Goal: Feedback & Contribution: Contribute content

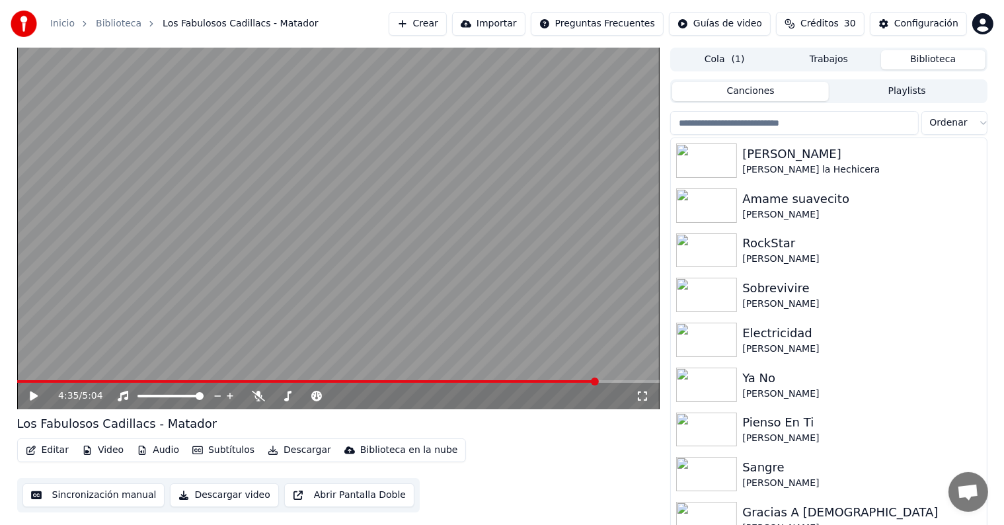
click at [739, 61] on span "( 1 )" at bounding box center [737, 59] width 13 height 13
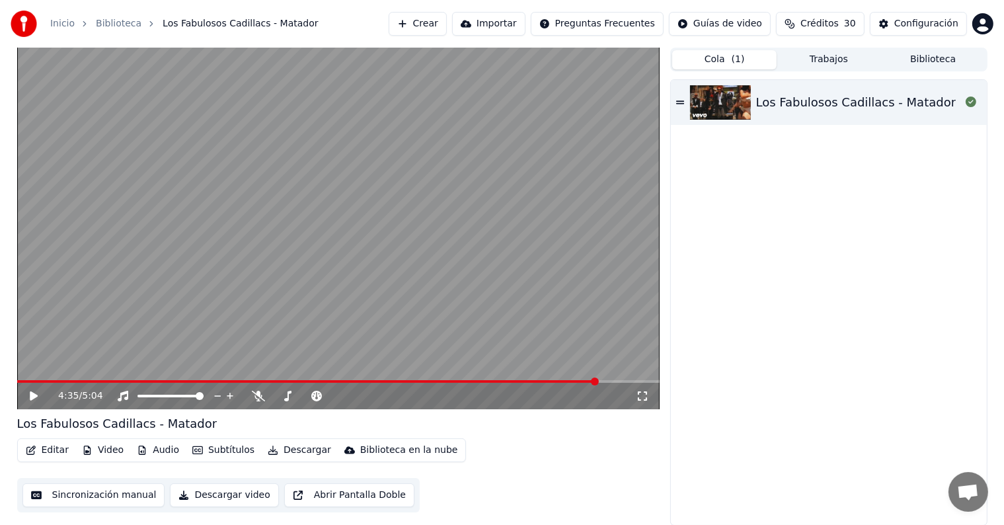
click at [850, 62] on button "Trabajos" at bounding box center [828, 59] width 104 height 19
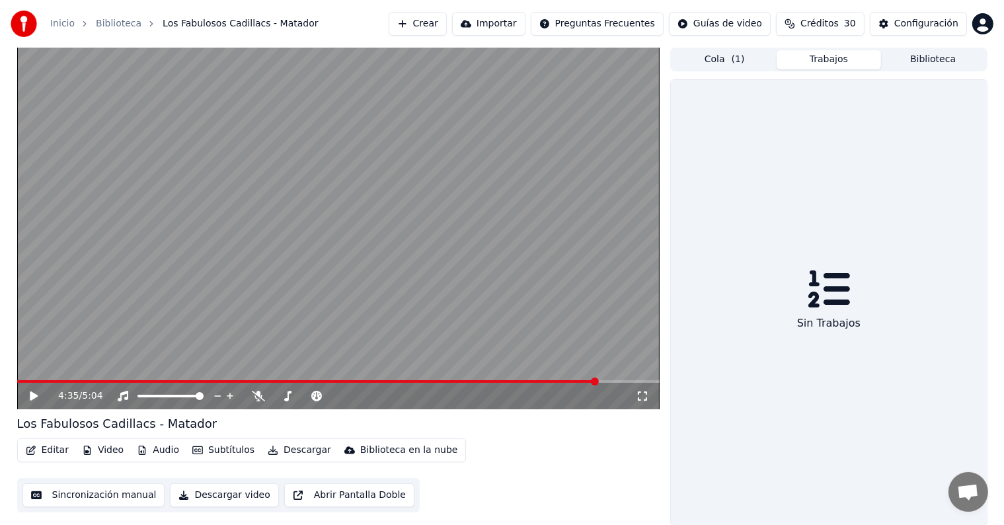
click at [733, 66] on button "Cola ( 1 )" at bounding box center [724, 59] width 104 height 19
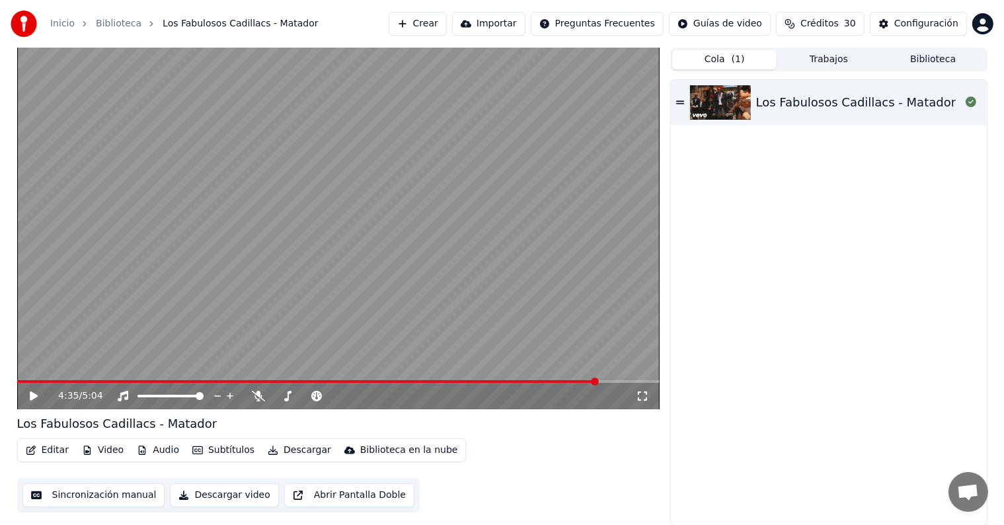
click at [268, 447] on icon "button" at bounding box center [273, 449] width 11 height 9
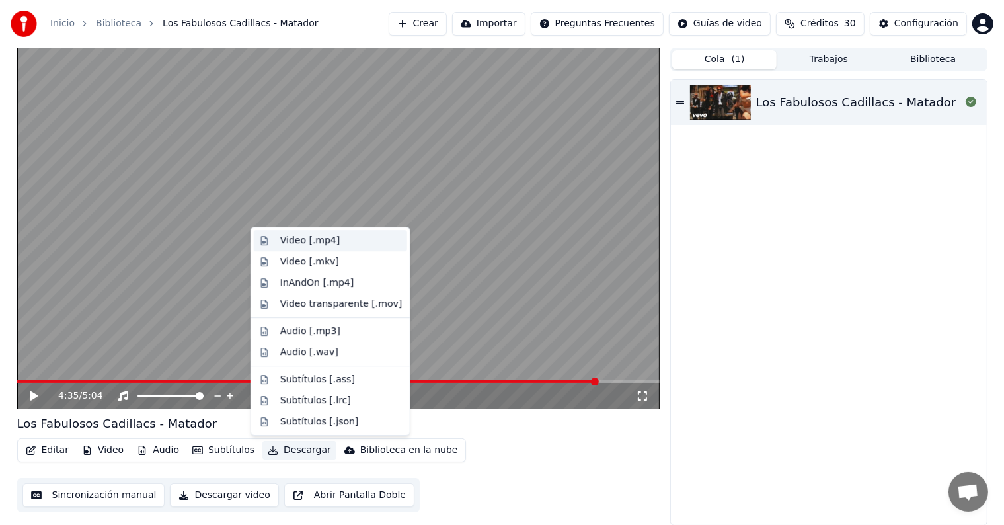
click at [282, 241] on div "Video [.mp4]" at bounding box center [309, 240] width 59 height 13
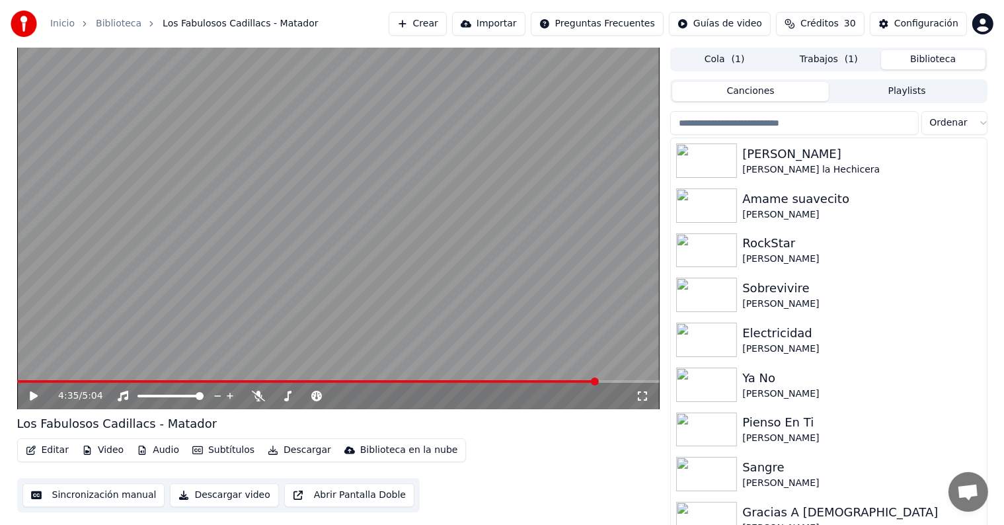
click at [934, 62] on button "Biblioteca" at bounding box center [933, 59] width 104 height 19
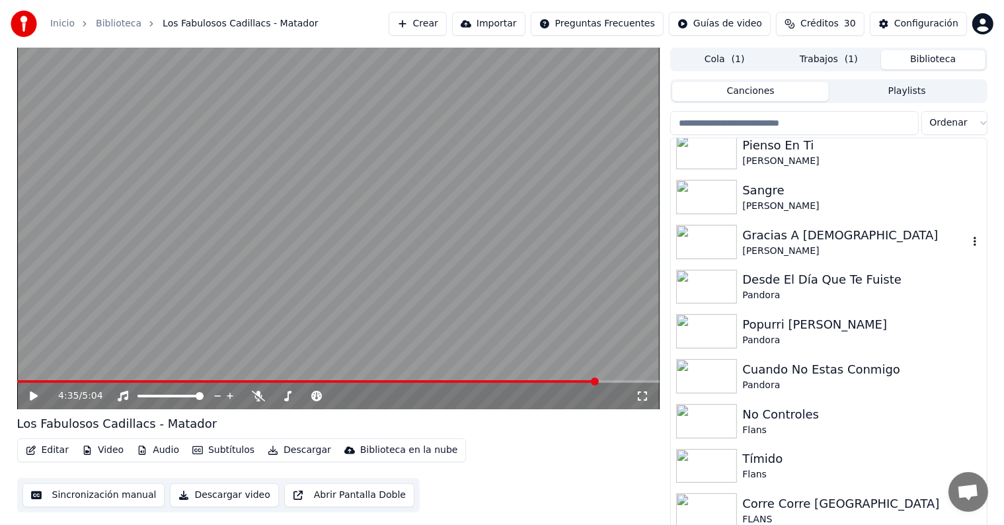
scroll to position [276, 0]
click at [817, 280] on div "Desde El Día Que Te Fuiste" at bounding box center [854, 281] width 225 height 18
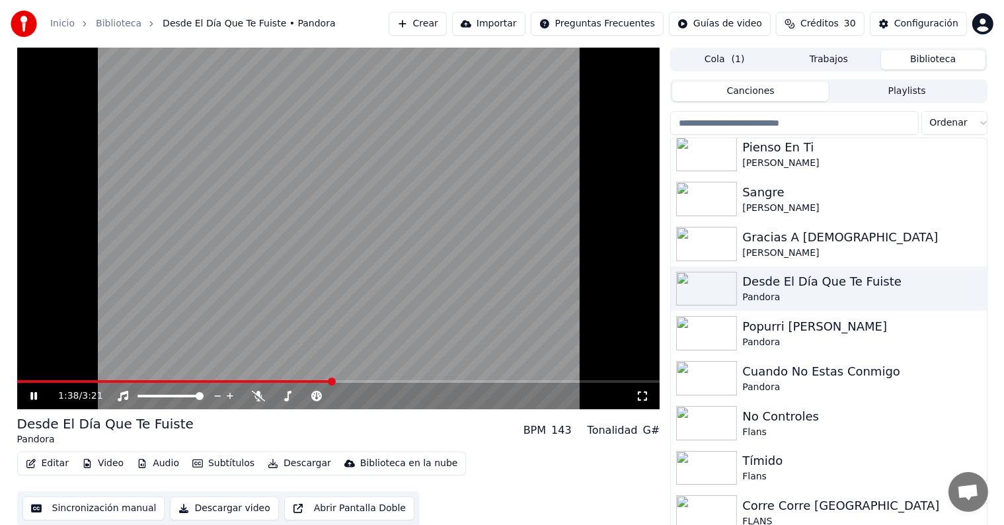
click at [131, 381] on span at bounding box center [174, 381] width 315 height 3
click at [57, 459] on button "Editar" at bounding box center [47, 463] width 54 height 18
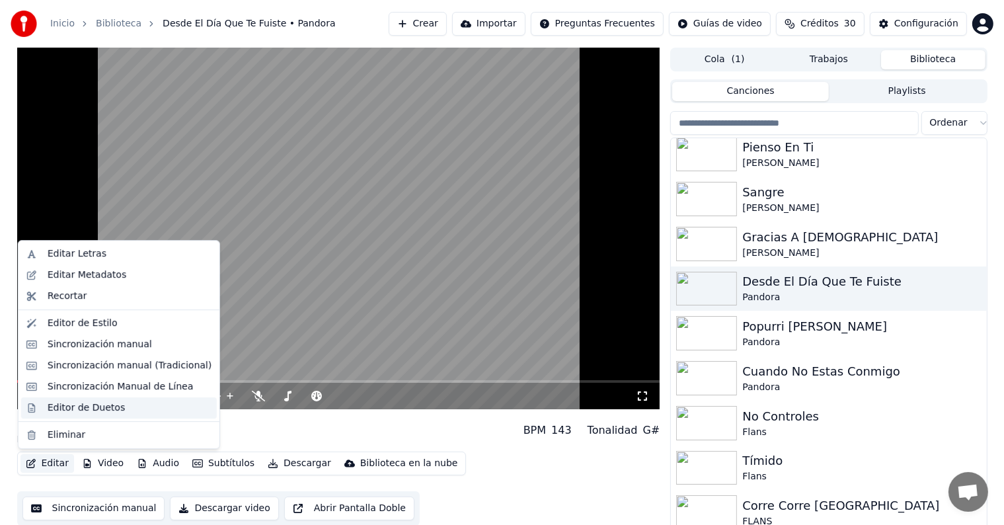
click at [54, 412] on div "Editor de Duetos" at bounding box center [86, 407] width 77 height 13
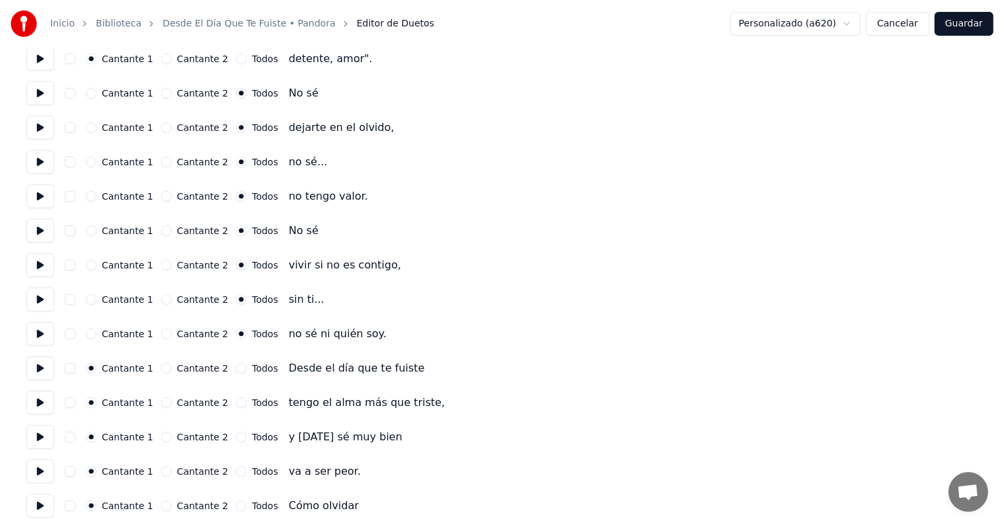
scroll to position [558, 0]
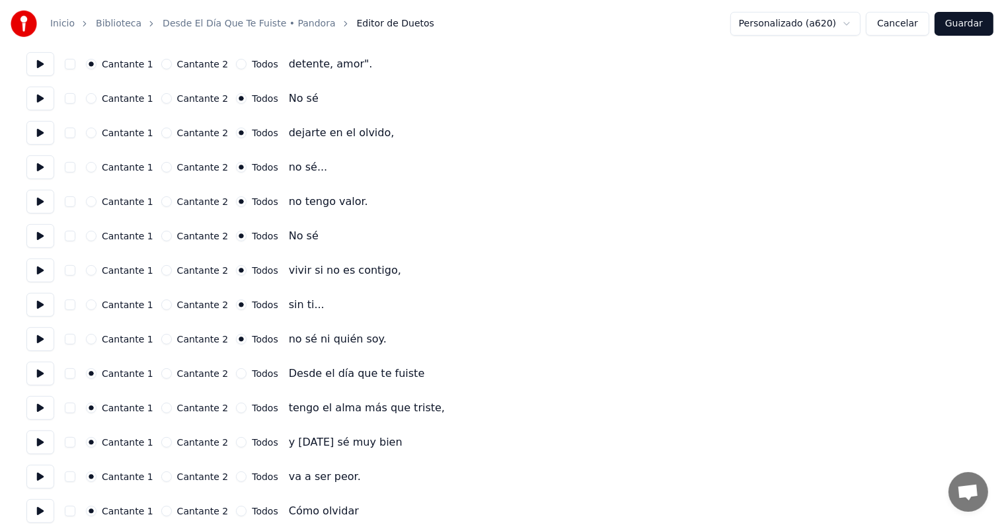
click at [885, 25] on button "Cancelar" at bounding box center [897, 24] width 63 height 24
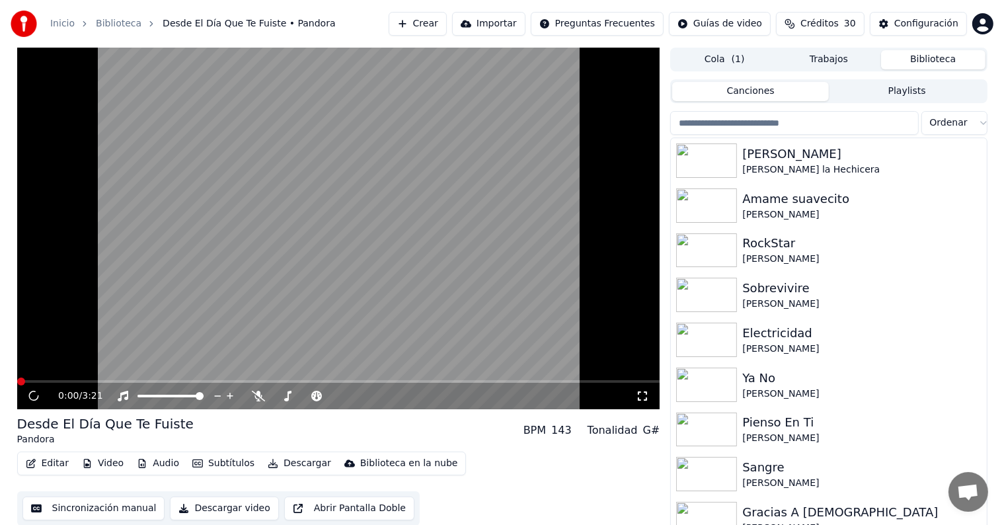
click at [31, 460] on icon "button" at bounding box center [31, 463] width 11 height 9
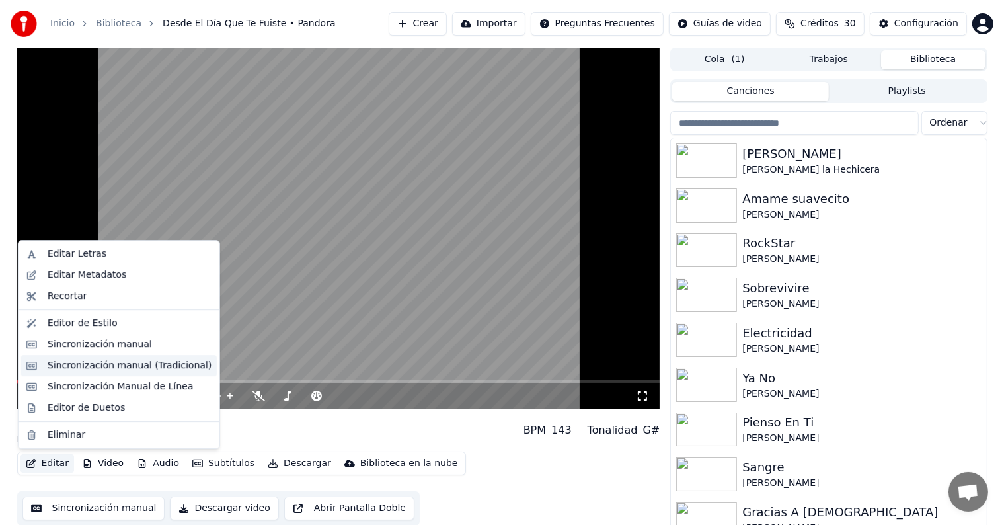
click at [84, 365] on div "Sincronización manual (Tradicional)" at bounding box center [130, 365] width 164 height 13
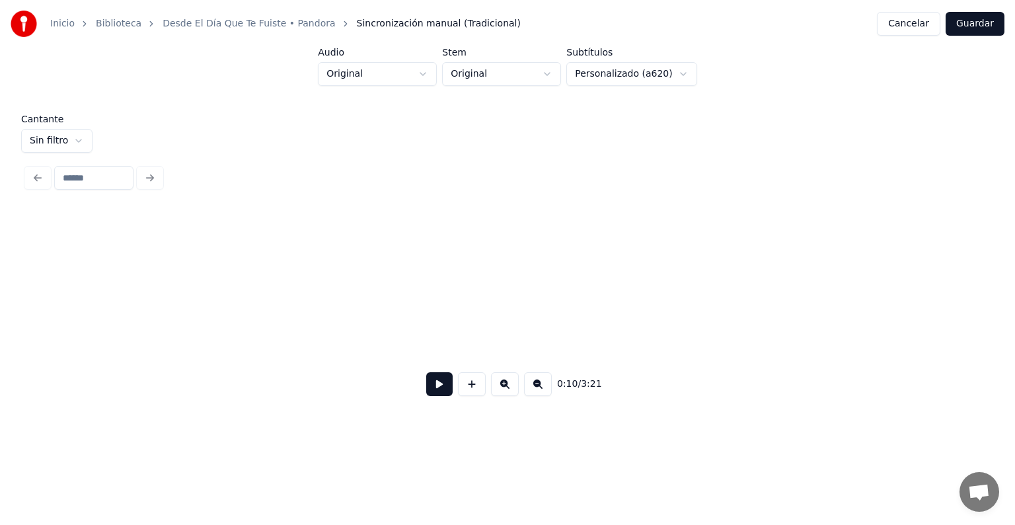
scroll to position [0, 4051]
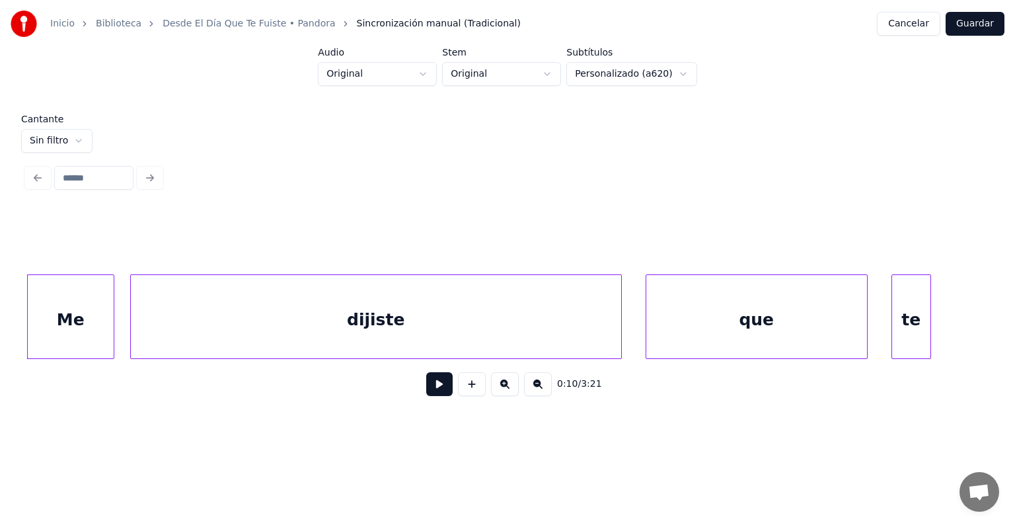
click at [426, 388] on button at bounding box center [439, 384] width 26 height 24
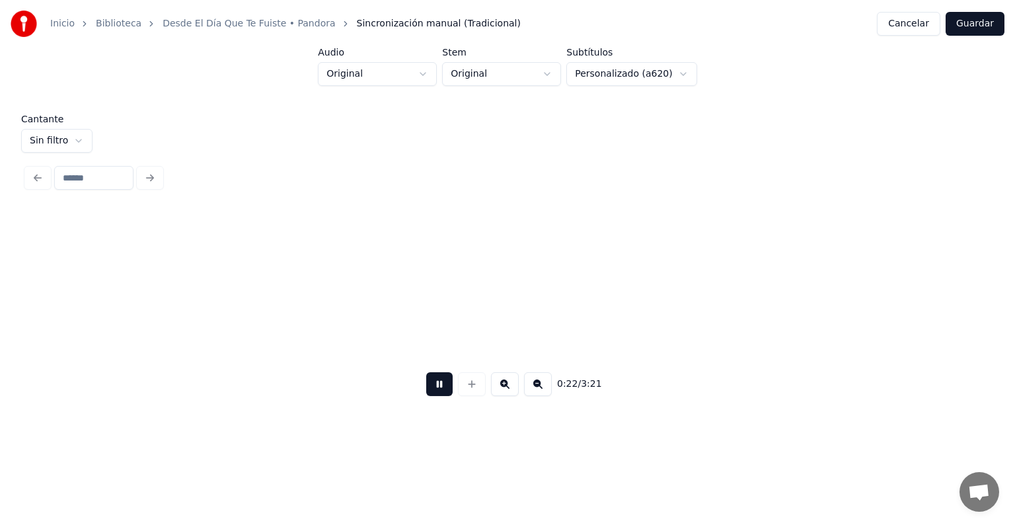
scroll to position [0, 8878]
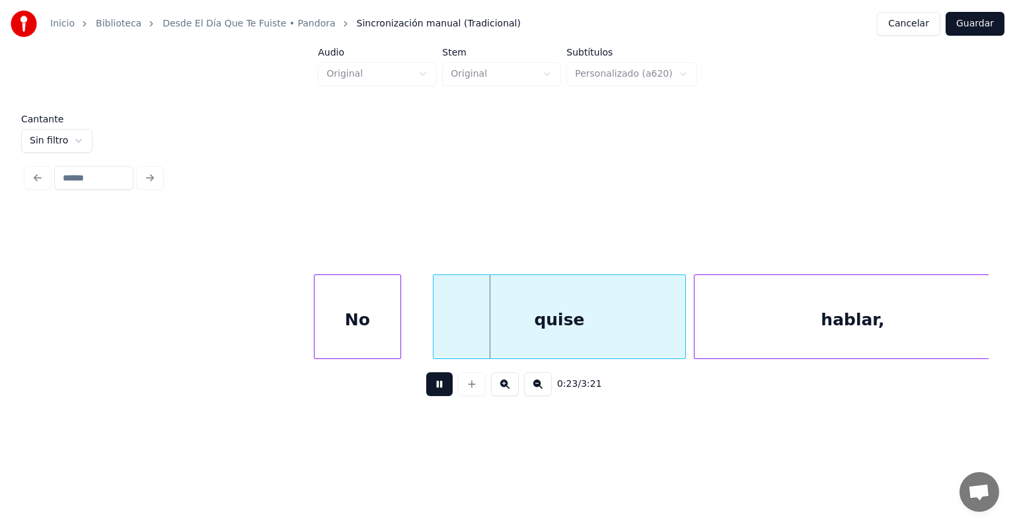
click at [316, 339] on div "No" at bounding box center [356, 320] width 85 height 90
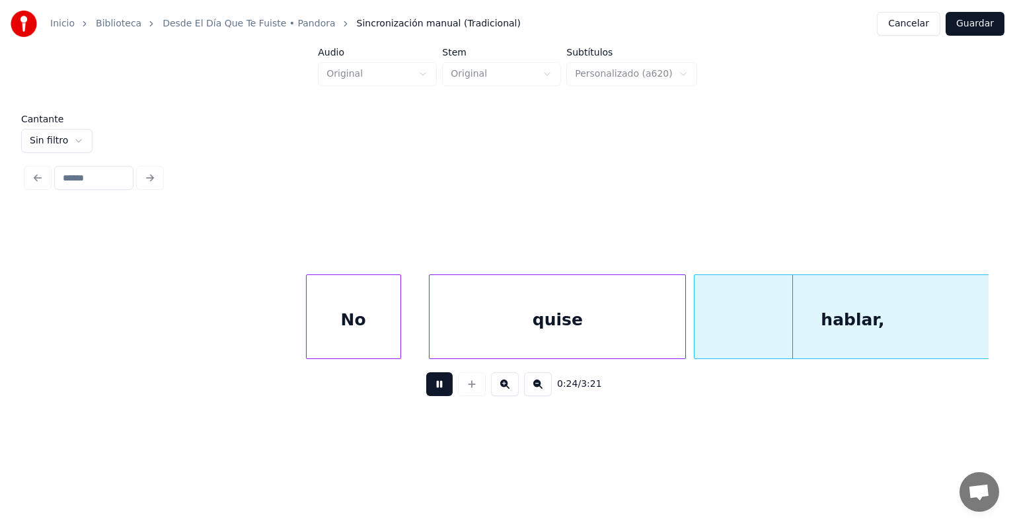
click at [435, 324] on div "quise" at bounding box center [557, 320] width 256 height 90
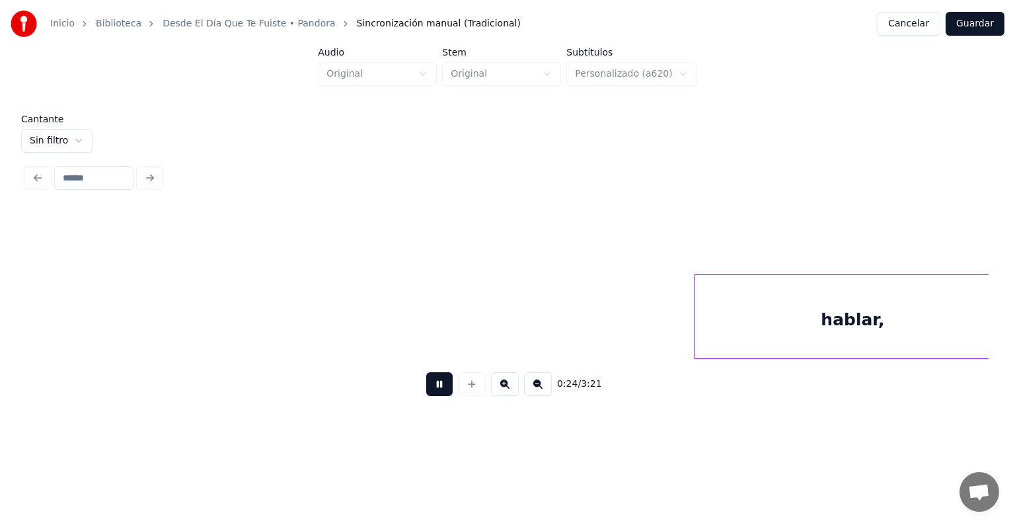
scroll to position [0, 9841]
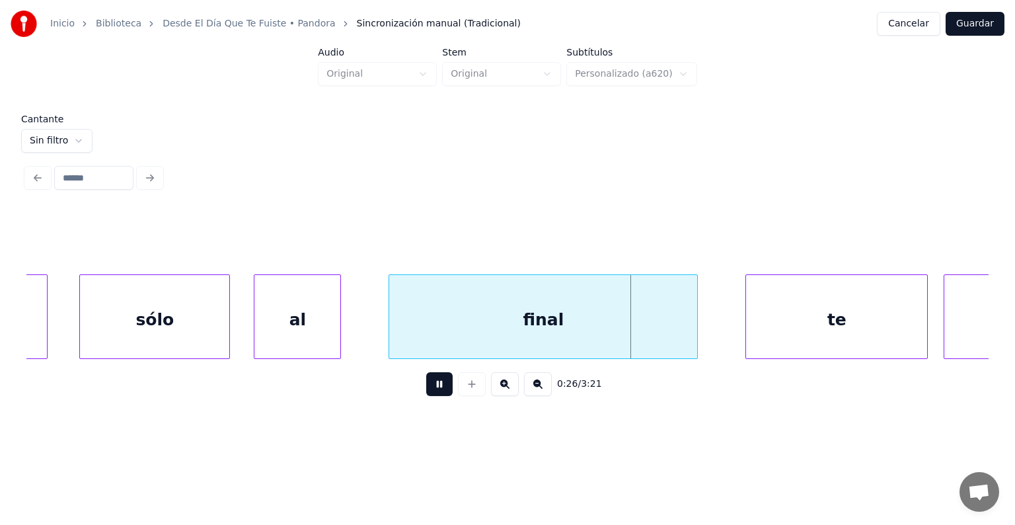
click at [256, 333] on div "al" at bounding box center [297, 320] width 86 height 90
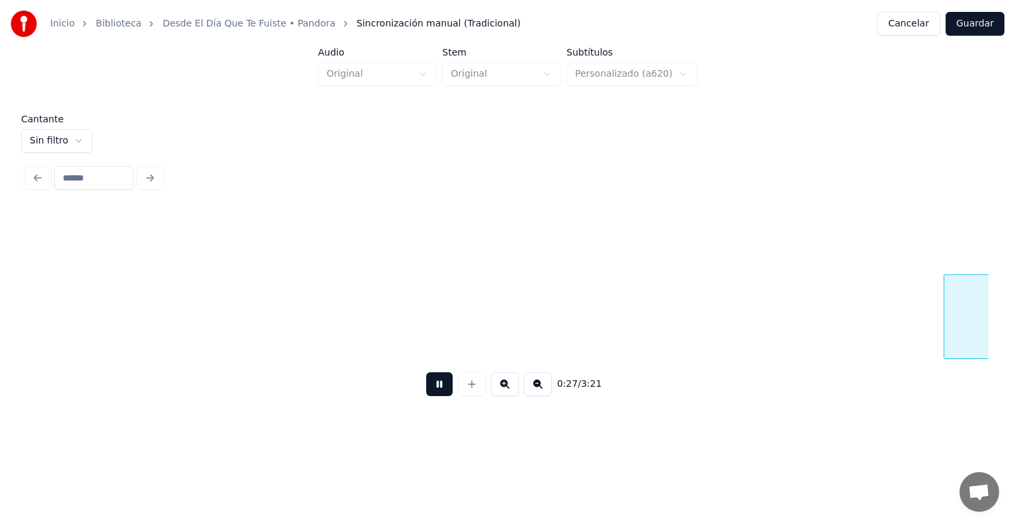
scroll to position [0, 10806]
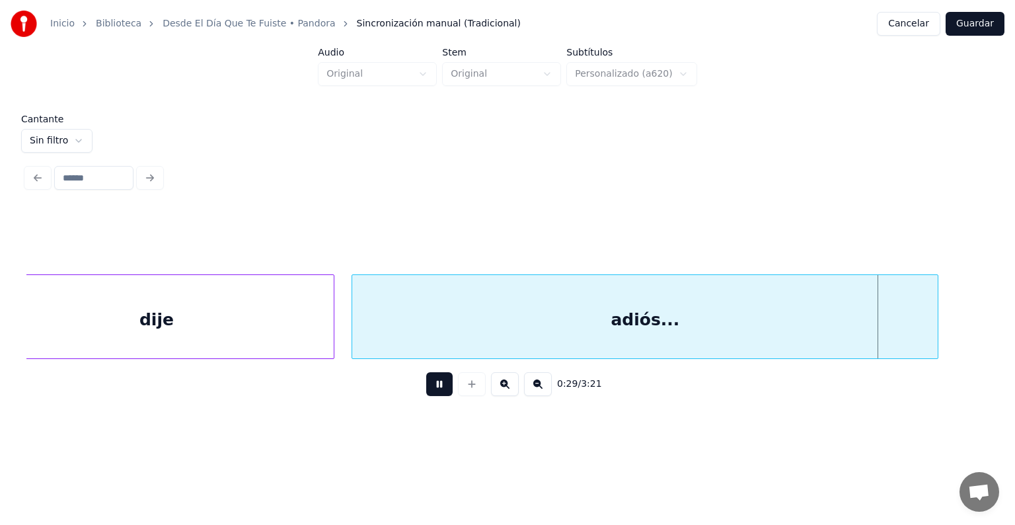
click at [333, 320] on div "dije" at bounding box center [156, 320] width 353 height 90
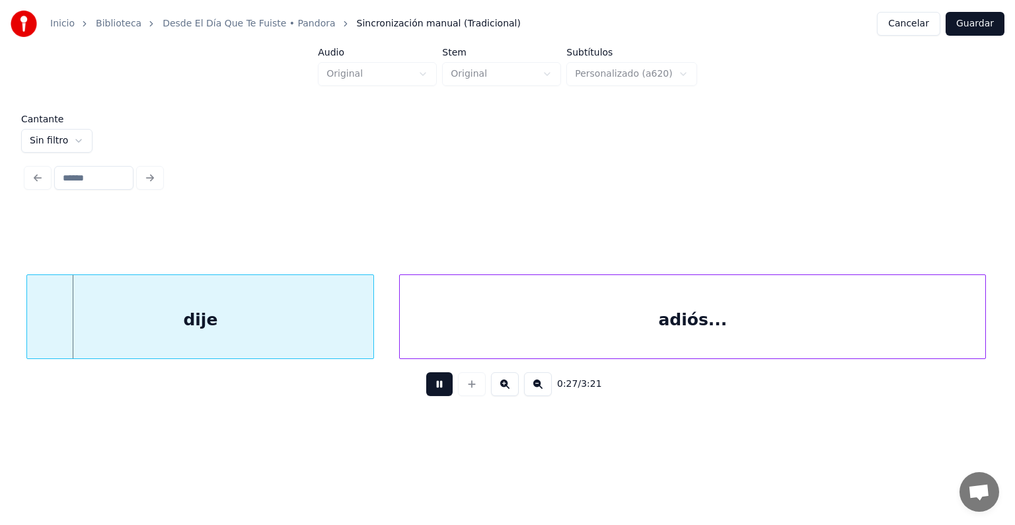
click at [348, 328] on div "dije" at bounding box center [200, 320] width 346 height 90
click at [340, 322] on div "dije" at bounding box center [201, 320] width 346 height 90
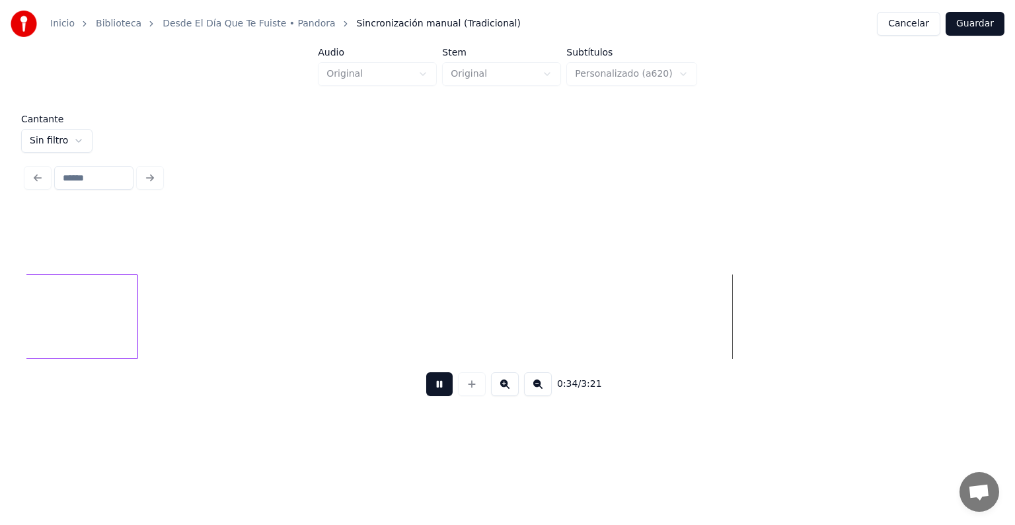
scroll to position [0, 12159]
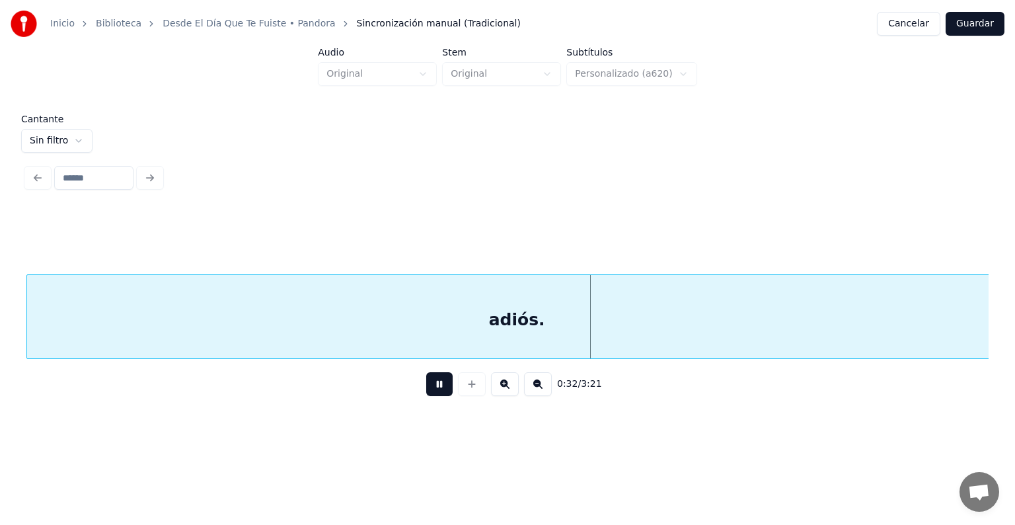
click at [977, 21] on button "Guardar" at bounding box center [974, 24] width 59 height 24
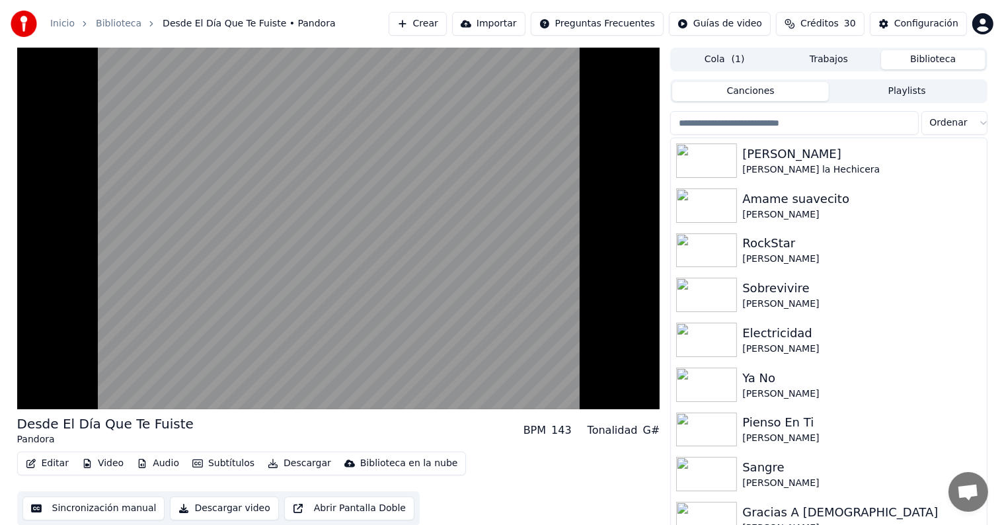
click at [78, 311] on video at bounding box center [338, 228] width 643 height 361
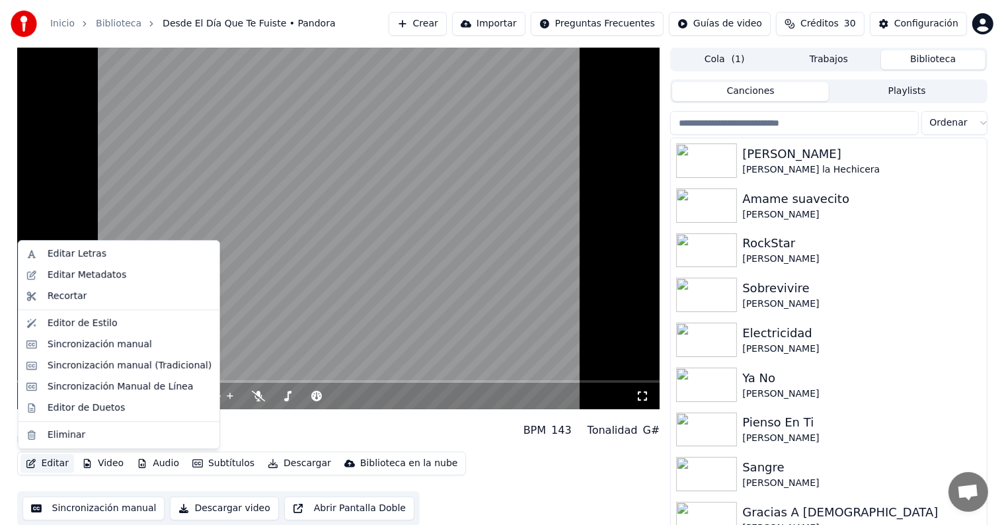
click at [45, 463] on button "Editar" at bounding box center [47, 463] width 54 height 18
click at [55, 362] on div "Sincronización manual (Tradicional)" at bounding box center [130, 365] width 164 height 13
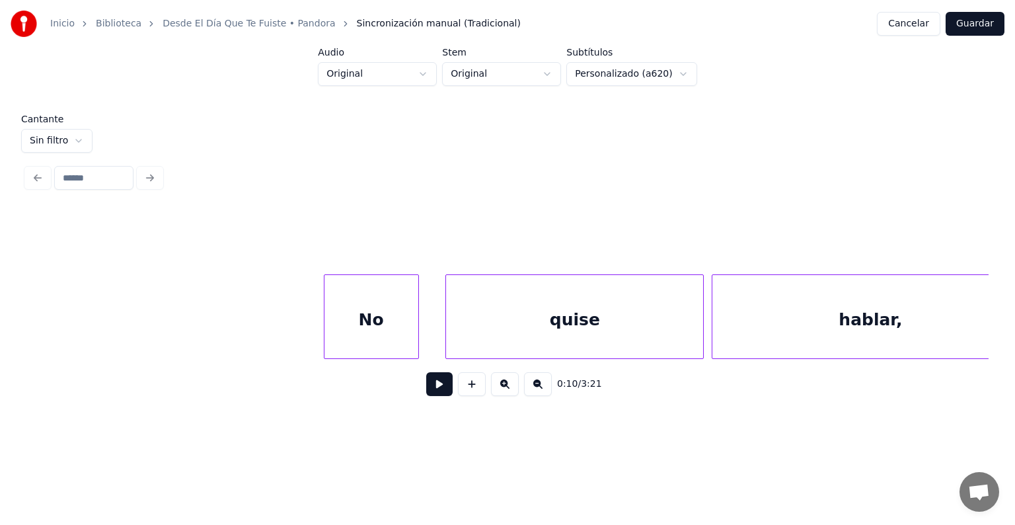
scroll to position [0, 8883]
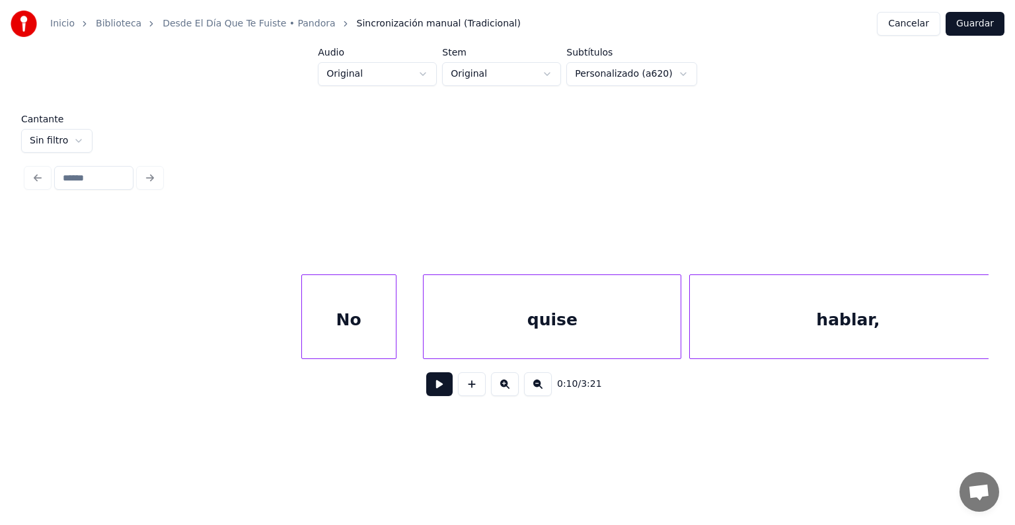
click at [337, 329] on div "No" at bounding box center [349, 320] width 94 height 90
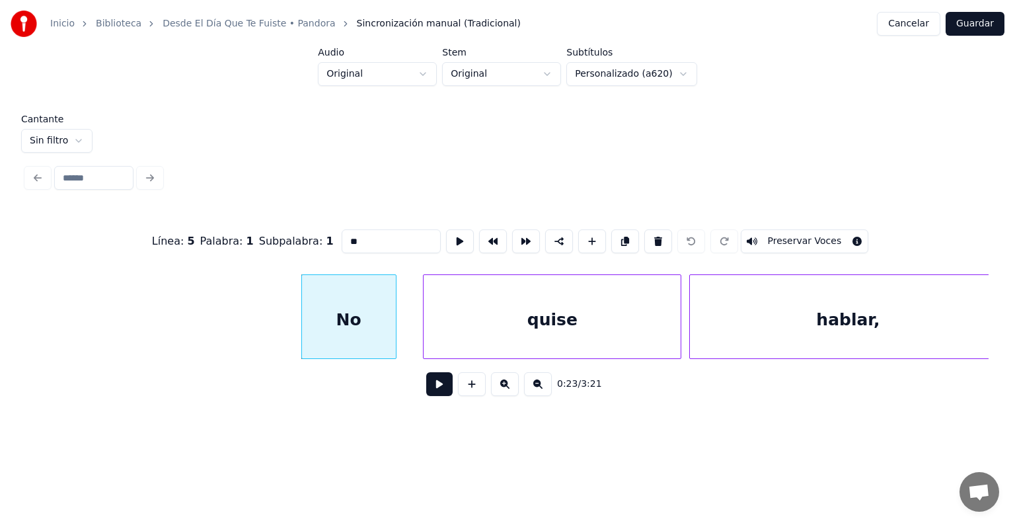
click at [426, 389] on button at bounding box center [439, 384] width 26 height 24
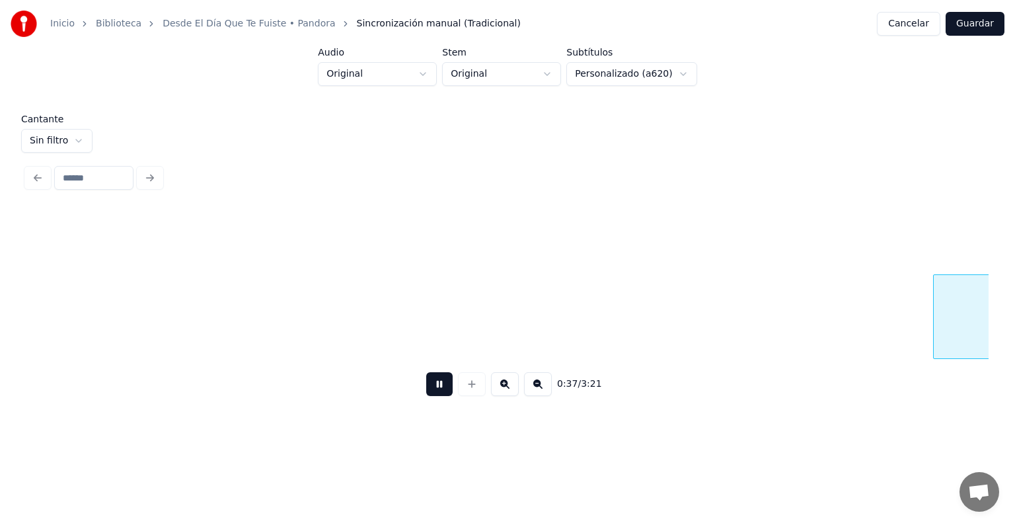
scroll to position [0, 14669]
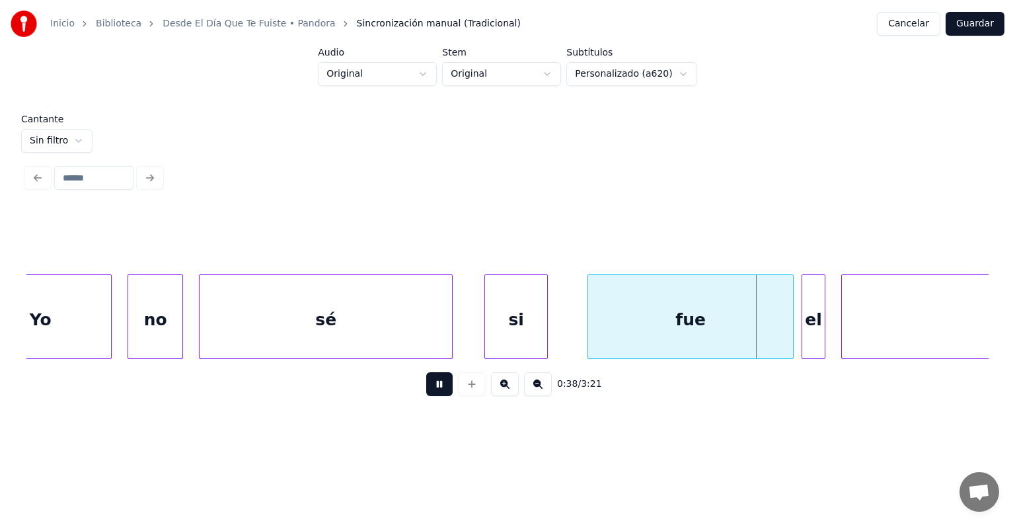
click at [487, 330] on div "si" at bounding box center [516, 320] width 62 height 90
click at [450, 330] on div "sé" at bounding box center [326, 320] width 252 height 90
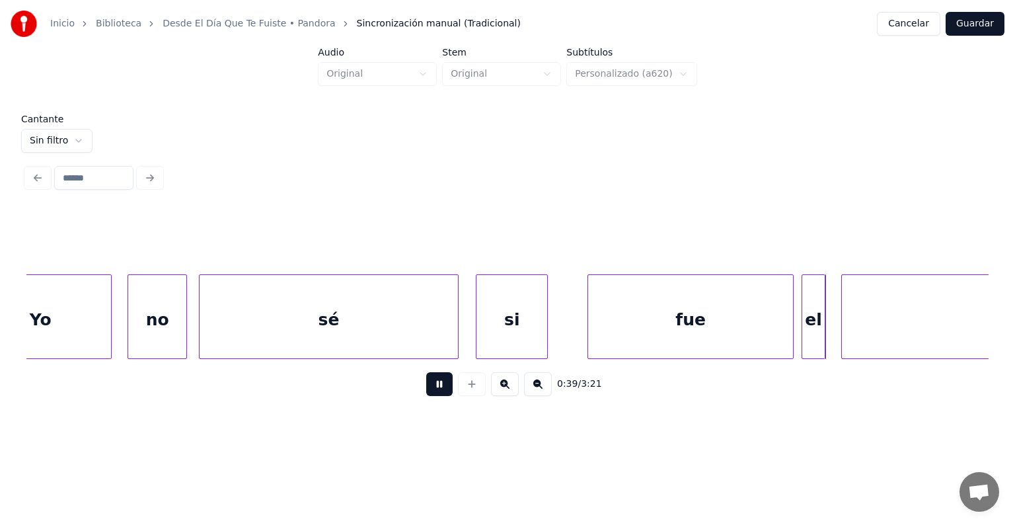
click at [178, 313] on div "no" at bounding box center [157, 320] width 58 height 90
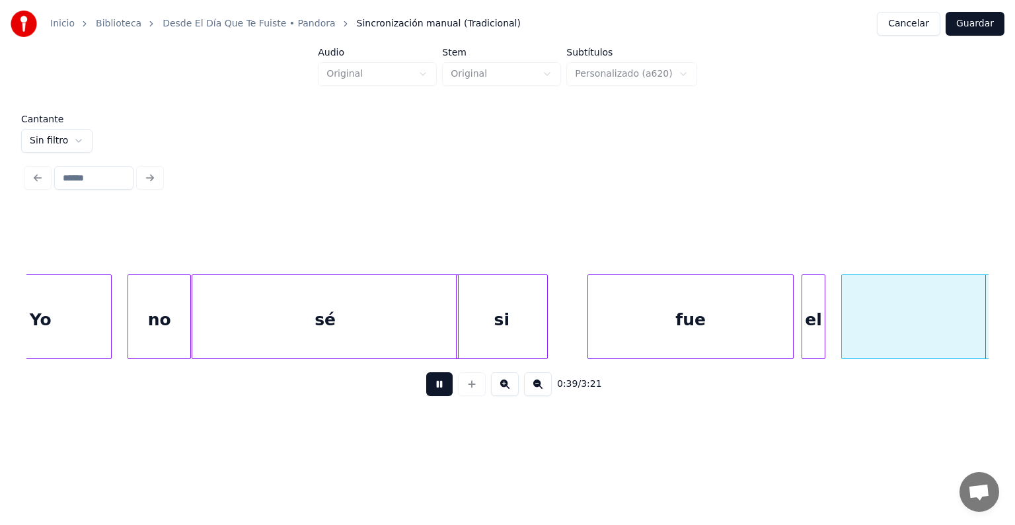
scroll to position [0, 15635]
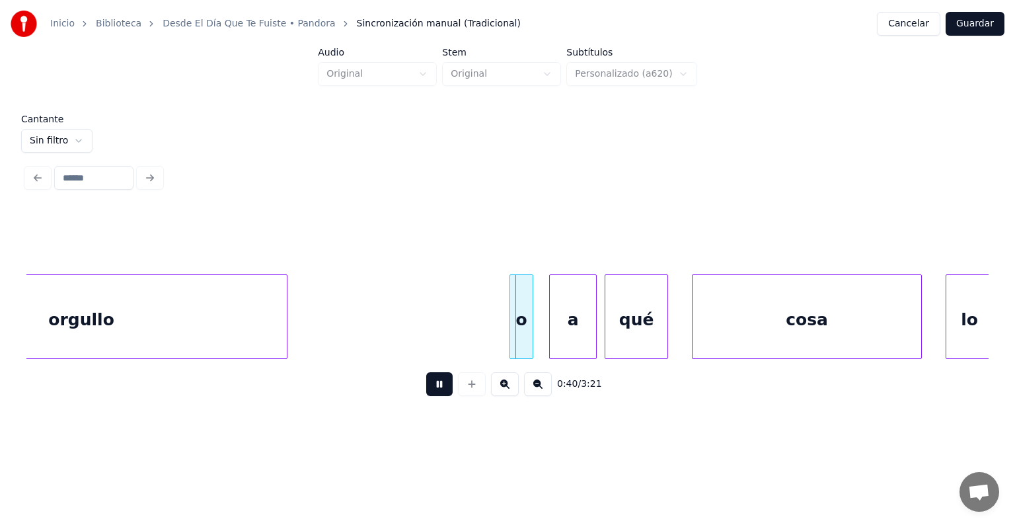
click at [512, 337] on div "o" at bounding box center [521, 320] width 22 height 90
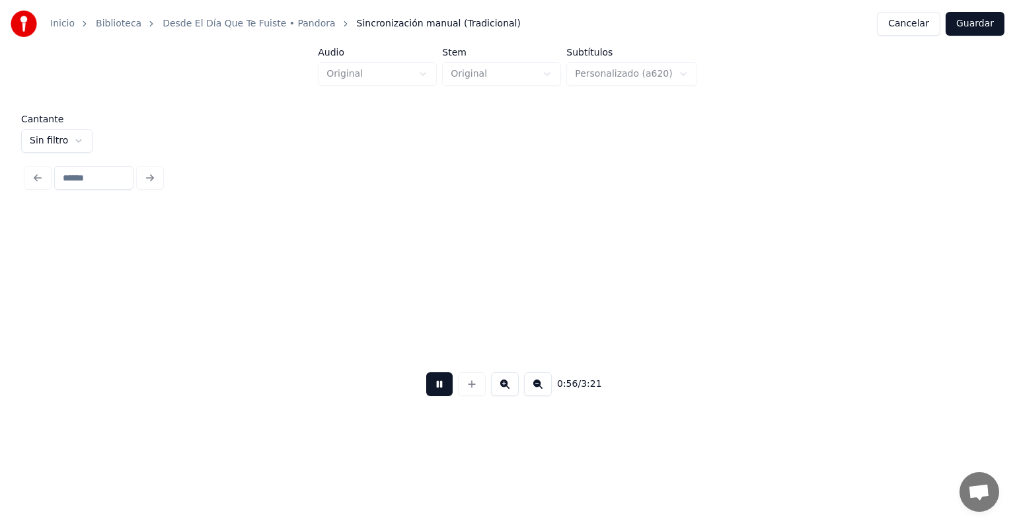
scroll to position [0, 22389]
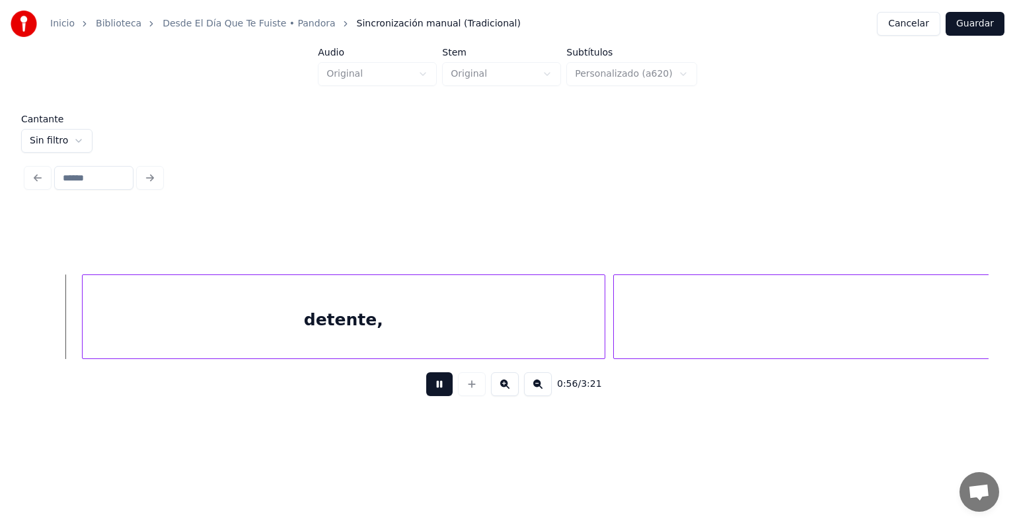
click at [184, 303] on div "detente," at bounding box center [344, 320] width 522 height 90
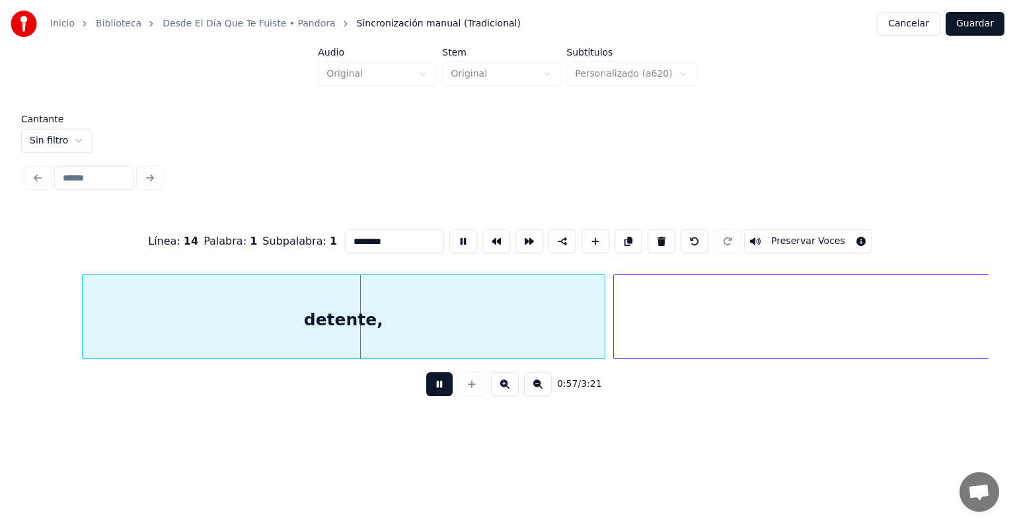
click at [429, 385] on button at bounding box center [439, 384] width 26 height 24
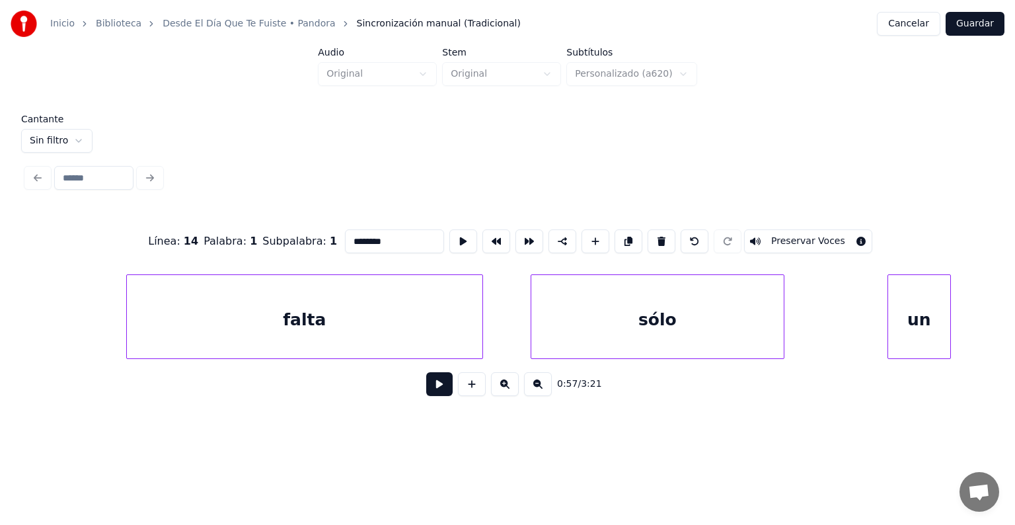
scroll to position [0, 19782]
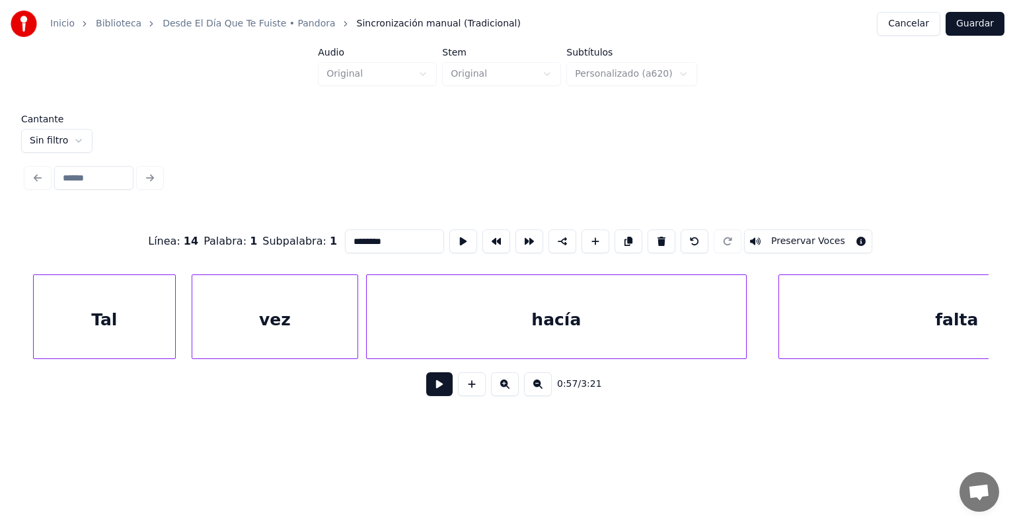
click at [342, 303] on div "vez" at bounding box center [274, 320] width 165 height 90
type input "***"
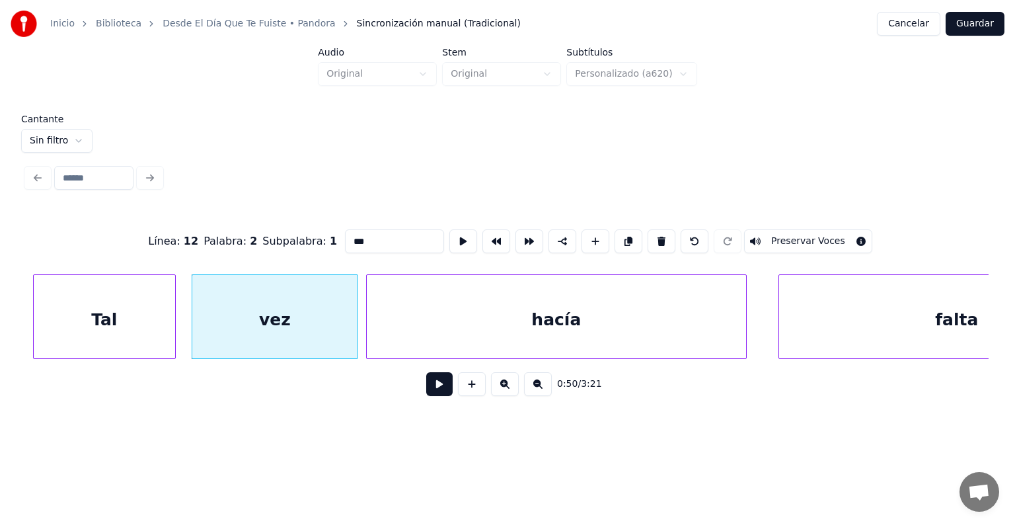
click at [426, 388] on button at bounding box center [439, 384] width 26 height 24
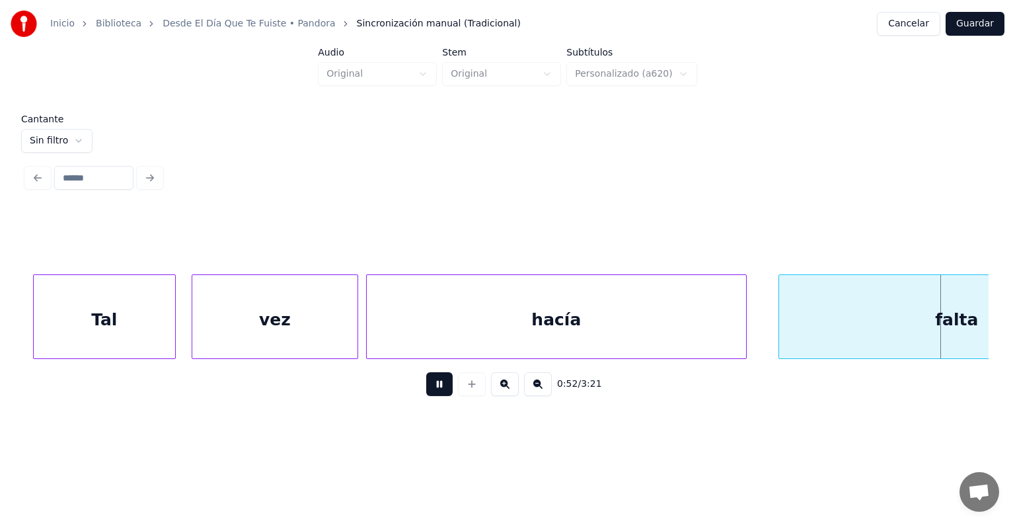
scroll to position [0, 20748]
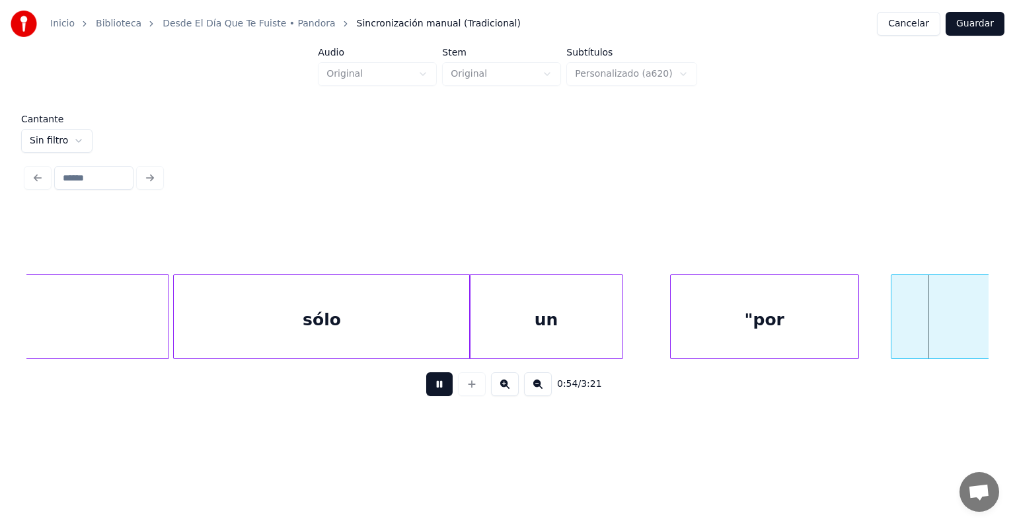
click at [679, 326] on div ""por" at bounding box center [765, 320] width 188 height 90
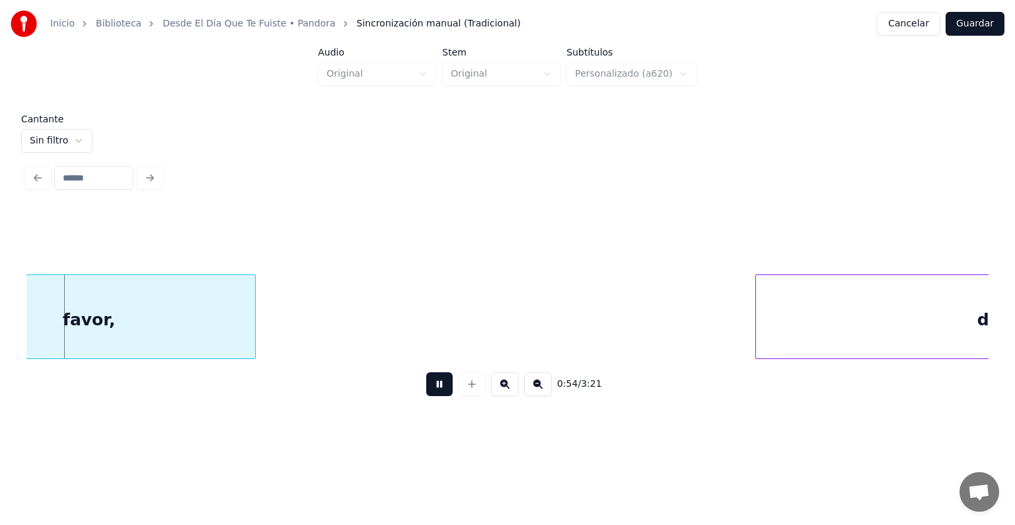
click at [882, 322] on div "detente," at bounding box center [1017, 320] width 522 height 90
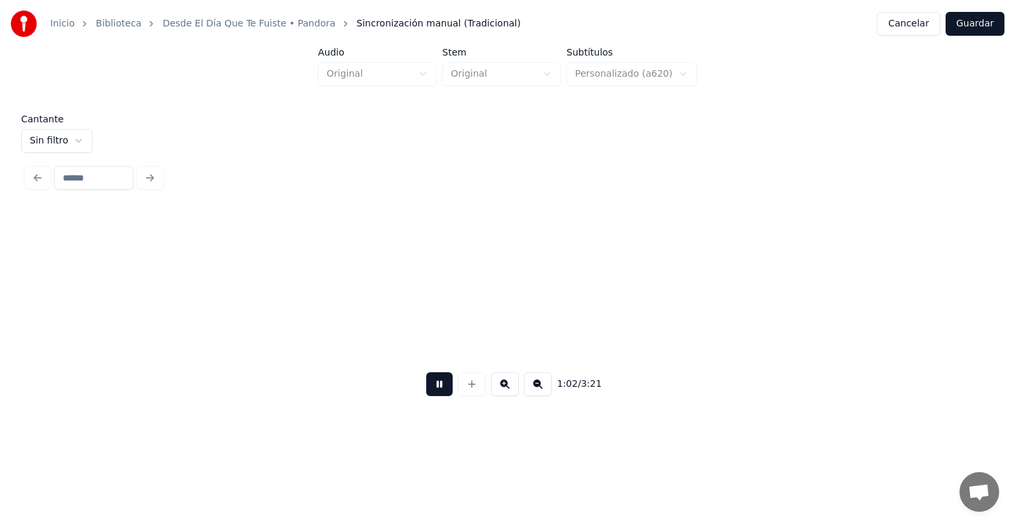
scroll to position [0, 24699]
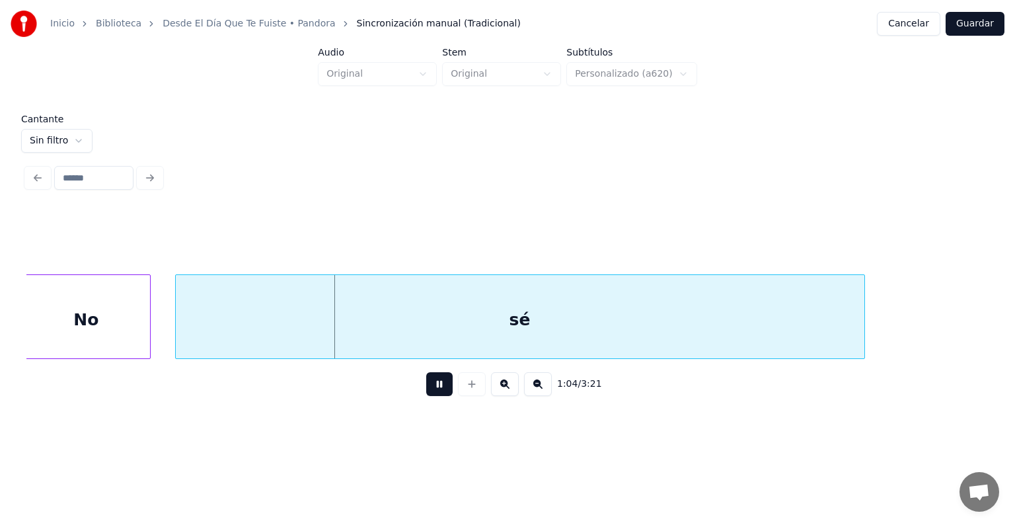
click at [72, 307] on div "No" at bounding box center [86, 320] width 128 height 90
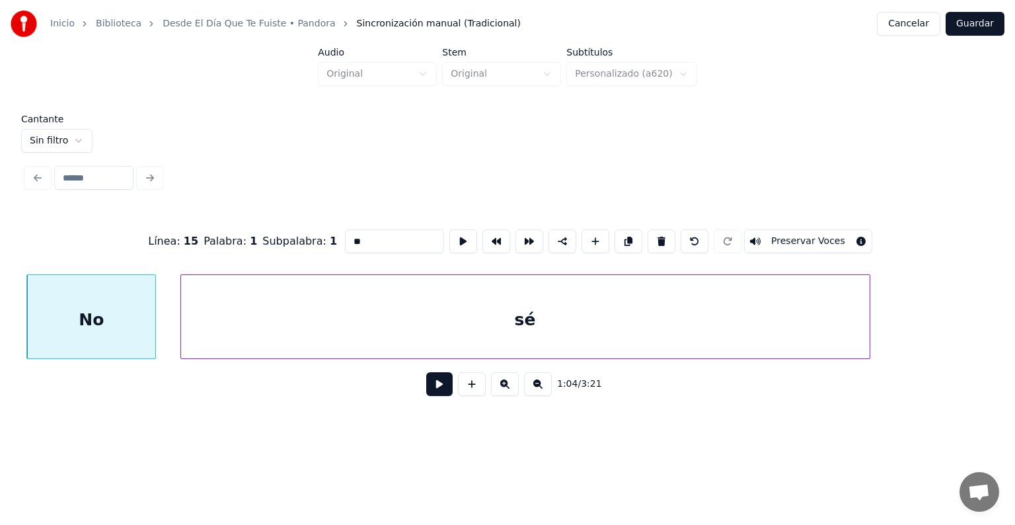
click at [829, 236] on button "Preservar Voces" at bounding box center [808, 241] width 128 height 24
click at [278, 316] on div "sé" at bounding box center [525, 320] width 688 height 90
type input "**"
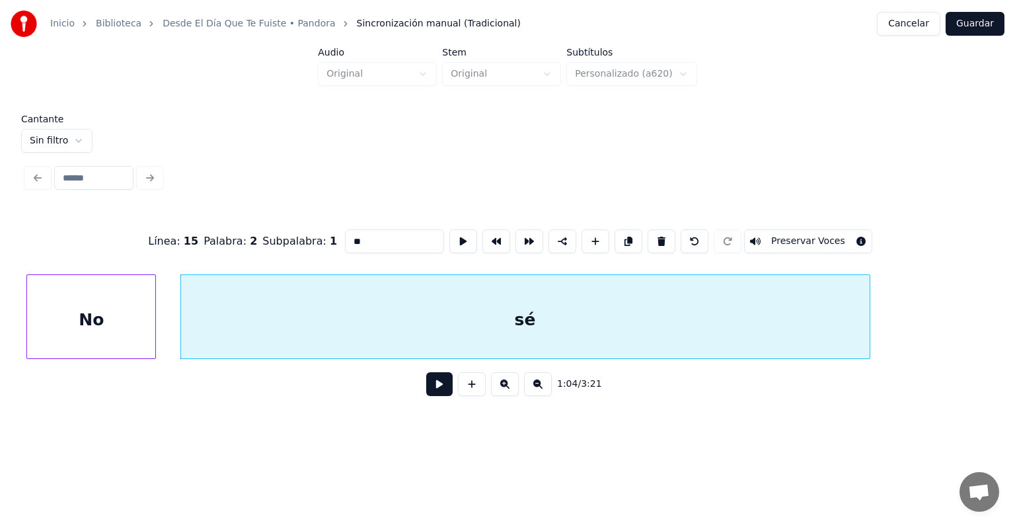
click at [834, 235] on button "Preservar Voces" at bounding box center [808, 241] width 128 height 24
click at [429, 383] on button at bounding box center [439, 384] width 26 height 24
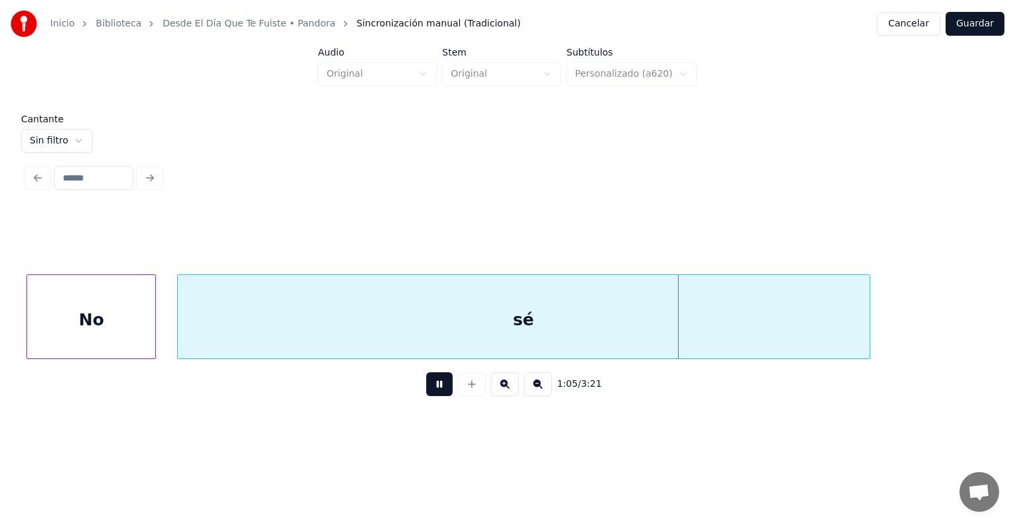
click at [182, 326] on div "sé" at bounding box center [524, 320] width 692 height 90
click at [178, 336] on div at bounding box center [178, 316] width 4 height 83
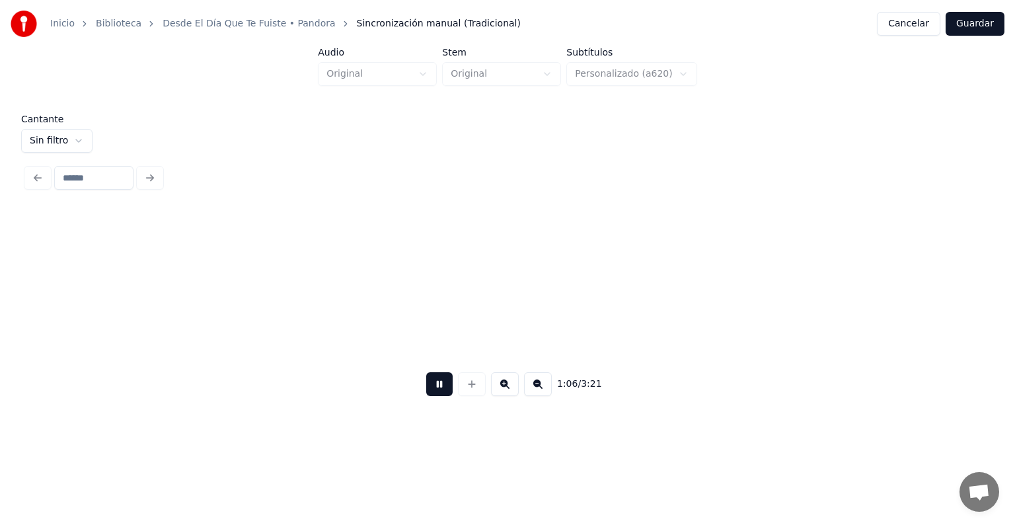
scroll to position [0, 26395]
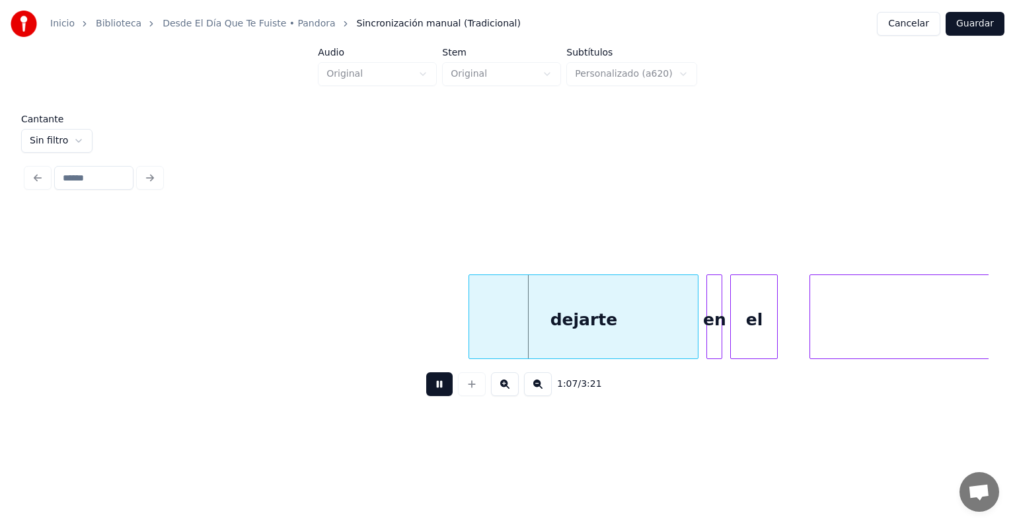
click at [469, 316] on div "dejarte" at bounding box center [583, 320] width 229 height 90
click at [496, 313] on div "dejarte" at bounding box center [580, 320] width 235 height 90
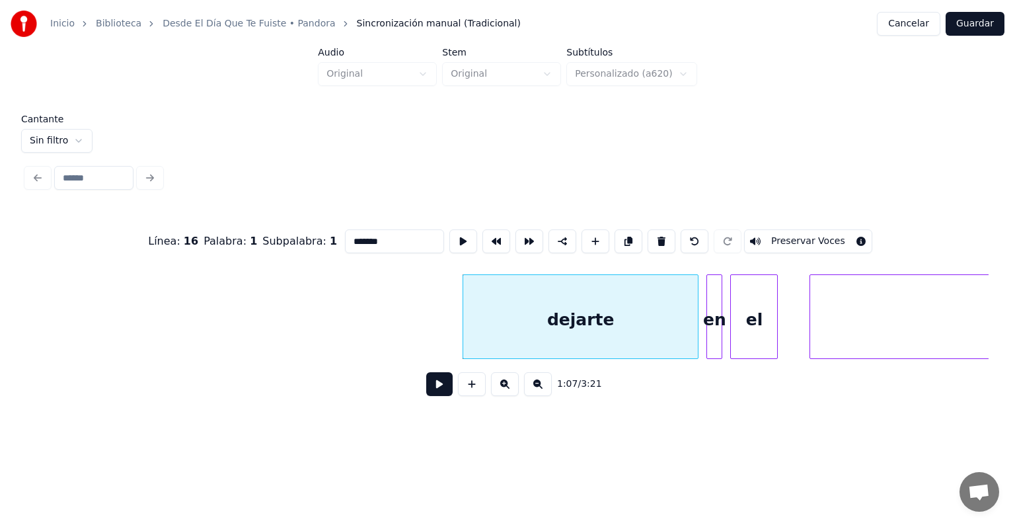
click at [821, 233] on button "Preservar Voces" at bounding box center [808, 241] width 128 height 24
click at [708, 328] on div "en" at bounding box center [712, 320] width 18 height 90
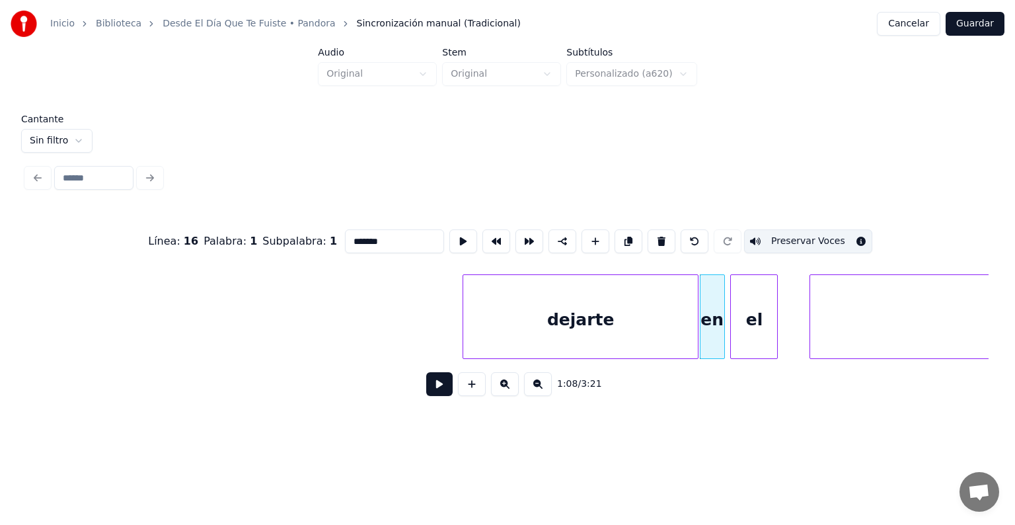
click at [719, 328] on div "en" at bounding box center [712, 320] width 24 height 90
click at [732, 330] on div "el" at bounding box center [751, 320] width 52 height 90
click at [702, 332] on div at bounding box center [702, 316] width 4 height 83
click at [809, 229] on button "Preservar Voces" at bounding box center [808, 241] width 128 height 24
click at [743, 324] on div "el" at bounding box center [751, 320] width 52 height 90
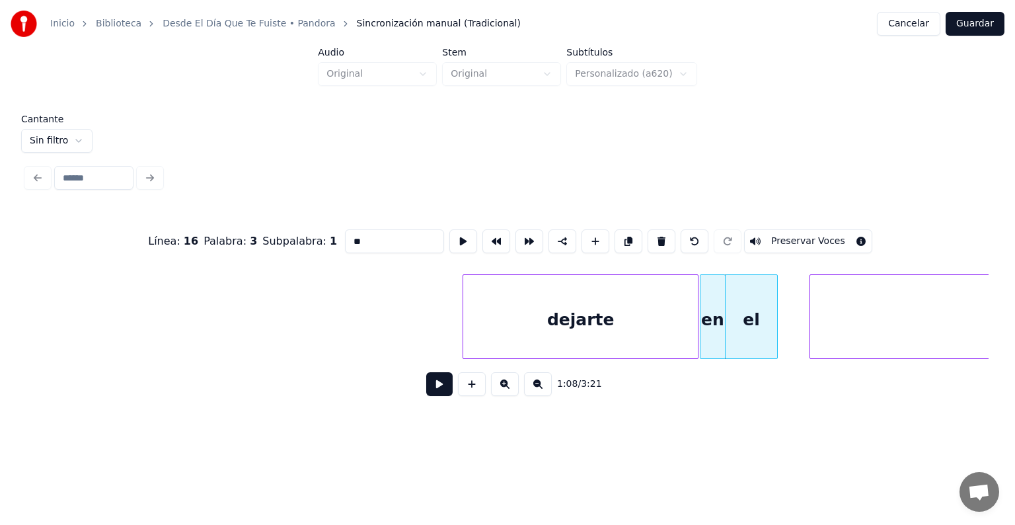
click at [830, 231] on button "Preservar Voces" at bounding box center [808, 241] width 128 height 24
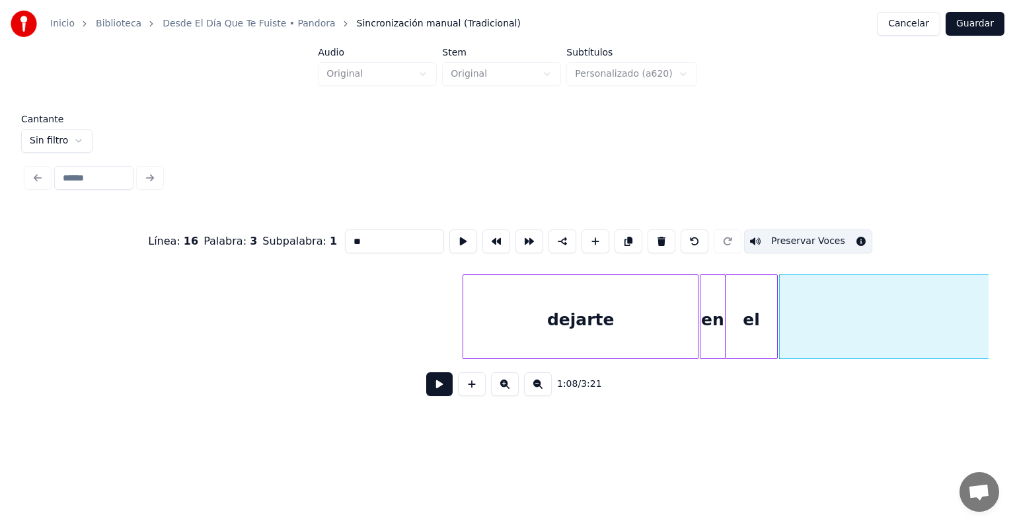
type input "*******"
click at [790, 238] on button "Preservar Voces" at bounding box center [808, 241] width 128 height 24
click at [433, 396] on button at bounding box center [439, 384] width 26 height 24
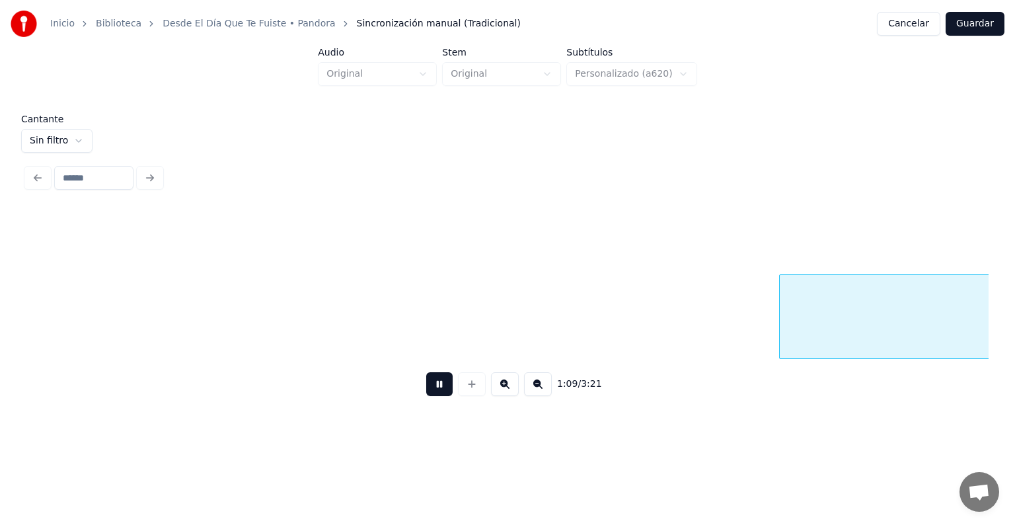
scroll to position [0, 27357]
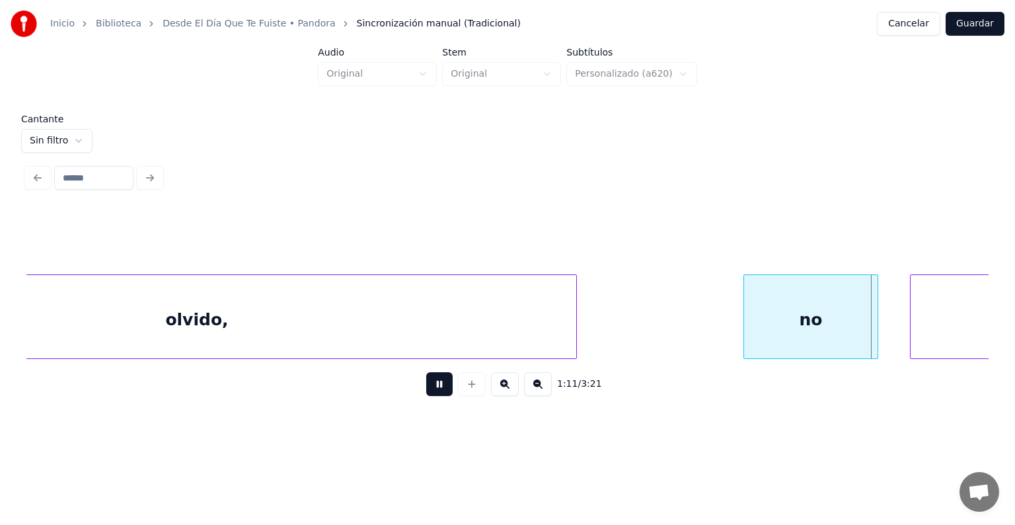
click at [774, 313] on div "no" at bounding box center [811, 320] width 134 height 90
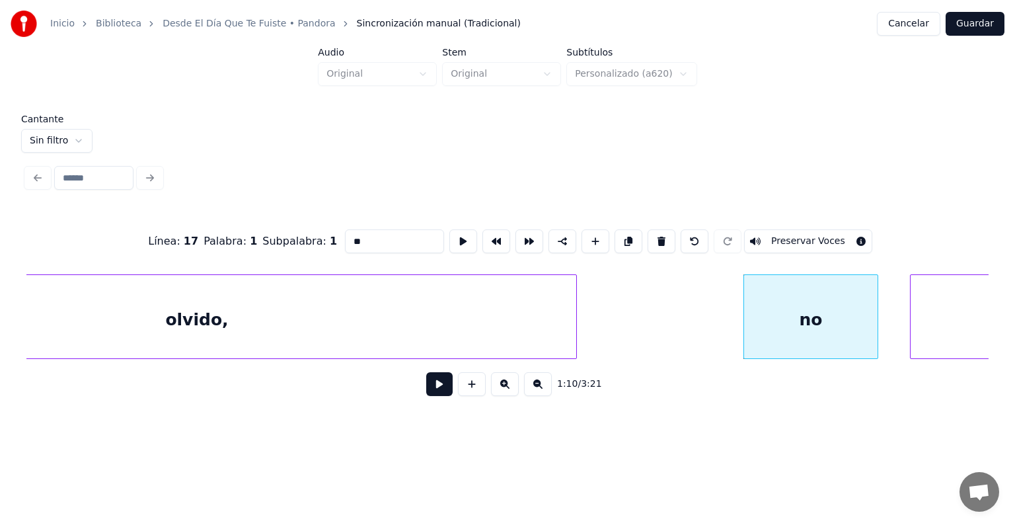
click at [840, 234] on button "Preservar Voces" at bounding box center [808, 241] width 128 height 24
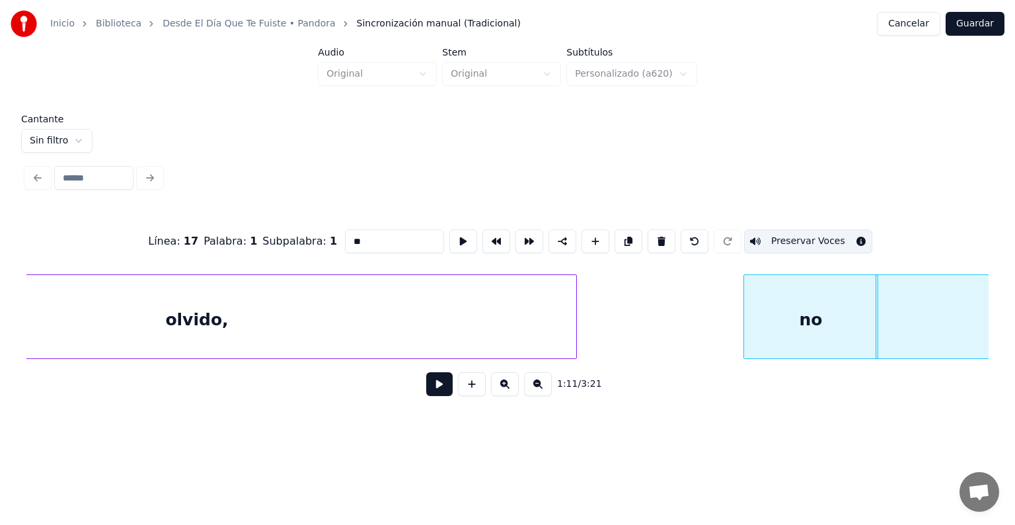
click at [426, 386] on button at bounding box center [439, 384] width 26 height 24
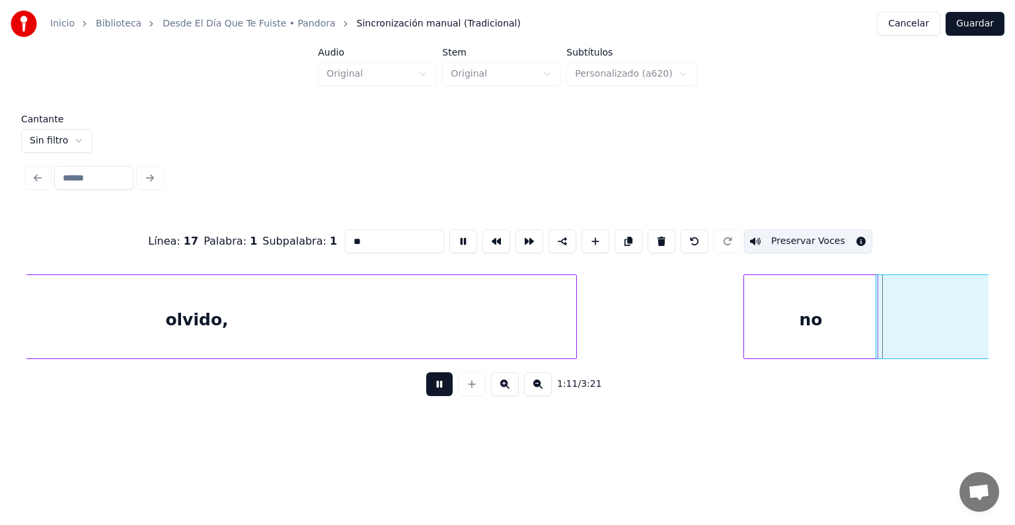
type input "*****"
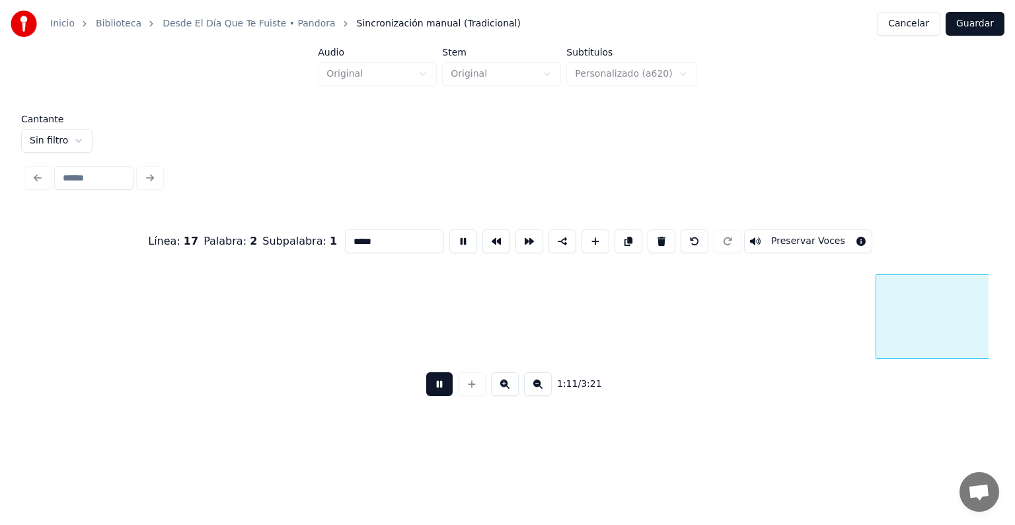
scroll to position [0, 28327]
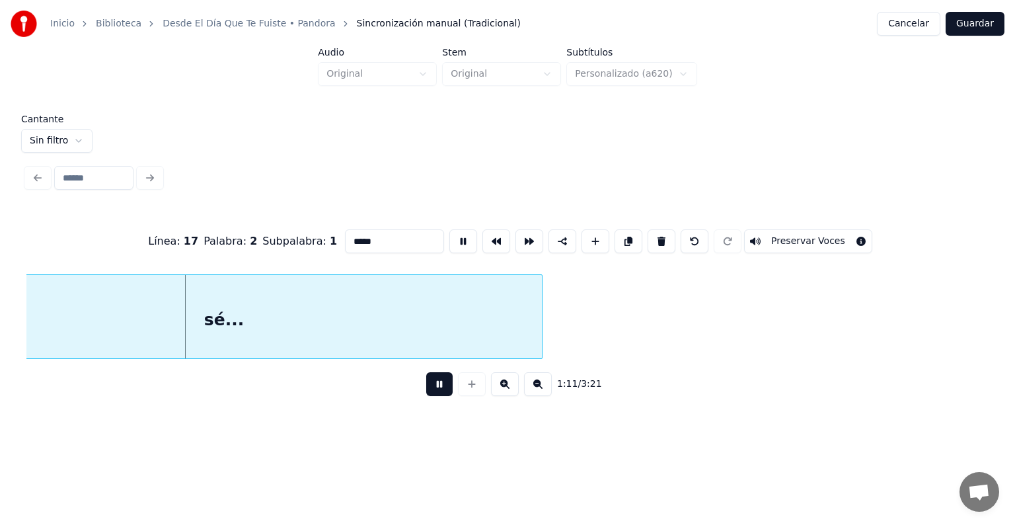
click at [790, 235] on button "Preservar Voces" at bounding box center [808, 241] width 128 height 24
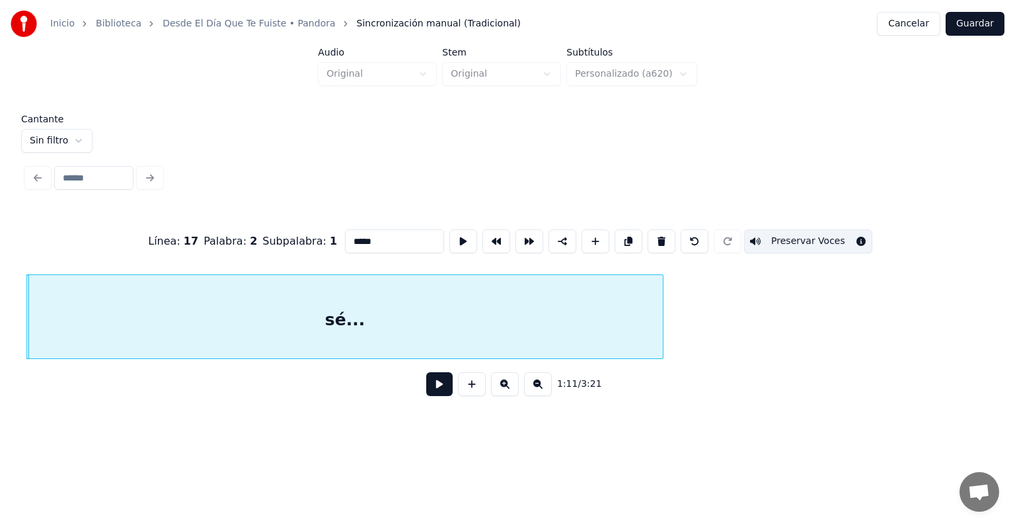
click at [426, 392] on button at bounding box center [439, 384] width 26 height 24
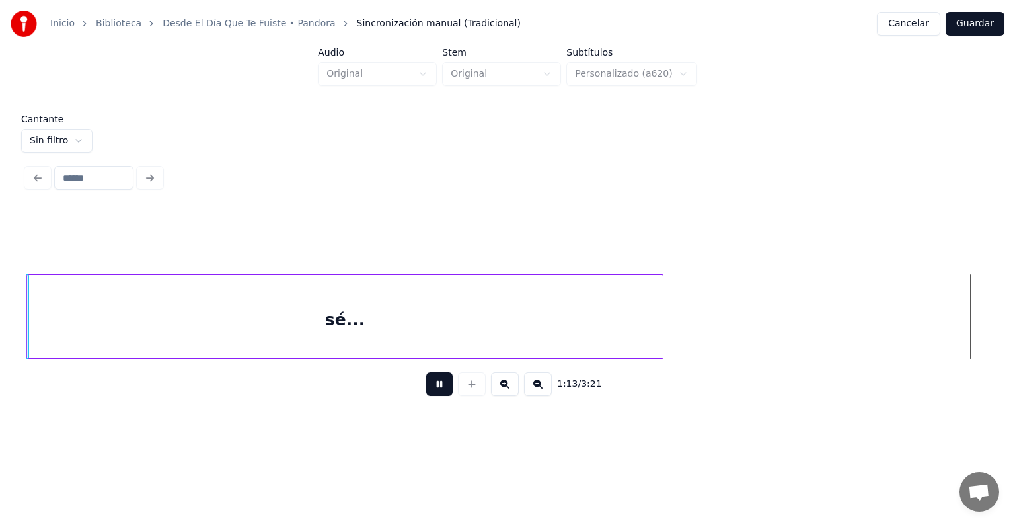
scroll to position [0, 29174]
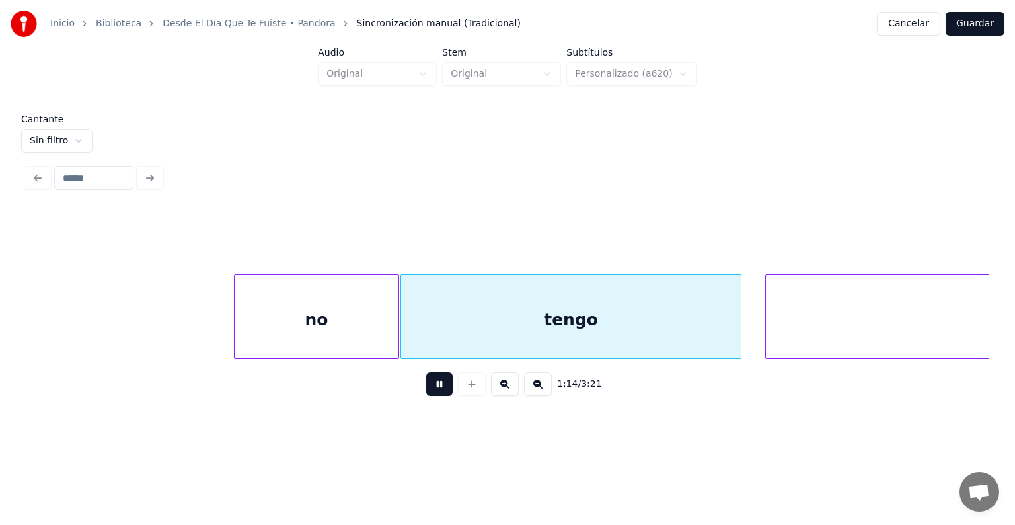
click at [426, 391] on button at bounding box center [439, 384] width 26 height 24
click at [340, 320] on div "no" at bounding box center [317, 320] width 165 height 90
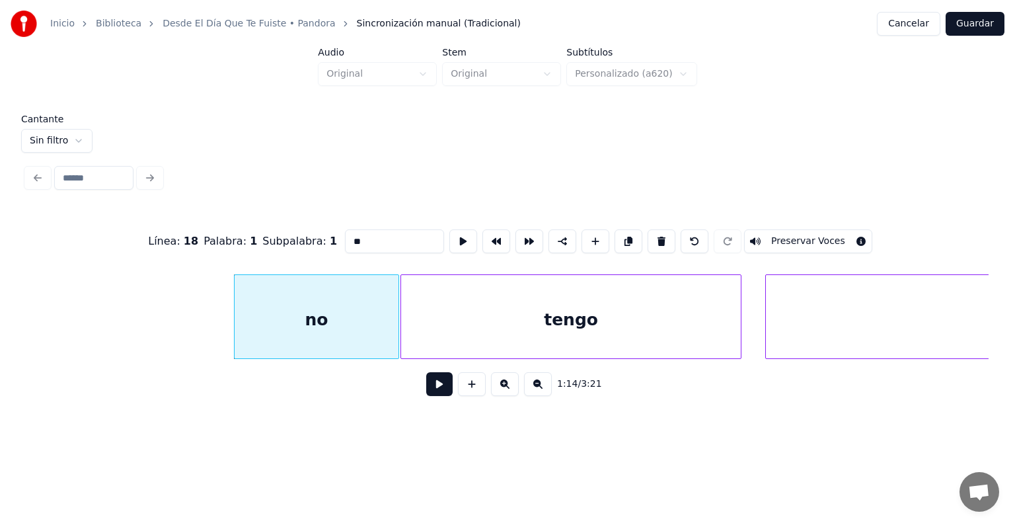
click at [801, 234] on button "Preservar Voces" at bounding box center [808, 241] width 128 height 24
click at [607, 326] on div "tengo" at bounding box center [571, 320] width 340 height 90
type input "*****"
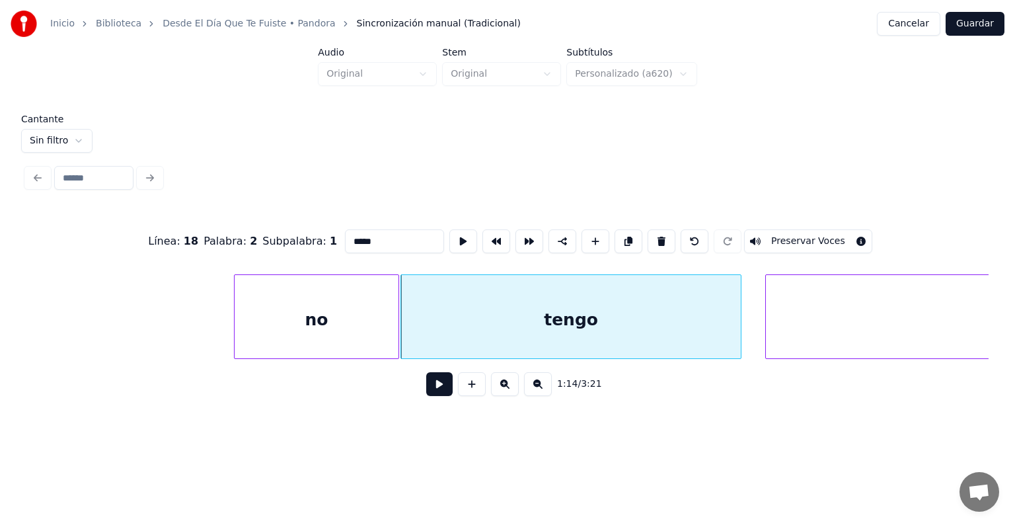
click at [426, 395] on button at bounding box center [439, 384] width 26 height 24
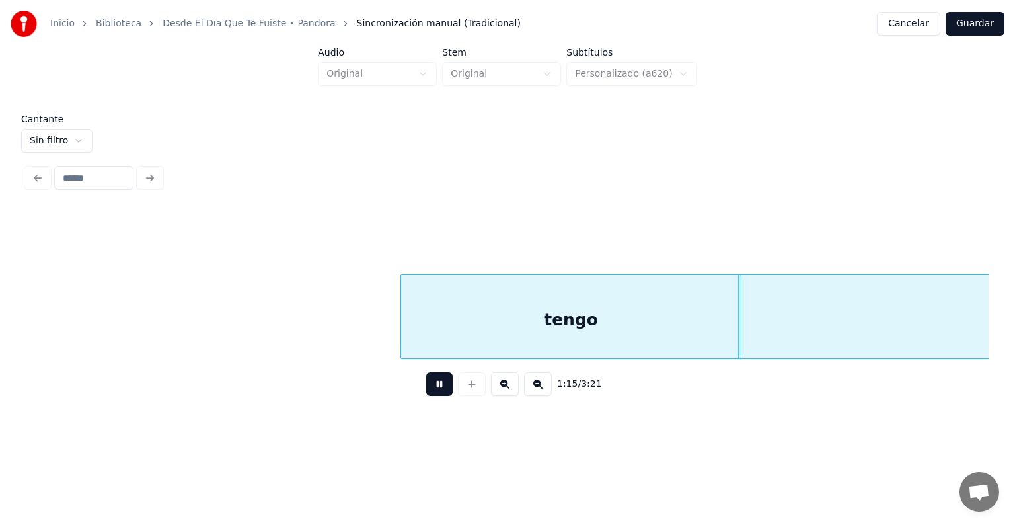
scroll to position [0, 29887]
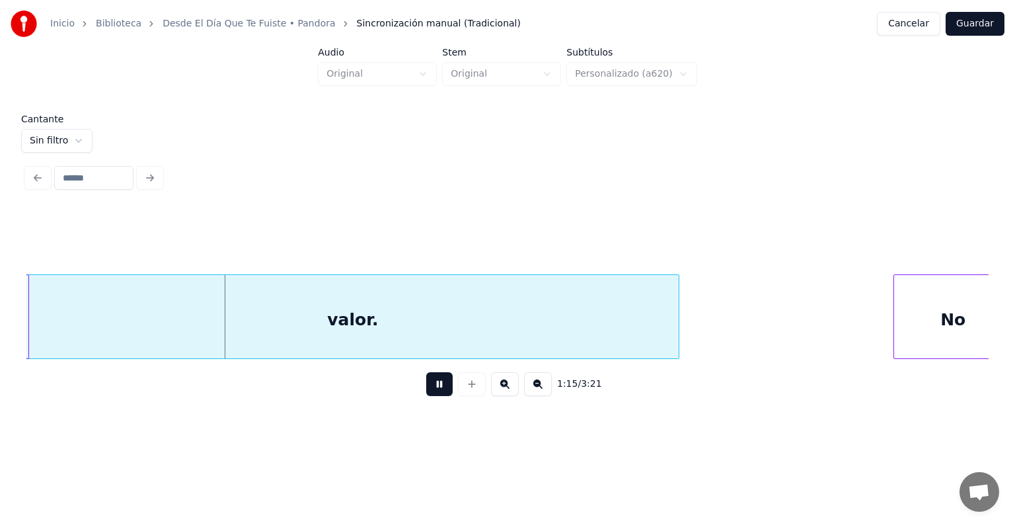
click at [396, 320] on div "valor." at bounding box center [352, 320] width 652 height 90
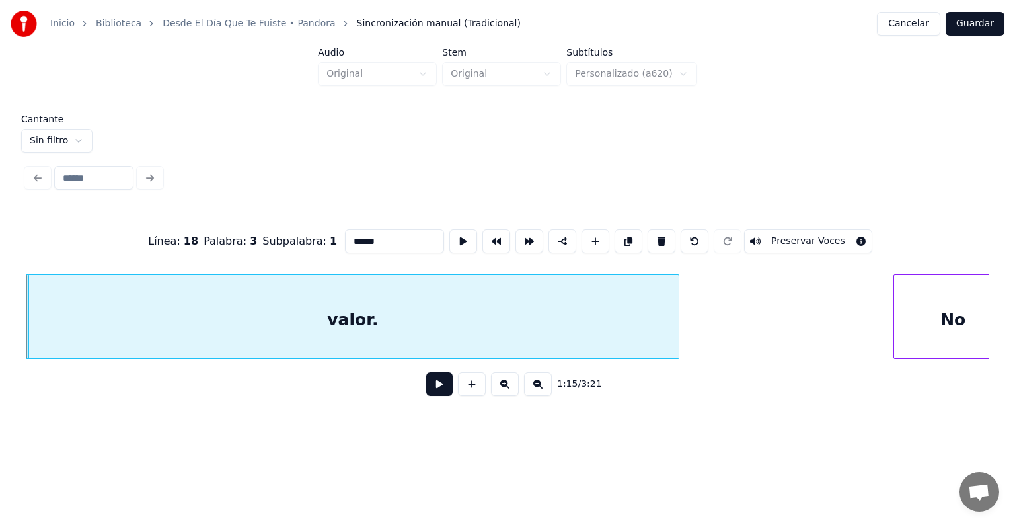
click at [786, 235] on button "Preservar Voces" at bounding box center [808, 241] width 128 height 24
click at [895, 314] on div "No" at bounding box center [951, 320] width 122 height 90
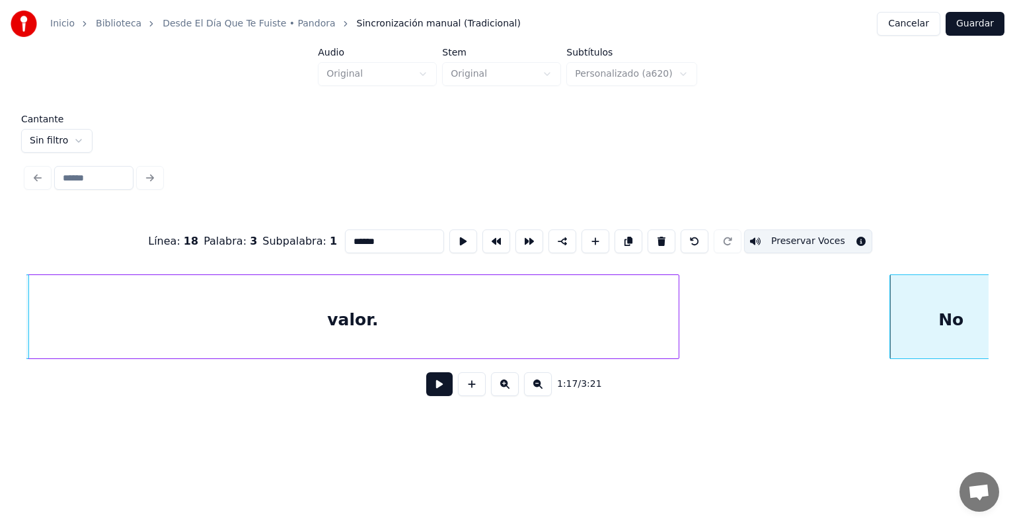
click at [912, 319] on div "No" at bounding box center [951, 320] width 122 height 90
click at [788, 235] on button "Preservar Voces" at bounding box center [808, 241] width 128 height 24
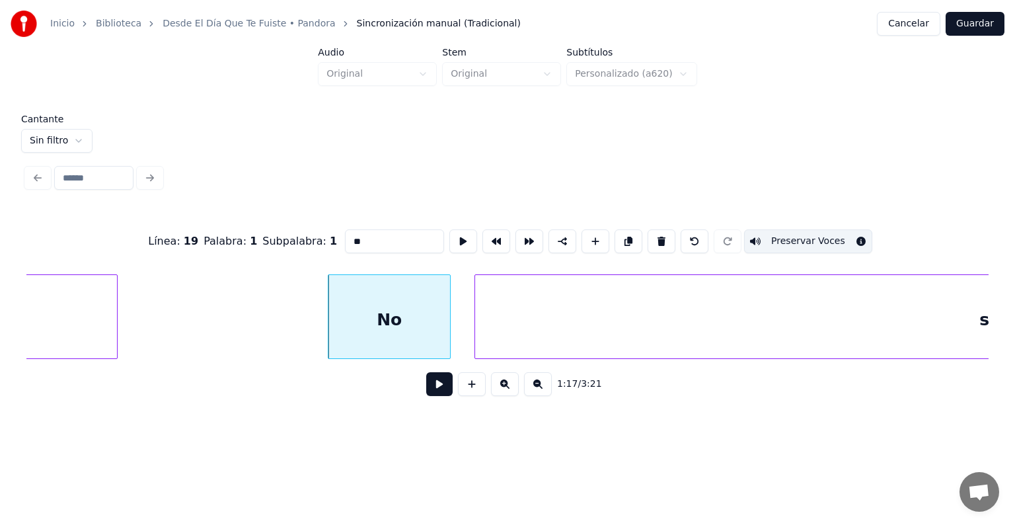
scroll to position [0, 30403]
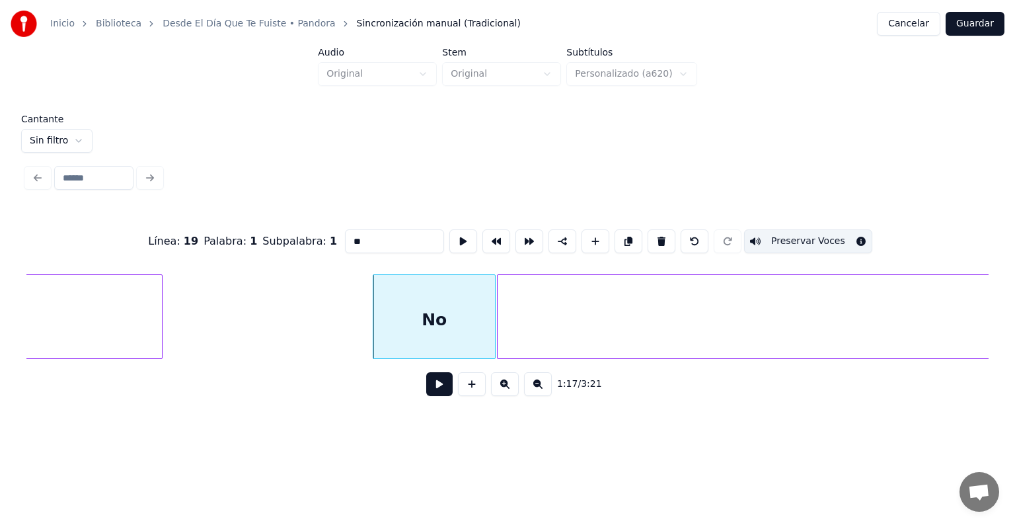
click at [498, 318] on div at bounding box center [500, 316] width 4 height 83
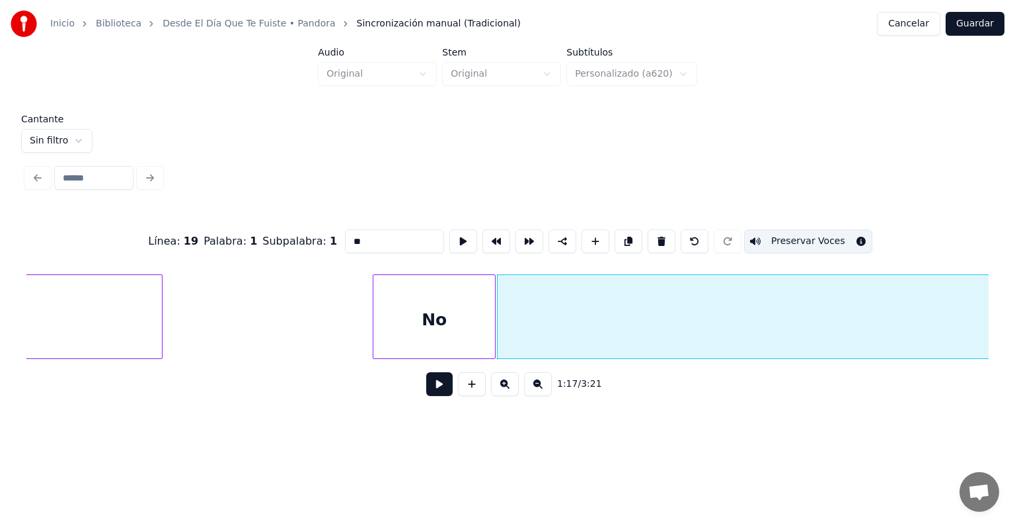
click at [539, 320] on div "sé" at bounding box center [1024, 320] width 1052 height 90
click at [765, 229] on button "Preservar Voces" at bounding box center [808, 241] width 128 height 24
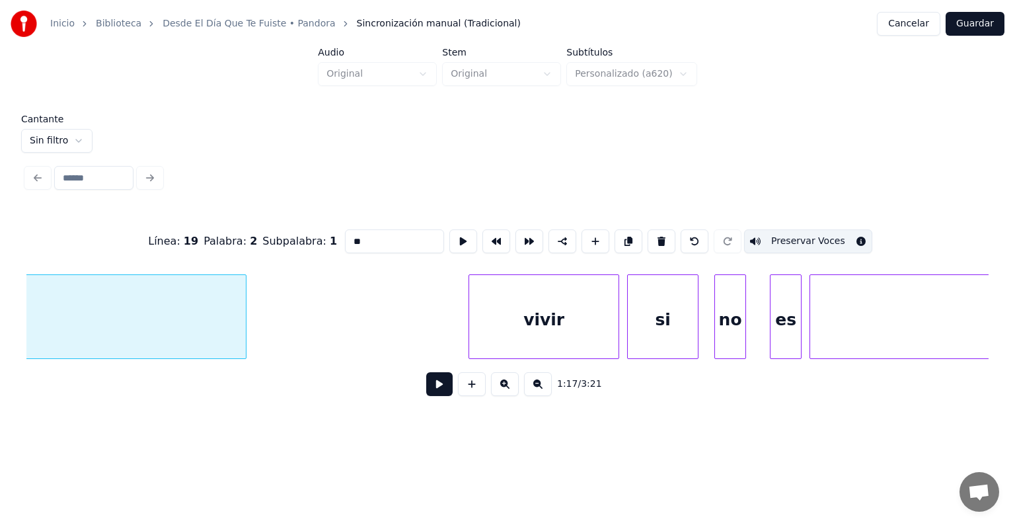
scroll to position [0, 31729]
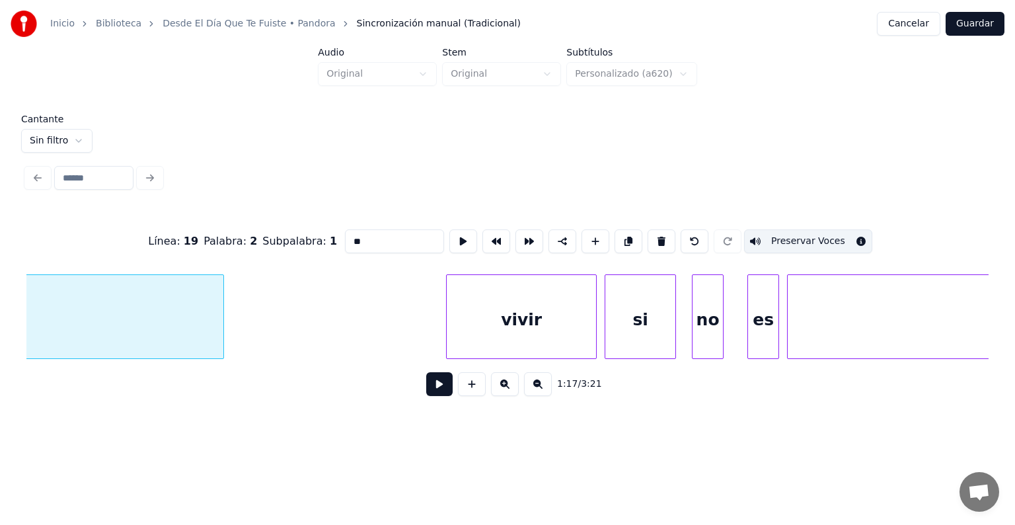
click at [498, 324] on div "vivir" at bounding box center [521, 320] width 149 height 90
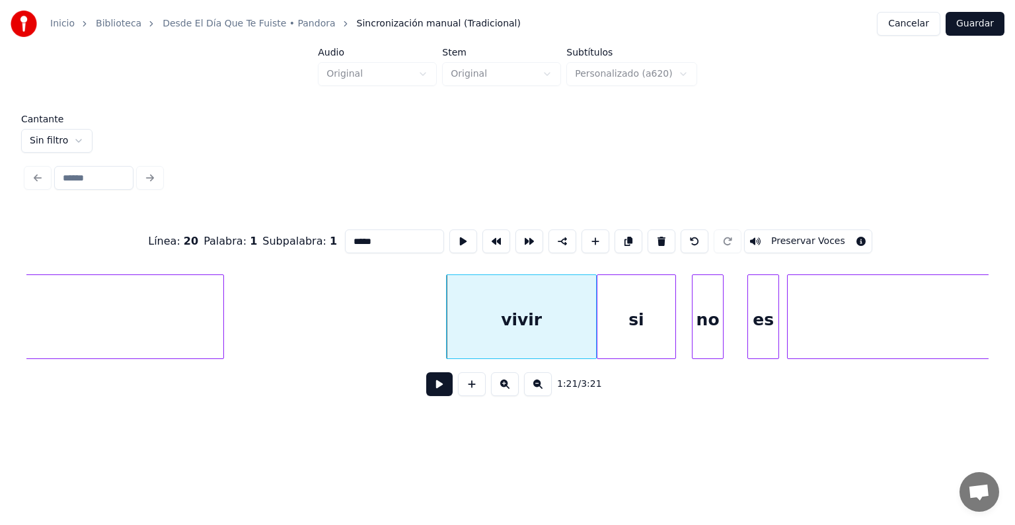
click at [599, 332] on div at bounding box center [599, 316] width 4 height 83
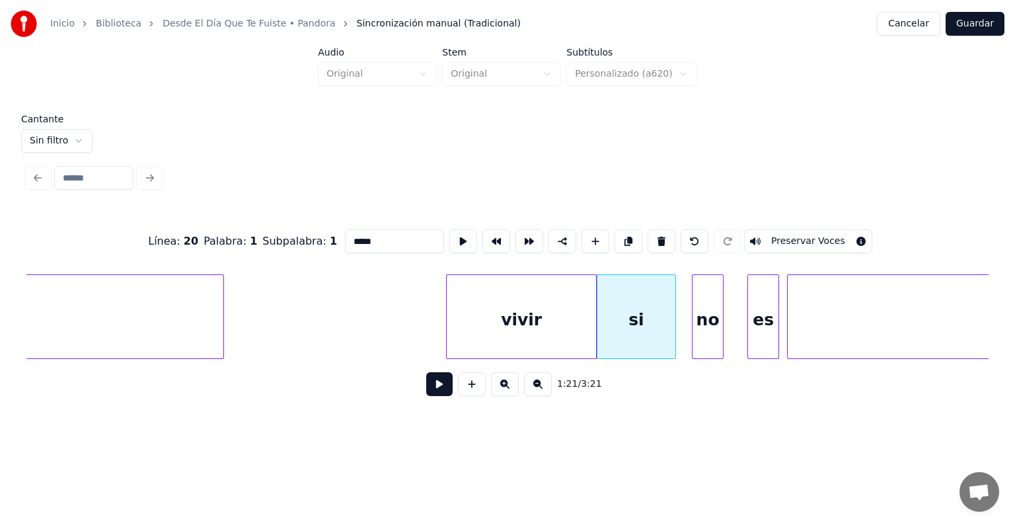
type input "**"
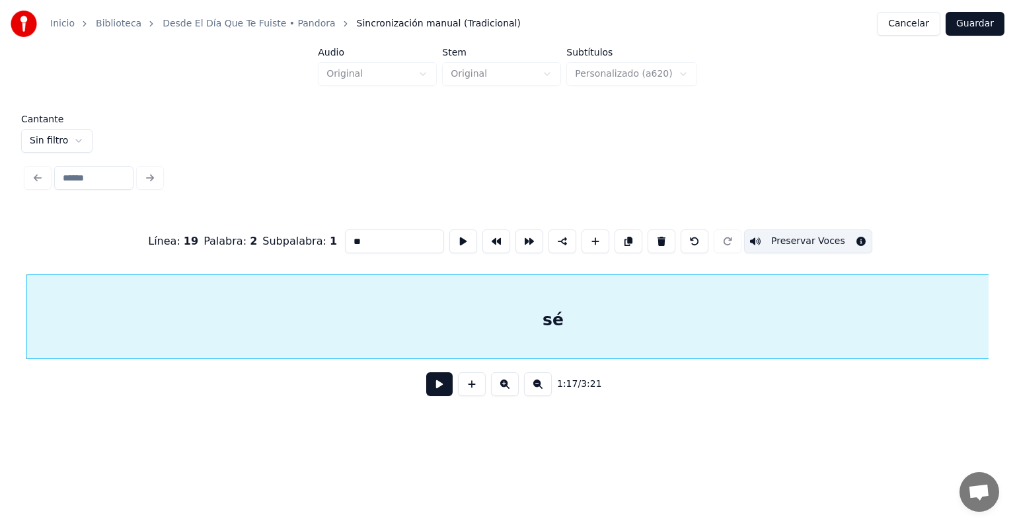
click at [433, 385] on button at bounding box center [439, 384] width 26 height 24
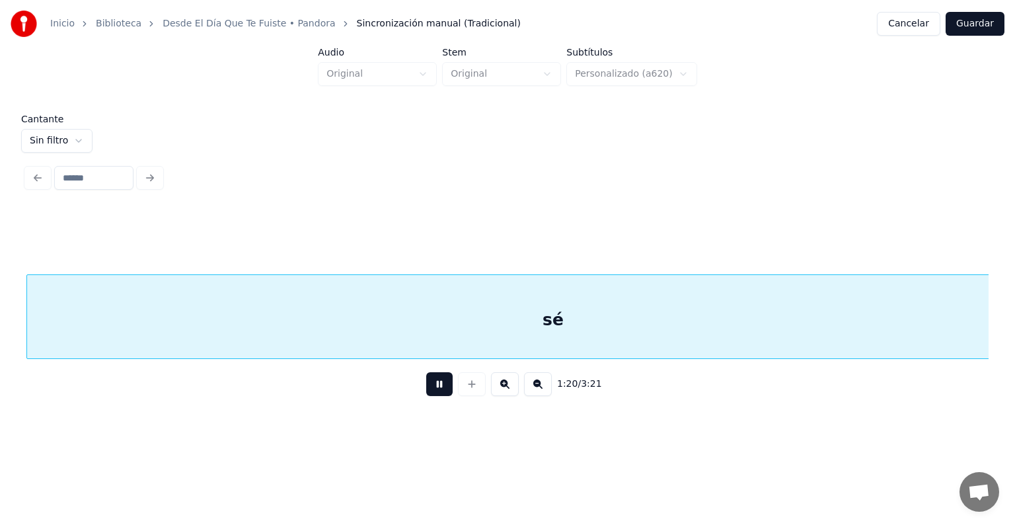
scroll to position [0, 31842]
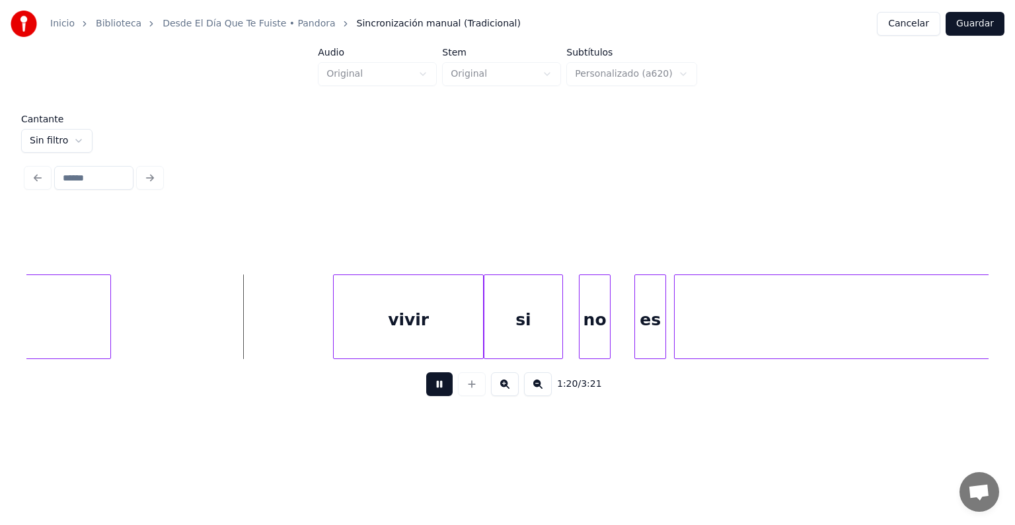
click at [395, 301] on div "vivir" at bounding box center [408, 320] width 149 height 90
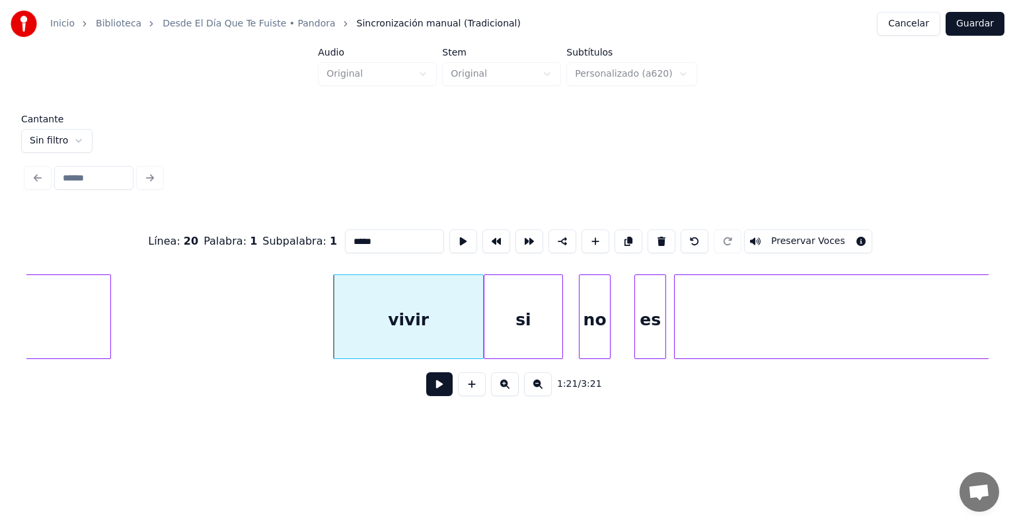
click at [519, 316] on div "si" at bounding box center [523, 320] width 78 height 90
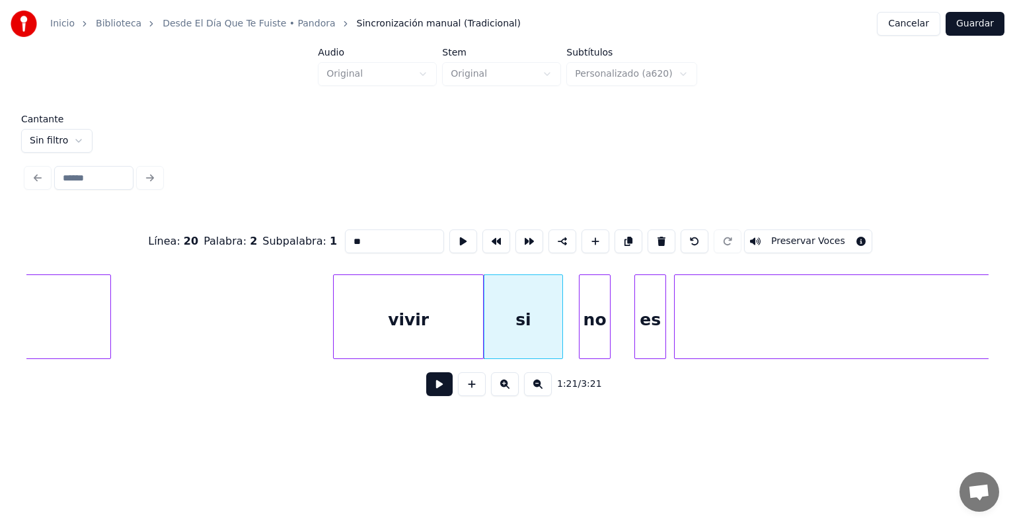
click at [412, 307] on div "vivir" at bounding box center [408, 320] width 149 height 90
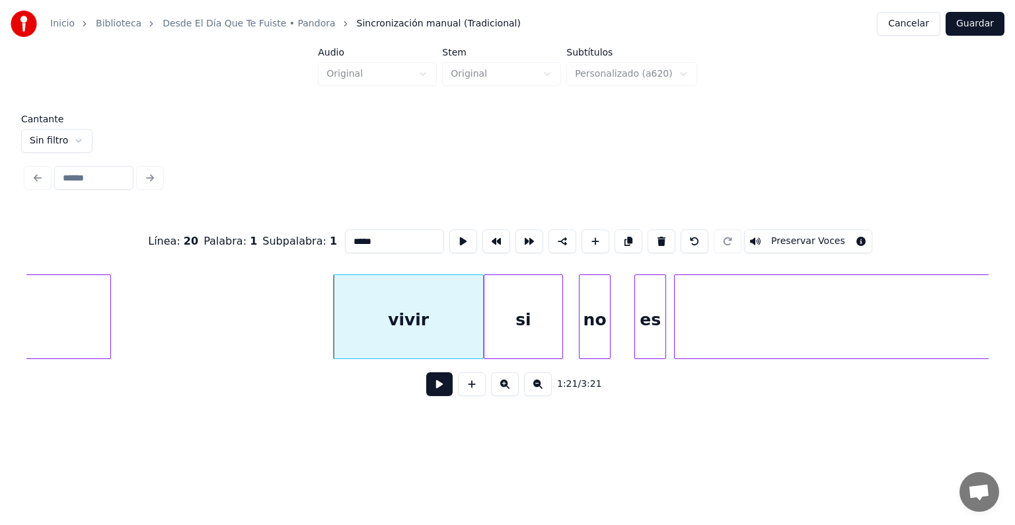
click at [792, 237] on button "Preservar Voces" at bounding box center [808, 241] width 128 height 24
click at [529, 321] on div "si" at bounding box center [523, 320] width 78 height 90
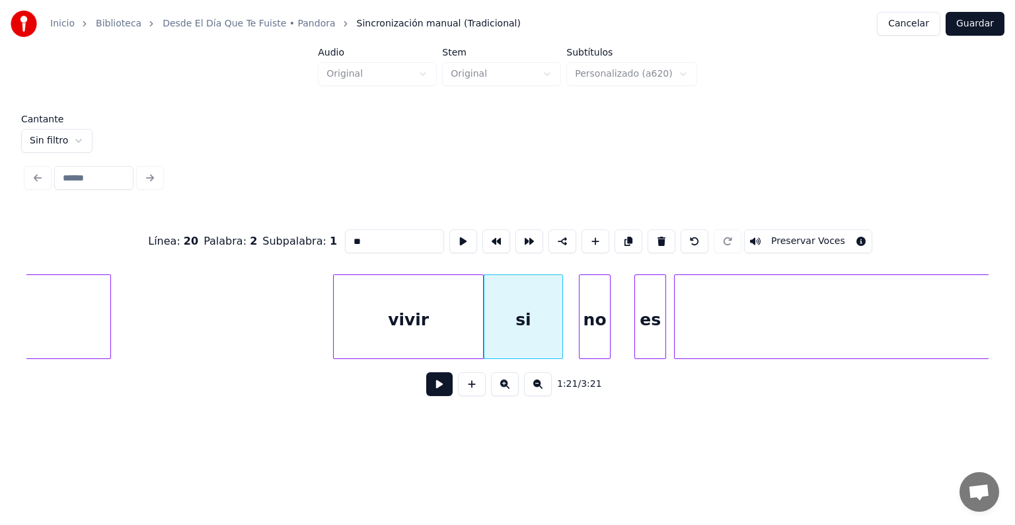
click at [787, 231] on button "Preservar Voces" at bounding box center [808, 241] width 128 height 24
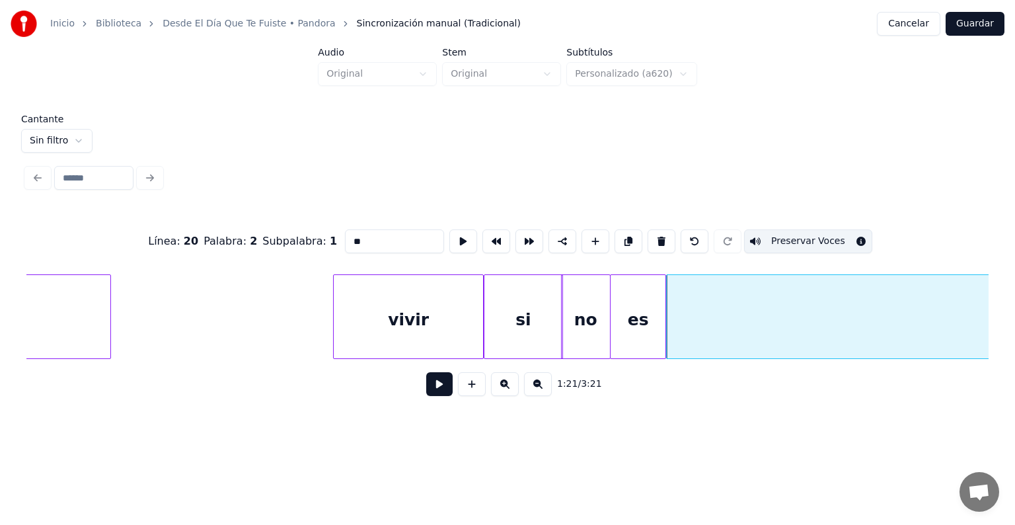
click at [632, 324] on div "es" at bounding box center [637, 320] width 55 height 90
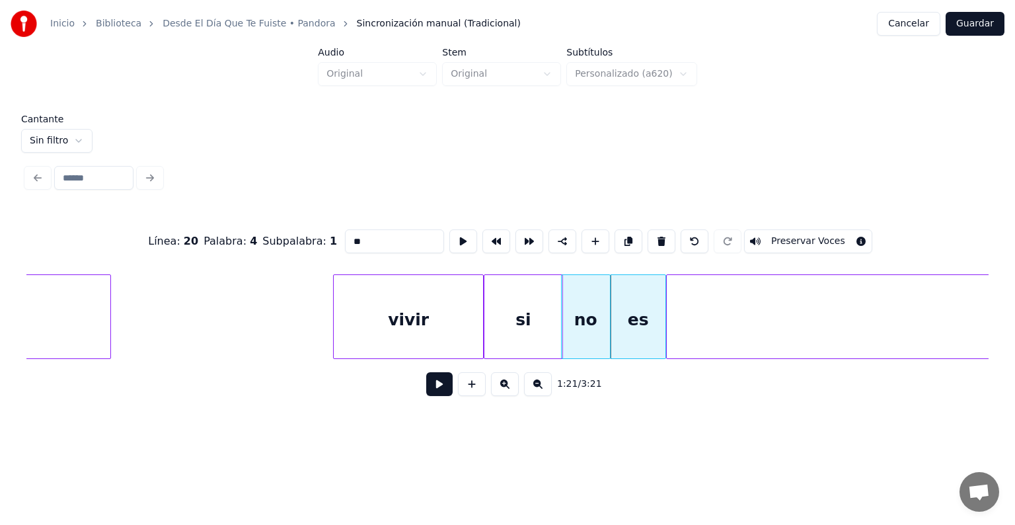
click at [790, 235] on button "Preservar Voces" at bounding box center [808, 241] width 128 height 24
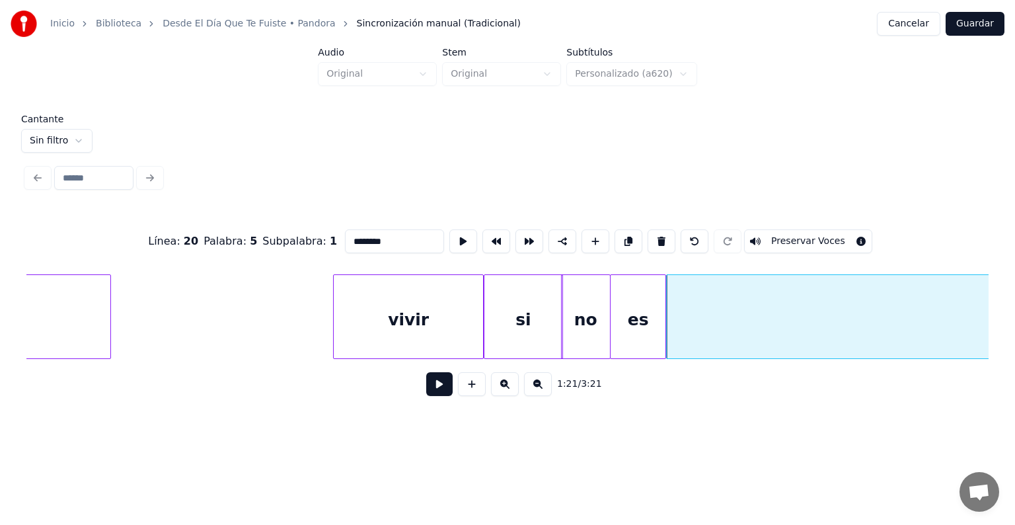
click at [774, 238] on button "Preservar Voces" at bounding box center [808, 241] width 128 height 24
click at [581, 318] on div "no" at bounding box center [586, 320] width 49 height 90
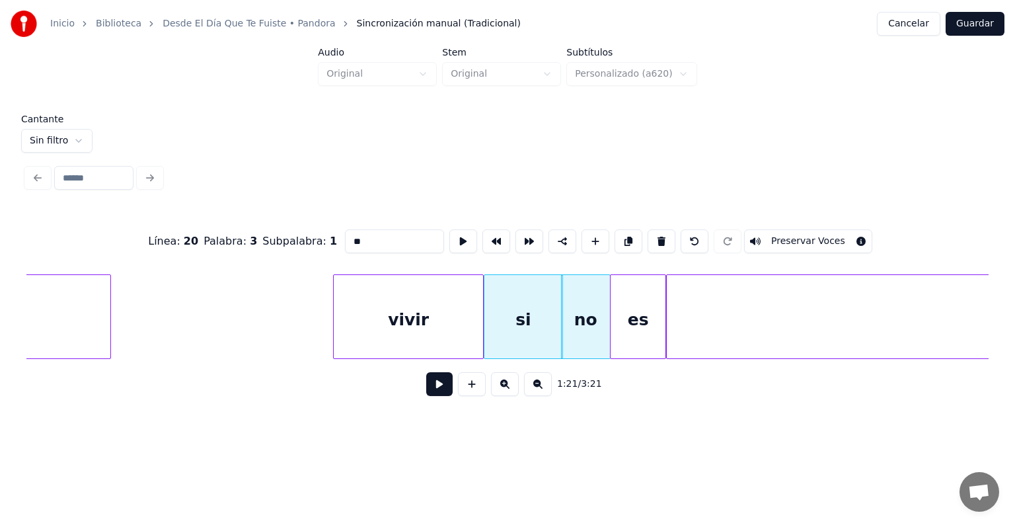
click at [790, 235] on button "Preservar Voces" at bounding box center [808, 241] width 128 height 24
click at [515, 308] on div "si" at bounding box center [523, 320] width 78 height 90
click at [580, 314] on div "no" at bounding box center [586, 320] width 49 height 90
click at [641, 314] on div "es" at bounding box center [637, 320] width 55 height 90
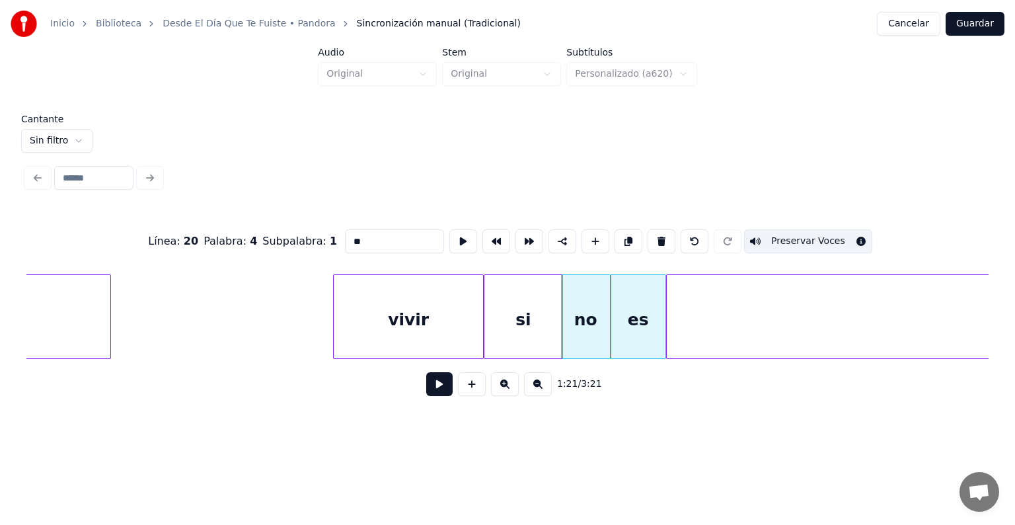
type input "********"
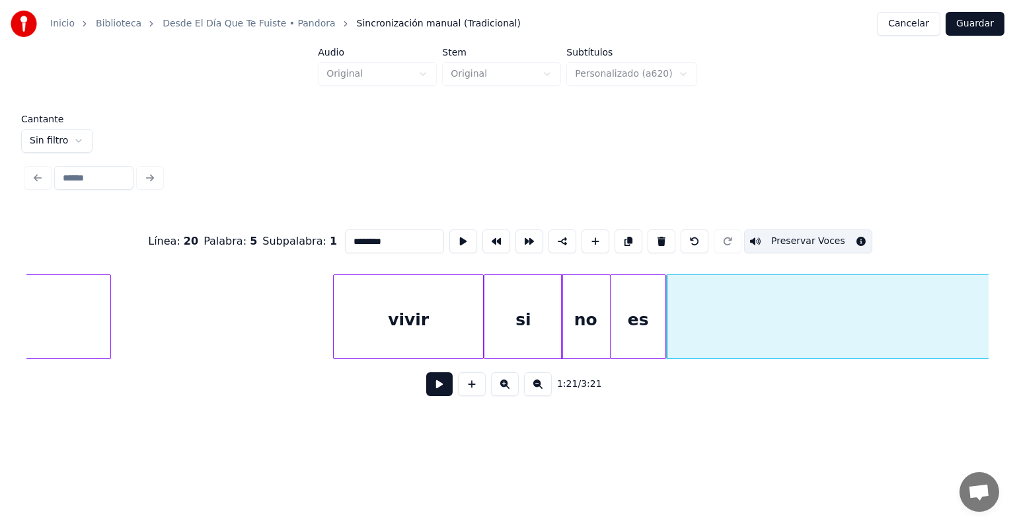
click at [440, 390] on button at bounding box center [439, 384] width 26 height 24
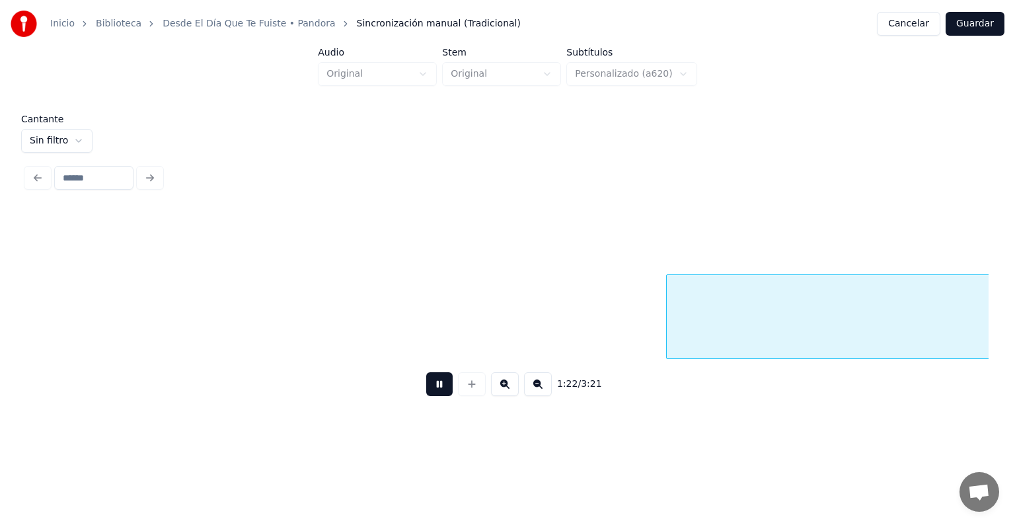
scroll to position [0, 32810]
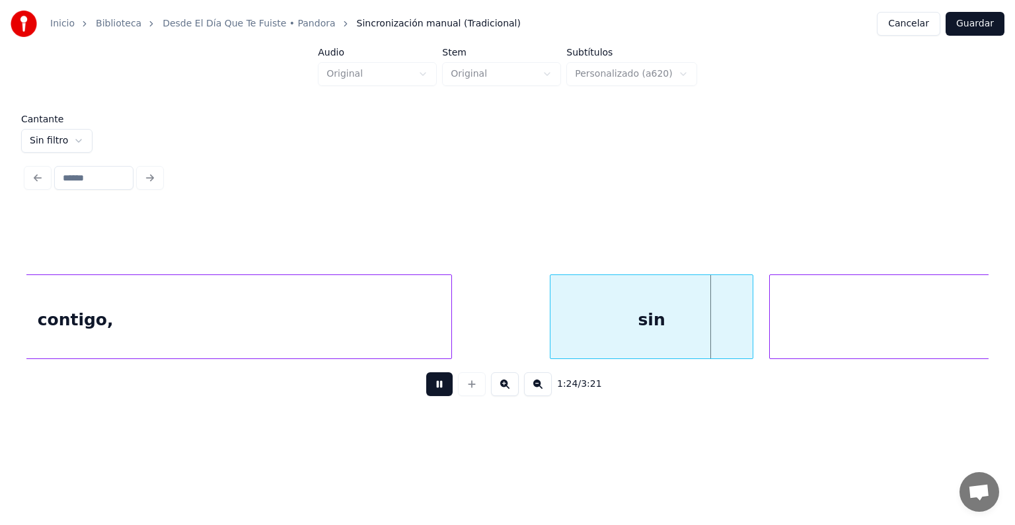
click at [605, 321] on div "sin" at bounding box center [651, 320] width 202 height 90
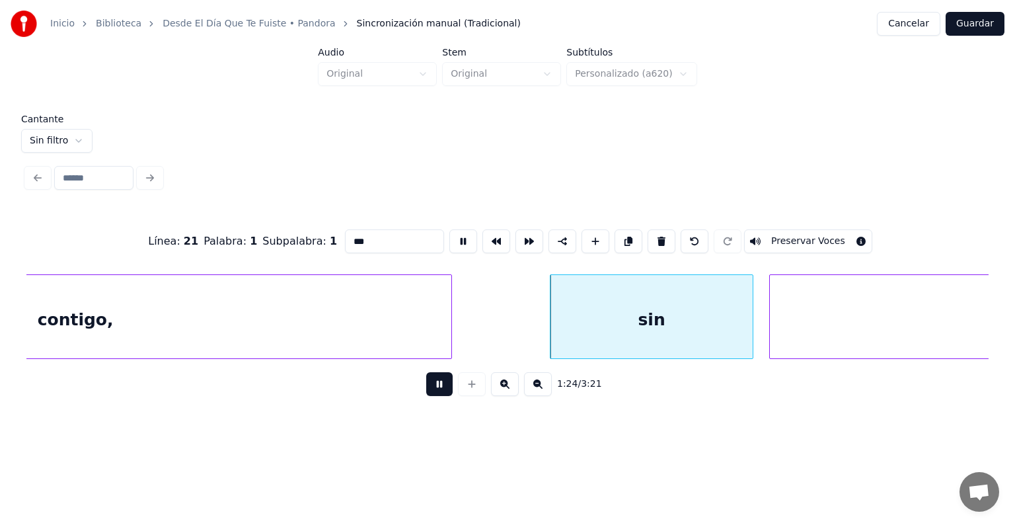
click at [790, 238] on button "Preservar Voces" at bounding box center [808, 241] width 128 height 24
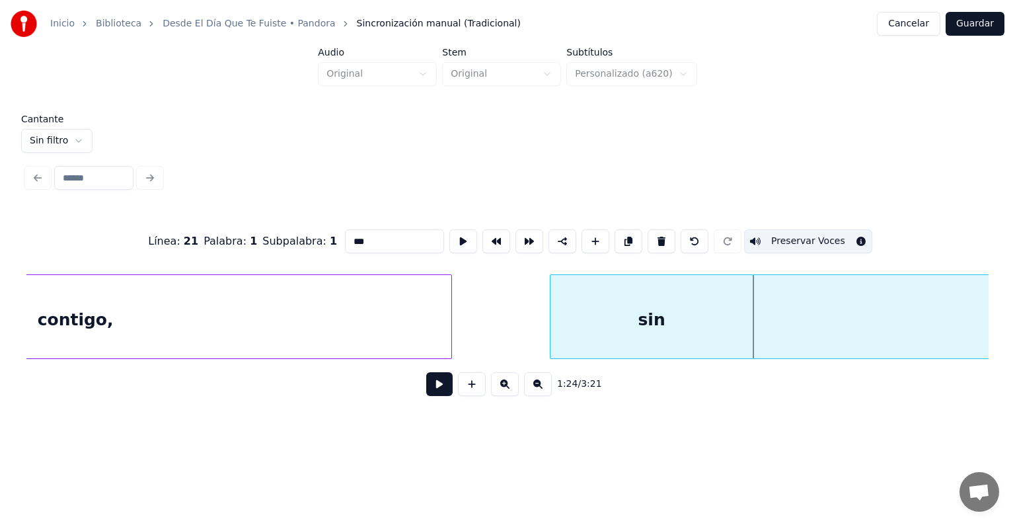
click at [770, 239] on button "Preservar Voces" at bounding box center [808, 241] width 128 height 24
click at [669, 320] on div "sin" at bounding box center [651, 320] width 202 height 90
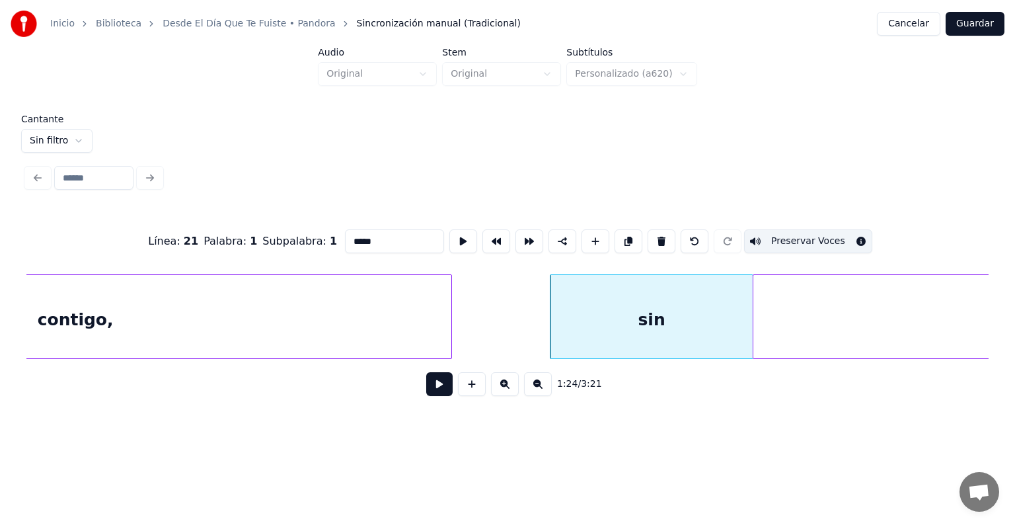
type input "***"
click at [433, 386] on button at bounding box center [439, 384] width 26 height 24
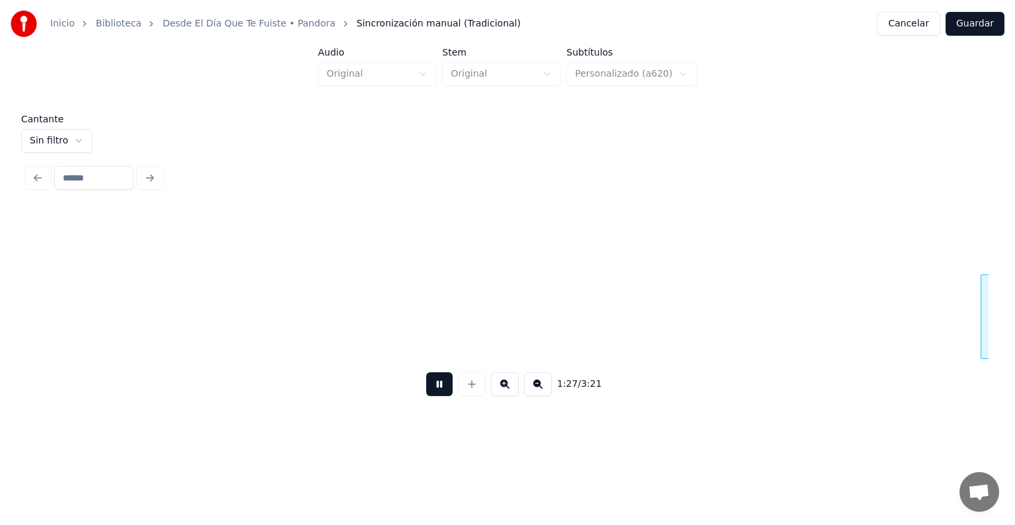
scroll to position [0, 34735]
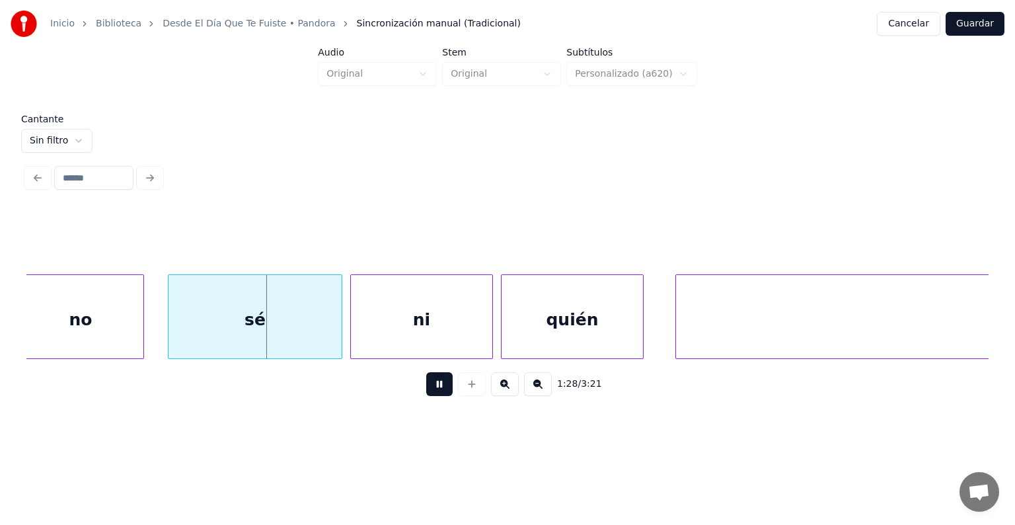
click at [258, 320] on div "sé" at bounding box center [254, 320] width 173 height 90
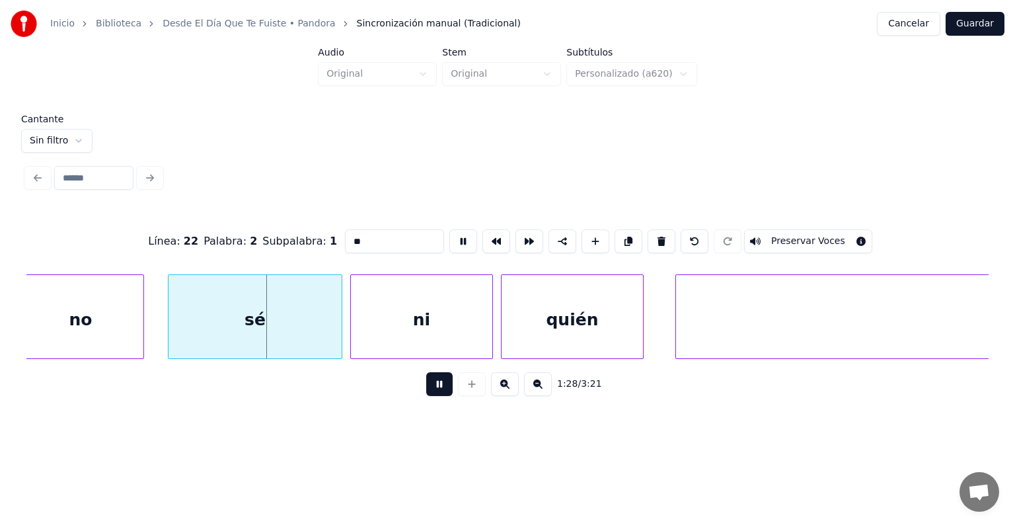
click at [94, 312] on div "no" at bounding box center [81, 320] width 126 height 90
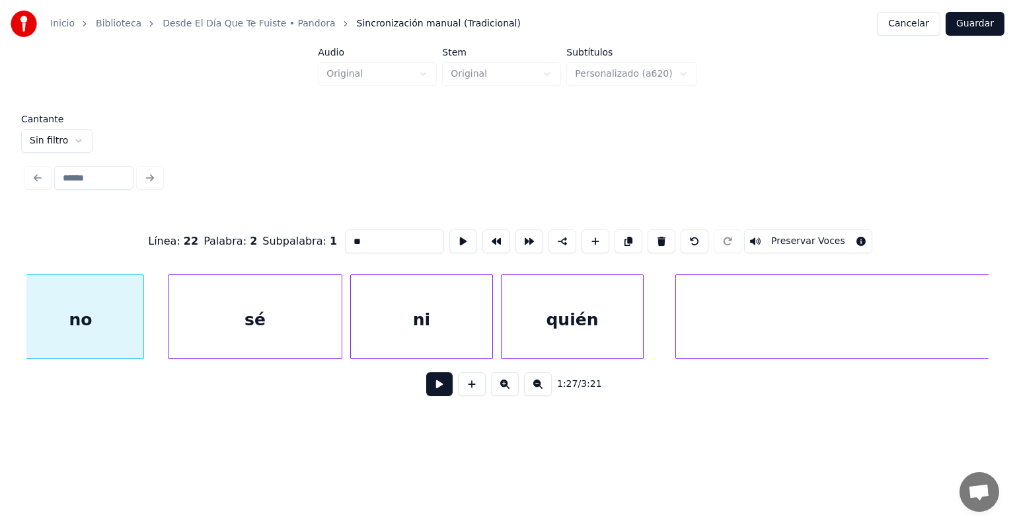
type input "**"
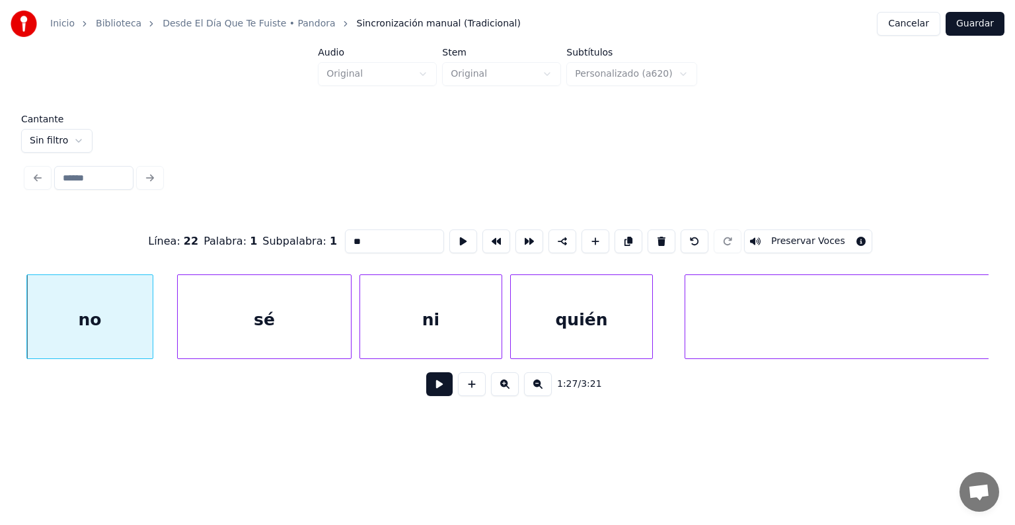
click at [790, 235] on button "Preservar Voces" at bounding box center [808, 241] width 128 height 24
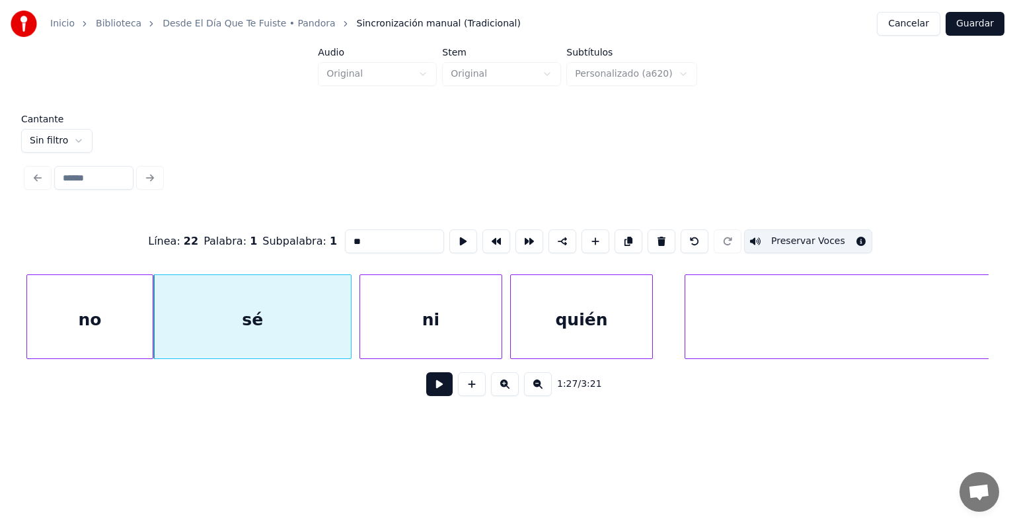
click at [426, 387] on button at bounding box center [439, 384] width 26 height 24
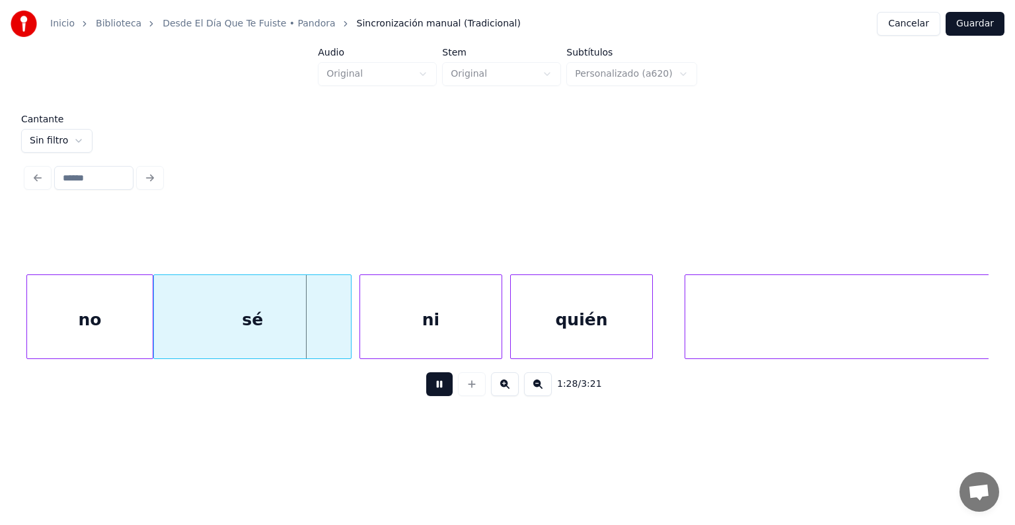
click at [239, 311] on div "sé" at bounding box center [252, 320] width 197 height 90
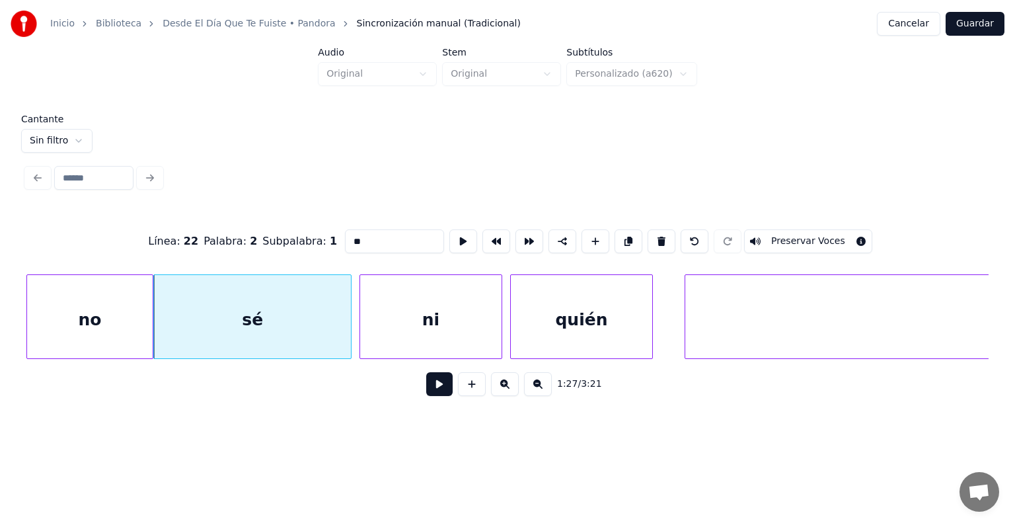
click at [790, 237] on button "Preservar Voces" at bounding box center [808, 241] width 128 height 24
click at [385, 307] on div "ni" at bounding box center [430, 320] width 141 height 90
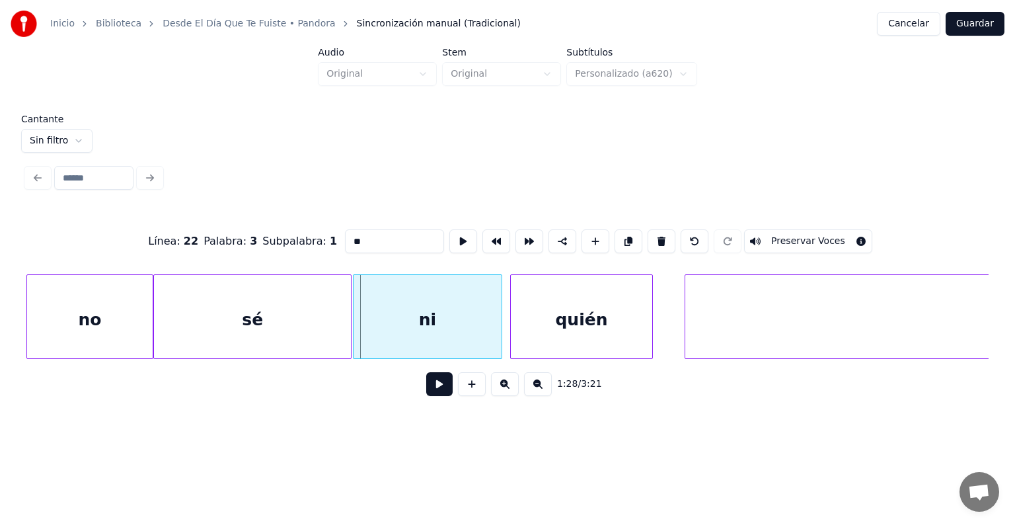
click at [361, 324] on div "ni" at bounding box center [427, 320] width 148 height 90
click at [790, 235] on button "Preservar Voces" at bounding box center [808, 241] width 128 height 24
click at [512, 325] on div "quién" at bounding box center [579, 320] width 146 height 90
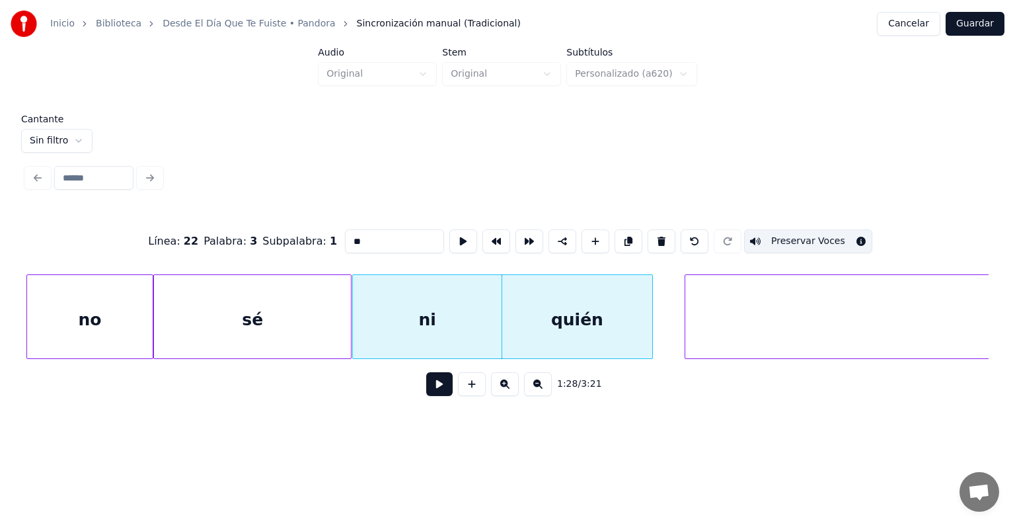
click at [552, 324] on div "quién" at bounding box center [577, 320] width 150 height 90
click at [769, 233] on button "Preservar Voces" at bounding box center [808, 241] width 128 height 24
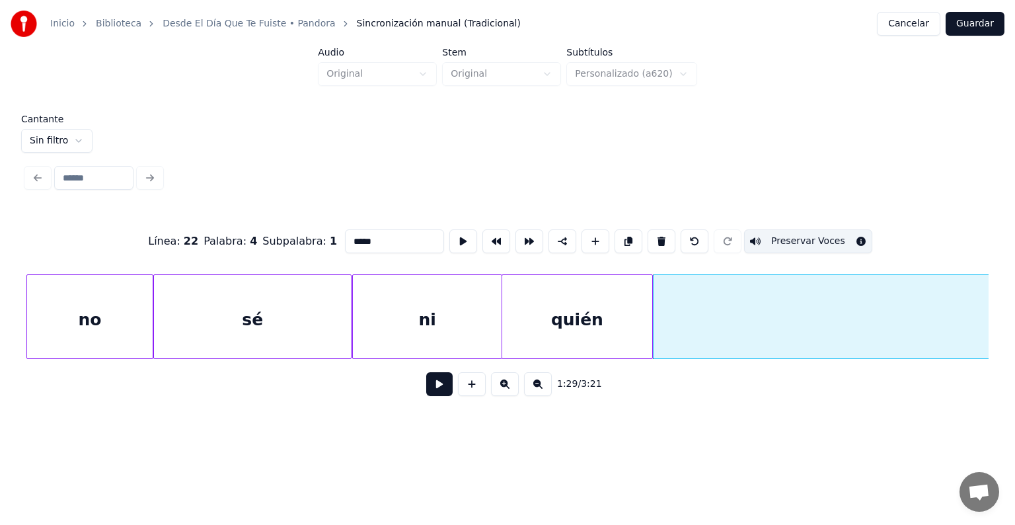
type input "****"
click at [790, 237] on button "Preservar Voces" at bounding box center [808, 241] width 128 height 24
click at [429, 383] on button at bounding box center [439, 384] width 26 height 24
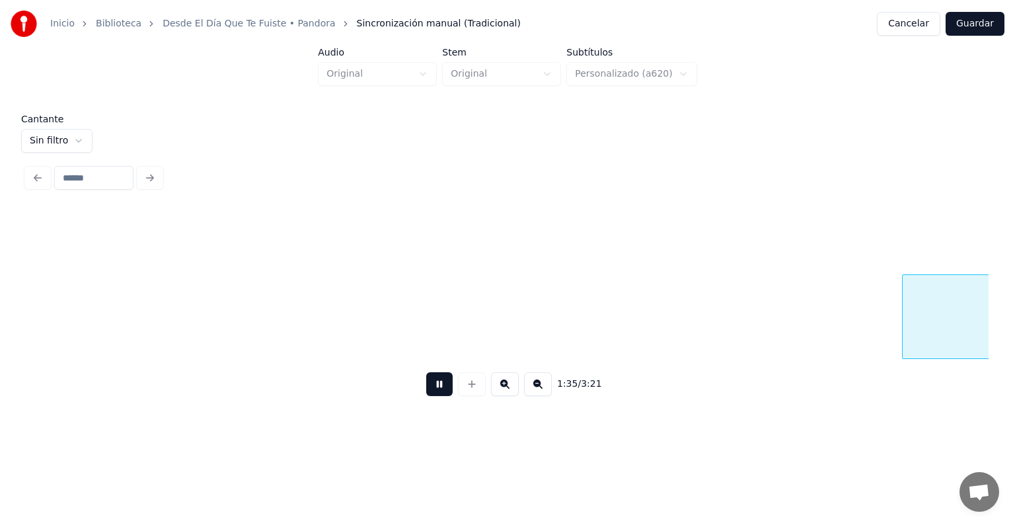
scroll to position [0, 37621]
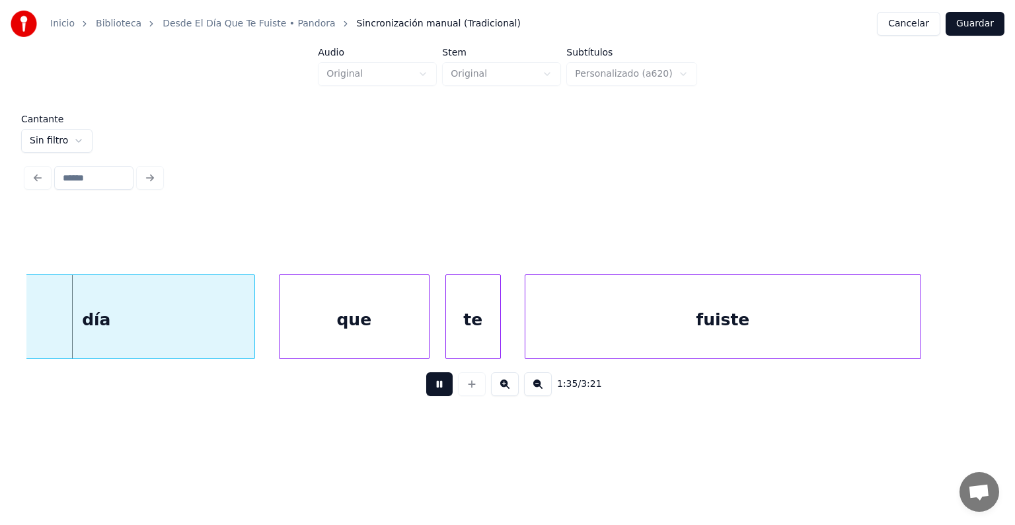
click at [716, 317] on div "fuiste" at bounding box center [722, 320] width 395 height 90
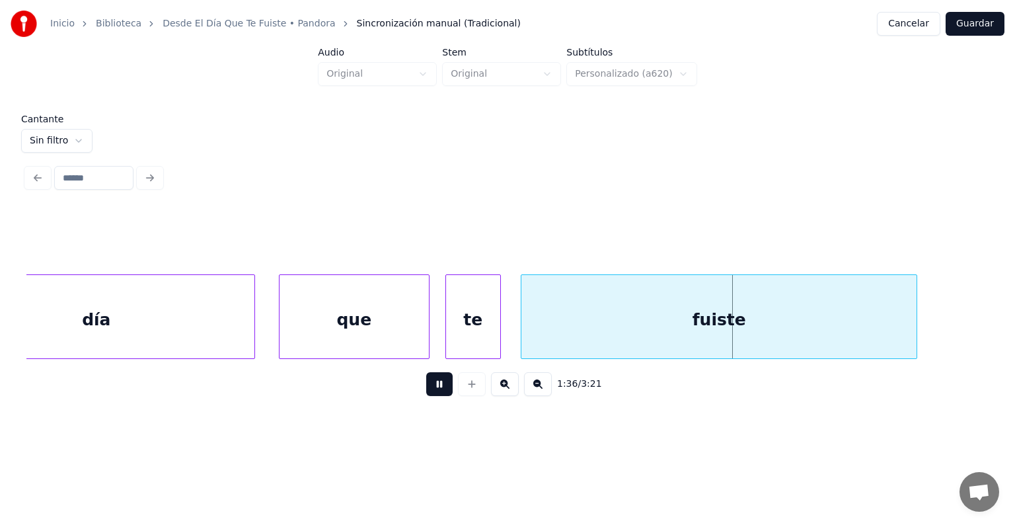
click at [153, 324] on div "día" at bounding box center [97, 320] width 316 height 90
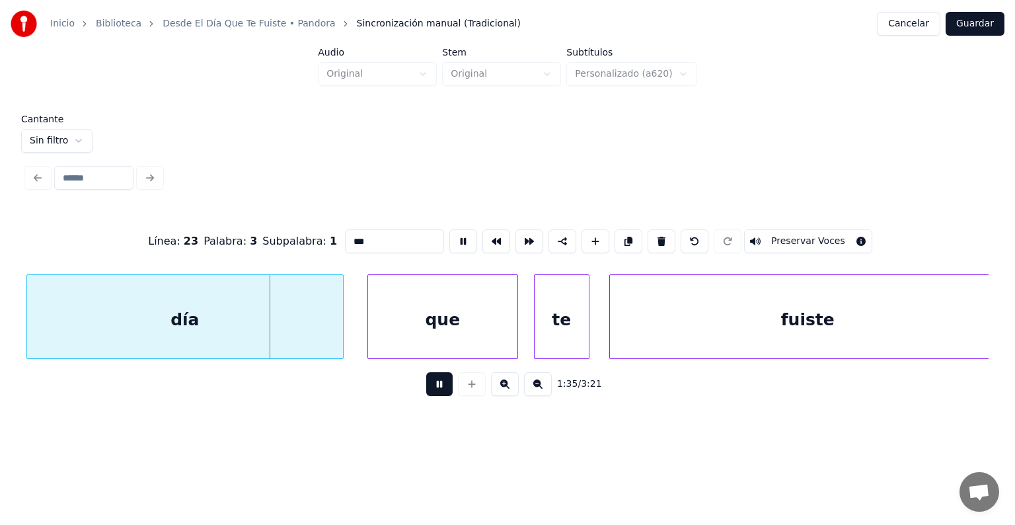
click at [426, 395] on button at bounding box center [439, 384] width 26 height 24
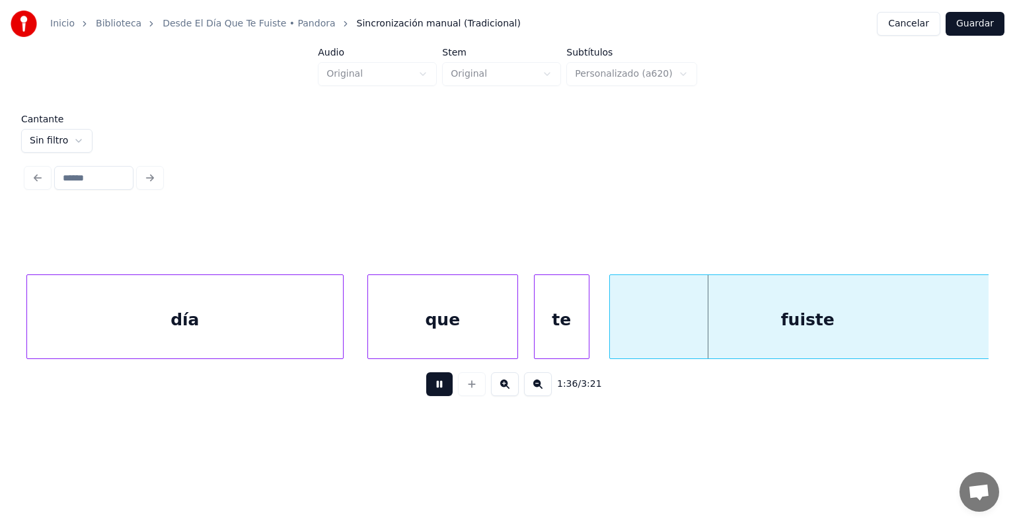
click at [426, 387] on button at bounding box center [439, 384] width 26 height 24
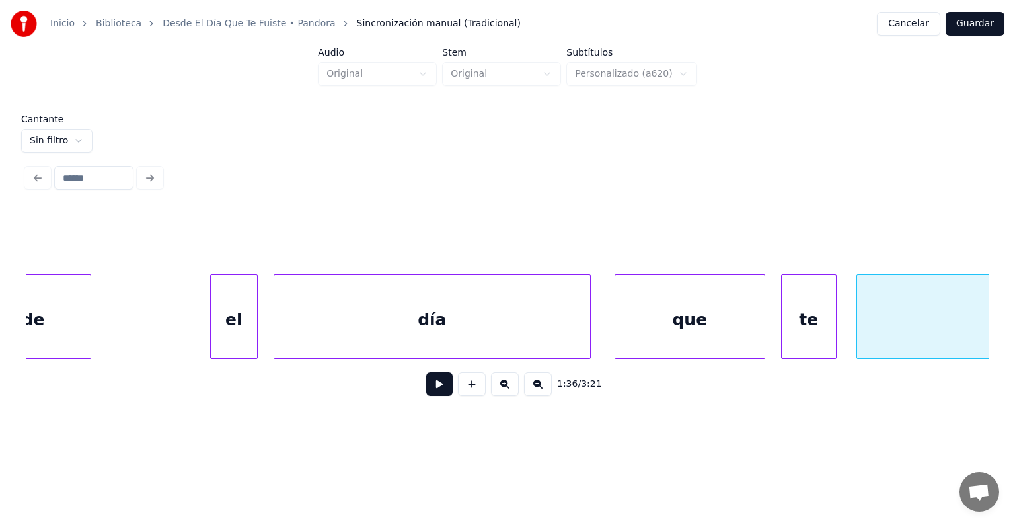
scroll to position [0, 37150]
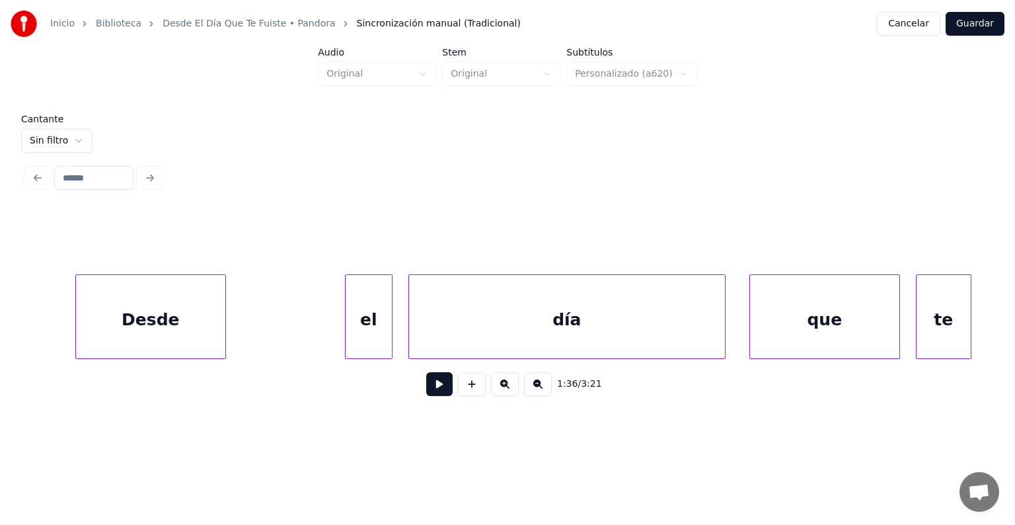
click at [193, 308] on div "Desde" at bounding box center [150, 320] width 149 height 90
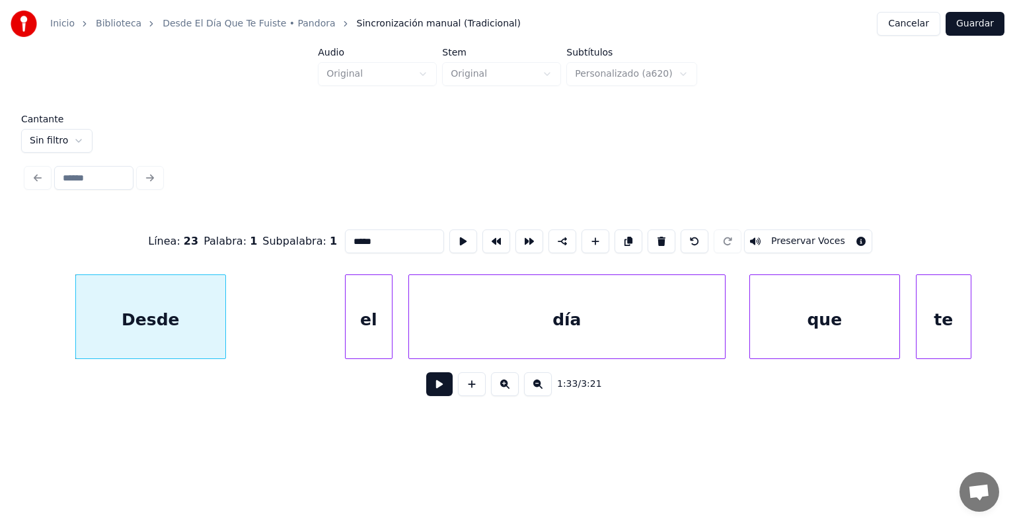
click at [429, 383] on button at bounding box center [439, 384] width 26 height 24
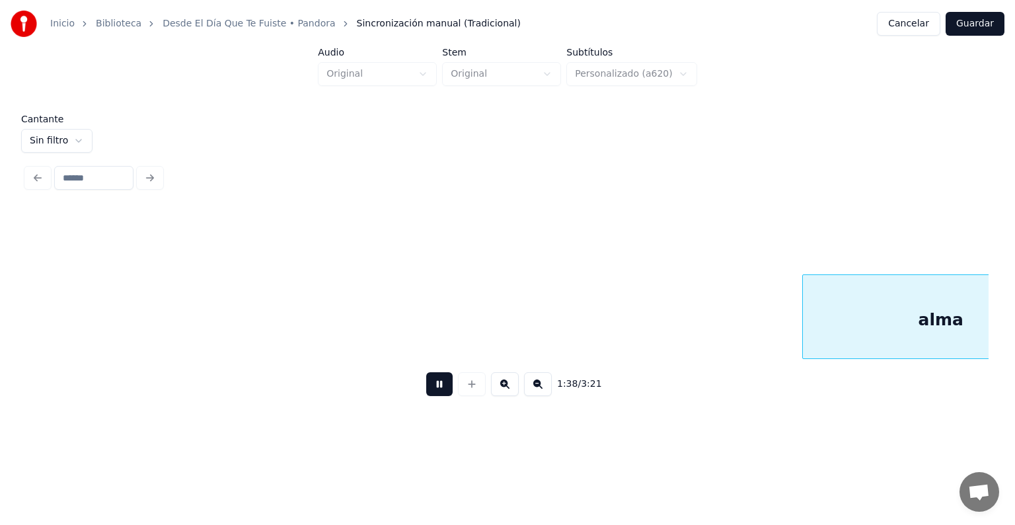
scroll to position [0, 39077]
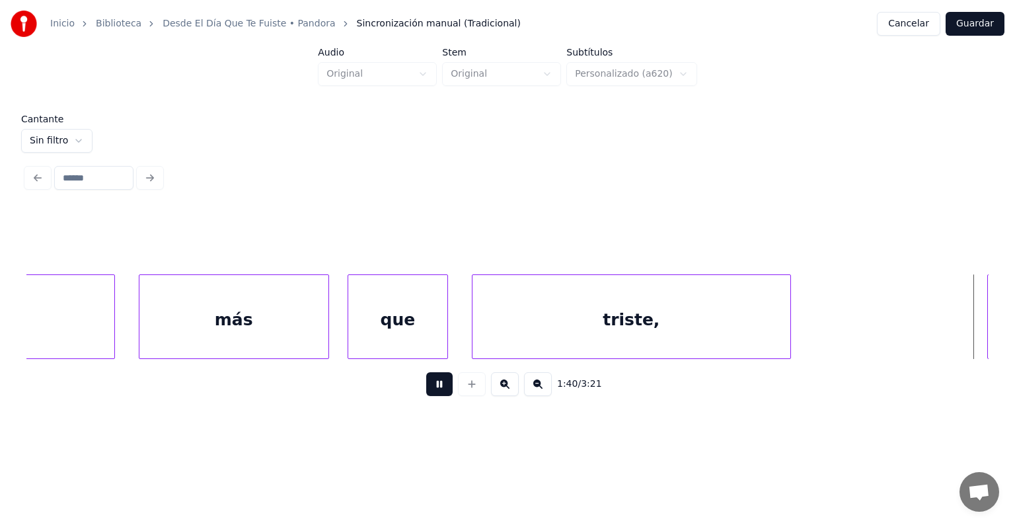
click at [472, 329] on div "triste," at bounding box center [631, 320] width 318 height 90
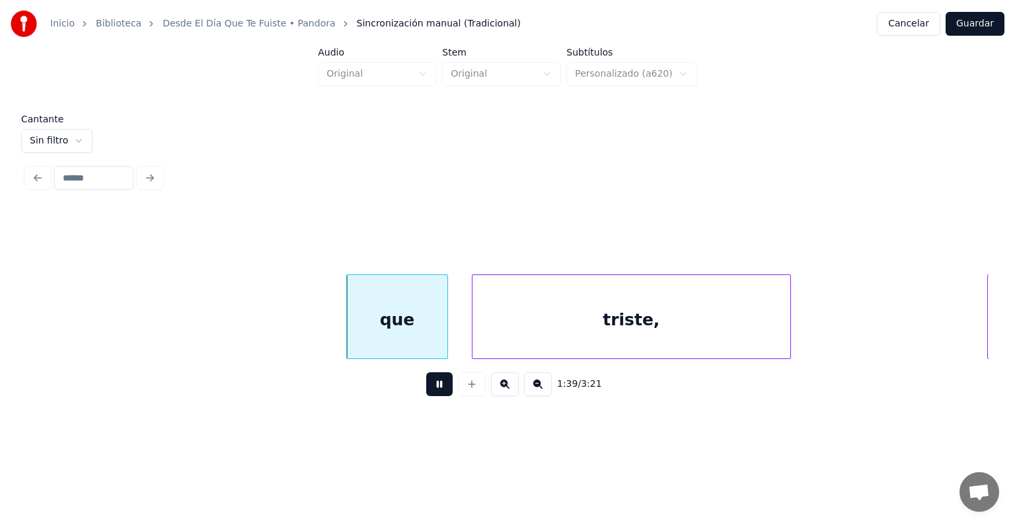
scroll to position [0, 39397]
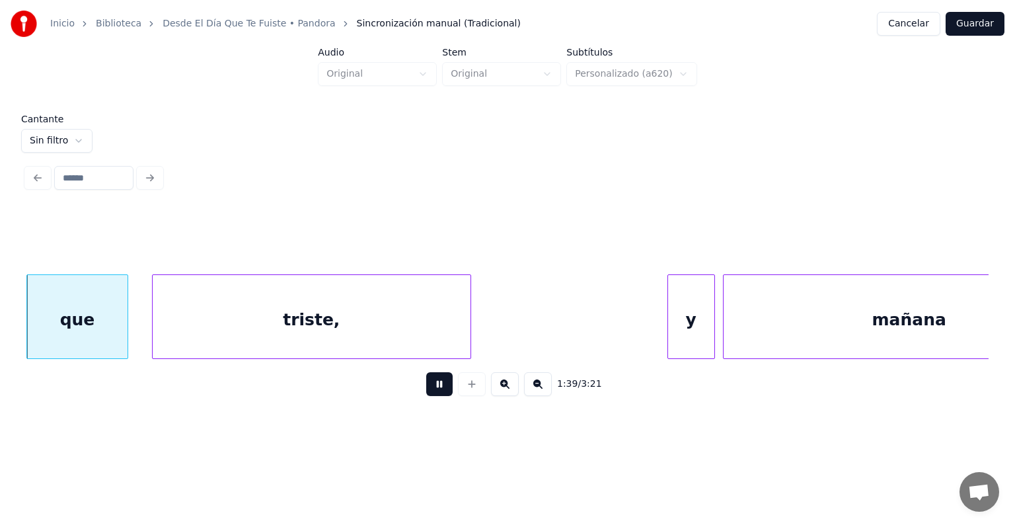
click at [321, 326] on div "triste," at bounding box center [312, 320] width 318 height 90
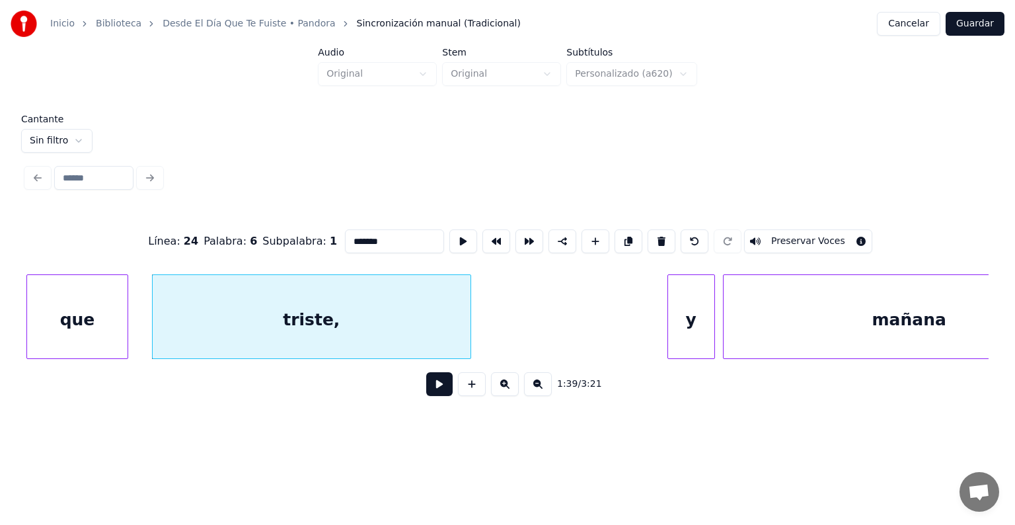
click at [125, 314] on div at bounding box center [126, 316] width 4 height 83
type input "***"
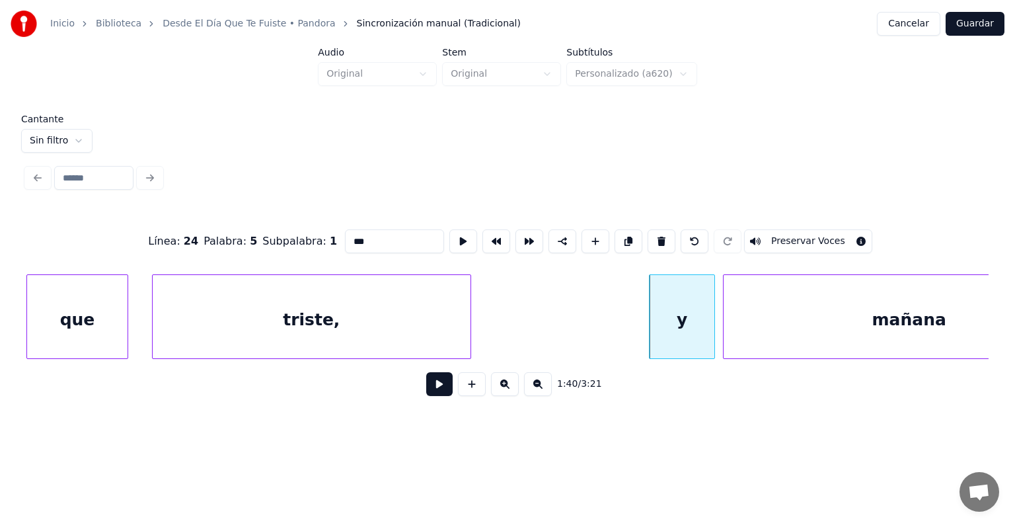
click at [429, 389] on button at bounding box center [439, 384] width 26 height 24
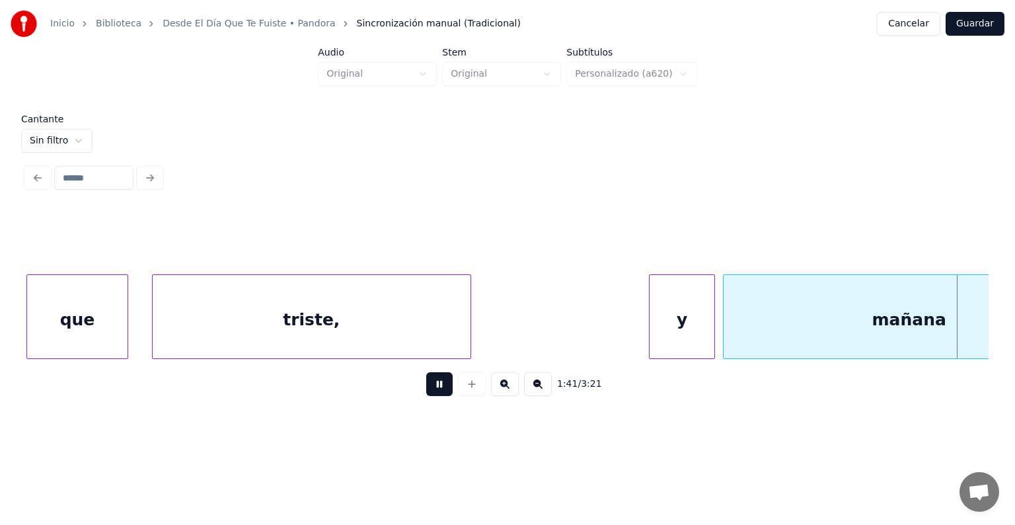
scroll to position [0, 40359]
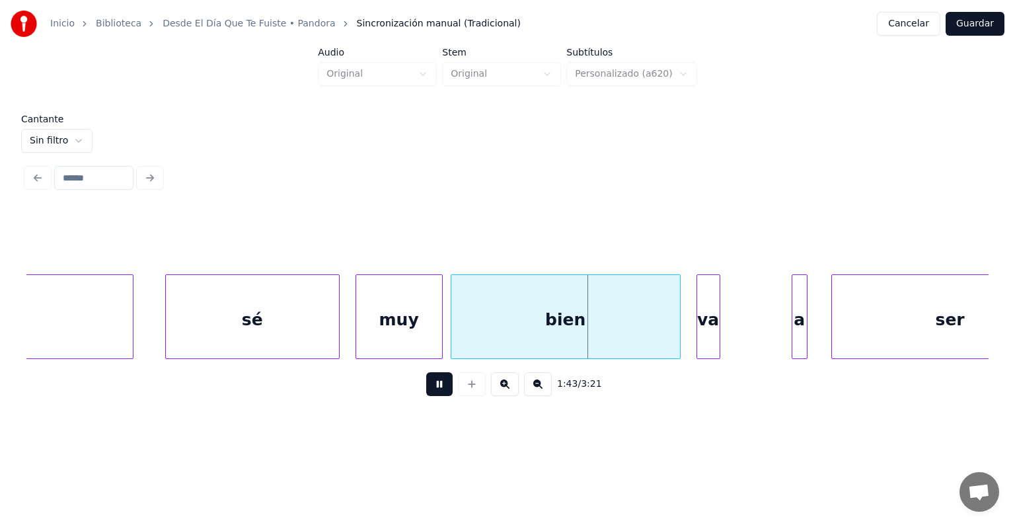
click at [166, 323] on div "sé" at bounding box center [252, 320] width 173 height 90
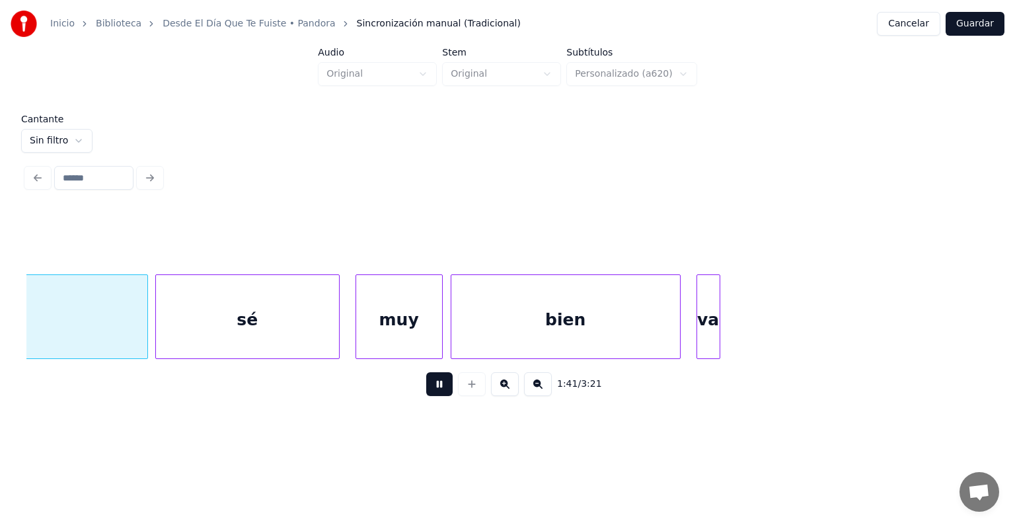
scroll to position [0, 40093]
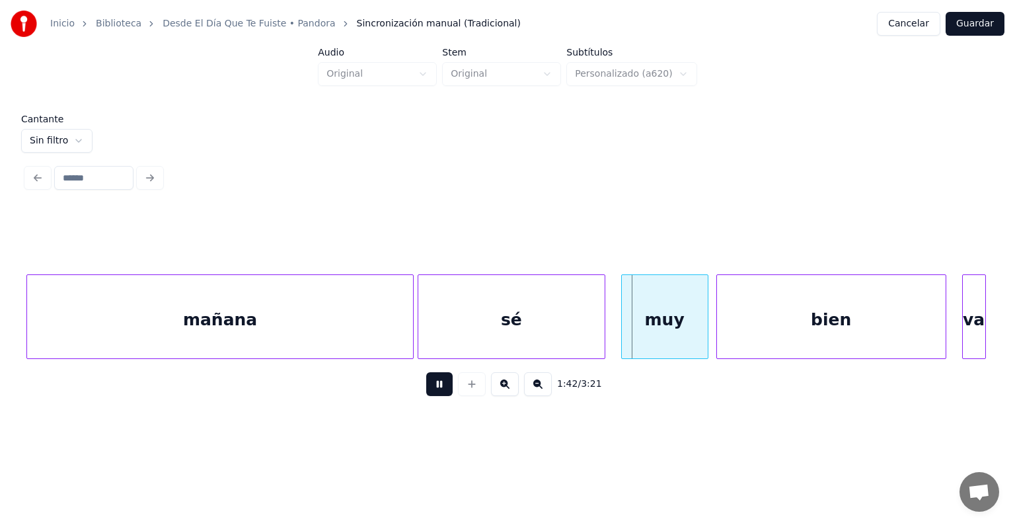
click at [421, 324] on div at bounding box center [420, 316] width 4 height 83
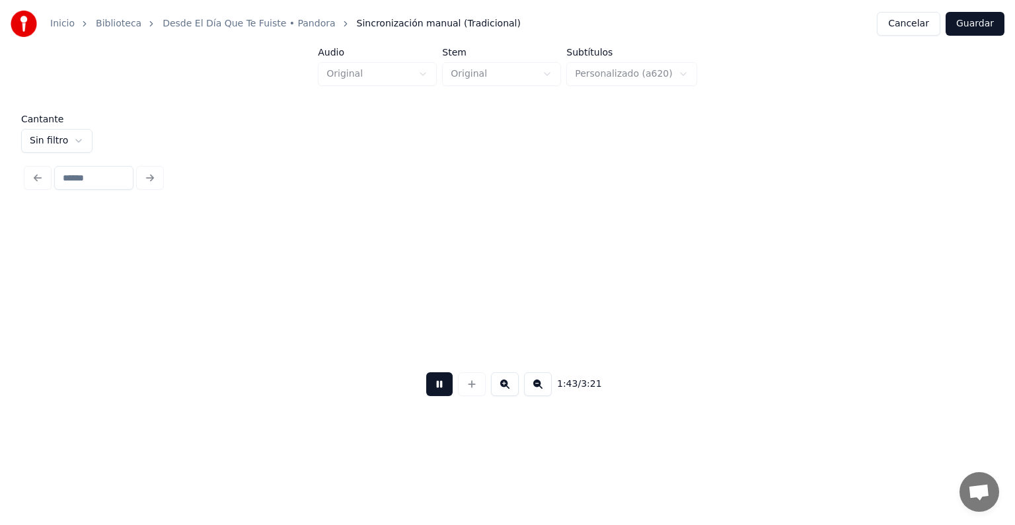
scroll to position [0, 41057]
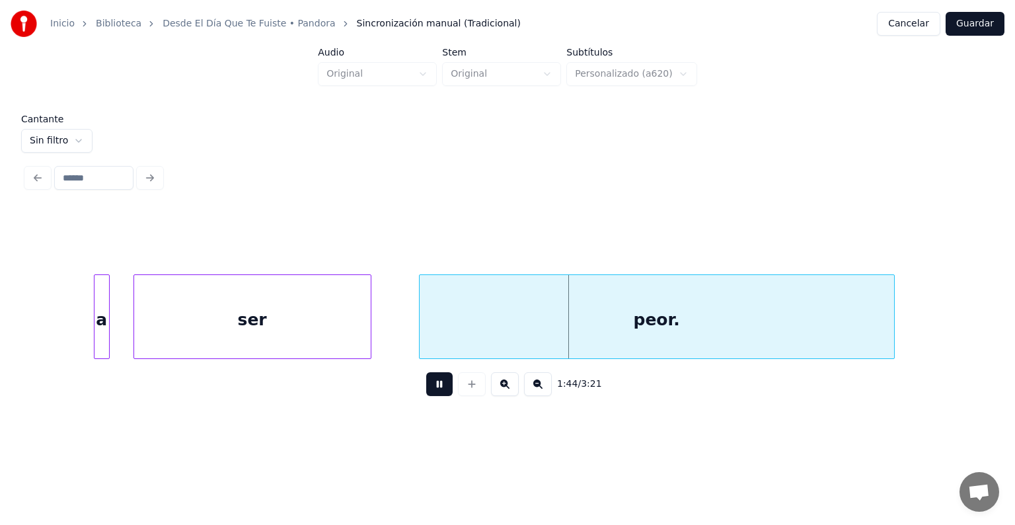
click at [420, 327] on div at bounding box center [422, 316] width 4 height 83
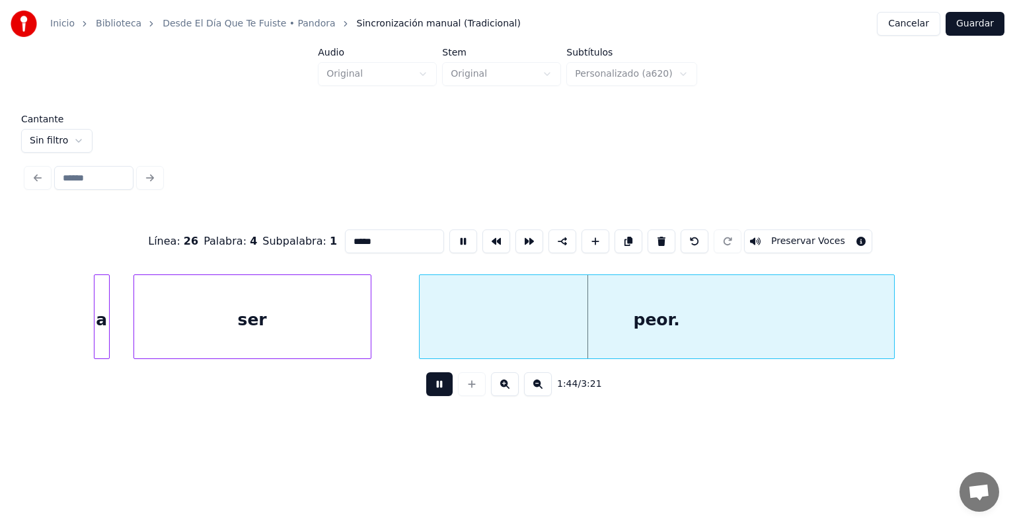
click at [344, 328] on div "ser" at bounding box center [252, 320] width 237 height 90
type input "***"
click at [426, 396] on button at bounding box center [439, 384] width 26 height 24
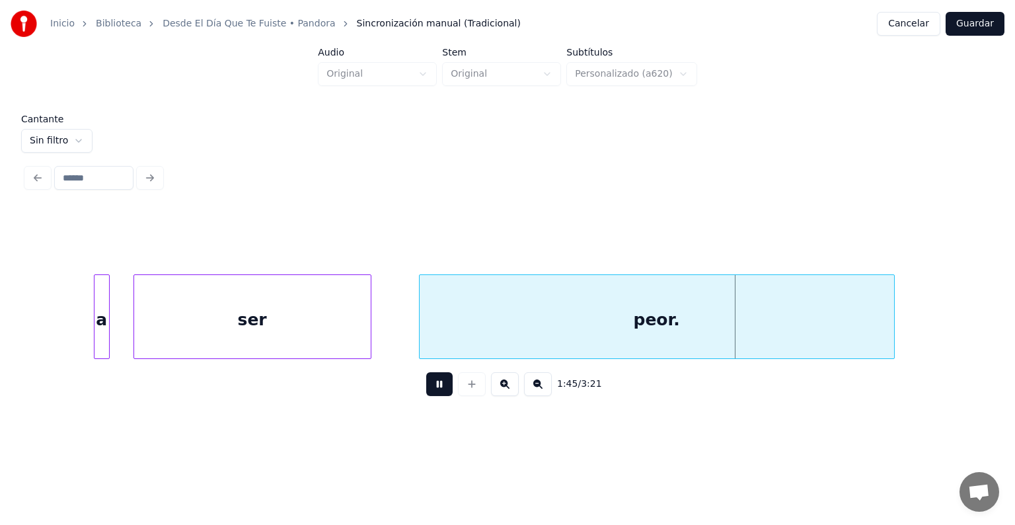
click at [332, 334] on div "ser" at bounding box center [252, 320] width 237 height 90
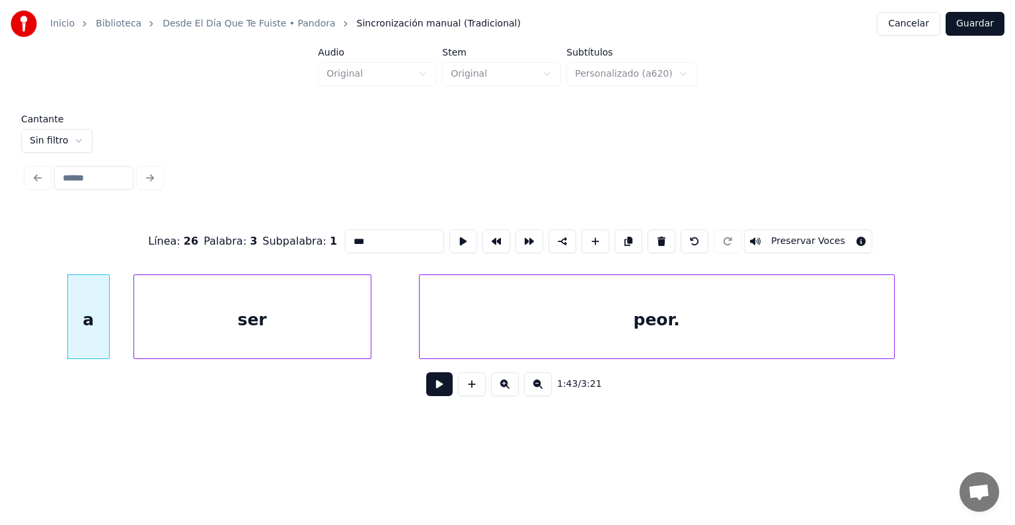
click at [426, 383] on button at bounding box center [439, 384] width 26 height 24
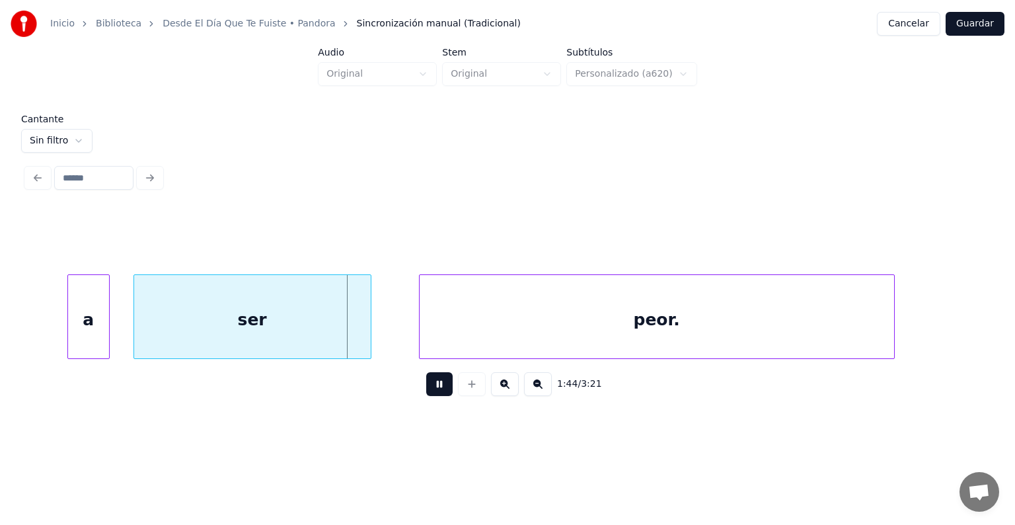
click at [106, 322] on div "a" at bounding box center [88, 320] width 41 height 90
click at [68, 332] on div "a" at bounding box center [92, 320] width 52 height 90
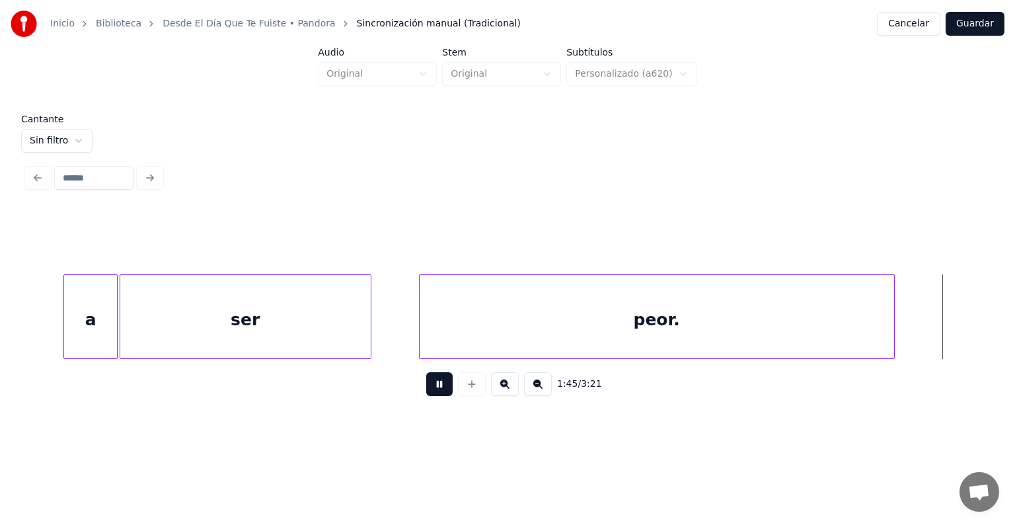
scroll to position [0, 42021]
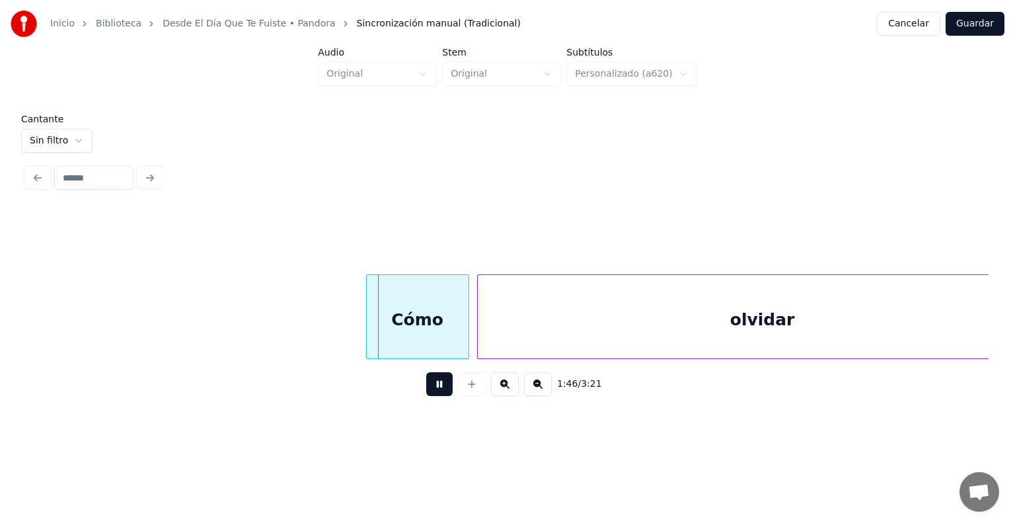
click at [368, 327] on div at bounding box center [369, 316] width 4 height 83
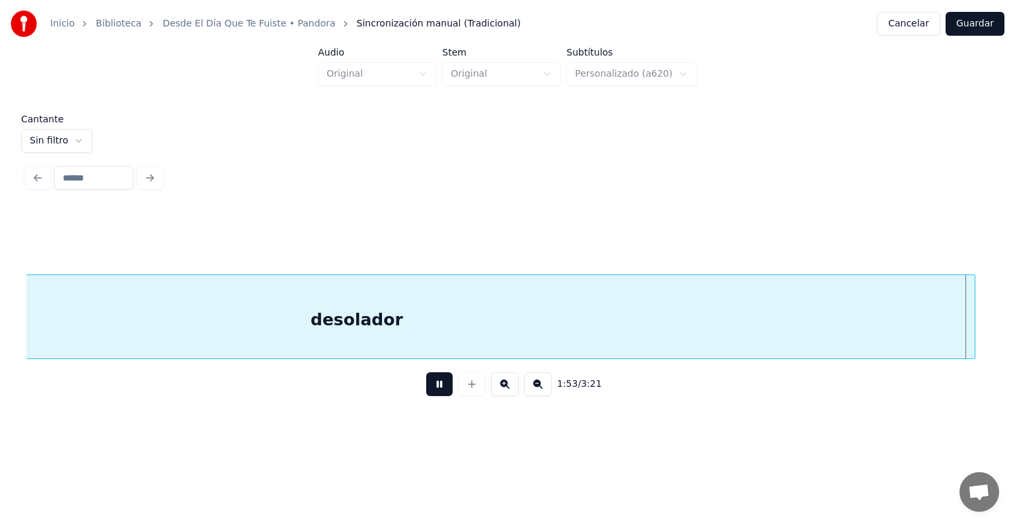
scroll to position [0, 44912]
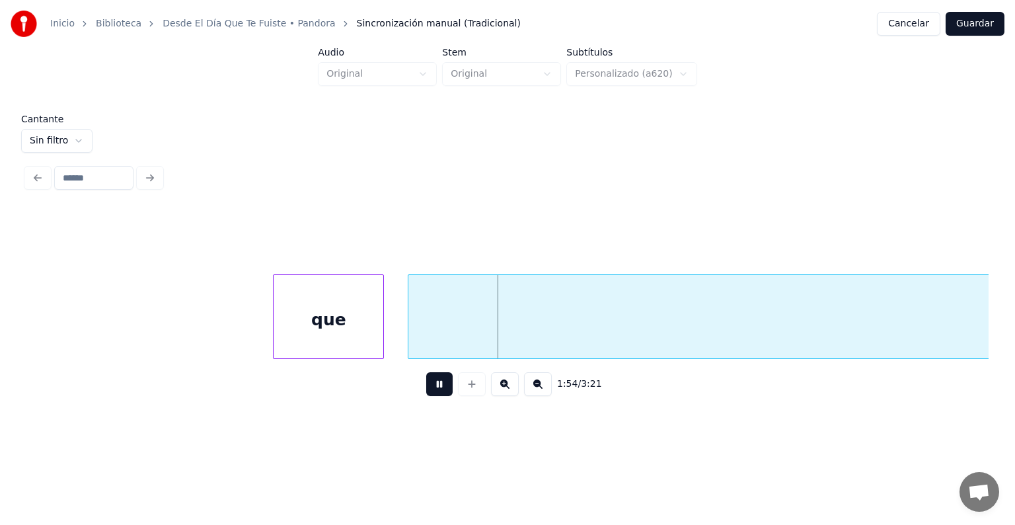
click at [274, 332] on div "que" at bounding box center [329, 320] width 110 height 90
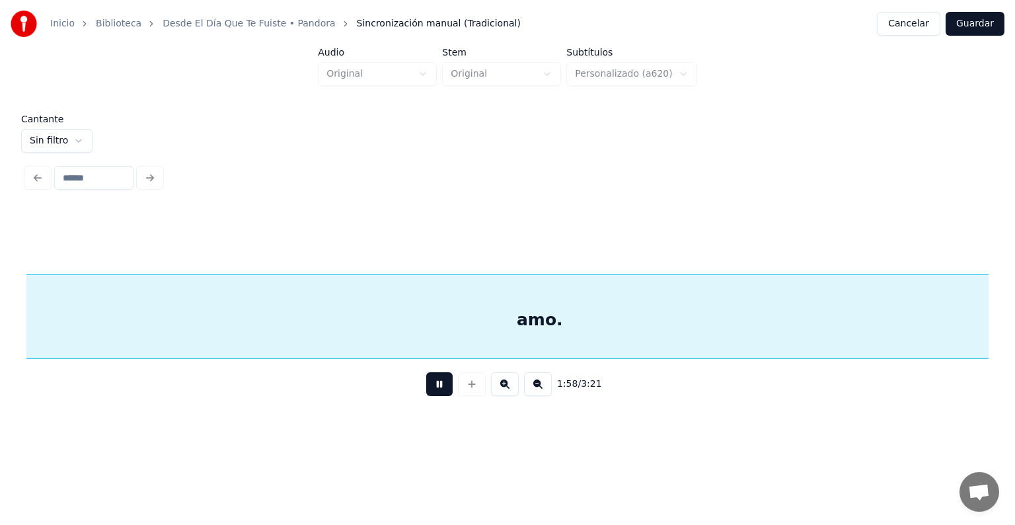
scroll to position [0, 46840]
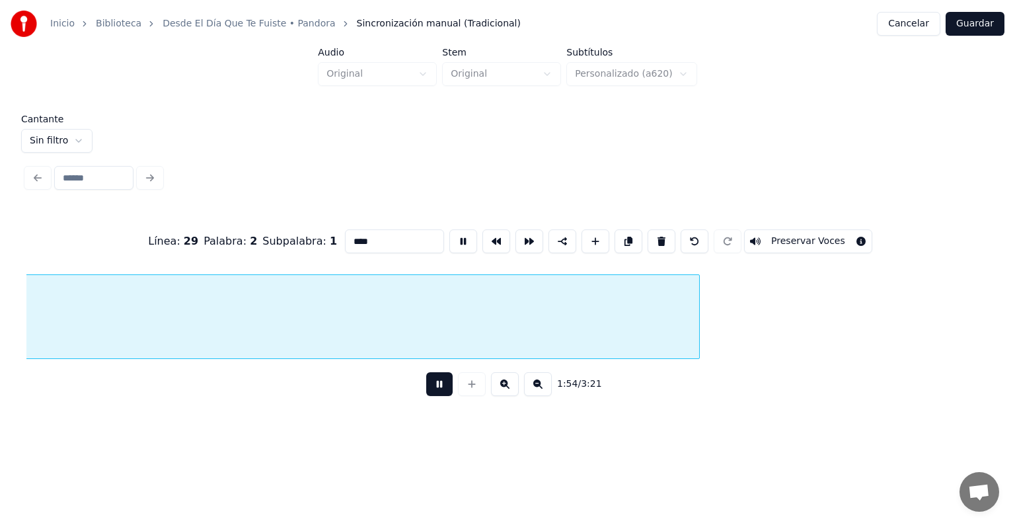
scroll to position [0, 45269]
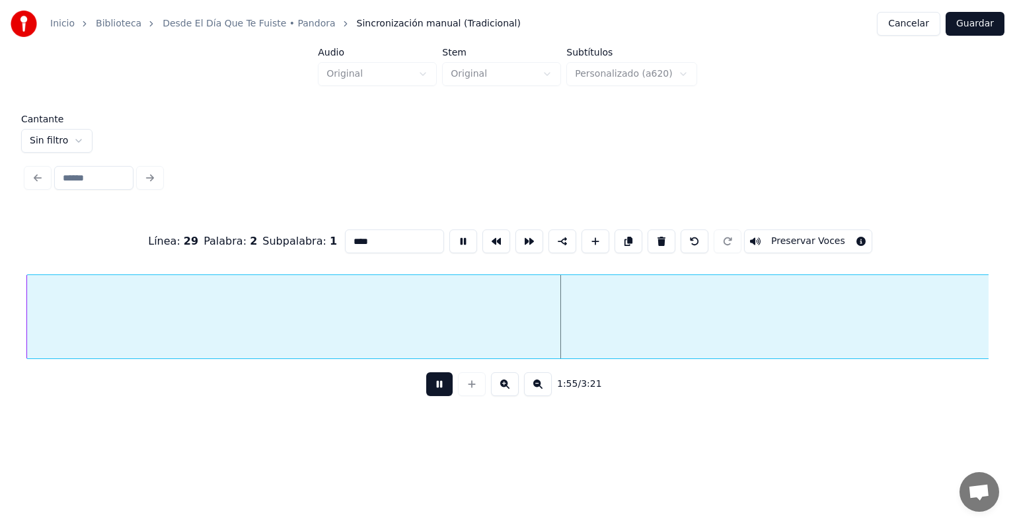
click at [426, 388] on button at bounding box center [439, 384] width 26 height 24
click at [426, 394] on button at bounding box center [439, 384] width 26 height 24
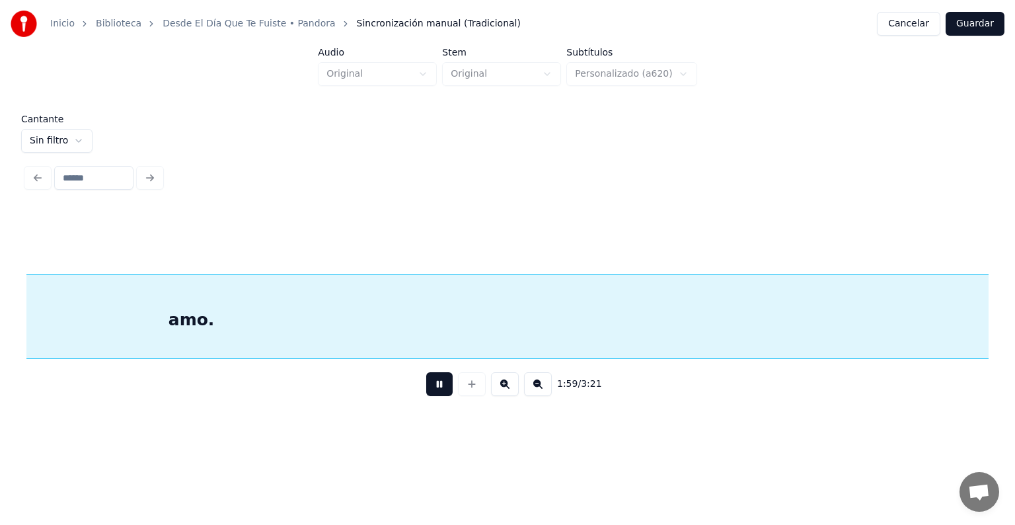
scroll to position [0, 47196]
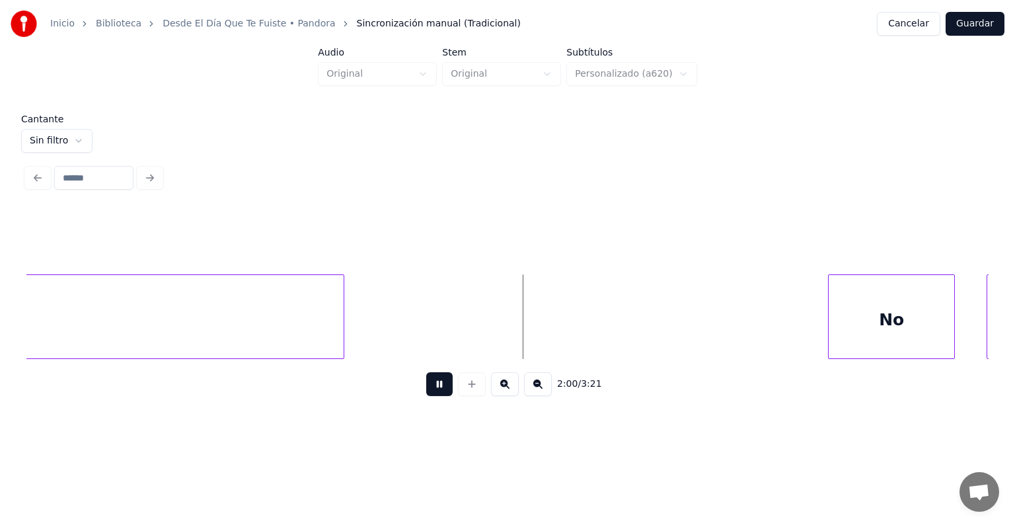
click at [430, 396] on button at bounding box center [439, 384] width 26 height 24
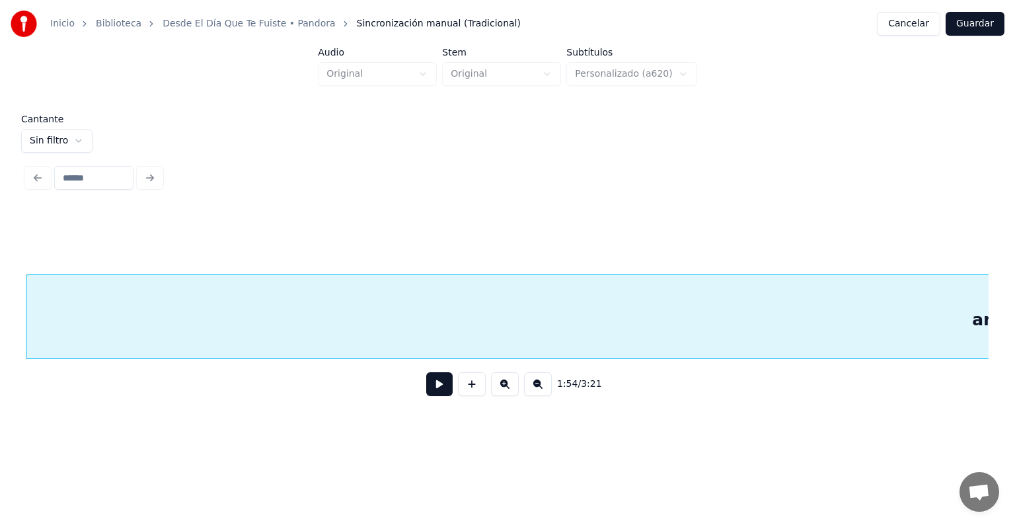
click at [429, 396] on button at bounding box center [439, 384] width 26 height 24
click at [431, 389] on button at bounding box center [439, 384] width 26 height 24
click at [431, 390] on button at bounding box center [439, 384] width 26 height 24
click at [443, 396] on button at bounding box center [439, 384] width 26 height 24
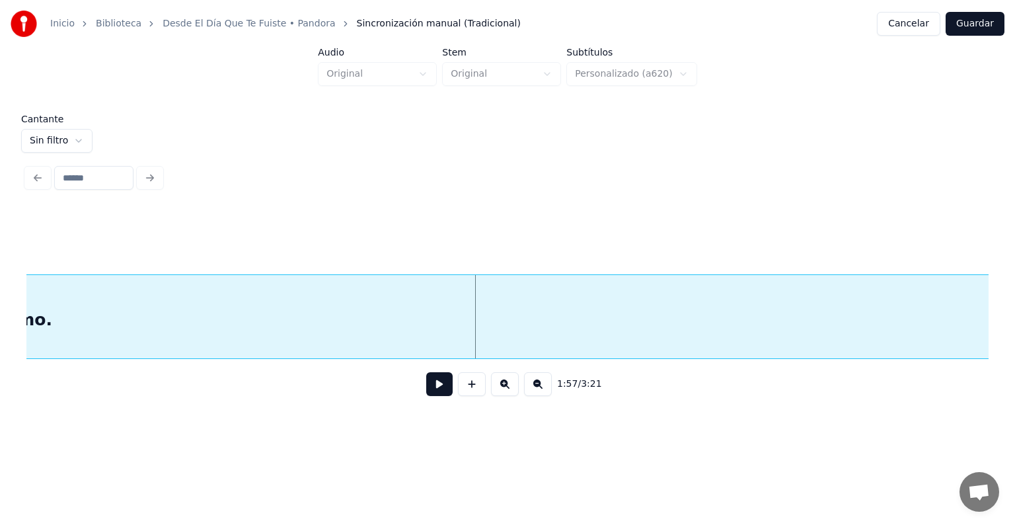
scroll to position [0, 45404]
click at [545, 396] on button at bounding box center [538, 384] width 28 height 24
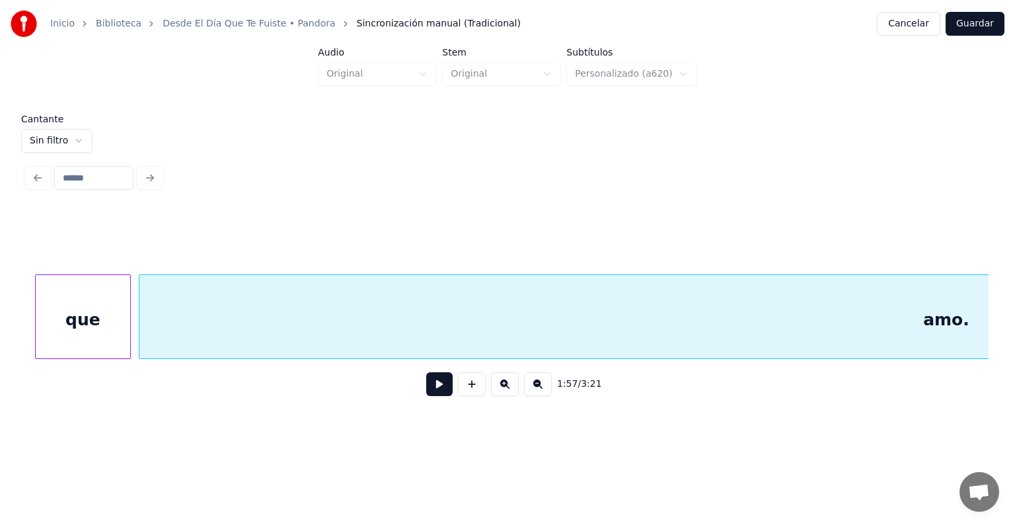
click at [545, 396] on button at bounding box center [538, 384] width 28 height 24
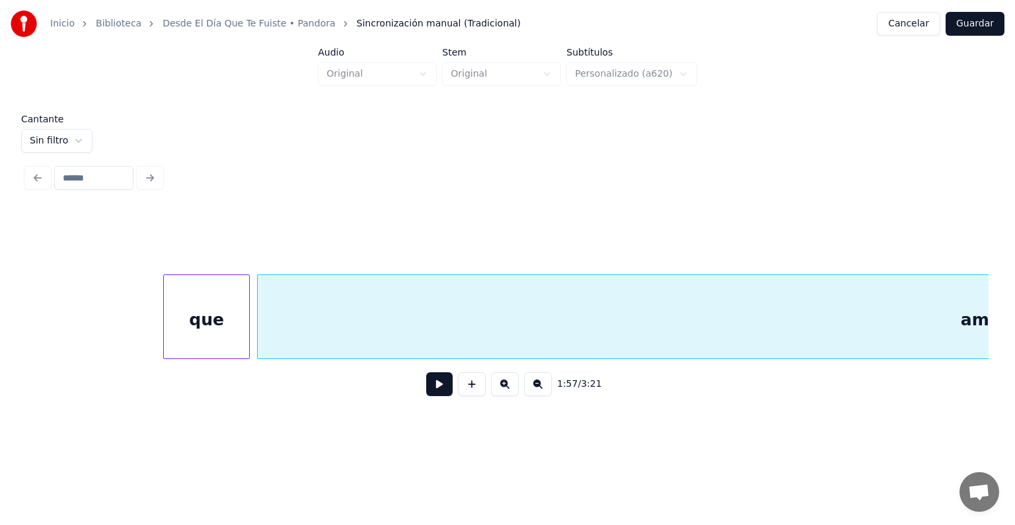
click at [545, 396] on button at bounding box center [538, 384] width 28 height 24
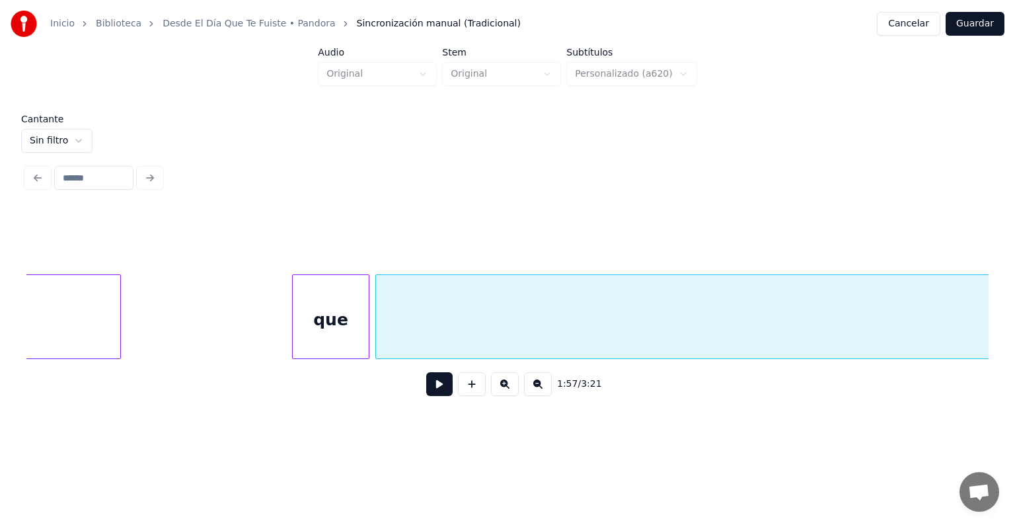
click at [545, 396] on button at bounding box center [538, 384] width 28 height 24
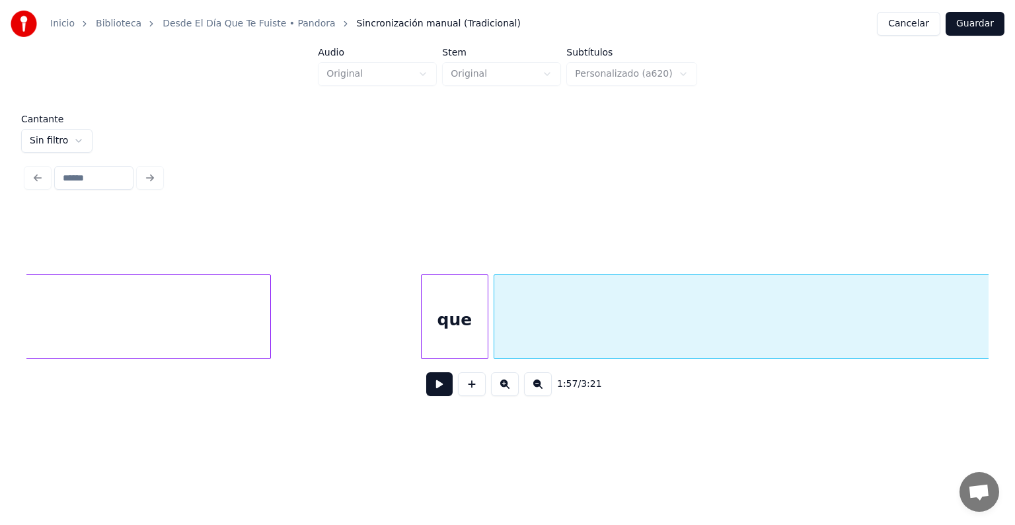
click at [545, 396] on button at bounding box center [538, 384] width 28 height 24
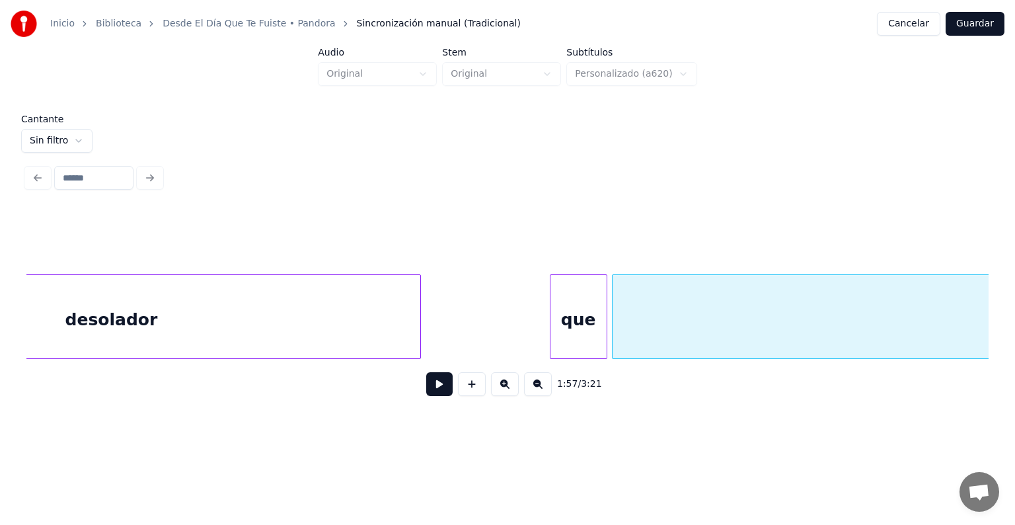
click at [545, 396] on button at bounding box center [538, 384] width 28 height 24
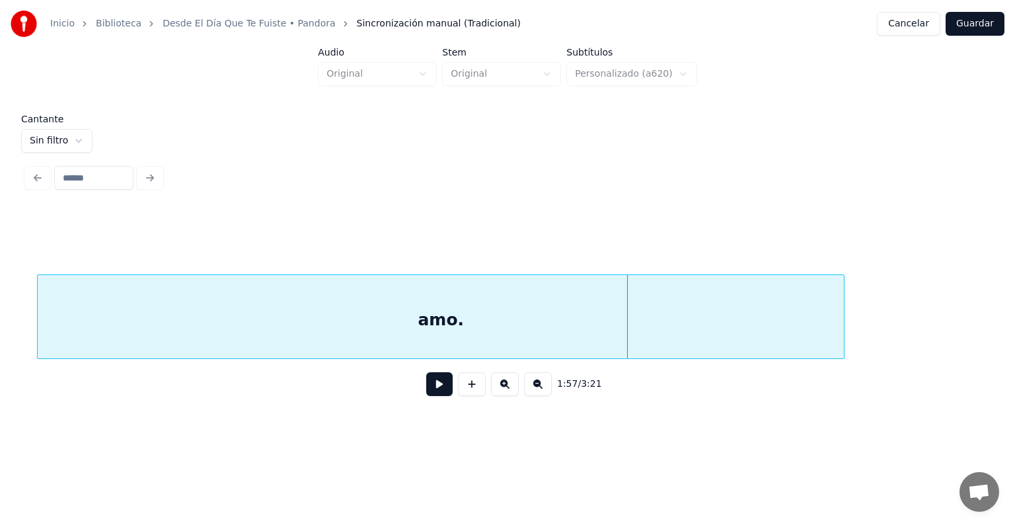
scroll to position [0, 18950]
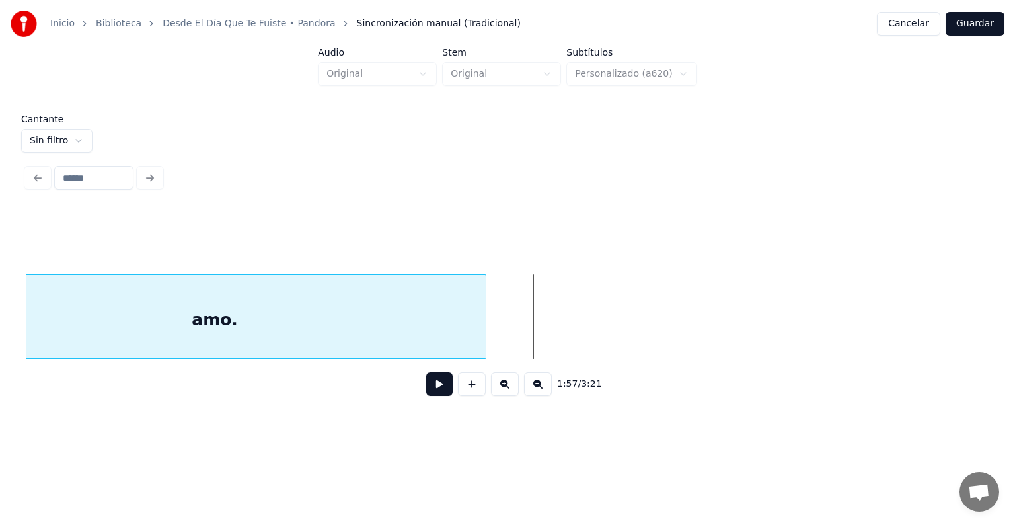
click at [484, 332] on div at bounding box center [484, 316] width 4 height 83
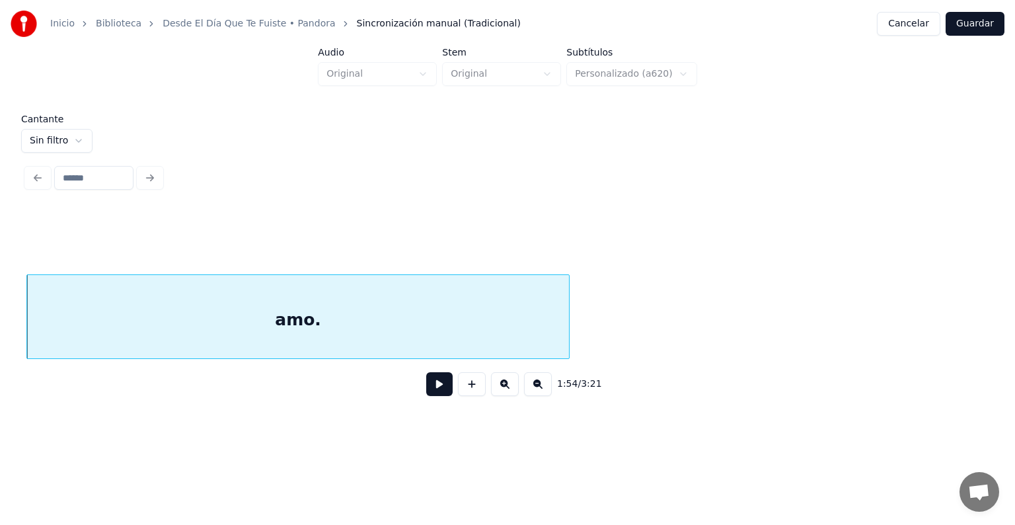
click at [434, 393] on button at bounding box center [439, 384] width 26 height 24
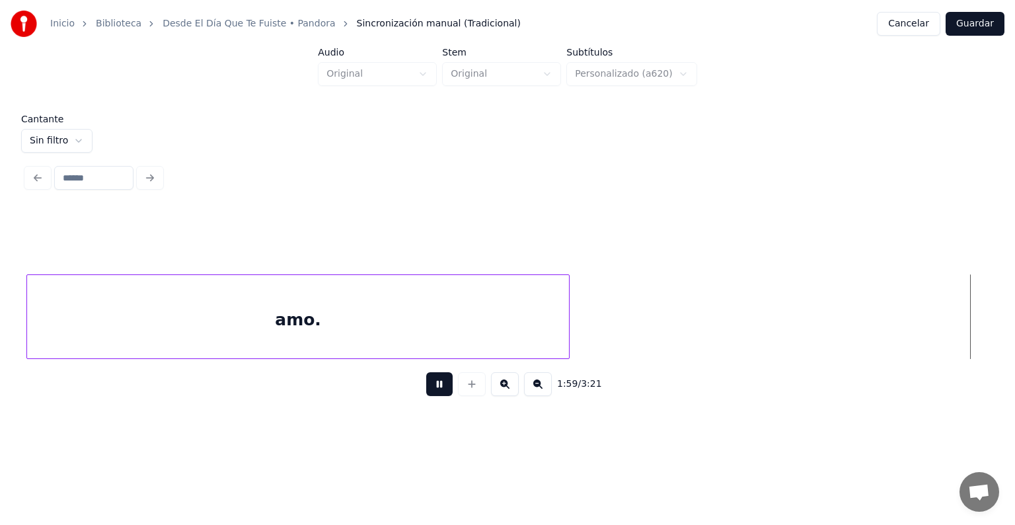
scroll to position [0, 19830]
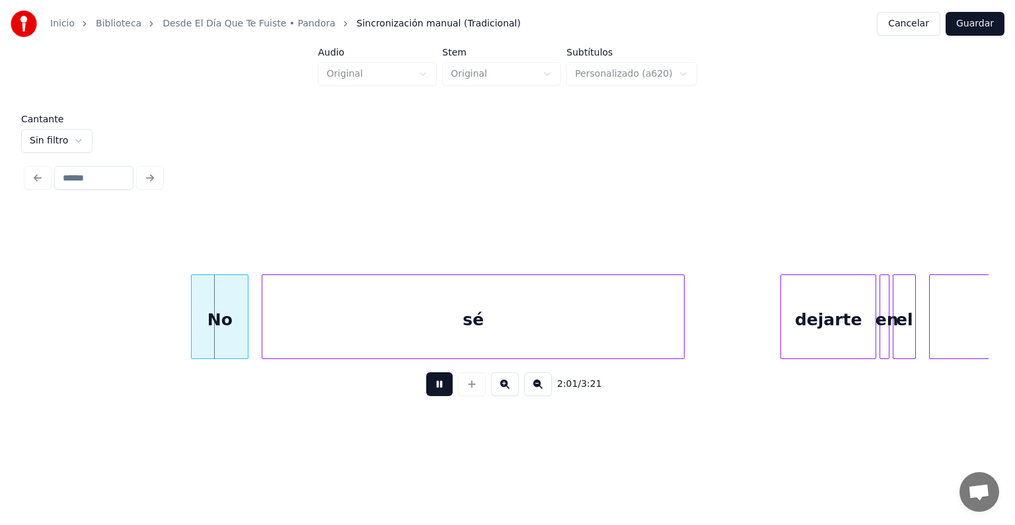
click at [198, 326] on div "No" at bounding box center [220, 320] width 56 height 90
click at [211, 322] on div "No" at bounding box center [218, 320] width 61 height 90
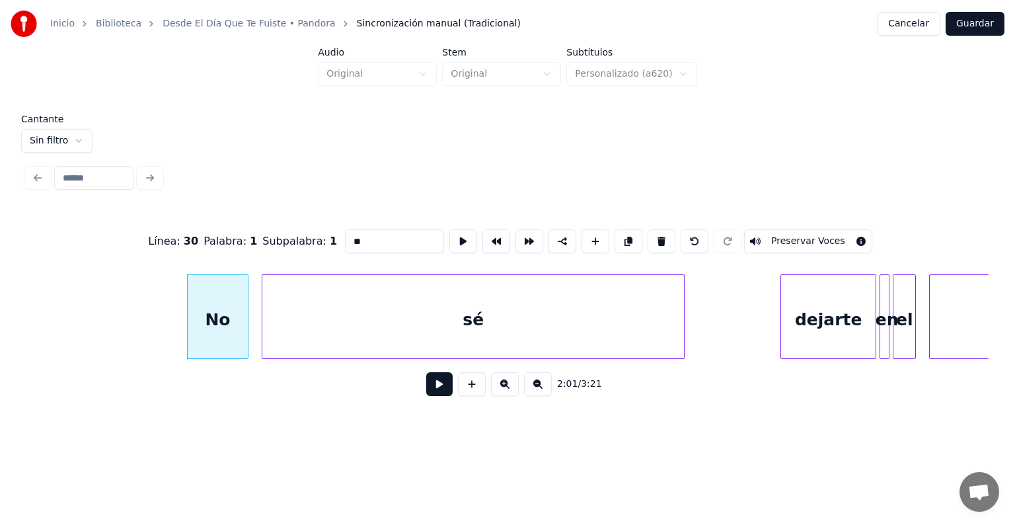
click at [788, 235] on button "Preservar Voces" at bounding box center [808, 241] width 128 height 24
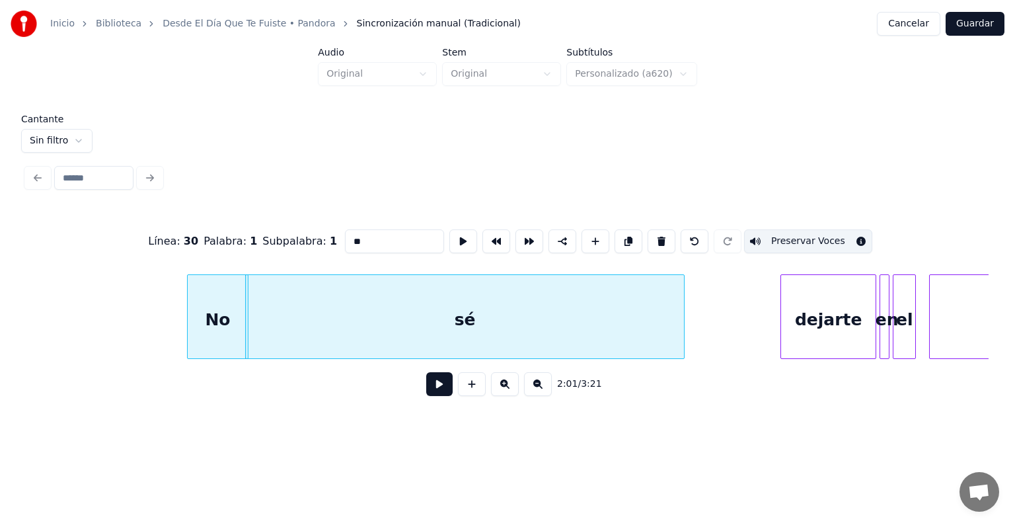
click at [529, 326] on div "sé" at bounding box center [465, 320] width 438 height 90
click at [786, 235] on button "Preservar Voces" at bounding box center [808, 241] width 128 height 24
click at [805, 320] on div "dejarte" at bounding box center [828, 320] width 94 height 90
type input "*******"
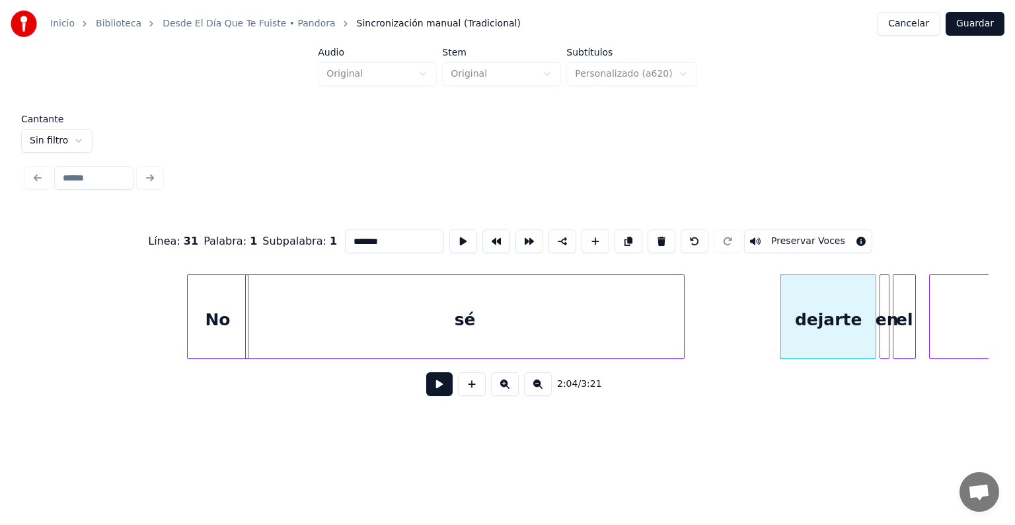
click at [427, 388] on button at bounding box center [439, 384] width 26 height 24
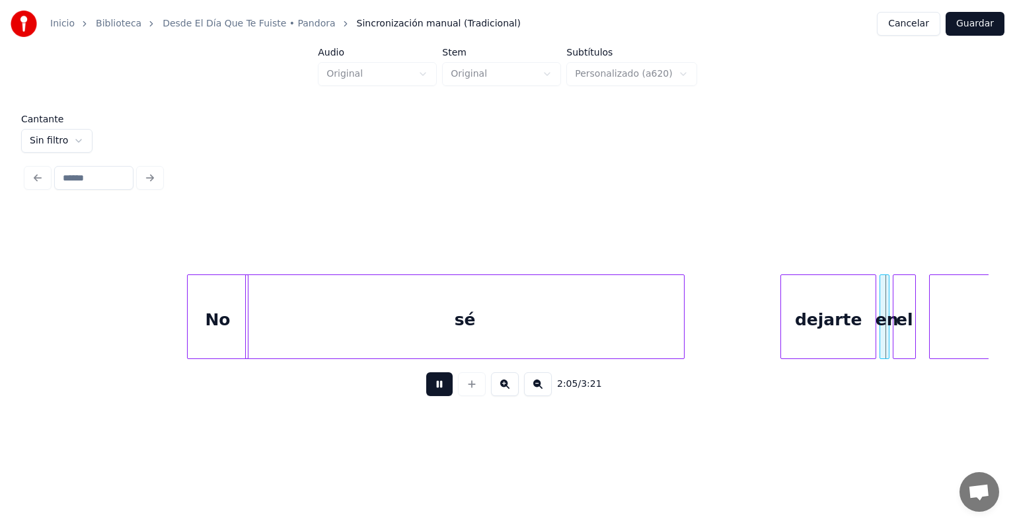
click at [885, 316] on div at bounding box center [887, 316] width 4 height 83
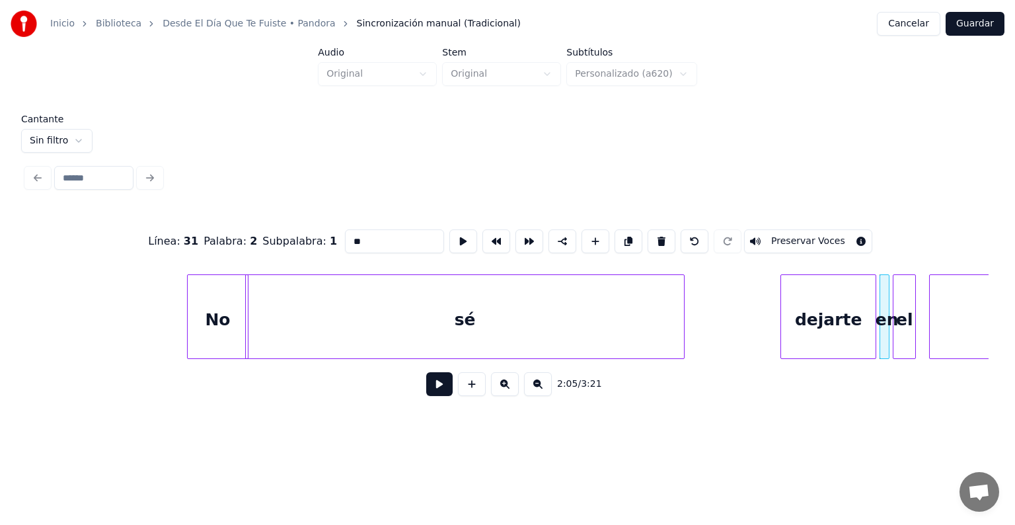
click at [803, 320] on div "dejarte" at bounding box center [828, 320] width 94 height 90
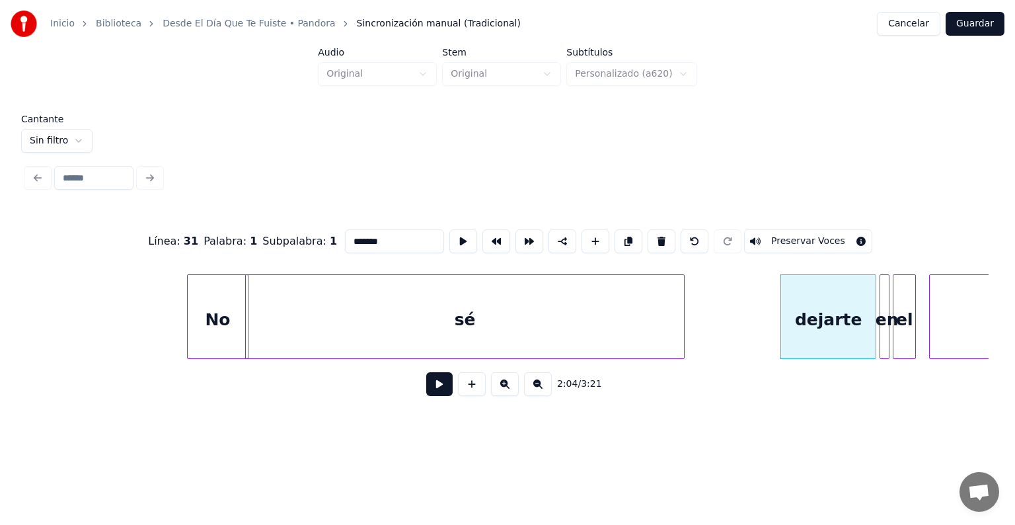
click at [773, 233] on button "Preservar Voces" at bounding box center [808, 241] width 128 height 24
click at [881, 319] on div at bounding box center [882, 316] width 4 height 83
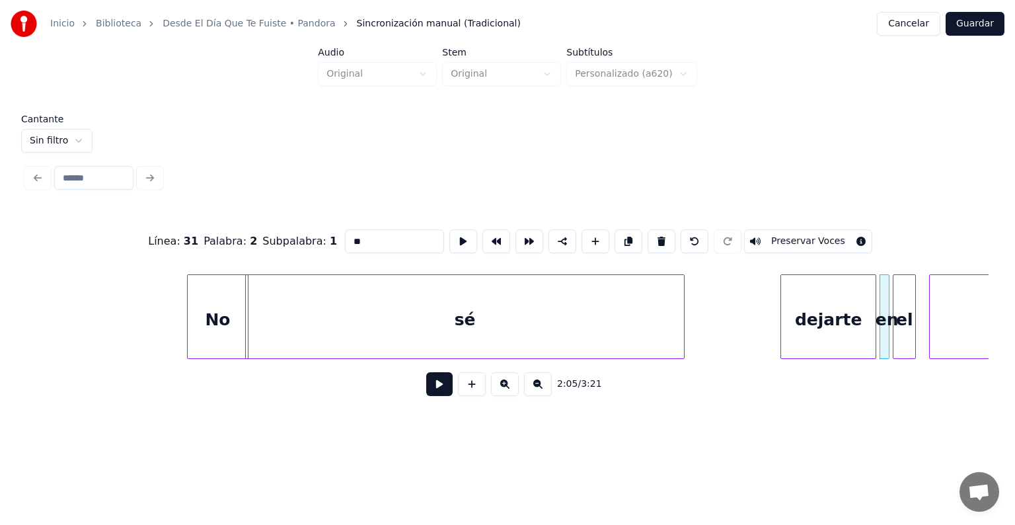
click at [795, 237] on button "Preservar Voces" at bounding box center [808, 241] width 128 height 24
click at [895, 322] on div at bounding box center [895, 316] width 4 height 83
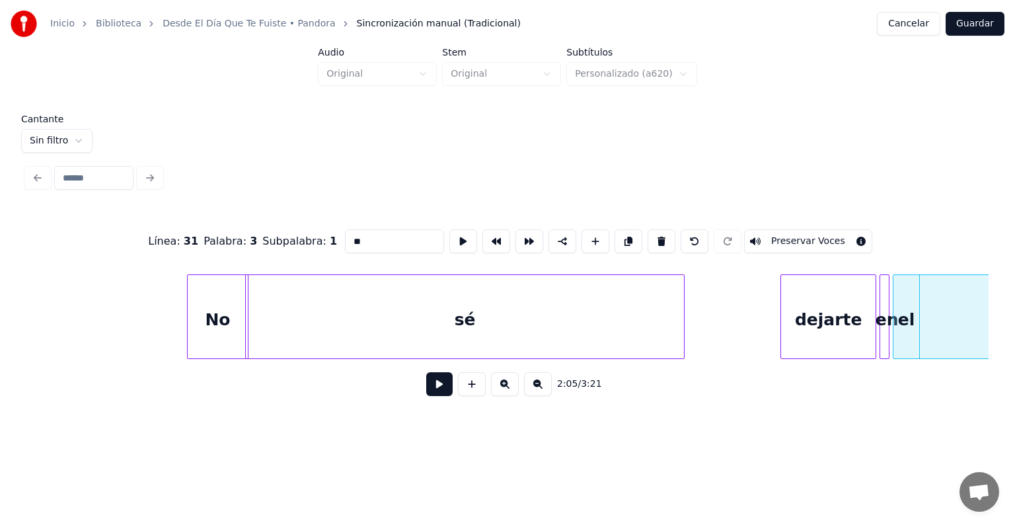
click at [794, 239] on button "Preservar Voces" at bounding box center [808, 241] width 128 height 24
click at [805, 322] on div "dejarte" at bounding box center [828, 320] width 94 height 90
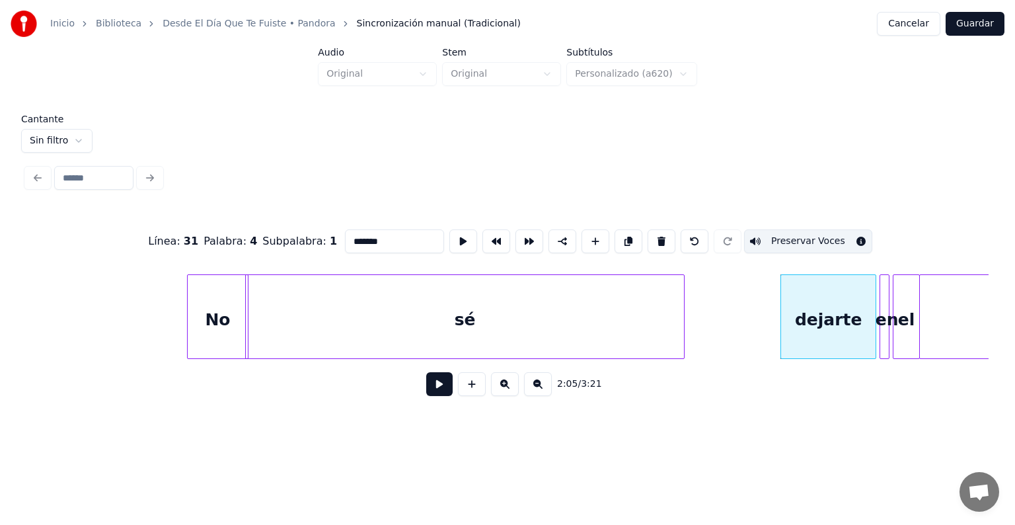
type input "*******"
click at [431, 396] on button at bounding box center [439, 384] width 26 height 24
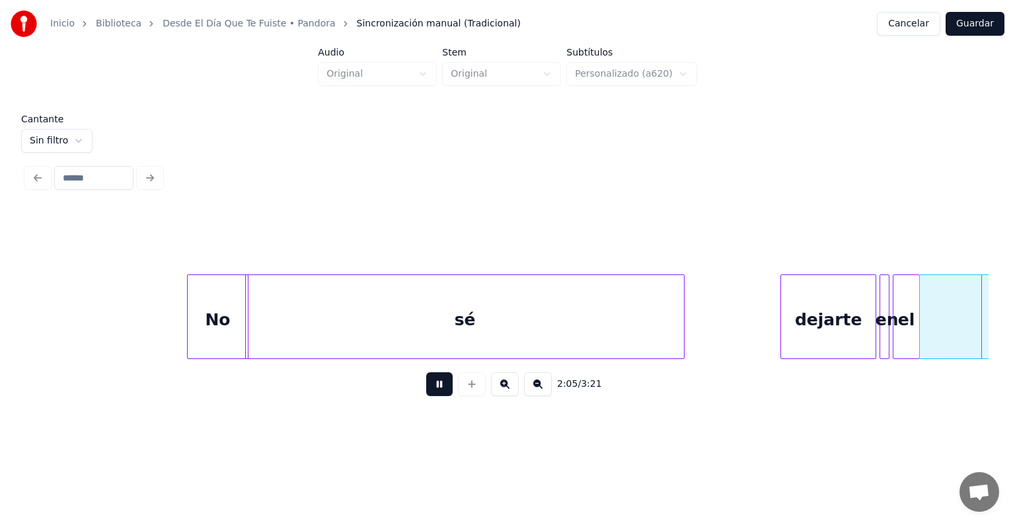
scroll to position [0, 20793]
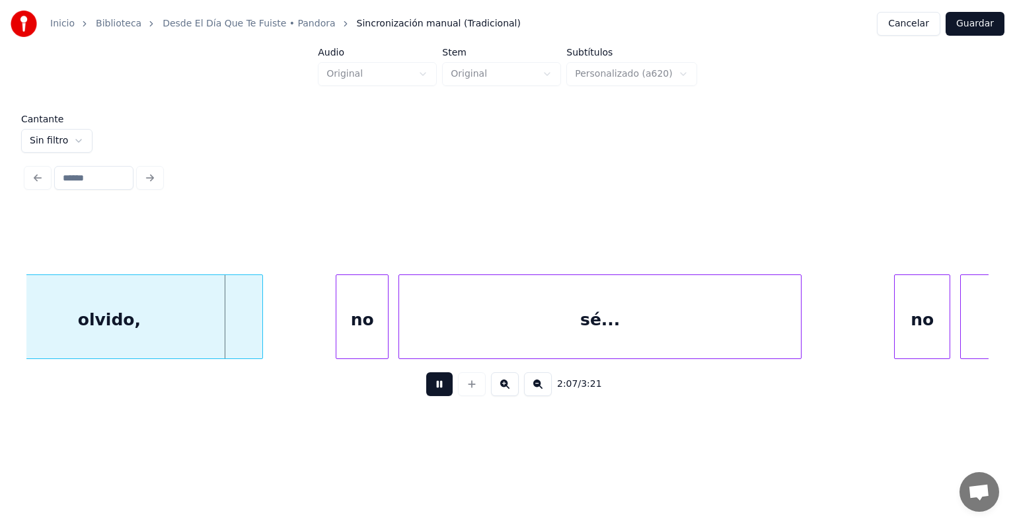
click at [213, 312] on div "olvido," at bounding box center [109, 320] width 307 height 90
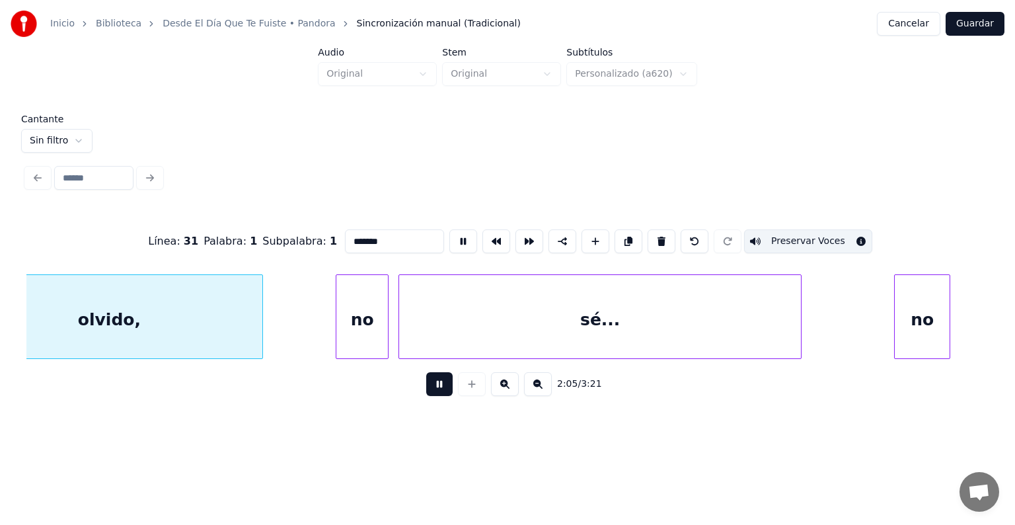
scroll to position [0, 20722]
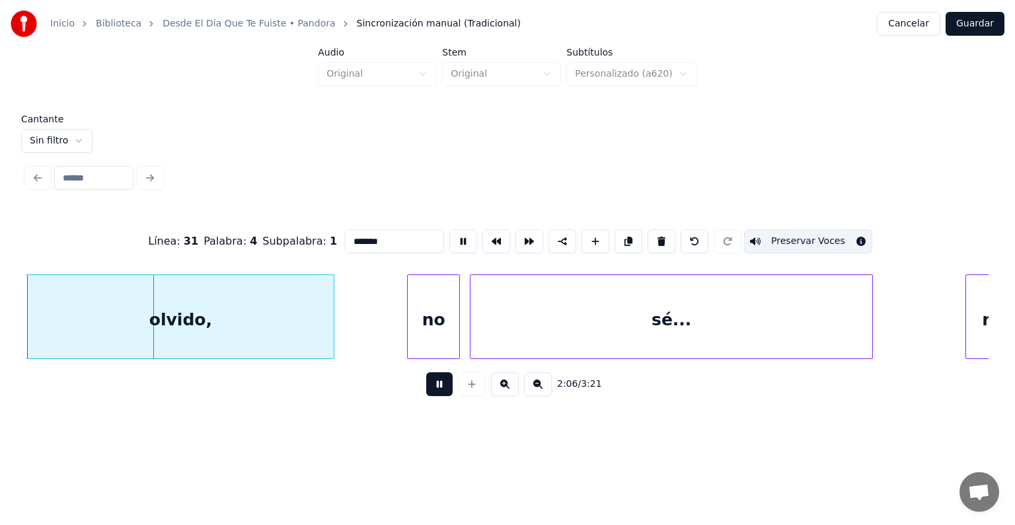
click at [418, 325] on div "no" at bounding box center [434, 320] width 52 height 90
click at [790, 235] on button "Preservar Voces" at bounding box center [808, 241] width 128 height 24
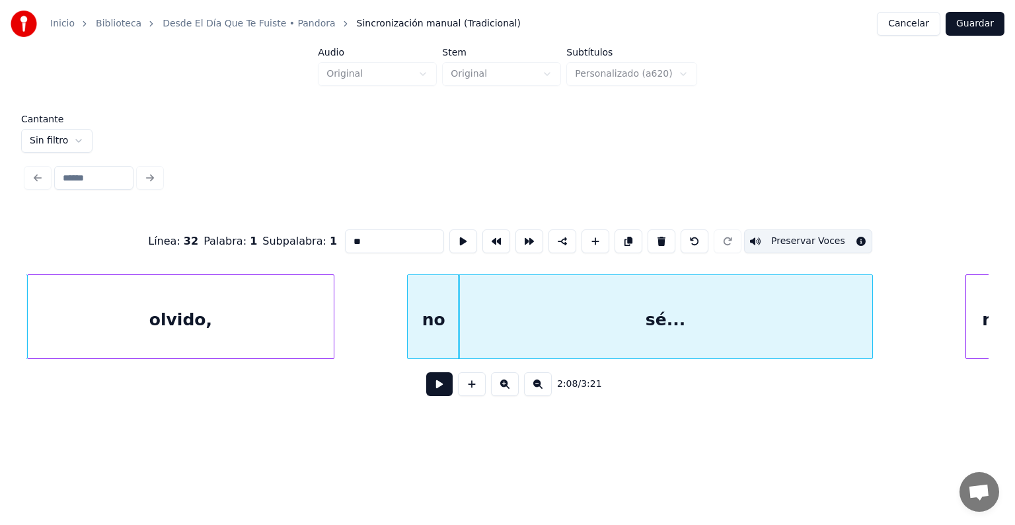
click at [679, 313] on div "sé..." at bounding box center [666, 320] width 414 height 90
type input "*****"
click at [788, 235] on button "Preservar Voces" at bounding box center [808, 241] width 128 height 24
click at [426, 392] on button at bounding box center [439, 384] width 26 height 24
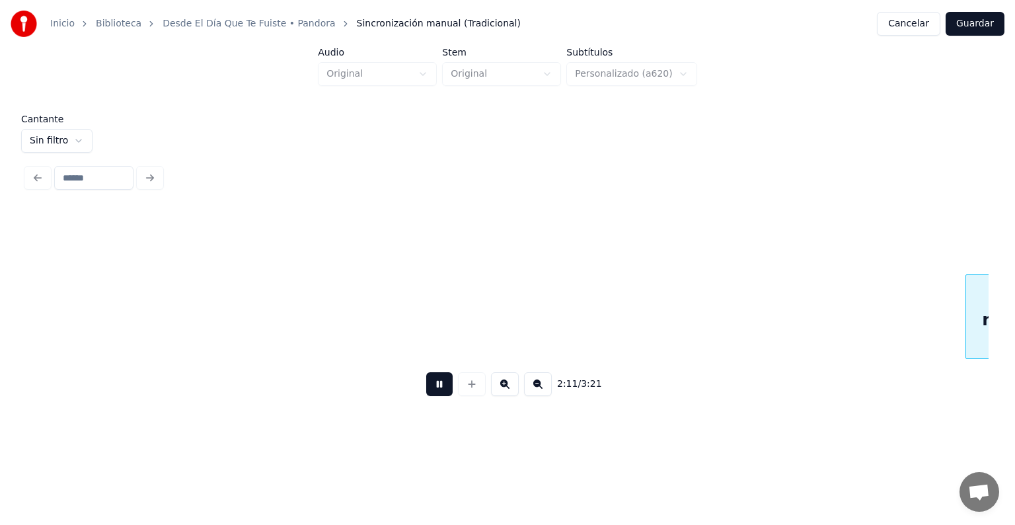
scroll to position [0, 21685]
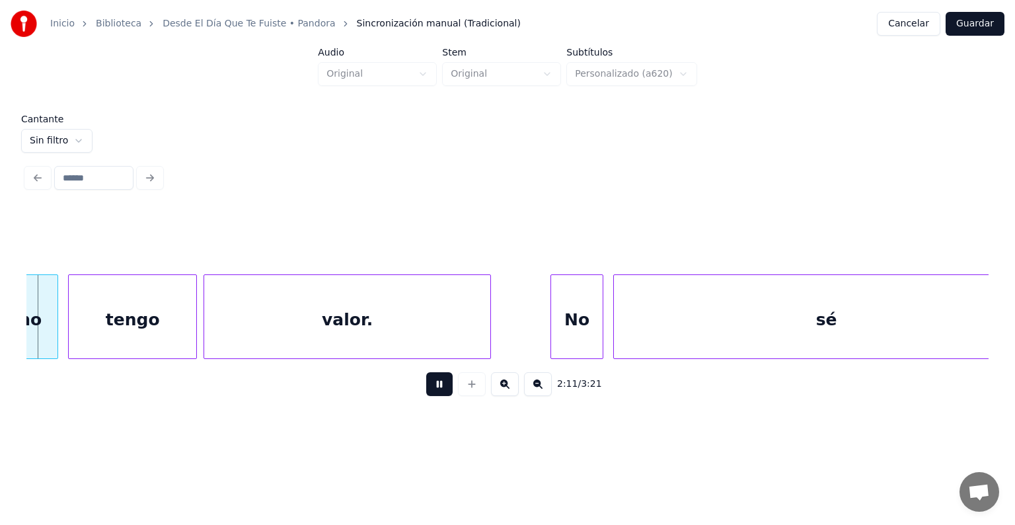
click at [426, 396] on button at bounding box center [439, 384] width 26 height 24
click at [30, 316] on div "no" at bounding box center [30, 320] width 55 height 90
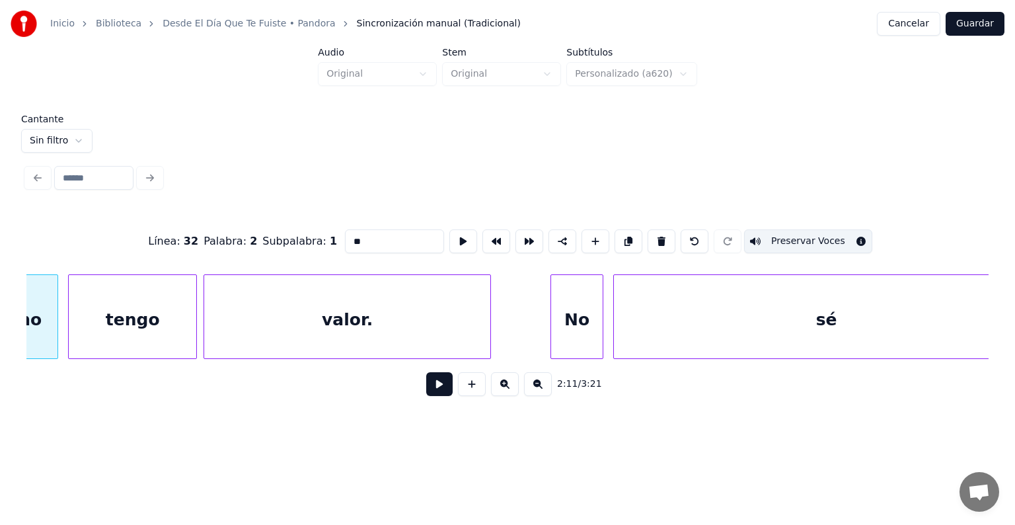
scroll to position [0, 21661]
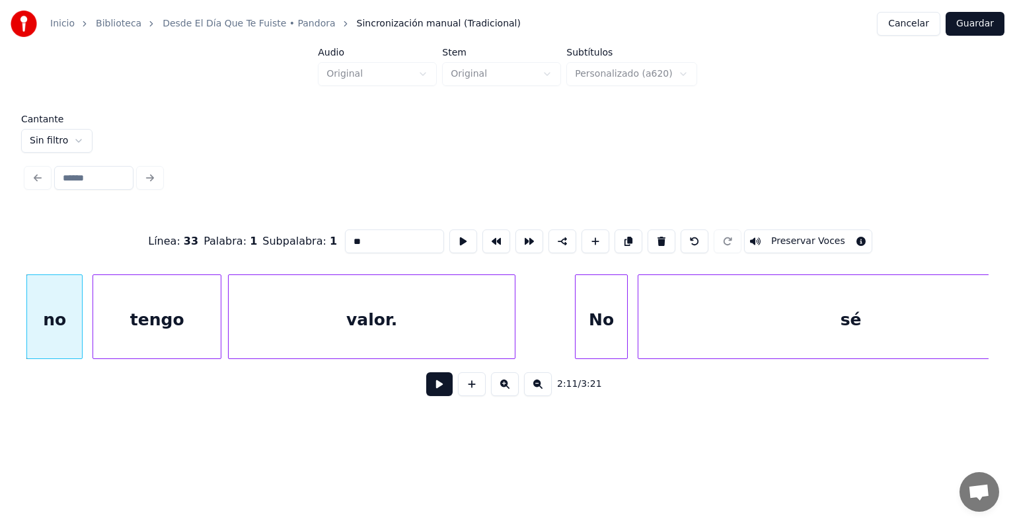
click at [819, 233] on button "Preservar Voces" at bounding box center [808, 241] width 128 height 24
click at [145, 316] on div "tengo" at bounding box center [157, 320] width 128 height 90
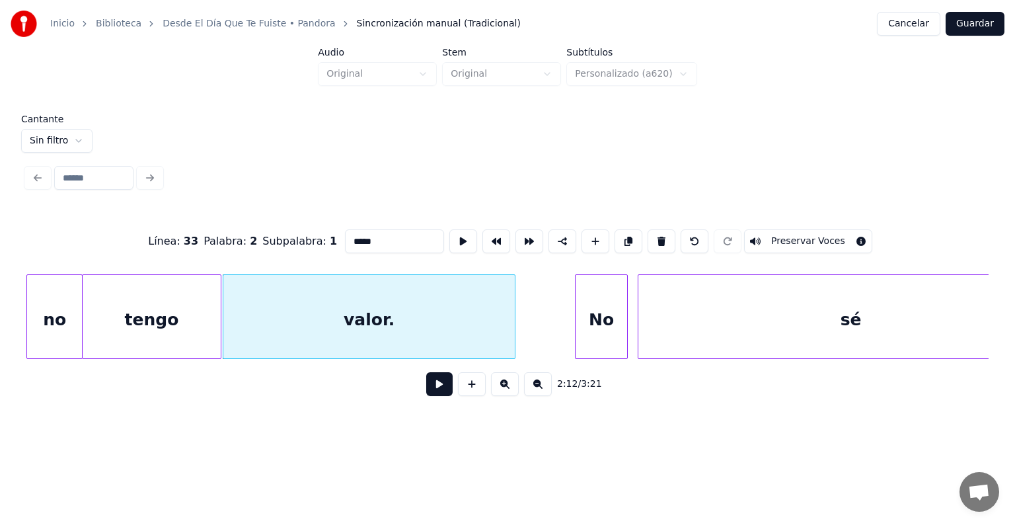
click at [165, 318] on div "tengo" at bounding box center [152, 320] width 138 height 90
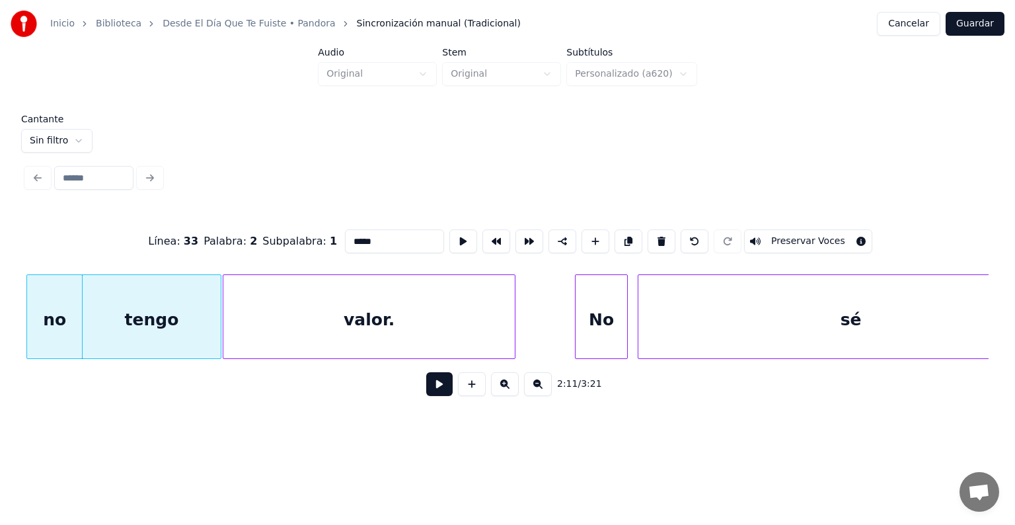
click at [815, 230] on button "Preservar Voces" at bounding box center [808, 241] width 128 height 24
click at [297, 332] on div "valor." at bounding box center [368, 320] width 291 height 90
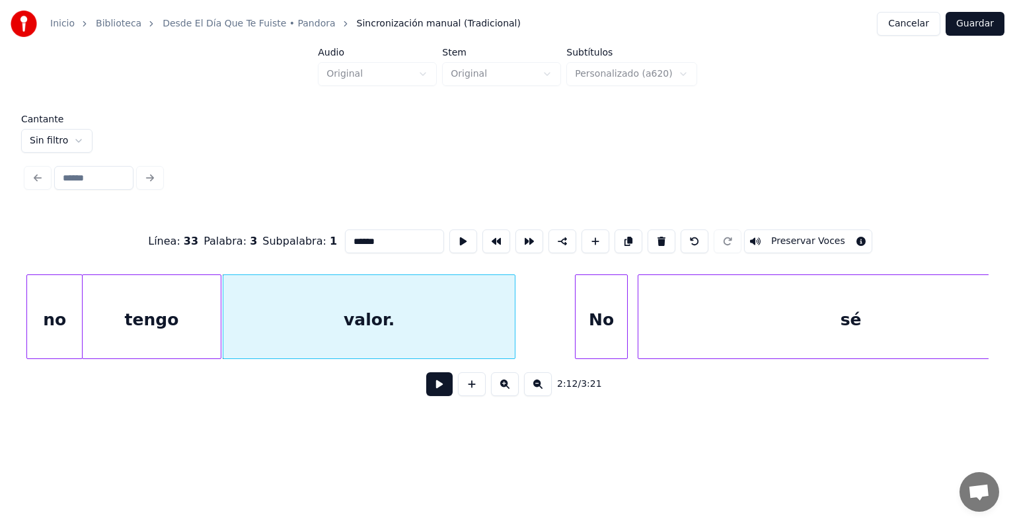
click at [809, 233] on button "Preservar Voces" at bounding box center [808, 241] width 128 height 24
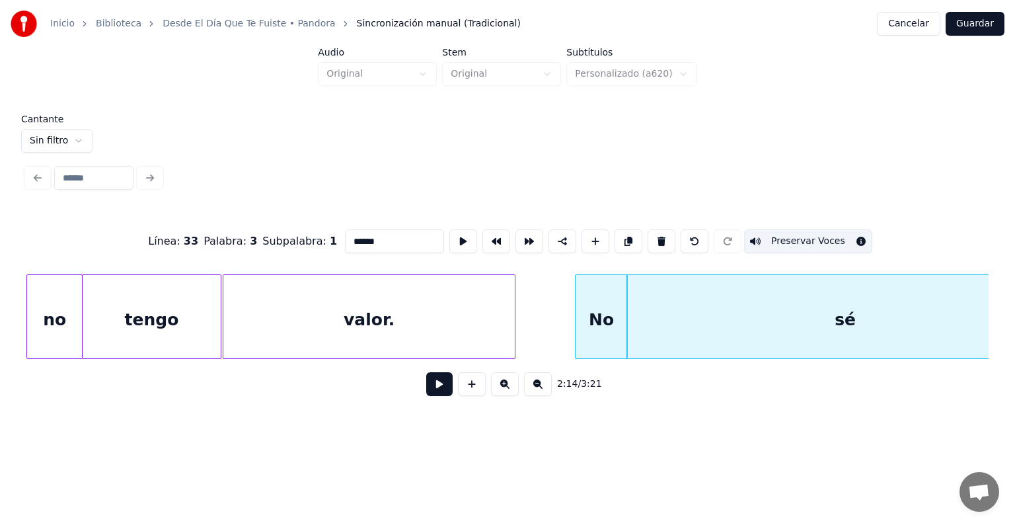
click at [597, 325] on div "No" at bounding box center [601, 320] width 52 height 90
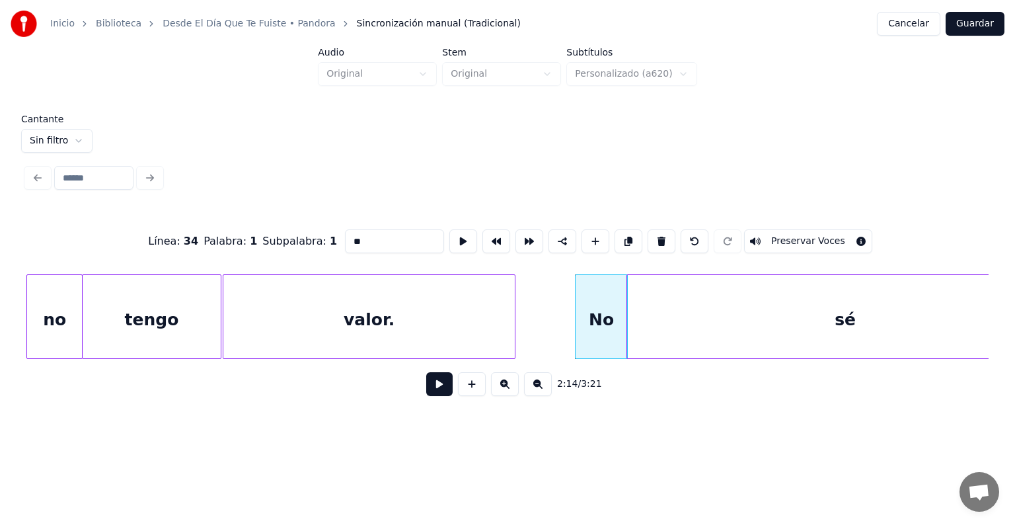
click at [829, 229] on button "Preservar Voces" at bounding box center [808, 241] width 128 height 24
click at [655, 304] on div "sé" at bounding box center [845, 320] width 436 height 90
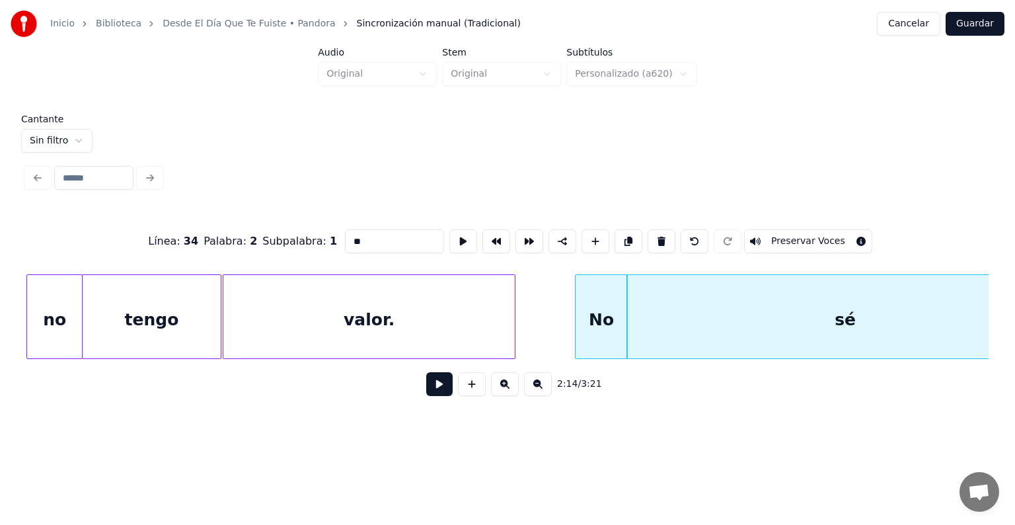
click at [811, 233] on button "Preservar Voces" at bounding box center [808, 241] width 128 height 24
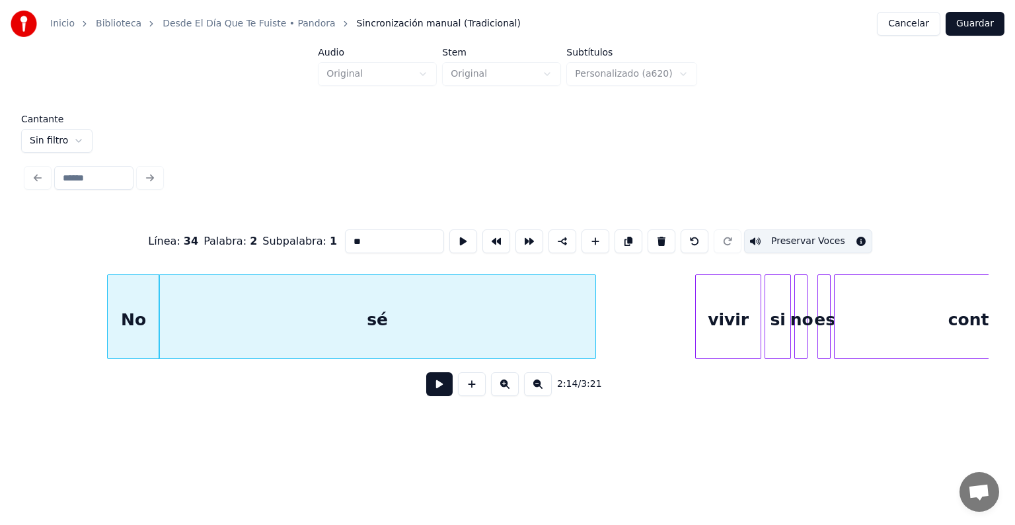
scroll to position [0, 22195]
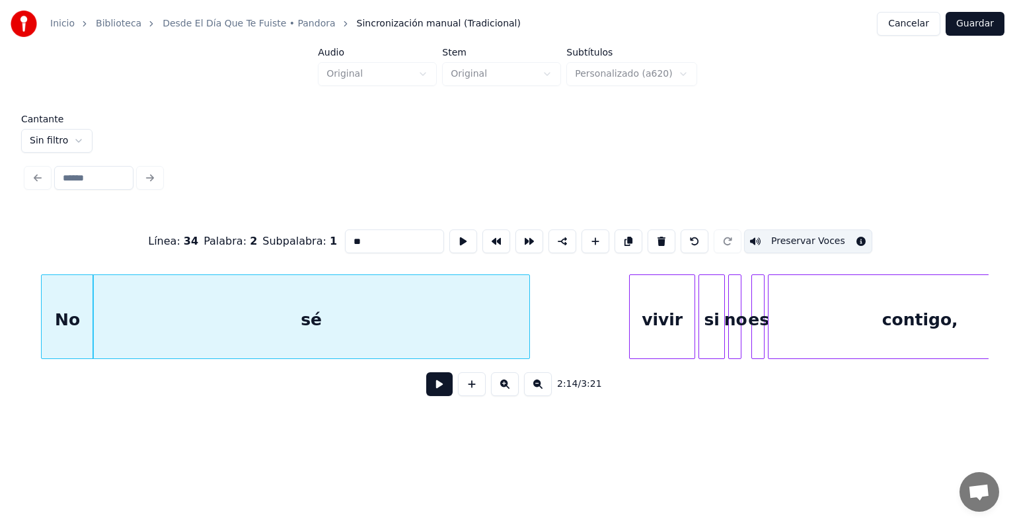
click at [654, 325] on div "vivir" at bounding box center [662, 320] width 65 height 90
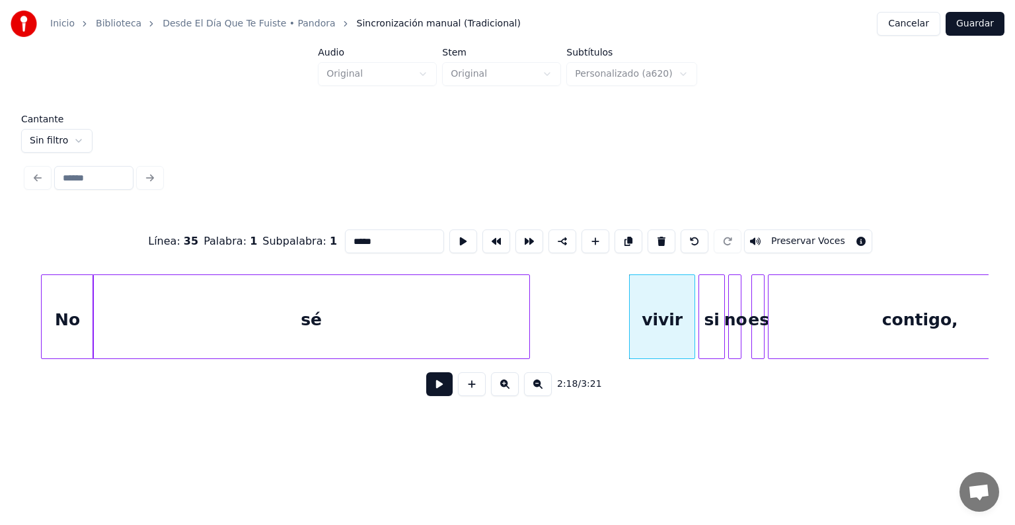
click at [768, 231] on button "Preservar Voces" at bounding box center [808, 241] width 128 height 24
click at [712, 320] on div "si" at bounding box center [711, 320] width 25 height 90
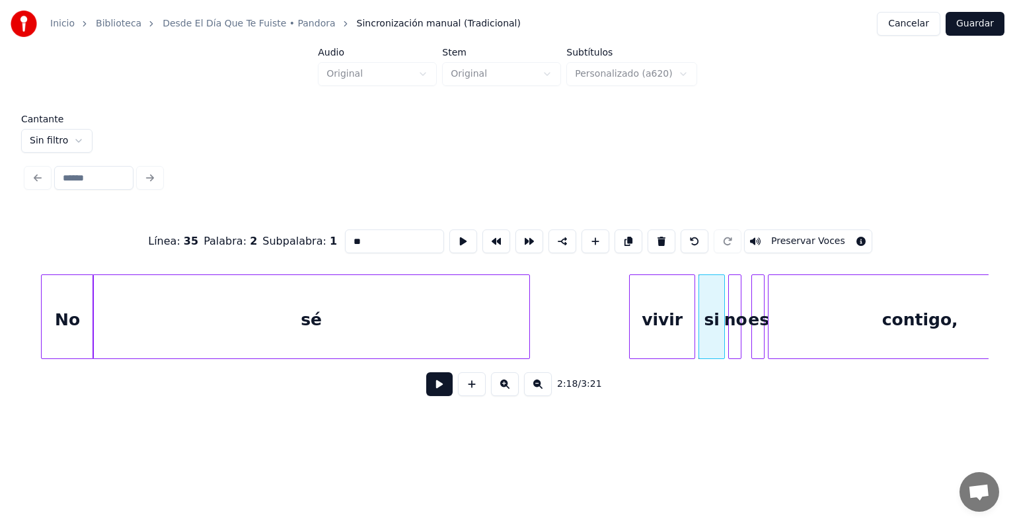
click at [786, 239] on button "Preservar Voces" at bounding box center [808, 241] width 128 height 24
click at [729, 328] on div at bounding box center [731, 316] width 4 height 83
click at [787, 235] on button "Preservar Voces" at bounding box center [808, 241] width 128 height 24
click at [753, 329] on div at bounding box center [754, 316] width 4 height 83
click at [779, 321] on div "contigo," at bounding box center [919, 320] width 303 height 90
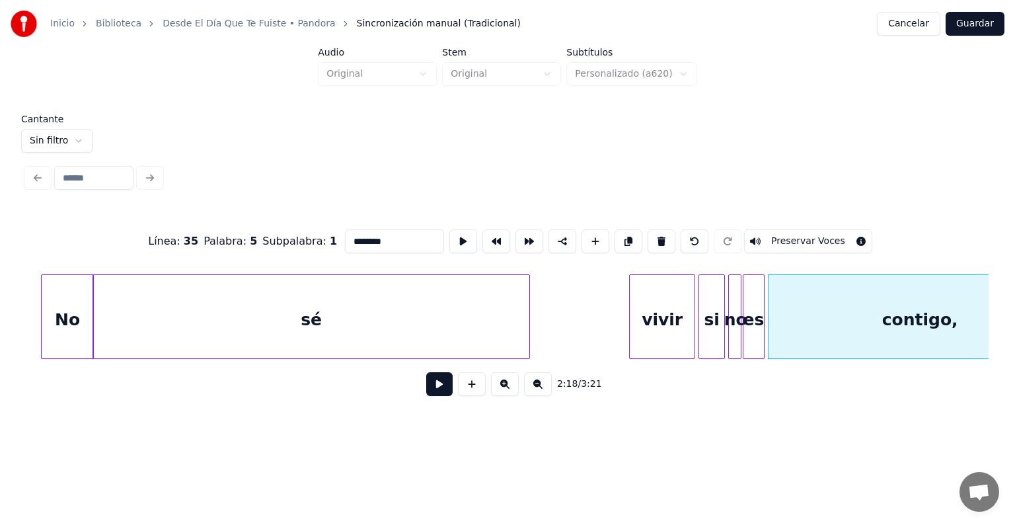
click at [786, 235] on button "Preservar Voces" at bounding box center [808, 241] width 128 height 24
click at [745, 311] on div at bounding box center [745, 316] width 4 height 83
type input "**"
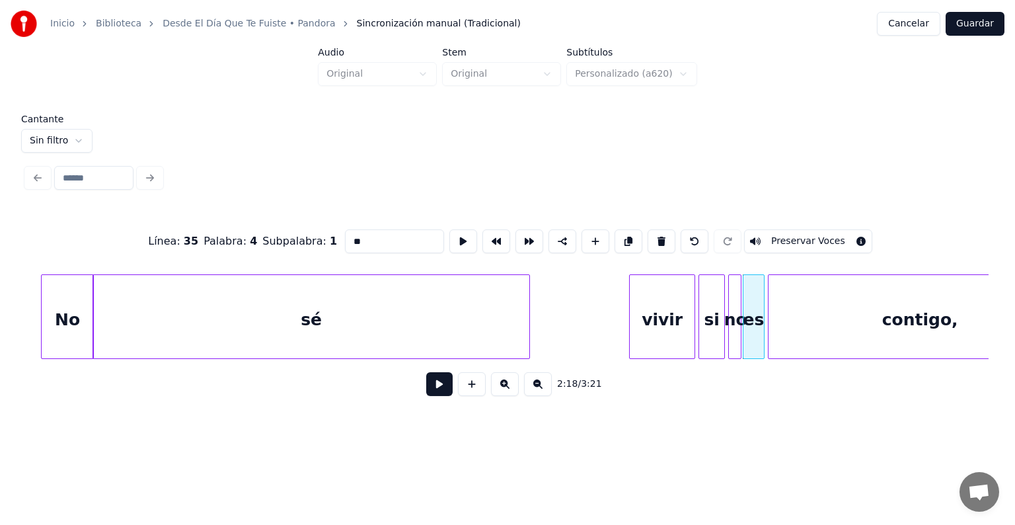
click at [789, 236] on button "Preservar Voces" at bounding box center [808, 241] width 128 height 24
click at [647, 329] on div "vivir" at bounding box center [662, 320] width 65 height 90
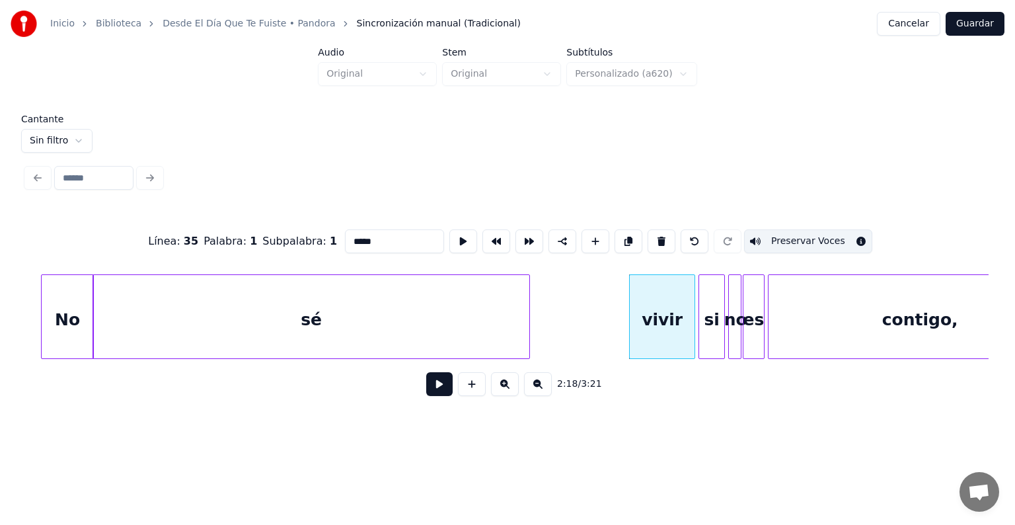
click at [703, 322] on div "si" at bounding box center [711, 320] width 25 height 90
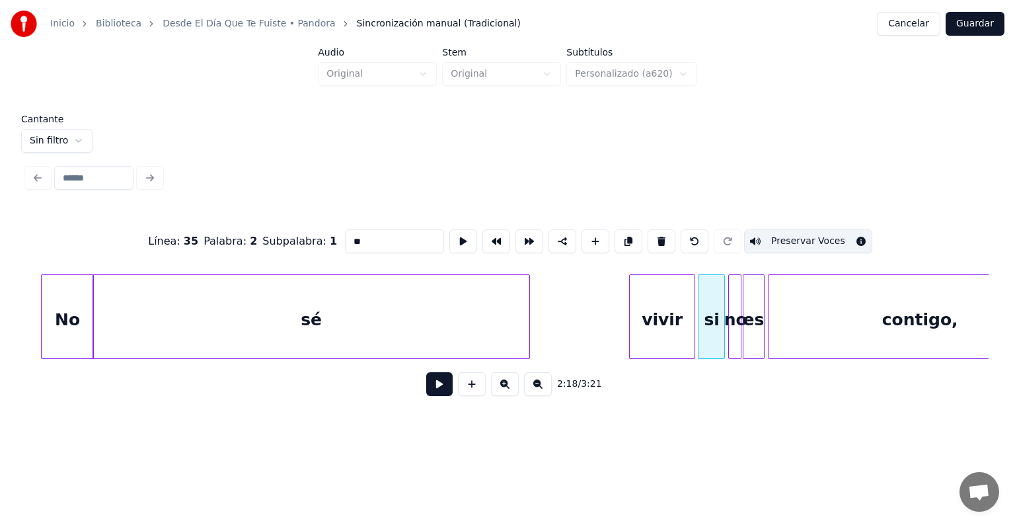
click at [751, 310] on div "es" at bounding box center [753, 320] width 21 height 90
click at [786, 309] on div "contigo," at bounding box center [919, 320] width 303 height 90
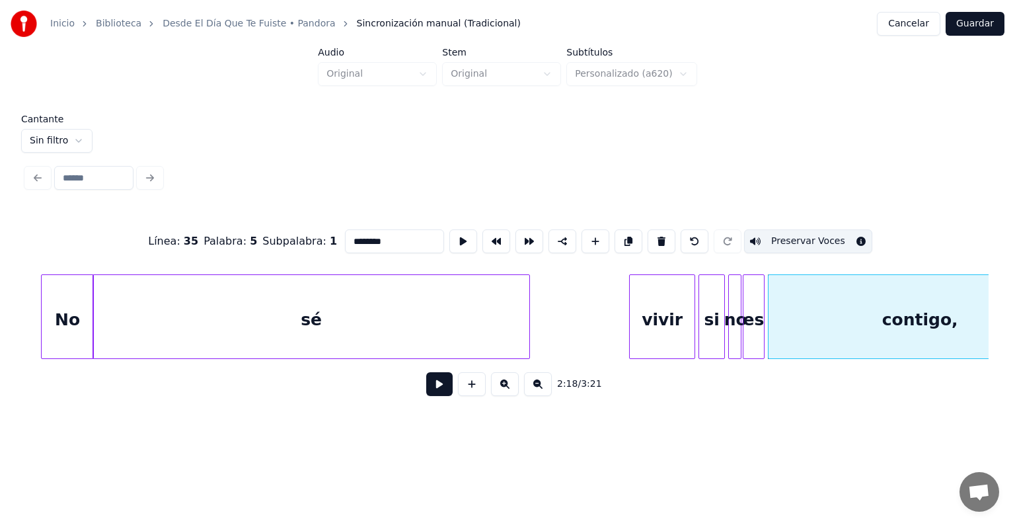
click at [788, 235] on button "Preservar Voces" at bounding box center [808, 241] width 128 height 24
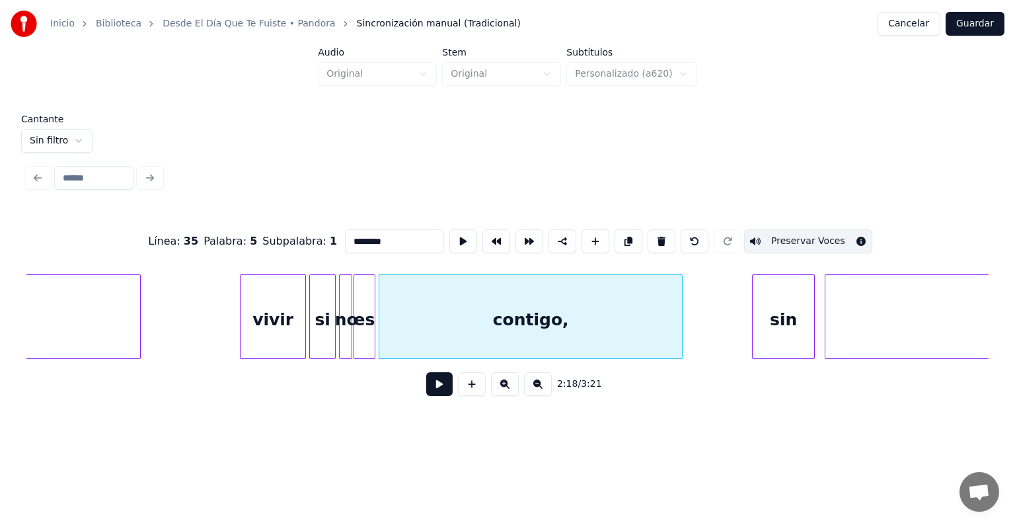
scroll to position [0, 22584]
click at [728, 327] on div at bounding box center [730, 316] width 4 height 83
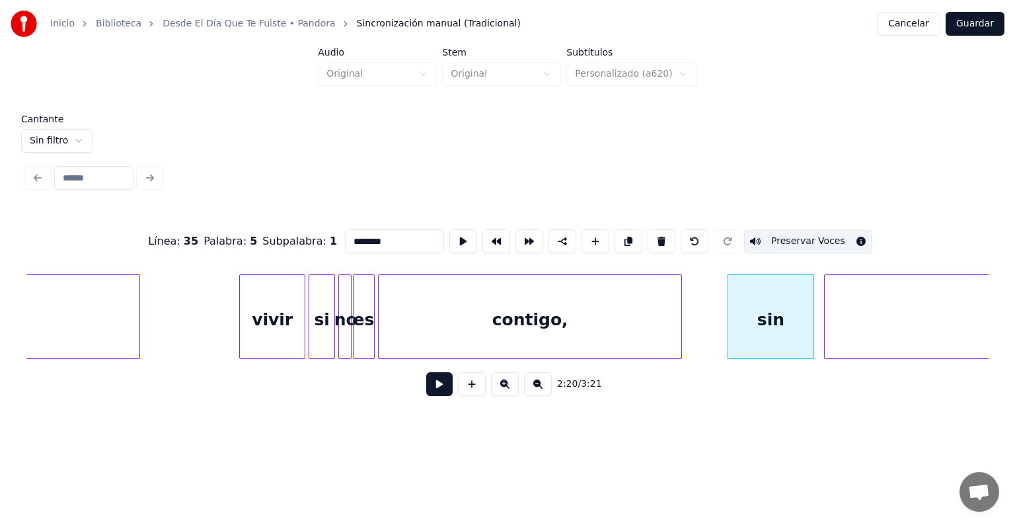
click at [792, 239] on button "Preservar Voces" at bounding box center [808, 241] width 128 height 24
click at [632, 323] on div "contigo," at bounding box center [530, 320] width 303 height 90
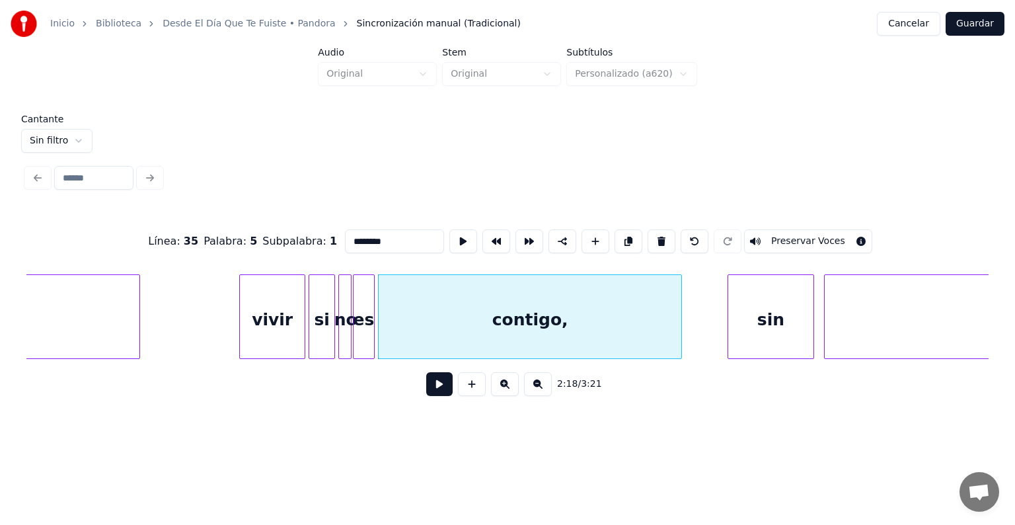
click at [788, 235] on button "Preservar Voces" at bounding box center [808, 241] width 128 height 24
click at [365, 320] on div "es" at bounding box center [363, 320] width 21 height 90
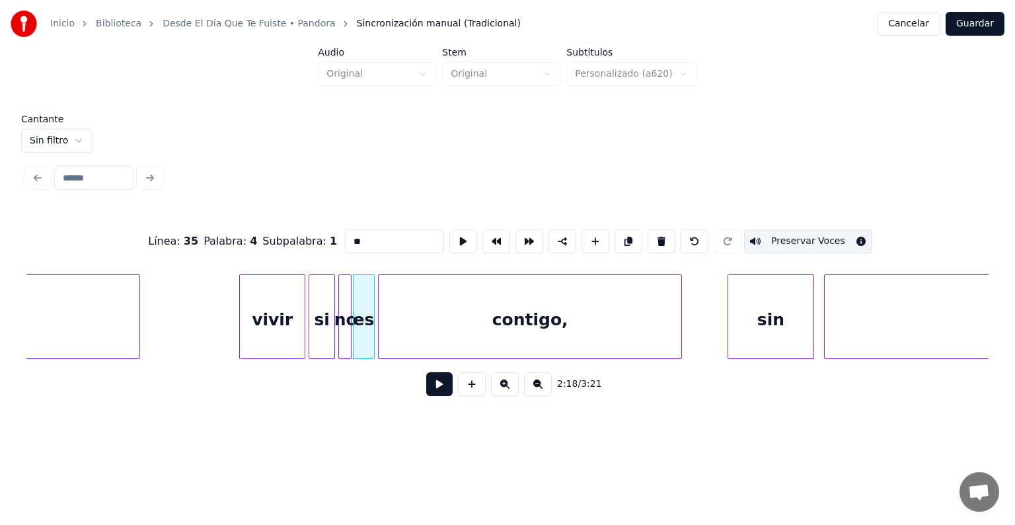
click at [766, 312] on div "sin" at bounding box center [770, 320] width 85 height 90
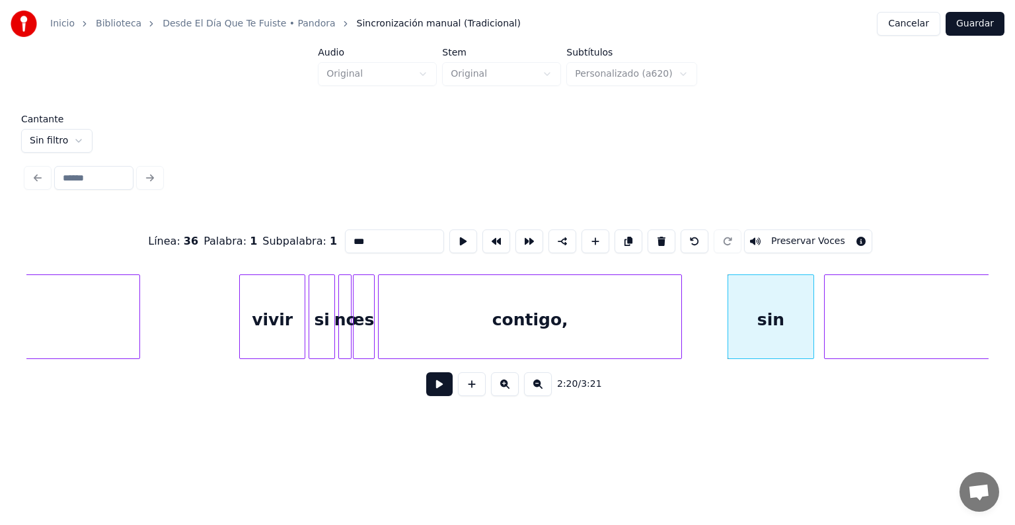
click at [786, 234] on button "Preservar Voces" at bounding box center [808, 241] width 128 height 24
click at [863, 307] on div "ti..." at bounding box center [1031, 320] width 412 height 90
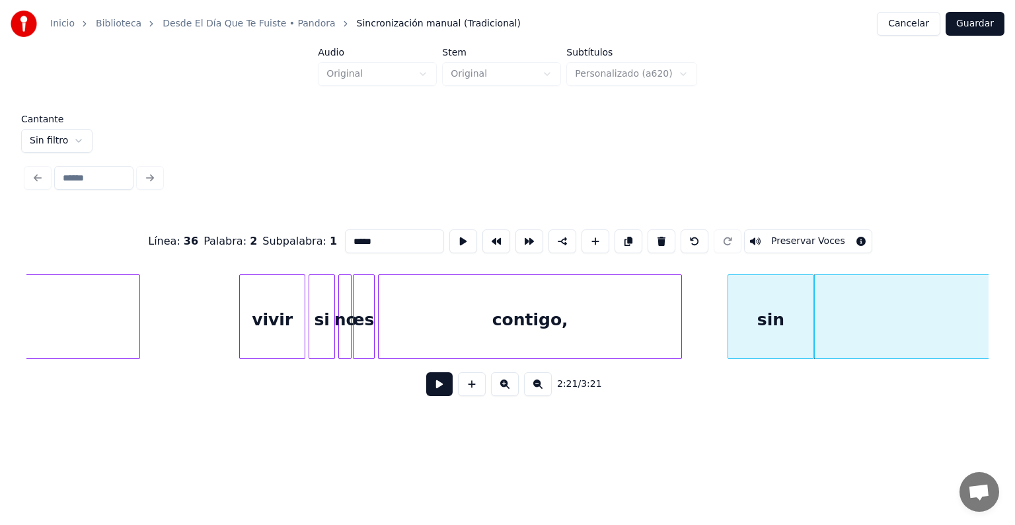
click at [821, 237] on button "Preservar Voces" at bounding box center [808, 241] width 128 height 24
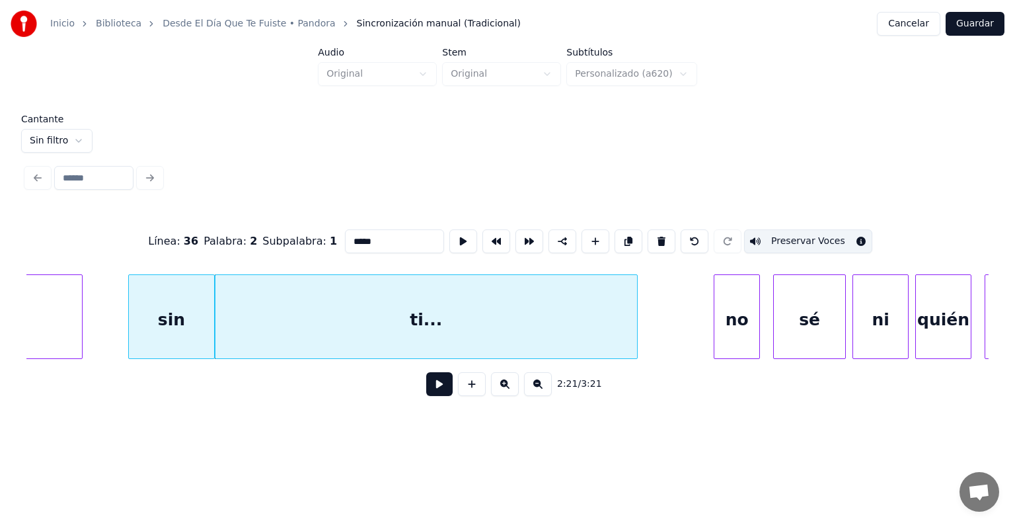
scroll to position [0, 23202]
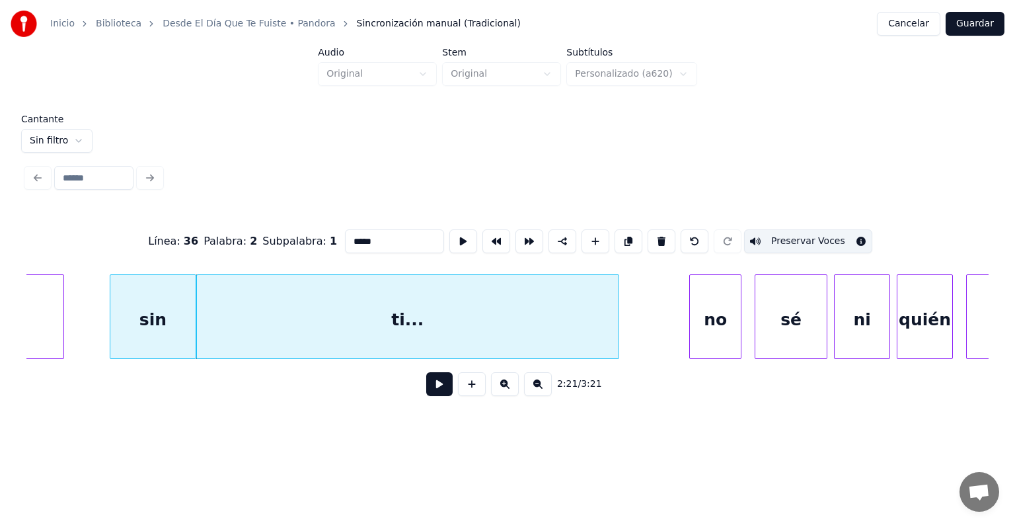
click at [697, 329] on div "no" at bounding box center [715, 320] width 51 height 90
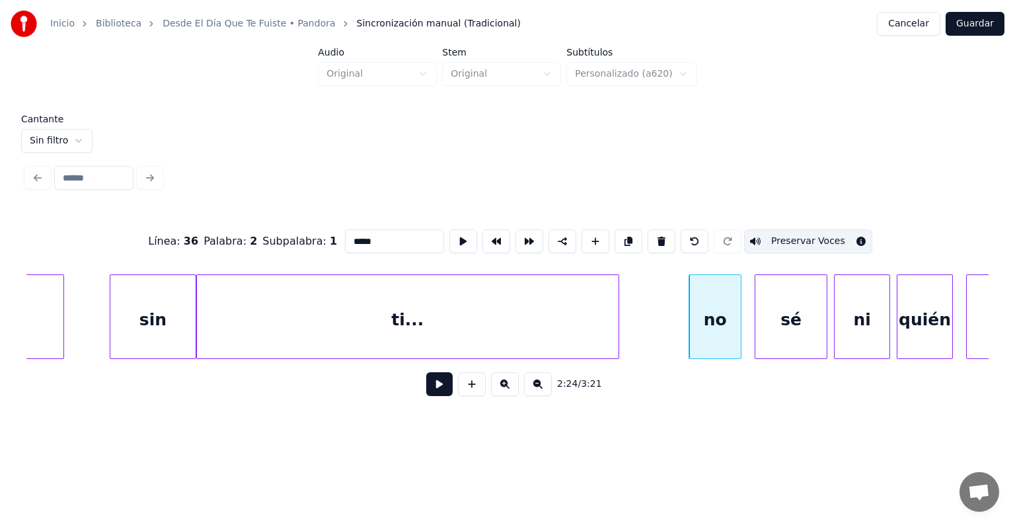
click at [708, 326] on div "no" at bounding box center [715, 320] width 52 height 90
click at [772, 240] on button "Preservar Voces" at bounding box center [808, 241] width 128 height 24
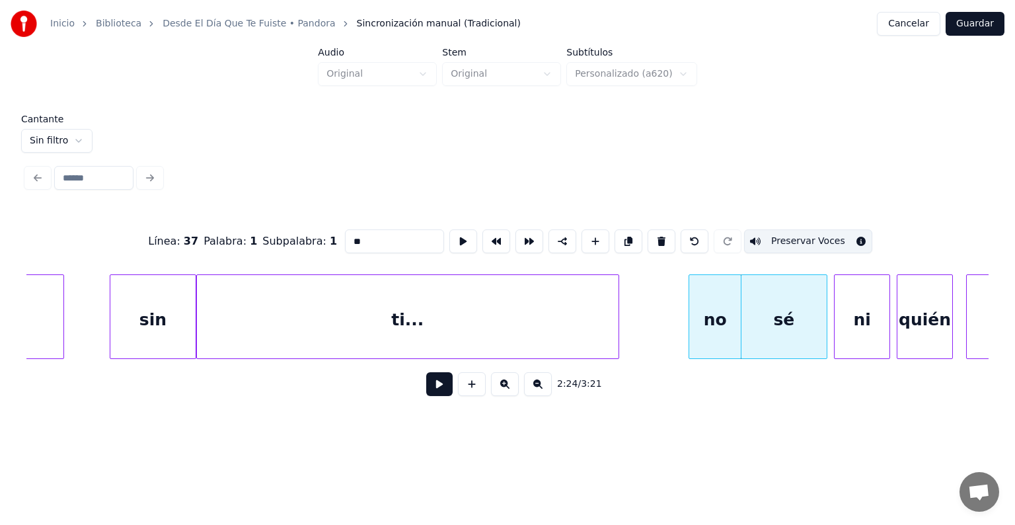
click at [762, 313] on div "sé" at bounding box center [784, 320] width 86 height 90
click at [788, 235] on button "Preservar Voces" at bounding box center [808, 241] width 128 height 24
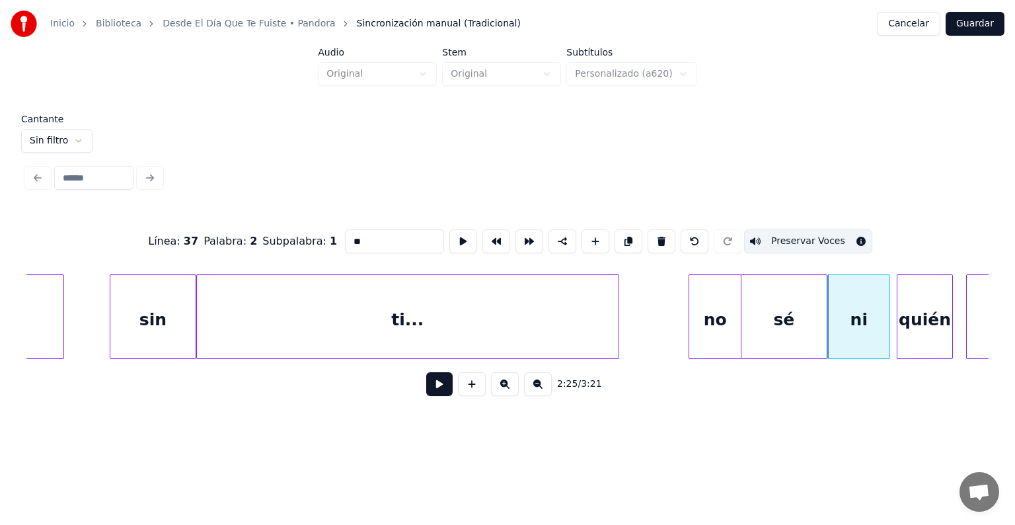
click at [852, 317] on div "ni" at bounding box center [858, 320] width 61 height 90
click at [805, 240] on button "Preservar Voces" at bounding box center [808, 241] width 128 height 24
click at [903, 317] on div "quién" at bounding box center [919, 320] width 67 height 90
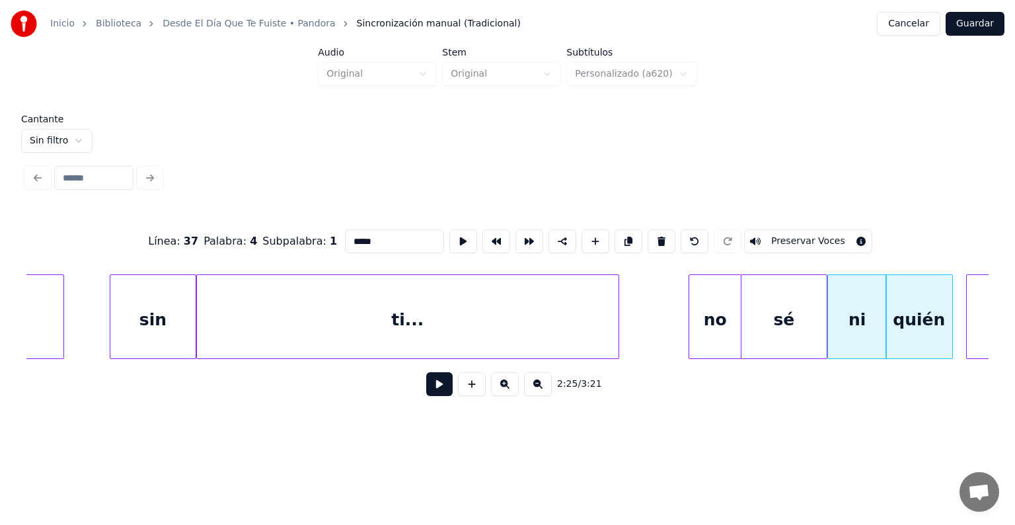
click at [801, 237] on button "Preservar Voces" at bounding box center [808, 241] width 128 height 24
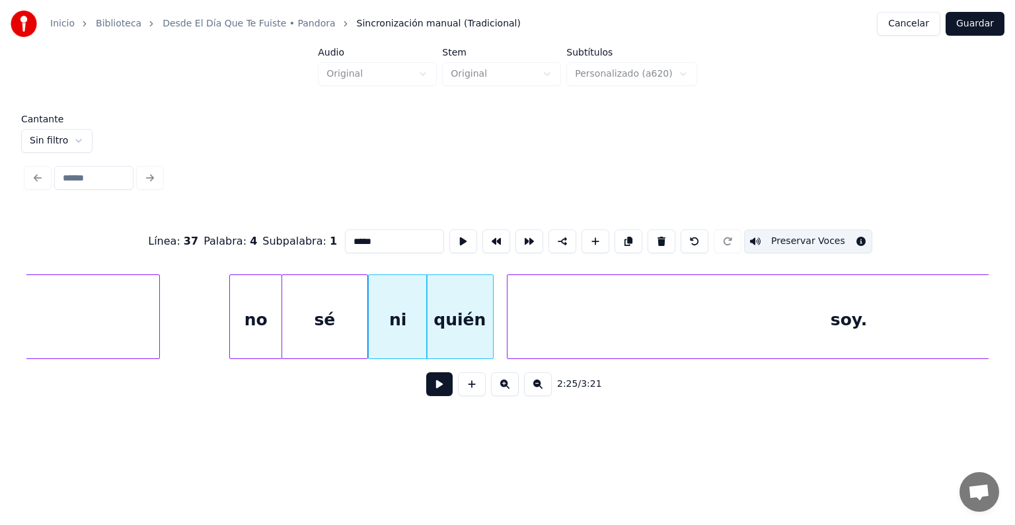
scroll to position [0, 23689]
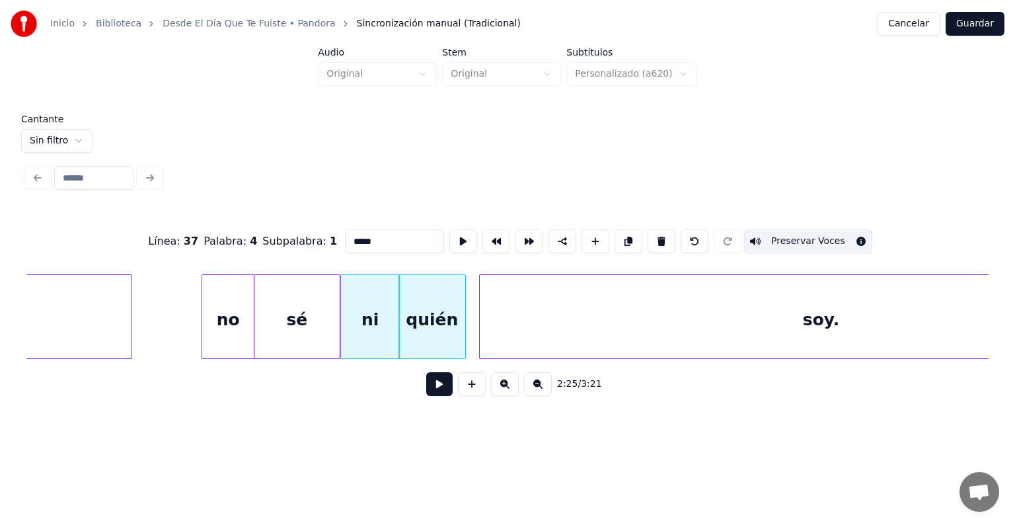
click at [665, 336] on div "soy." at bounding box center [821, 320] width 683 height 90
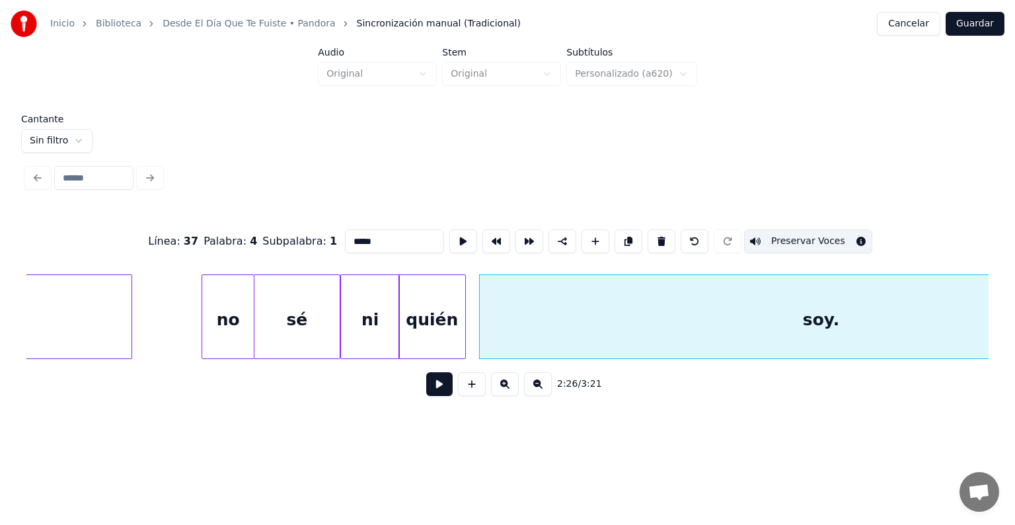
type input "****"
click at [770, 239] on button "Preservar Voces" at bounding box center [808, 241] width 128 height 24
click at [426, 382] on button at bounding box center [439, 384] width 26 height 24
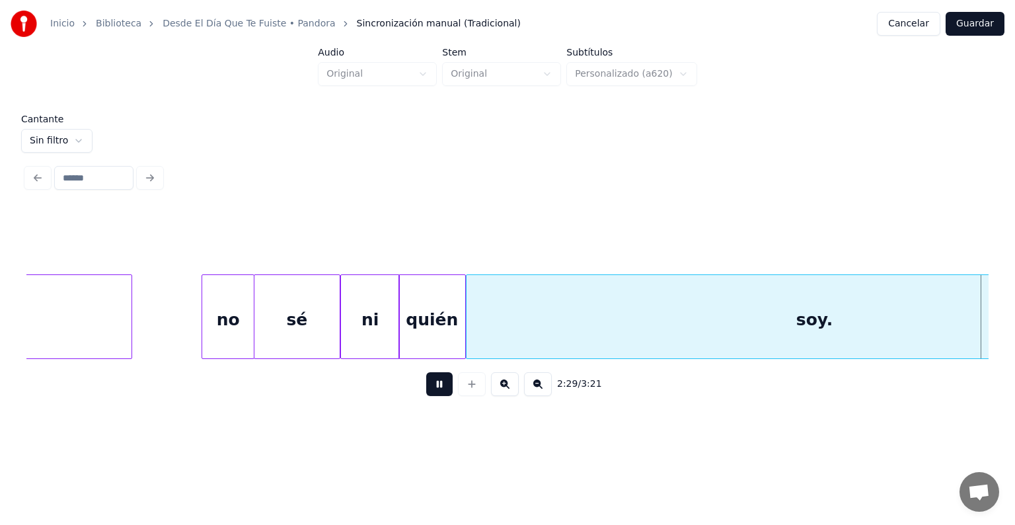
scroll to position [0, 24654]
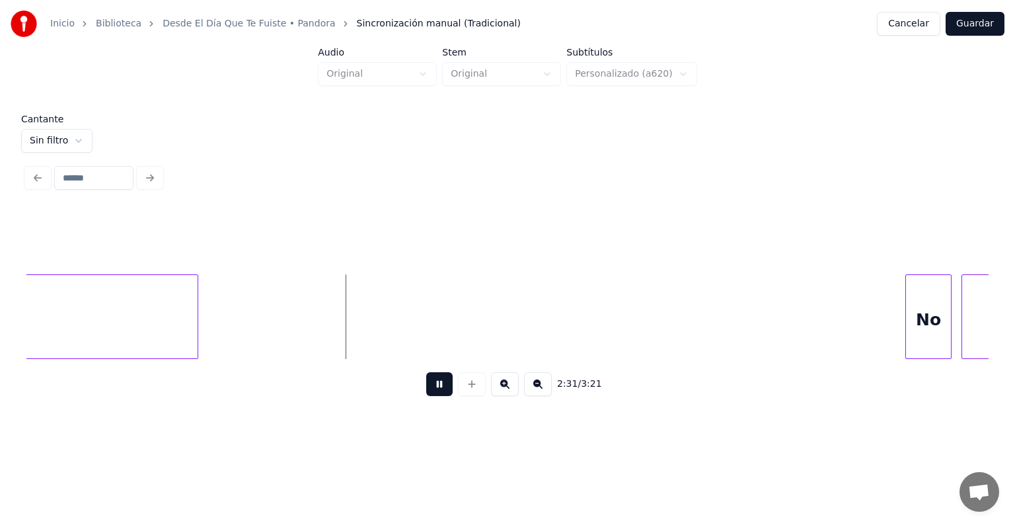
click at [918, 303] on div "No" at bounding box center [928, 320] width 45 height 90
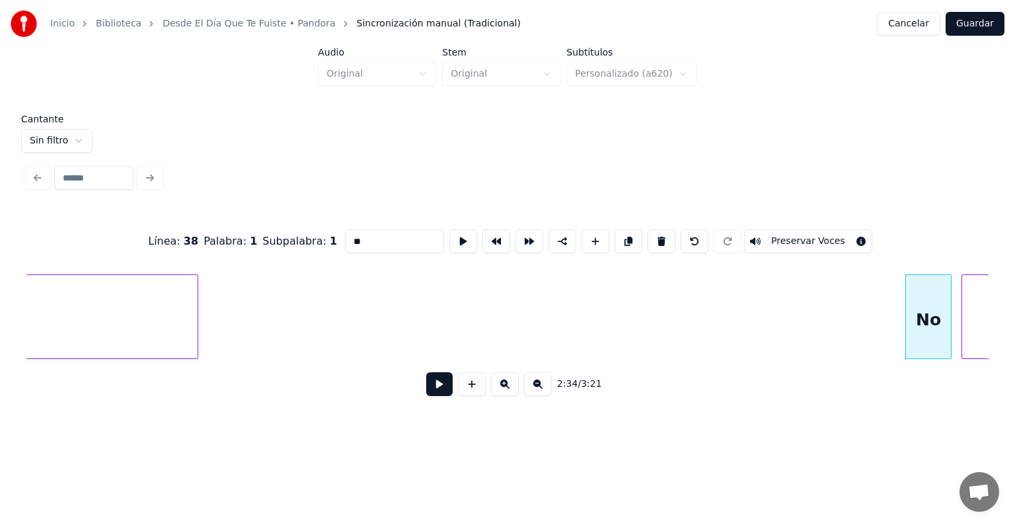
click at [788, 235] on button "Preservar Voces" at bounding box center [808, 241] width 128 height 24
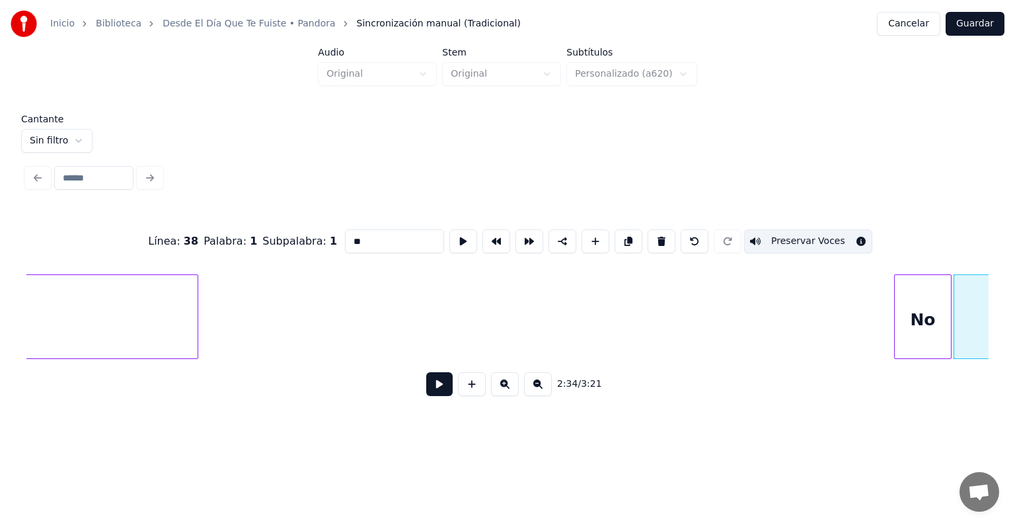
click at [800, 237] on button "Preservar Voces" at bounding box center [808, 241] width 128 height 24
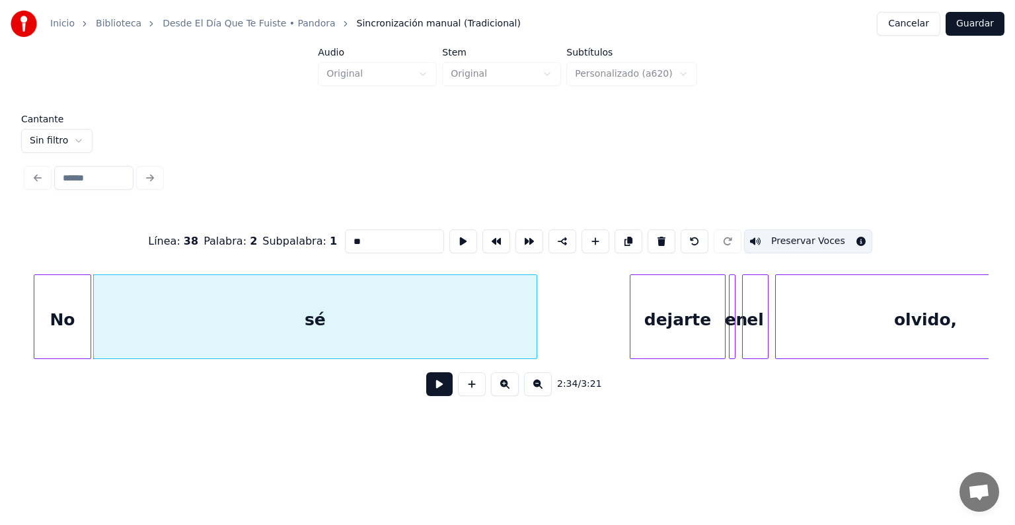
scroll to position [0, 25542]
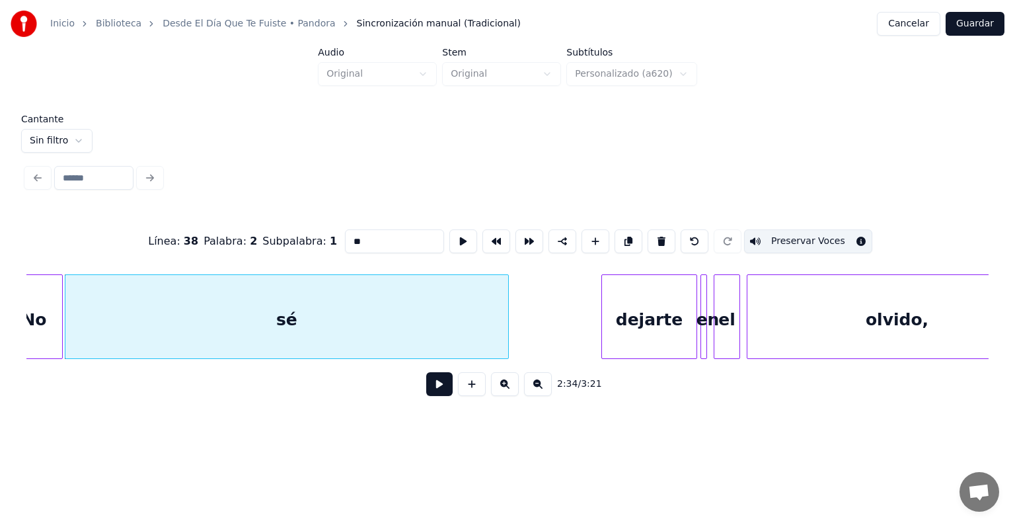
click at [630, 316] on div "dejarte" at bounding box center [649, 320] width 94 height 90
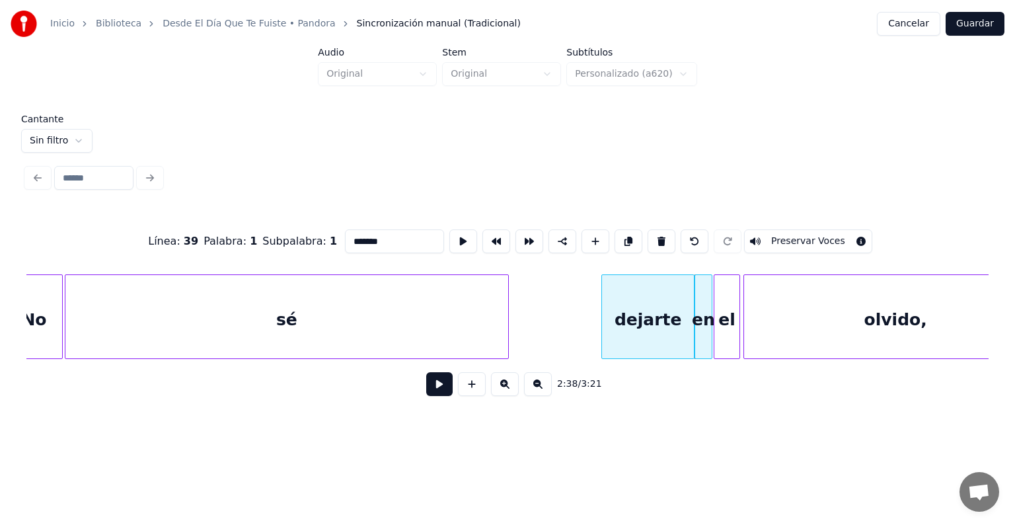
click at [747, 329] on div at bounding box center [746, 316] width 4 height 83
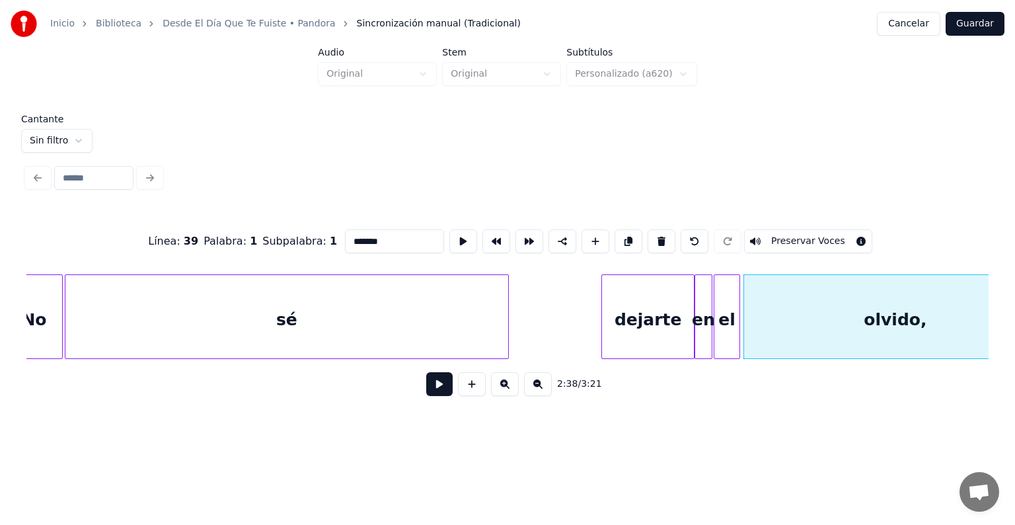
click at [643, 318] on div "dejarte" at bounding box center [648, 320] width 92 height 90
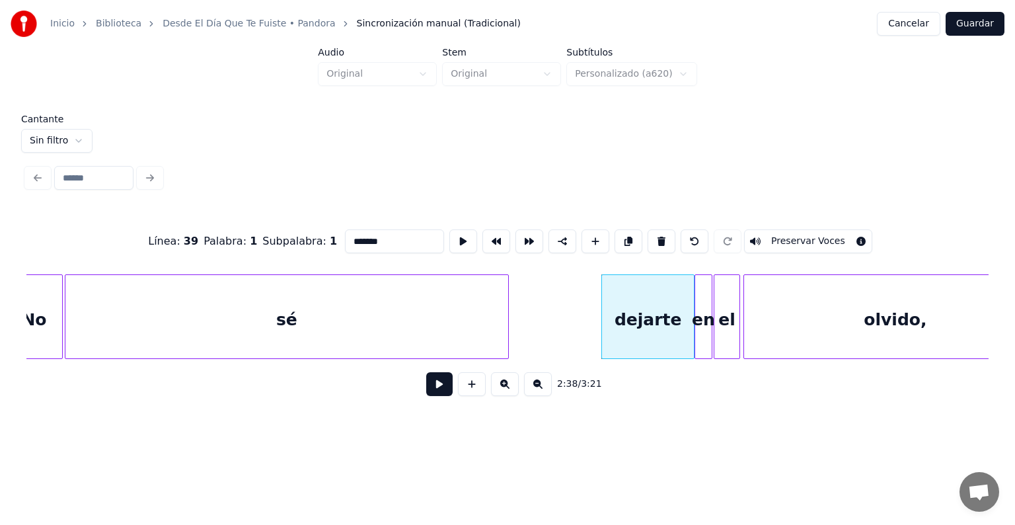
click at [420, 306] on div "sé" at bounding box center [286, 320] width 443 height 90
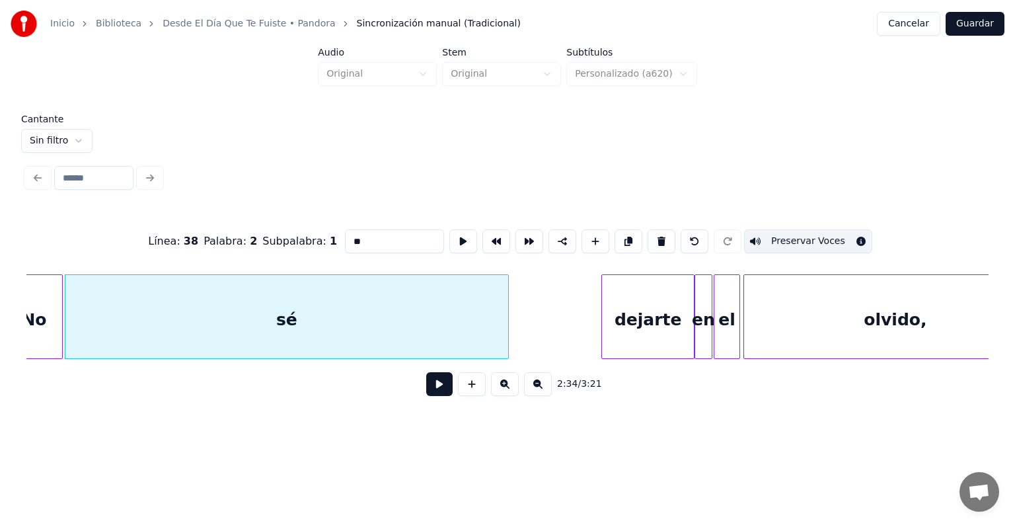
click at [636, 299] on div "dejarte" at bounding box center [648, 320] width 92 height 90
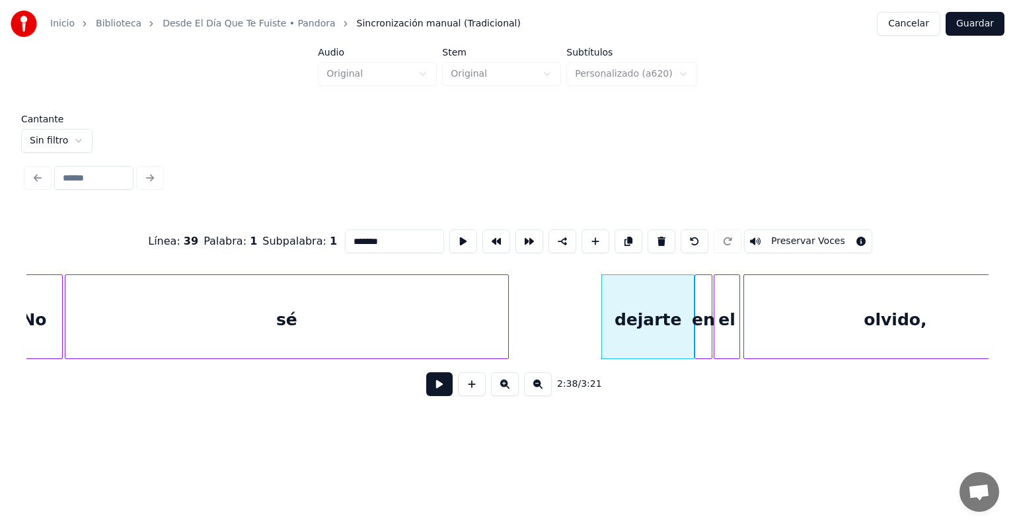
click at [786, 237] on button "Preservar Voces" at bounding box center [808, 241] width 128 height 24
click at [702, 315] on div "en" at bounding box center [703, 320] width 17 height 90
click at [788, 239] on button "Preservar Voces" at bounding box center [808, 241] width 128 height 24
click at [728, 318] on div "el" at bounding box center [726, 320] width 25 height 90
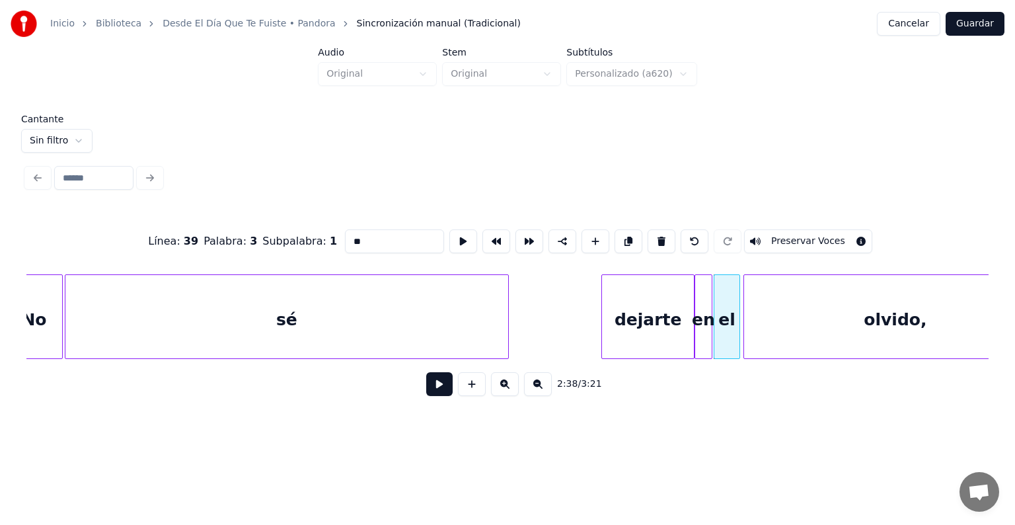
click at [796, 239] on button "Preservar Voces" at bounding box center [808, 241] width 128 height 24
click at [803, 317] on div "olvido," at bounding box center [895, 320] width 303 height 90
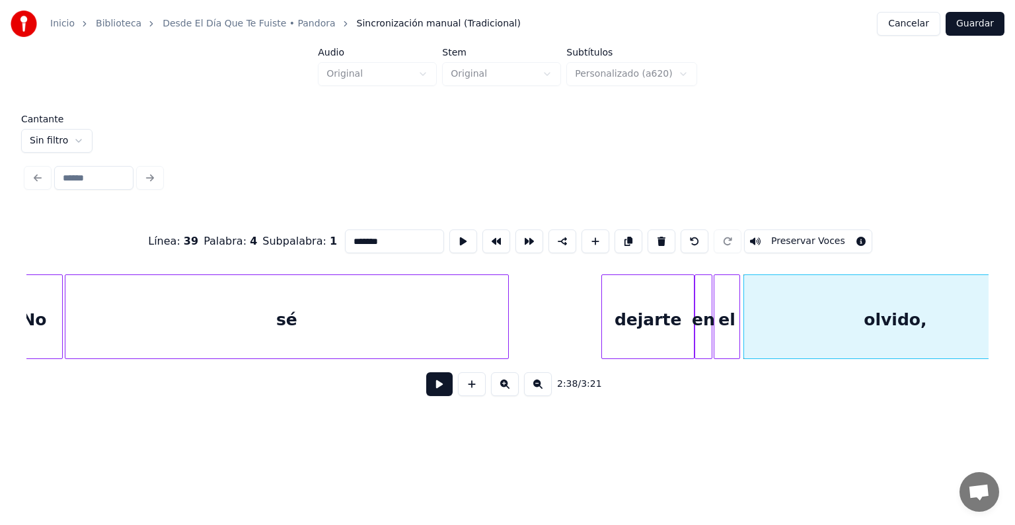
click at [786, 235] on button "Preservar Voces" at bounding box center [808, 241] width 128 height 24
click at [725, 313] on div "el" at bounding box center [726, 320] width 25 height 90
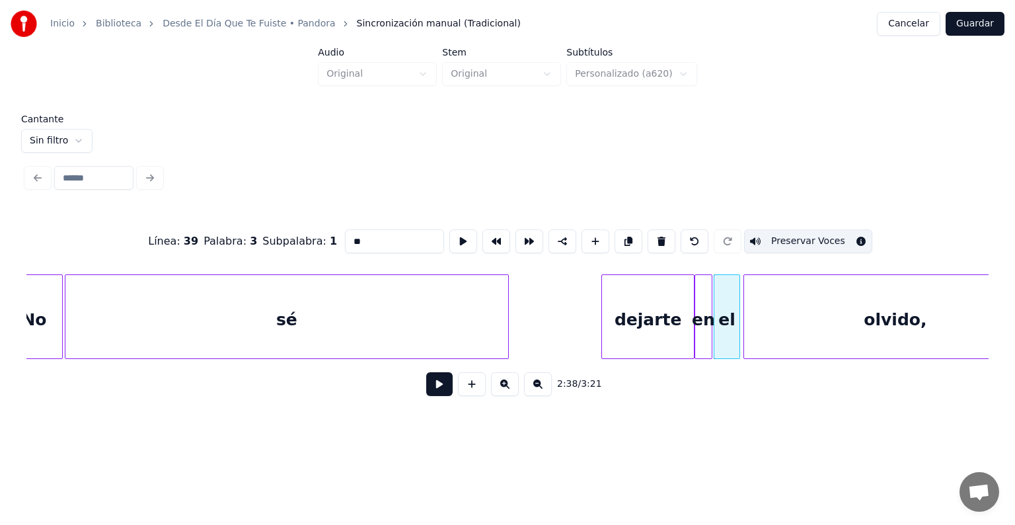
click at [704, 316] on div "en" at bounding box center [703, 320] width 17 height 90
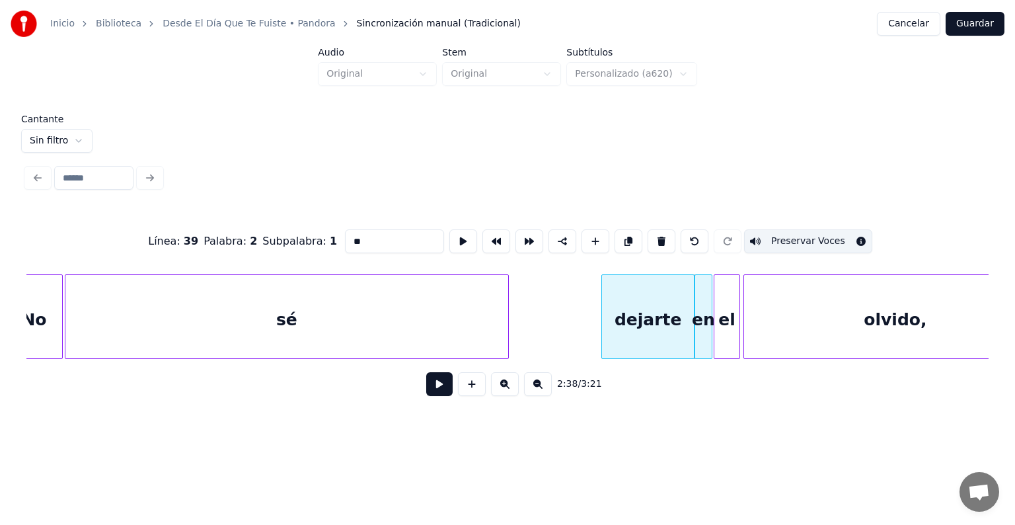
click at [658, 316] on div "dejarte" at bounding box center [648, 320] width 92 height 90
click at [648, 321] on div "dejarte" at bounding box center [641, 320] width 92 height 90
click at [703, 318] on div "en" at bounding box center [703, 320] width 17 height 90
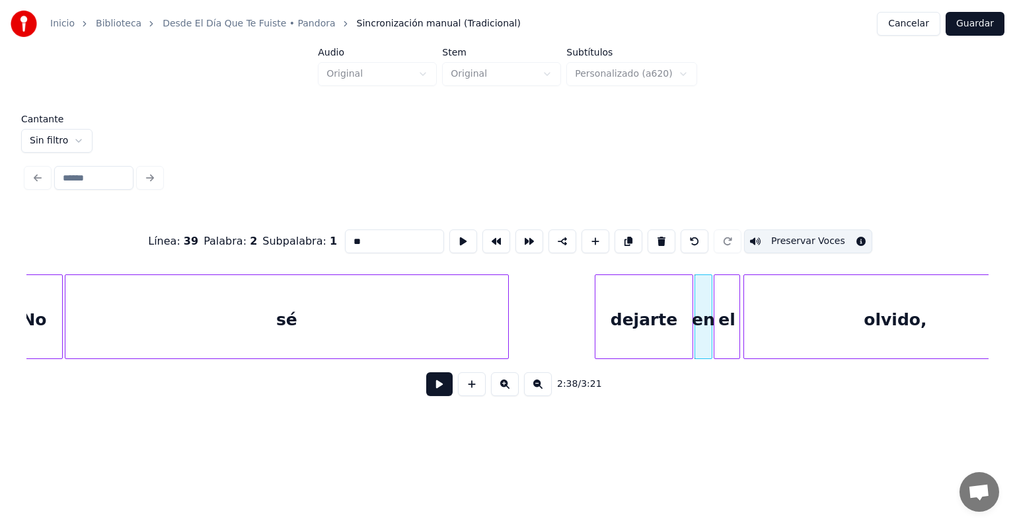
click at [683, 322] on div "dejarte" at bounding box center [644, 320] width 98 height 90
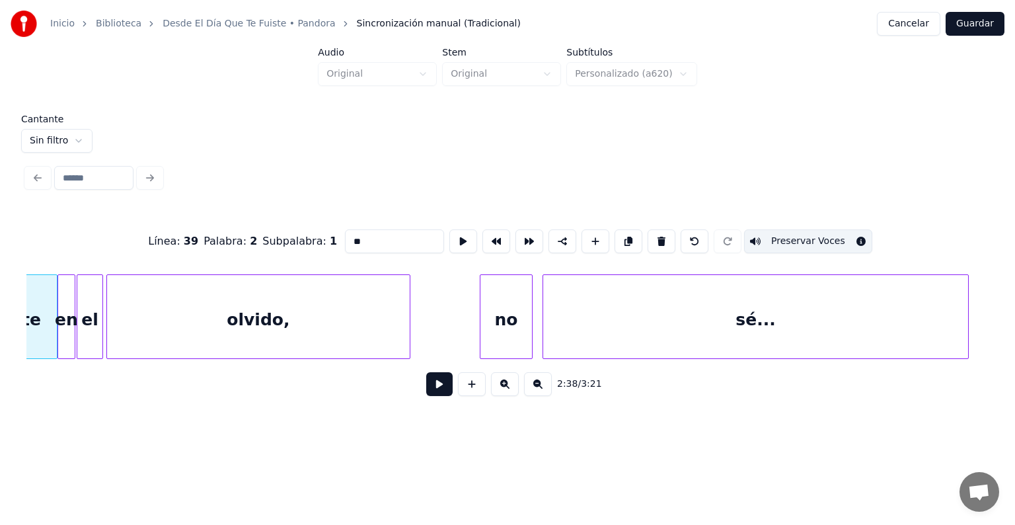
scroll to position [0, 26217]
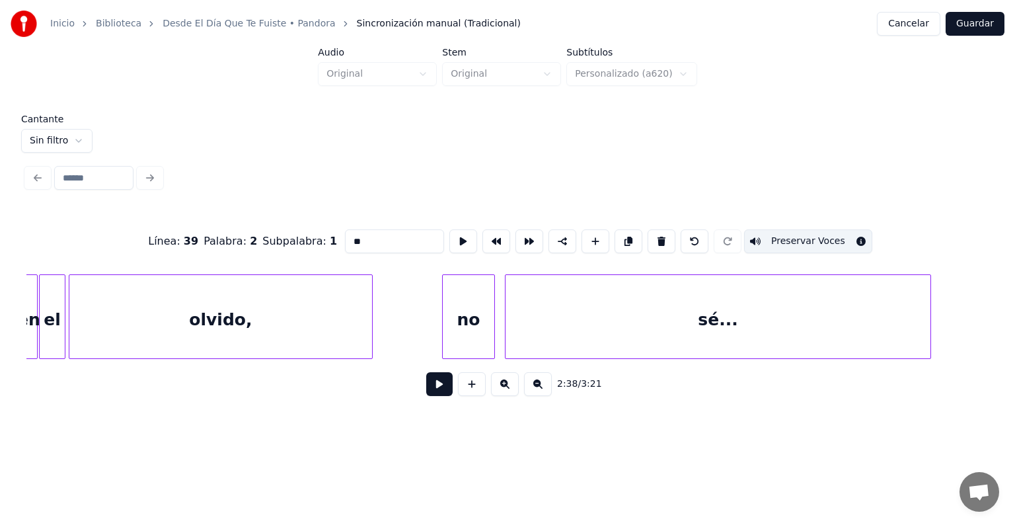
click at [480, 324] on div "no" at bounding box center [469, 320] width 52 height 90
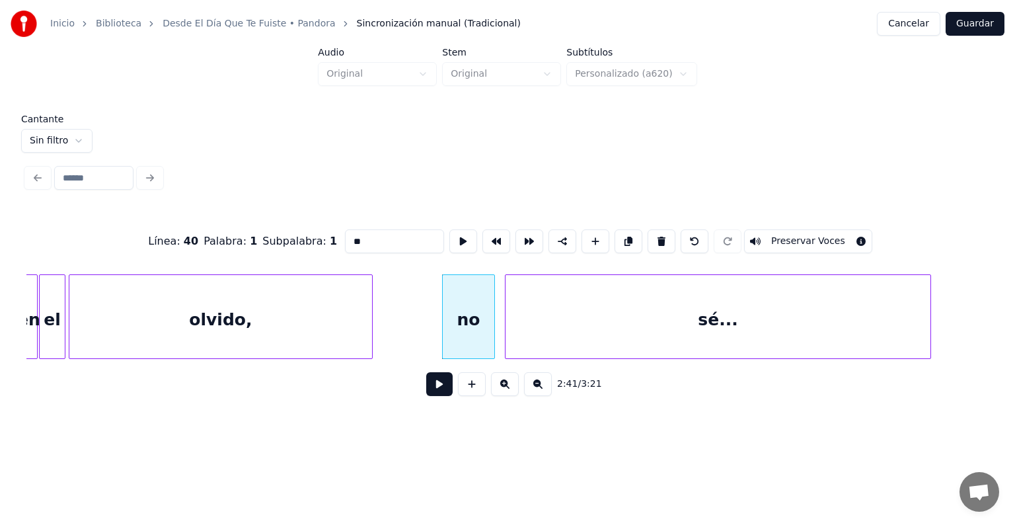
click at [492, 325] on div at bounding box center [492, 316] width 4 height 83
click at [513, 324] on div "sé..." at bounding box center [710, 320] width 425 height 90
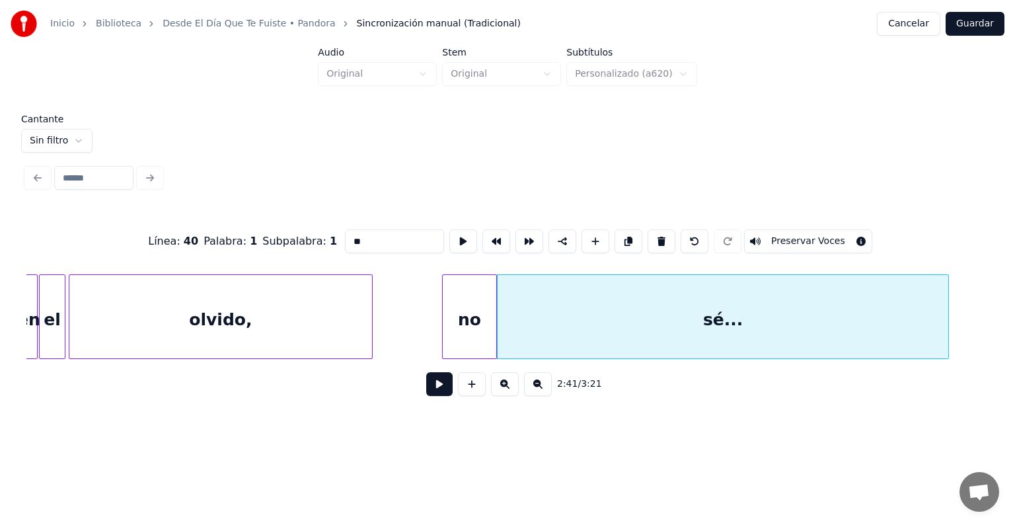
click at [465, 295] on div "no" at bounding box center [470, 320] width 54 height 90
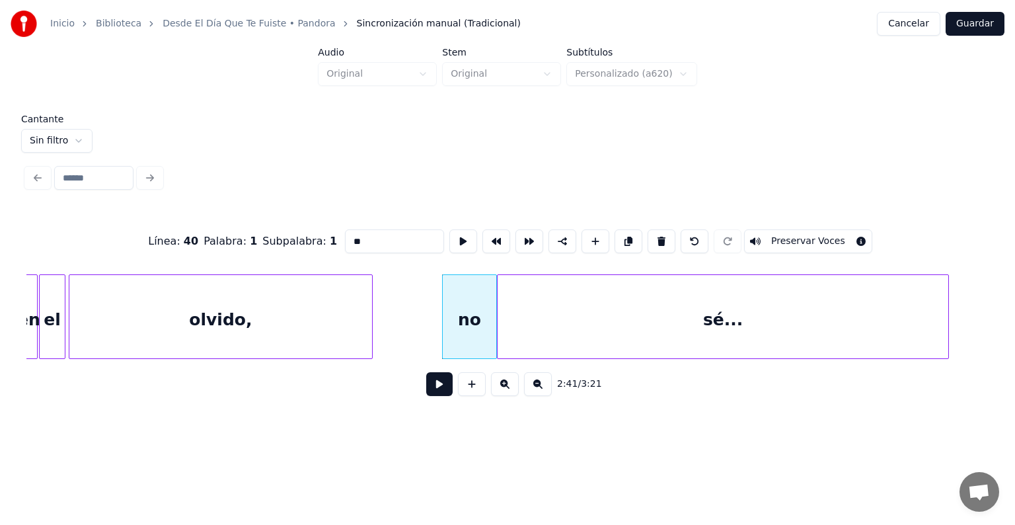
click at [788, 235] on button "Preservar Voces" at bounding box center [808, 241] width 128 height 24
click at [753, 307] on div "sé..." at bounding box center [723, 320] width 451 height 90
type input "*****"
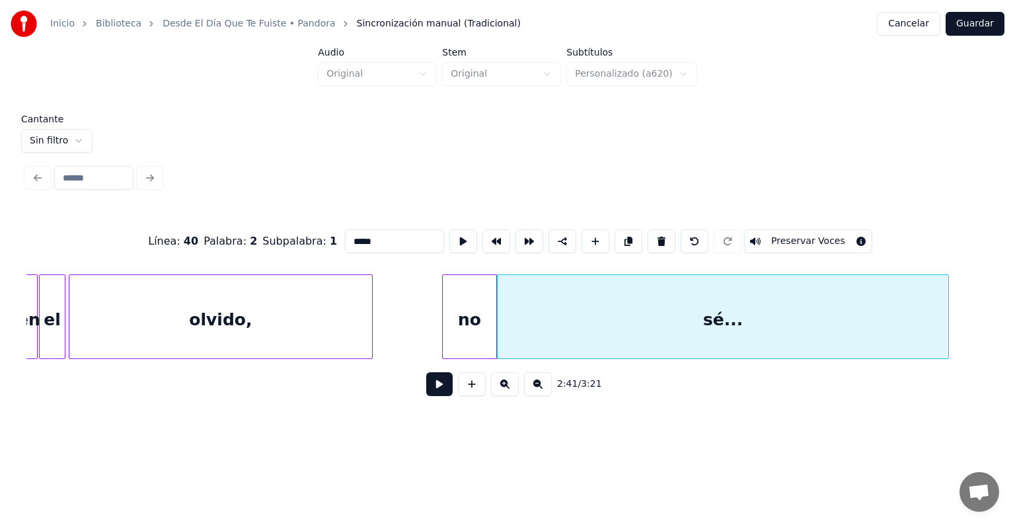
click at [793, 235] on button "Preservar Voces" at bounding box center [808, 241] width 128 height 24
click at [433, 389] on button at bounding box center [439, 384] width 26 height 24
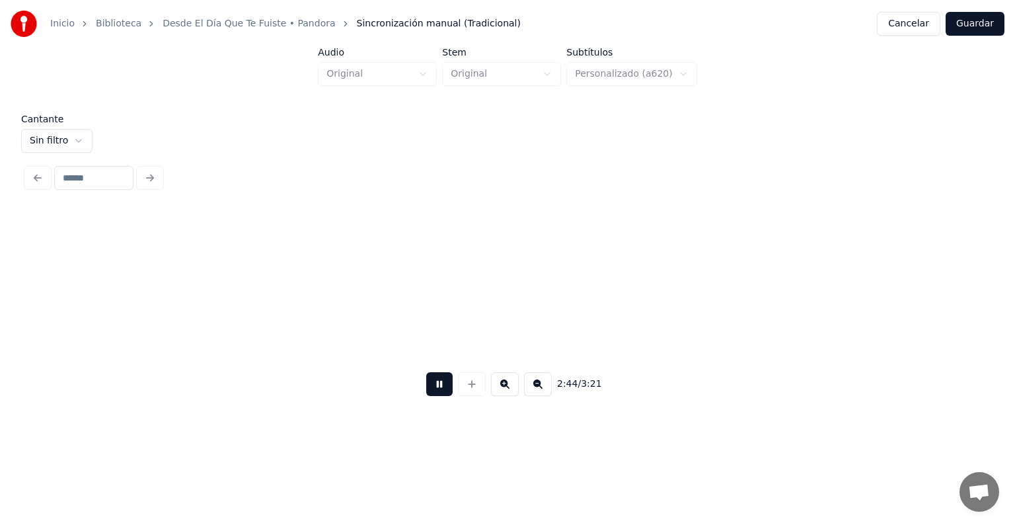
scroll to position [0, 27180]
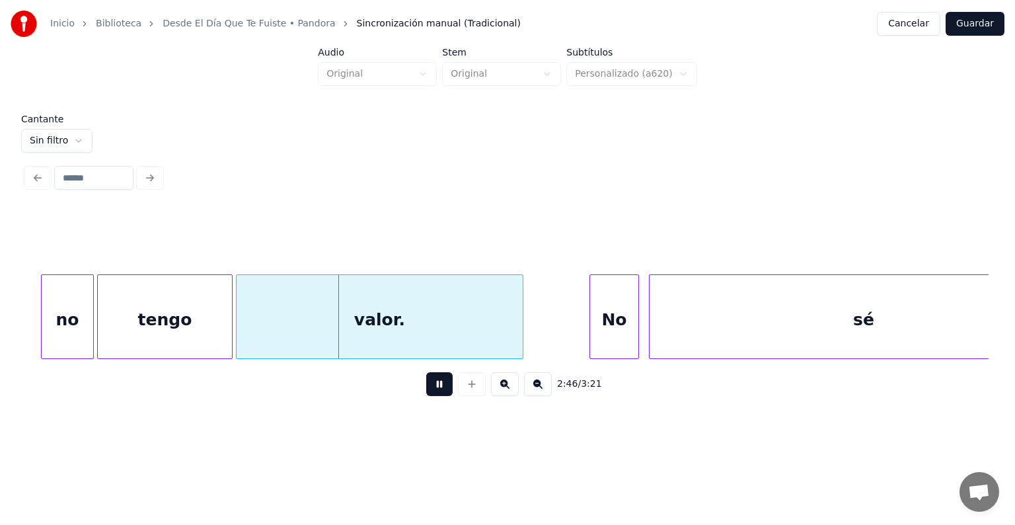
click at [105, 319] on div "tengo" at bounding box center [165, 320] width 134 height 90
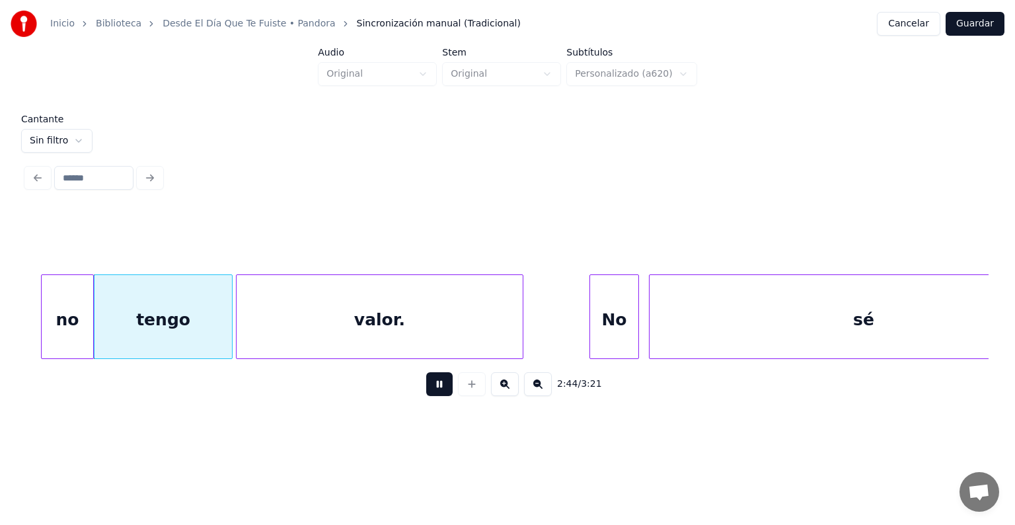
click at [73, 311] on div "no" at bounding box center [68, 320] width 52 height 90
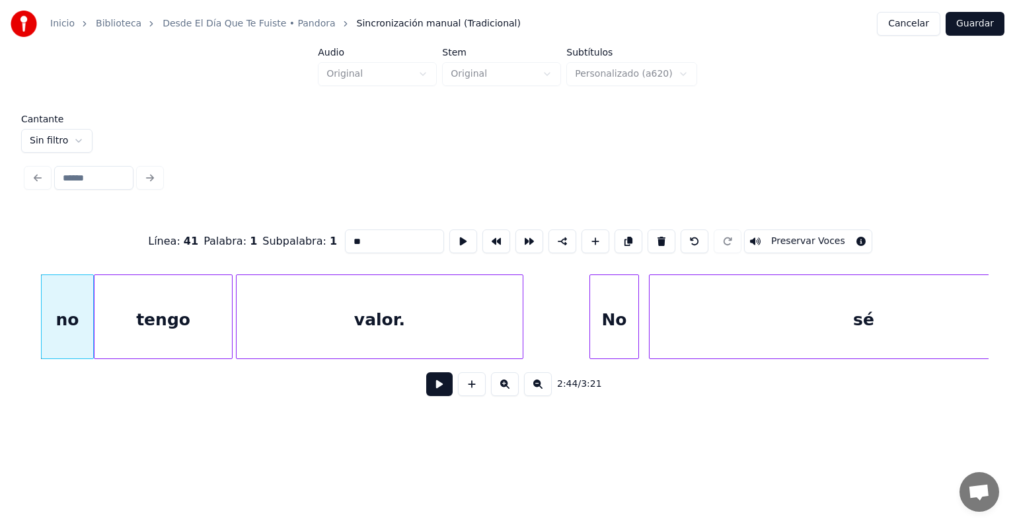
click at [795, 238] on button "Preservar Voces" at bounding box center [808, 241] width 128 height 24
click at [179, 299] on div "tengo" at bounding box center [162, 320] width 137 height 90
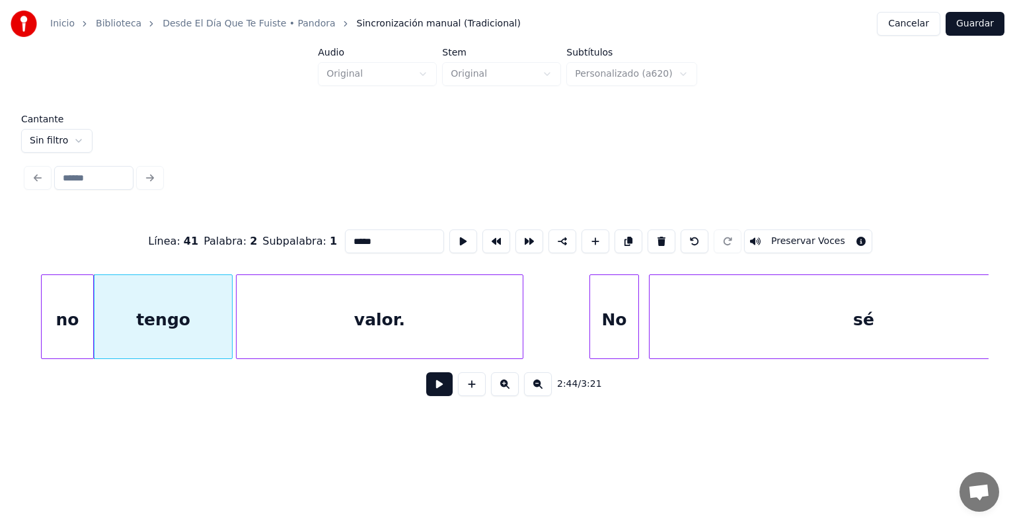
click at [798, 235] on button "Preservar Voces" at bounding box center [808, 241] width 128 height 24
click at [367, 300] on div "valor." at bounding box center [380, 320] width 286 height 90
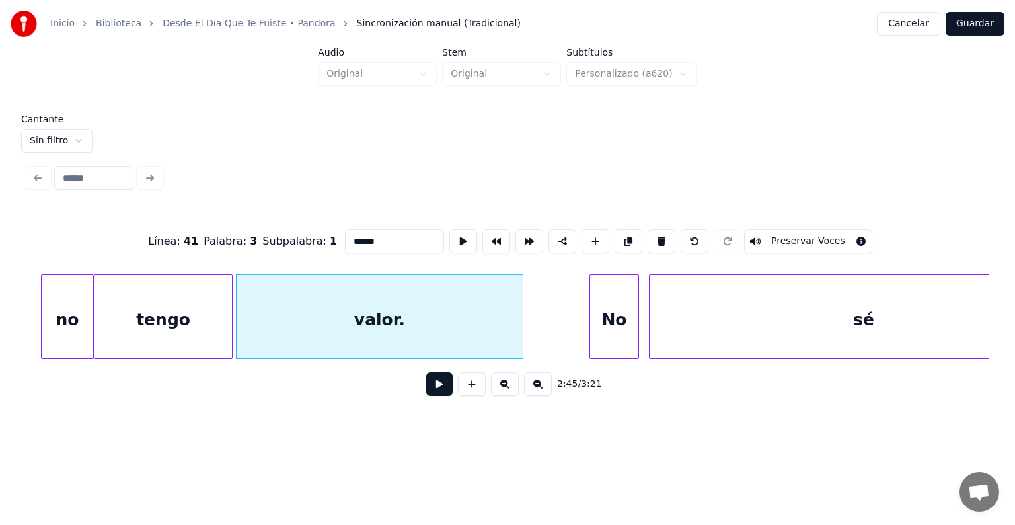
click at [789, 236] on button "Preservar Voces" at bounding box center [808, 241] width 128 height 24
click at [612, 324] on div "No" at bounding box center [614, 320] width 48 height 90
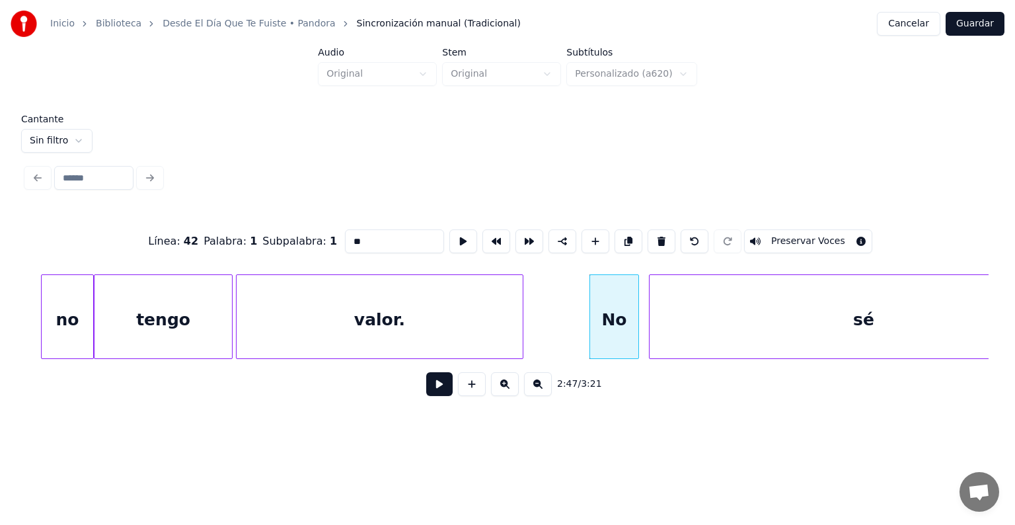
click at [758, 233] on button "Preservar Voces" at bounding box center [808, 241] width 128 height 24
click at [651, 313] on div "sé" at bounding box center [861, 320] width 431 height 90
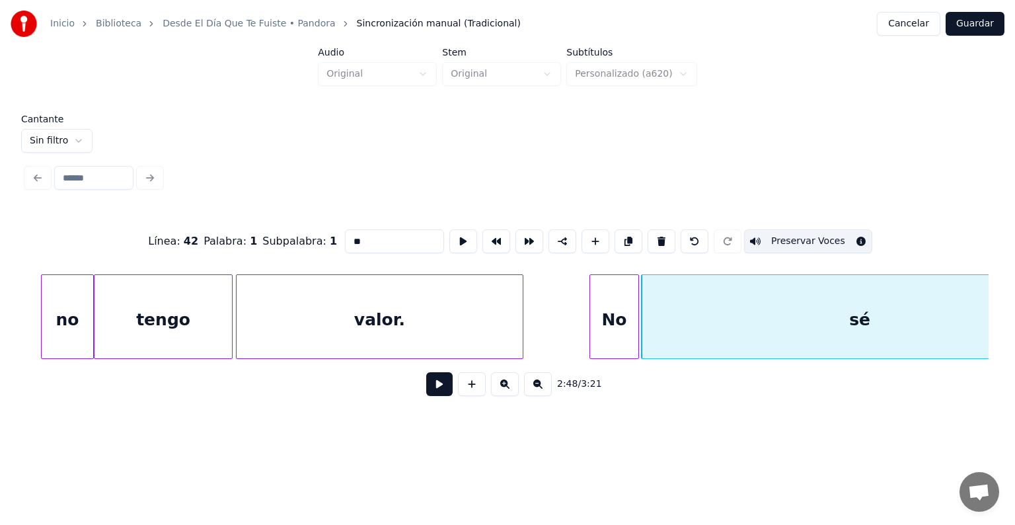
click at [682, 320] on div "sé" at bounding box center [860, 320] width 436 height 90
click at [787, 235] on button "Preservar Voces" at bounding box center [808, 241] width 128 height 24
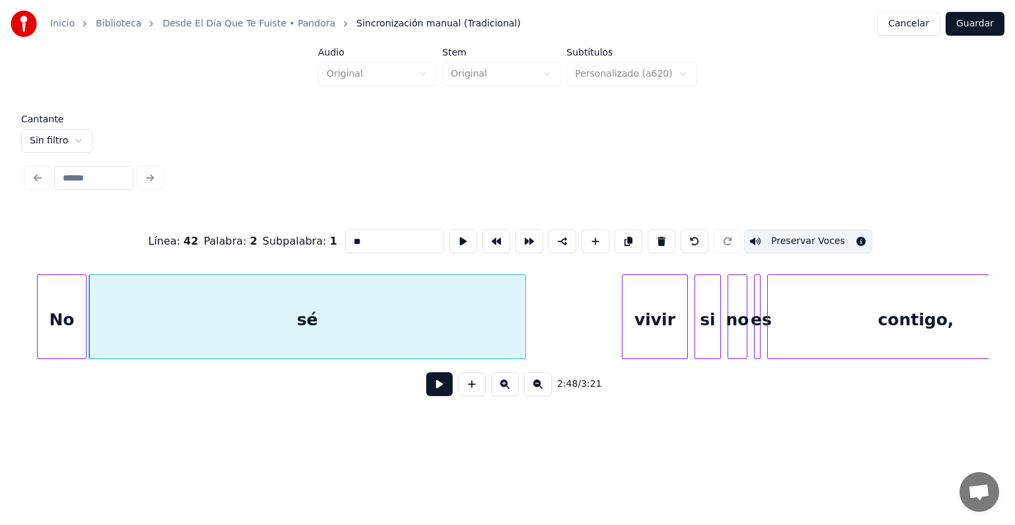
scroll to position [0, 27742]
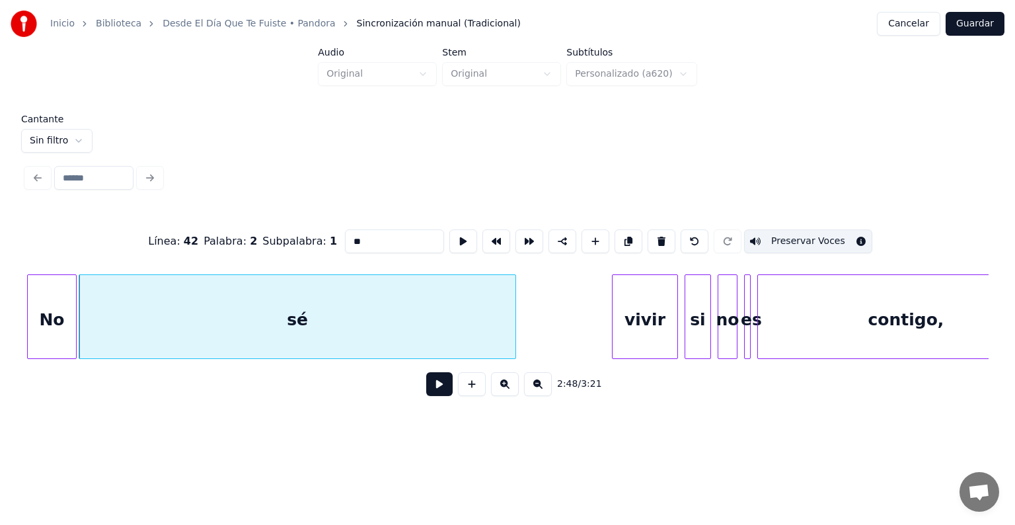
click at [651, 314] on div "vivir" at bounding box center [644, 320] width 65 height 90
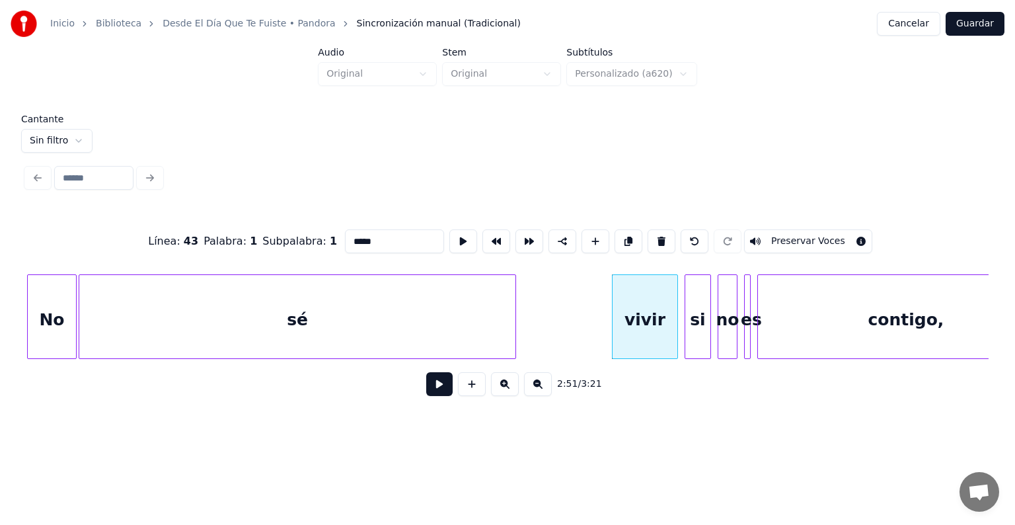
click at [788, 235] on button "Preservar Voces" at bounding box center [808, 241] width 128 height 24
click at [687, 328] on div "si" at bounding box center [696, 320] width 30 height 90
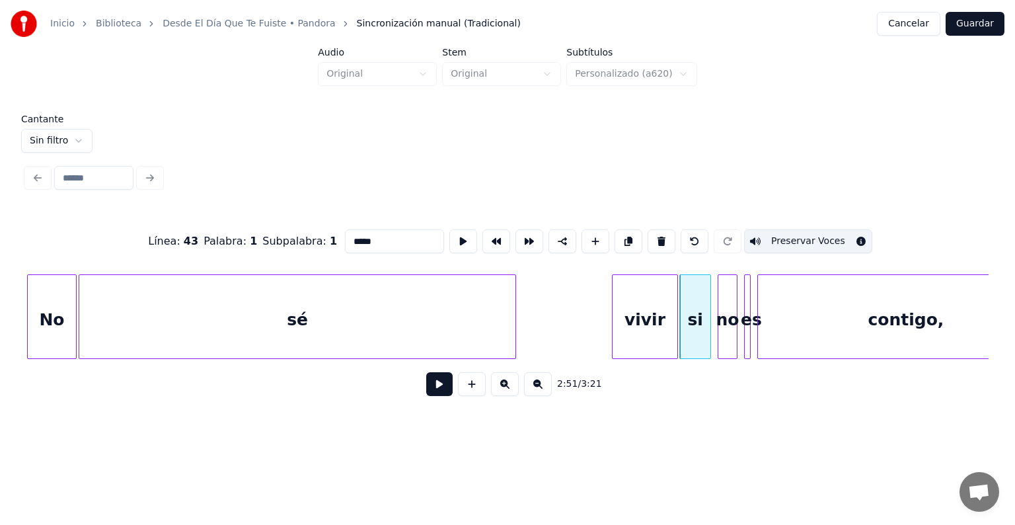
click at [694, 324] on div "si" at bounding box center [695, 320] width 30 height 90
click at [772, 242] on button "Preservar Voces" at bounding box center [808, 241] width 128 height 24
click at [720, 332] on div "no" at bounding box center [725, 320] width 24 height 90
click at [723, 311] on div "no" at bounding box center [724, 320] width 24 height 90
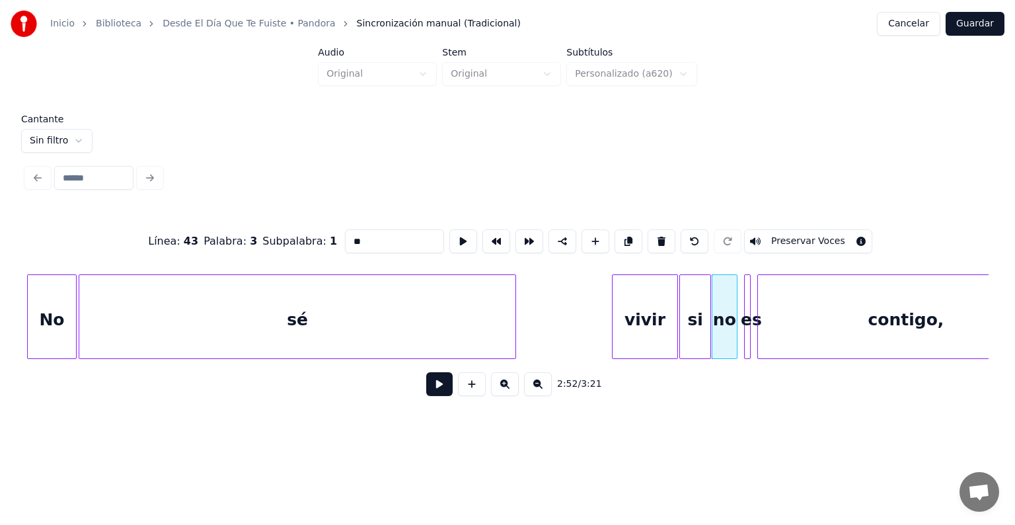
click at [788, 237] on button "Preservar Voces" at bounding box center [808, 241] width 128 height 24
click at [723, 318] on div "no" at bounding box center [724, 320] width 24 height 90
click at [741, 318] on div at bounding box center [741, 316] width 4 height 83
click at [768, 240] on button "Preservar Voces" at bounding box center [808, 241] width 128 height 24
click at [794, 323] on div "contigo," at bounding box center [906, 320] width 296 height 90
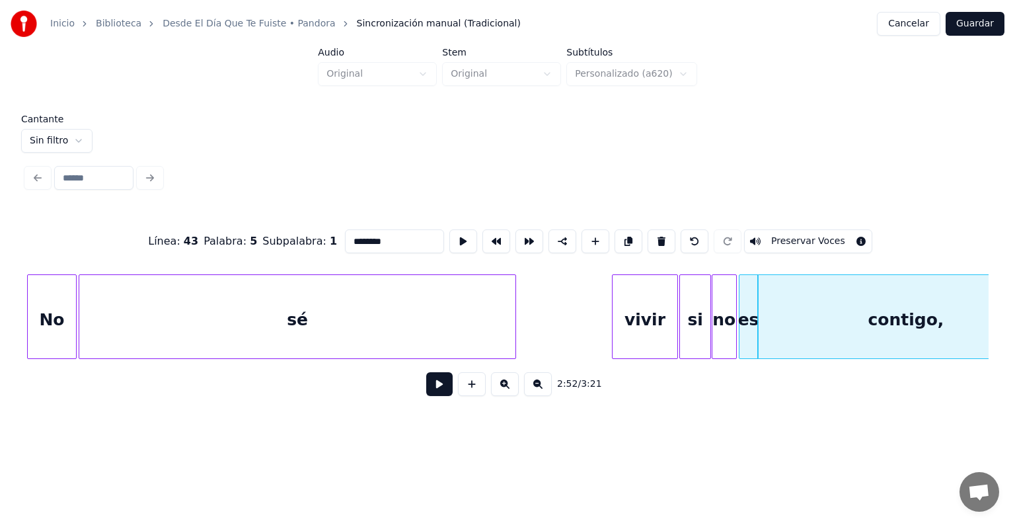
click at [793, 322] on div "contigo," at bounding box center [906, 320] width 296 height 90
click at [807, 295] on div "contigo," at bounding box center [906, 320] width 296 height 90
click at [723, 311] on div "no" at bounding box center [724, 320] width 24 height 90
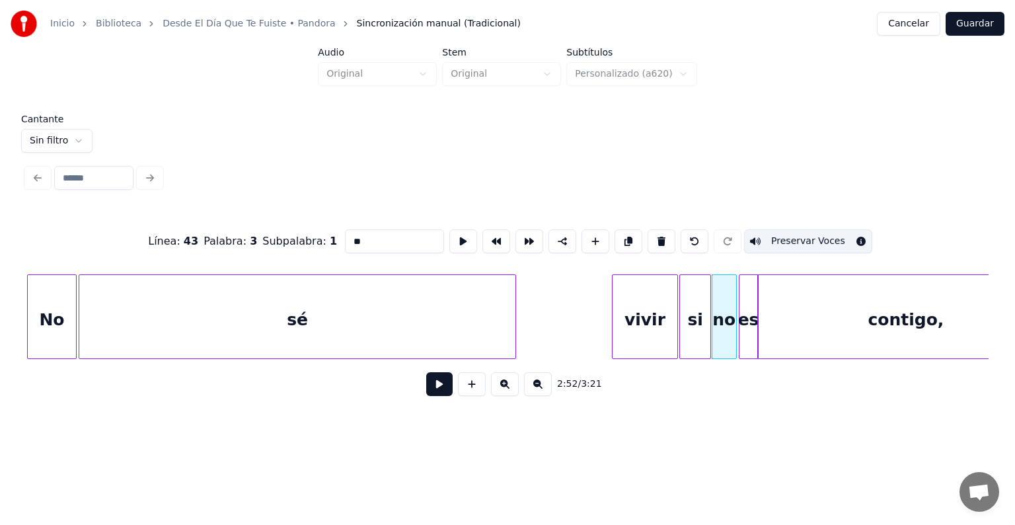
click at [793, 313] on div "contigo," at bounding box center [906, 320] width 296 height 90
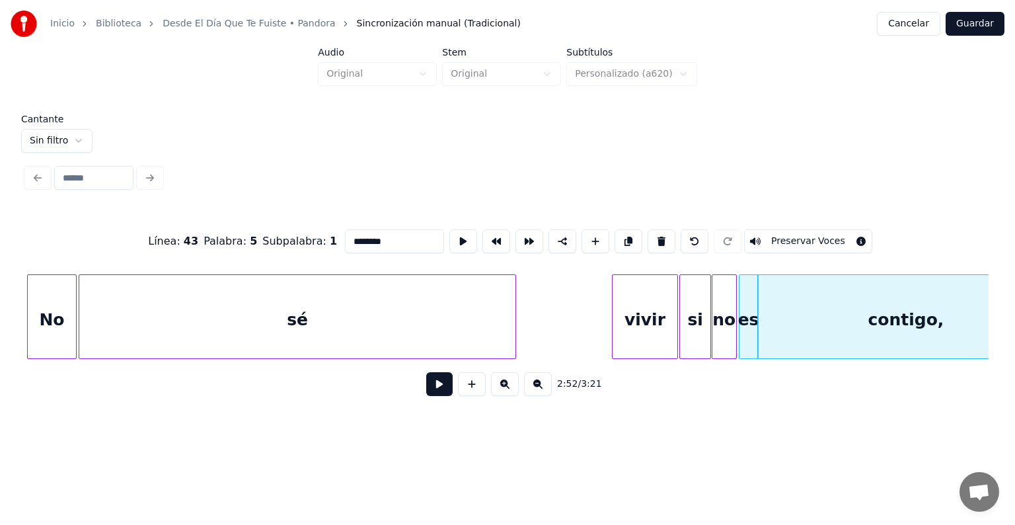
click at [787, 236] on button "Preservar Voces" at bounding box center [808, 241] width 128 height 24
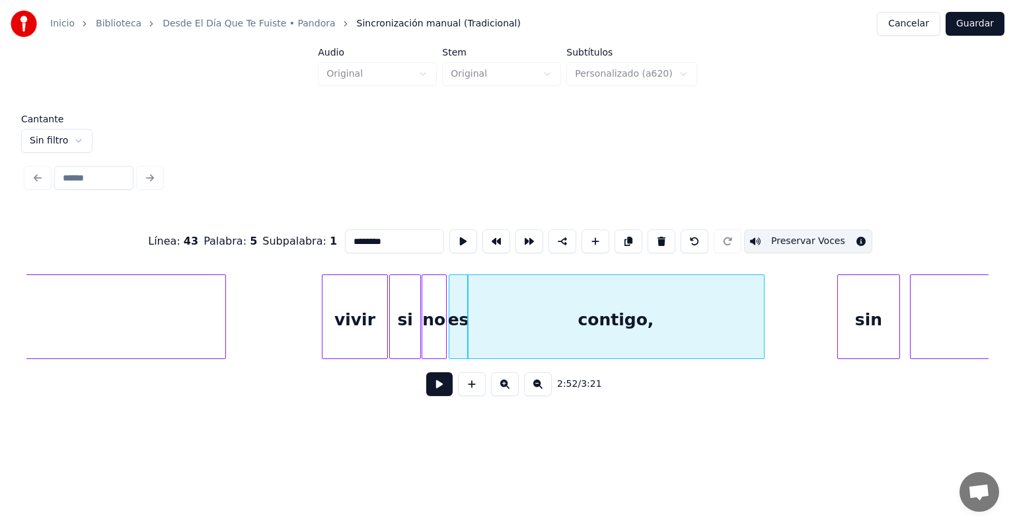
scroll to position [0, 28070]
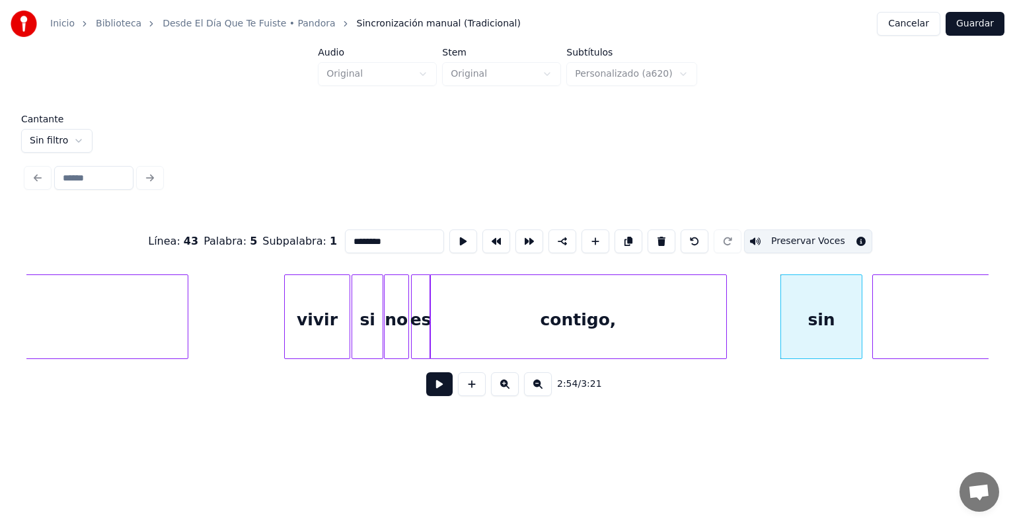
click at [813, 326] on div "sin" at bounding box center [821, 320] width 81 height 90
click at [797, 232] on button "Preservar Voces" at bounding box center [808, 241] width 128 height 24
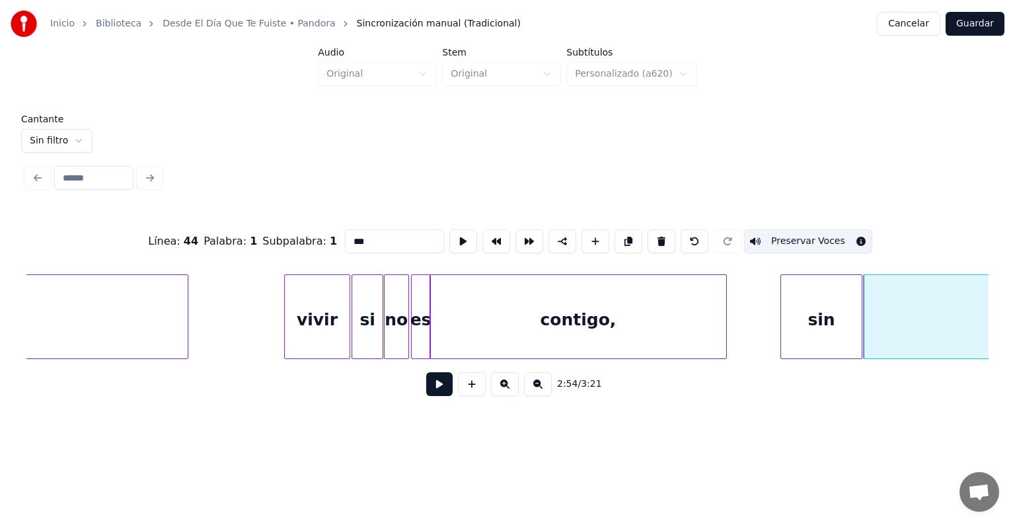
click at [801, 238] on button "Preservar Voces" at bounding box center [808, 241] width 128 height 24
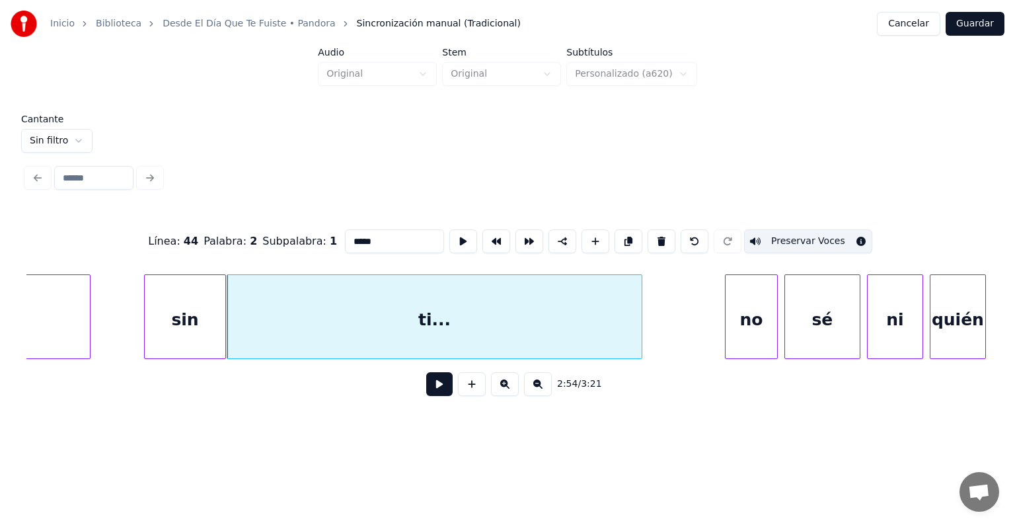
scroll to position [0, 28753]
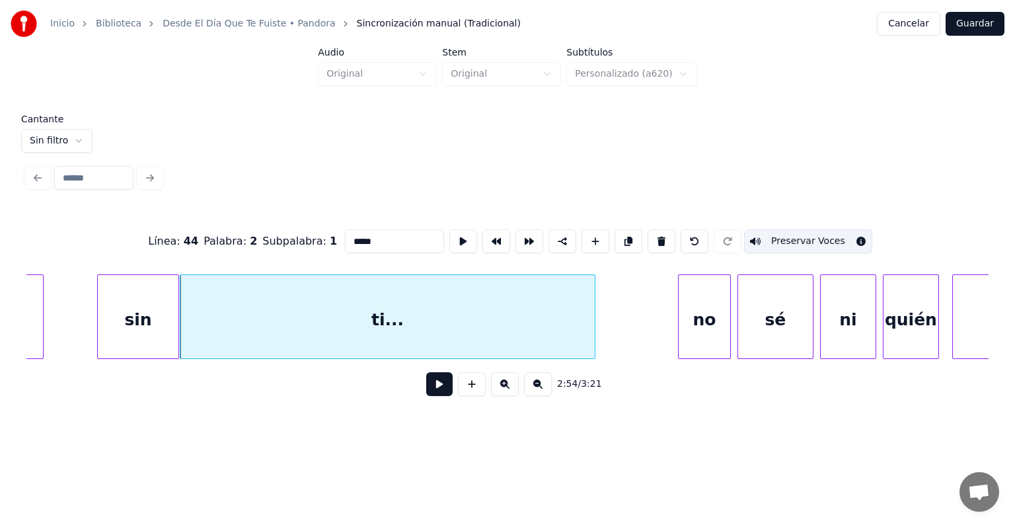
click at [695, 316] on div "no" at bounding box center [705, 320] width 52 height 90
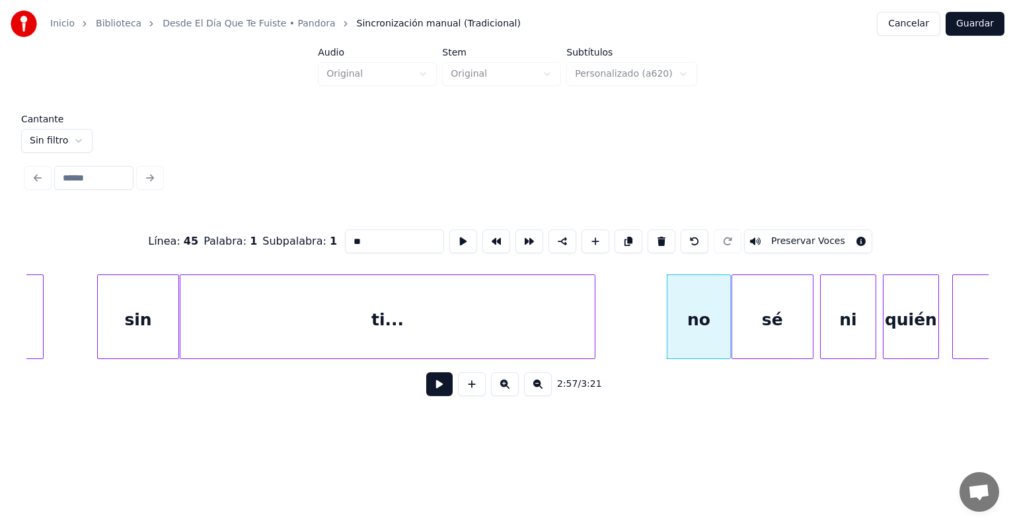
click at [739, 326] on div "sé" at bounding box center [772, 320] width 81 height 90
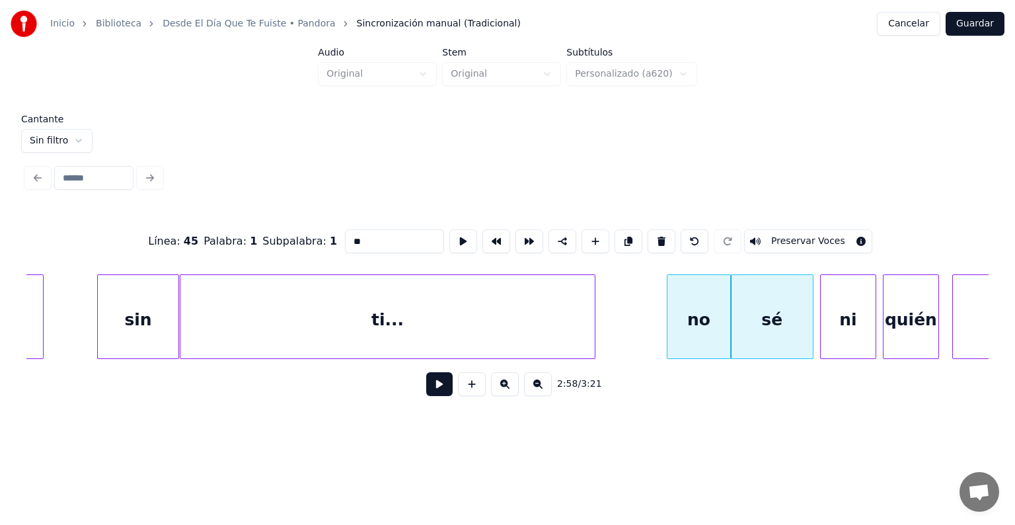
click at [691, 325] on div "no" at bounding box center [698, 320] width 63 height 90
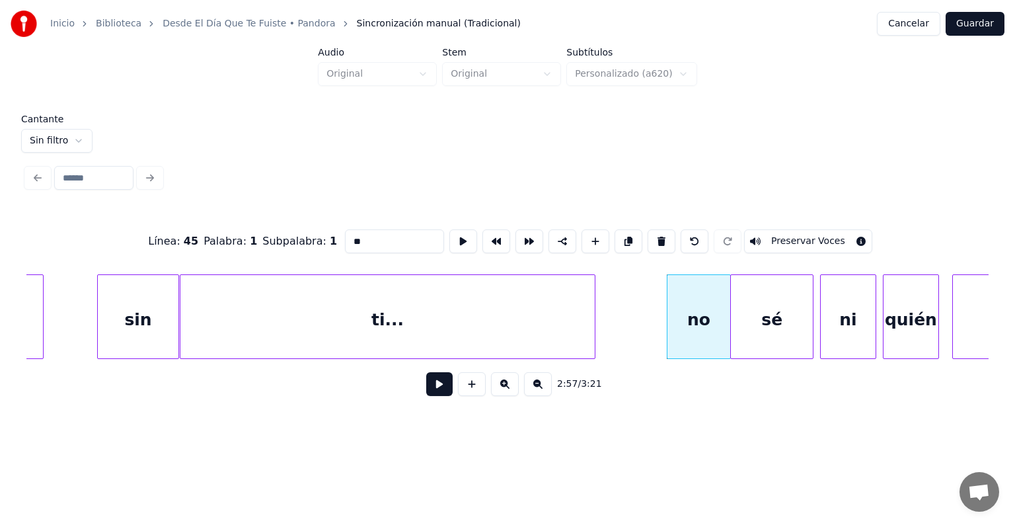
click at [788, 237] on button "Preservar Voces" at bounding box center [808, 241] width 128 height 24
click at [552, 303] on div "ti..." at bounding box center [387, 320] width 414 height 90
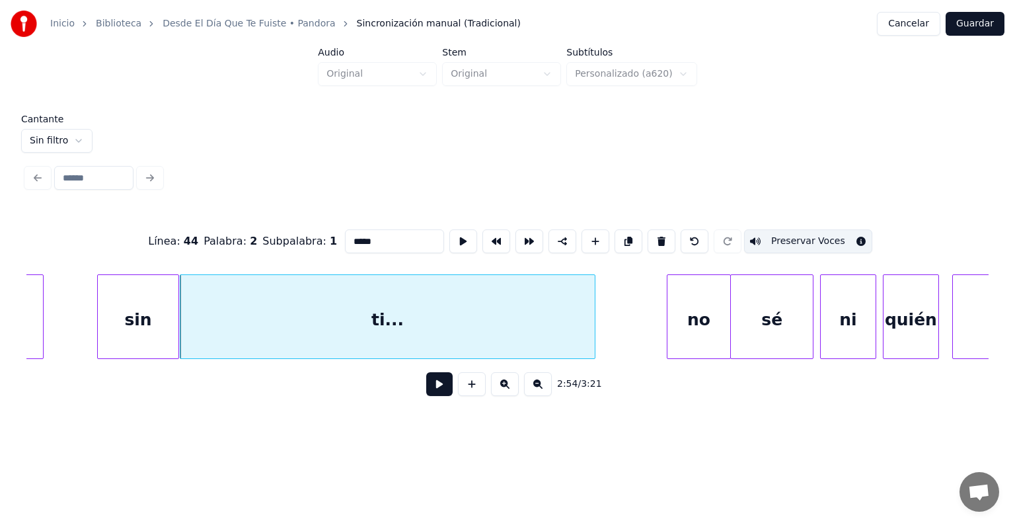
click at [690, 313] on div "no" at bounding box center [698, 320] width 63 height 90
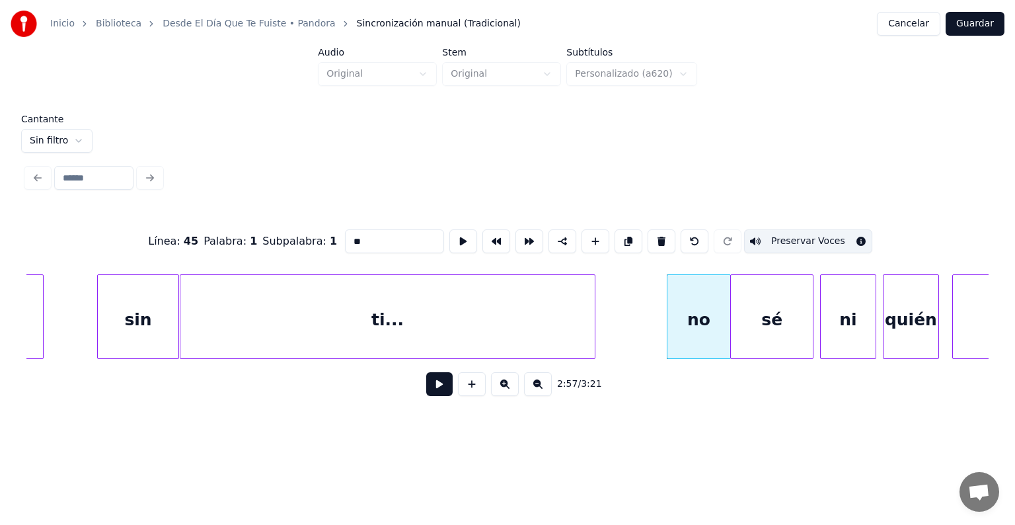
click at [762, 311] on div "sé" at bounding box center [771, 320] width 81 height 90
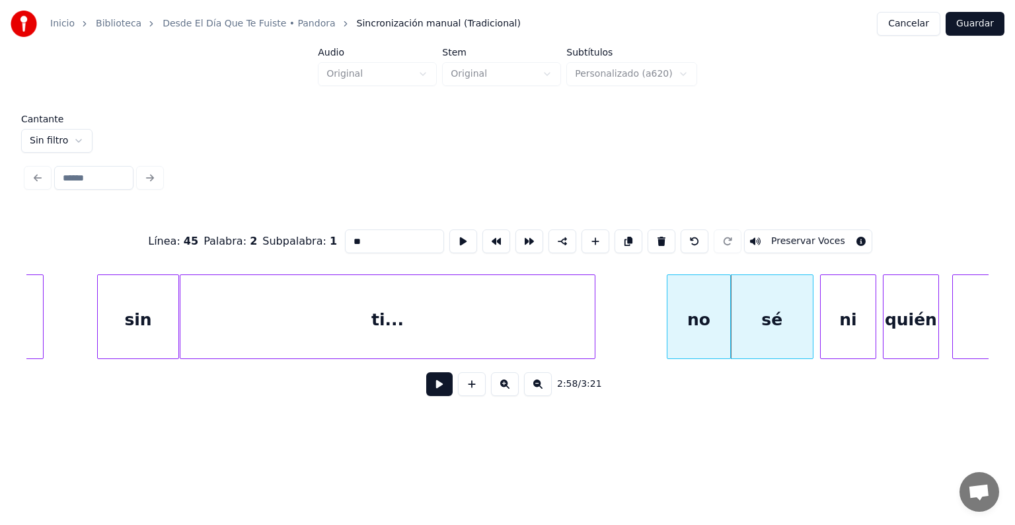
click at [775, 310] on div "sé" at bounding box center [771, 320] width 81 height 90
click at [691, 318] on div "no" at bounding box center [698, 320] width 63 height 90
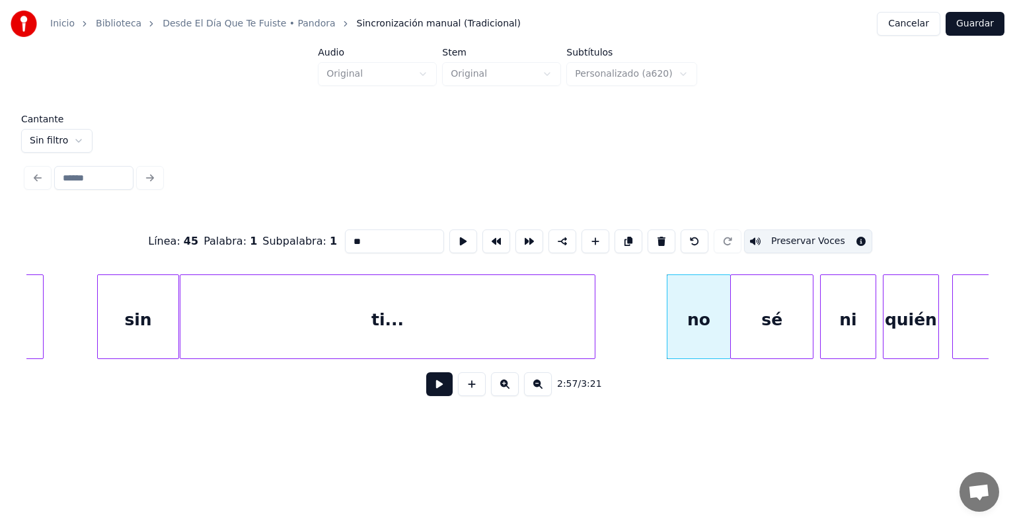
click at [692, 326] on div "no" at bounding box center [698, 320] width 63 height 90
click at [694, 324] on div "no" at bounding box center [696, 320] width 63 height 90
click at [757, 320] on div "sé" at bounding box center [771, 320] width 81 height 90
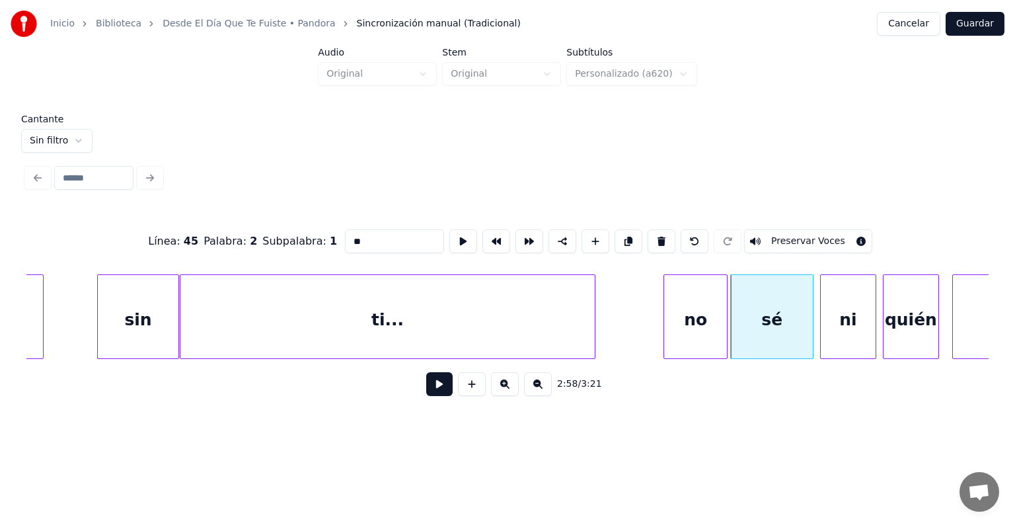
click at [787, 237] on button "Preservar Voces" at bounding box center [808, 241] width 128 height 24
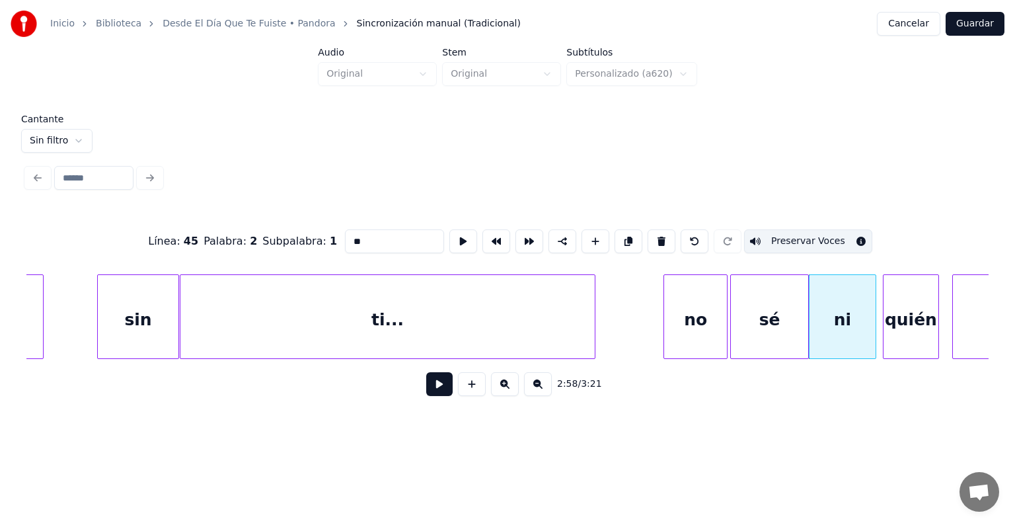
click at [829, 317] on div "ni" at bounding box center [842, 320] width 66 height 90
click at [789, 235] on button "Preservar Voces" at bounding box center [808, 241] width 128 height 24
click at [896, 323] on div "quién" at bounding box center [910, 320] width 55 height 90
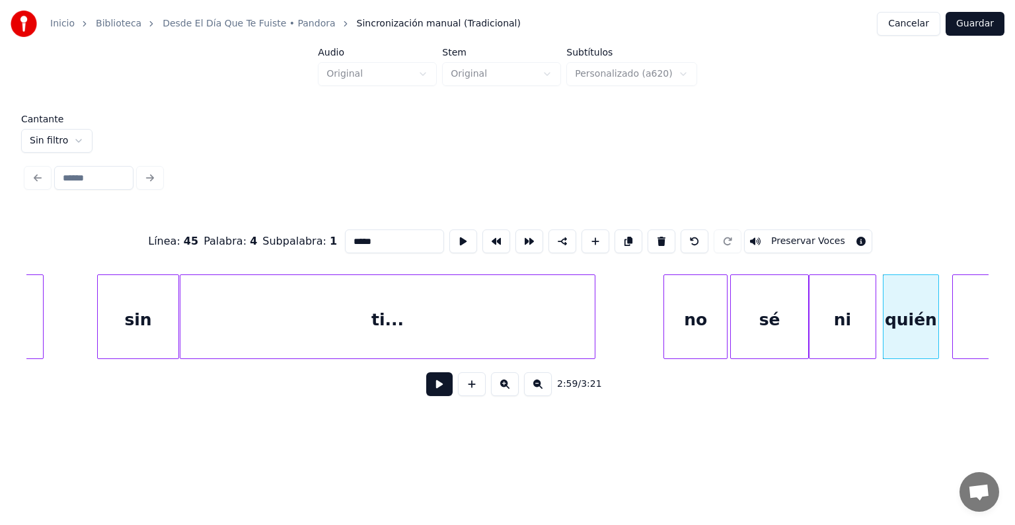
click at [819, 238] on button "Preservar Voces" at bounding box center [808, 241] width 128 height 24
click at [885, 321] on div "quién" at bounding box center [908, 320] width 60 height 90
type input "****"
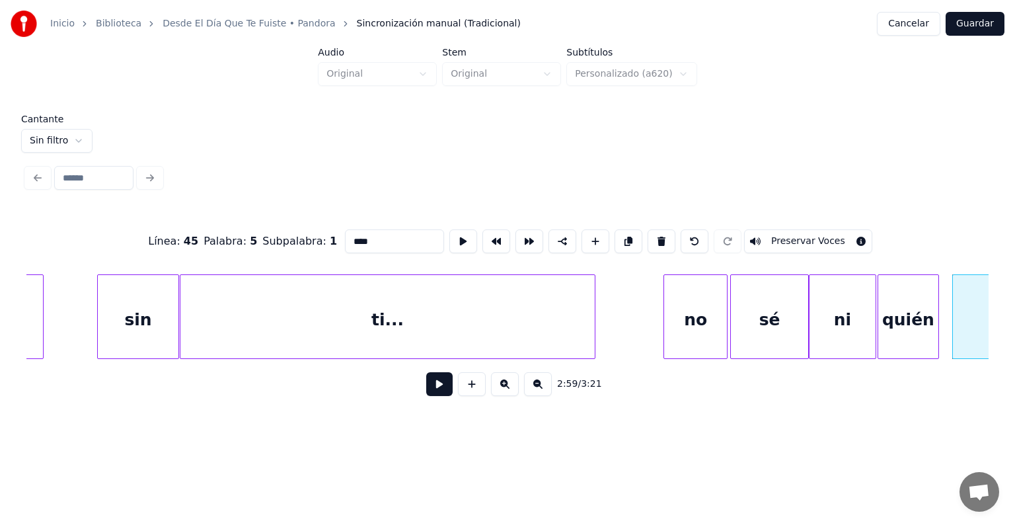
click at [806, 237] on button "Preservar Voces" at bounding box center [808, 241] width 128 height 24
click at [439, 383] on button at bounding box center [439, 384] width 26 height 24
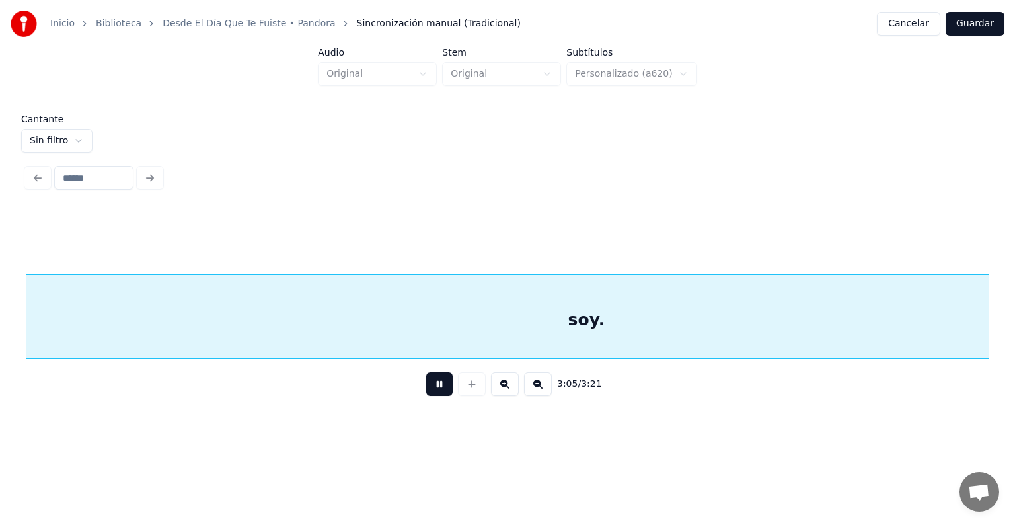
scroll to position [0, 30679]
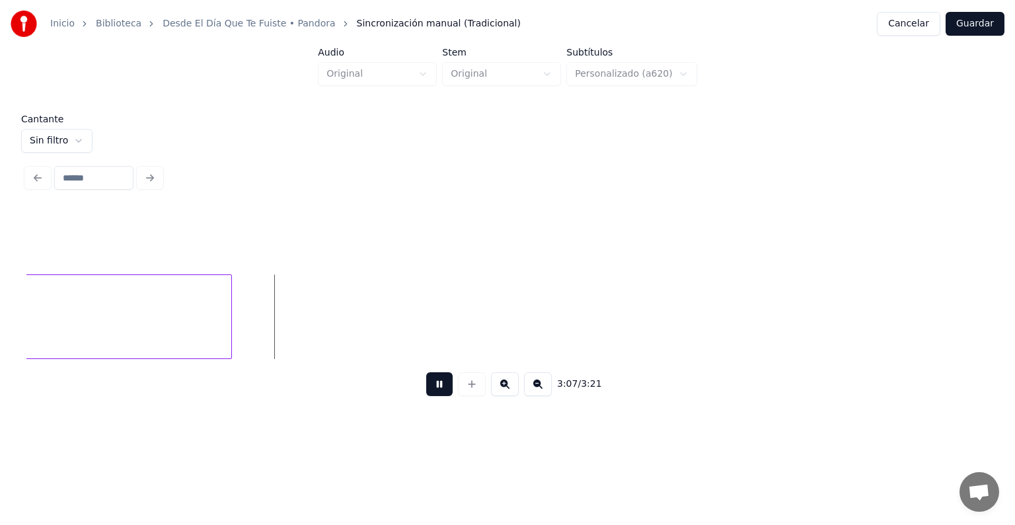
click at [971, 24] on button "Guardar" at bounding box center [974, 24] width 59 height 24
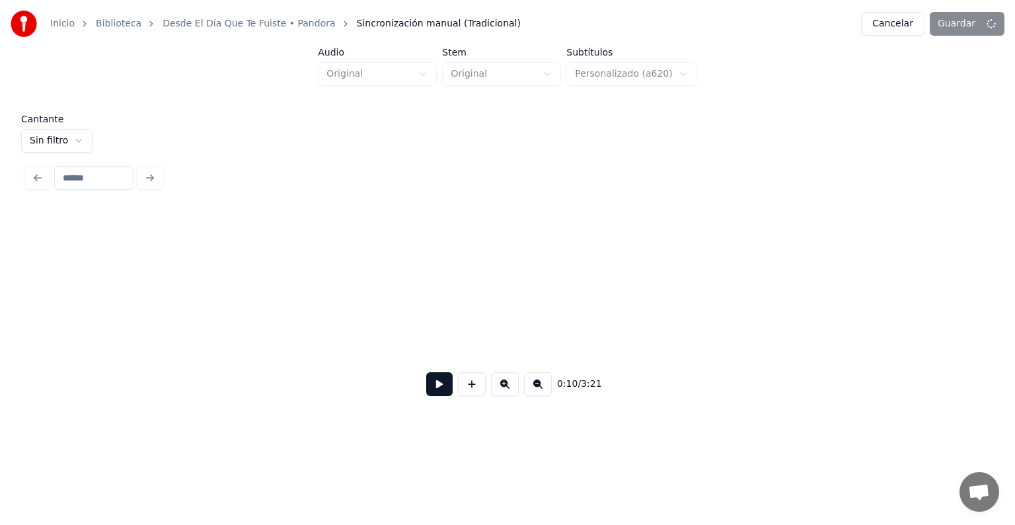
scroll to position [0, 1687]
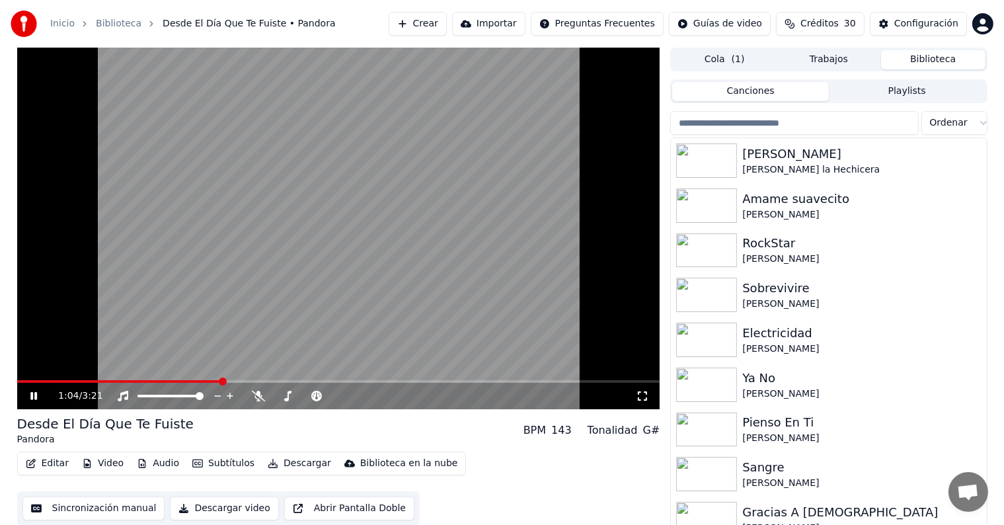
click at [219, 382] on span at bounding box center [338, 381] width 643 height 3
click at [44, 461] on button "Editar" at bounding box center [47, 463] width 54 height 18
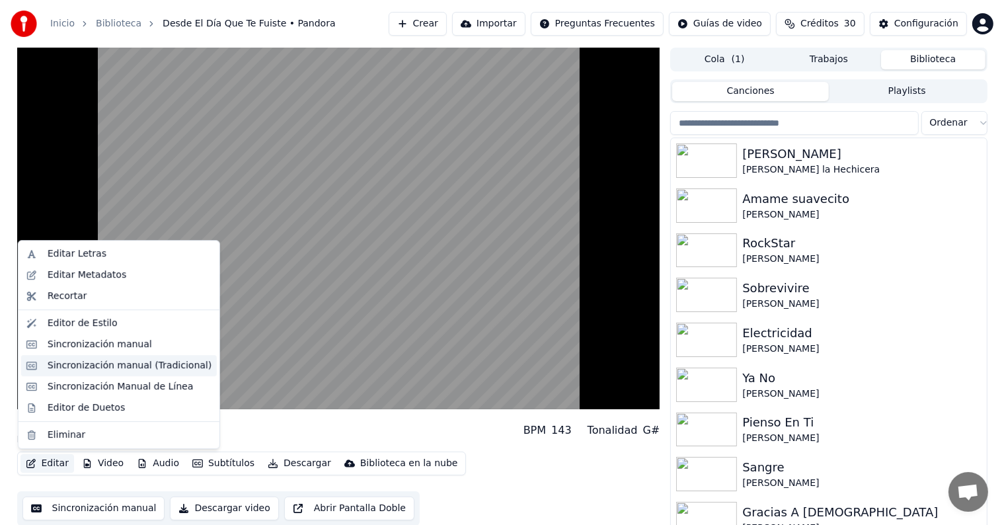
click at [71, 367] on div "Sincronización manual (Tradicional)" at bounding box center [130, 365] width 164 height 13
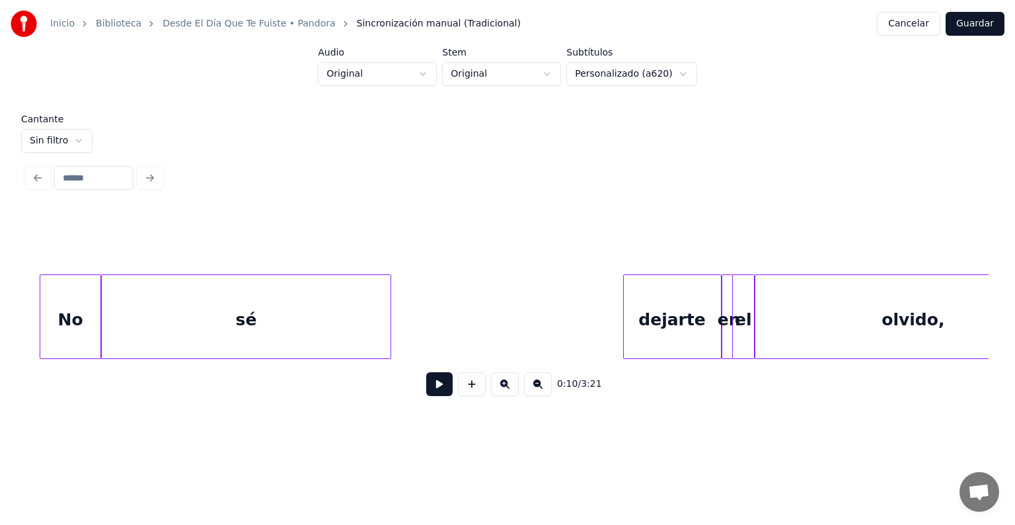
scroll to position [0, 10546]
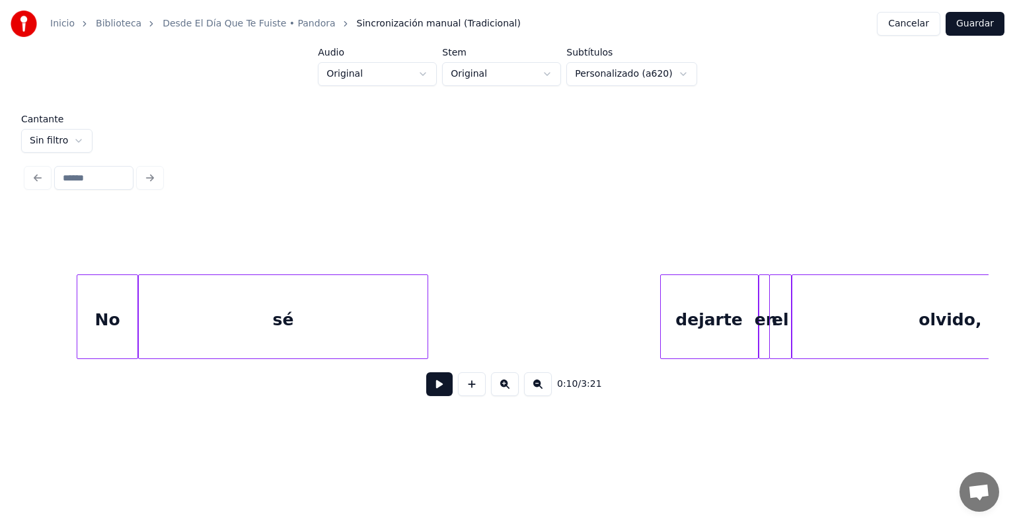
click at [289, 309] on div "sé" at bounding box center [283, 320] width 288 height 90
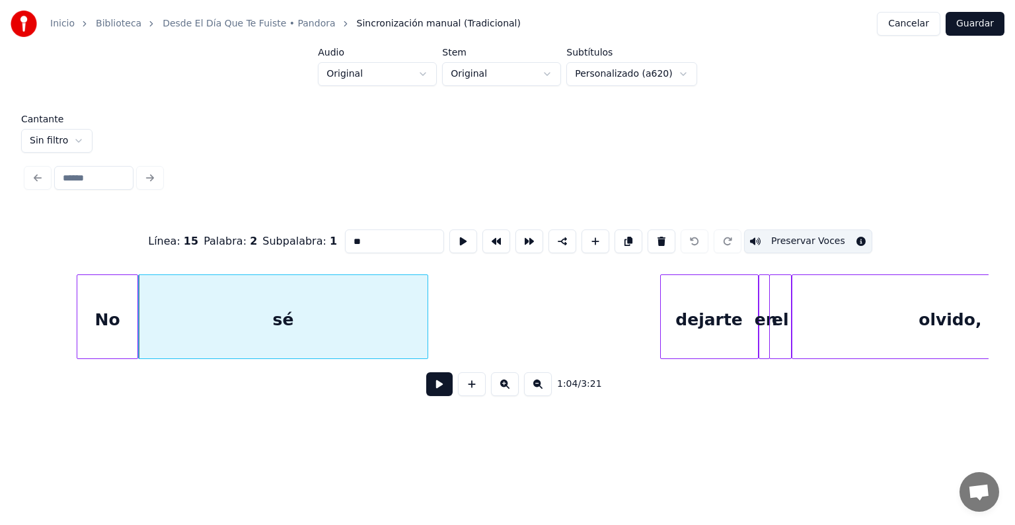
click at [697, 308] on div "dejarte" at bounding box center [709, 320] width 97 height 90
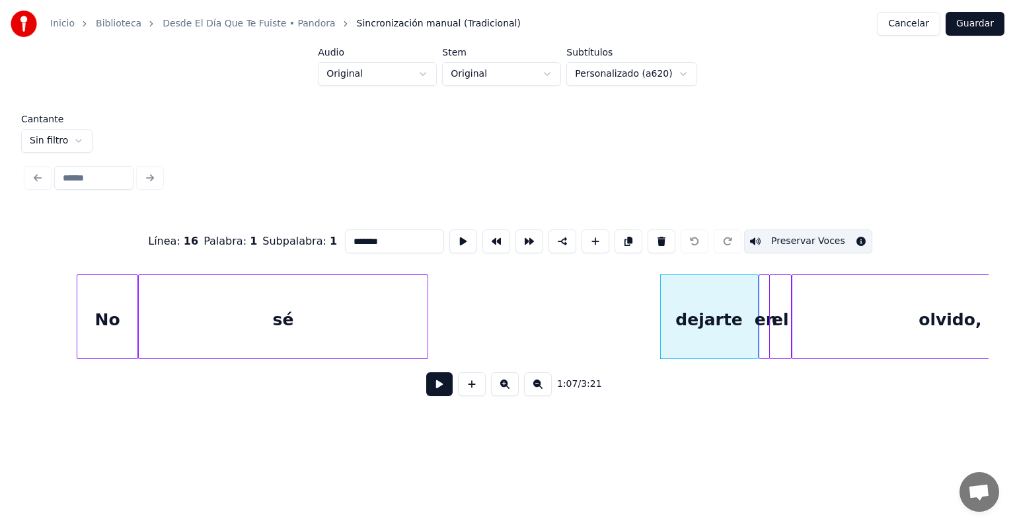
click at [789, 307] on div at bounding box center [789, 316] width 4 height 83
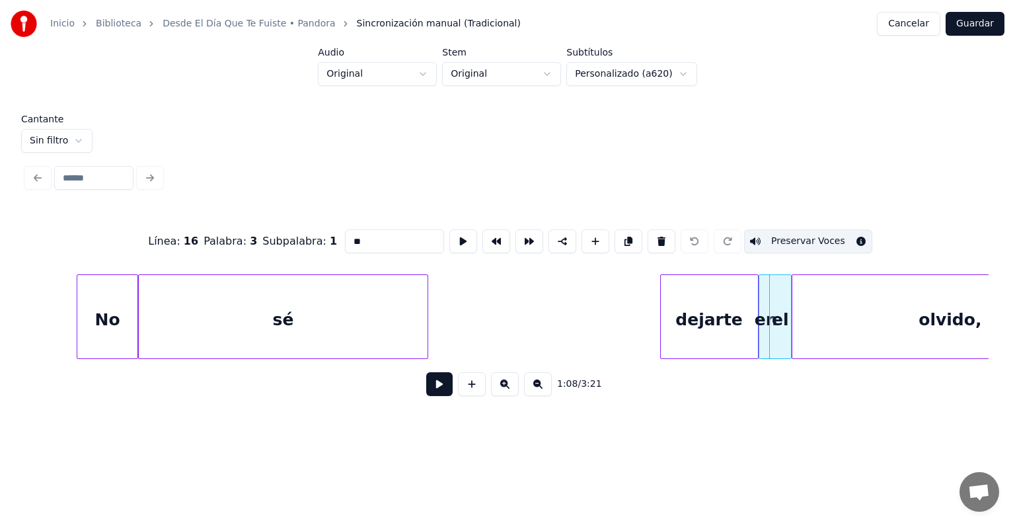
click at [834, 303] on div "olvido," at bounding box center [950, 320] width 316 height 90
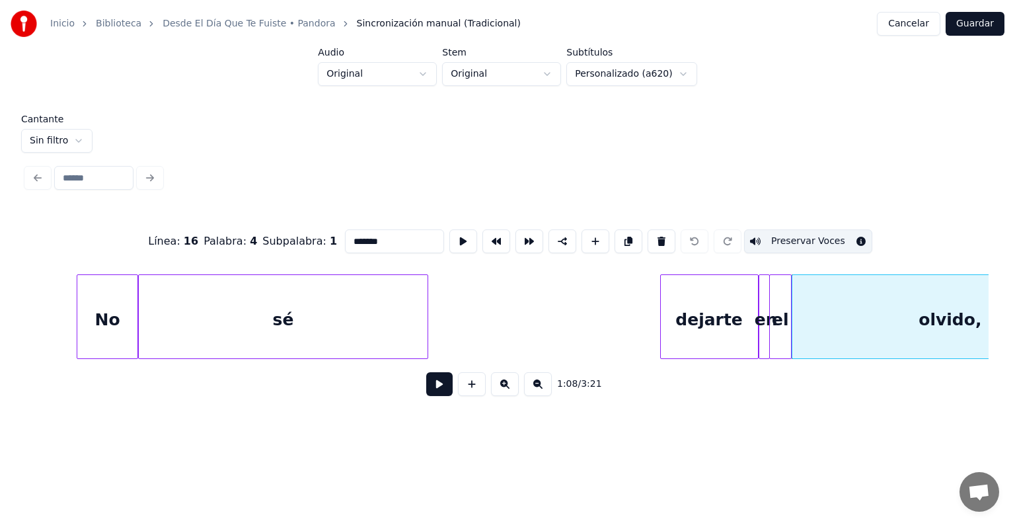
click at [763, 309] on div "en" at bounding box center [765, 320] width 13 height 90
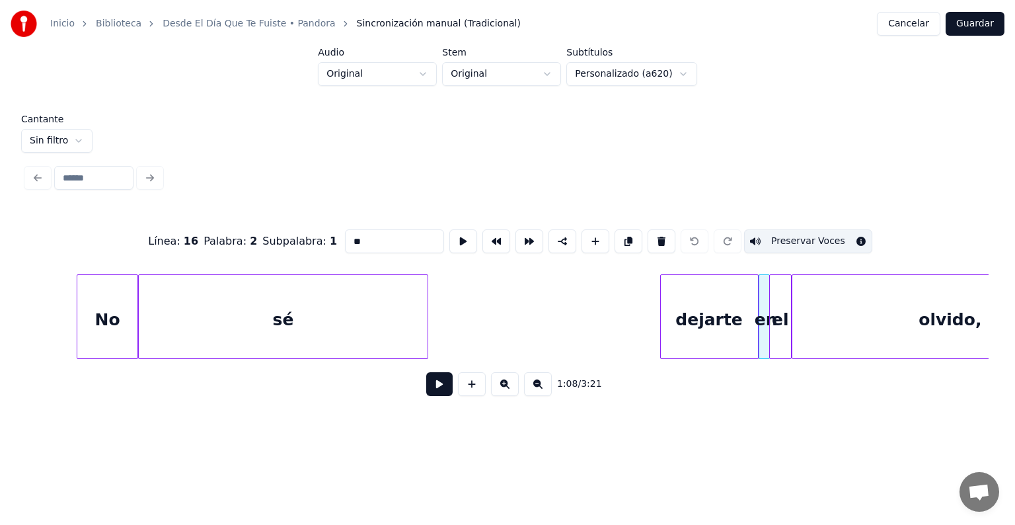
click at [774, 311] on div "el" at bounding box center [780, 320] width 21 height 90
click at [814, 309] on div "olvido," at bounding box center [950, 320] width 316 height 90
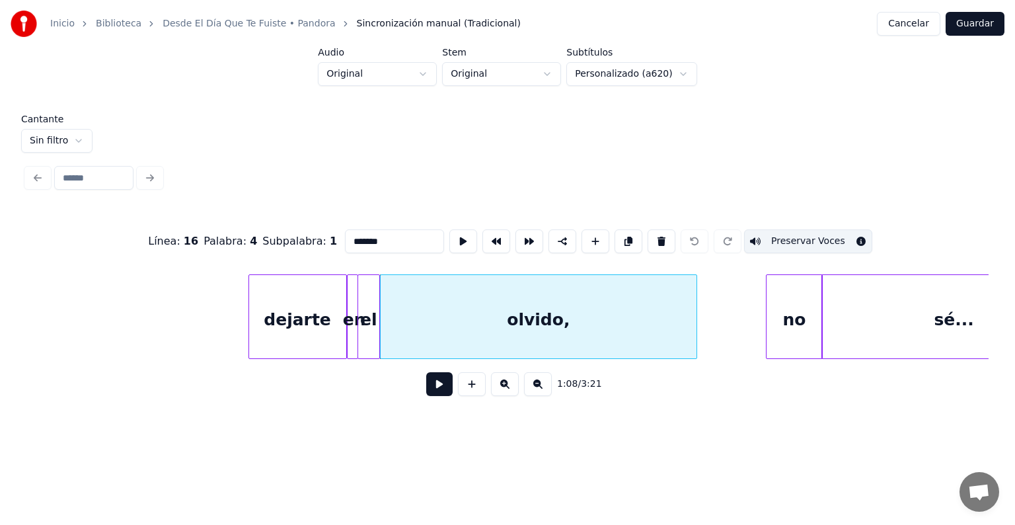
scroll to position [0, 10978]
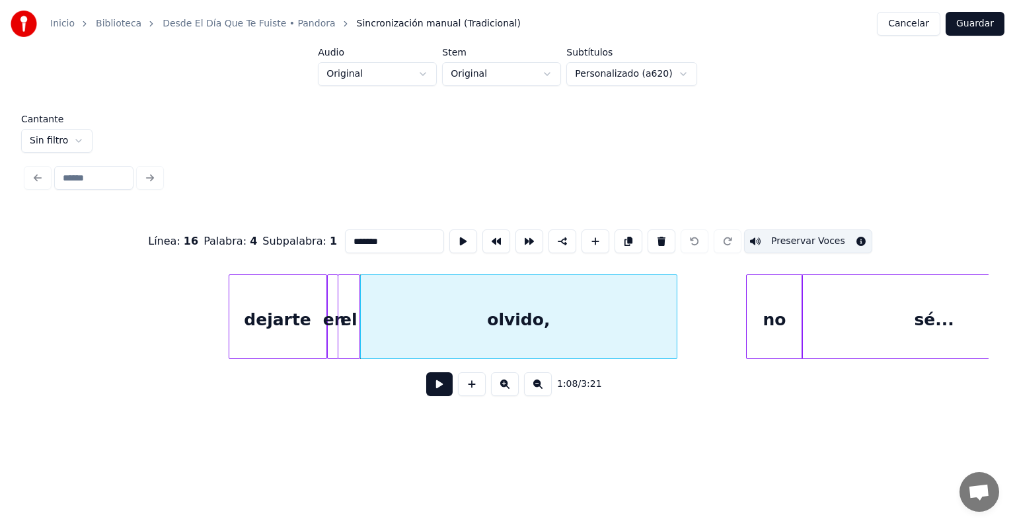
click at [788, 309] on div "no" at bounding box center [774, 320] width 55 height 90
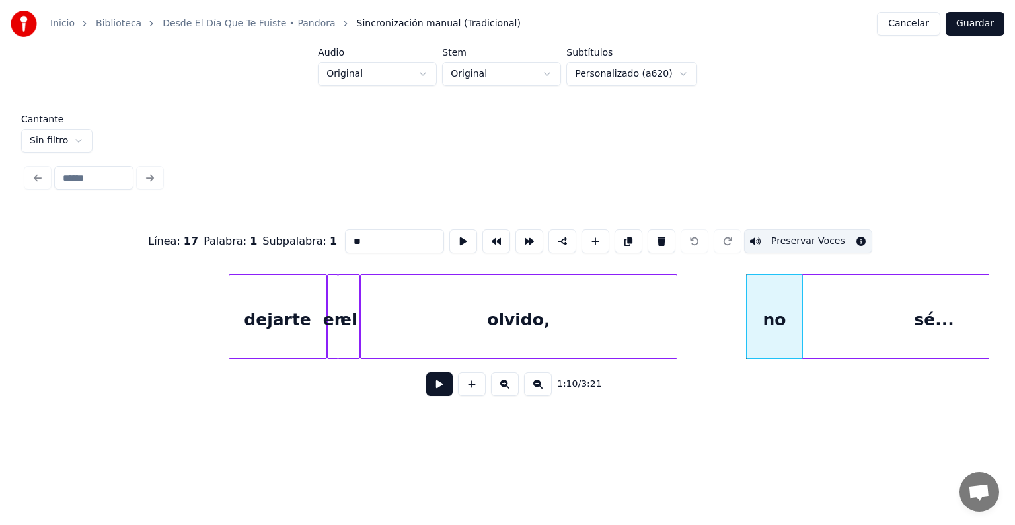
click at [846, 314] on div "sé..." at bounding box center [934, 320] width 264 height 90
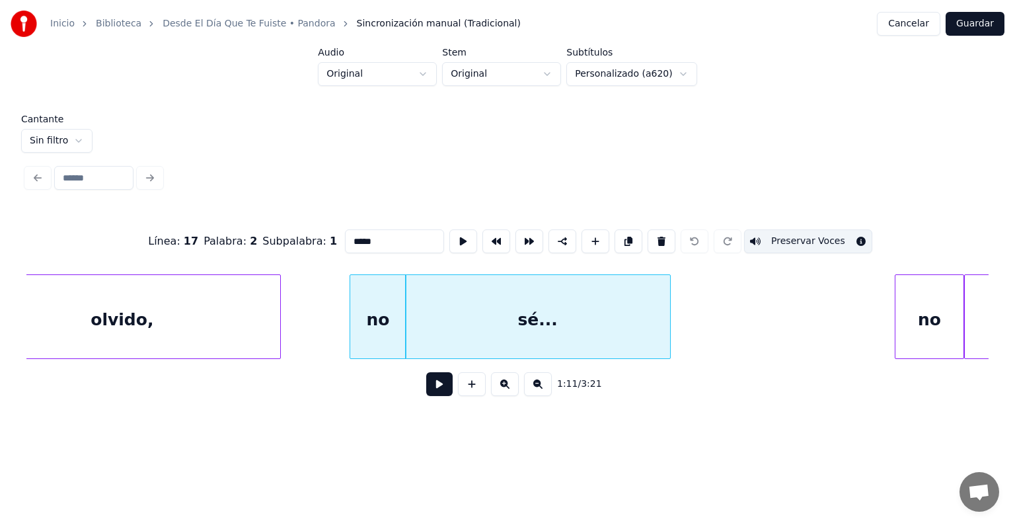
scroll to position [0, 11375]
click at [930, 297] on div "no" at bounding box center [928, 320] width 67 height 90
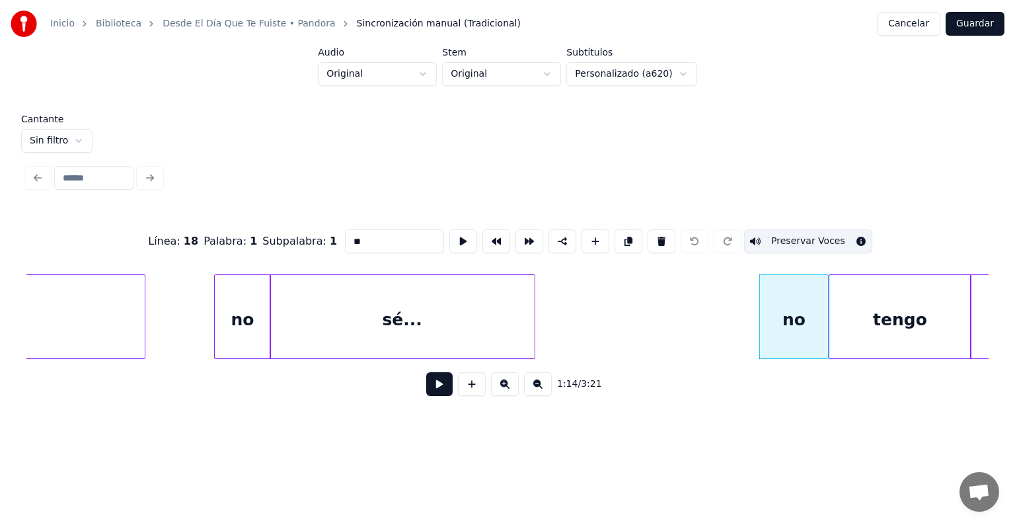
scroll to position [0, 11514]
click at [930, 297] on div "tengo" at bounding box center [895, 320] width 141 height 90
type input "*****"
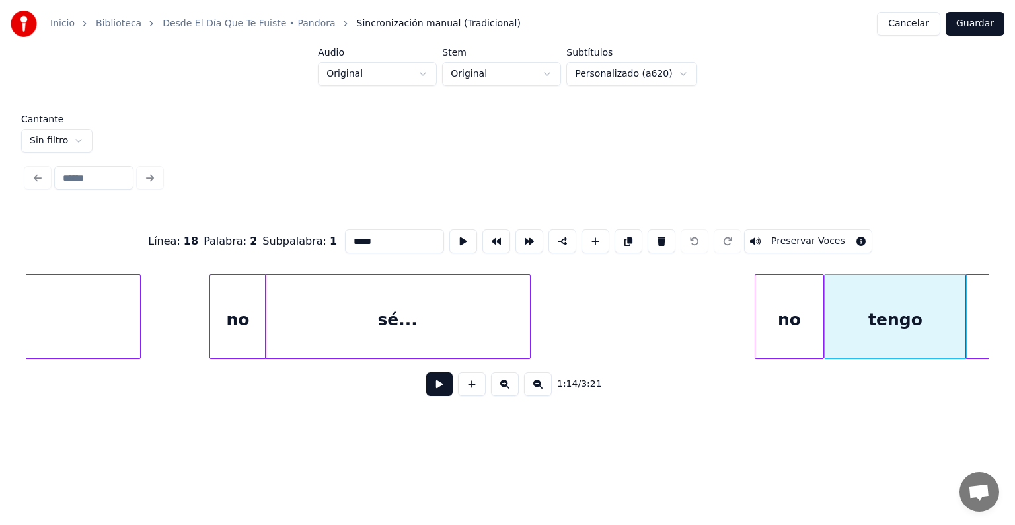
click at [792, 239] on button "Preservar Voces" at bounding box center [808, 241] width 128 height 24
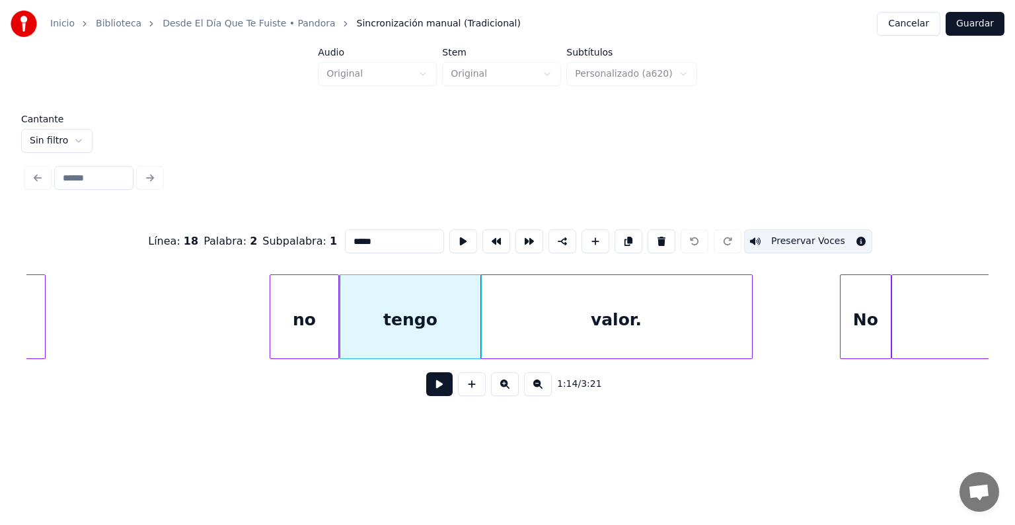
scroll to position [0, 12001]
click at [795, 311] on div at bounding box center [794, 316] width 4 height 83
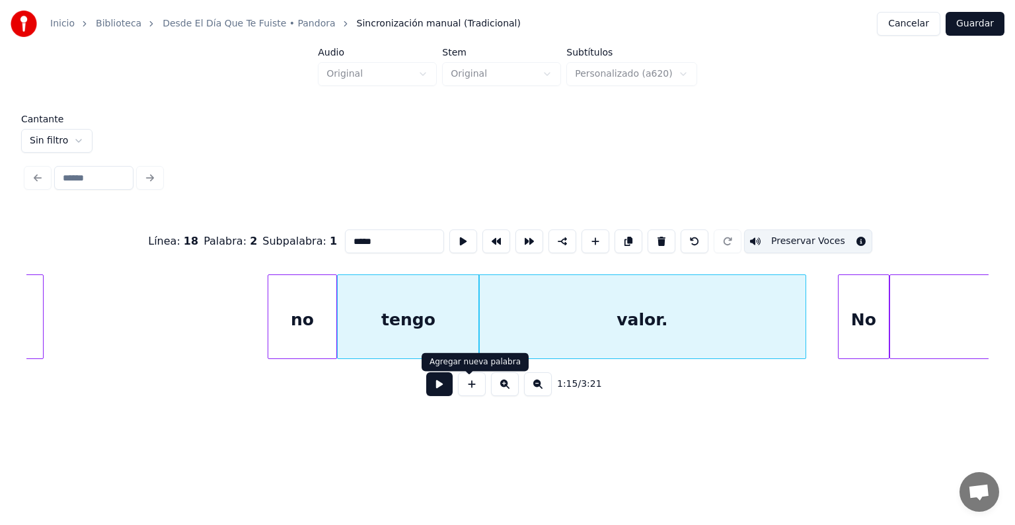
click at [439, 387] on button at bounding box center [439, 384] width 26 height 24
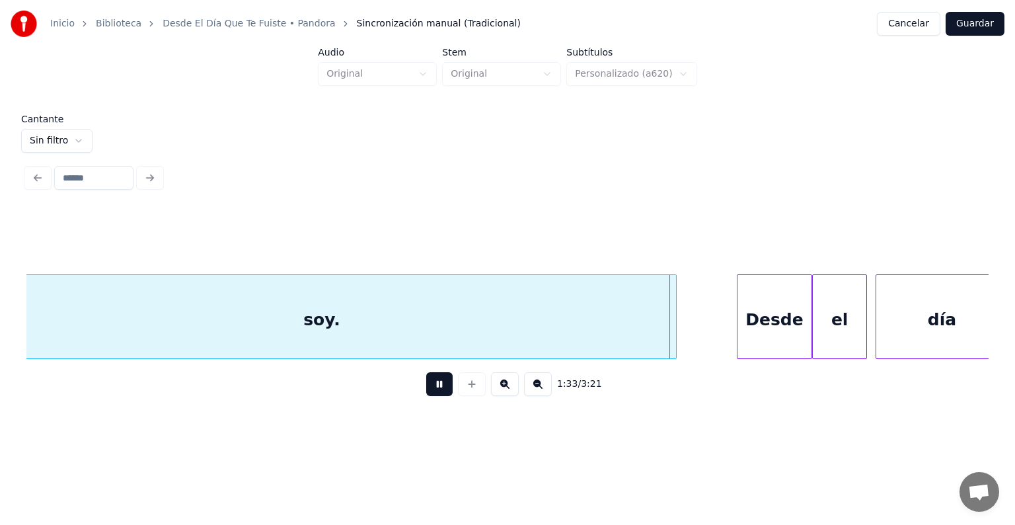
scroll to position [0, 14730]
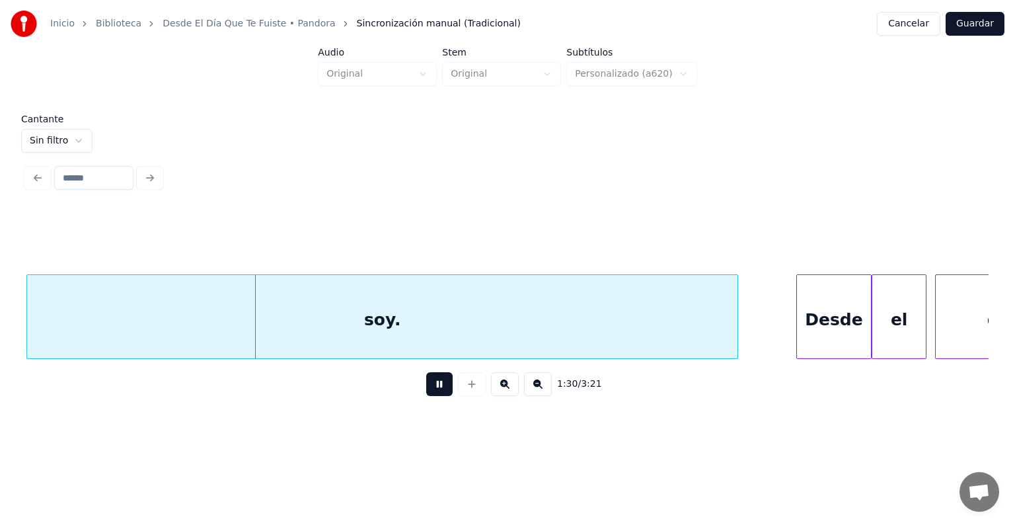
click at [986, 25] on button "Guardar" at bounding box center [974, 24] width 59 height 24
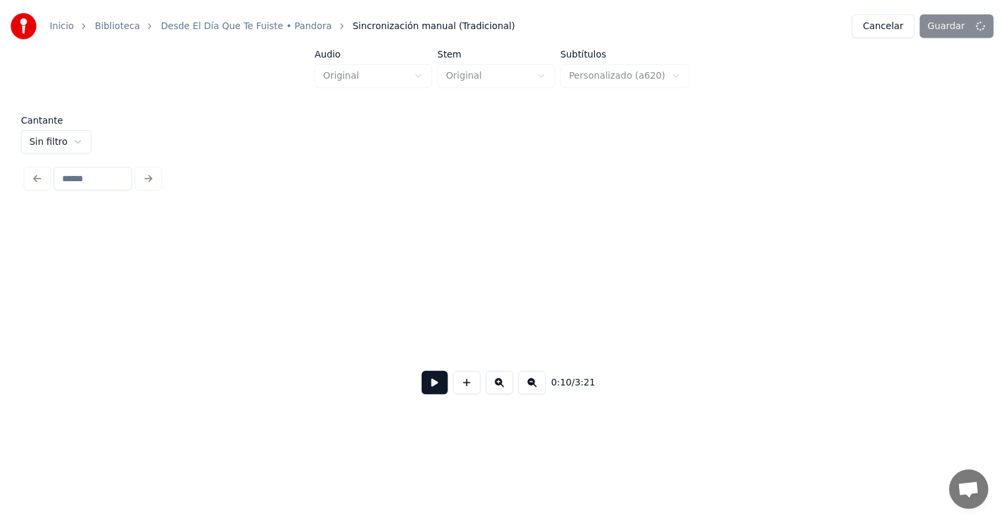
scroll to position [0, 1687]
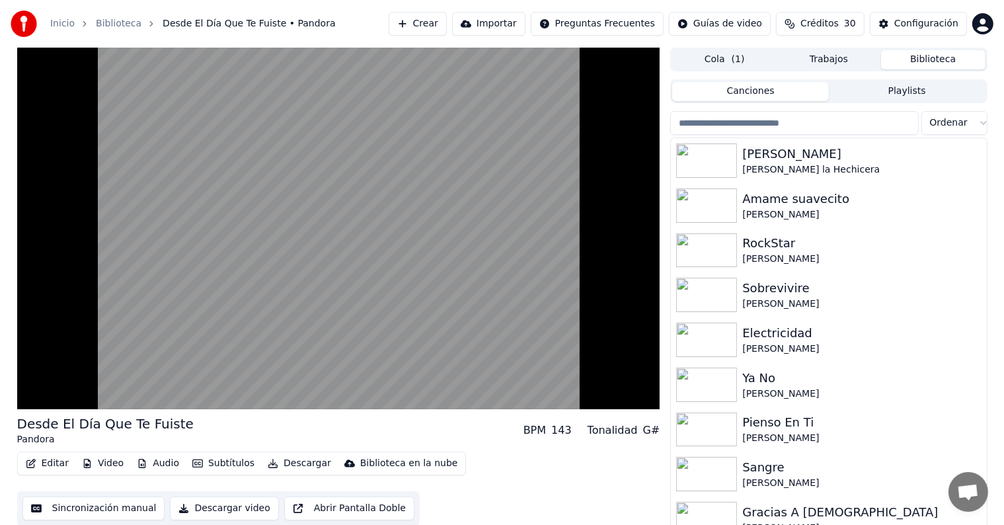
click at [166, 223] on video at bounding box center [338, 228] width 643 height 361
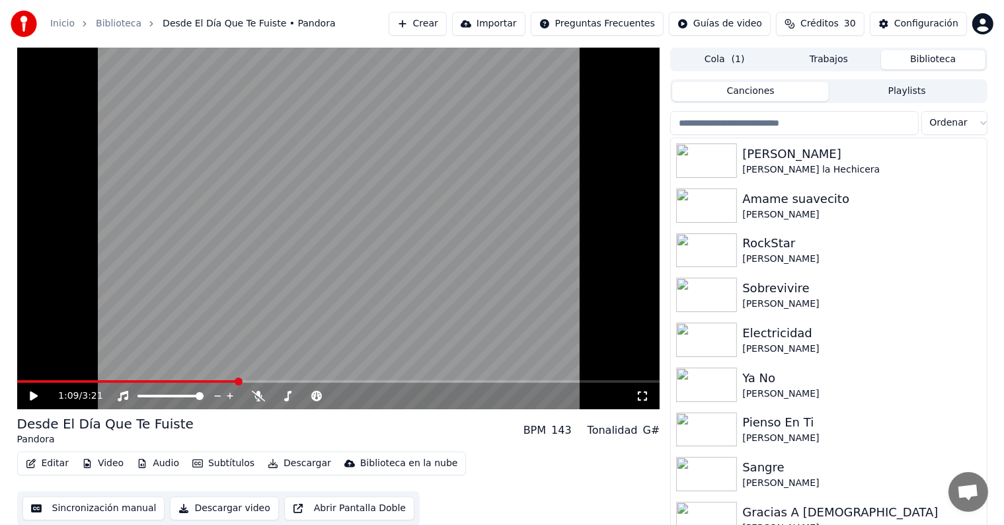
click at [30, 391] on icon at bounding box center [34, 395] width 8 height 9
click at [34, 398] on icon at bounding box center [43, 395] width 31 height 11
click at [285, 462] on button "Descargar" at bounding box center [299, 463] width 74 height 18
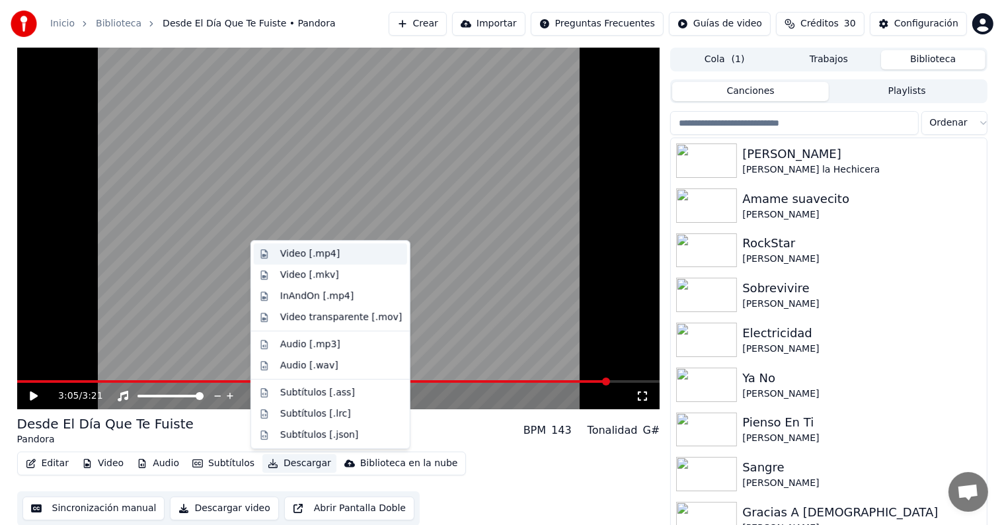
click at [285, 252] on div "Video [.mp4]" at bounding box center [309, 253] width 59 height 13
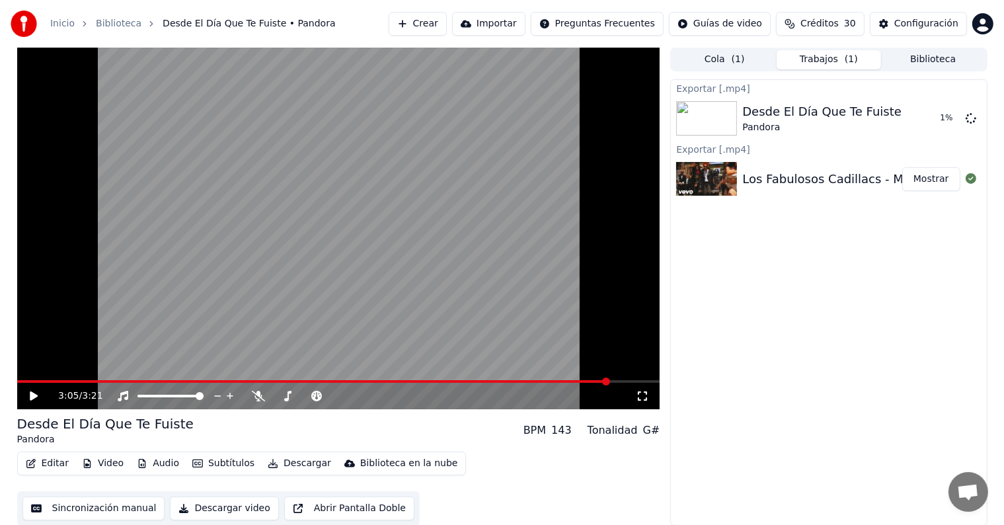
click at [915, 59] on button "Biblioteca" at bounding box center [933, 59] width 104 height 19
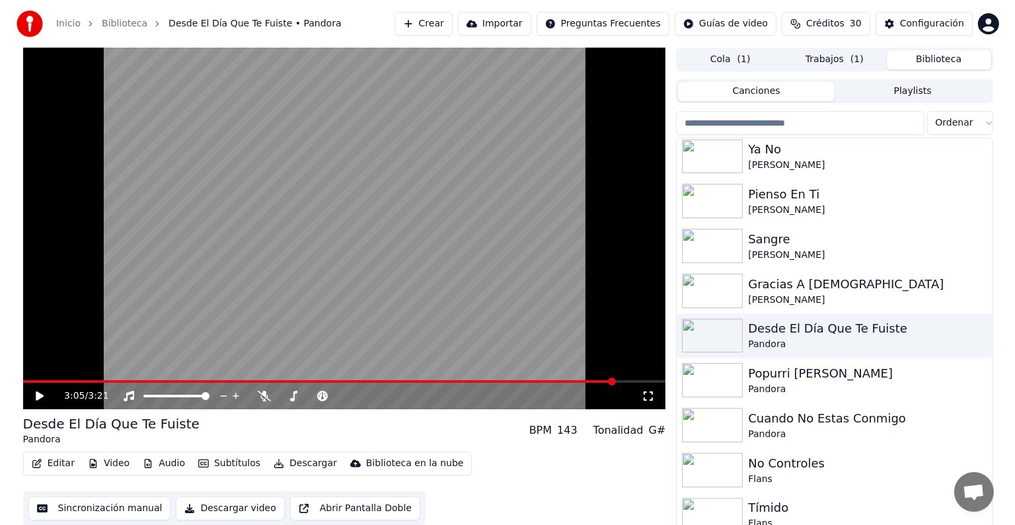
scroll to position [230, 0]
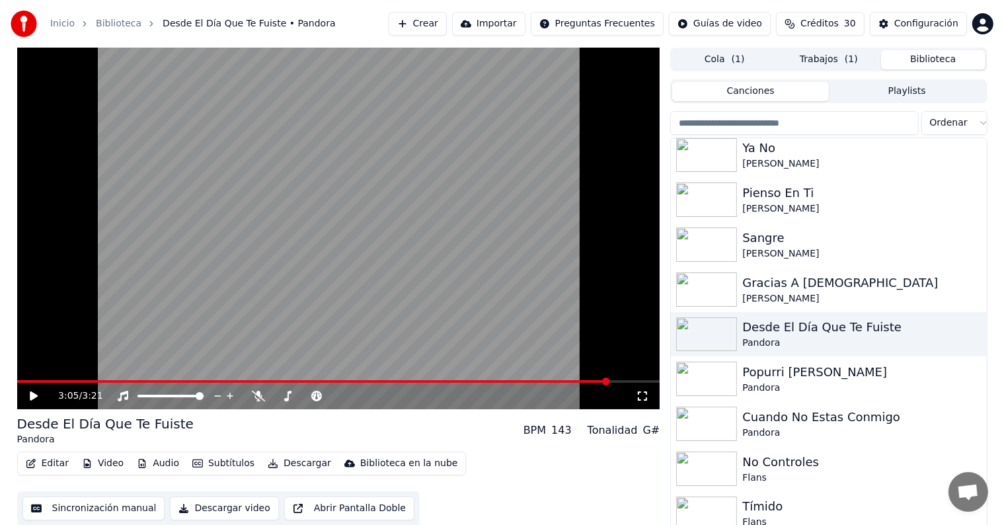
click at [765, 386] on div "Pandora" at bounding box center [861, 387] width 239 height 13
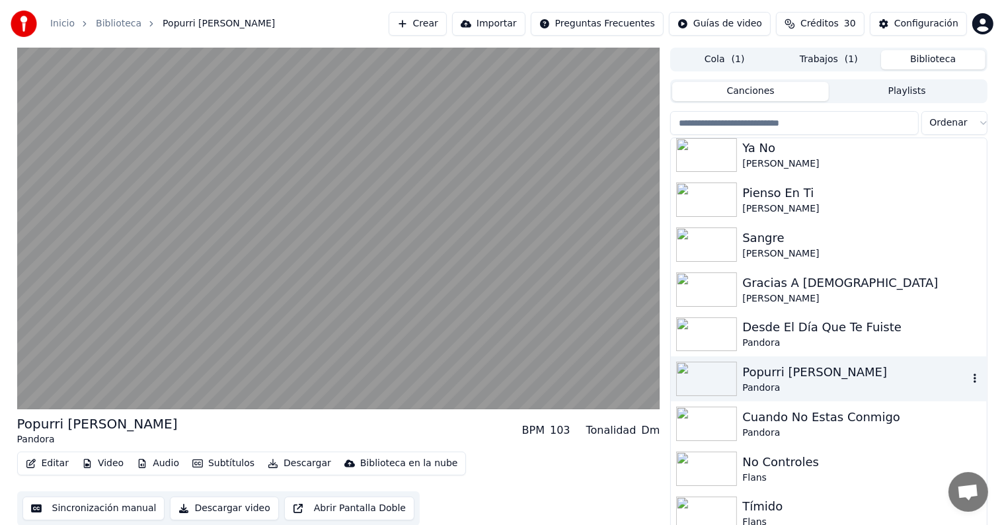
click at [48, 464] on button "Editar" at bounding box center [47, 463] width 54 height 18
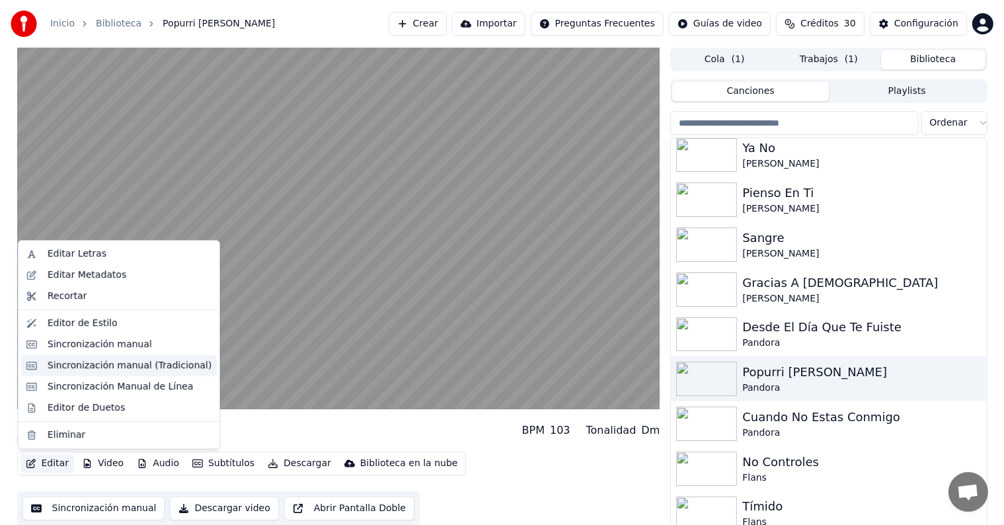
click at [61, 365] on div "Sincronización manual (Tradicional)" at bounding box center [130, 365] width 164 height 13
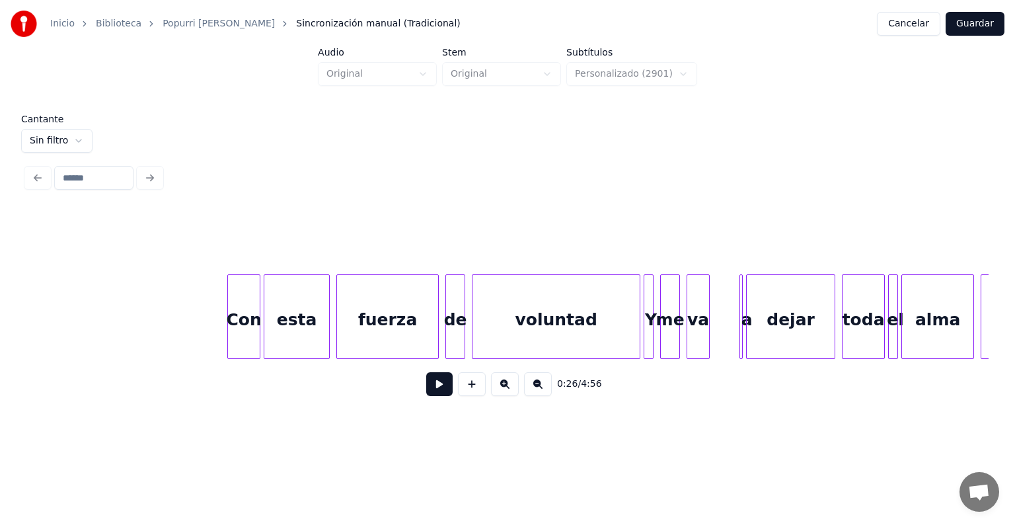
scroll to position [0, 5019]
click at [694, 323] on div "va" at bounding box center [697, 320] width 22 height 90
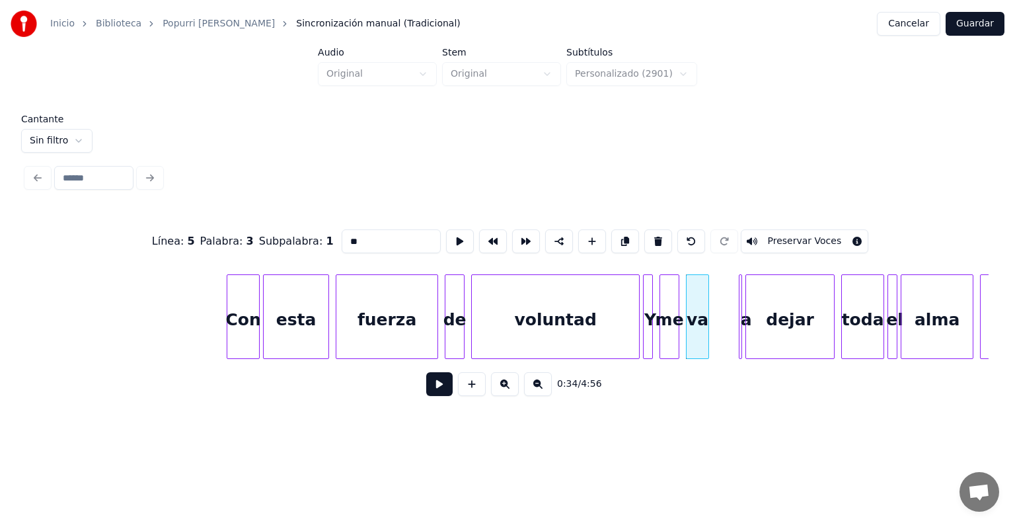
click at [433, 390] on button at bounding box center [439, 384] width 26 height 24
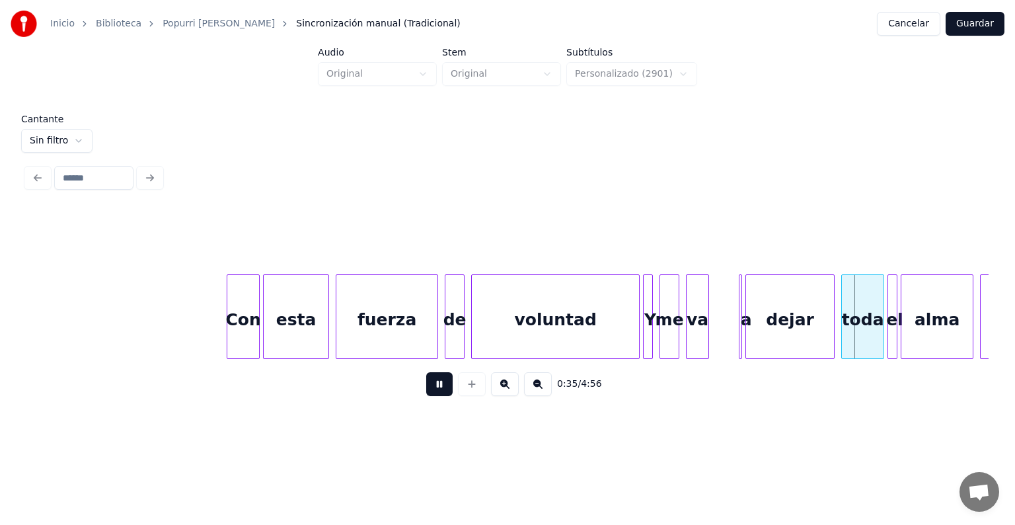
click at [739, 328] on div at bounding box center [739, 316] width 4 height 83
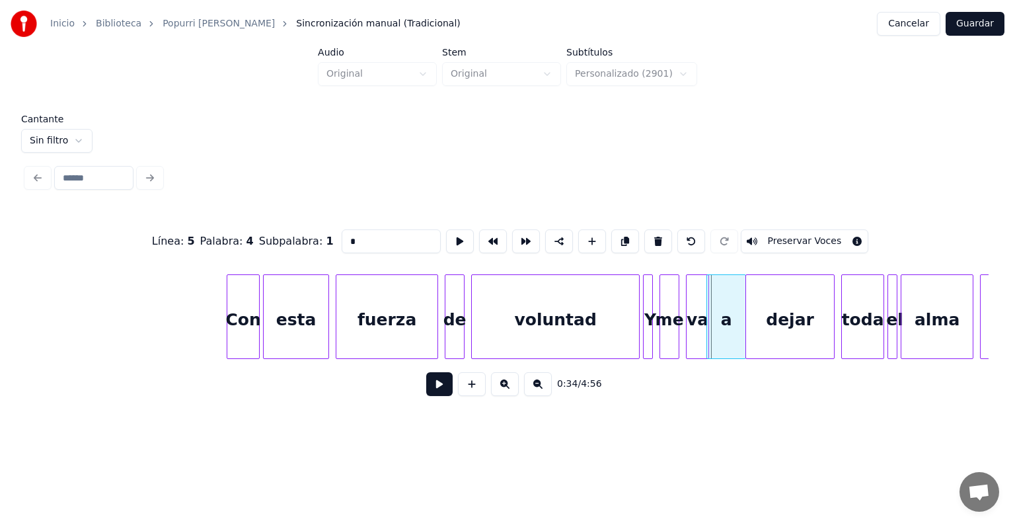
click at [728, 317] on div "a" at bounding box center [726, 320] width 38 height 90
click at [427, 394] on button at bounding box center [439, 384] width 26 height 24
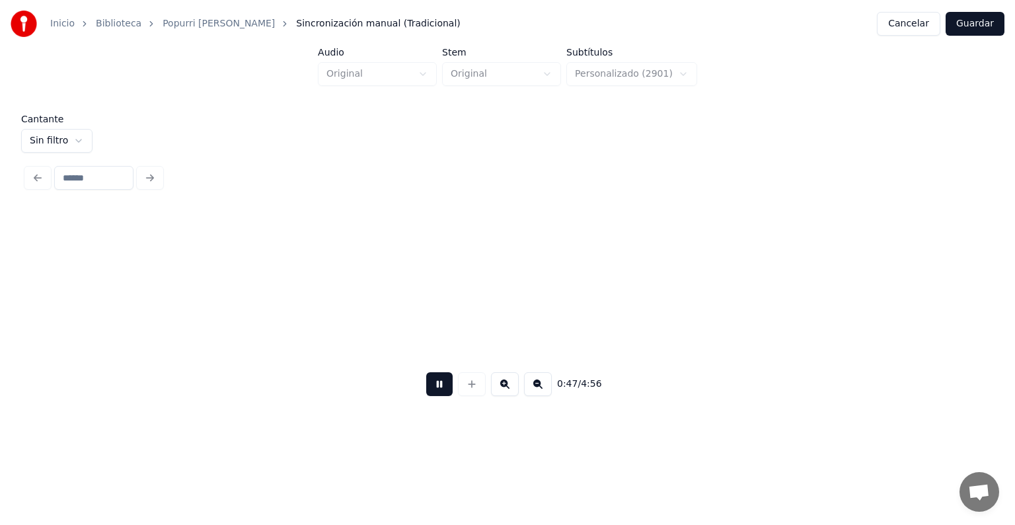
scroll to position [0, 7913]
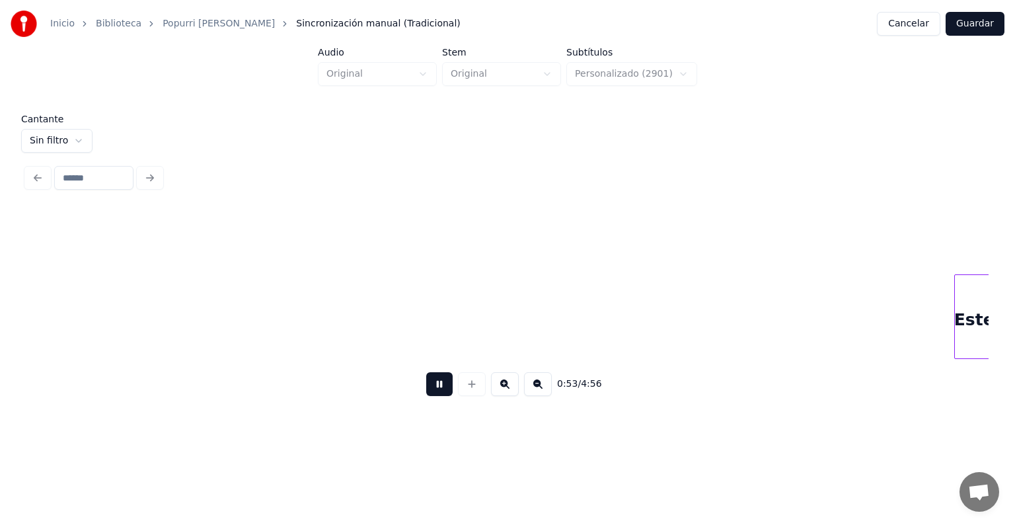
click at [426, 396] on button at bounding box center [439, 384] width 26 height 24
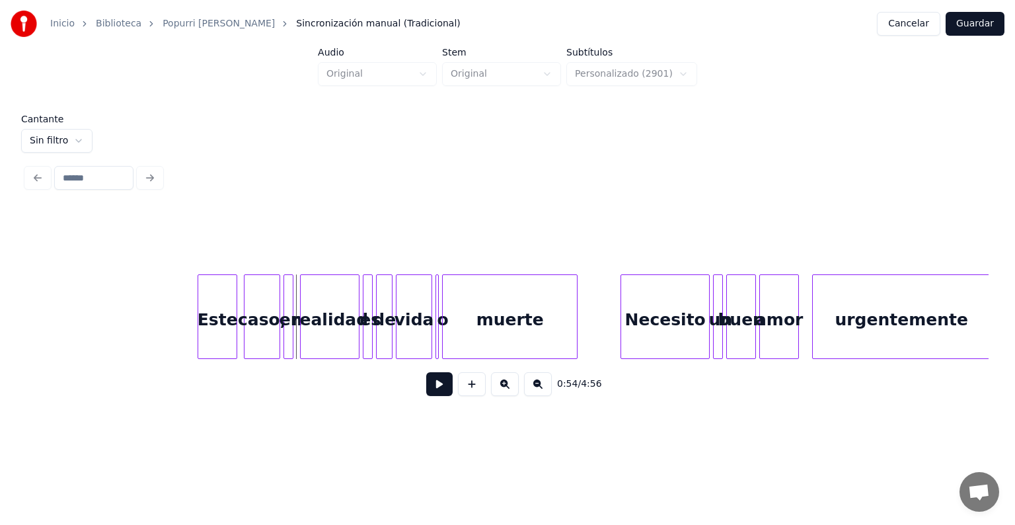
scroll to position [0, 8614]
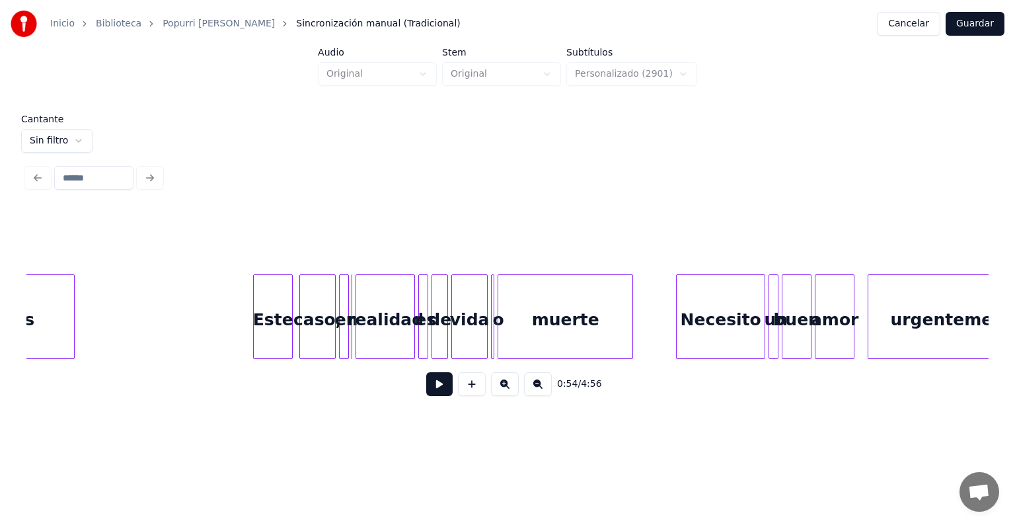
click at [259, 338] on div "Este" at bounding box center [273, 320] width 38 height 90
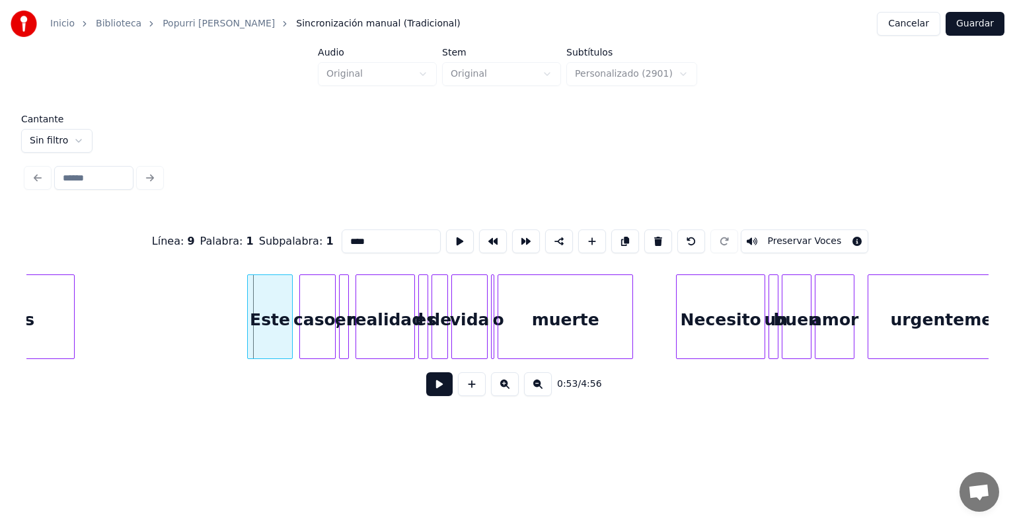
click at [248, 338] on div at bounding box center [250, 316] width 4 height 83
click at [784, 235] on button "Preservar Voces" at bounding box center [805, 241] width 128 height 24
click at [512, 396] on button at bounding box center [505, 384] width 28 height 24
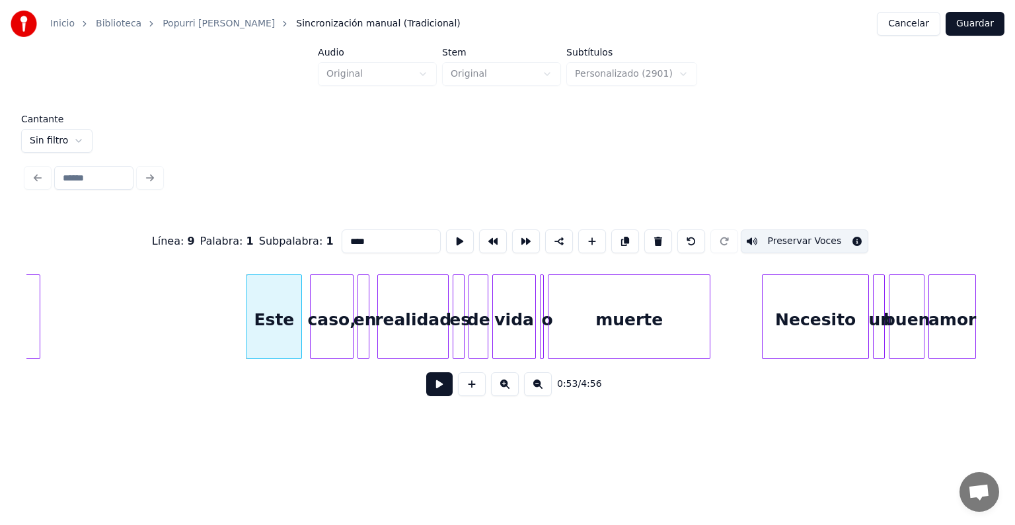
click at [505, 395] on button at bounding box center [505, 384] width 28 height 24
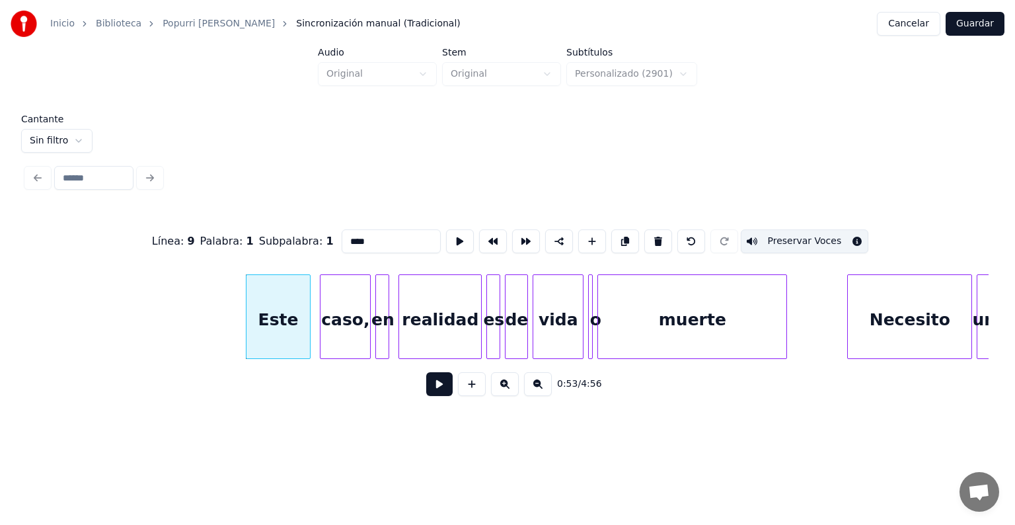
click at [505, 396] on button at bounding box center [505, 384] width 28 height 24
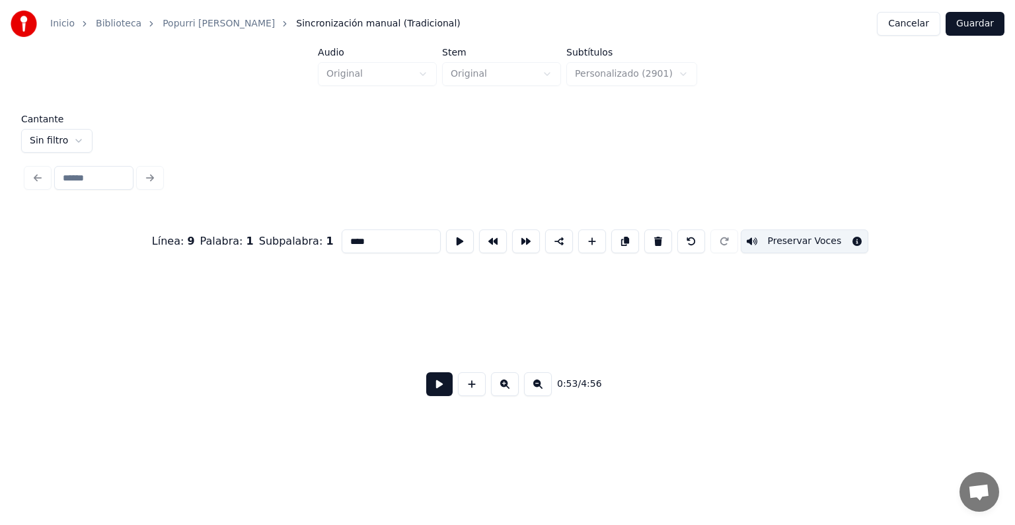
scroll to position [0, 13915]
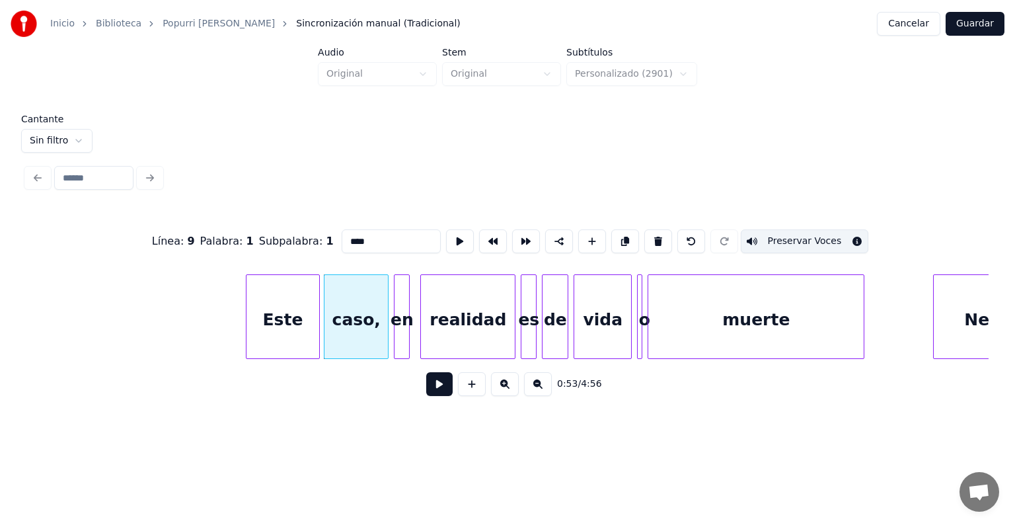
click at [362, 336] on div "caso," at bounding box center [355, 320] width 63 height 90
click at [396, 336] on div "en" at bounding box center [400, 320] width 17 height 90
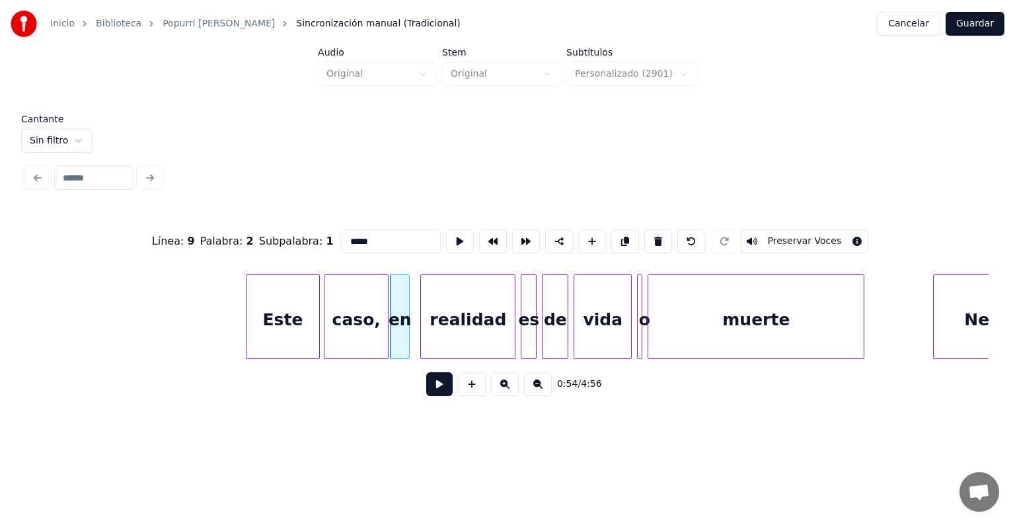
click at [361, 326] on div "caso," at bounding box center [355, 320] width 63 height 90
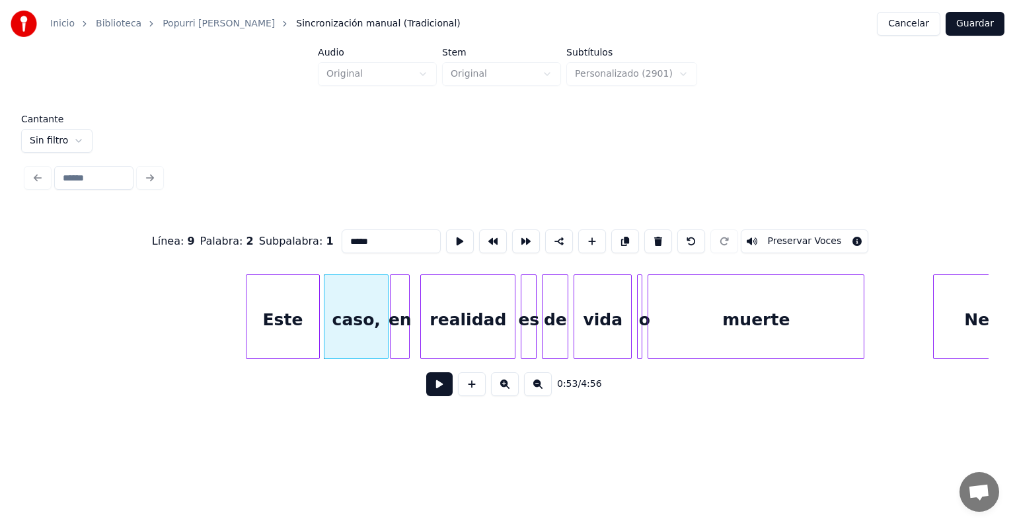
click at [815, 233] on button "Preservar Voces" at bounding box center [805, 241] width 128 height 24
click at [400, 335] on div "en" at bounding box center [399, 320] width 18 height 90
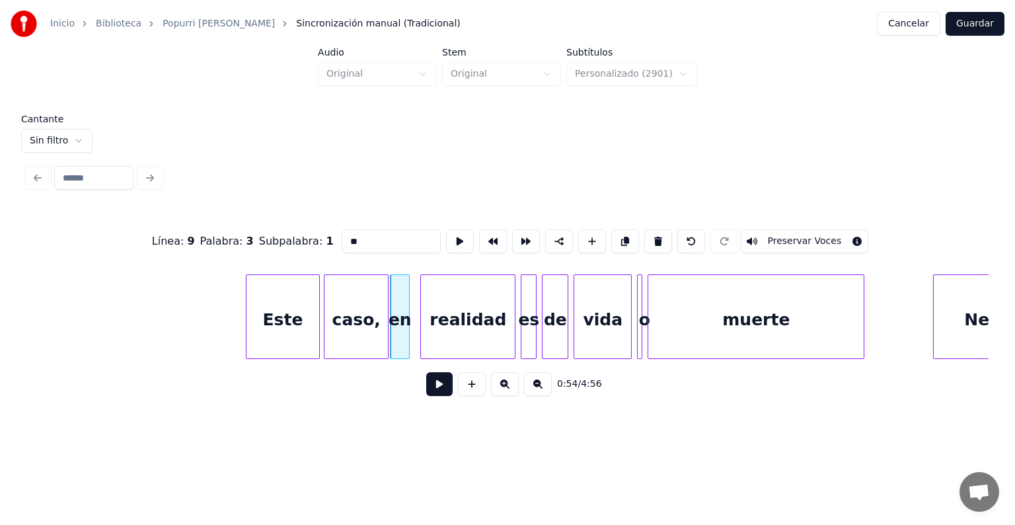
click at [825, 233] on button "Preservar Voces" at bounding box center [805, 241] width 128 height 24
click at [423, 340] on div "realidad" at bounding box center [464, 320] width 102 height 90
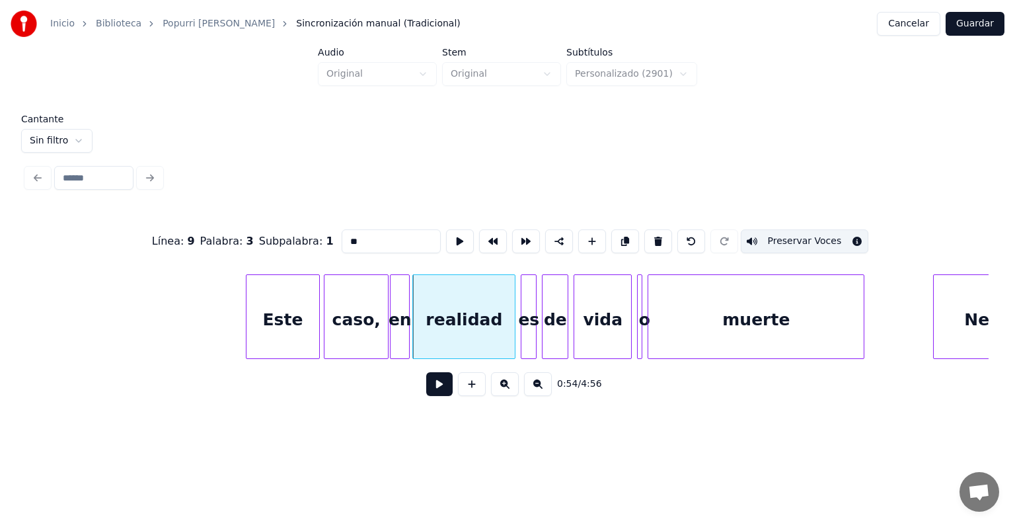
click at [435, 338] on div "realidad" at bounding box center [464, 320] width 102 height 90
click at [821, 232] on button "Preservar Voces" at bounding box center [805, 241] width 128 height 24
click at [524, 348] on div "es" at bounding box center [526, 320] width 19 height 90
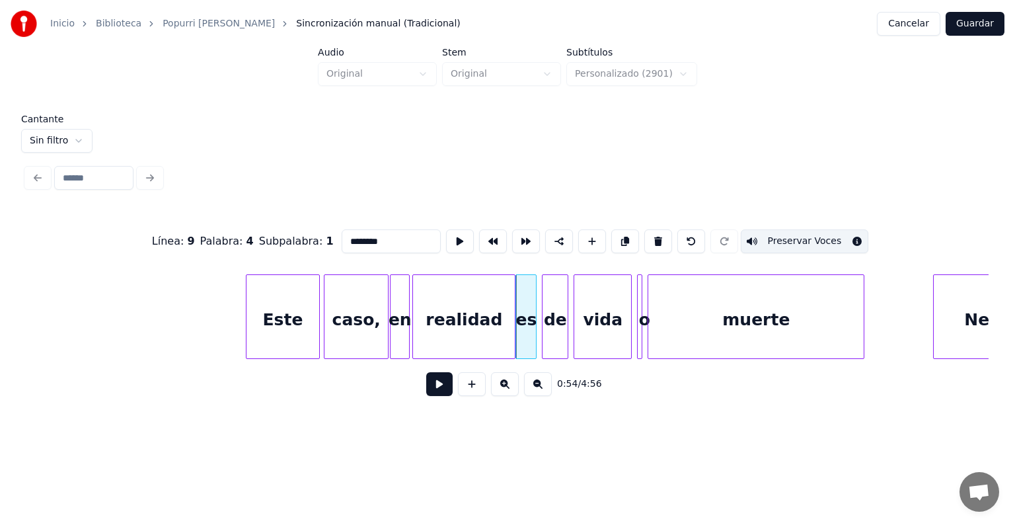
click at [527, 347] on div "es" at bounding box center [526, 320] width 20 height 90
click at [822, 237] on button "Preservar Voces" at bounding box center [805, 241] width 128 height 24
click at [546, 332] on div at bounding box center [544, 316] width 4 height 83
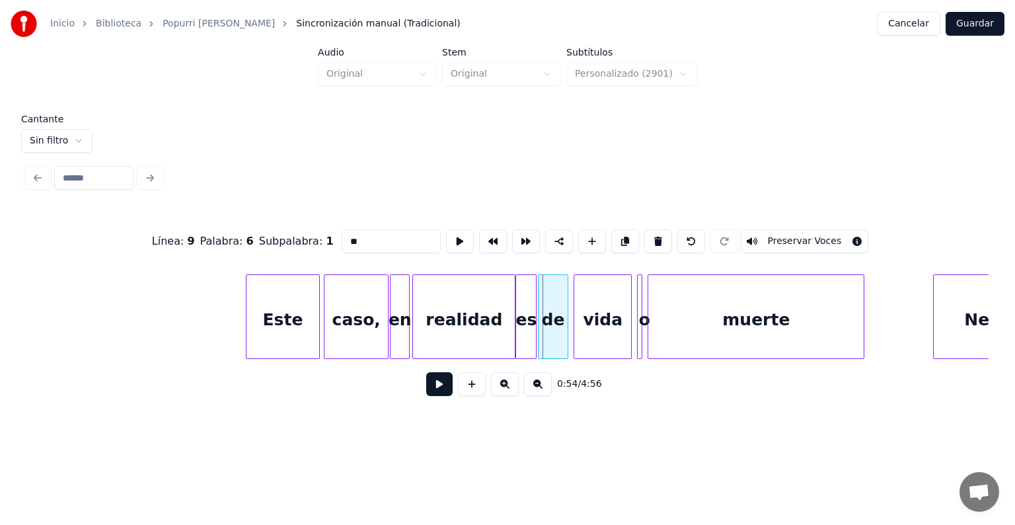
click at [544, 335] on div "de" at bounding box center [553, 320] width 30 height 90
click at [823, 240] on button "Preservar Voces" at bounding box center [805, 241] width 128 height 24
click at [576, 337] on div at bounding box center [576, 316] width 4 height 83
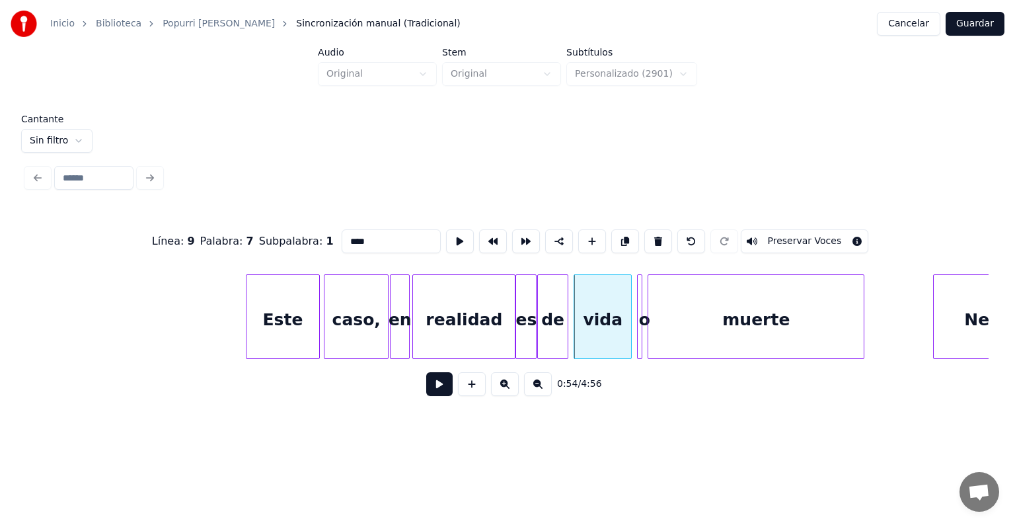
click at [832, 234] on button "Preservar Voces" at bounding box center [805, 241] width 128 height 24
click at [576, 341] on div "vida" at bounding box center [601, 320] width 61 height 90
click at [637, 329] on div "o" at bounding box center [639, 316] width 5 height 85
click at [640, 332] on div at bounding box center [640, 316] width 4 height 83
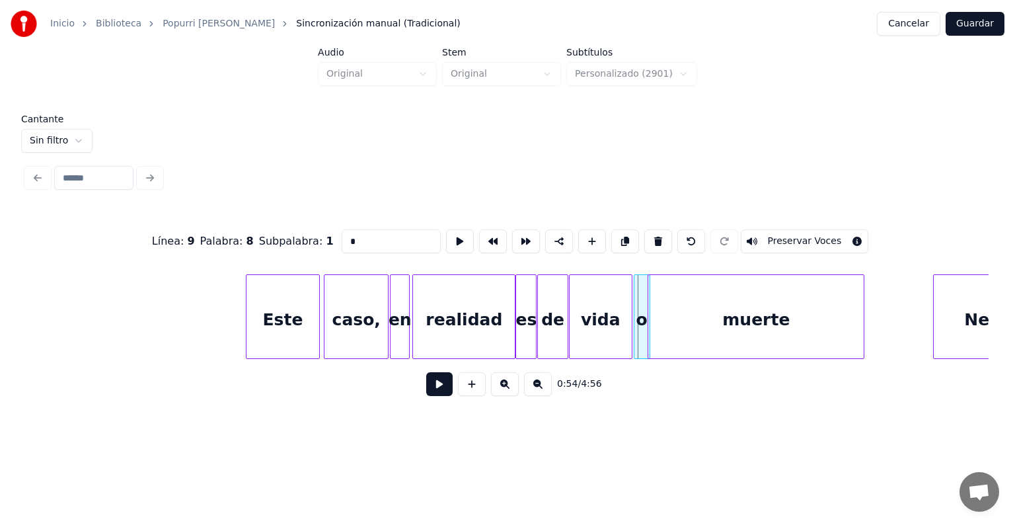
click at [640, 332] on div "o" at bounding box center [641, 320] width 15 height 90
click at [595, 322] on div "vida" at bounding box center [601, 320] width 62 height 90
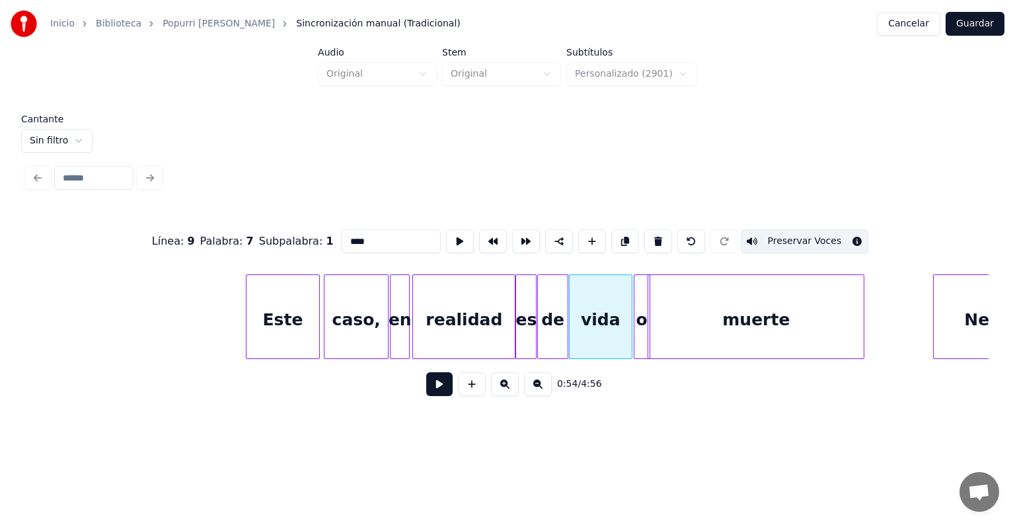
click at [640, 330] on div "o" at bounding box center [641, 320] width 15 height 90
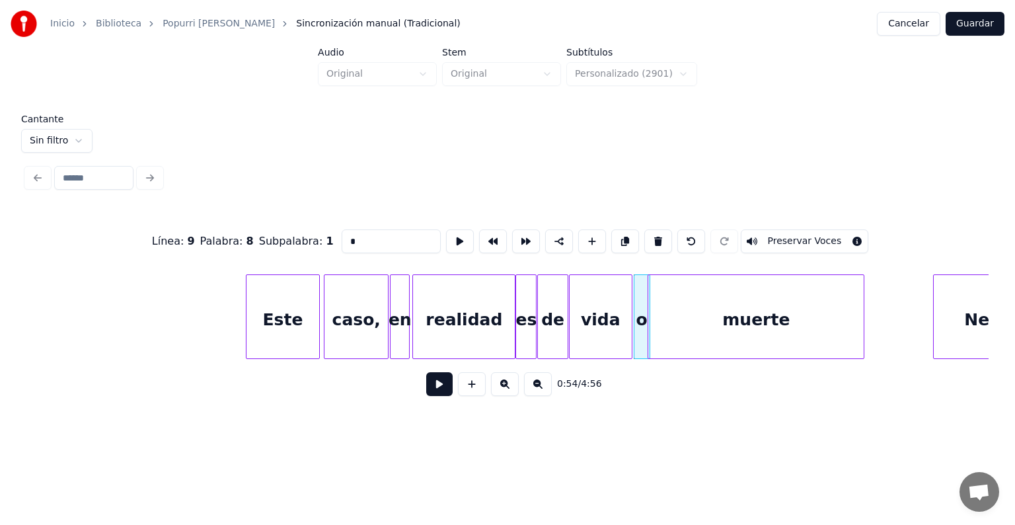
click at [829, 238] on button "Preservar Voces" at bounding box center [805, 241] width 128 height 24
click at [681, 317] on div "muerte" at bounding box center [755, 320] width 215 height 90
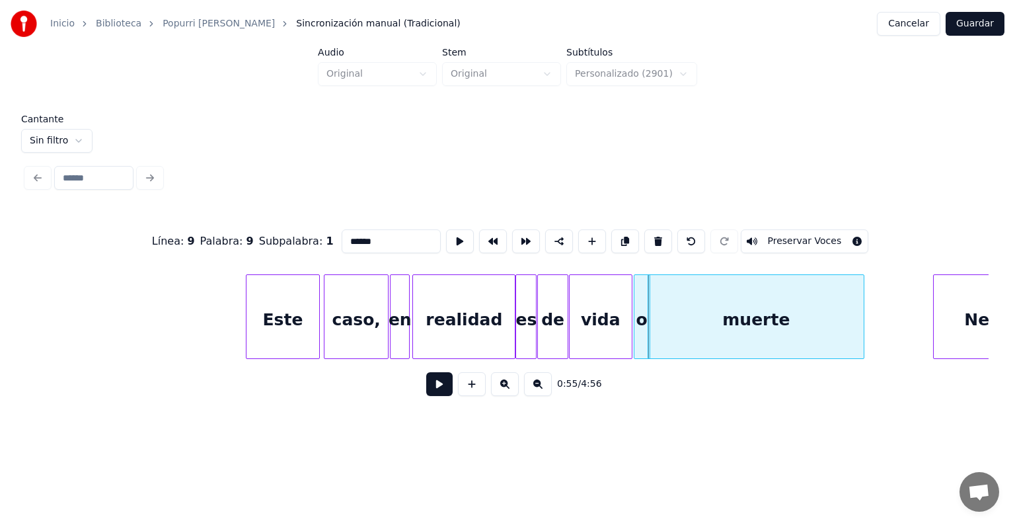
click at [808, 307] on div "muerte" at bounding box center [755, 320] width 215 height 90
click at [595, 311] on div "vida" at bounding box center [601, 320] width 62 height 90
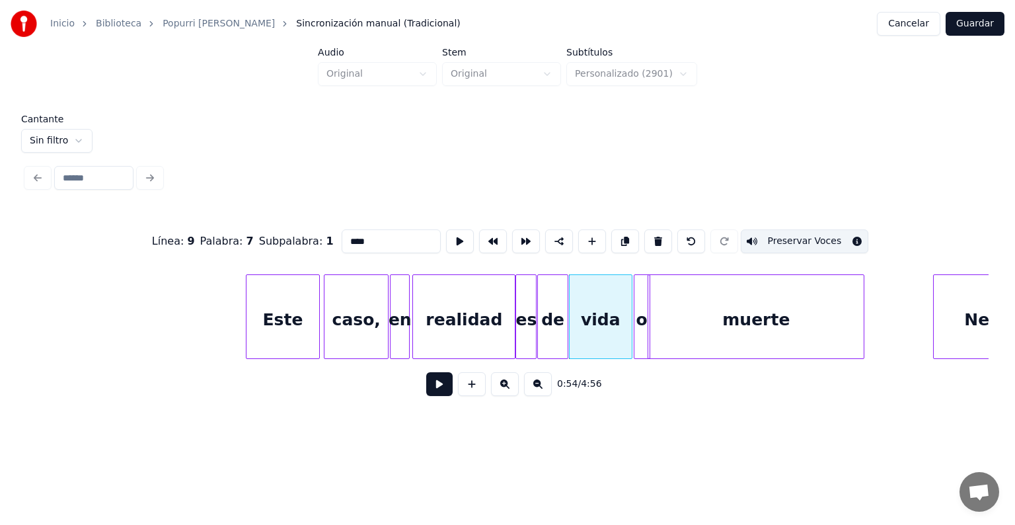
click at [803, 312] on div "muerte" at bounding box center [755, 320] width 215 height 90
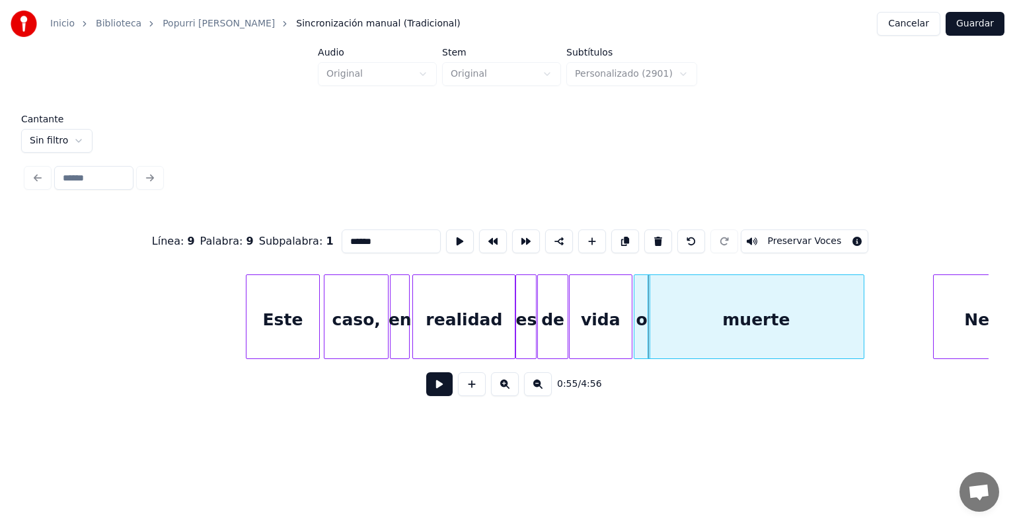
click at [820, 237] on button "Preservar Voces" at bounding box center [805, 241] width 128 height 24
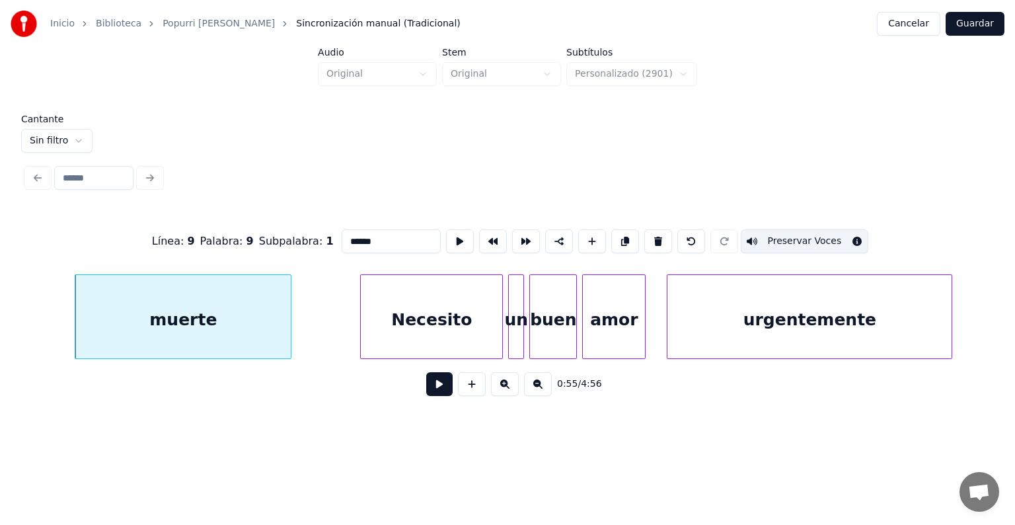
scroll to position [0, 14553]
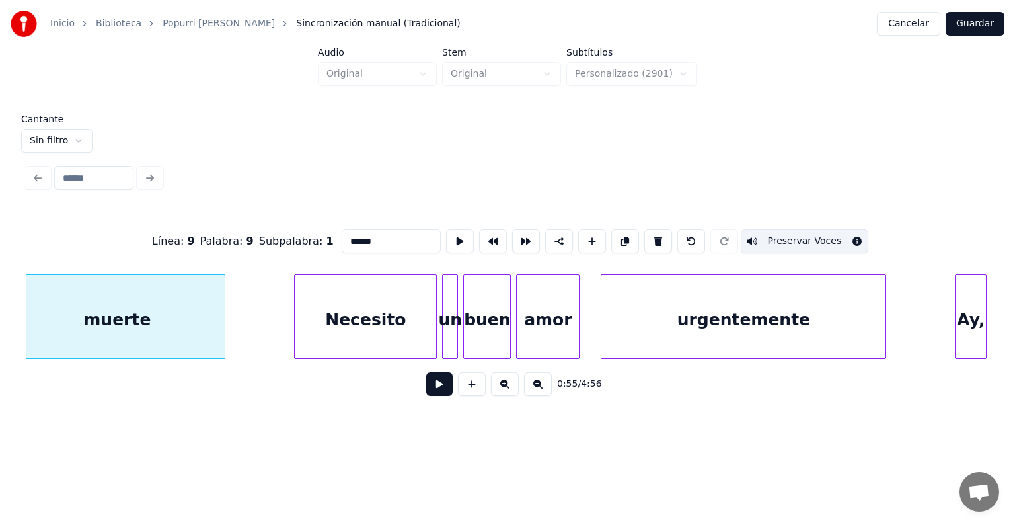
click at [336, 320] on div "Necesito" at bounding box center [365, 320] width 141 height 90
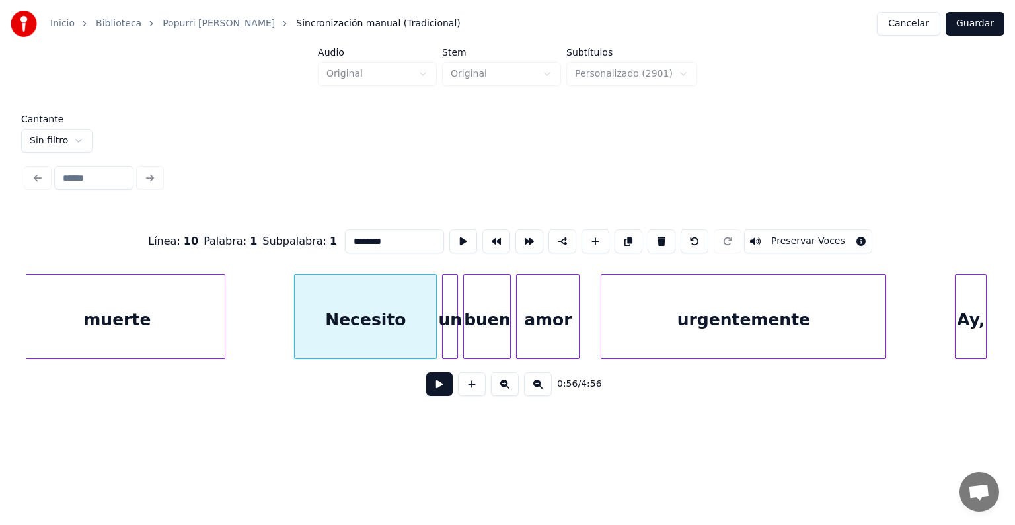
click at [815, 235] on button "Preservar Voces" at bounding box center [808, 241] width 128 height 24
click at [445, 334] on div "un" at bounding box center [449, 320] width 17 height 90
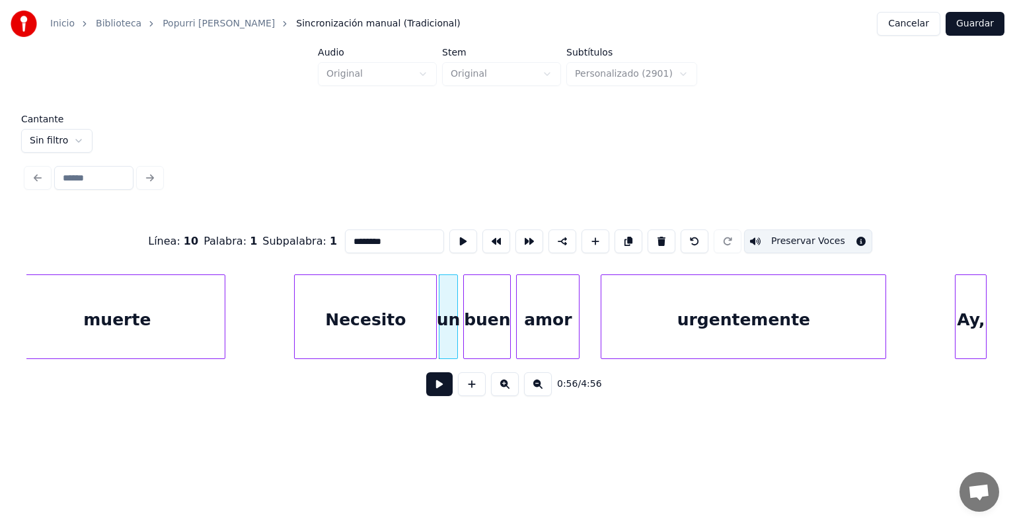
click at [447, 336] on div "un" at bounding box center [448, 320] width 18 height 90
click at [819, 233] on button "Preservar Voces" at bounding box center [808, 241] width 128 height 24
click at [481, 342] on div "buen" at bounding box center [487, 320] width 46 height 90
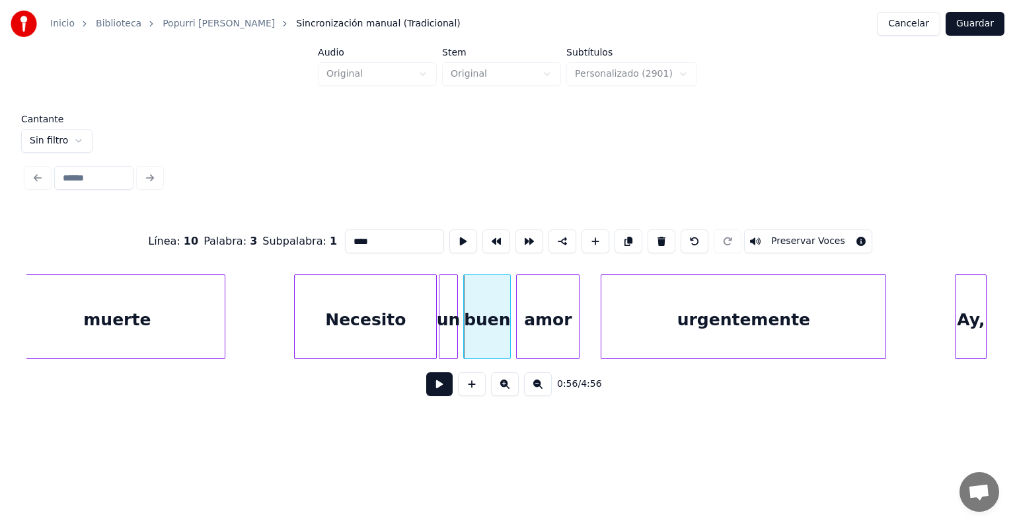
click at [813, 237] on button "Preservar Voces" at bounding box center [808, 241] width 128 height 24
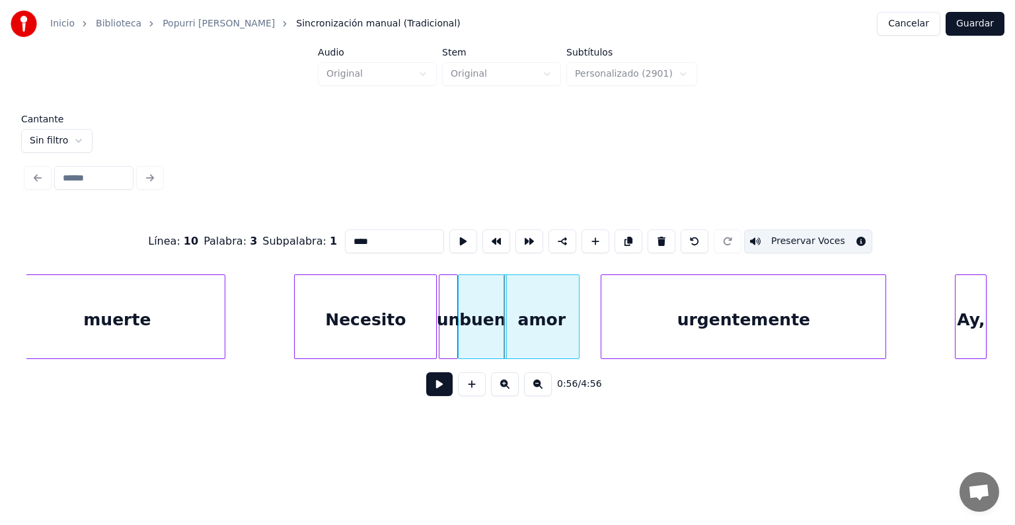
click at [538, 332] on div "amor" at bounding box center [541, 320] width 75 height 90
click at [817, 237] on button "Preservar Voces" at bounding box center [808, 241] width 128 height 24
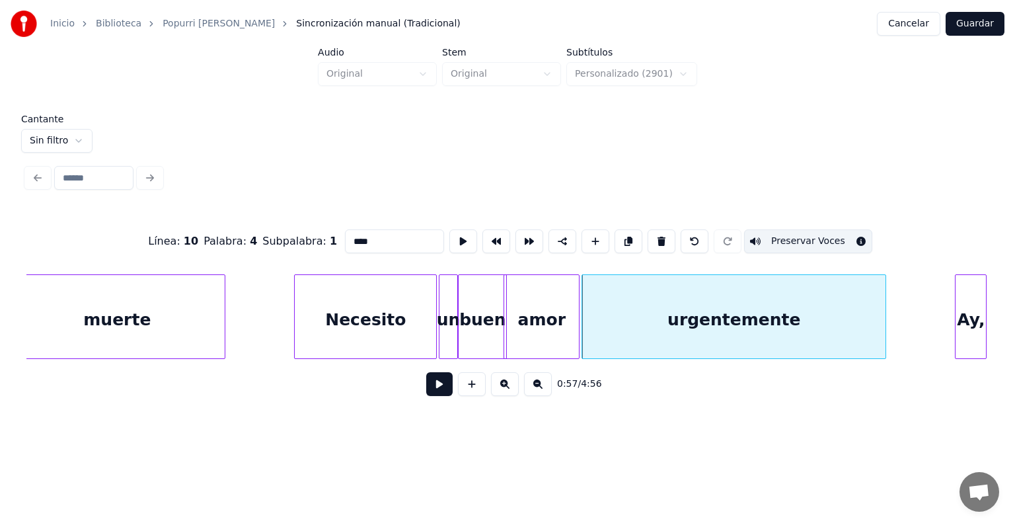
click at [605, 337] on div "urgentemente" at bounding box center [733, 320] width 303 height 90
click at [818, 233] on button "Preservar Voces" at bounding box center [808, 241] width 128 height 24
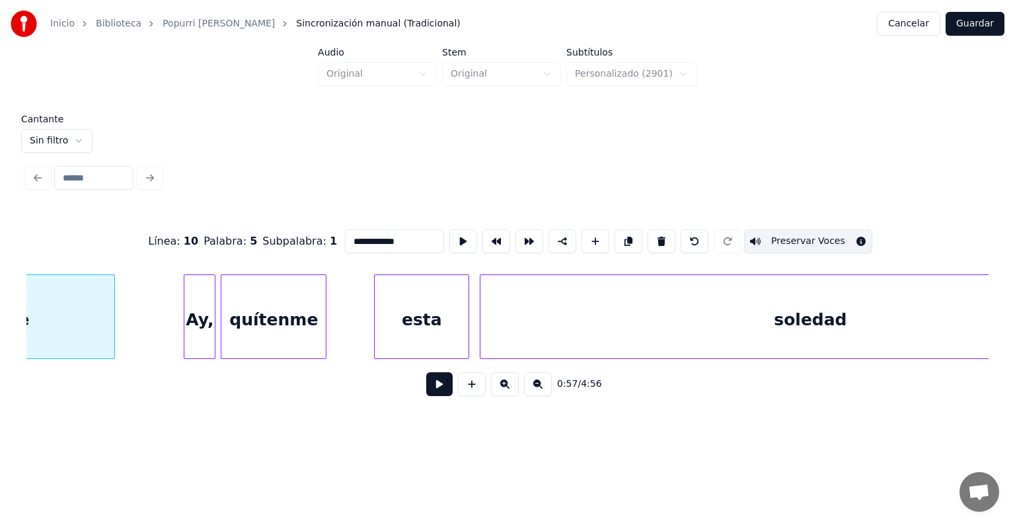
scroll to position [0, 15368]
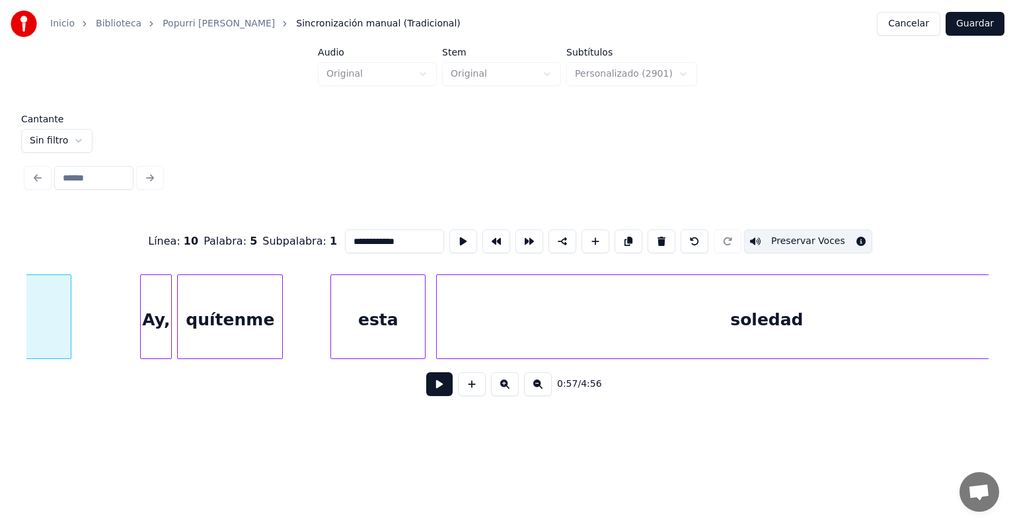
click at [156, 334] on div "Ay," at bounding box center [156, 320] width 30 height 90
type input "***"
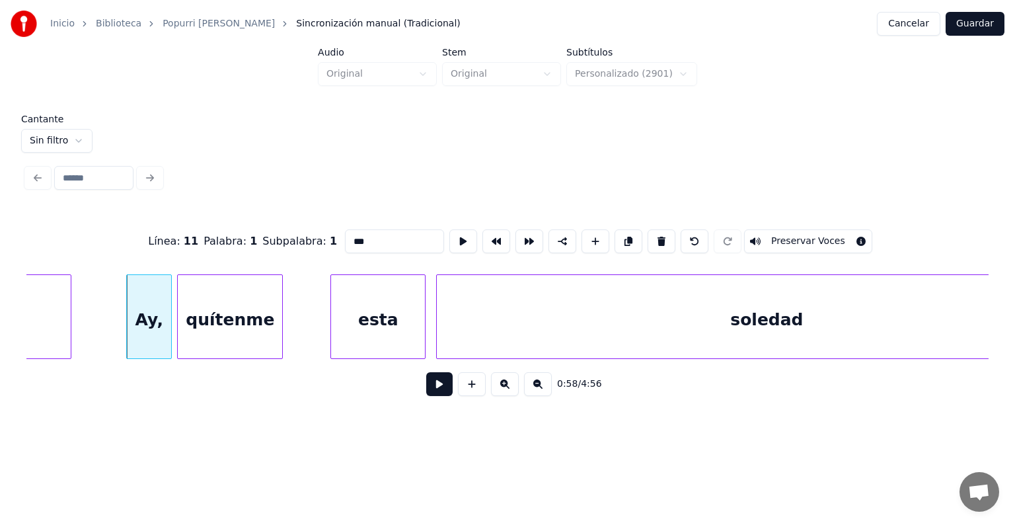
click at [431, 394] on button at bounding box center [439, 384] width 26 height 24
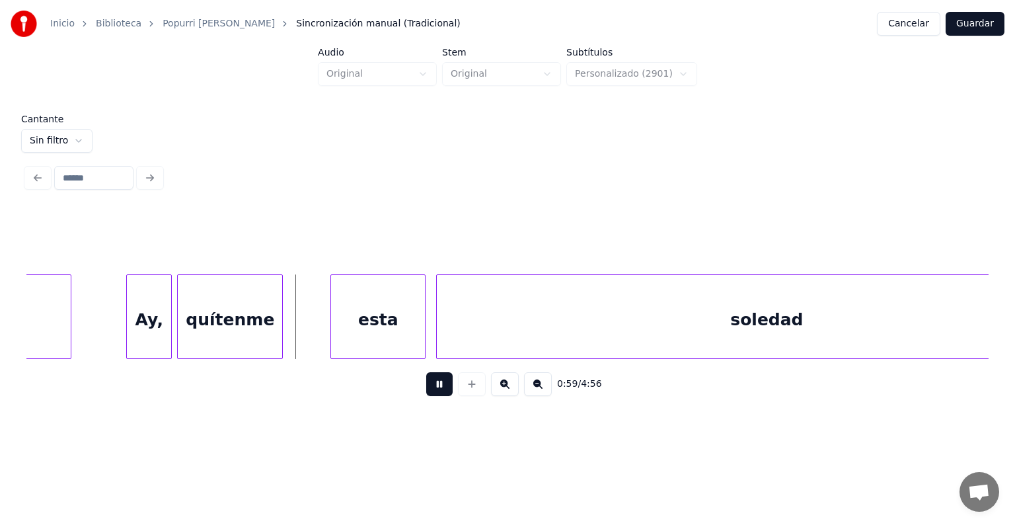
click at [197, 325] on div "quítenme" at bounding box center [230, 320] width 104 height 90
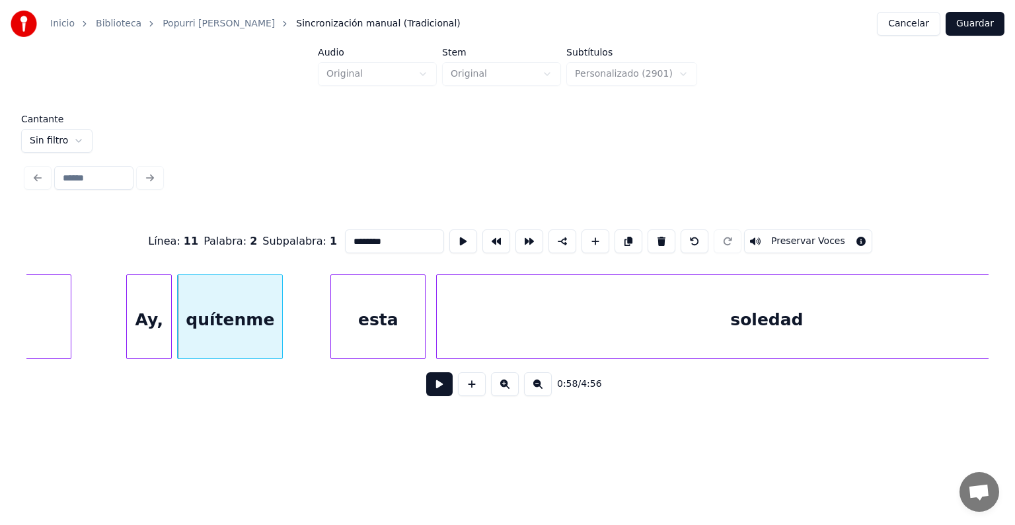
click at [157, 326] on div "Ay," at bounding box center [149, 320] width 44 height 90
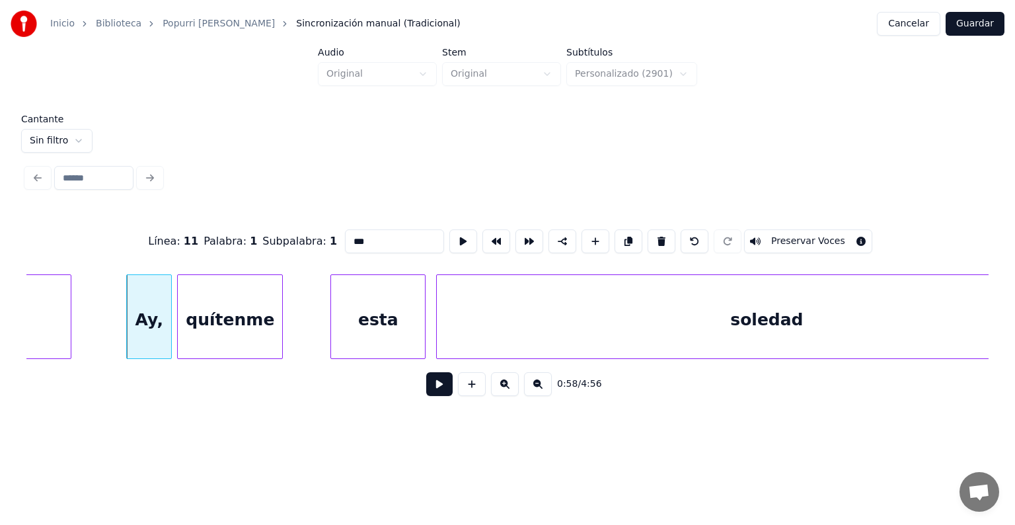
click at [830, 231] on button "Preservar Voces" at bounding box center [808, 241] width 128 height 24
click at [248, 327] on div "quítenme" at bounding box center [230, 320] width 104 height 90
type input "********"
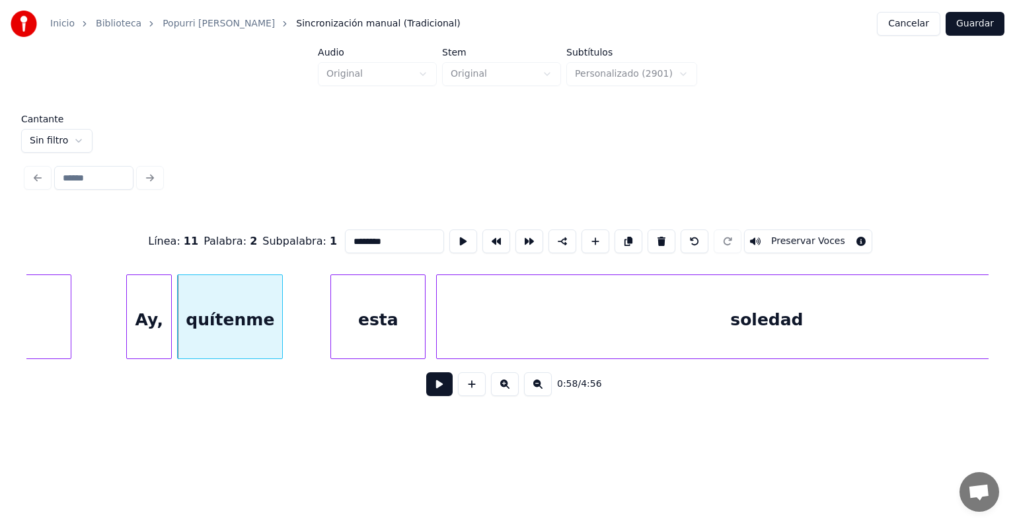
click at [430, 388] on button at bounding box center [439, 384] width 26 height 24
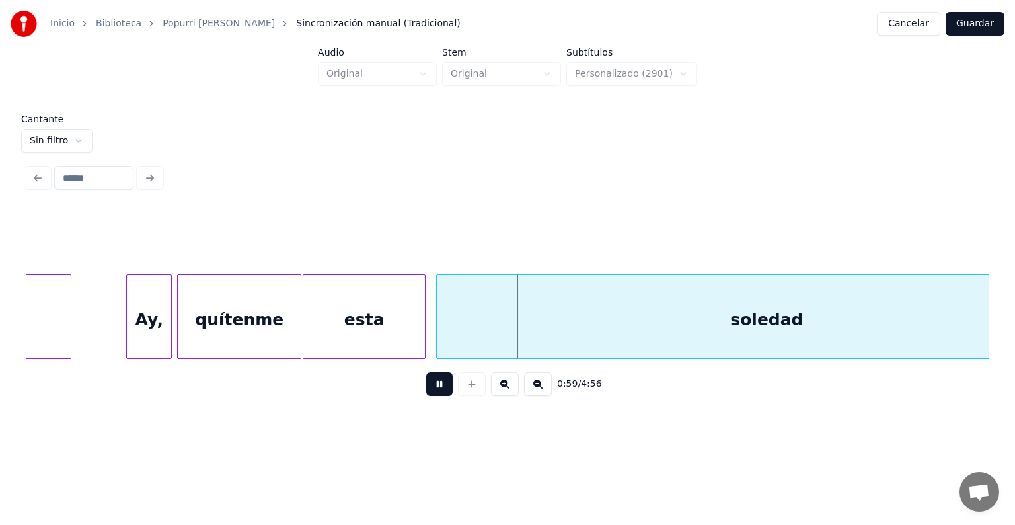
click at [306, 336] on div "esta" at bounding box center [364, 320] width 122 height 90
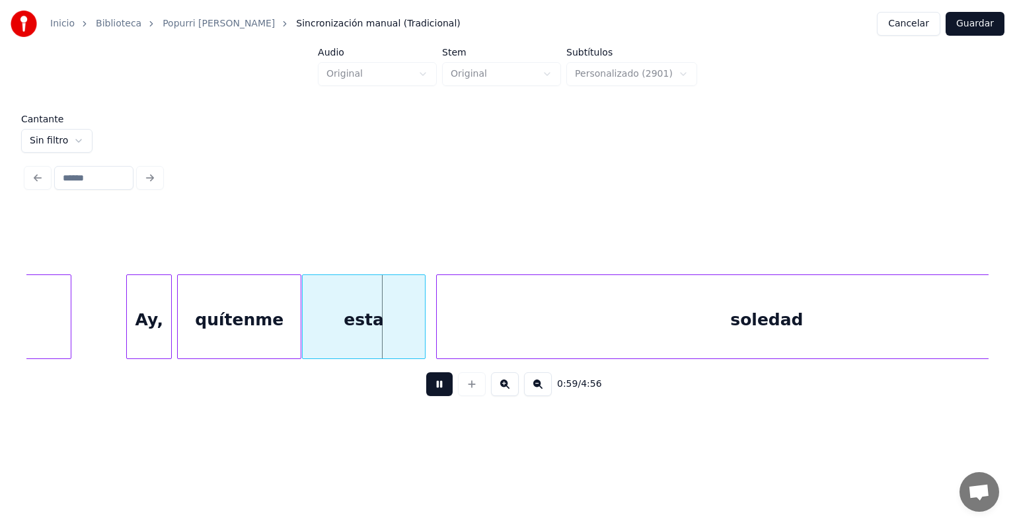
click at [149, 313] on div "Ay," at bounding box center [149, 320] width 44 height 90
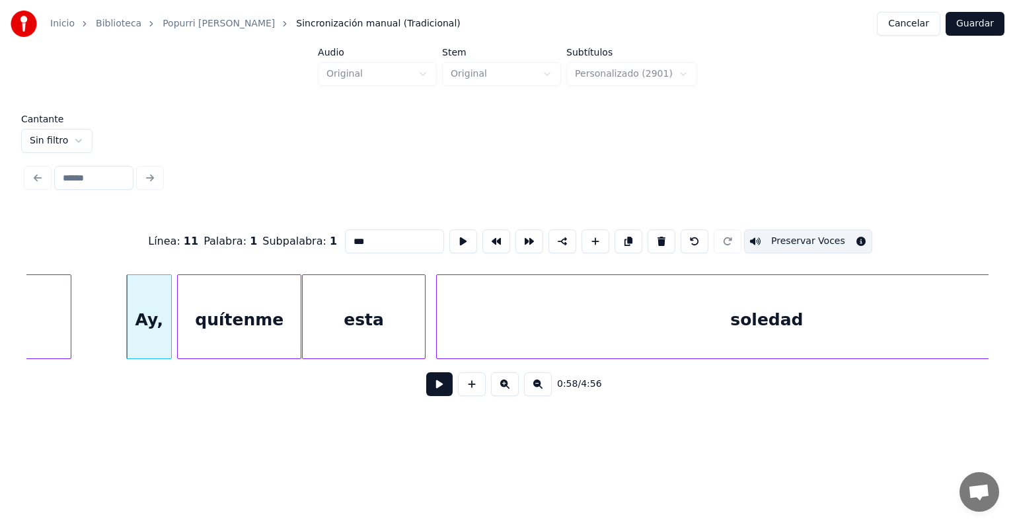
click at [214, 322] on div "quítenme" at bounding box center [239, 320] width 123 height 90
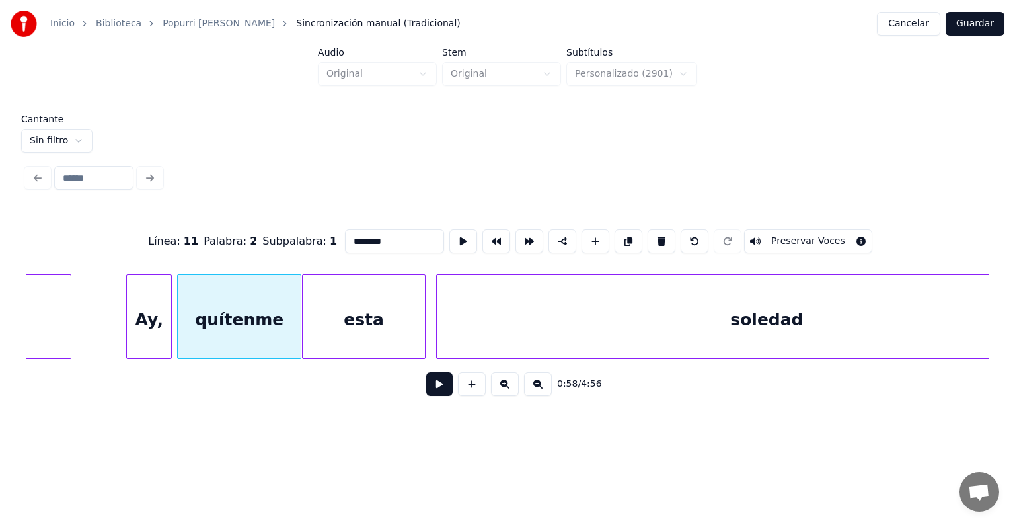
click at [827, 235] on button "Preservar Voces" at bounding box center [808, 241] width 128 height 24
click at [329, 329] on div "esta" at bounding box center [364, 320] width 123 height 90
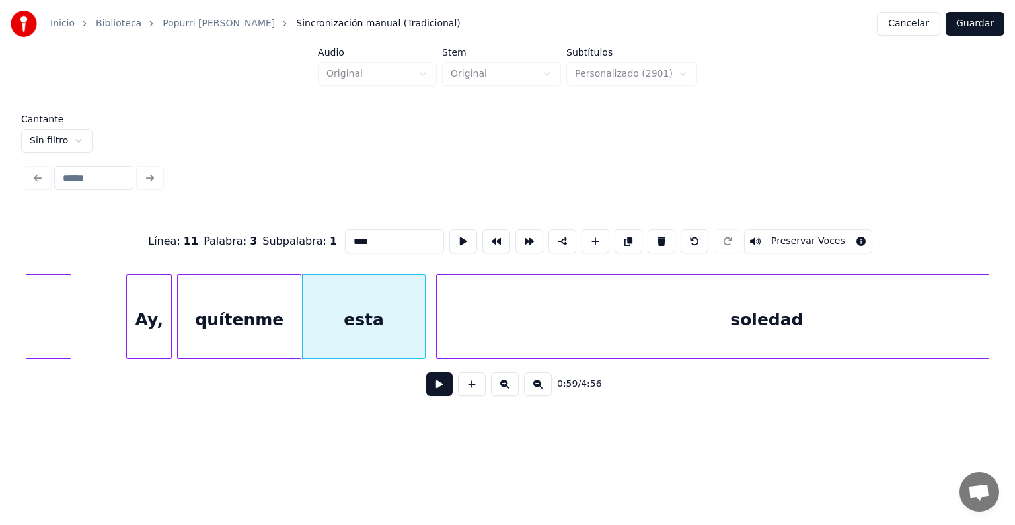
click at [821, 231] on button "Preservar Voces" at bounding box center [808, 241] width 128 height 24
click at [437, 318] on div "soledad" at bounding box center [766, 320] width 659 height 90
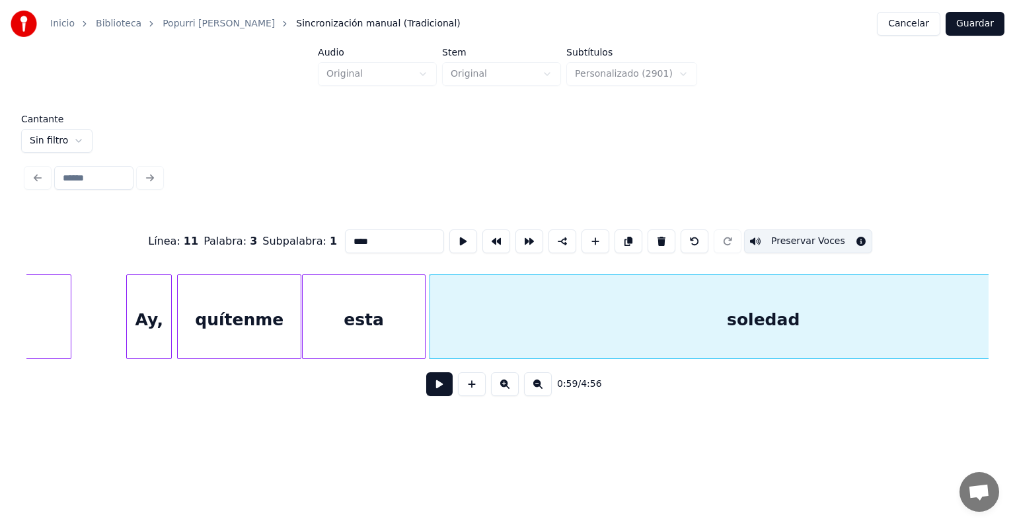
click at [468, 332] on div "soledad" at bounding box center [763, 320] width 666 height 90
type input "*******"
click at [823, 235] on button "Preservar Voces" at bounding box center [808, 241] width 128 height 24
click at [431, 391] on button at bounding box center [439, 384] width 26 height 24
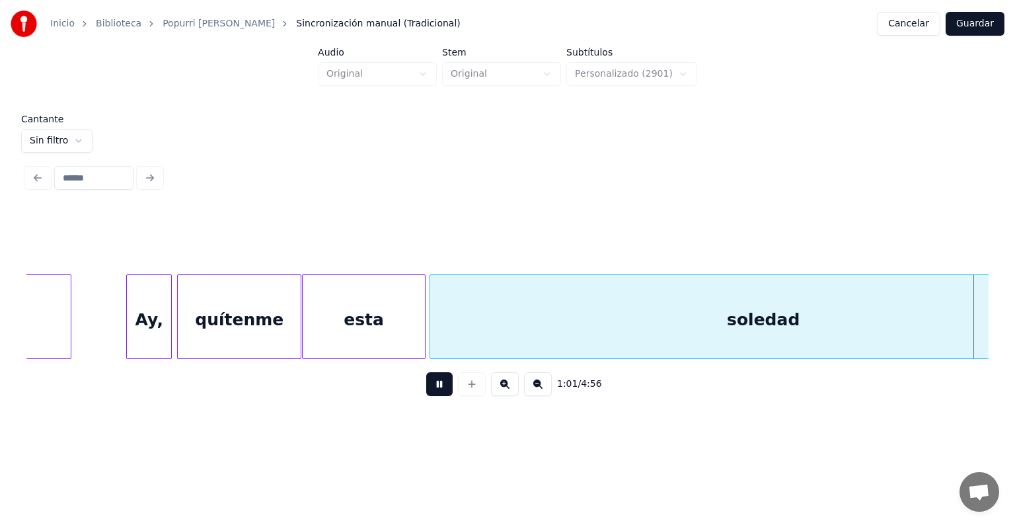
scroll to position [0, 16331]
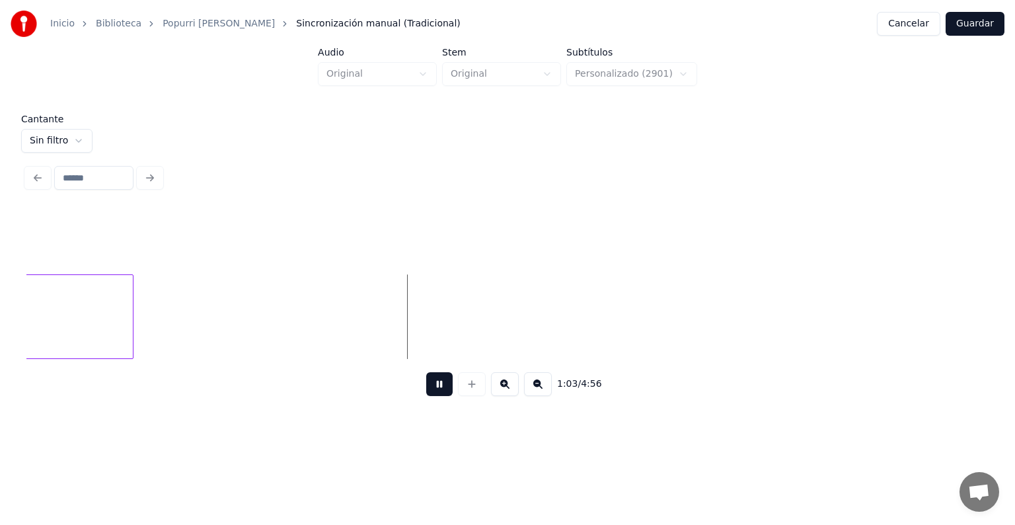
click at [429, 394] on button at bounding box center [439, 384] width 26 height 24
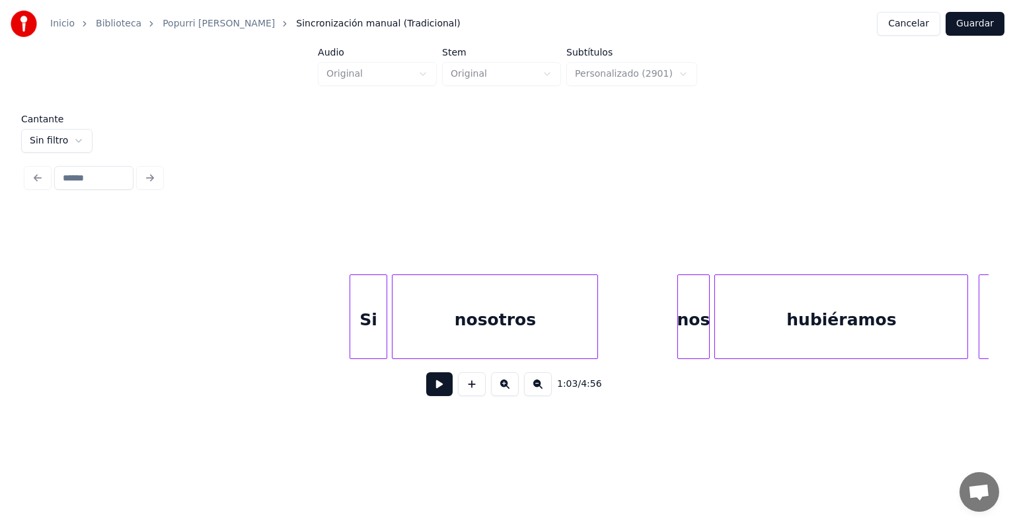
scroll to position [0, 17411]
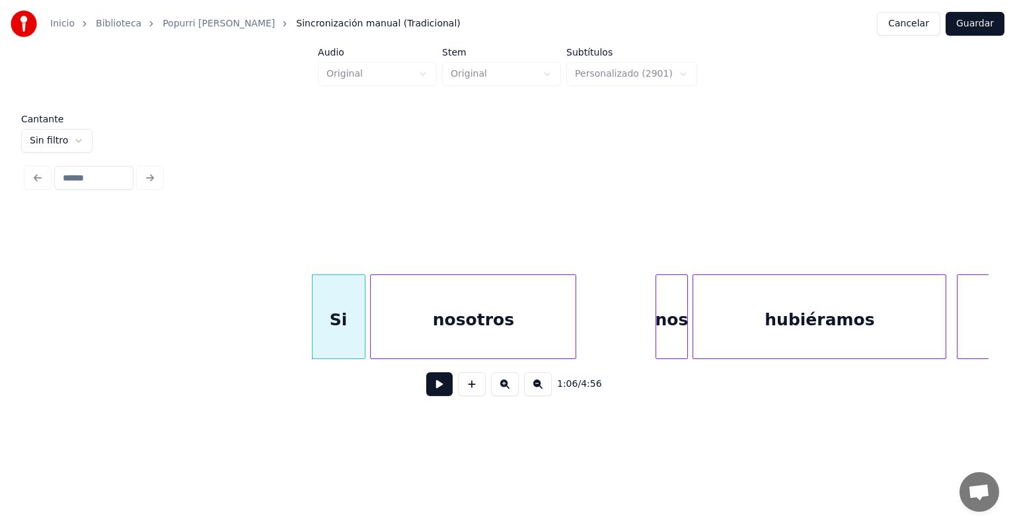
click at [428, 396] on button at bounding box center [439, 384] width 26 height 24
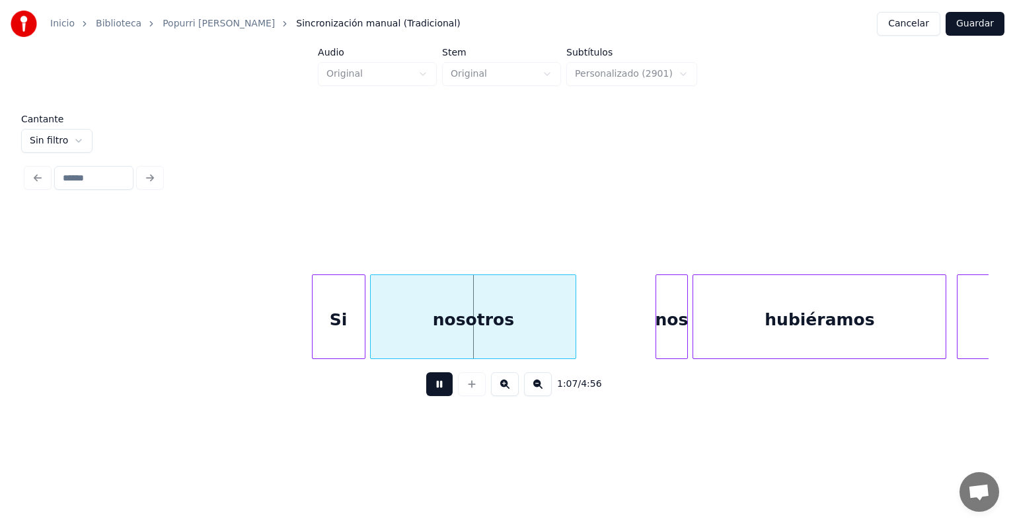
click at [333, 328] on div "Si" at bounding box center [339, 320] width 52 height 90
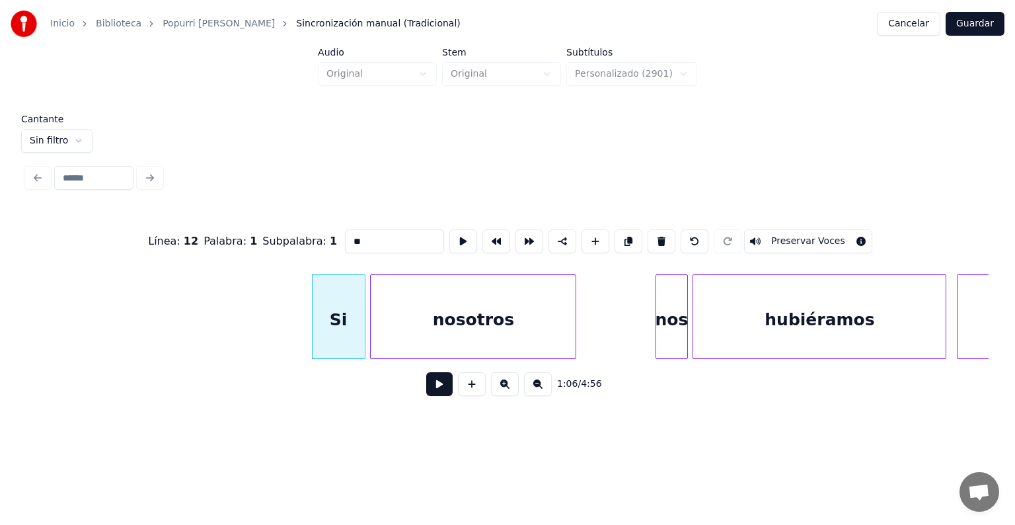
click at [817, 230] on button "Preservar Voces" at bounding box center [808, 241] width 128 height 24
click at [402, 326] on div "nosotros" at bounding box center [473, 320] width 205 height 90
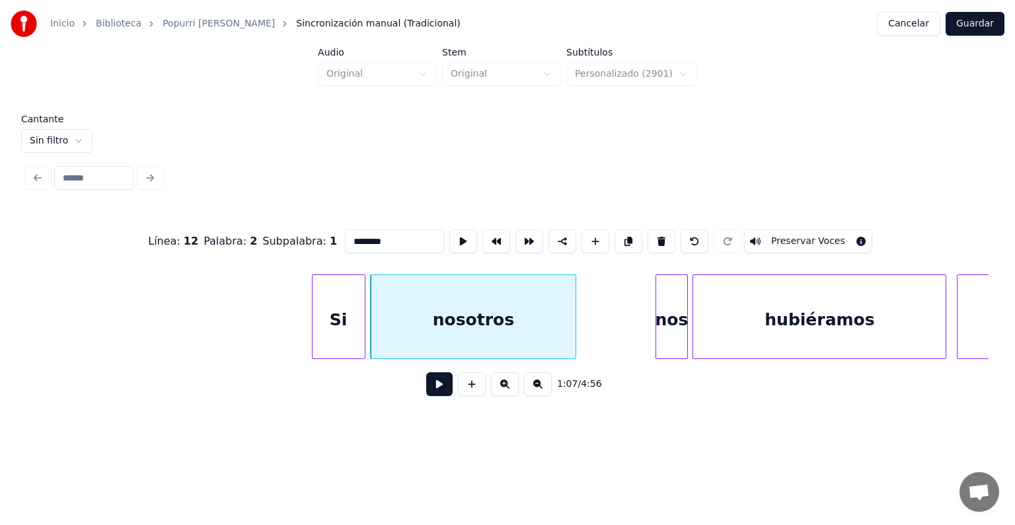
click at [823, 233] on button "Preservar Voces" at bounding box center [808, 241] width 128 height 24
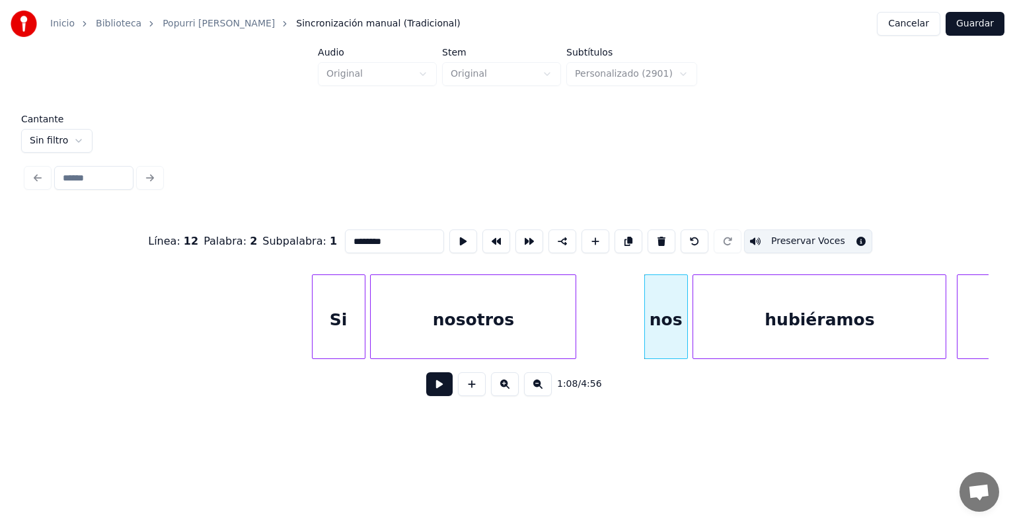
click at [667, 330] on div "nos" at bounding box center [666, 320] width 42 height 90
type input "***"
click at [817, 238] on button "Preservar Voces" at bounding box center [808, 241] width 128 height 24
click at [426, 388] on button at bounding box center [439, 384] width 26 height 24
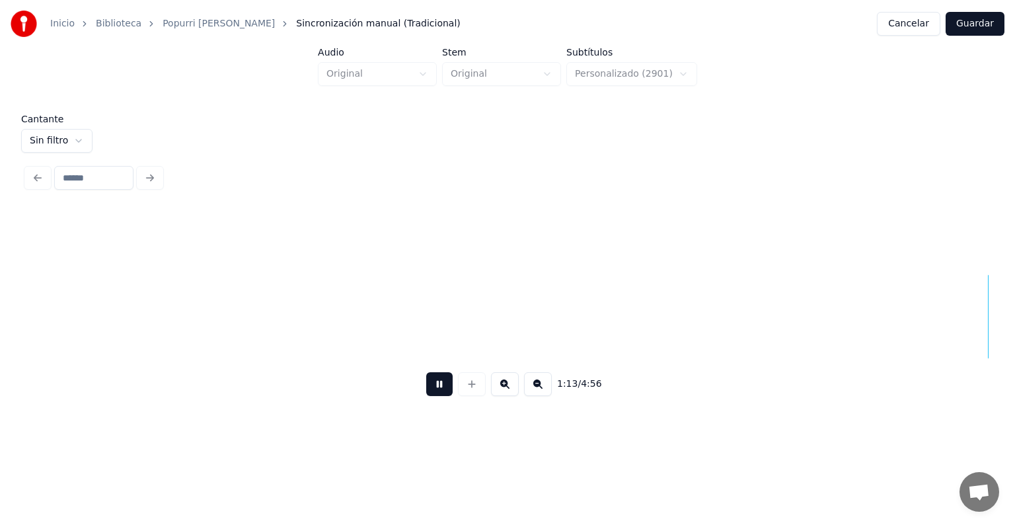
scroll to position [0, 19336]
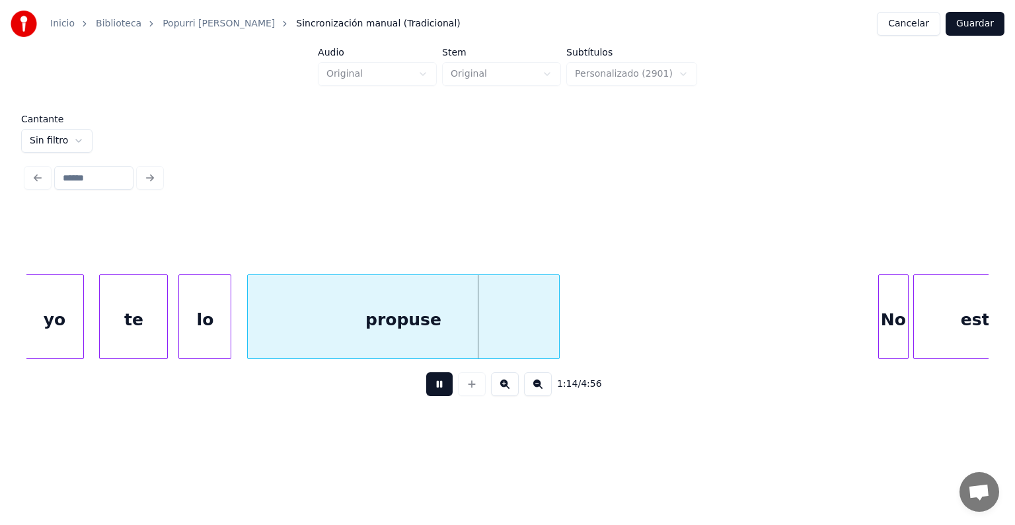
click at [884, 307] on div "No" at bounding box center [893, 320] width 28 height 90
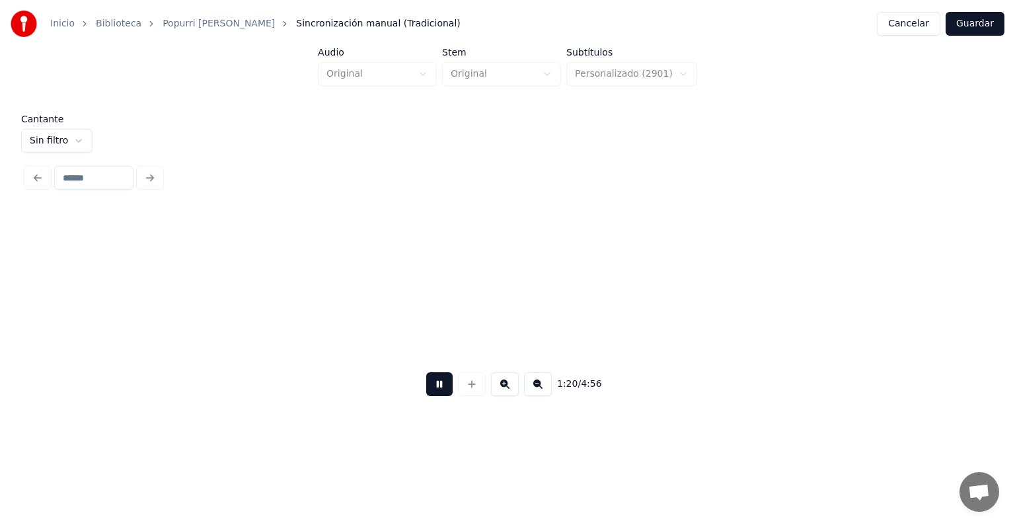
scroll to position [0, 21266]
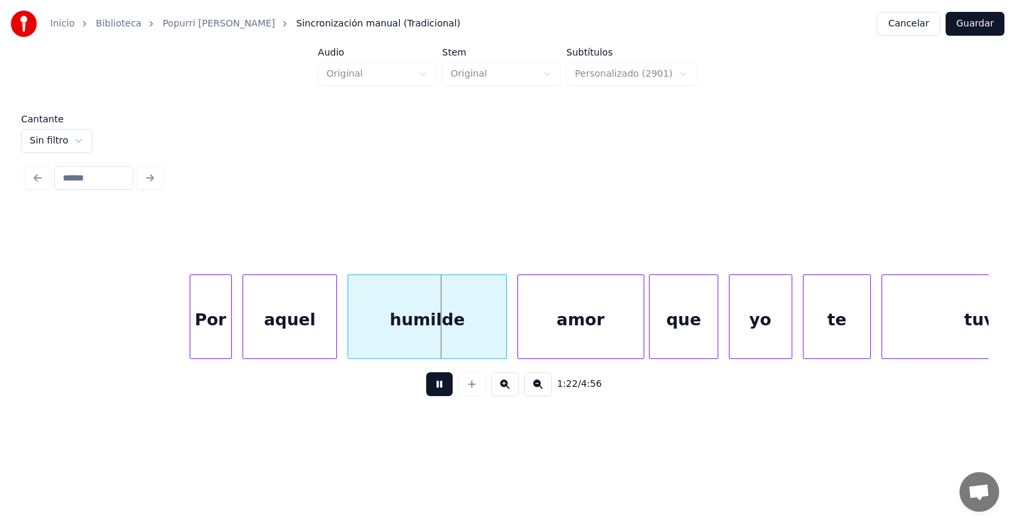
click at [192, 311] on div at bounding box center [192, 316] width 4 height 83
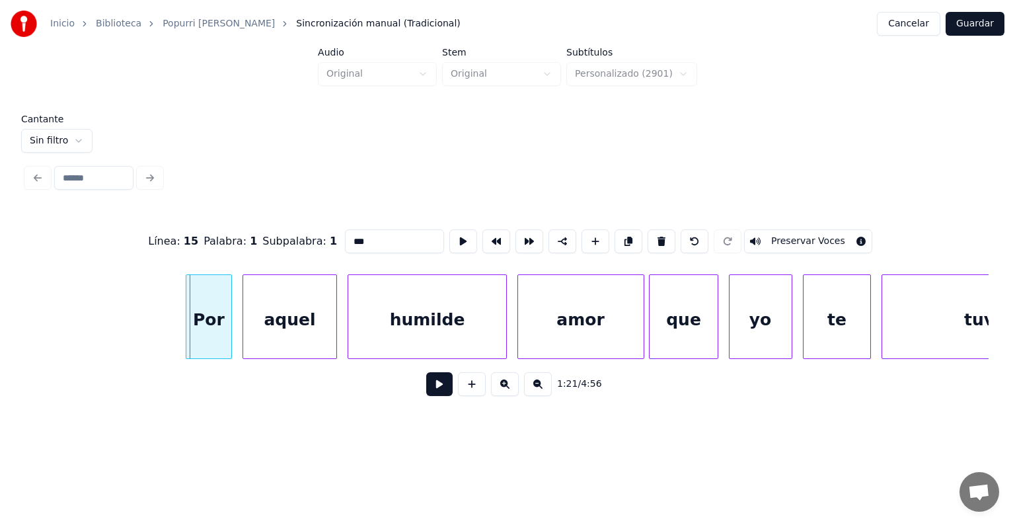
click at [191, 325] on div "Por" at bounding box center [208, 320] width 44 height 90
click at [791, 231] on button "Preservar Voces" at bounding box center [808, 241] width 128 height 24
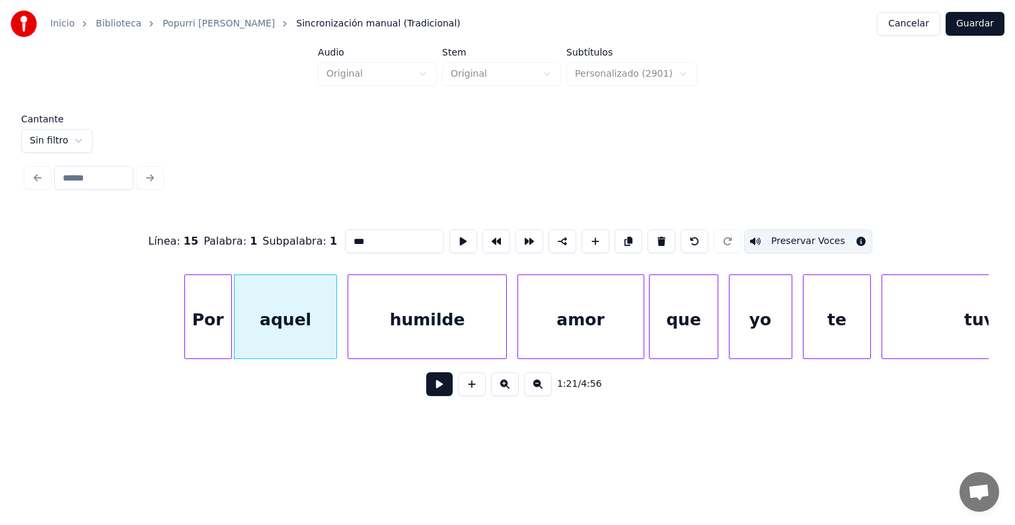
click at [268, 325] on div "aquel" at bounding box center [286, 320] width 102 height 90
click at [799, 240] on button "Preservar Voces" at bounding box center [808, 241] width 128 height 24
click at [348, 322] on div "humilde" at bounding box center [424, 320] width 165 height 90
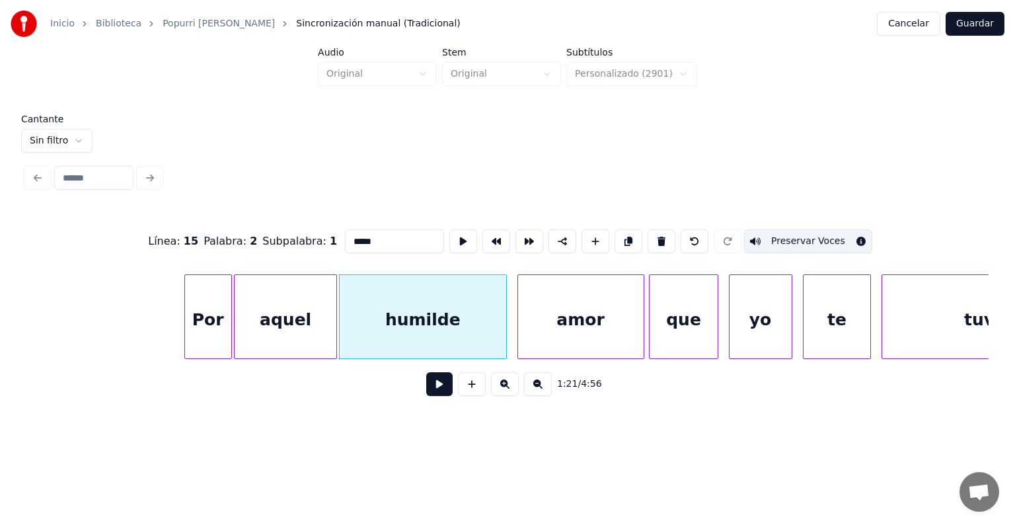
click at [385, 320] on div "humilde" at bounding box center [423, 320] width 166 height 90
click at [789, 235] on button "Preservar Voces" at bounding box center [808, 241] width 128 height 24
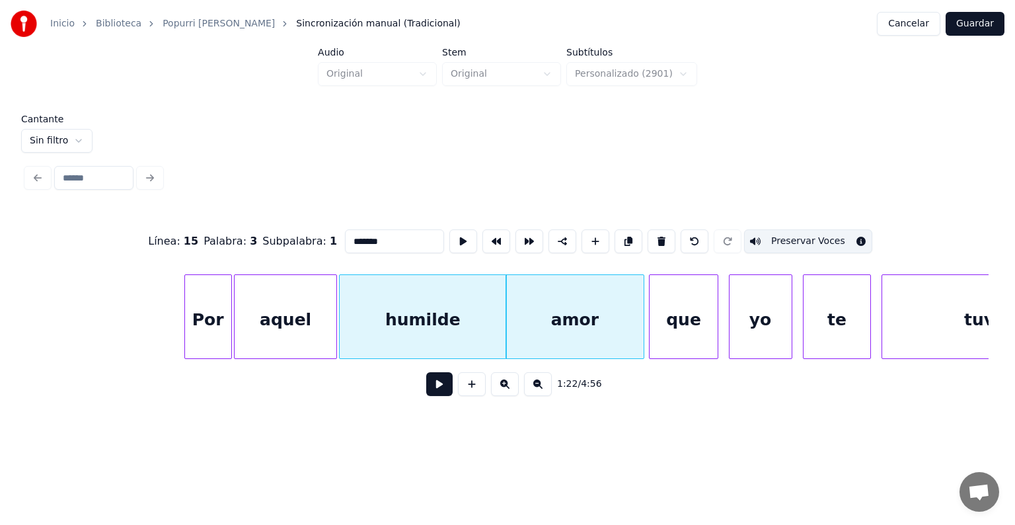
click at [551, 317] on div "amor" at bounding box center [574, 320] width 137 height 90
click at [668, 313] on div "que" at bounding box center [682, 320] width 67 height 90
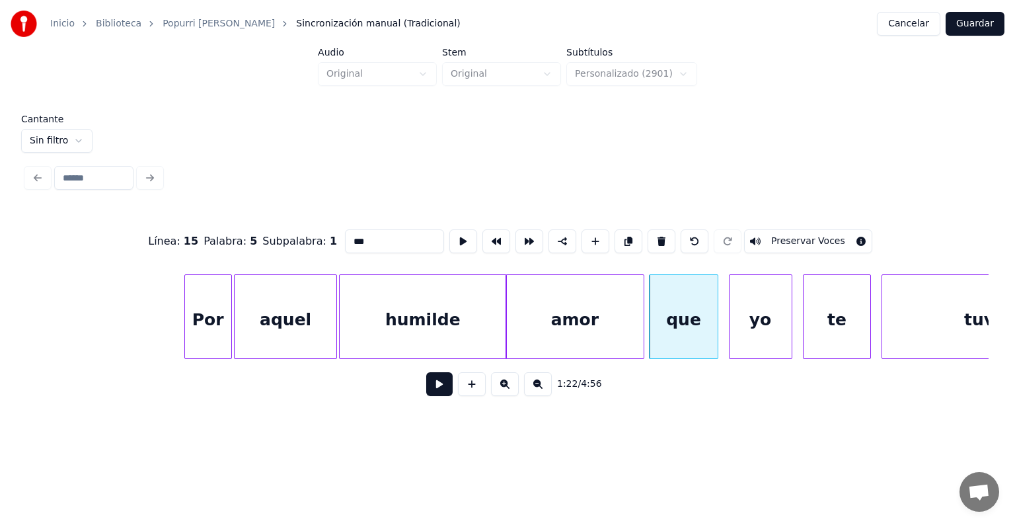
click at [568, 325] on div "amor" at bounding box center [574, 320] width 137 height 90
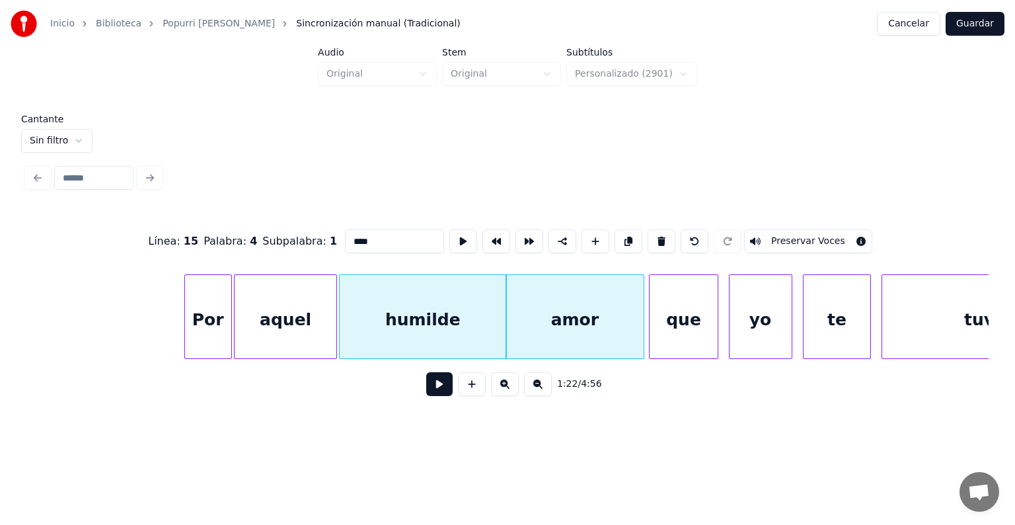
click at [773, 243] on button "Preservar Voces" at bounding box center [808, 241] width 128 height 24
click at [671, 331] on div "que" at bounding box center [682, 320] width 67 height 90
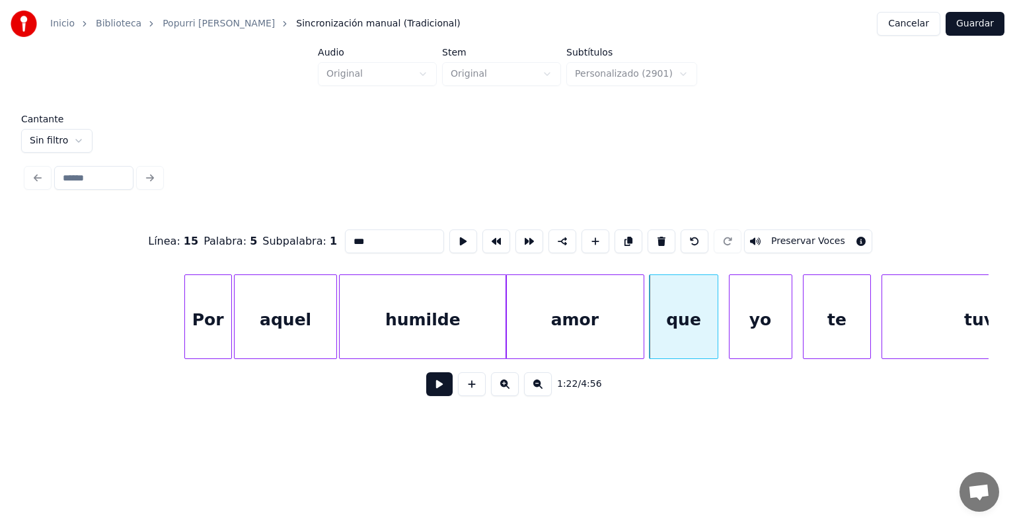
click at [788, 235] on button "Preservar Voces" at bounding box center [808, 241] width 128 height 24
click at [741, 324] on div "yo" at bounding box center [760, 320] width 62 height 90
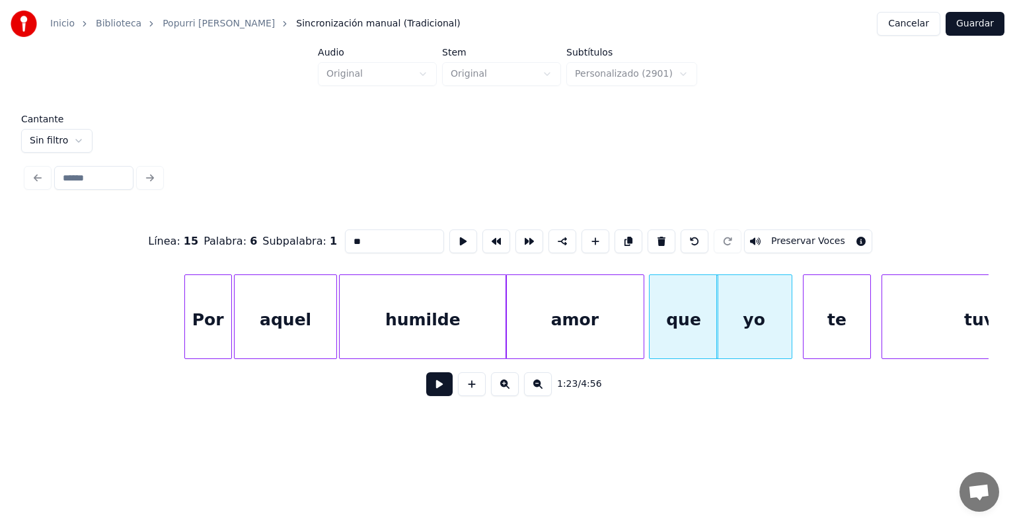
click at [753, 328] on div "yo" at bounding box center [754, 320] width 75 height 90
click at [830, 311] on div "te" at bounding box center [836, 320] width 67 height 90
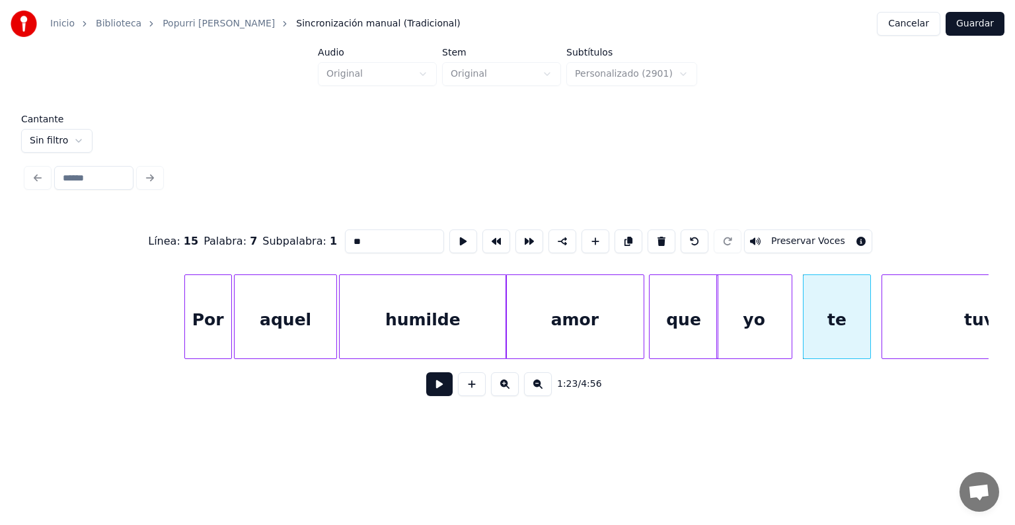
click at [745, 321] on div "yo" at bounding box center [754, 320] width 75 height 90
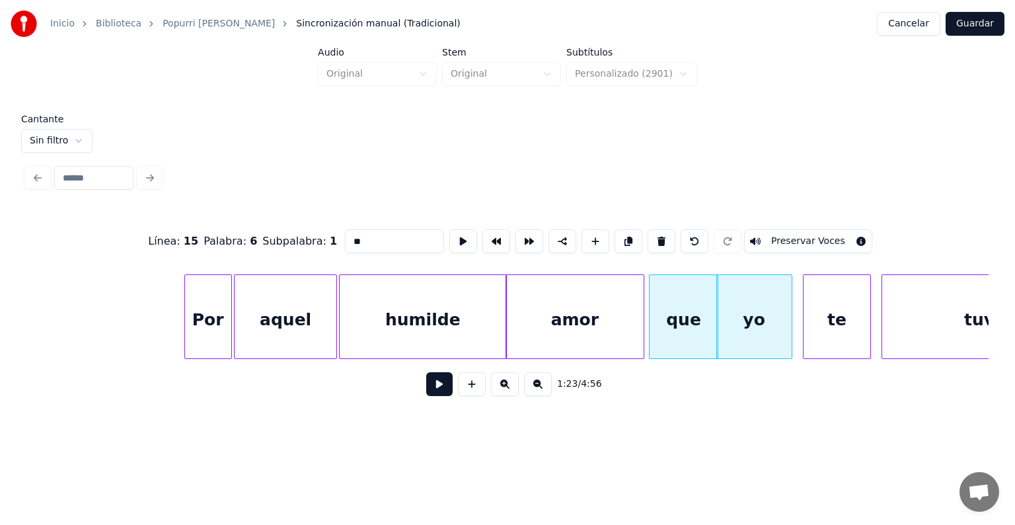
click at [790, 235] on button "Preservar Voces" at bounding box center [808, 241] width 128 height 24
click at [825, 314] on div "te" at bounding box center [836, 320] width 67 height 90
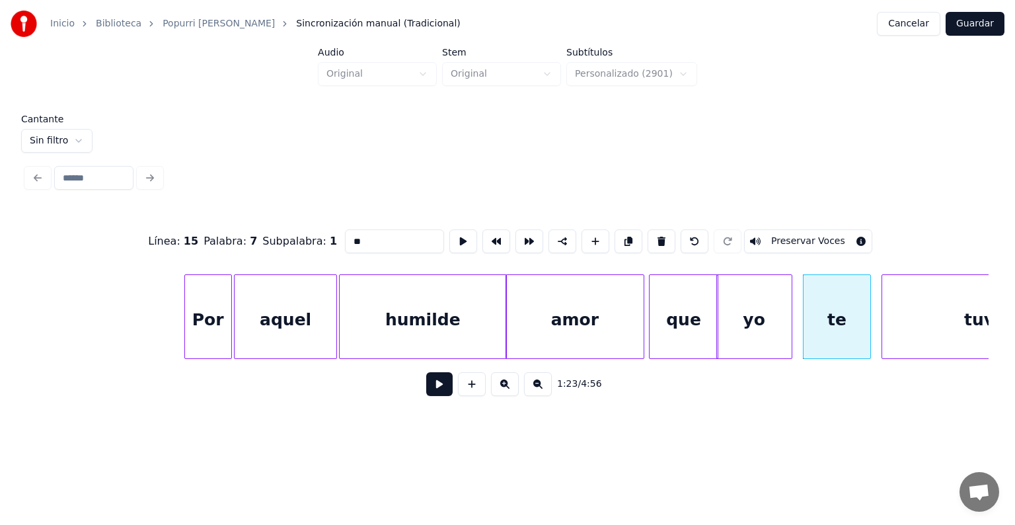
click at [796, 233] on button "Preservar Voces" at bounding box center [808, 241] width 128 height 24
click at [803, 327] on div "te" at bounding box center [834, 320] width 74 height 90
click at [893, 321] on div "tuve" at bounding box center [984, 320] width 205 height 90
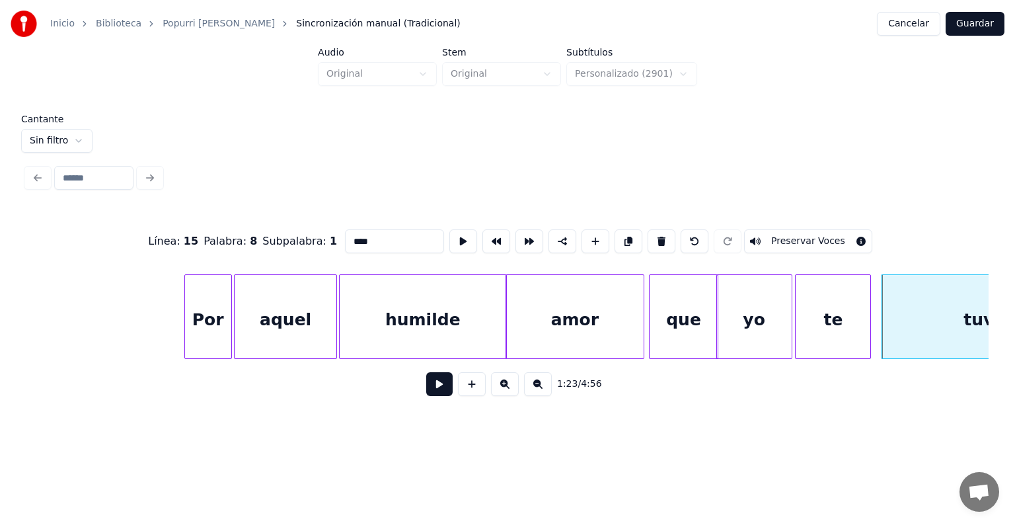
click at [884, 320] on div "tuve" at bounding box center [984, 320] width 206 height 90
click at [901, 313] on div "tuve" at bounding box center [982, 320] width 211 height 90
click at [805, 229] on button "Preservar Voces" at bounding box center [808, 241] width 128 height 24
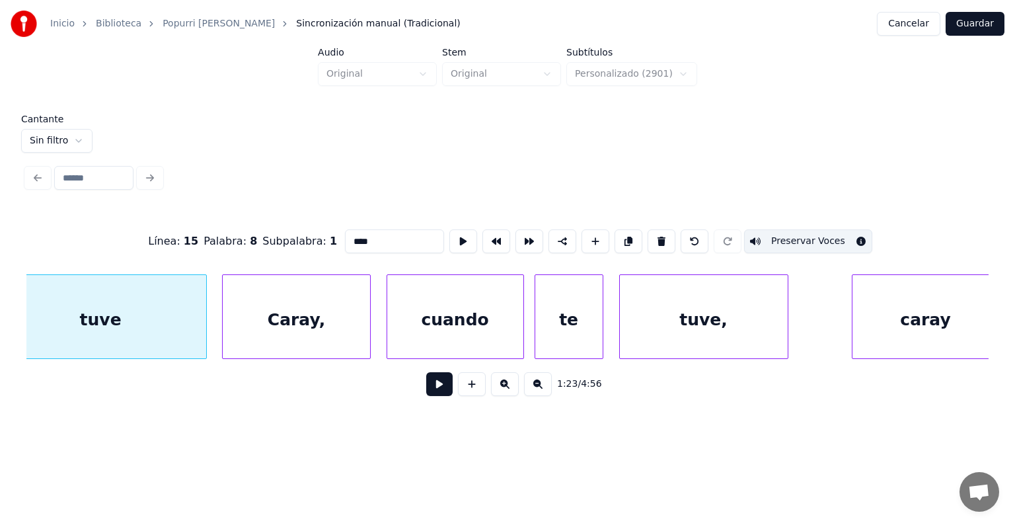
scroll to position [0, 22169]
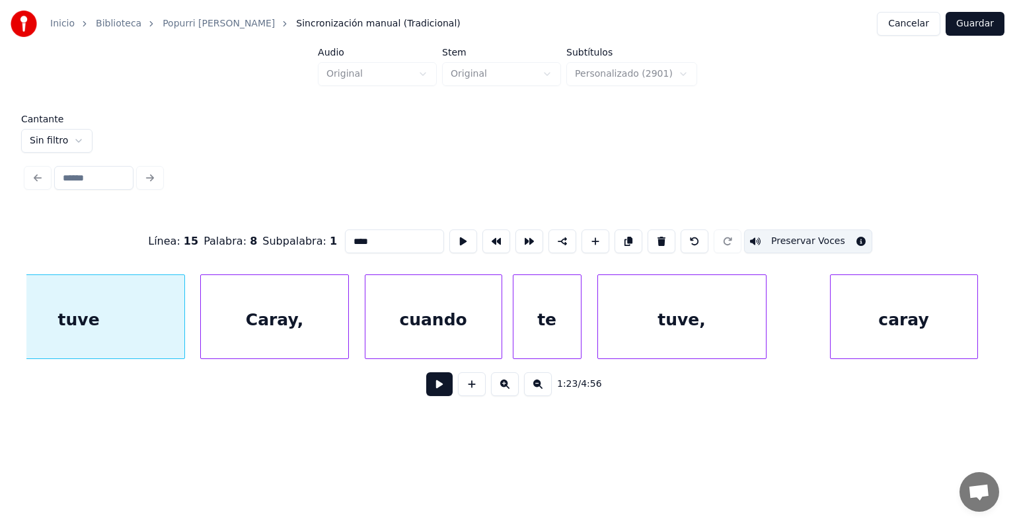
click at [295, 326] on div "Caray," at bounding box center [274, 320] width 147 height 90
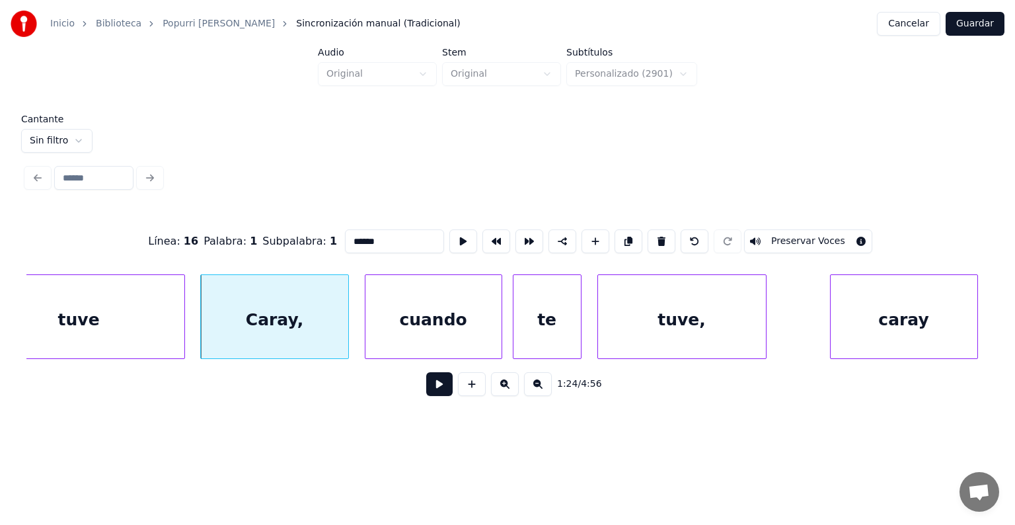
click at [798, 236] on button "Preservar Voces" at bounding box center [808, 241] width 128 height 24
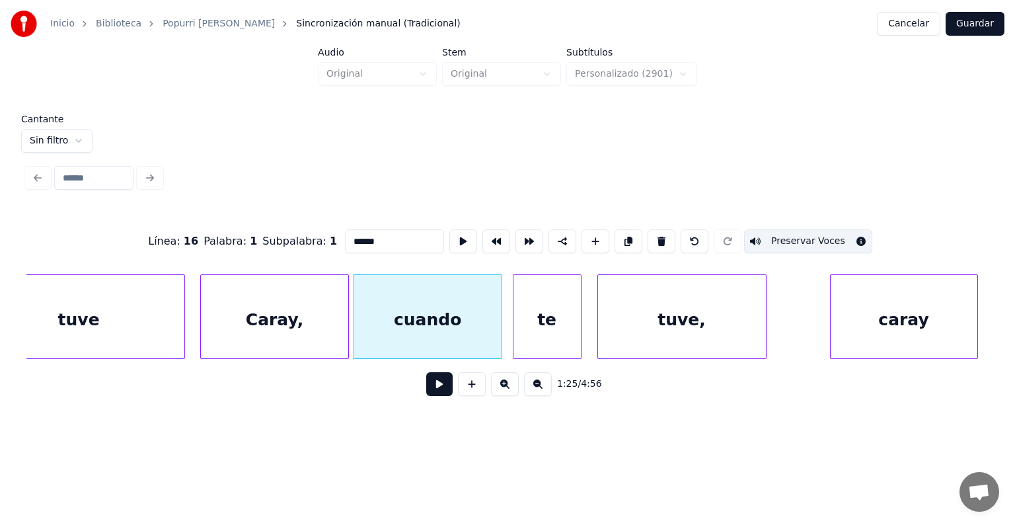
click at [394, 330] on div "cuando" at bounding box center [427, 320] width 147 height 90
click at [773, 231] on button "Preservar Voces" at bounding box center [808, 241] width 128 height 24
click at [513, 332] on div "te" at bounding box center [544, 320] width 71 height 90
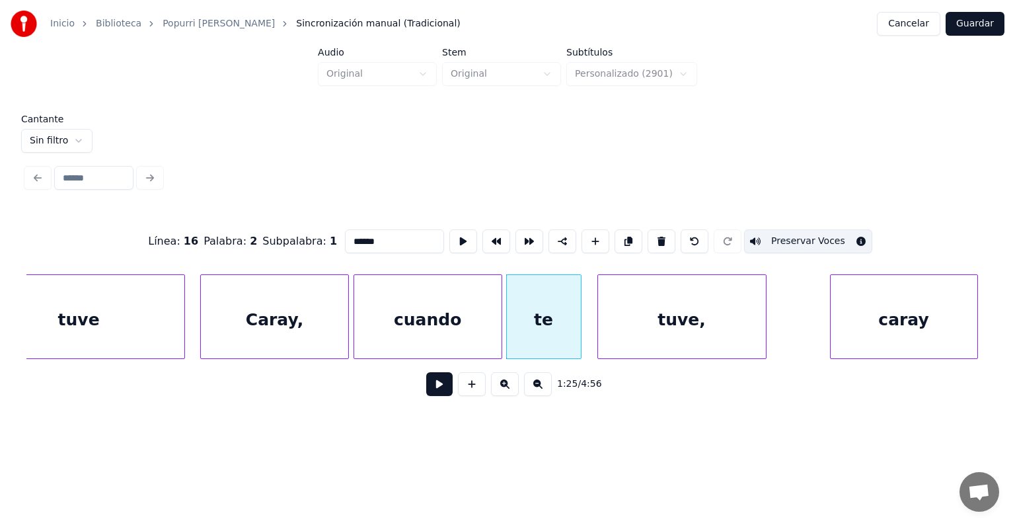
click at [531, 327] on div "te" at bounding box center [544, 320] width 74 height 90
click at [788, 232] on button "Preservar Voces" at bounding box center [808, 241] width 128 height 24
click at [654, 320] on div "tuve," at bounding box center [682, 320] width 168 height 90
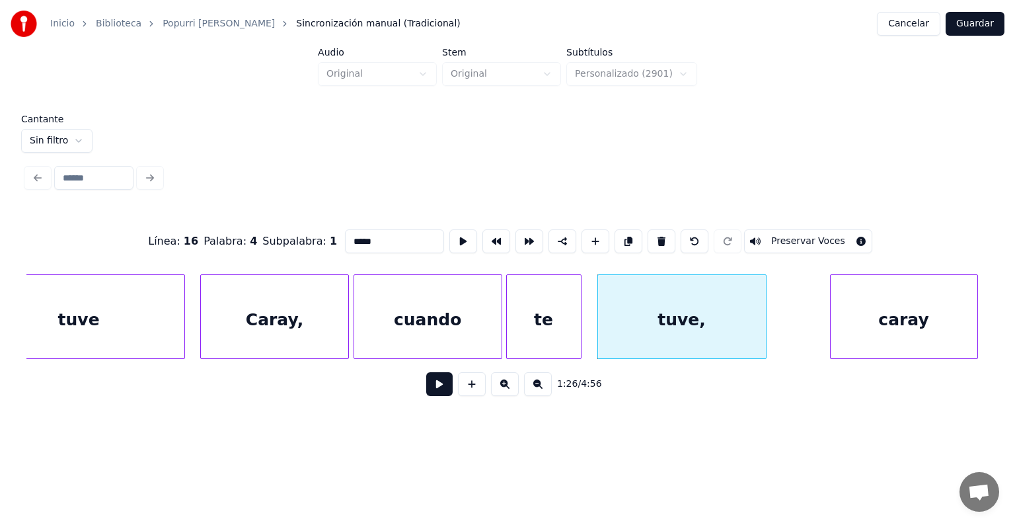
click at [795, 234] on button "Preservar Voces" at bounding box center [808, 241] width 128 height 24
click at [871, 315] on div "caray" at bounding box center [904, 320] width 147 height 90
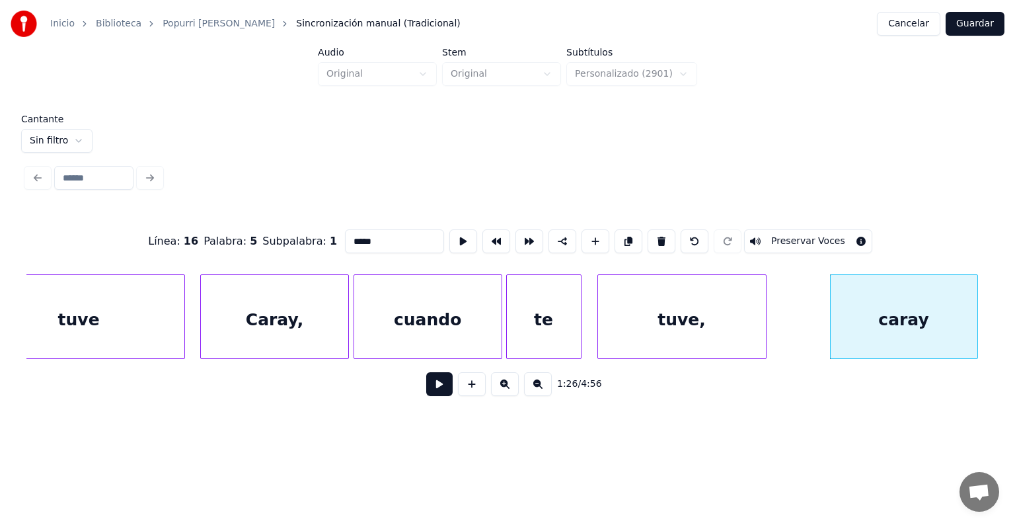
click at [794, 235] on button "Preservar Voces" at bounding box center [808, 241] width 128 height 24
click at [638, 330] on div "tuve," at bounding box center [682, 320] width 168 height 90
type input "*****"
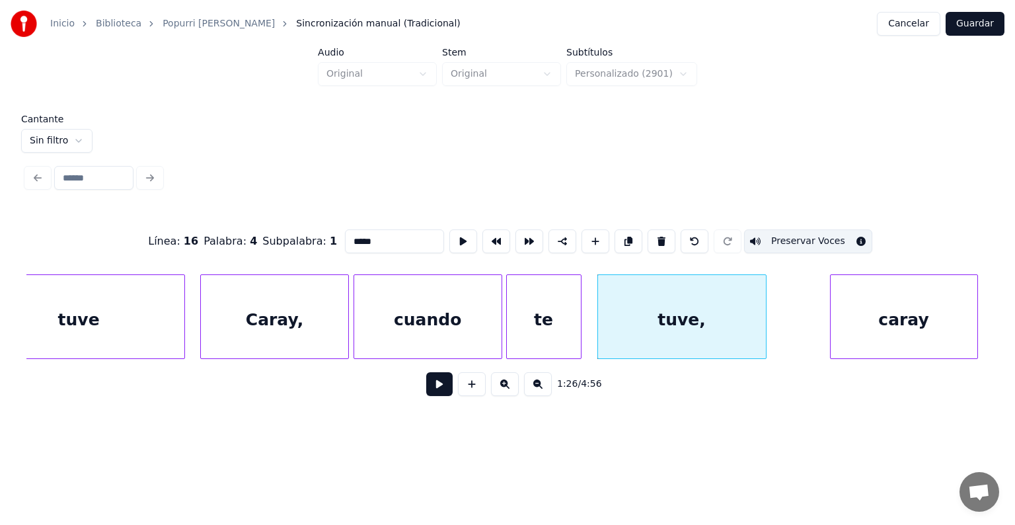
click at [428, 391] on button at bounding box center [439, 384] width 26 height 24
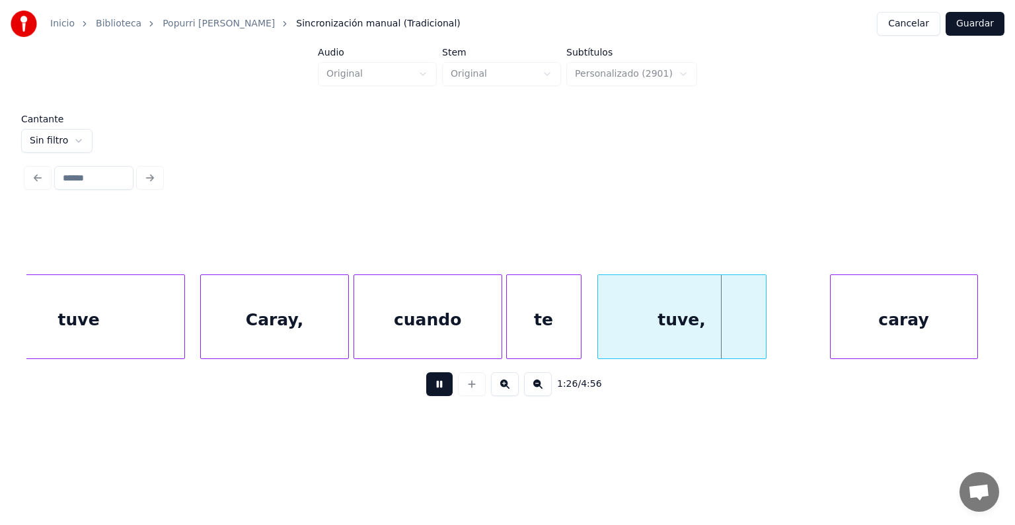
click at [579, 334] on div "te" at bounding box center [544, 320] width 74 height 90
click at [586, 336] on div at bounding box center [585, 316] width 4 height 83
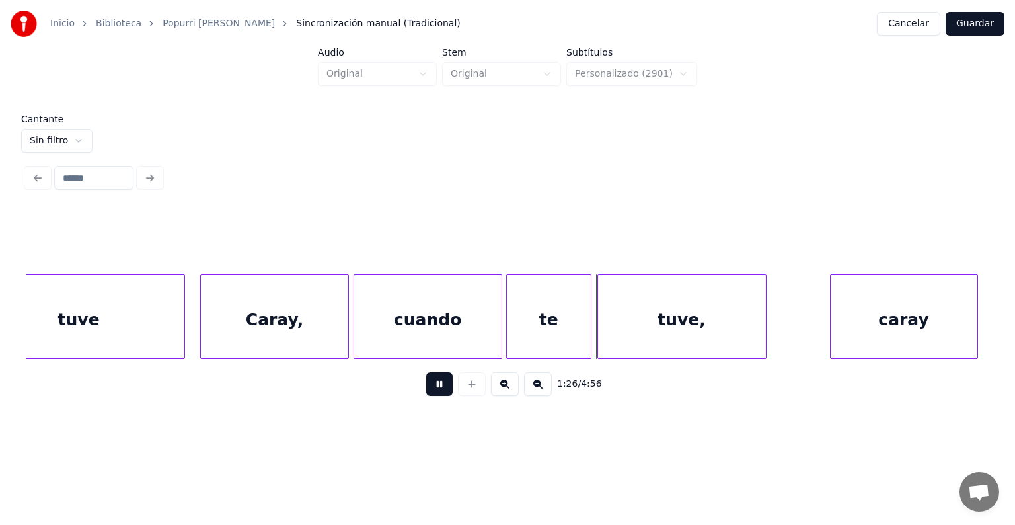
click at [599, 331] on div "tuve," at bounding box center [682, 320] width 168 height 90
click at [596, 331] on div "tuve," at bounding box center [680, 320] width 170 height 90
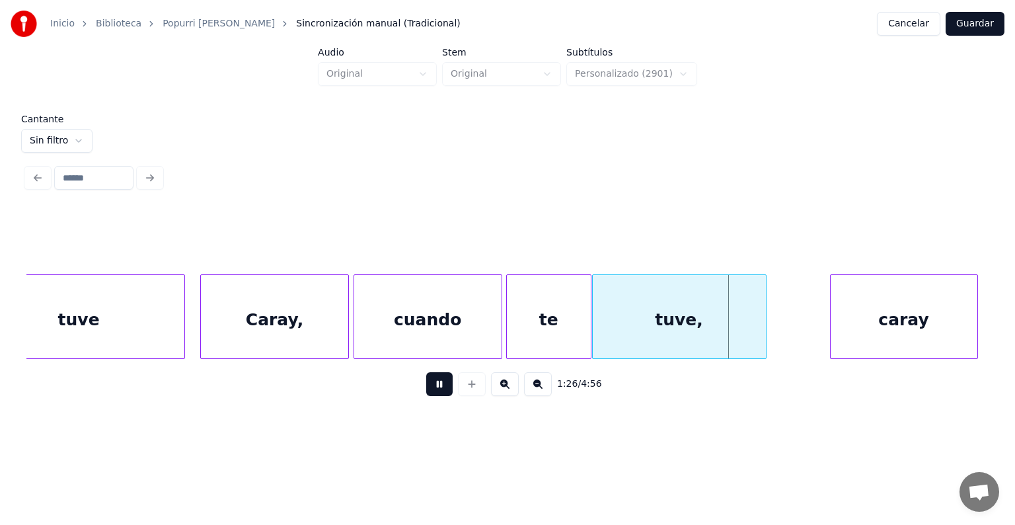
click at [458, 325] on div "cuando" at bounding box center [427, 320] width 147 height 90
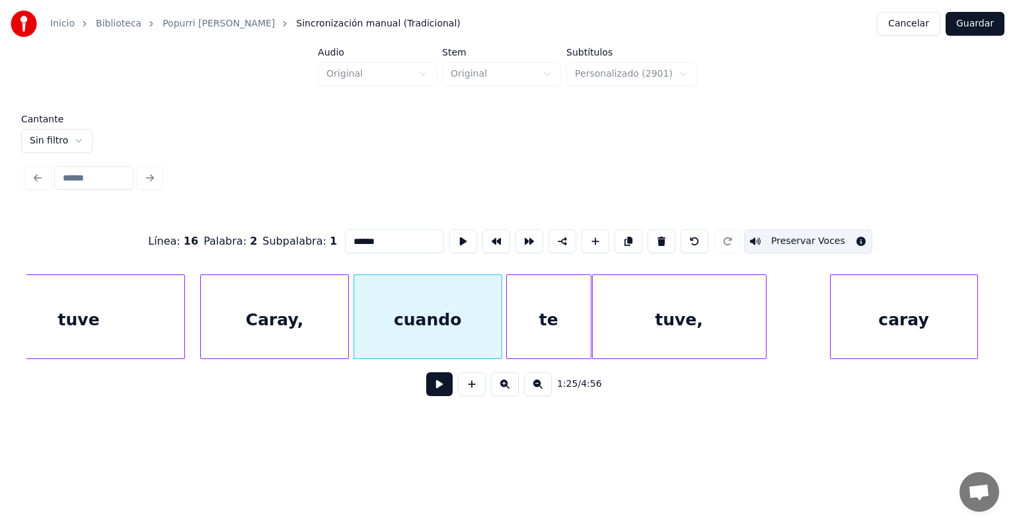
click at [149, 308] on div "tuve" at bounding box center [79, 320] width 211 height 90
type input "****"
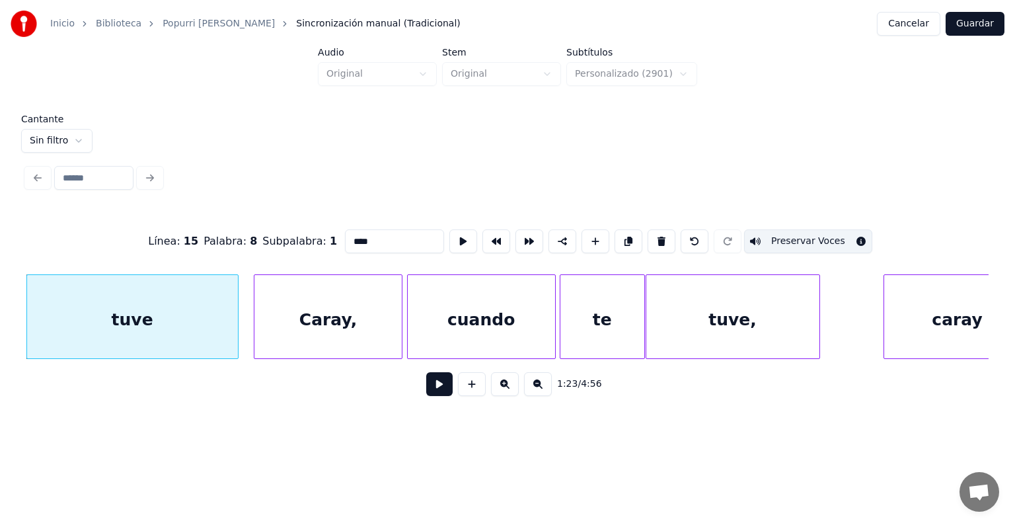
click at [426, 388] on button at bounding box center [439, 384] width 26 height 24
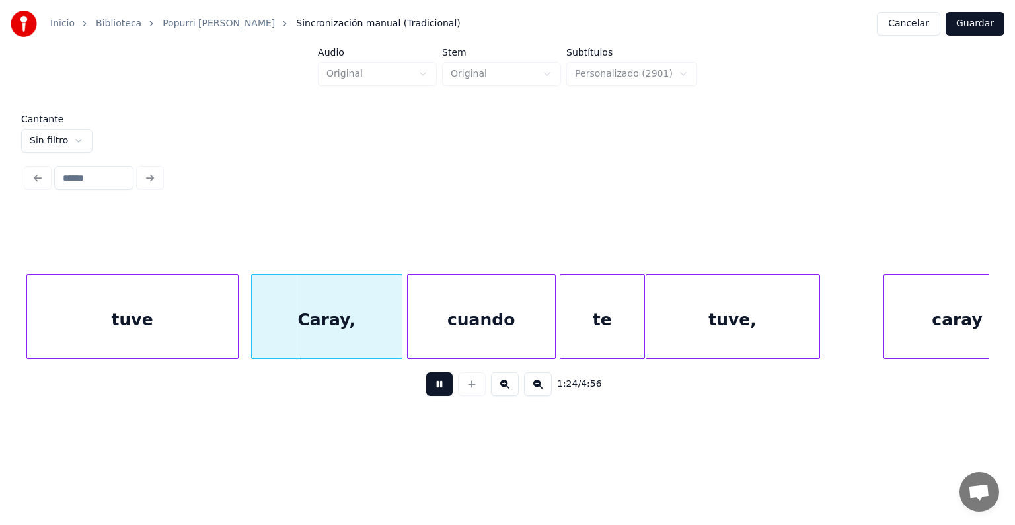
click at [256, 334] on div "Caray," at bounding box center [327, 320] width 150 height 90
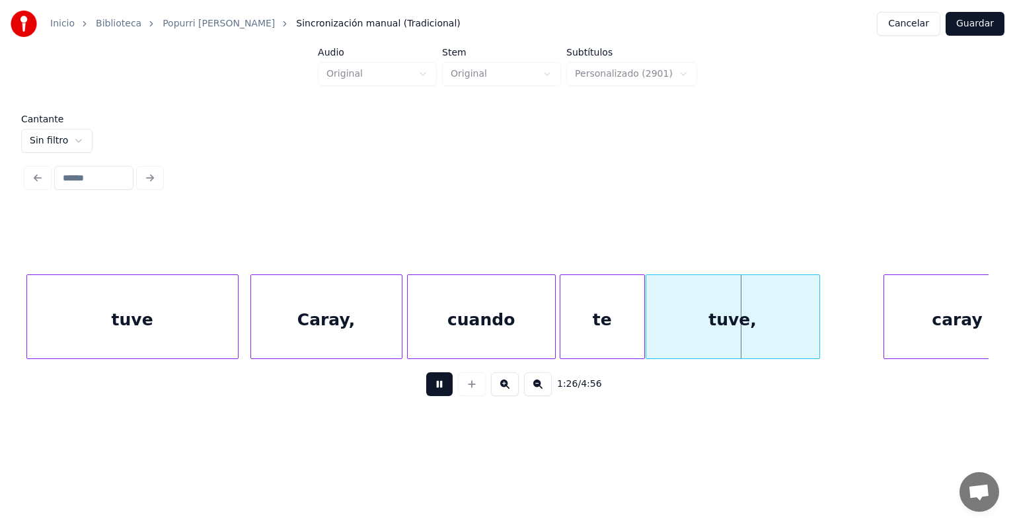
click at [905, 314] on div "caray" at bounding box center [957, 320] width 147 height 90
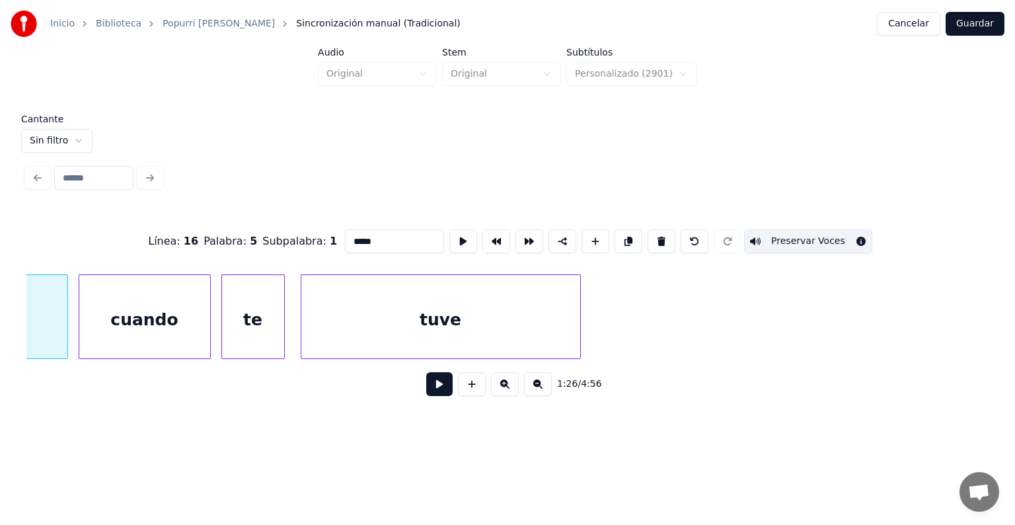
scroll to position [0, 22972]
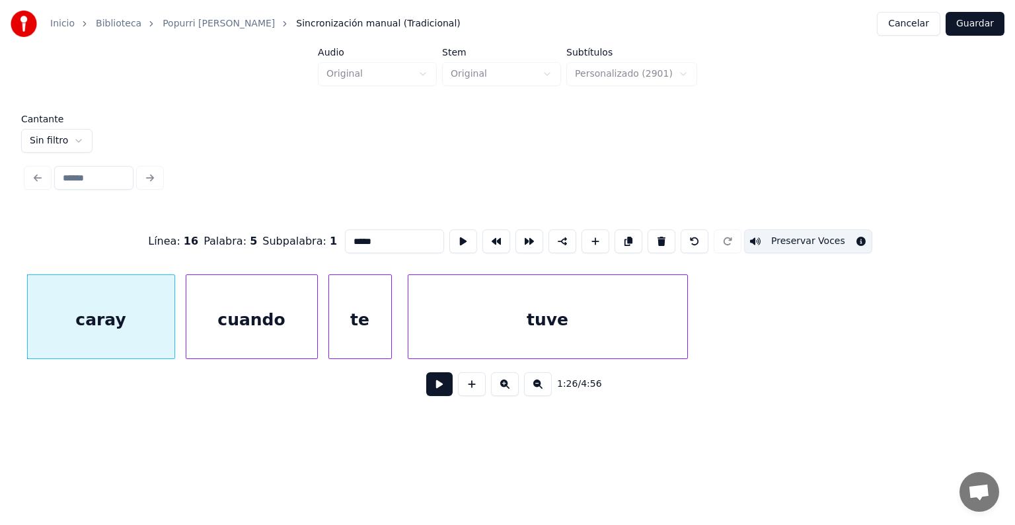
click at [242, 305] on div "cuando" at bounding box center [251, 320] width 131 height 90
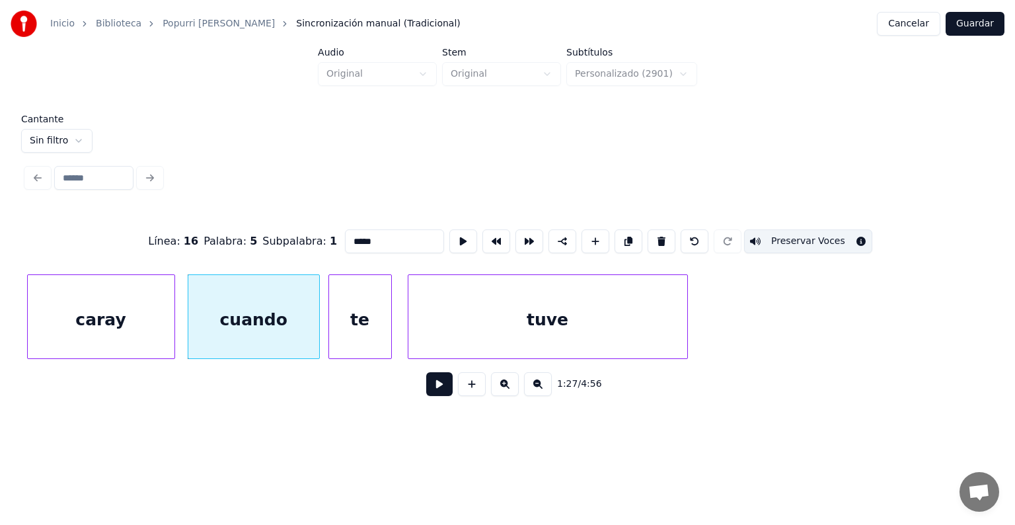
click at [564, 301] on div "tuve" at bounding box center [547, 320] width 279 height 90
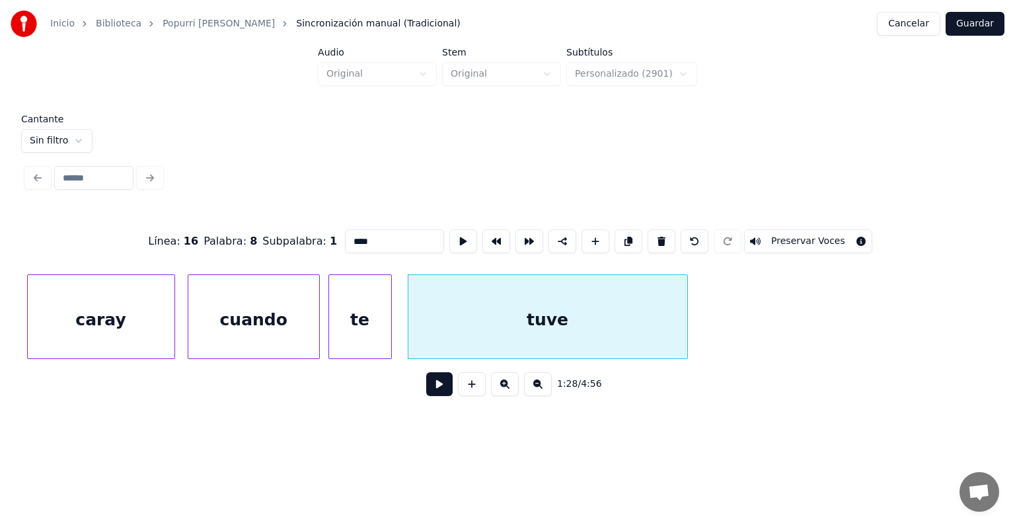
click at [786, 235] on button "Preservar Voces" at bounding box center [808, 241] width 128 height 24
click at [342, 314] on div "te" at bounding box center [360, 320] width 62 height 90
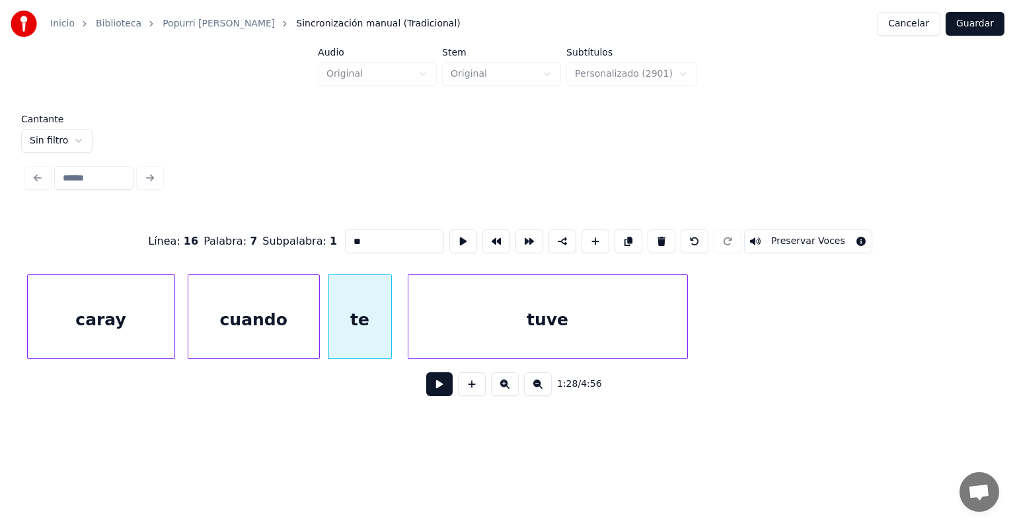
click at [790, 235] on button "Preservar Voces" at bounding box center [808, 241] width 128 height 24
click at [276, 303] on div "cuando" at bounding box center [253, 320] width 131 height 90
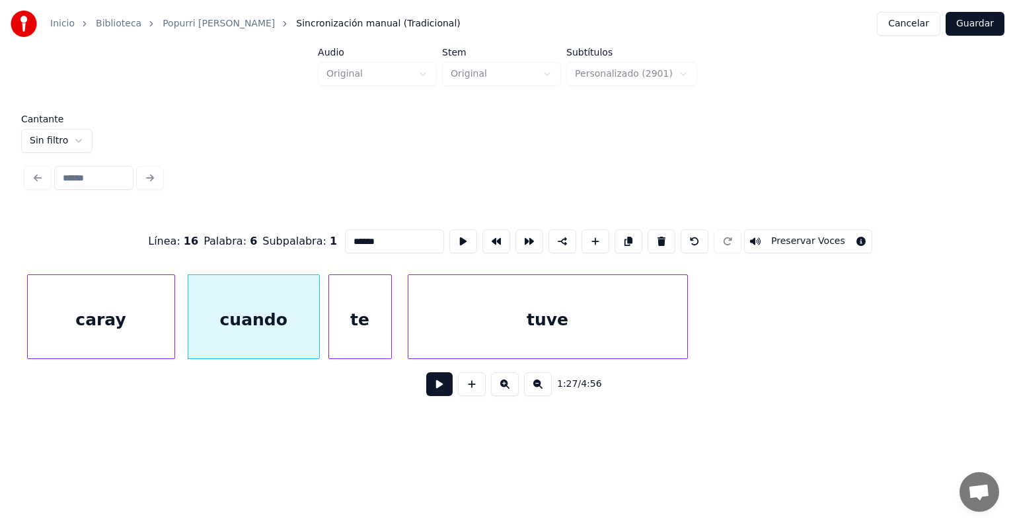
click at [788, 237] on button "Preservar Voces" at bounding box center [808, 241] width 128 height 24
click at [106, 325] on div "caray" at bounding box center [101, 320] width 147 height 90
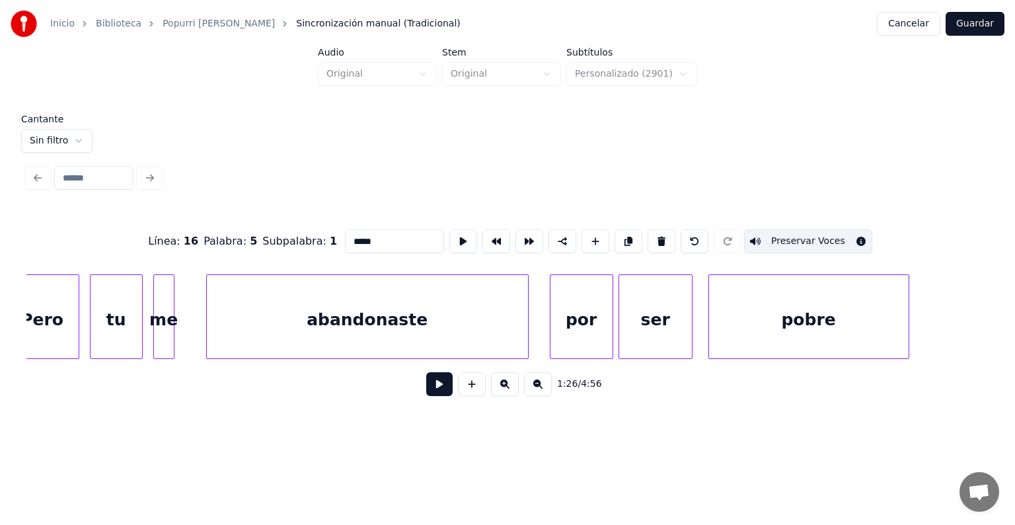
scroll to position [0, 24576]
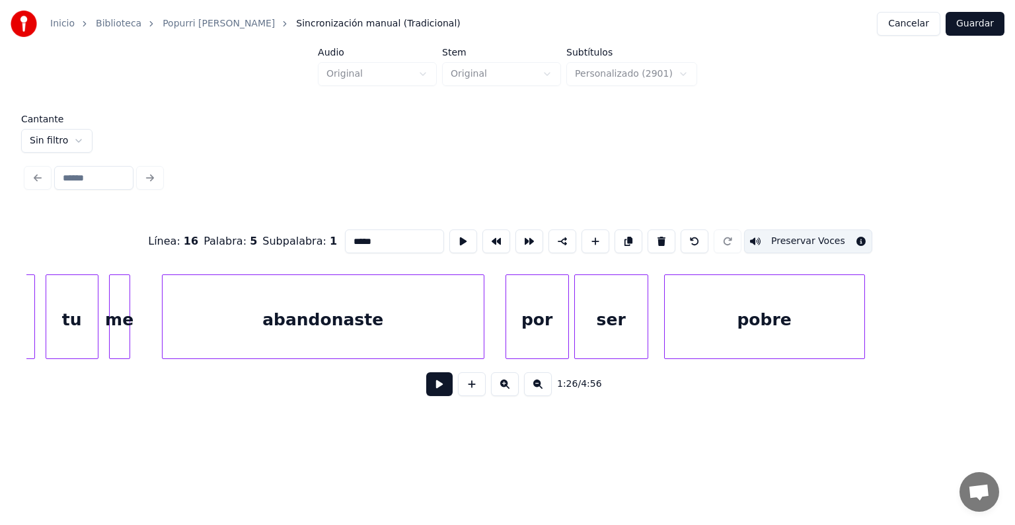
click at [119, 305] on div "me" at bounding box center [120, 320] width 20 height 90
type input "**"
click at [426, 392] on button at bounding box center [439, 384] width 26 height 24
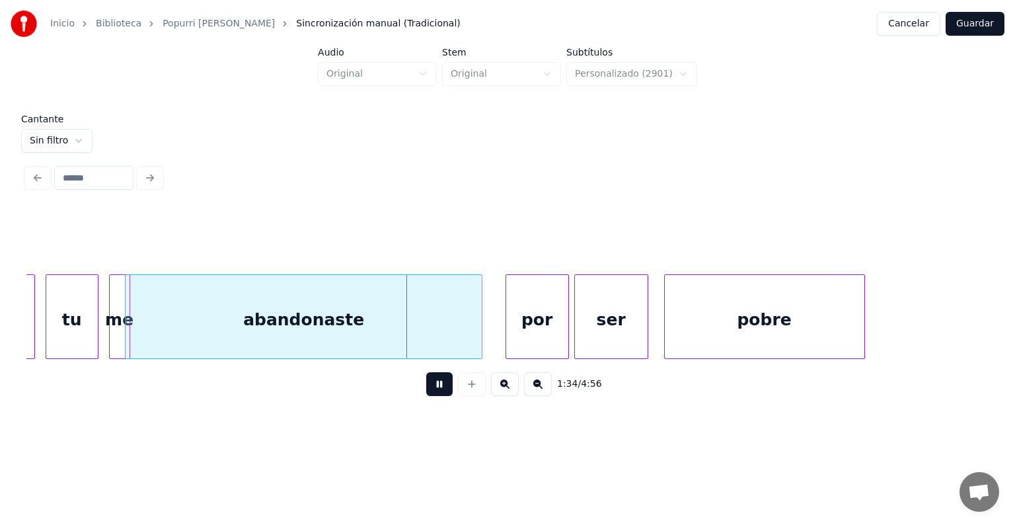
click at [161, 332] on div "abandonaste" at bounding box center [304, 320] width 356 height 90
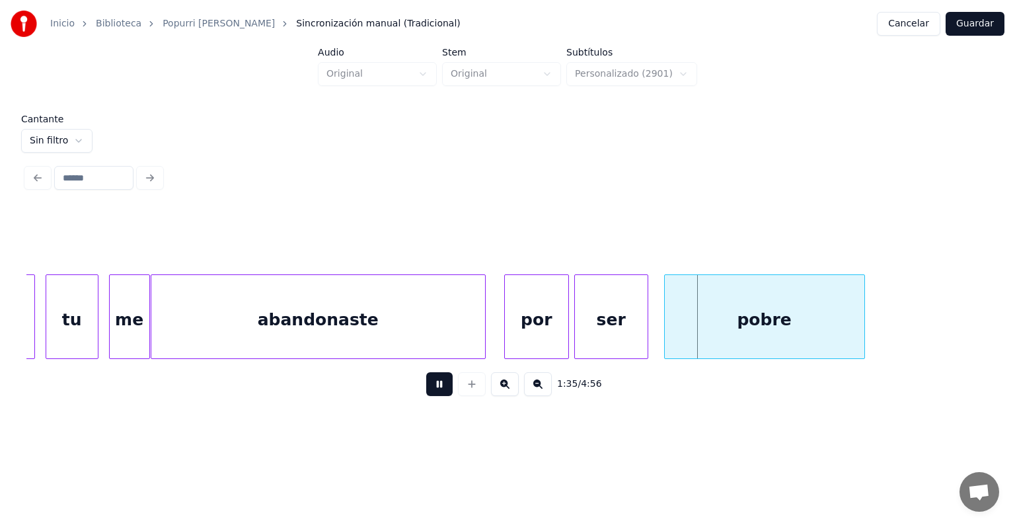
click at [506, 326] on div at bounding box center [507, 316] width 4 height 83
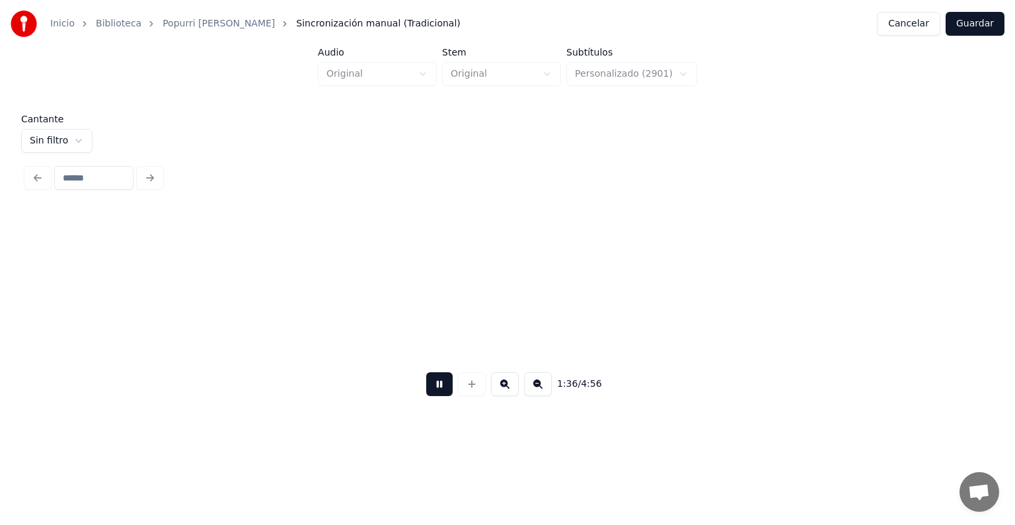
scroll to position [0, 25542]
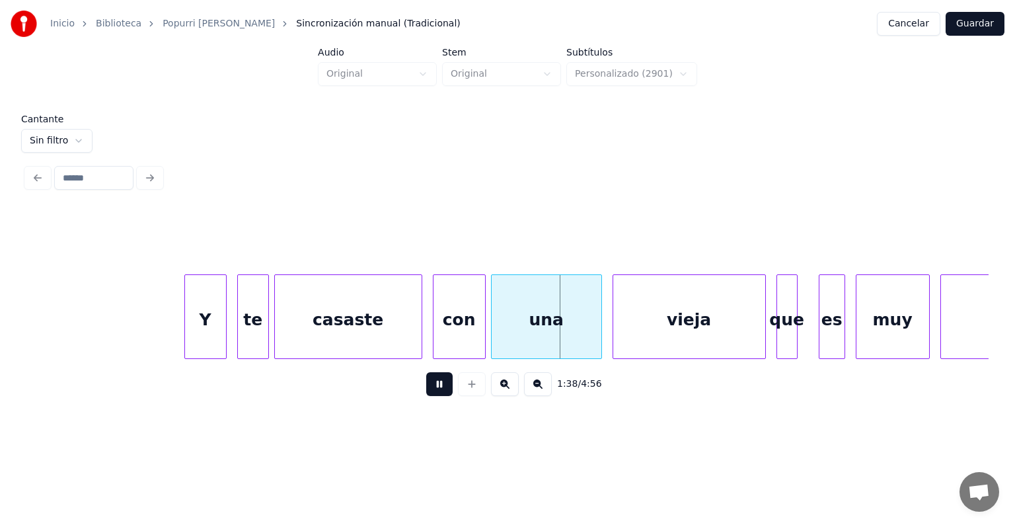
click at [198, 310] on div "Y" at bounding box center [205, 320] width 41 height 90
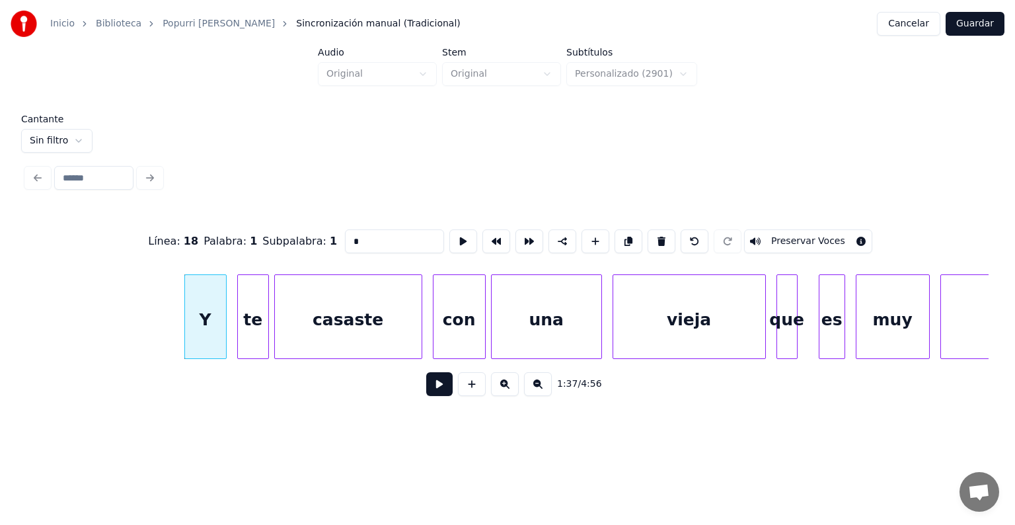
click at [659, 234] on button at bounding box center [661, 241] width 28 height 24
type input "**"
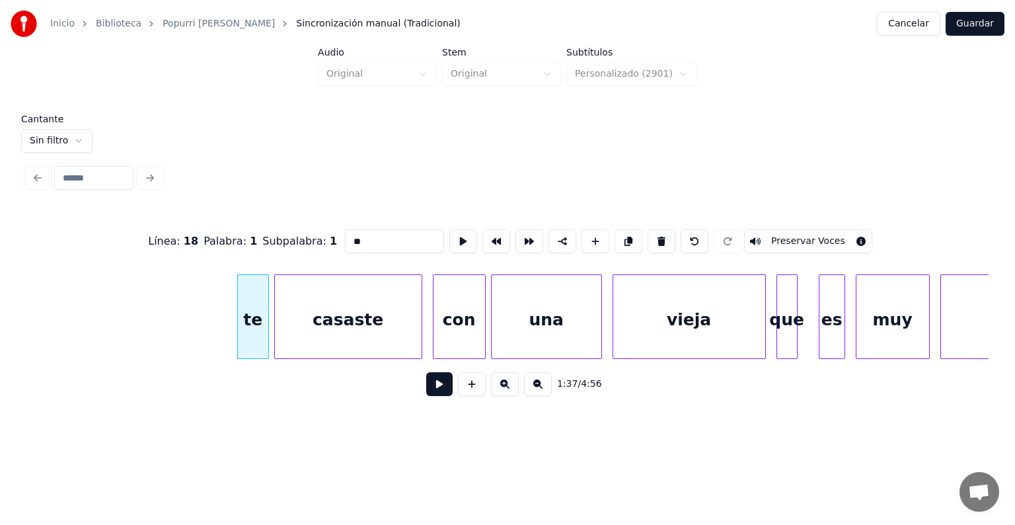
click at [445, 386] on button at bounding box center [439, 384] width 26 height 24
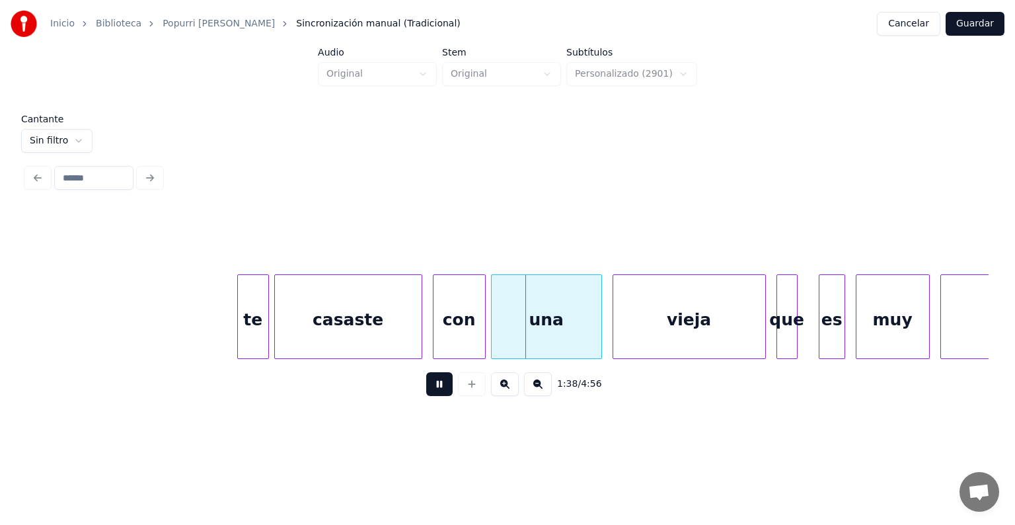
click at [435, 328] on div "con" at bounding box center [459, 320] width 52 height 90
click at [614, 322] on div "vieja" at bounding box center [689, 320] width 152 height 90
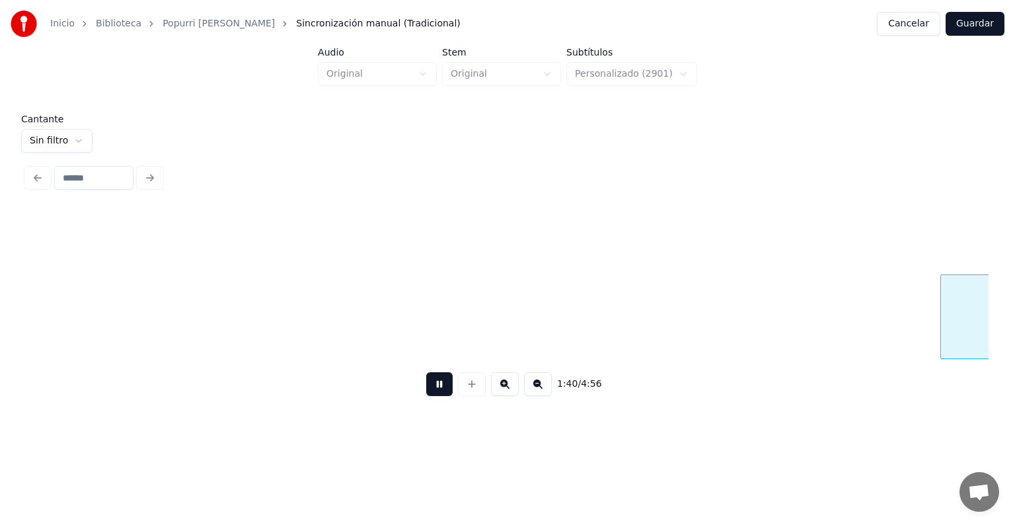
scroll to position [0, 26507]
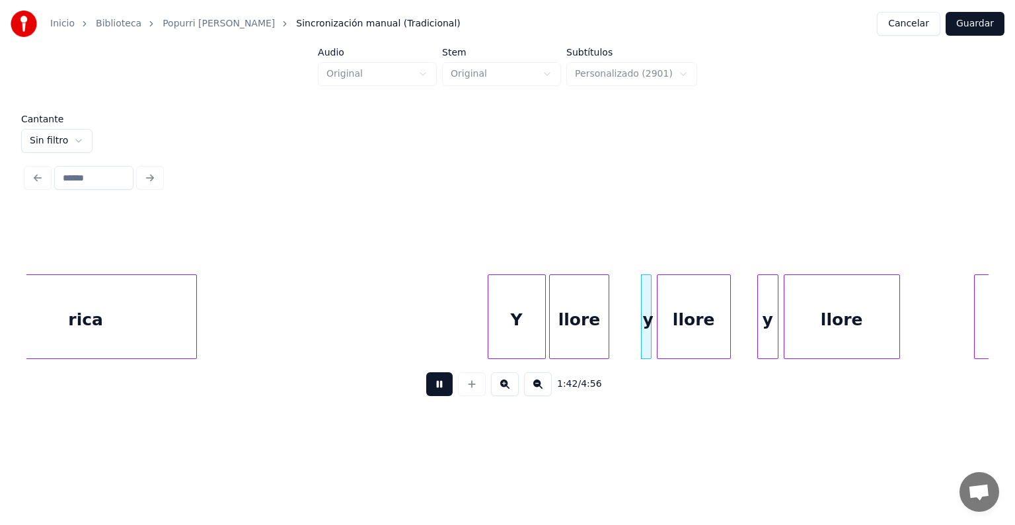
click at [551, 328] on div "llore" at bounding box center [579, 320] width 58 height 90
click at [510, 318] on div "Y" at bounding box center [516, 320] width 57 height 90
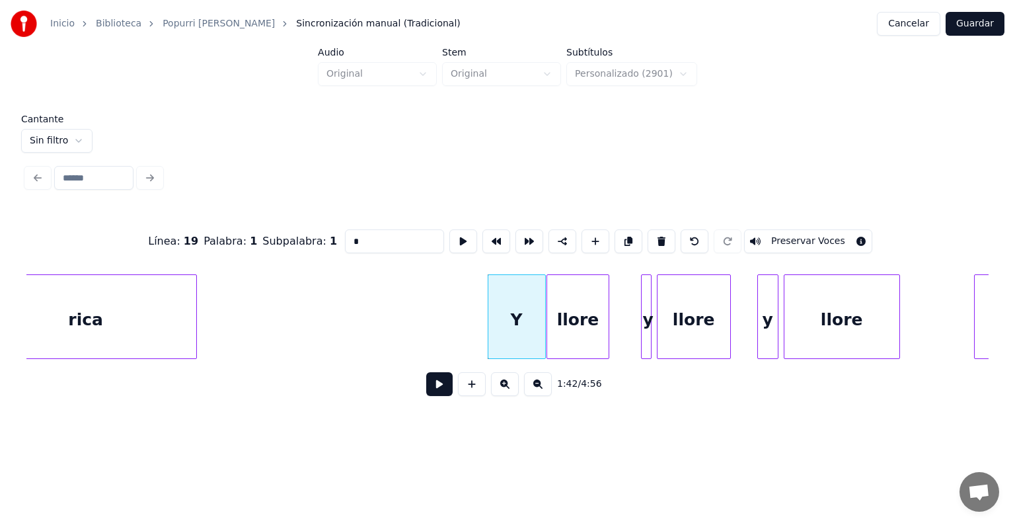
click at [788, 235] on button "Preservar Voces" at bounding box center [808, 241] width 128 height 24
click at [580, 328] on div "llore" at bounding box center [577, 320] width 61 height 90
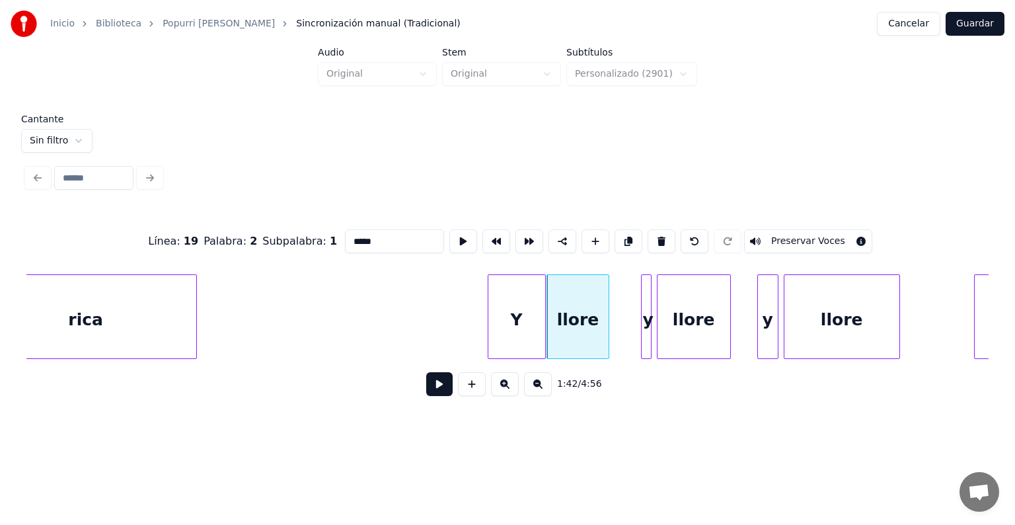
click at [643, 328] on div "y" at bounding box center [648, 320] width 13 height 90
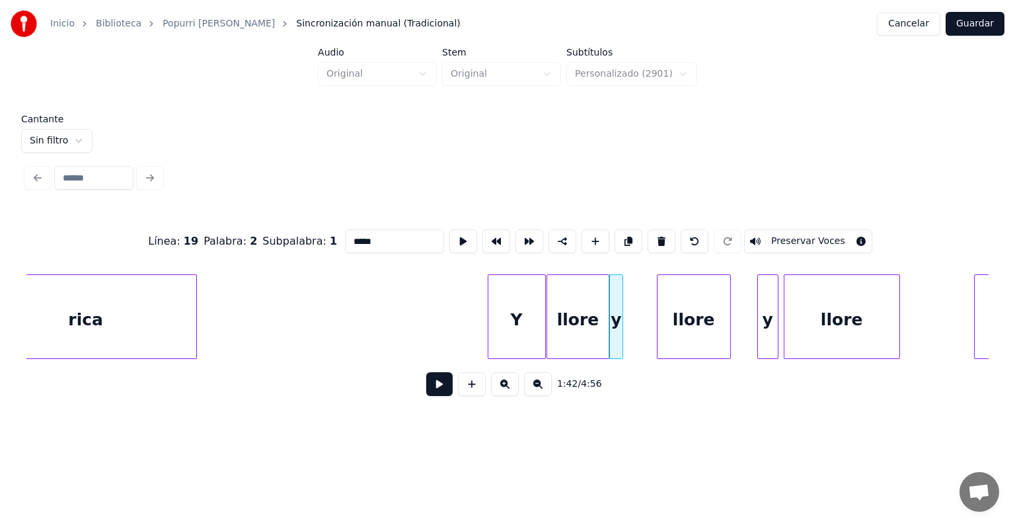
click at [615, 316] on div "y" at bounding box center [615, 320] width 13 height 90
click at [786, 233] on button "Preservar Voces" at bounding box center [808, 241] width 128 height 24
click at [669, 312] on div "llore" at bounding box center [693, 320] width 73 height 90
type input "*****"
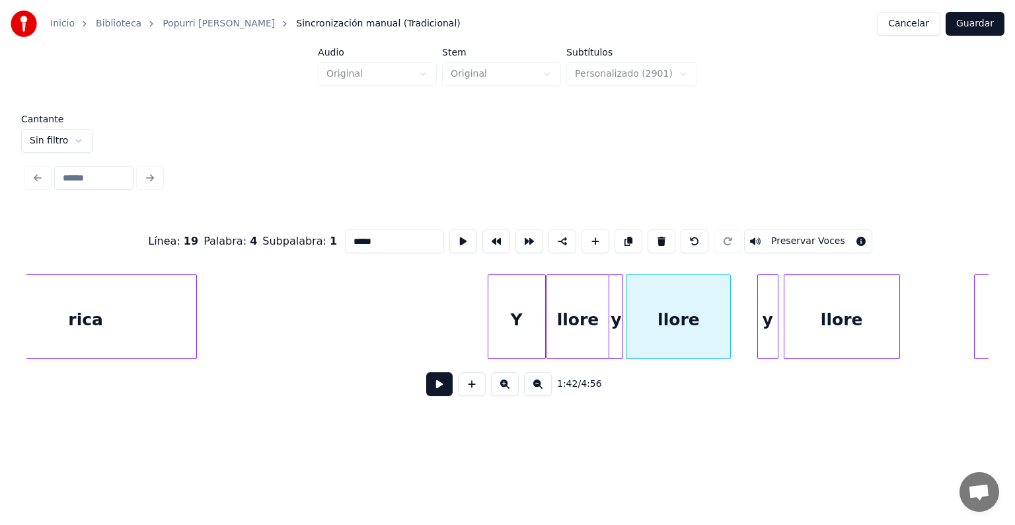
click at [433, 396] on button at bounding box center [439, 384] width 26 height 24
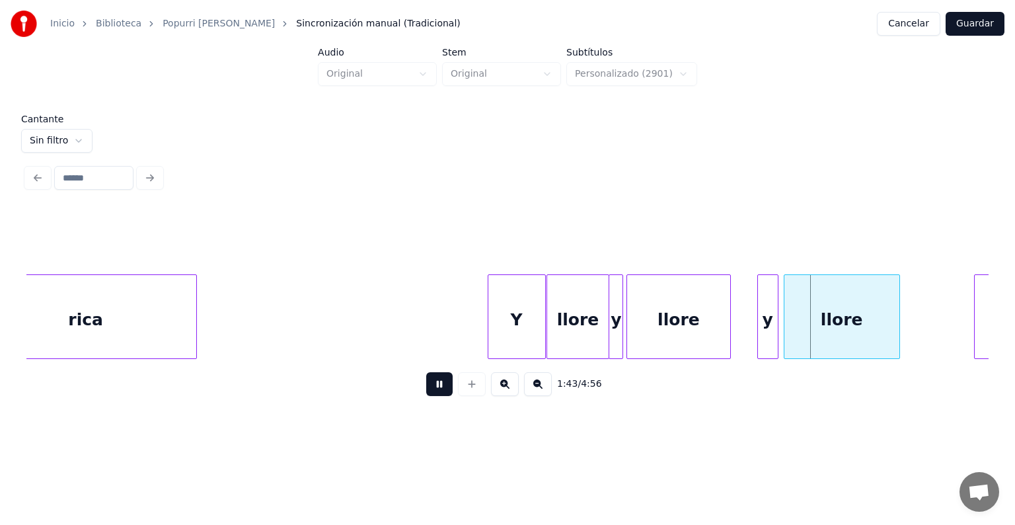
click at [655, 319] on div "llore" at bounding box center [678, 320] width 103 height 90
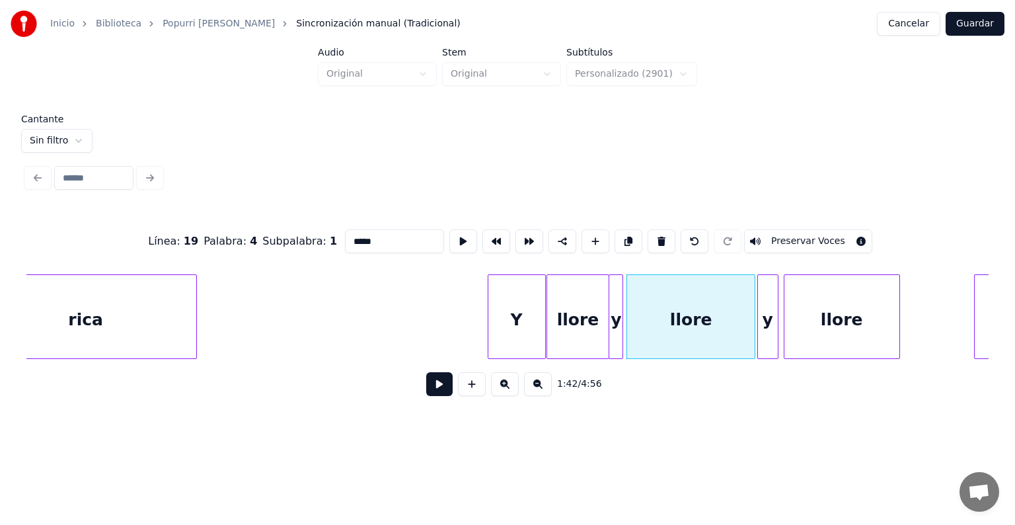
click at [773, 242] on button "Preservar Voces" at bounding box center [808, 241] width 128 height 24
click at [620, 315] on div at bounding box center [620, 316] width 4 height 83
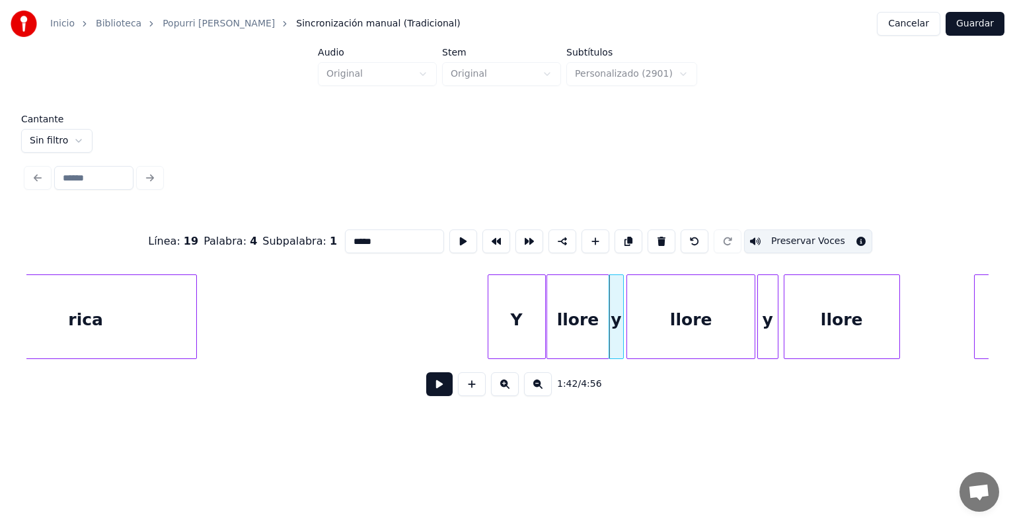
click at [579, 318] on div "llore" at bounding box center [577, 320] width 61 height 90
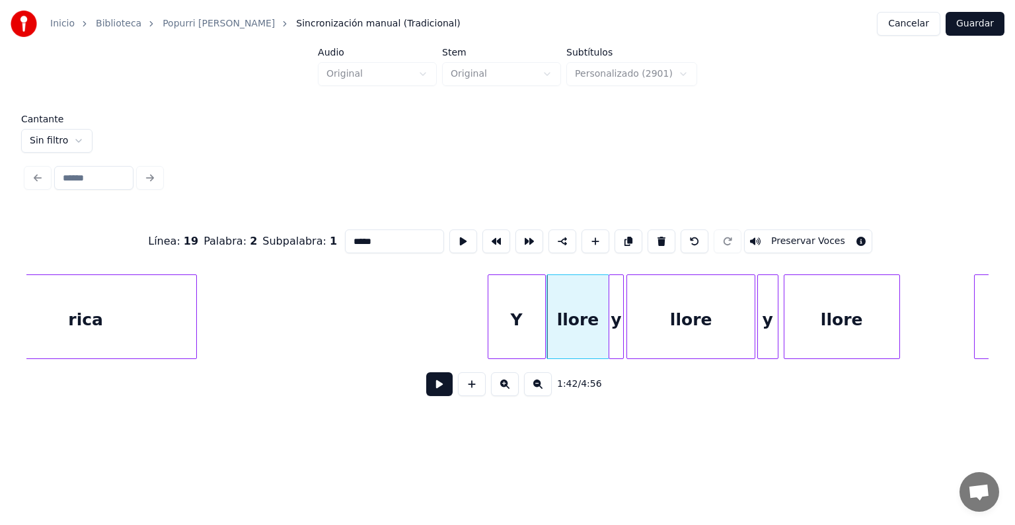
click at [759, 320] on div at bounding box center [760, 316] width 4 height 83
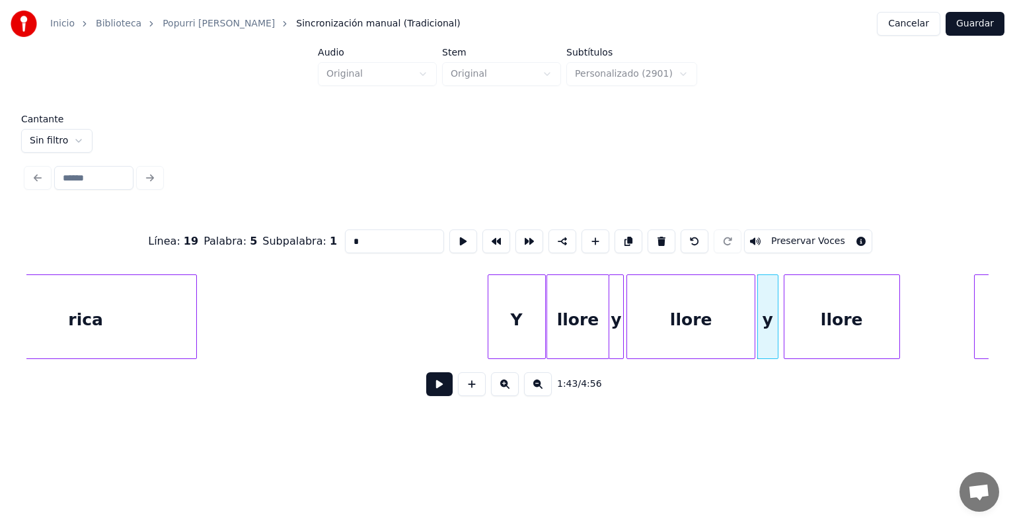
click at [795, 239] on button "Preservar Voces" at bounding box center [808, 241] width 128 height 24
click at [568, 318] on div "llore" at bounding box center [577, 320] width 61 height 90
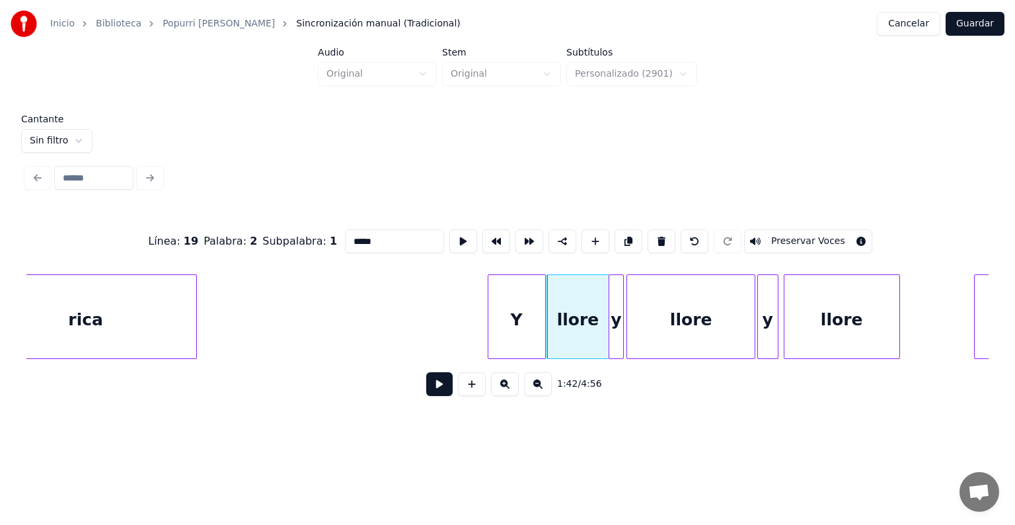
click at [788, 237] on button "Preservar Voces" at bounding box center [808, 241] width 128 height 24
click at [519, 324] on div "Y" at bounding box center [516, 320] width 57 height 90
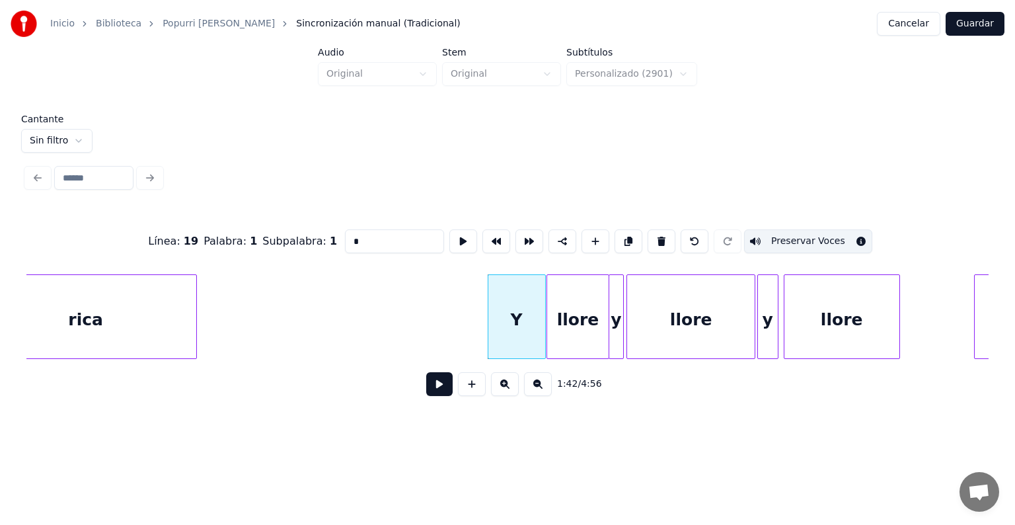
click at [758, 312] on div at bounding box center [760, 316] width 4 height 83
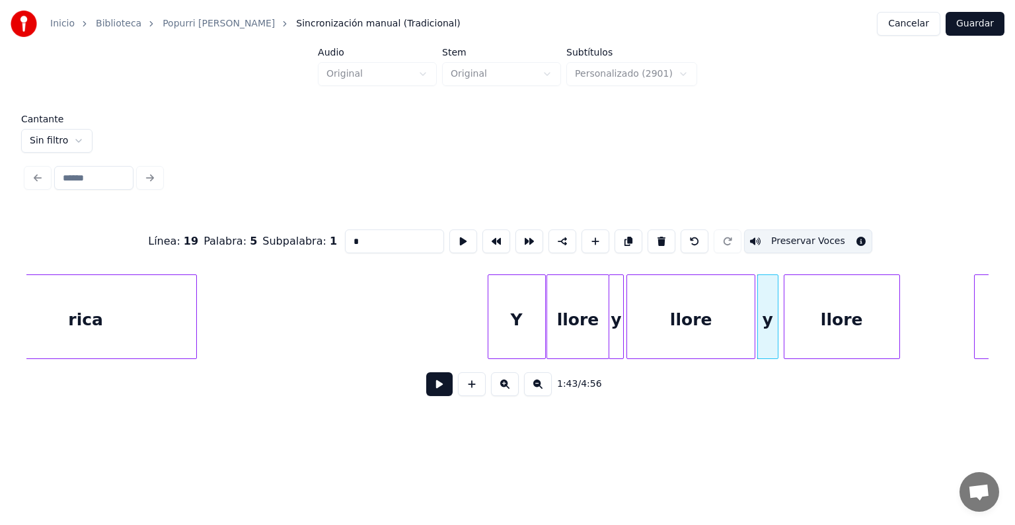
click at [823, 310] on div "llore" at bounding box center [841, 320] width 115 height 90
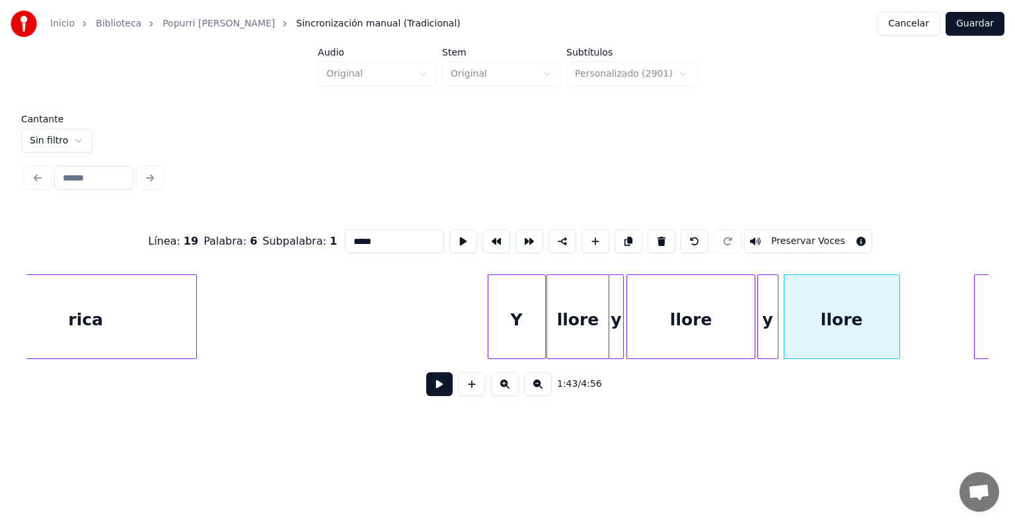
click at [788, 235] on button "Preservar Voces" at bounding box center [808, 241] width 128 height 24
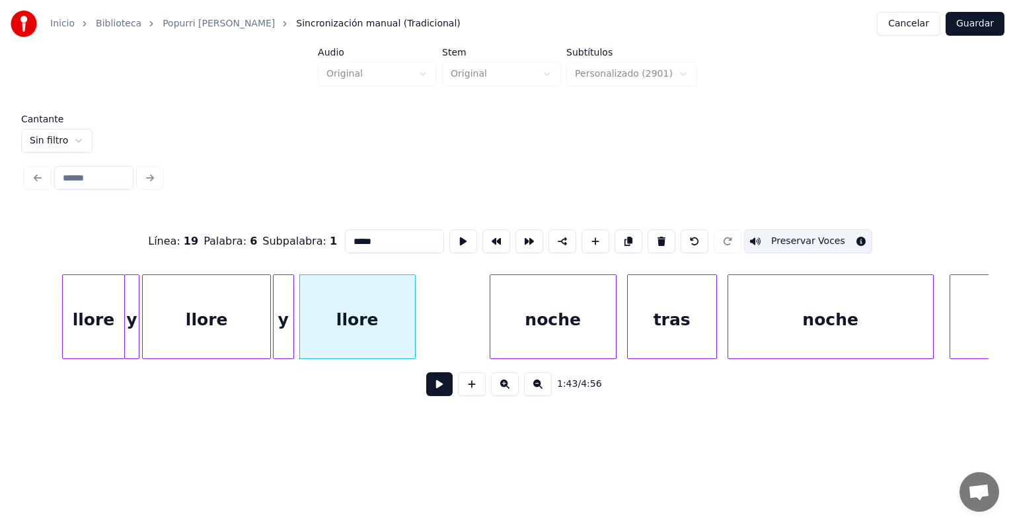
scroll to position [0, 27036]
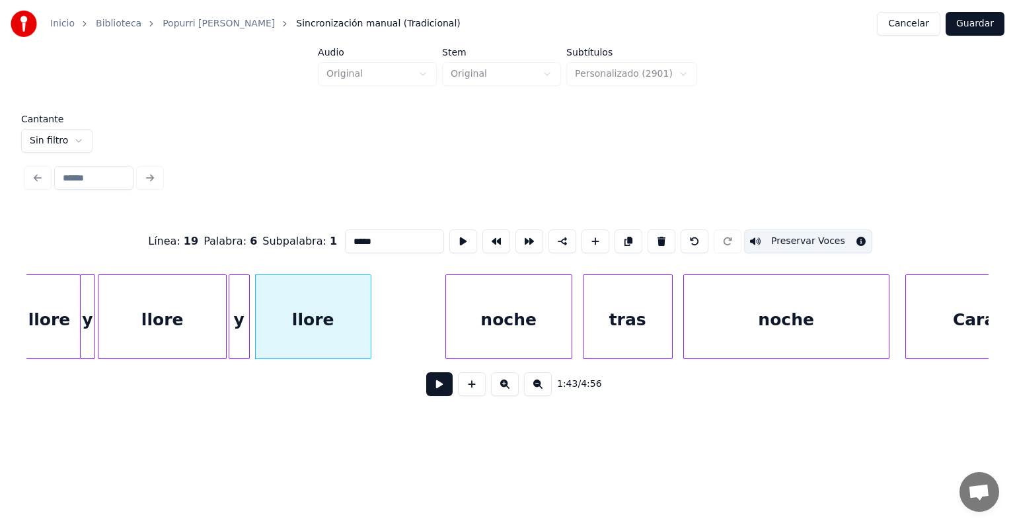
click at [464, 317] on div "noche" at bounding box center [509, 320] width 126 height 90
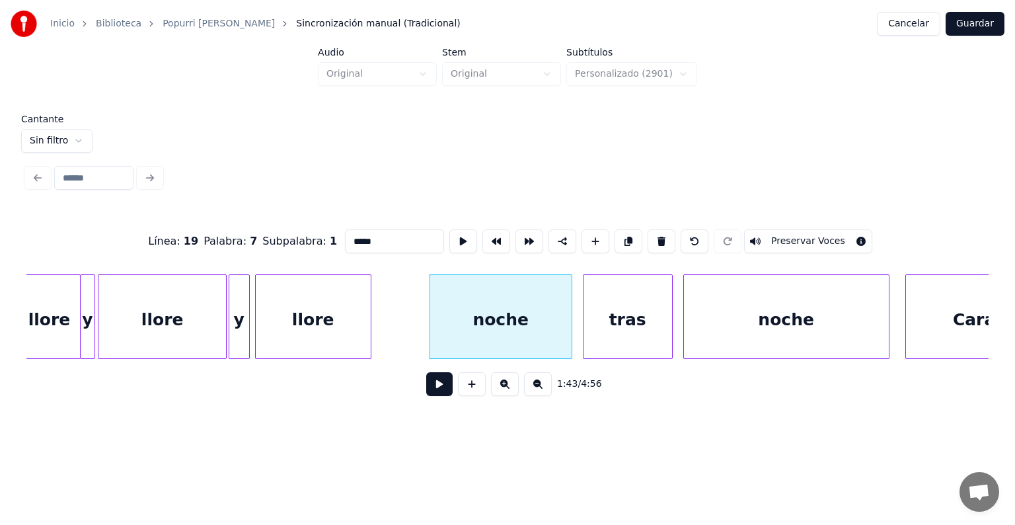
click at [788, 236] on button "Preservar Voces" at bounding box center [808, 241] width 128 height 24
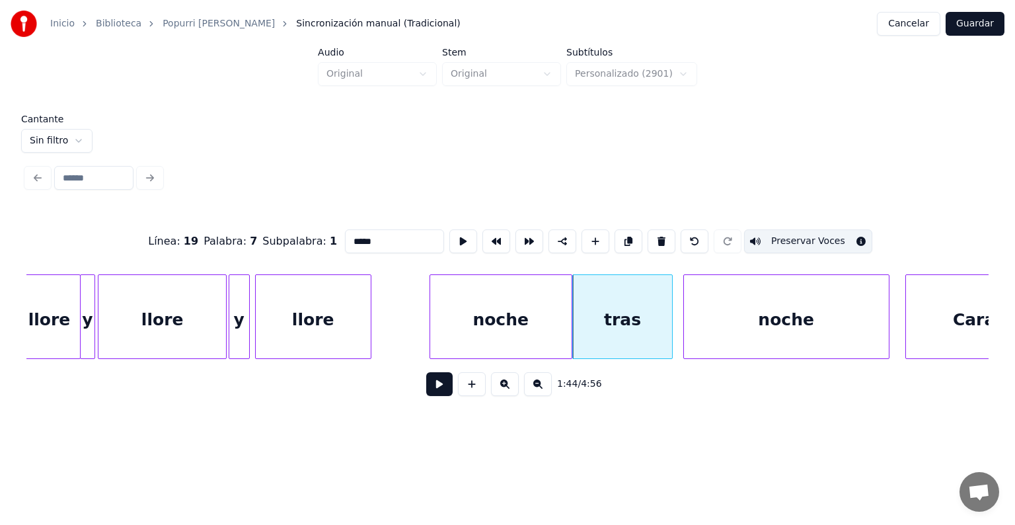
click at [601, 322] on div "tras" at bounding box center [622, 320] width 98 height 90
click at [770, 237] on button "Preservar Voces" at bounding box center [808, 241] width 128 height 24
click at [685, 312] on div "noche" at bounding box center [786, 320] width 205 height 90
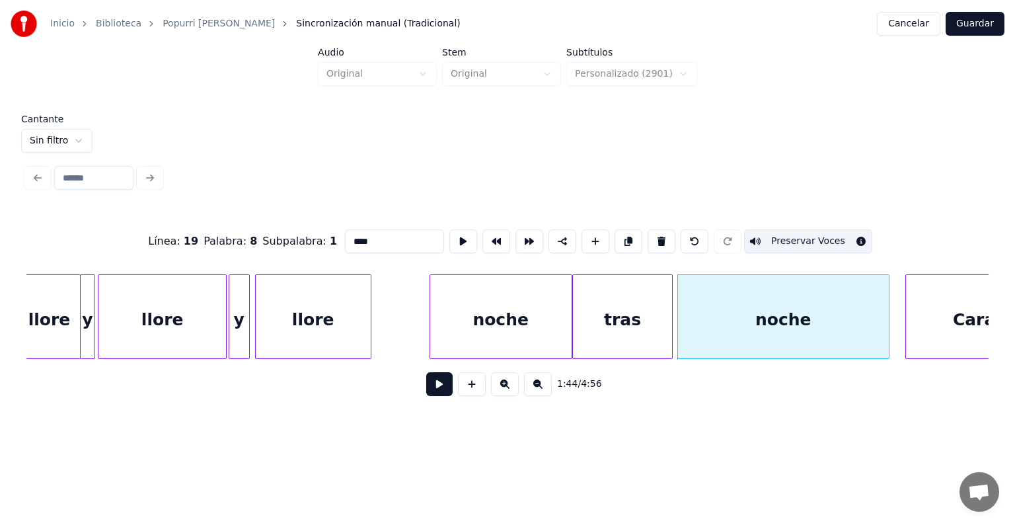
click at [707, 315] on div "noche" at bounding box center [783, 320] width 211 height 90
click at [768, 244] on button "Preservar Voces" at bounding box center [808, 241] width 128 height 24
click at [907, 309] on div "Caray," at bounding box center [978, 320] width 160 height 90
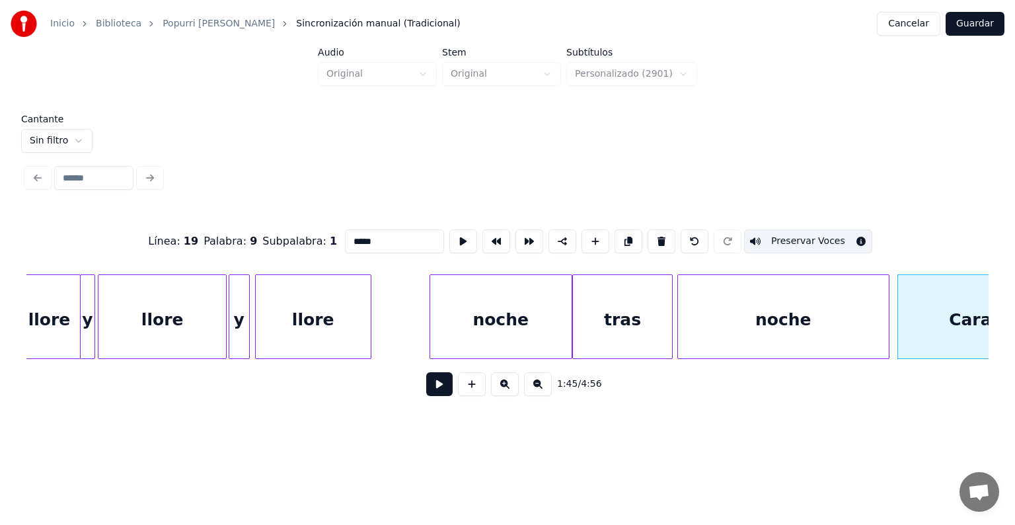
click at [920, 316] on div "Caray," at bounding box center [978, 320] width 160 height 90
click at [790, 235] on button "Preservar Voces" at bounding box center [808, 241] width 128 height 24
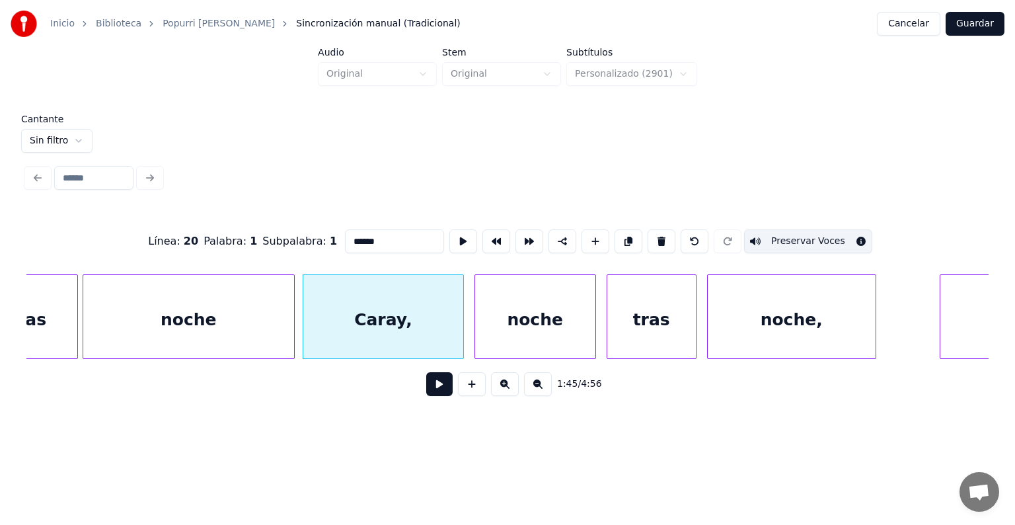
scroll to position [0, 27653]
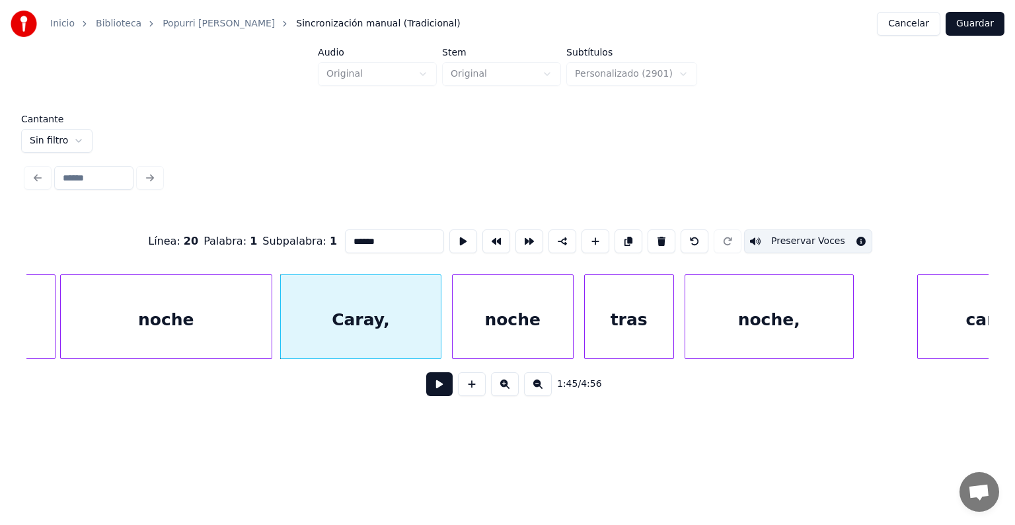
click at [490, 326] on div "noche" at bounding box center [513, 320] width 120 height 90
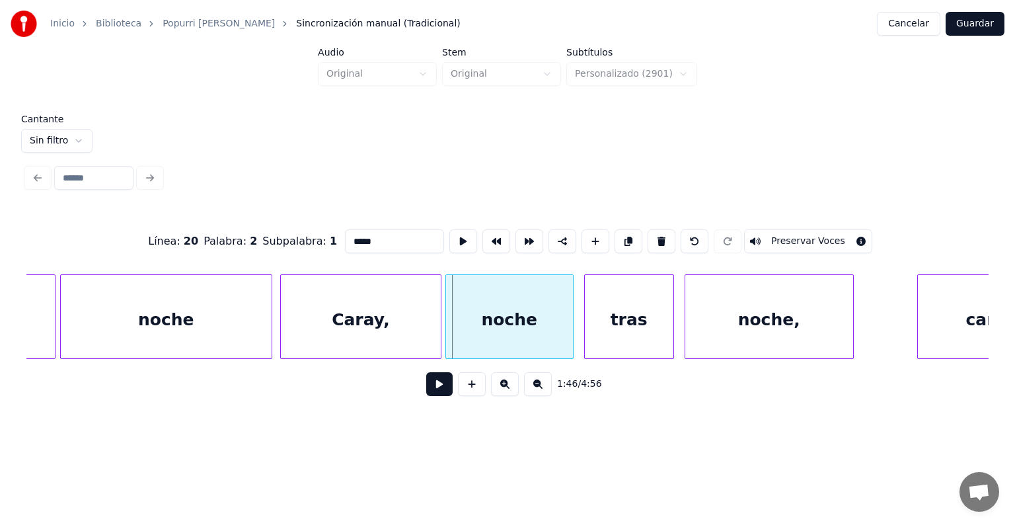
click at [454, 330] on div "noche" at bounding box center [509, 320] width 127 height 90
click at [476, 331] on div "noche" at bounding box center [507, 320] width 129 height 90
click at [788, 235] on button "Preservar Voces" at bounding box center [808, 241] width 128 height 24
click at [586, 334] on div "tras" at bounding box center [627, 320] width 92 height 90
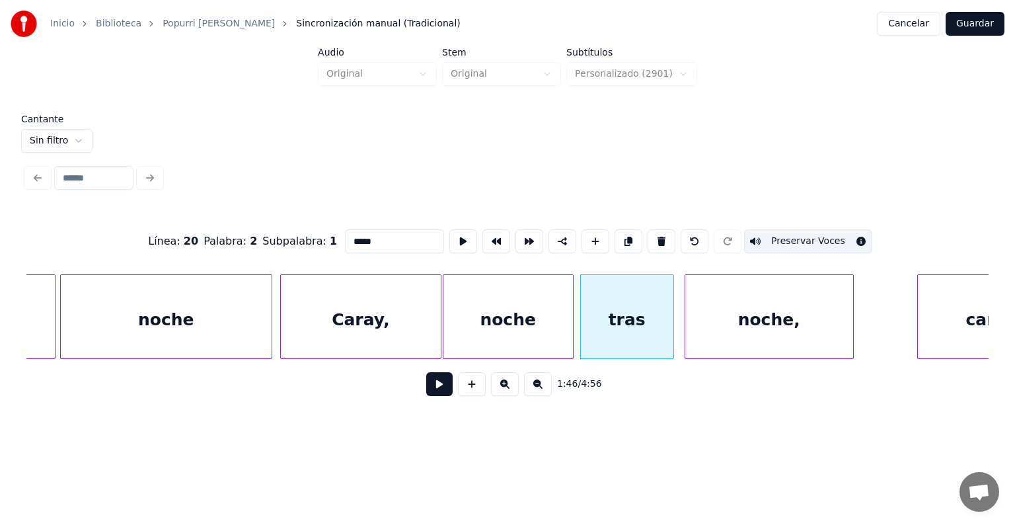
click at [612, 322] on div "tras" at bounding box center [627, 320] width 92 height 90
click at [788, 235] on button "Preservar Voces" at bounding box center [808, 241] width 128 height 24
click at [686, 322] on div "noche," at bounding box center [765, 320] width 176 height 90
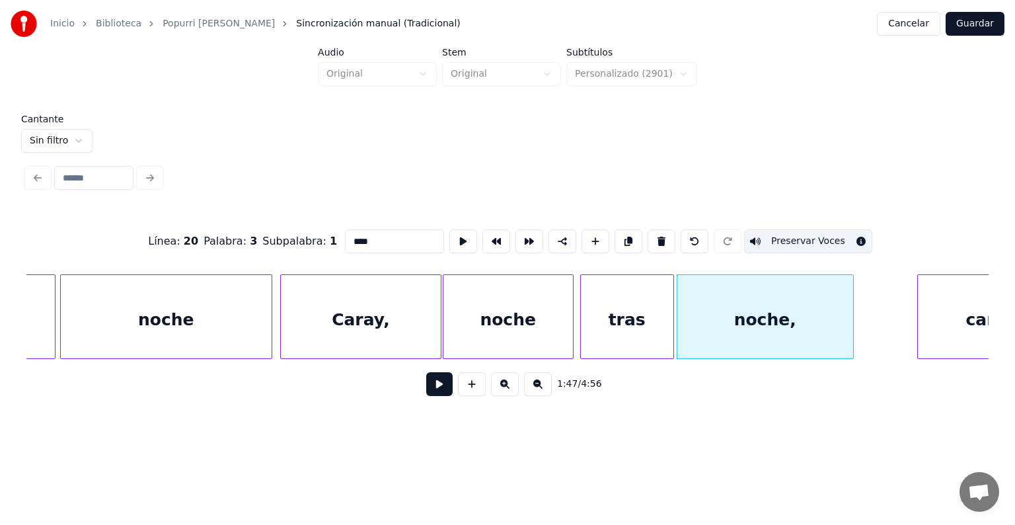
click at [726, 320] on div "noche," at bounding box center [765, 320] width 176 height 90
click at [788, 233] on button "Preservar Voces" at bounding box center [808, 241] width 128 height 24
click at [949, 317] on div "caray" at bounding box center [991, 320] width 147 height 90
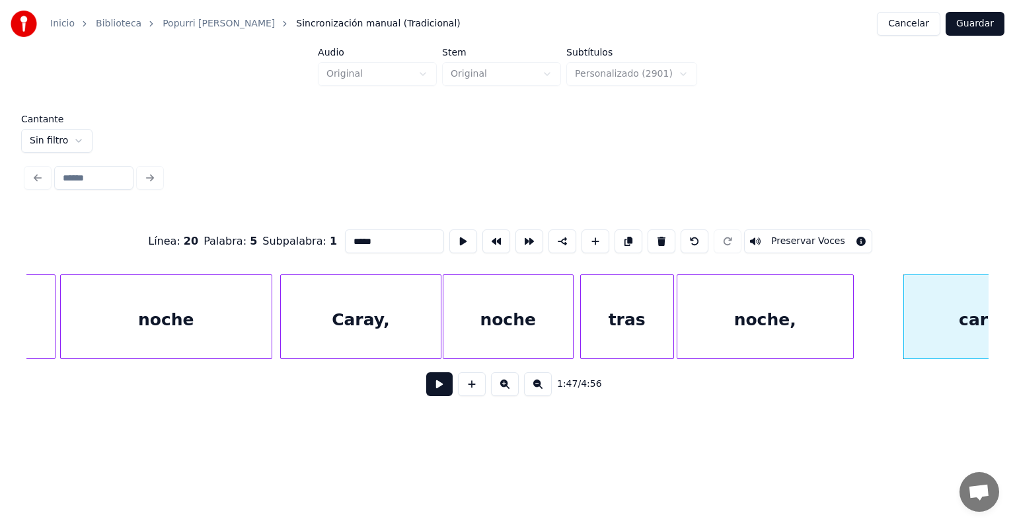
click at [787, 232] on button "Preservar Voces" at bounding box center [808, 241] width 128 height 24
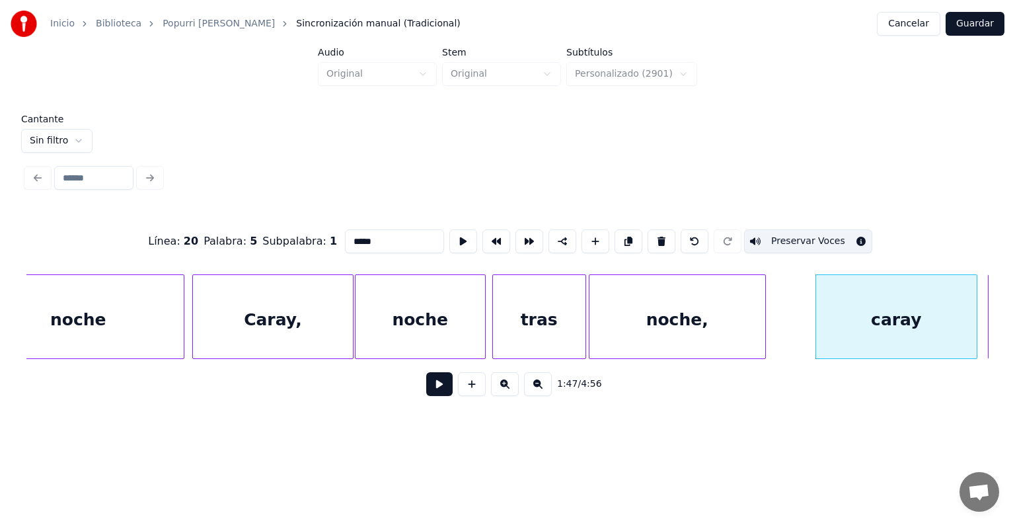
scroll to position [0, 26899]
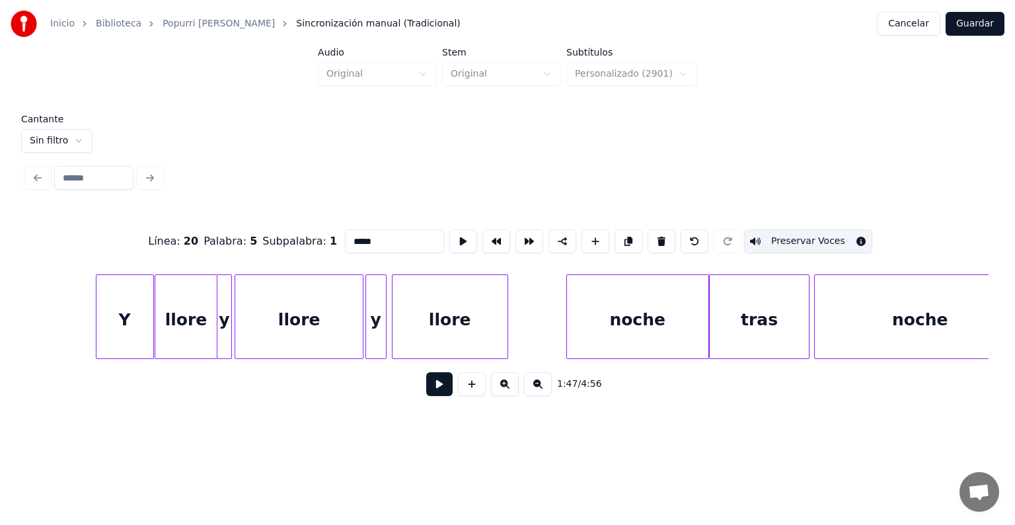
click at [368, 367] on div "1:47 / 4:56" at bounding box center [507, 384] width 962 height 50
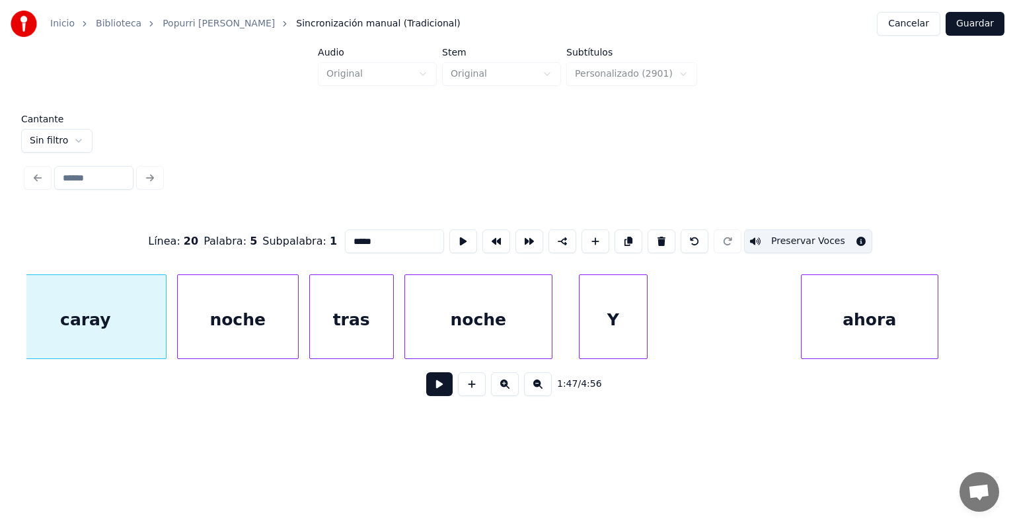
scroll to position [0, 28507]
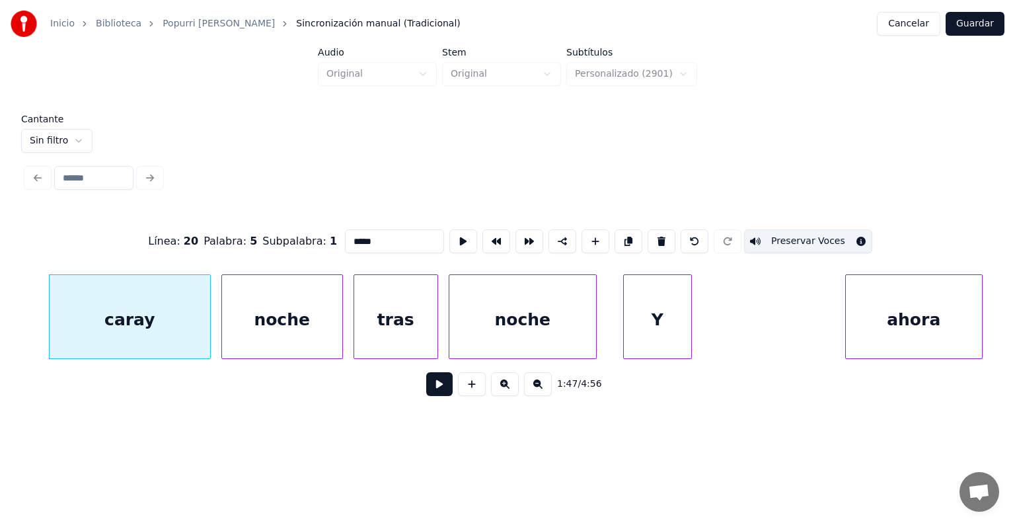
click at [268, 309] on div "noche" at bounding box center [282, 320] width 120 height 90
type input "*****"
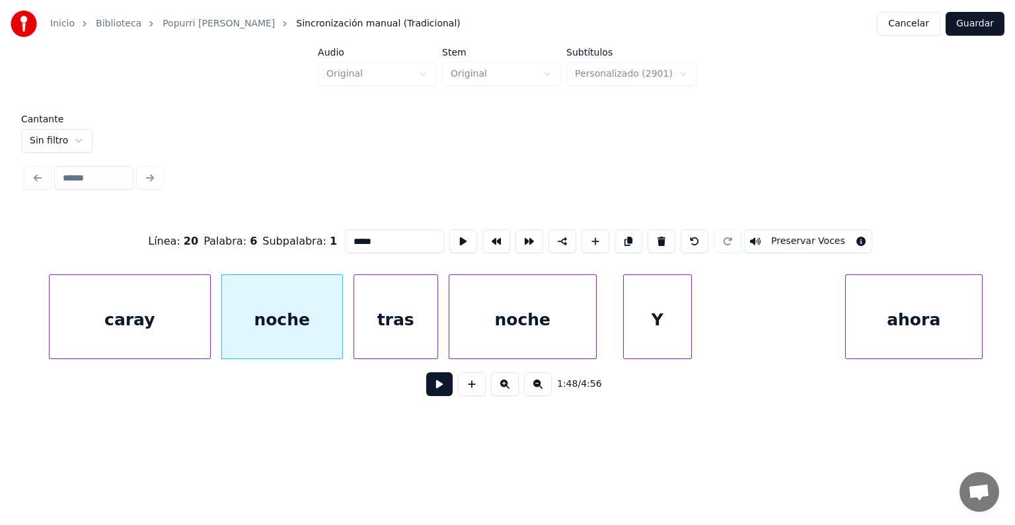
click at [790, 231] on button "Preservar Voces" at bounding box center [808, 241] width 128 height 24
click at [427, 394] on button at bounding box center [439, 384] width 26 height 24
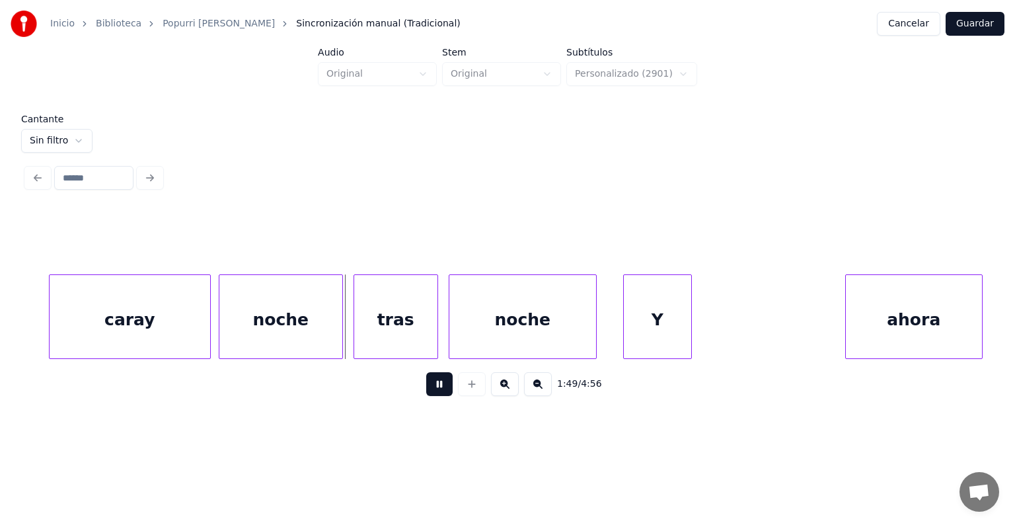
click at [222, 330] on div "noche" at bounding box center [280, 320] width 123 height 90
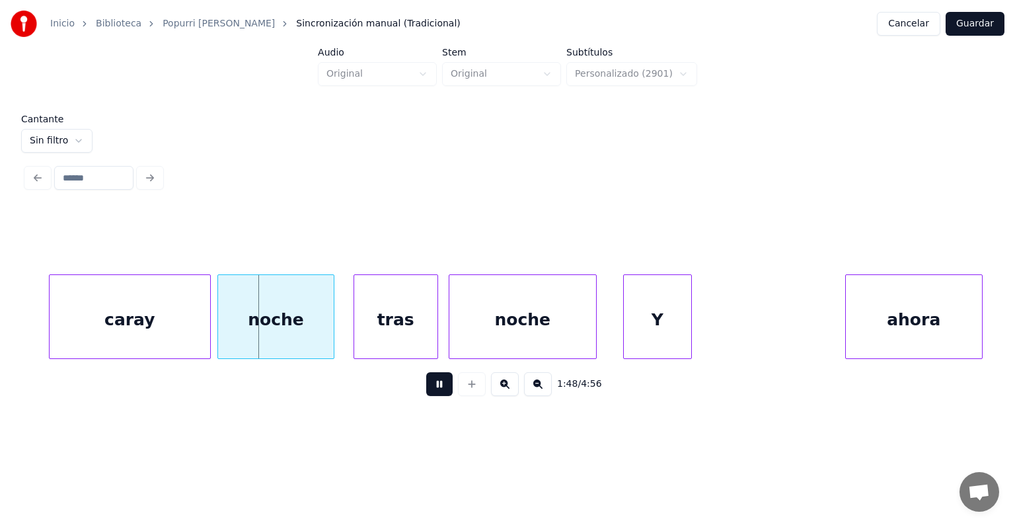
click at [332, 326] on div "noche" at bounding box center [276, 320] width 116 height 90
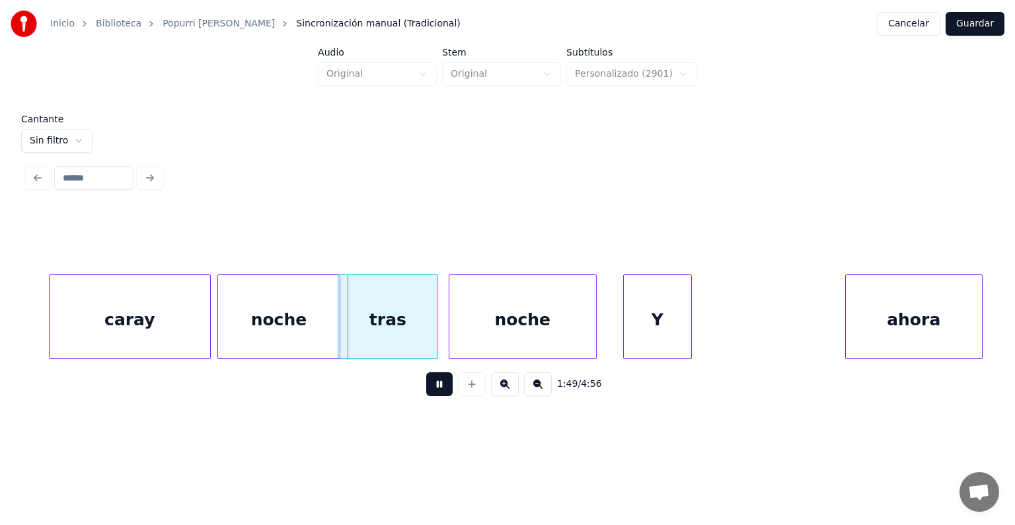
click at [373, 330] on div "tras" at bounding box center [387, 320] width 99 height 90
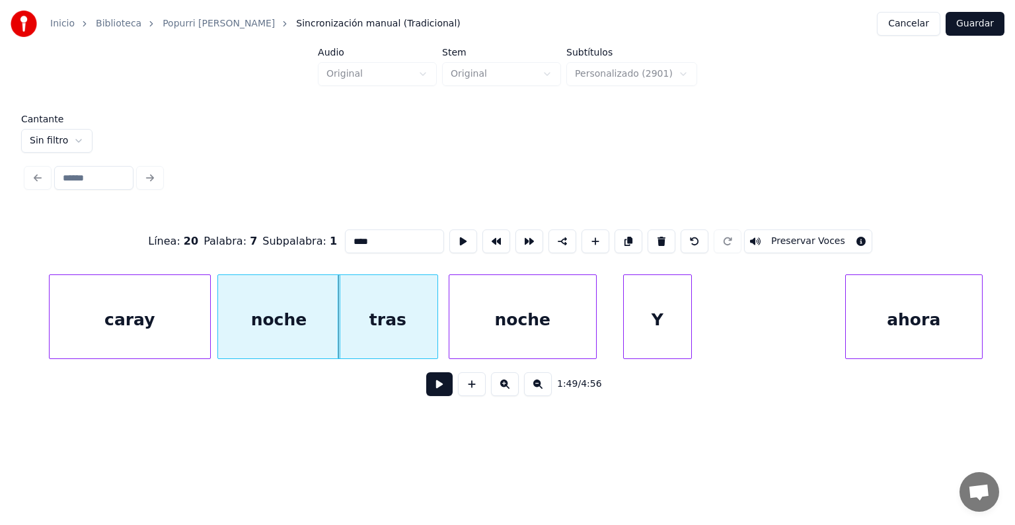
click at [800, 237] on button "Preservar Voces" at bounding box center [808, 241] width 128 height 24
click at [496, 324] on div "noche" at bounding box center [522, 320] width 147 height 90
type input "*****"
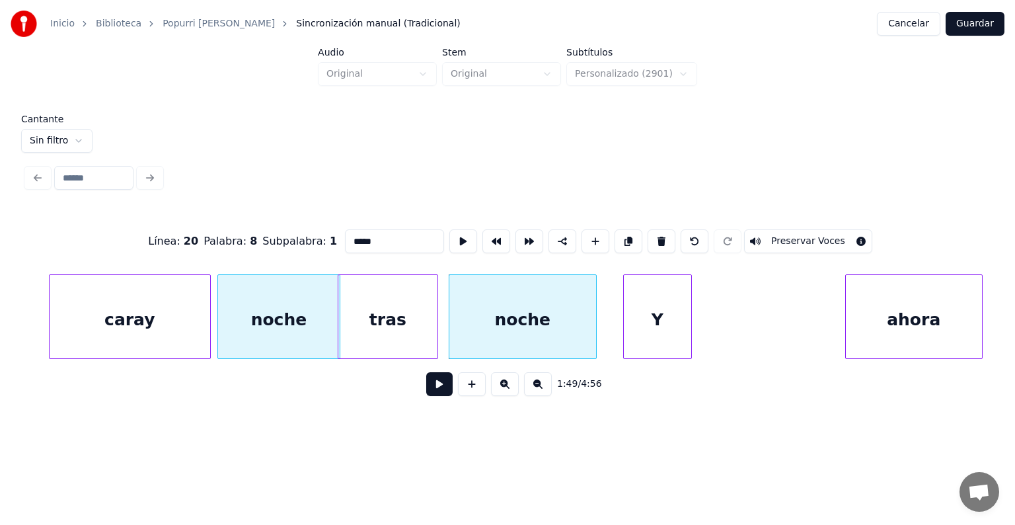
click at [788, 235] on button "Preservar Voces" at bounding box center [808, 241] width 128 height 24
click at [426, 388] on button at bounding box center [439, 384] width 26 height 24
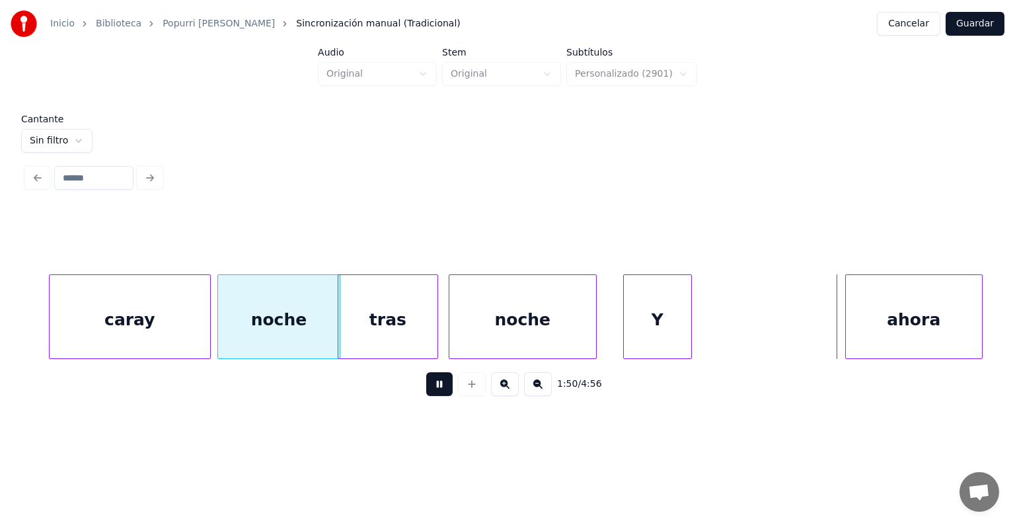
click at [502, 329] on div "noche" at bounding box center [522, 320] width 147 height 90
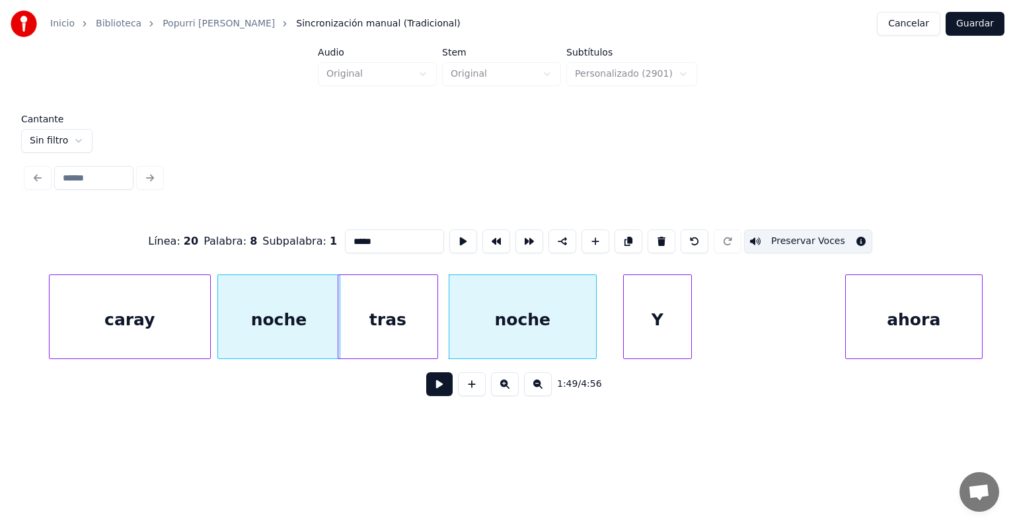
click at [649, 318] on div "Y" at bounding box center [657, 320] width 67 height 90
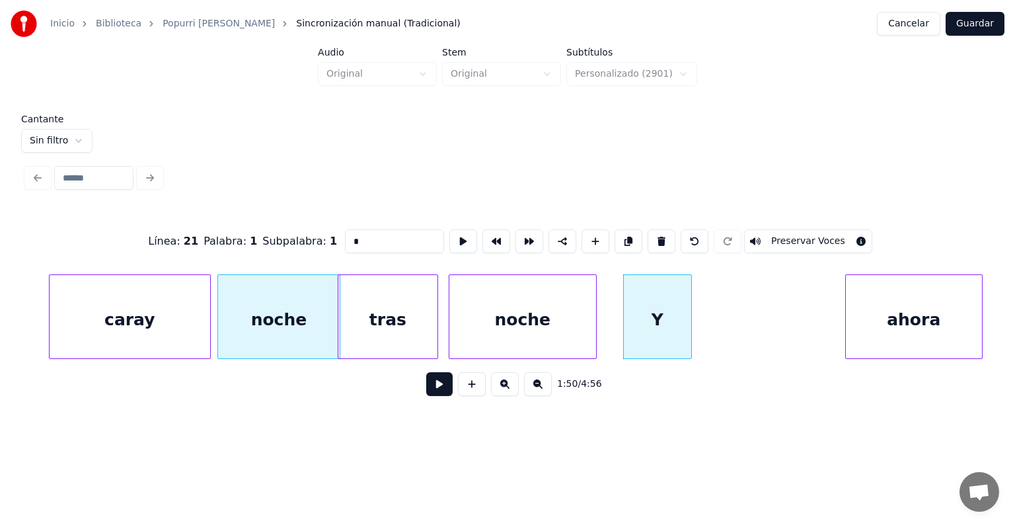
click at [662, 239] on button at bounding box center [661, 241] width 28 height 24
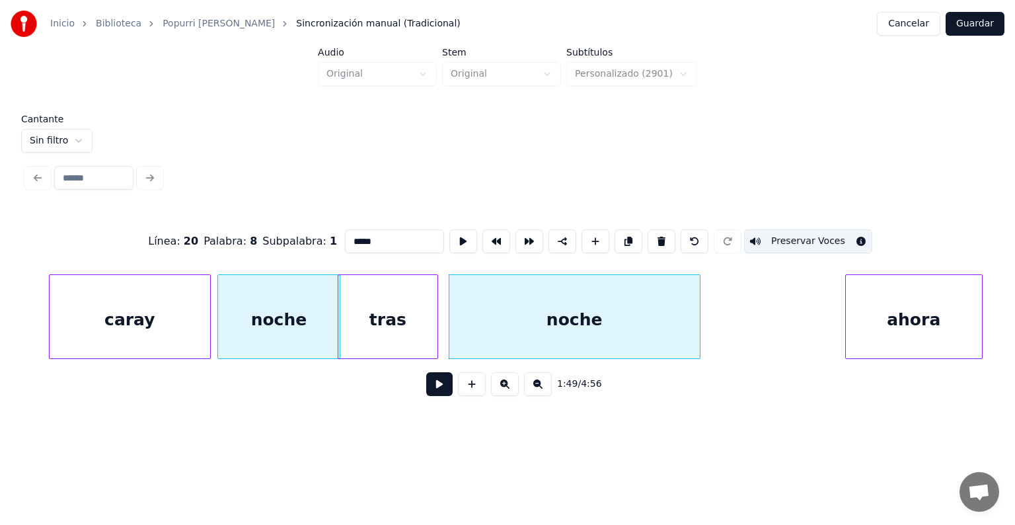
click at [575, 313] on div "noche" at bounding box center [574, 320] width 250 height 90
click at [390, 320] on div "tras" at bounding box center [387, 320] width 99 height 90
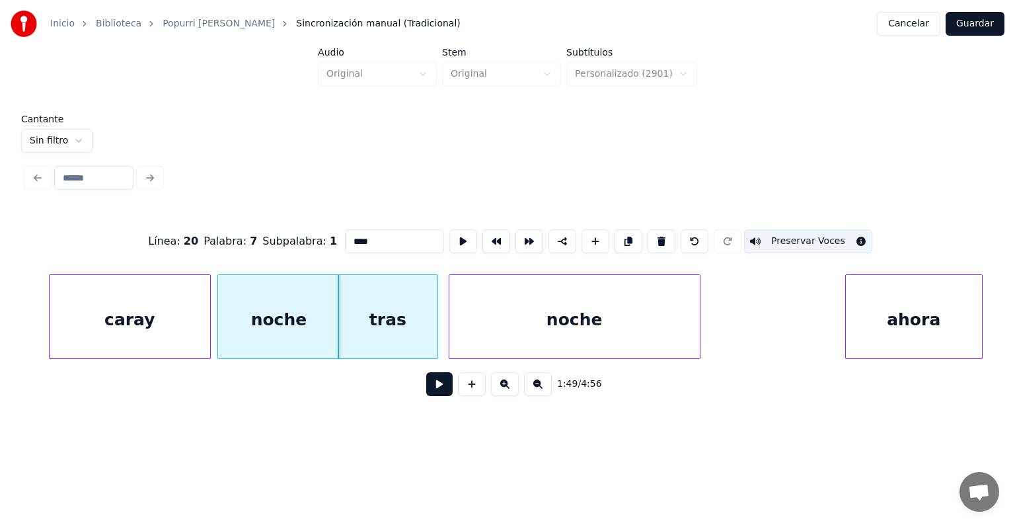
click at [862, 318] on div "ahora" at bounding box center [914, 320] width 136 height 90
type input "*****"
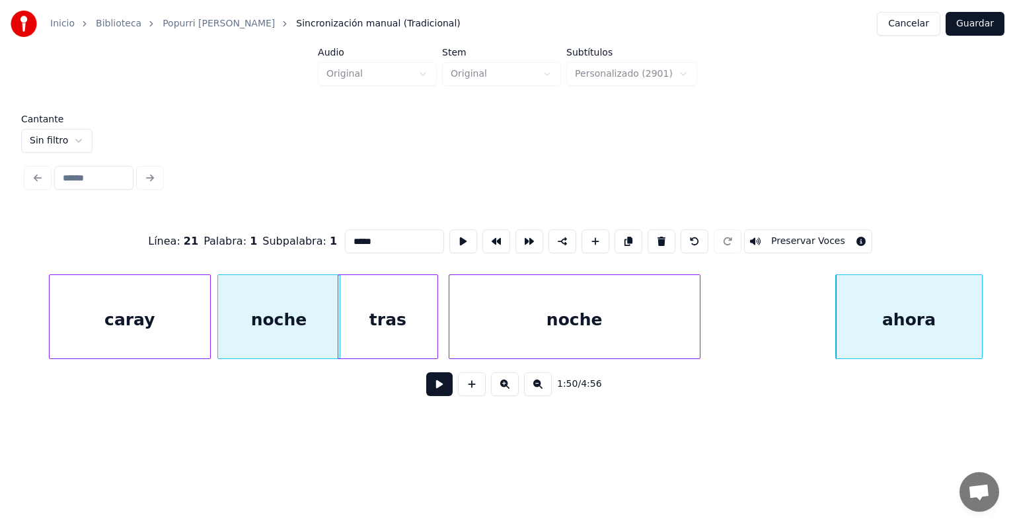
click at [434, 390] on button at bounding box center [439, 384] width 26 height 24
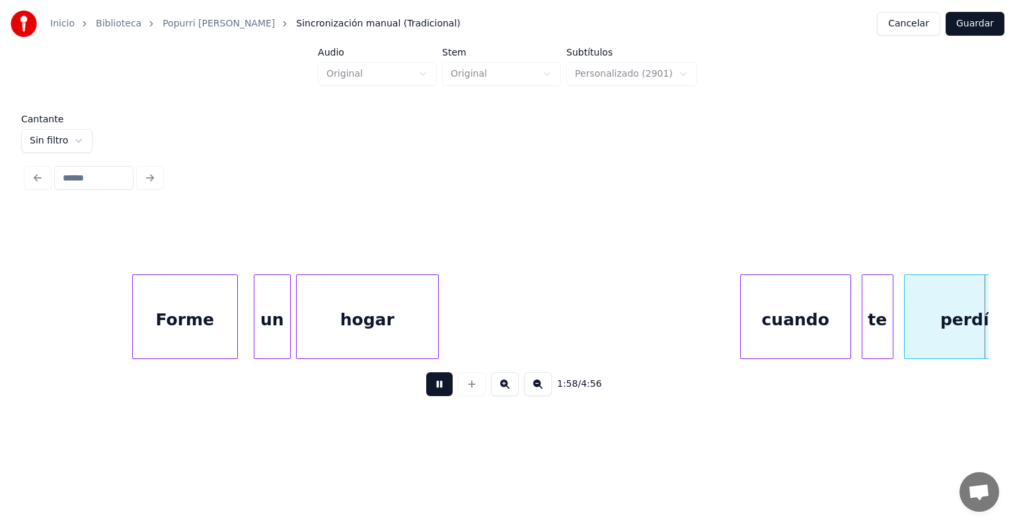
scroll to position [0, 31404]
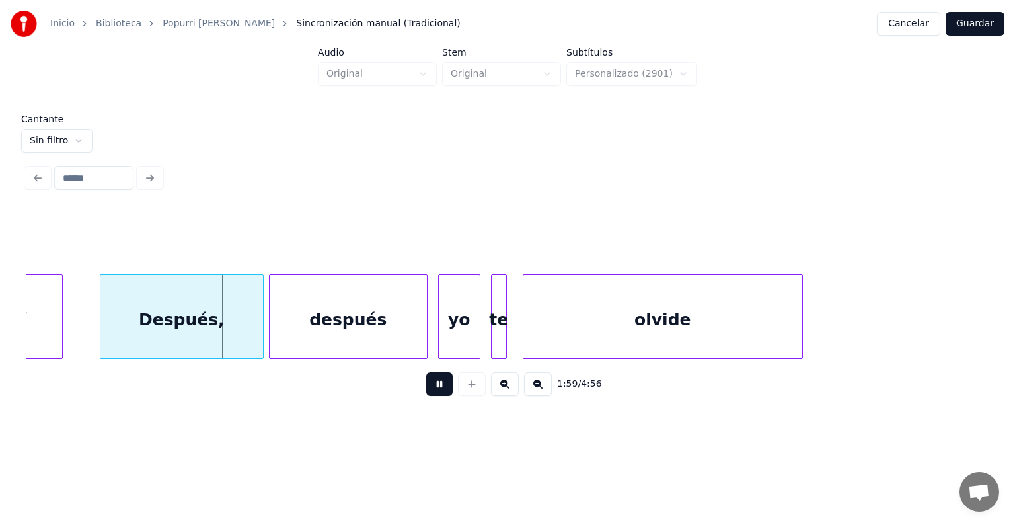
click at [164, 321] on div "Después," at bounding box center [181, 320] width 163 height 90
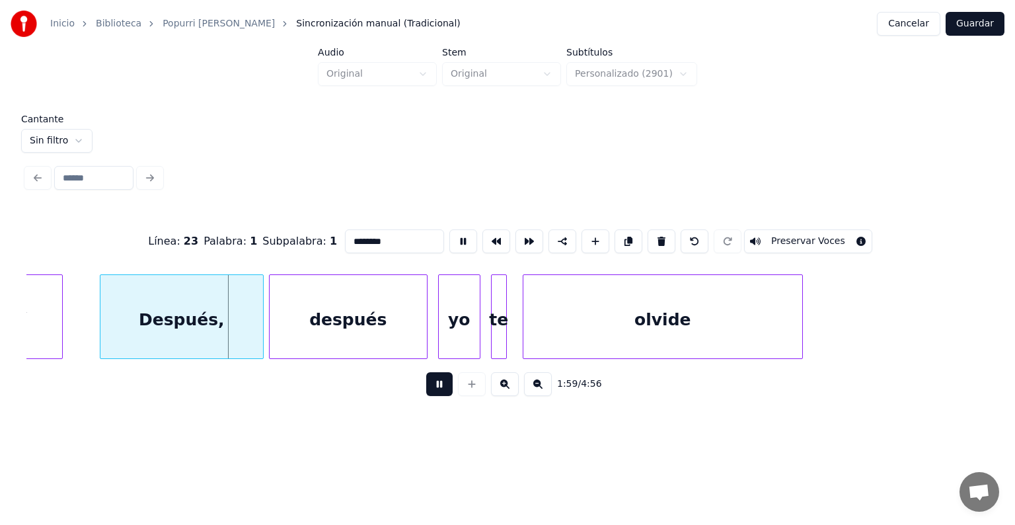
click at [101, 328] on div at bounding box center [102, 316] width 4 height 83
click at [303, 318] on div "después" at bounding box center [348, 320] width 157 height 90
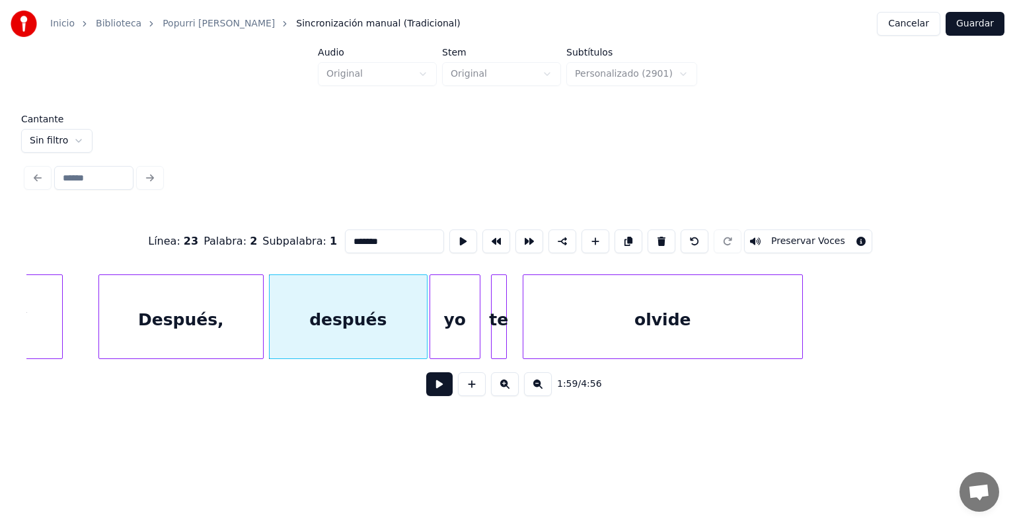
click at [440, 324] on div "yo" at bounding box center [455, 320] width 50 height 90
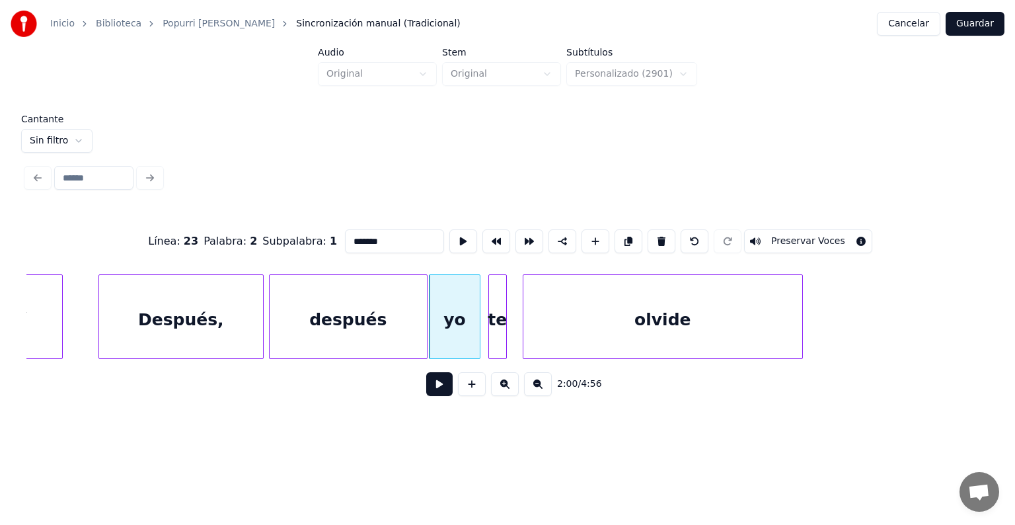
click at [493, 336] on div "te" at bounding box center [497, 320] width 17 height 90
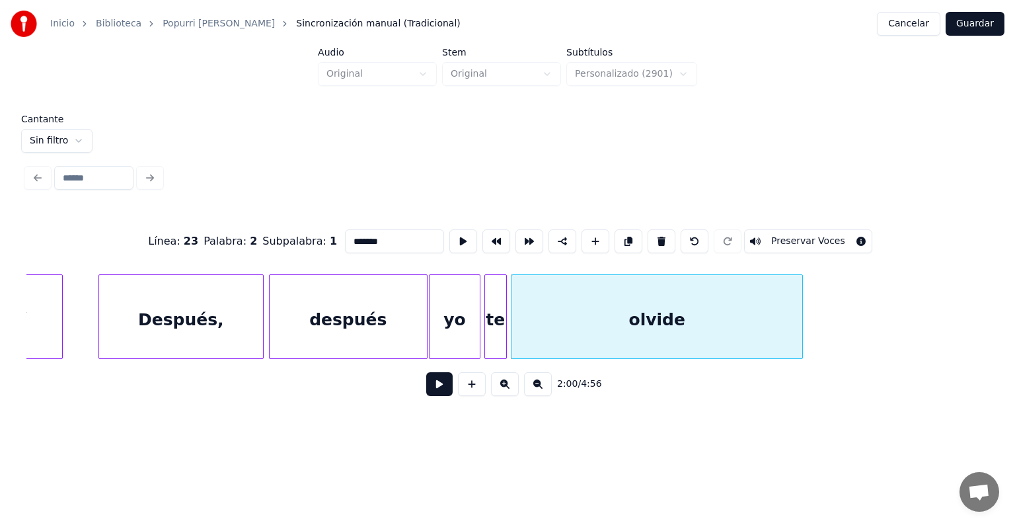
click at [191, 317] on div "Después," at bounding box center [181, 320] width 164 height 90
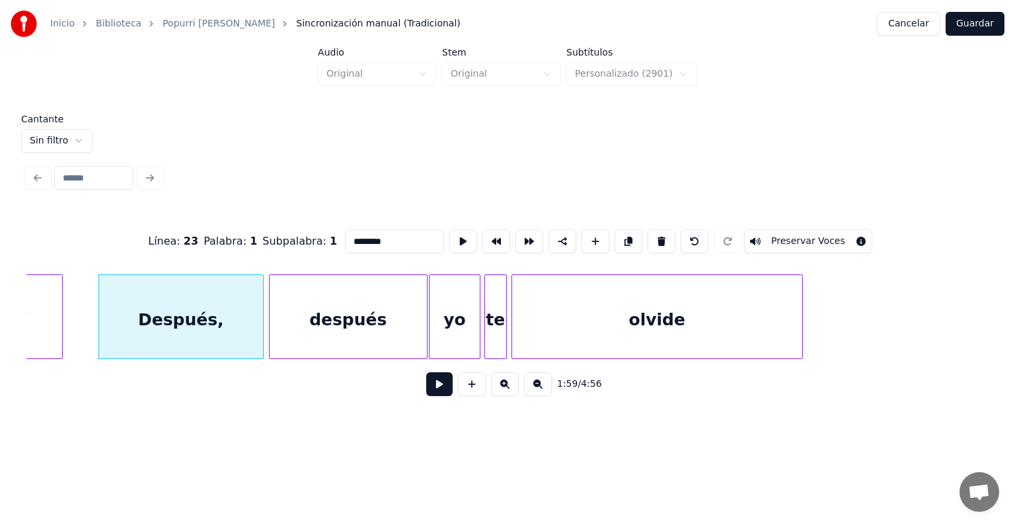
click at [808, 234] on button "Preservar Voces" at bounding box center [808, 241] width 128 height 24
click at [622, 305] on div "olvide" at bounding box center [657, 320] width 290 height 90
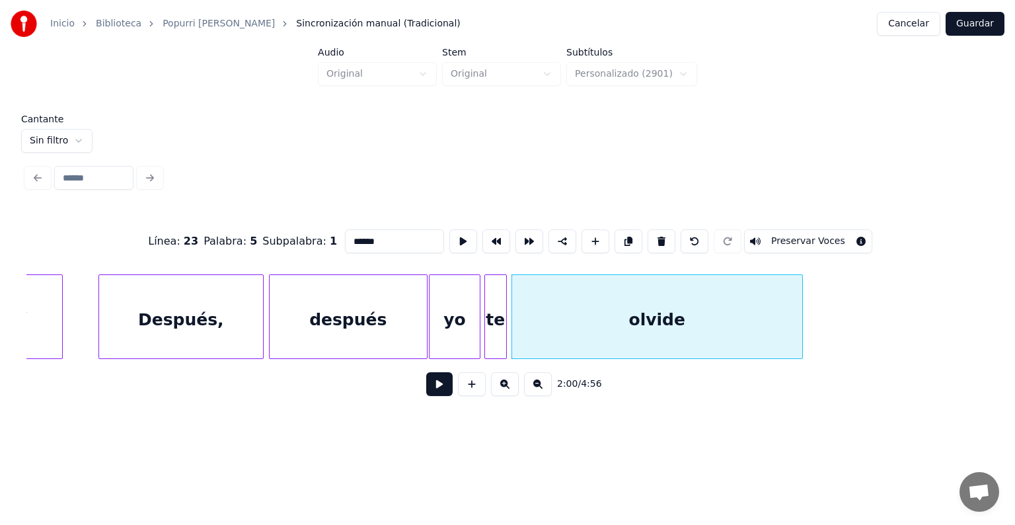
click at [790, 231] on button "Preservar Voces" at bounding box center [808, 241] width 128 height 24
click at [485, 322] on div at bounding box center [487, 316] width 4 height 83
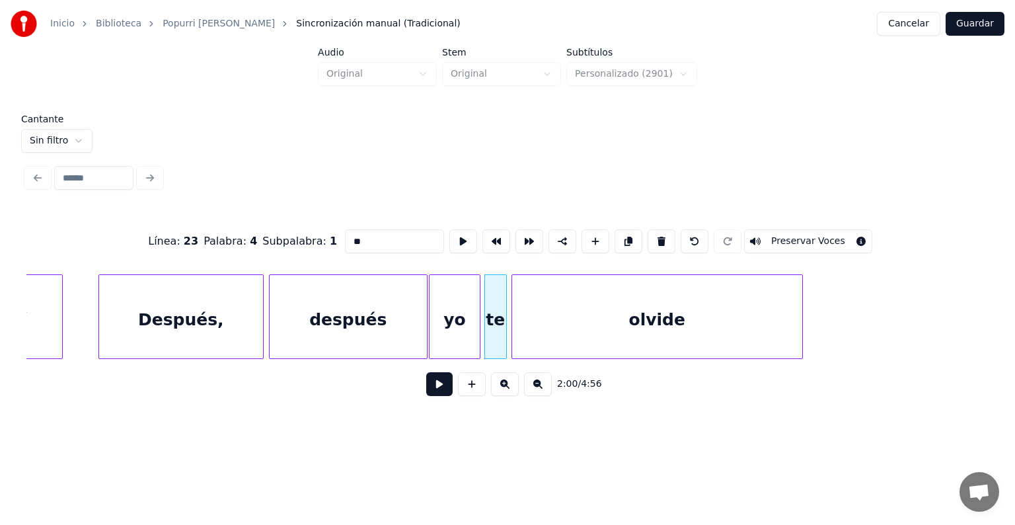
click at [786, 235] on button "Preservar Voces" at bounding box center [808, 241] width 128 height 24
click at [445, 312] on div "yo" at bounding box center [454, 320] width 50 height 90
click at [787, 235] on button "Preservar Voces" at bounding box center [808, 241] width 128 height 24
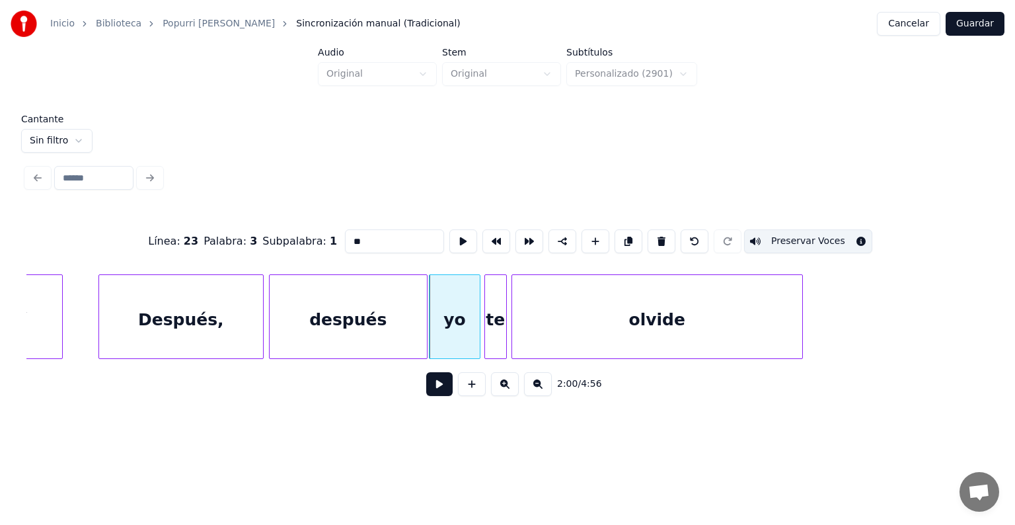
click at [349, 311] on div "después" at bounding box center [348, 320] width 157 height 90
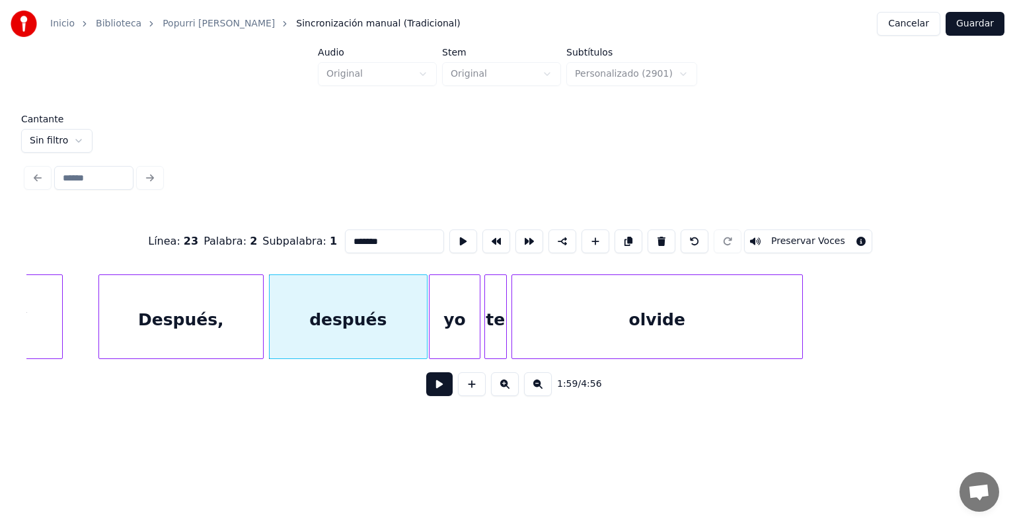
click at [786, 235] on button "Preservar Voces" at bounding box center [808, 241] width 128 height 24
click at [178, 317] on div "Después," at bounding box center [181, 320] width 164 height 90
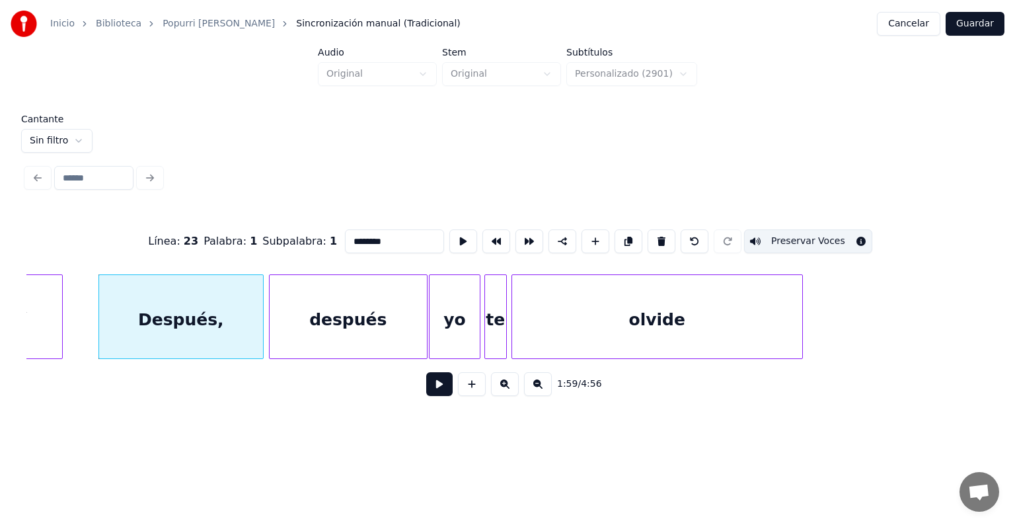
click at [420, 365] on div "1:59 / 4:56" at bounding box center [507, 384] width 962 height 50
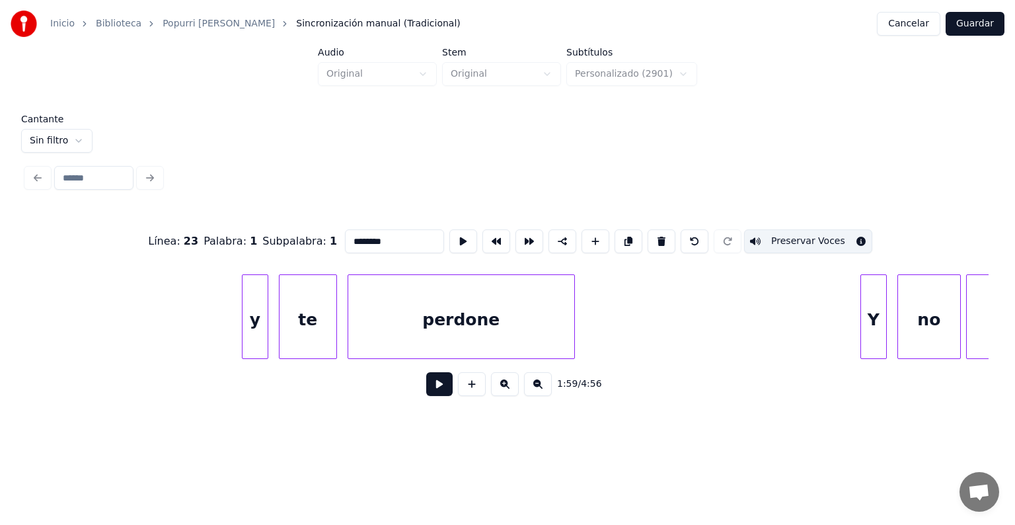
scroll to position [0, 32241]
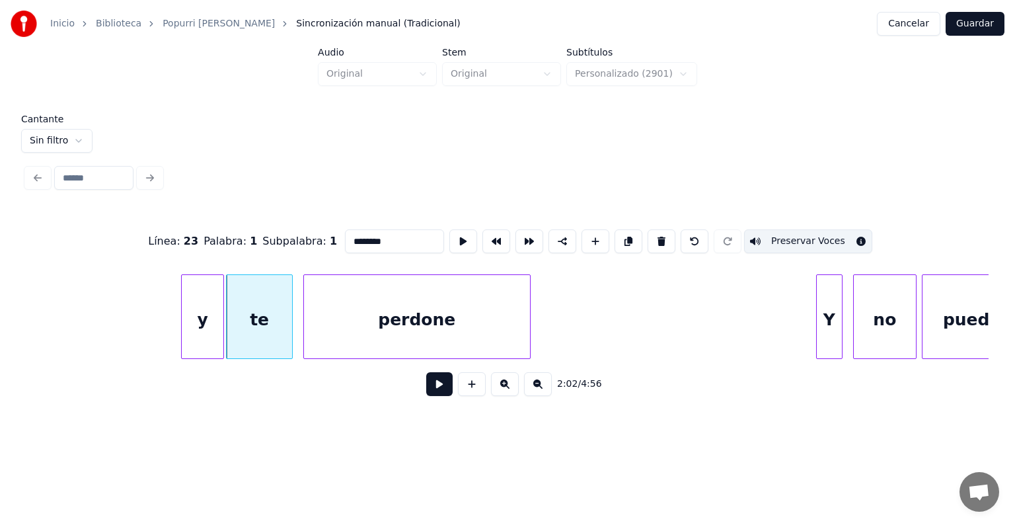
click at [209, 322] on div "y" at bounding box center [202, 320] width 41 height 90
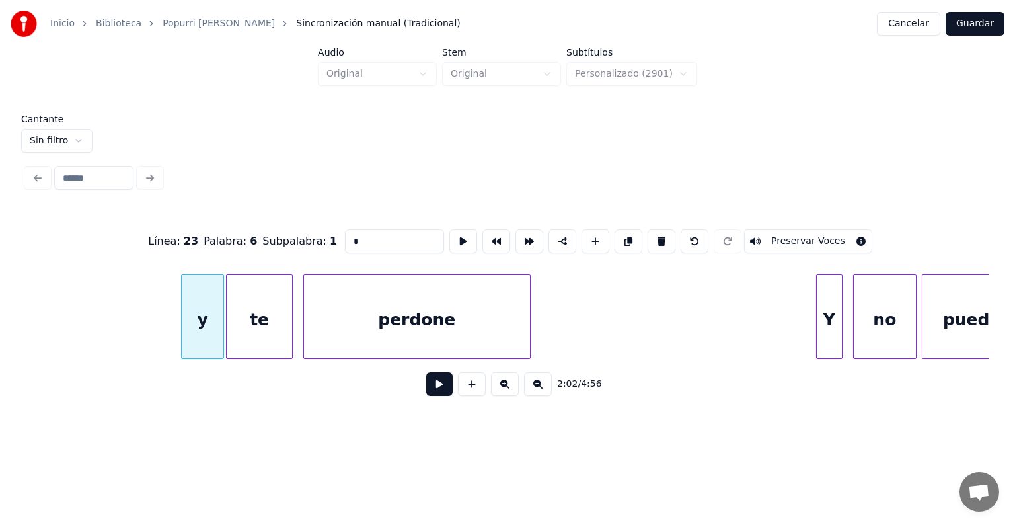
click at [789, 229] on button "Preservar Voces" at bounding box center [808, 241] width 128 height 24
click at [255, 306] on div "te" at bounding box center [259, 320] width 65 height 90
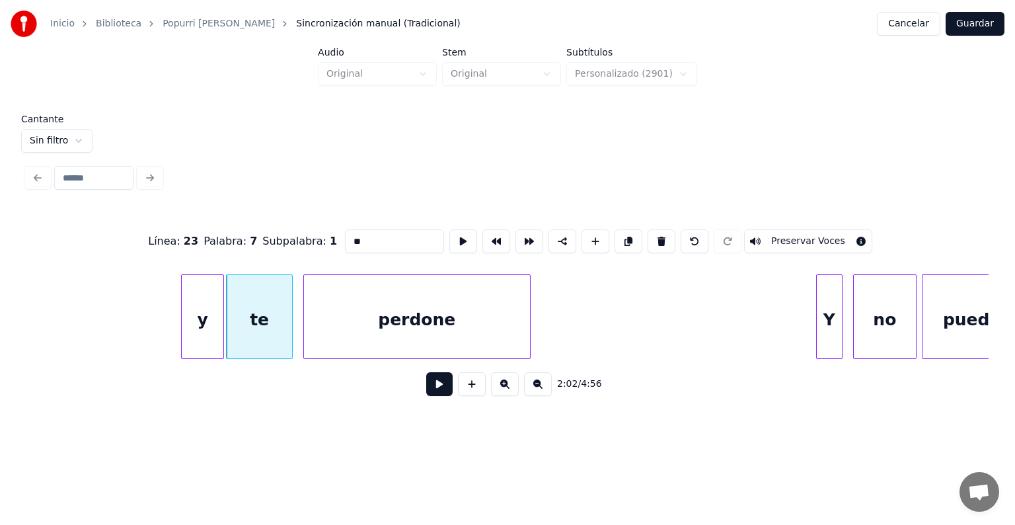
click at [794, 239] on button "Preservar Voces" at bounding box center [808, 241] width 128 height 24
click at [305, 332] on div "perdone" at bounding box center [413, 320] width 233 height 90
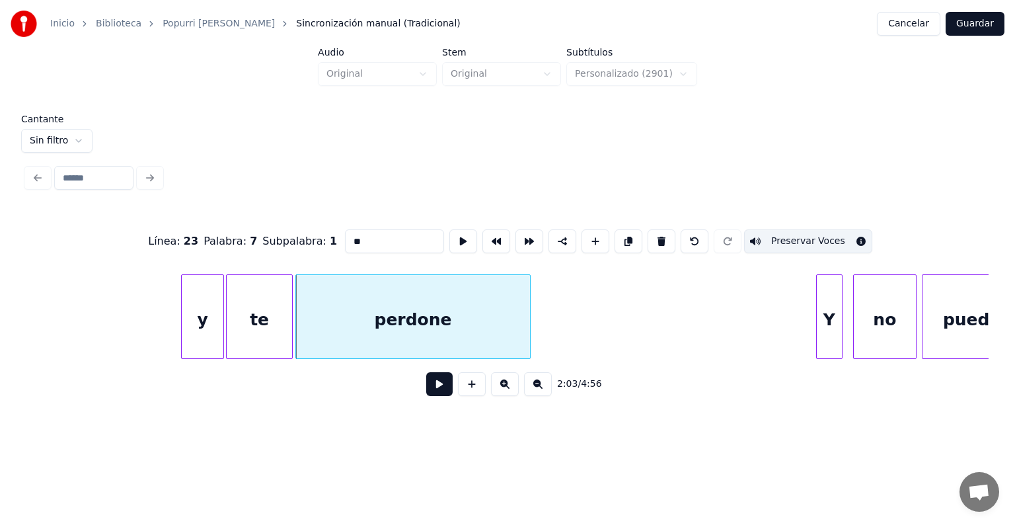
click at [370, 326] on div "perdone" at bounding box center [413, 320] width 234 height 90
click at [772, 230] on button "Preservar Voces" at bounding box center [808, 241] width 128 height 24
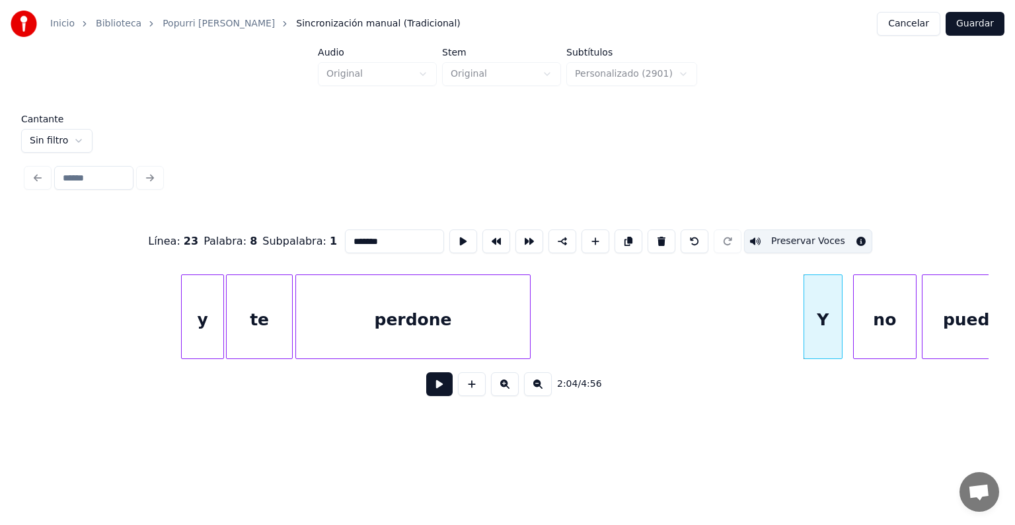
click at [819, 318] on div "Y" at bounding box center [823, 320] width 38 height 90
click at [803, 233] on button "Preservar Voces" at bounding box center [808, 241] width 128 height 24
click at [879, 334] on div "no" at bounding box center [885, 320] width 62 height 90
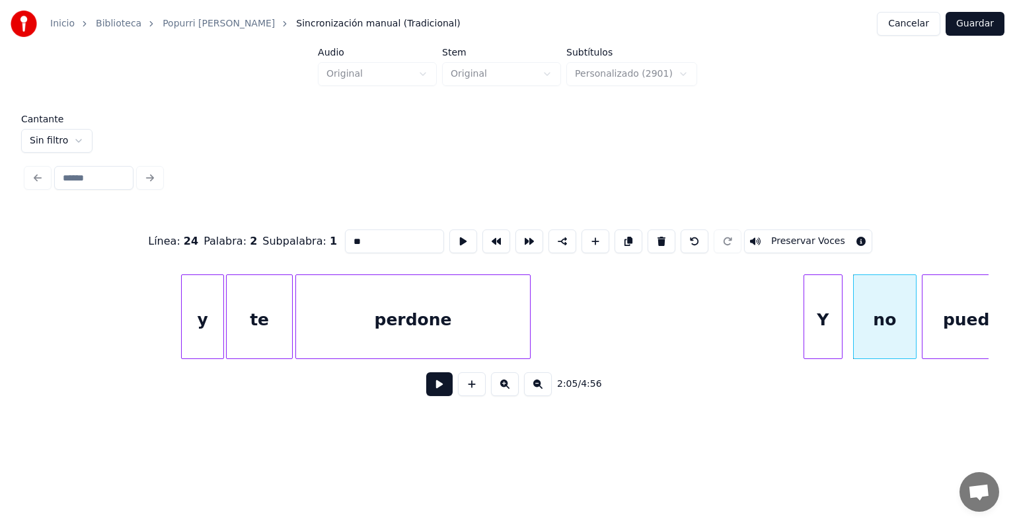
click at [857, 318] on div "no" at bounding box center [885, 320] width 62 height 90
click at [805, 233] on button "Preservar Voces" at bounding box center [808, 241] width 128 height 24
click at [940, 323] on div "puedo" at bounding box center [971, 320] width 99 height 90
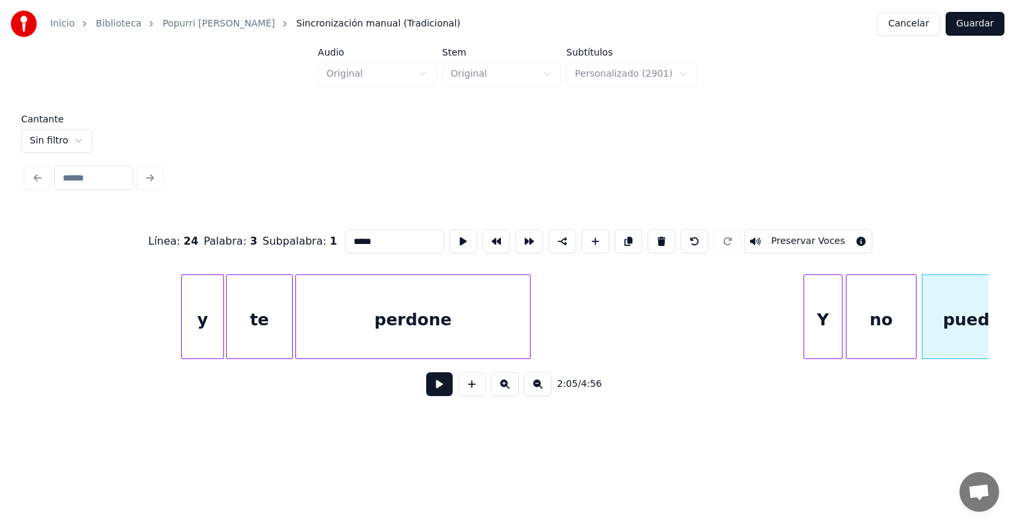
click at [773, 230] on button "Preservar Voces" at bounding box center [808, 241] width 128 height 24
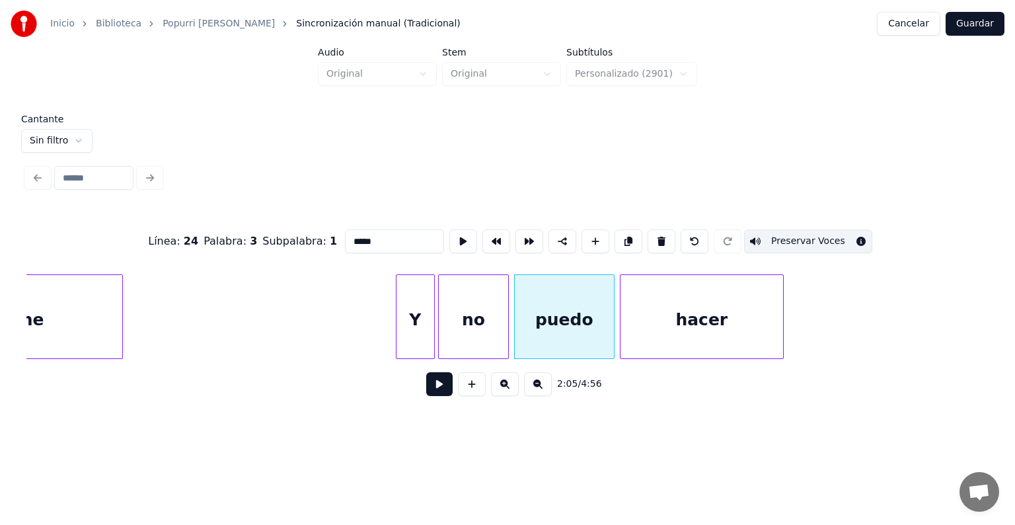
scroll to position [0, 32653]
click at [663, 316] on div "hacer" at bounding box center [697, 320] width 163 height 90
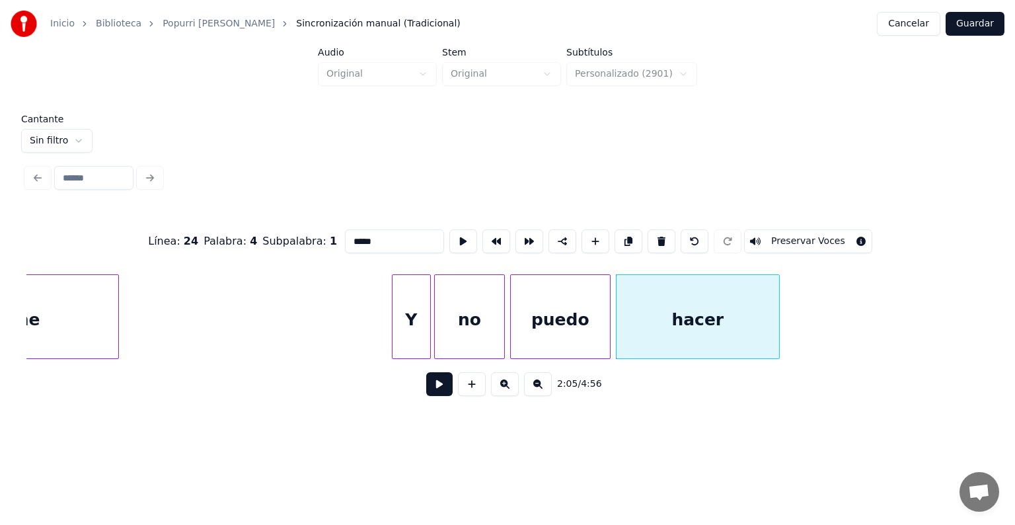
click at [789, 235] on button "Preservar Voces" at bounding box center [808, 241] width 128 height 24
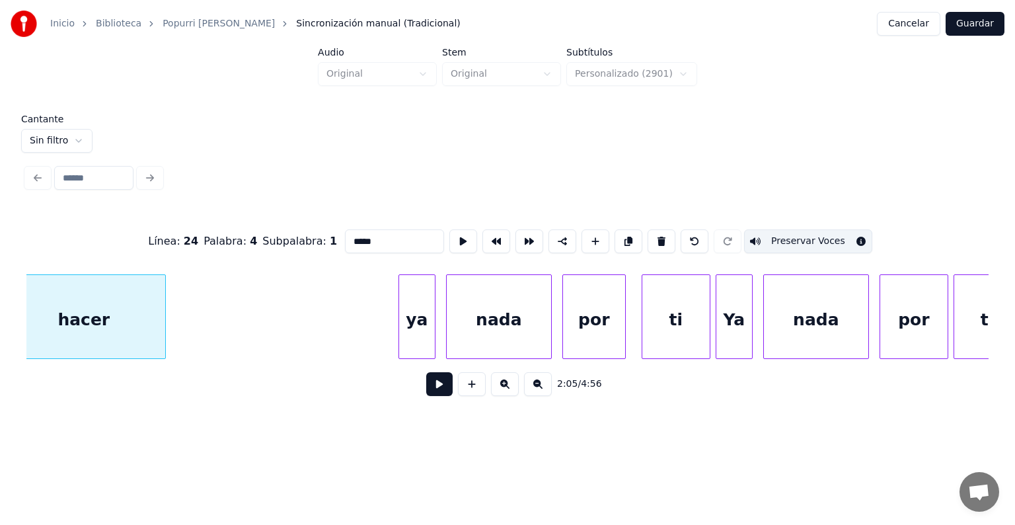
scroll to position [0, 33269]
click at [396, 326] on div at bounding box center [398, 316] width 4 height 83
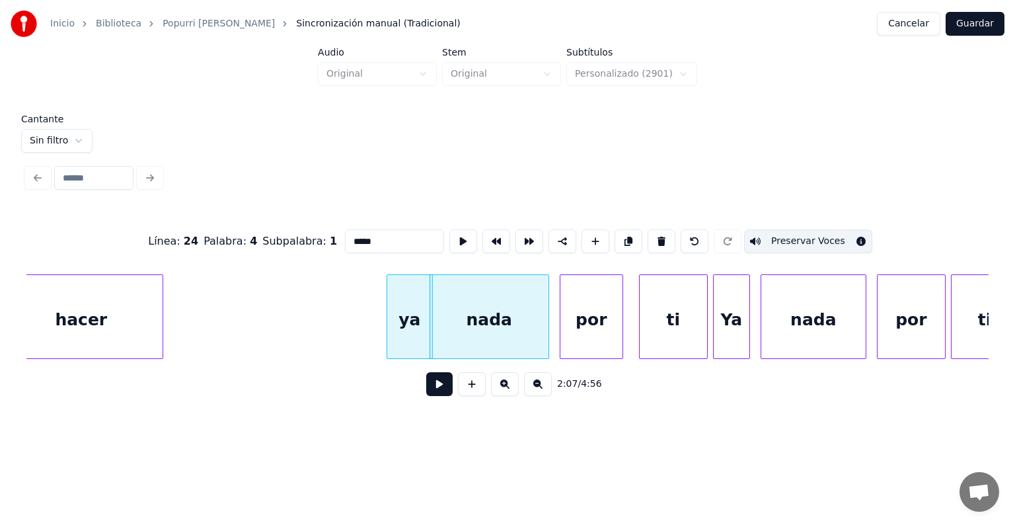
click at [408, 330] on div "ya" at bounding box center [409, 320] width 45 height 90
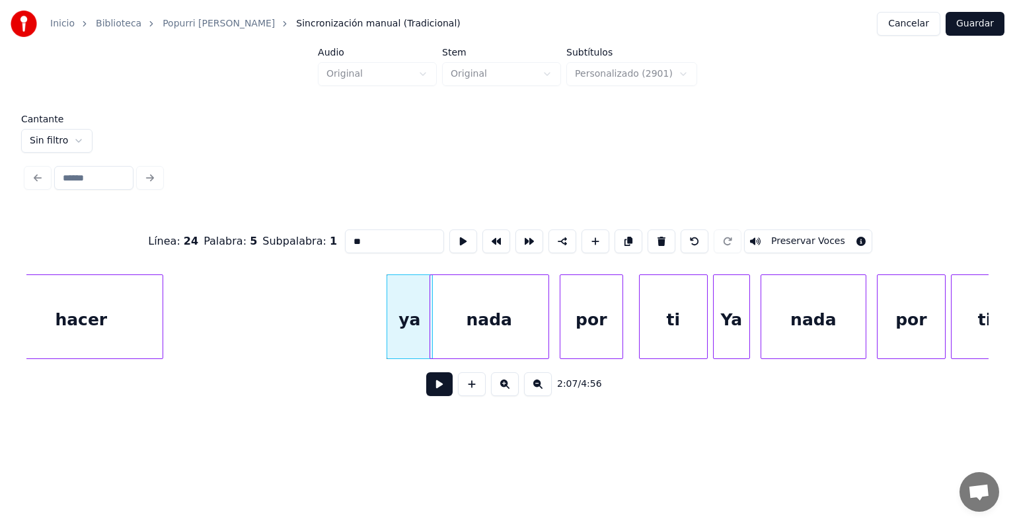
click at [788, 235] on button "Preservar Voces" at bounding box center [808, 241] width 128 height 24
click at [492, 316] on div "nada" at bounding box center [489, 320] width 118 height 90
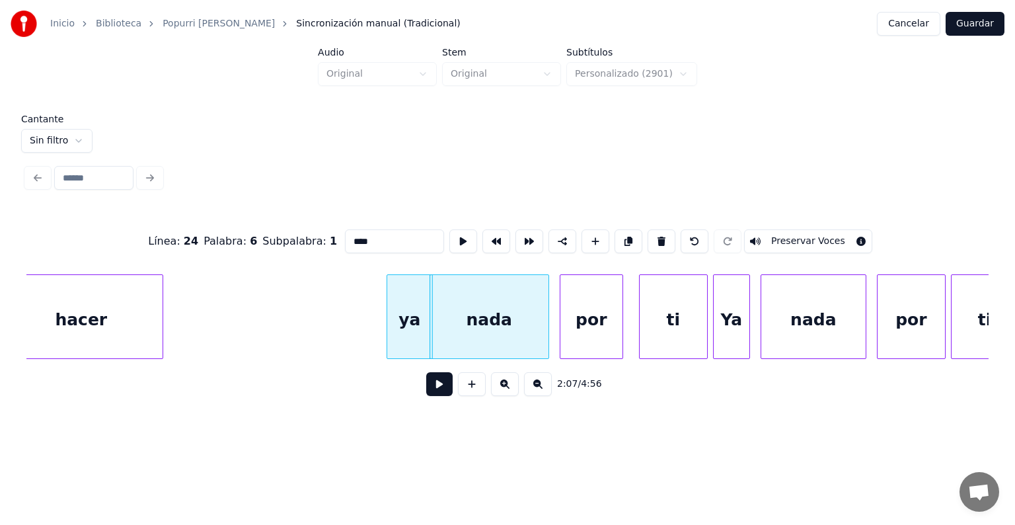
click at [583, 308] on div "por" at bounding box center [591, 320] width 62 height 90
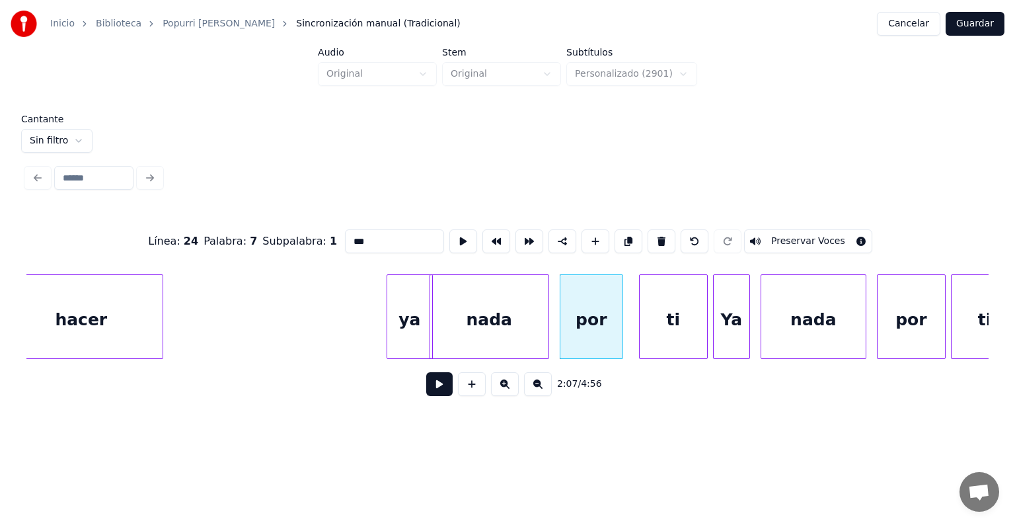
click at [476, 324] on div "nada" at bounding box center [489, 320] width 118 height 90
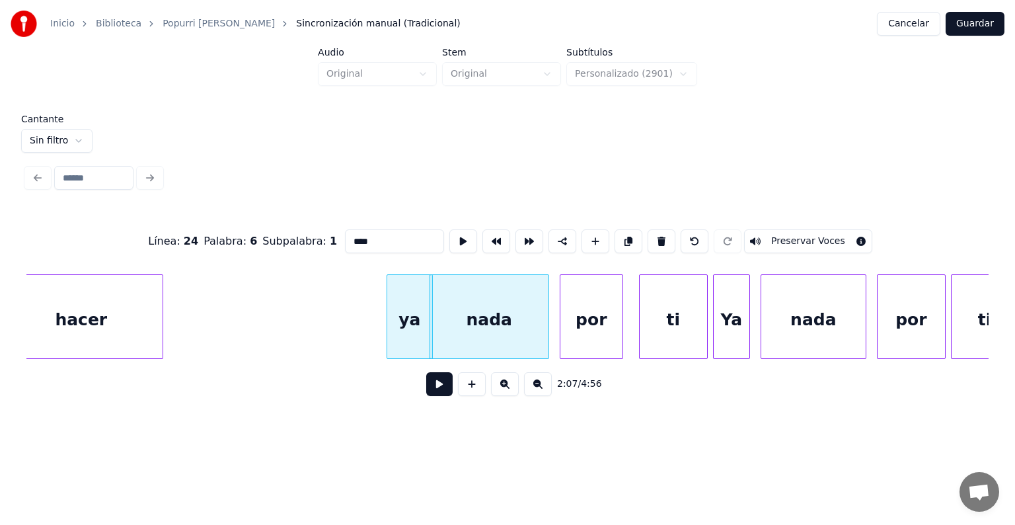
click at [787, 237] on button "Preservar Voces" at bounding box center [808, 241] width 128 height 24
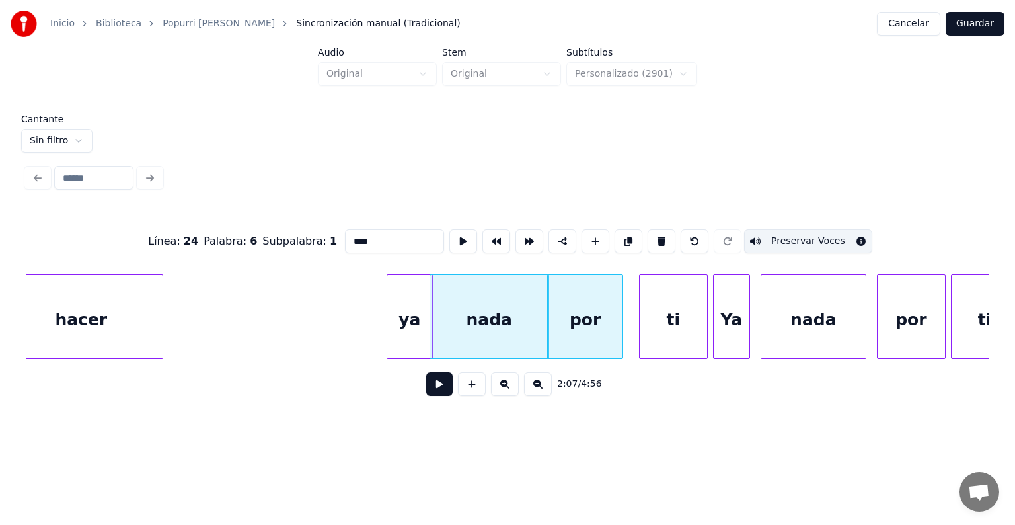
click at [583, 322] on div "por" at bounding box center [585, 320] width 74 height 90
click at [589, 324] on div "por" at bounding box center [585, 320] width 74 height 90
click at [663, 318] on div "ti" at bounding box center [673, 320] width 67 height 90
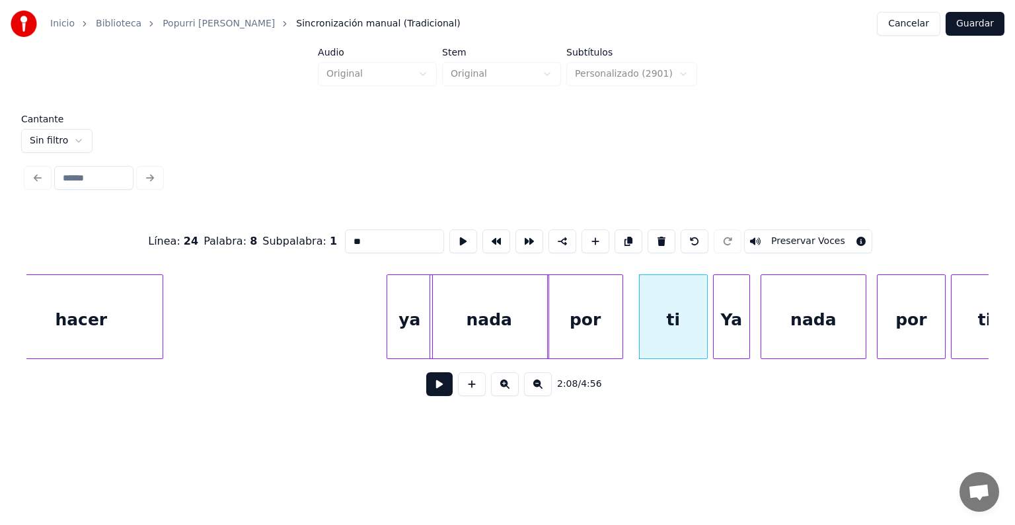
click at [581, 329] on div "por" at bounding box center [585, 320] width 74 height 90
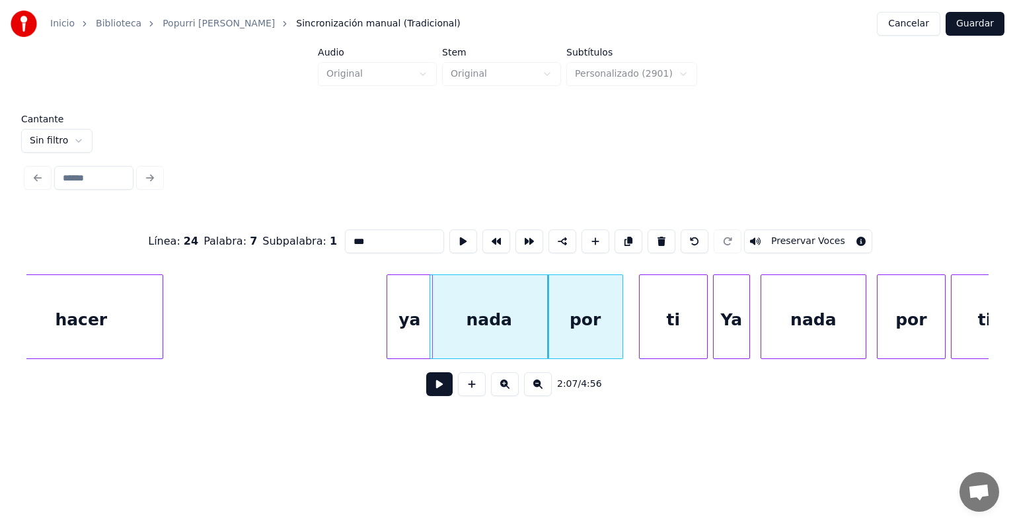
click at [788, 235] on button "Preservar Voces" at bounding box center [808, 241] width 128 height 24
click at [669, 322] on div "ti" at bounding box center [673, 320] width 67 height 90
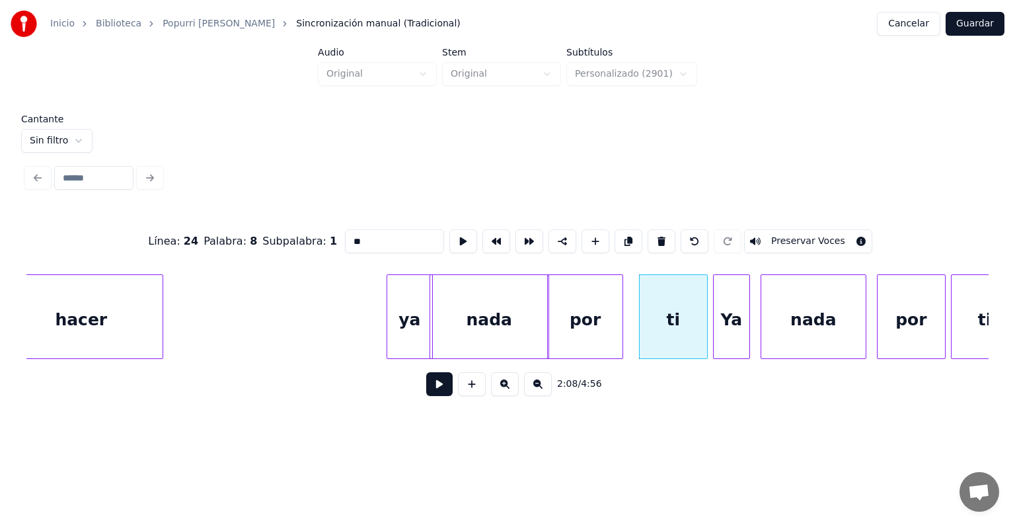
click at [501, 316] on div "nada" at bounding box center [489, 320] width 118 height 90
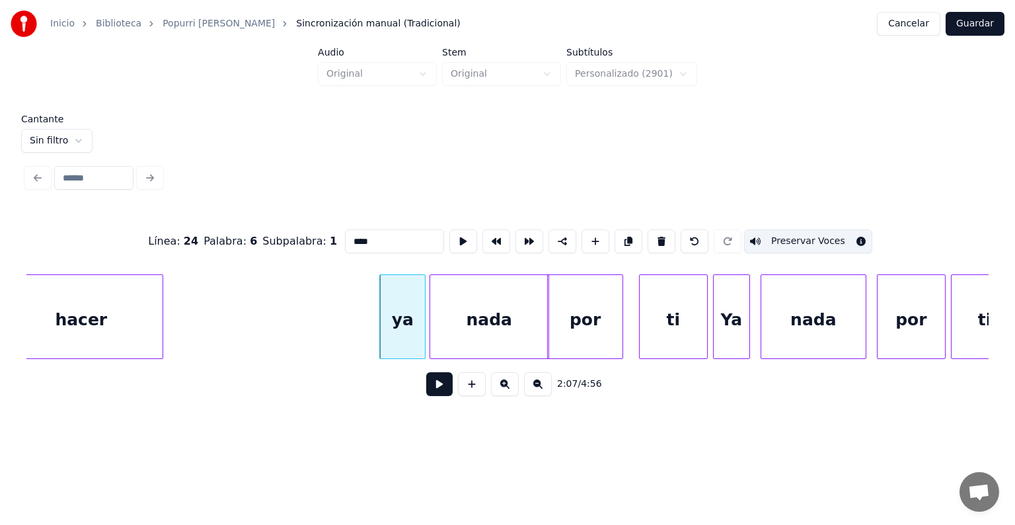
click at [476, 321] on div "nada" at bounding box center [489, 320] width 118 height 90
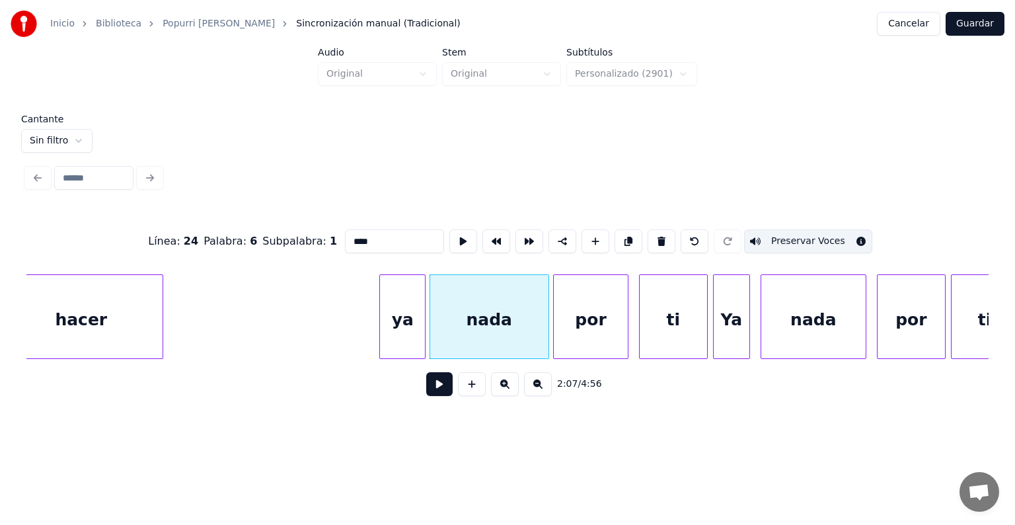
click at [588, 334] on div "por" at bounding box center [591, 320] width 74 height 90
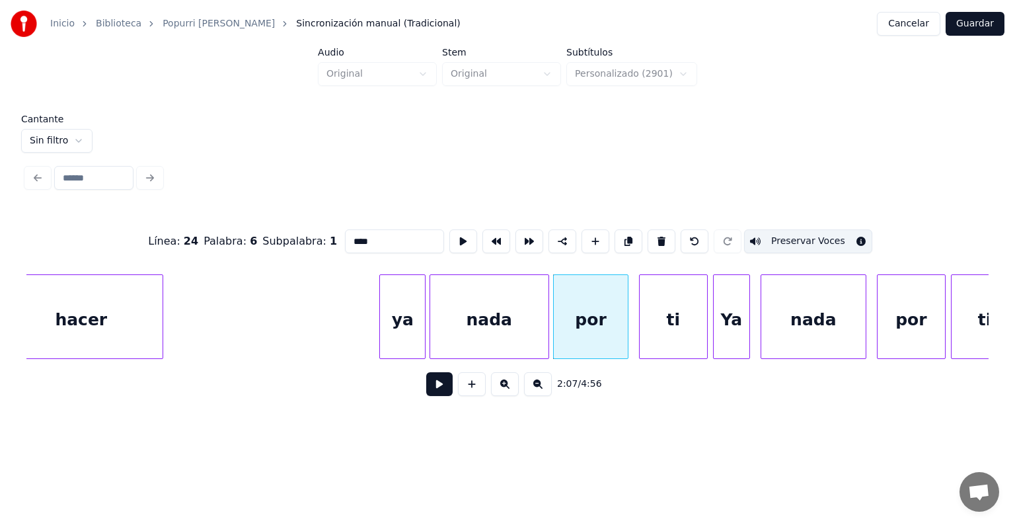
click at [496, 322] on div "nada" at bounding box center [489, 320] width 118 height 90
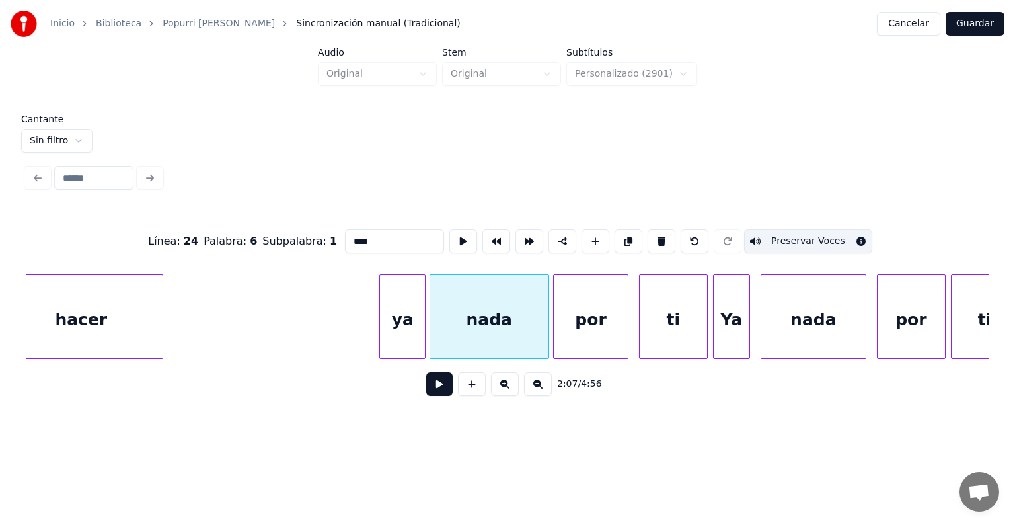
click at [587, 332] on div "por" at bounding box center [591, 320] width 74 height 90
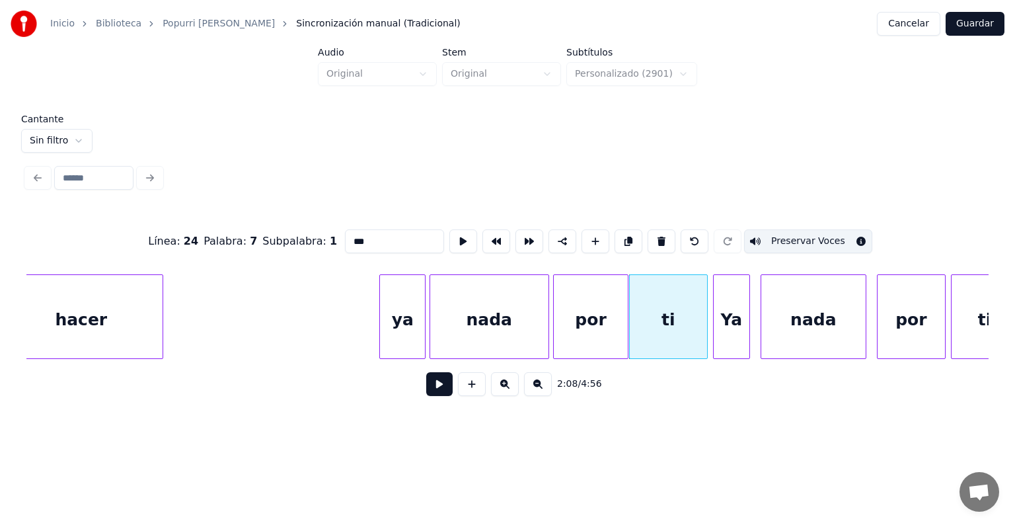
click at [747, 320] on div at bounding box center [747, 316] width 4 height 83
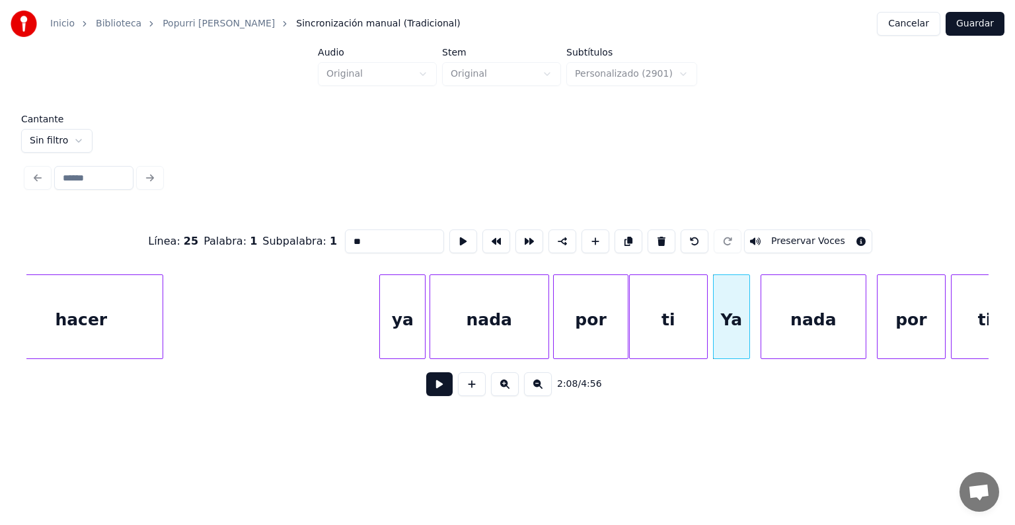
click at [671, 324] on div "ti" at bounding box center [668, 320] width 77 height 90
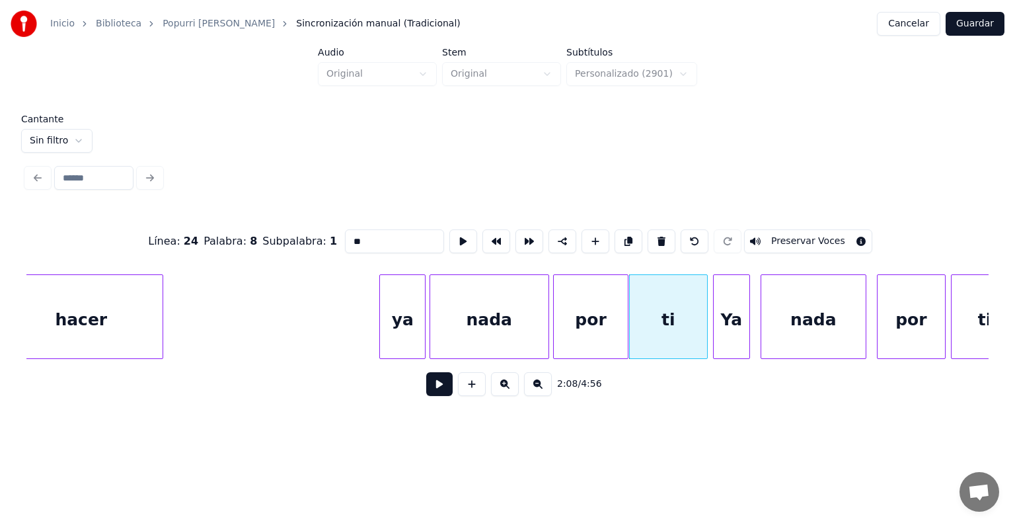
click at [768, 237] on button "Preservar Voces" at bounding box center [808, 241] width 128 height 24
click at [714, 333] on div "Ya" at bounding box center [730, 320] width 37 height 90
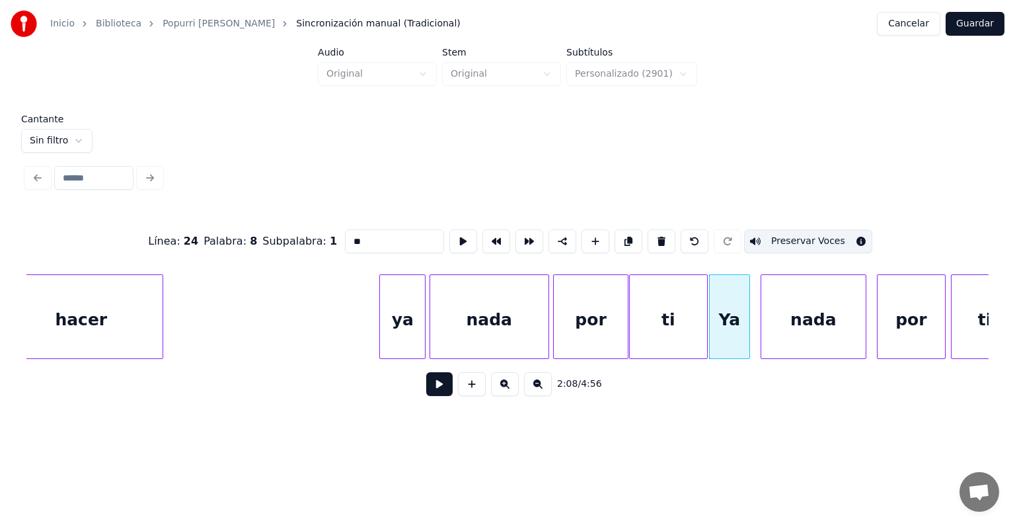
click at [721, 327] on div "Ya" at bounding box center [730, 320] width 40 height 90
click at [785, 236] on button "Preservar Voces" at bounding box center [808, 241] width 128 height 24
click at [773, 317] on div "nada" at bounding box center [813, 320] width 104 height 90
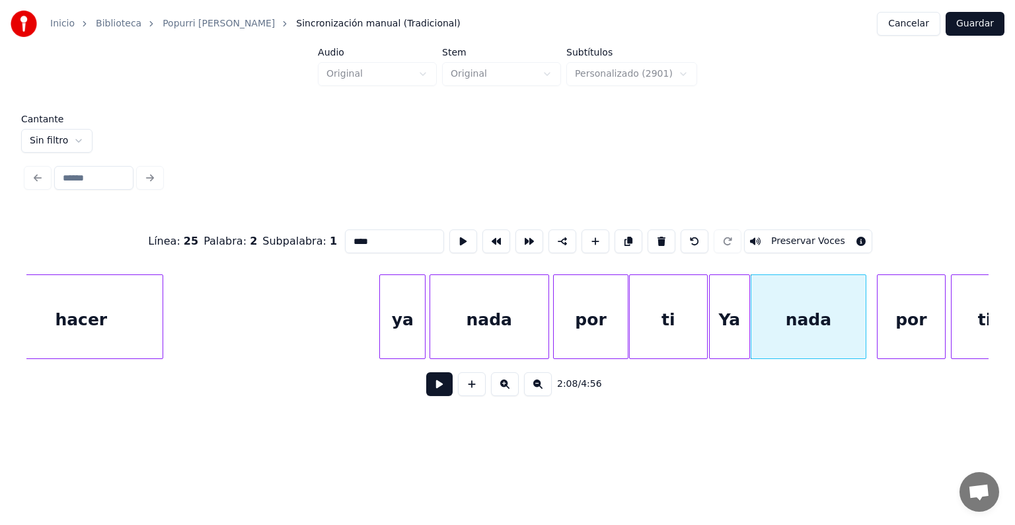
click at [782, 327] on div "nada" at bounding box center [808, 320] width 114 height 90
click at [787, 235] on button "Preservar Voces" at bounding box center [808, 241] width 128 height 24
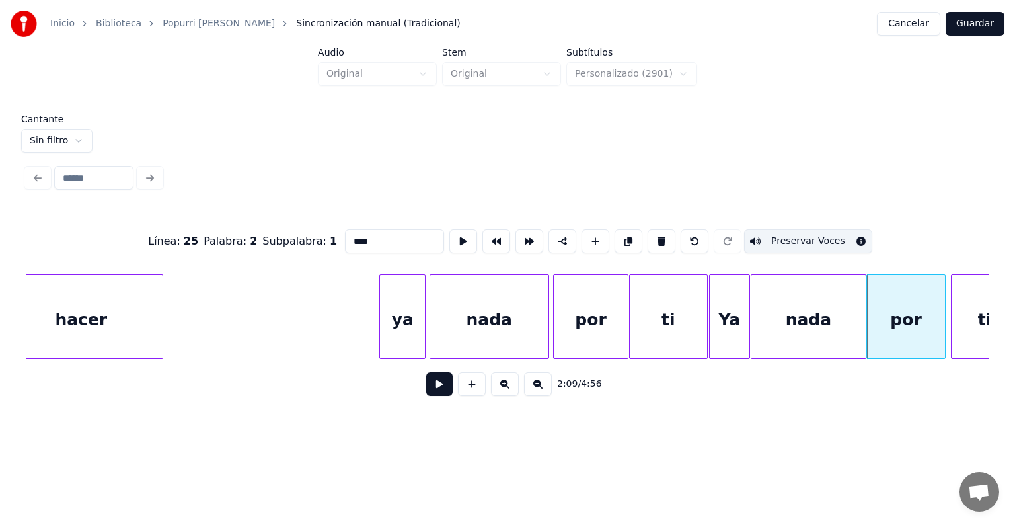
click at [884, 322] on div "por" at bounding box center [906, 320] width 78 height 90
click at [790, 235] on button "Preservar Voces" at bounding box center [808, 241] width 128 height 24
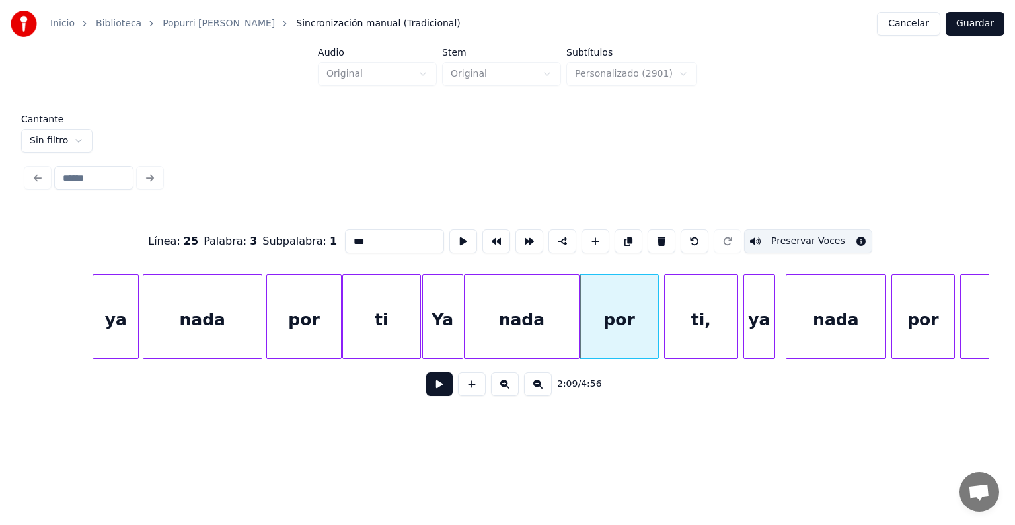
scroll to position [0, 33578]
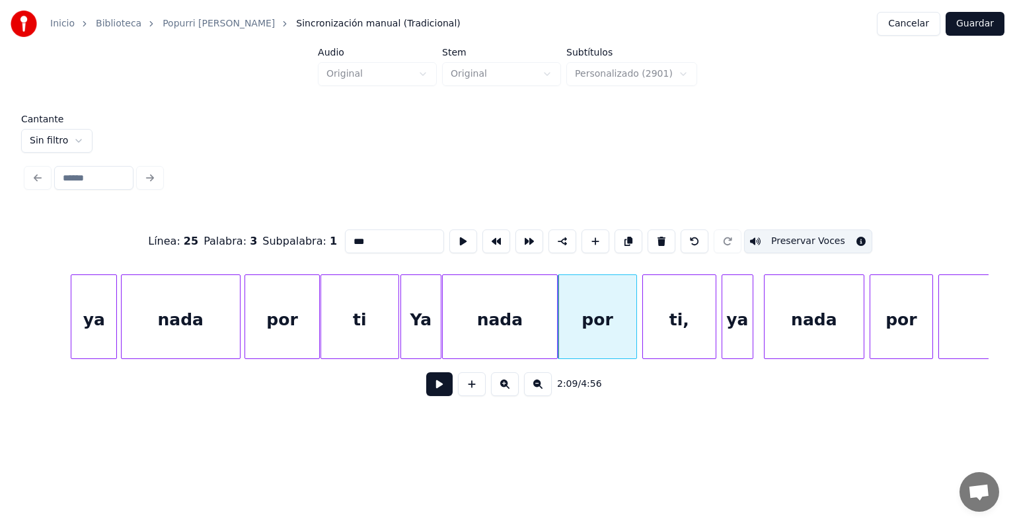
click at [644, 322] on div at bounding box center [645, 316] width 4 height 83
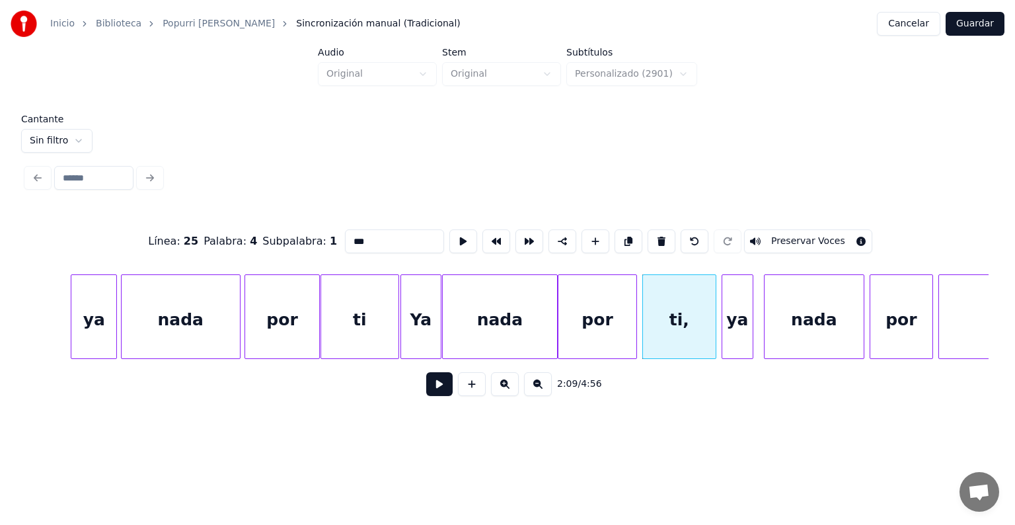
click at [773, 240] on button "Preservar Voces" at bounding box center [808, 241] width 128 height 24
click at [723, 332] on div at bounding box center [724, 316] width 4 height 83
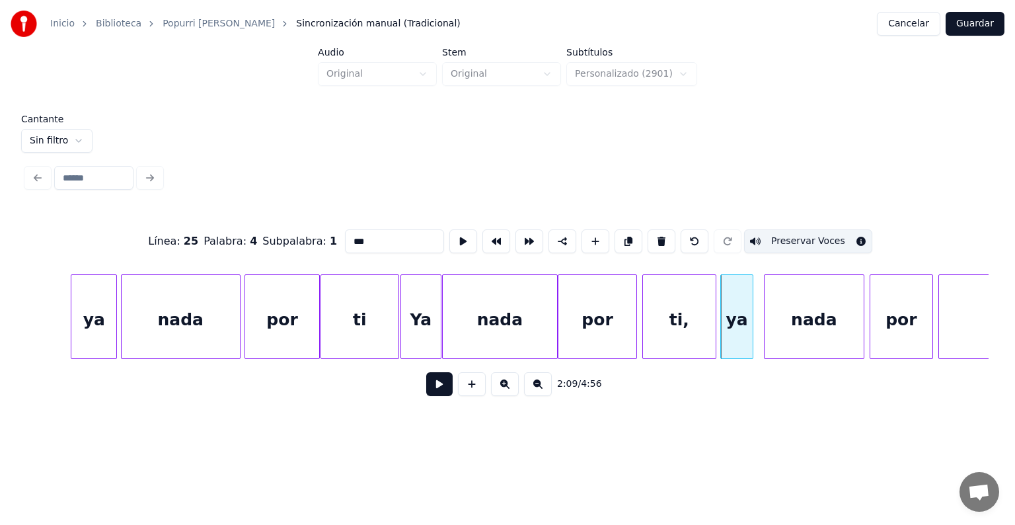
click at [784, 322] on div "nada" at bounding box center [813, 320] width 99 height 90
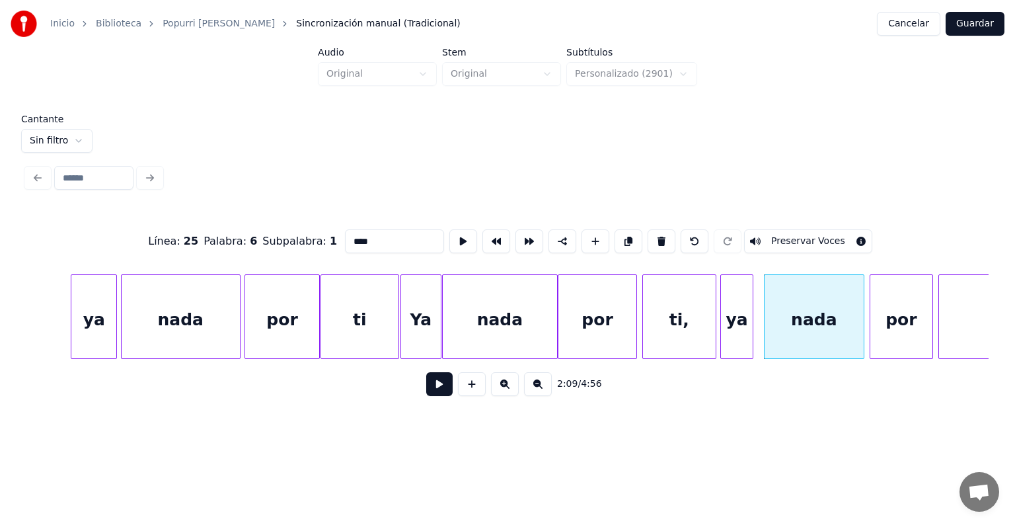
click at [730, 324] on div "ya" at bounding box center [737, 320] width 32 height 90
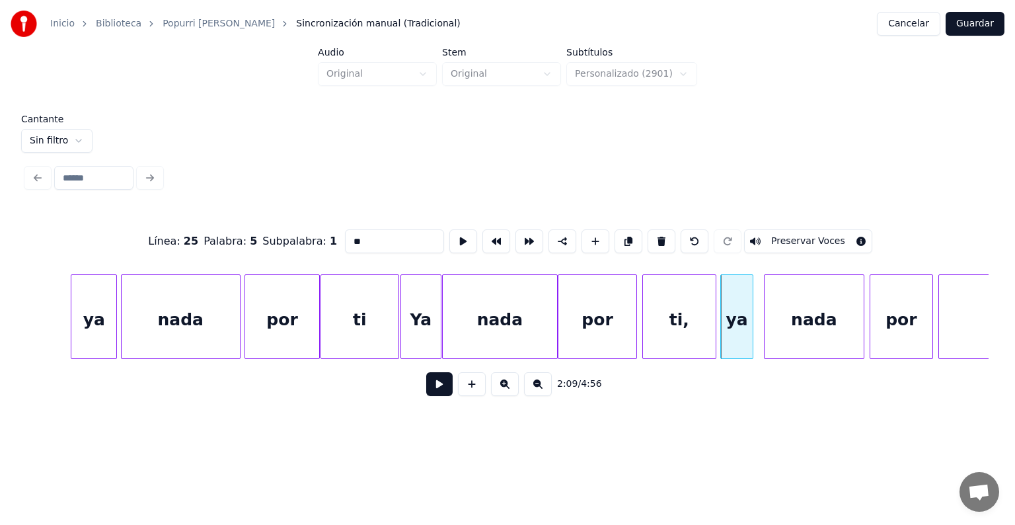
click at [786, 238] on button "Preservar Voces" at bounding box center [808, 241] width 128 height 24
click at [788, 332] on div "nada" at bounding box center [813, 320] width 99 height 90
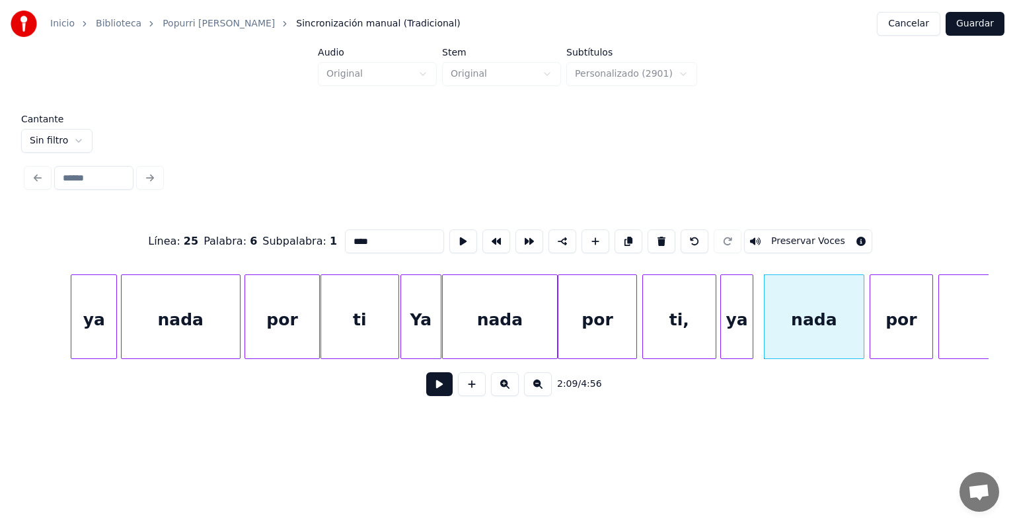
click at [788, 235] on button "Preservar Voces" at bounding box center [808, 241] width 128 height 24
click at [879, 322] on div "por" at bounding box center [901, 320] width 62 height 90
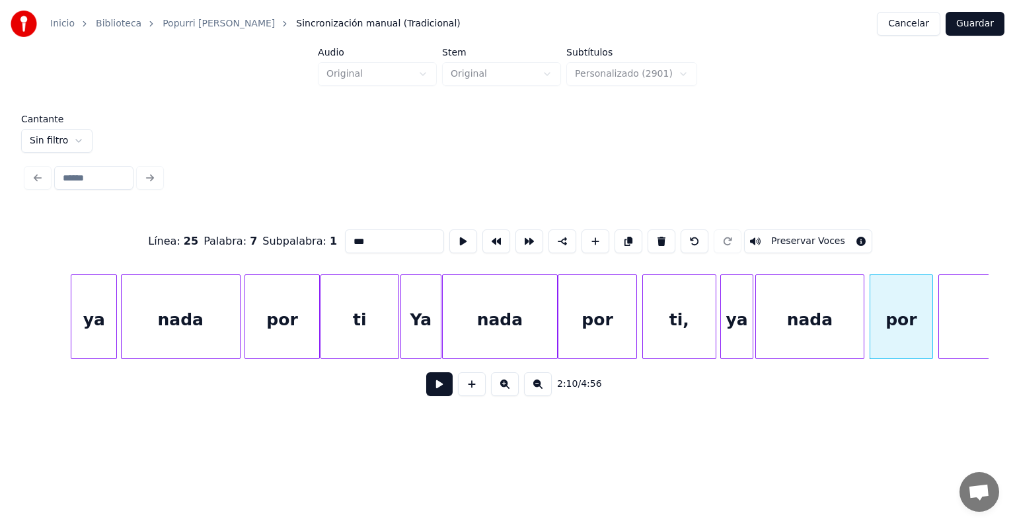
click at [797, 237] on button "Preservar Voces" at bounding box center [808, 241] width 128 height 24
click at [861, 317] on div "nada" at bounding box center [808, 316] width 107 height 85
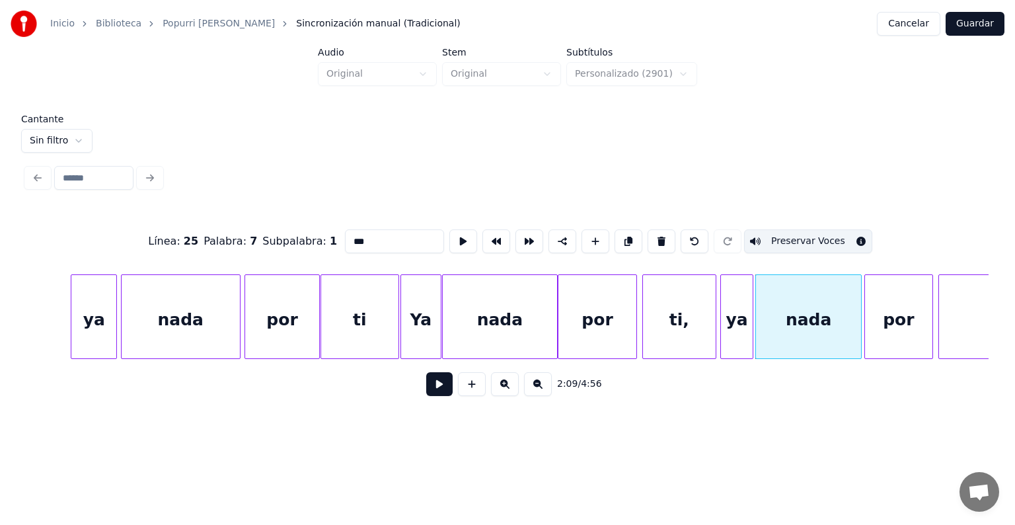
click at [871, 314] on div "por" at bounding box center [898, 320] width 67 height 90
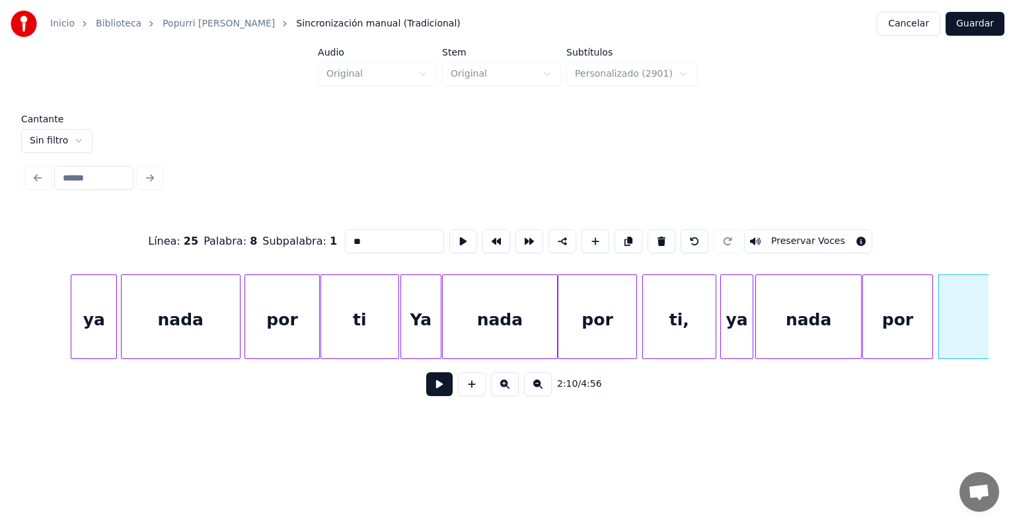
click at [792, 237] on button "Preservar Voces" at bounding box center [808, 241] width 128 height 24
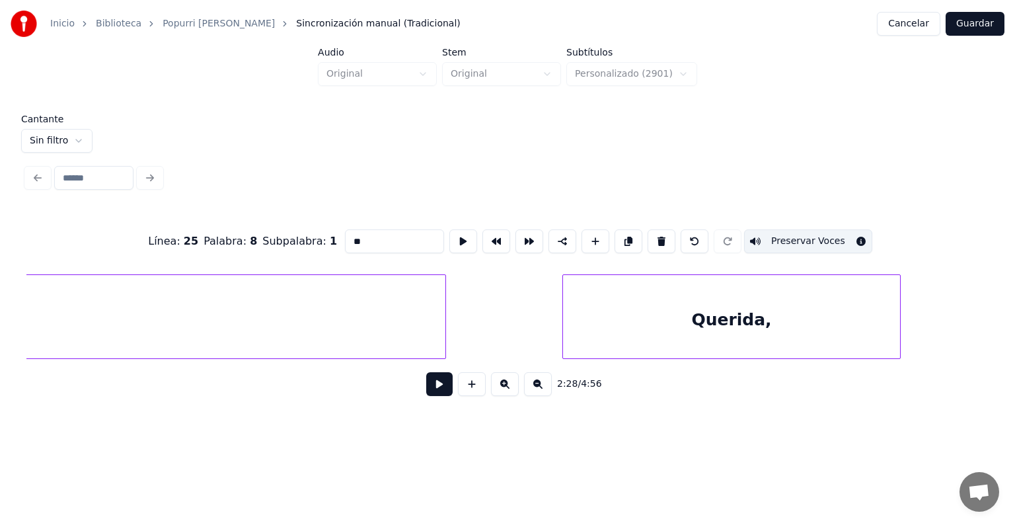
scroll to position [0, 42082]
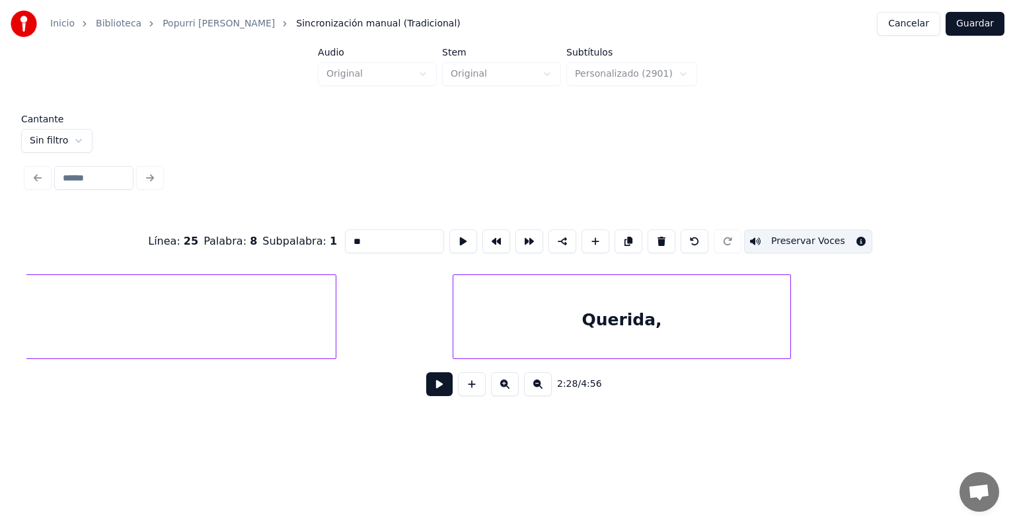
click at [544, 314] on div "Querida," at bounding box center [621, 320] width 337 height 90
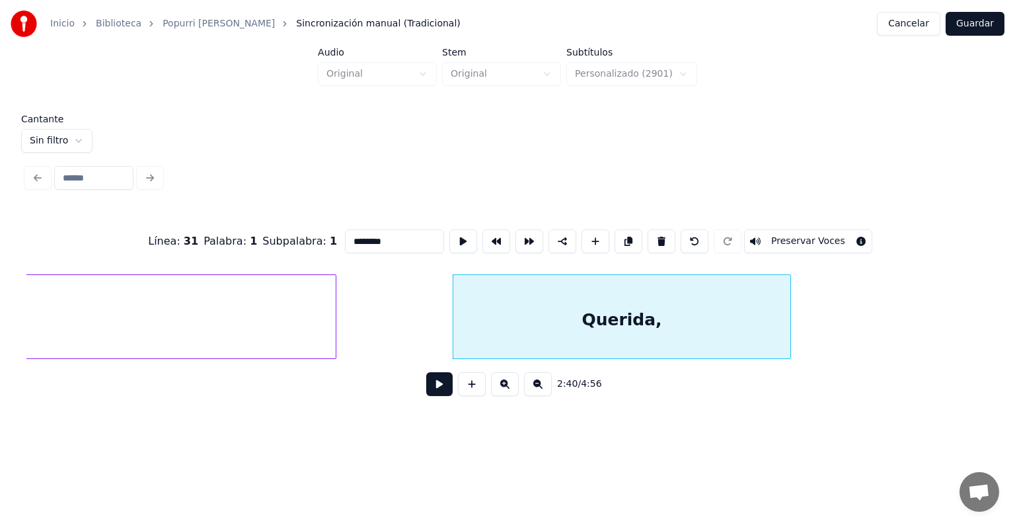
click at [790, 230] on button "Preservar Voces" at bounding box center [808, 241] width 128 height 24
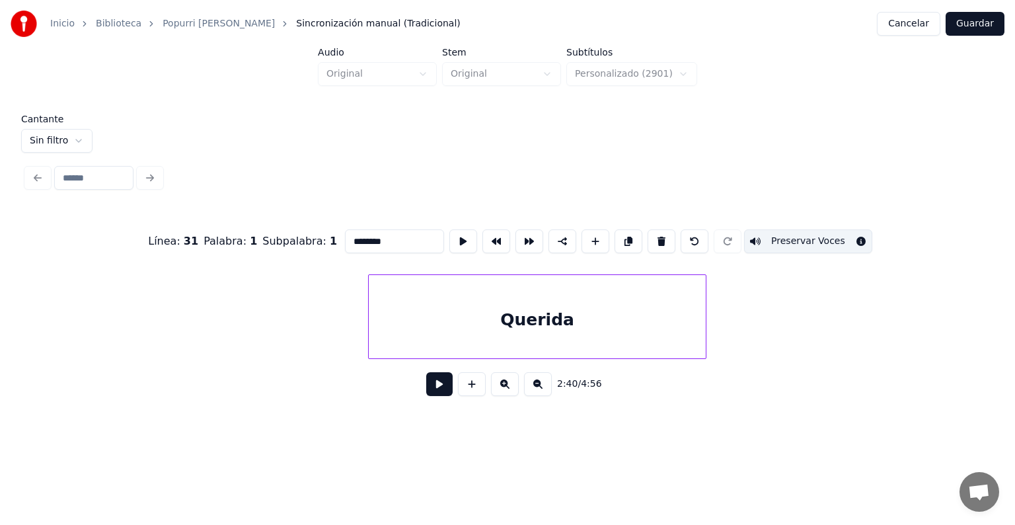
scroll to position [0, 43536]
click at [542, 326] on div "Querida" at bounding box center [515, 320] width 337 height 90
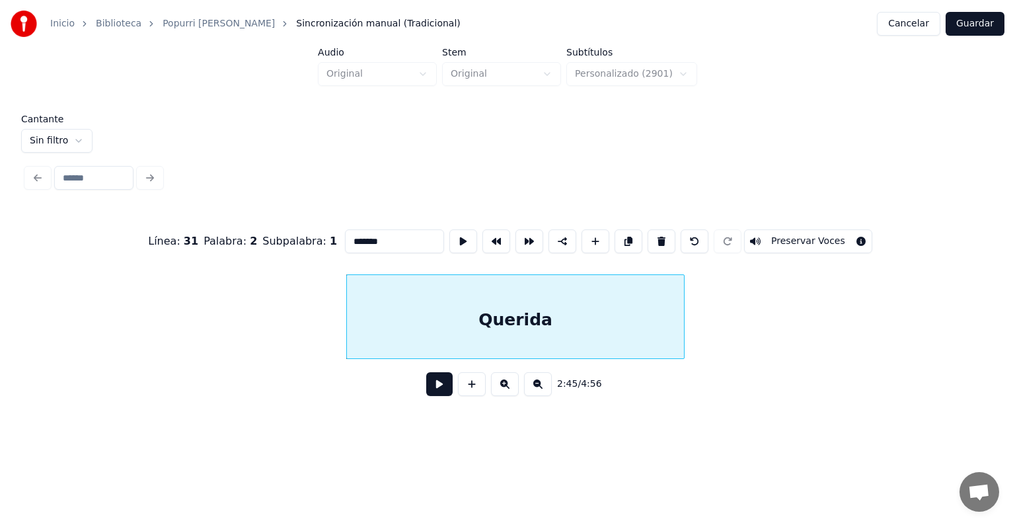
click at [788, 231] on button "Preservar Voces" at bounding box center [808, 241] width 128 height 24
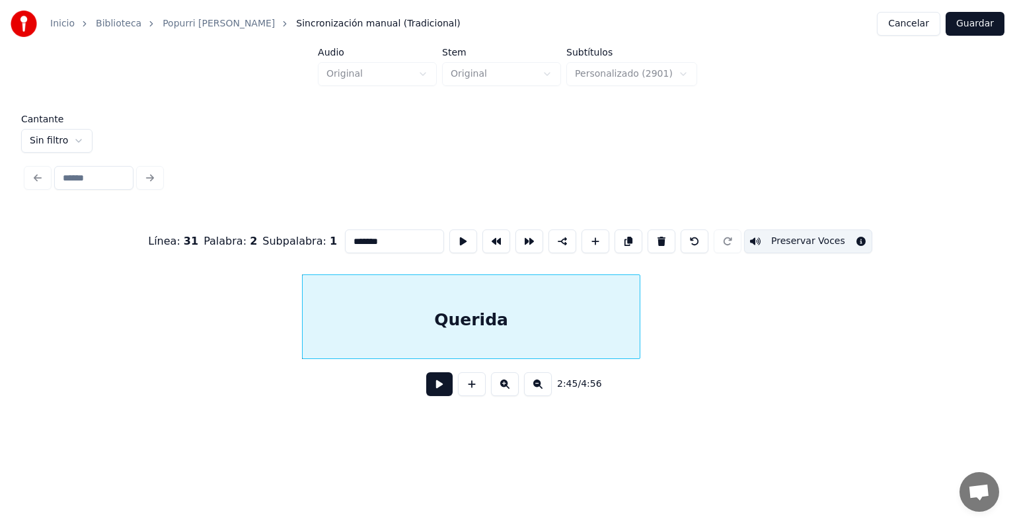
scroll to position [0, 43514]
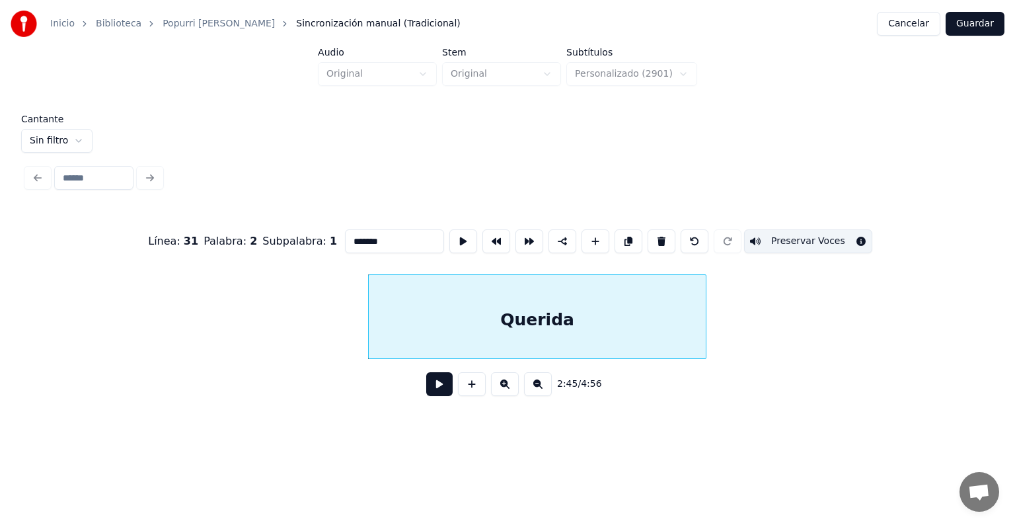
click at [369, 337] on div "Querida" at bounding box center [537, 320] width 337 height 90
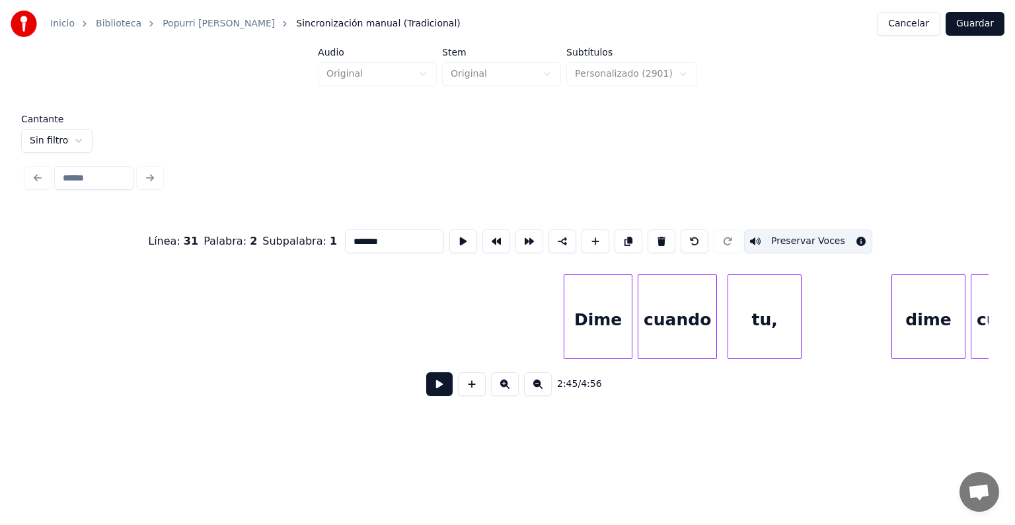
scroll to position [0, 44770]
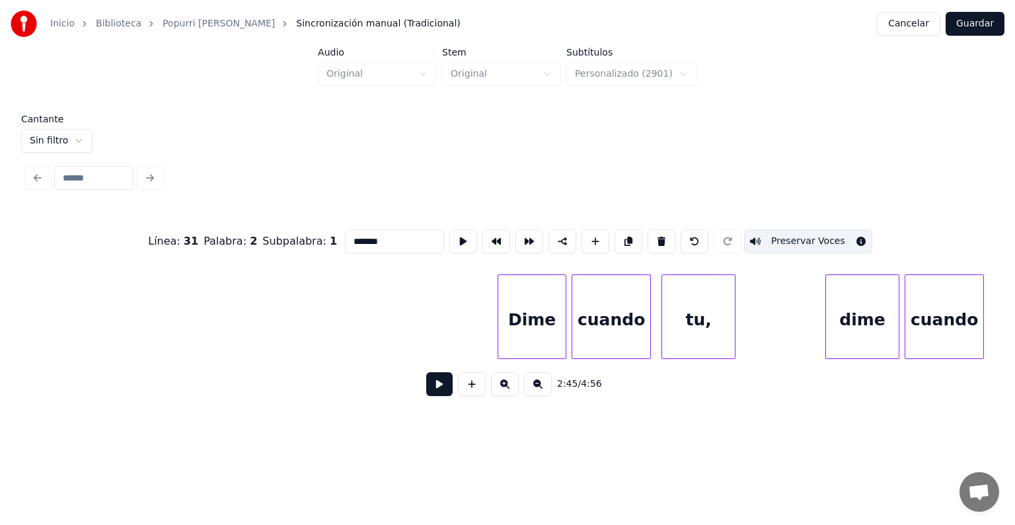
click at [540, 330] on div "Dime" at bounding box center [531, 320] width 67 height 90
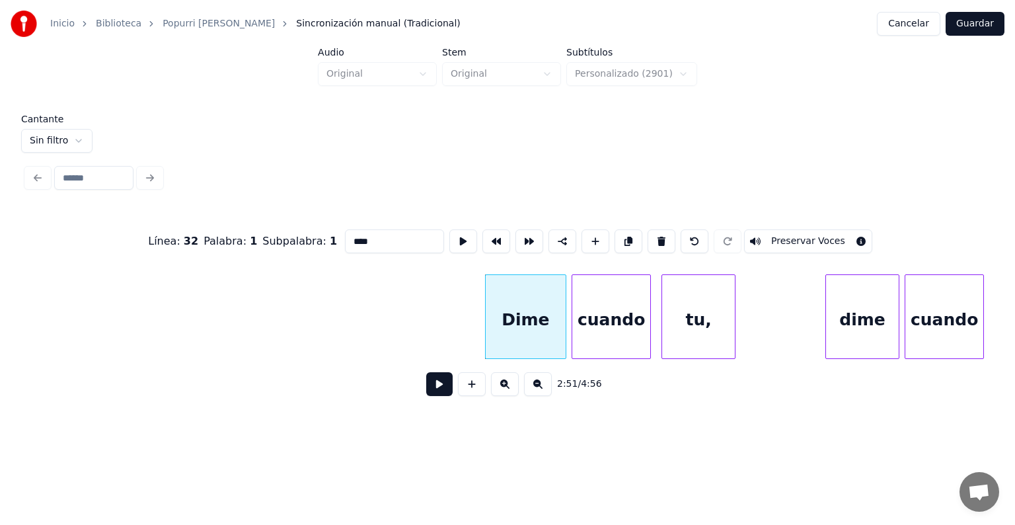
click at [797, 231] on button "Preservar Voces" at bounding box center [808, 241] width 128 height 24
click at [584, 312] on div "cuando" at bounding box center [611, 320] width 78 height 90
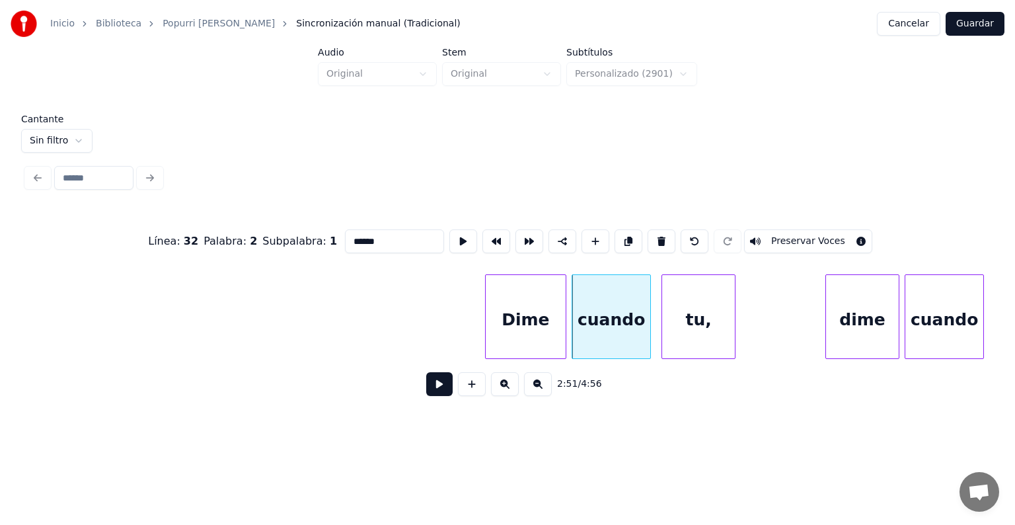
click at [790, 235] on button "Preservar Voces" at bounding box center [808, 241] width 128 height 24
click at [690, 329] on div "tu," at bounding box center [698, 320] width 73 height 90
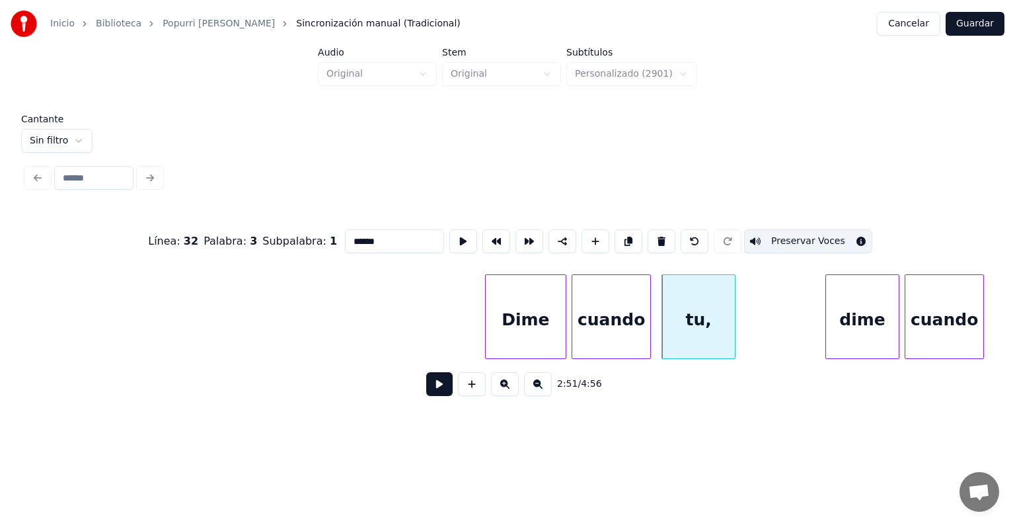
type input "***"
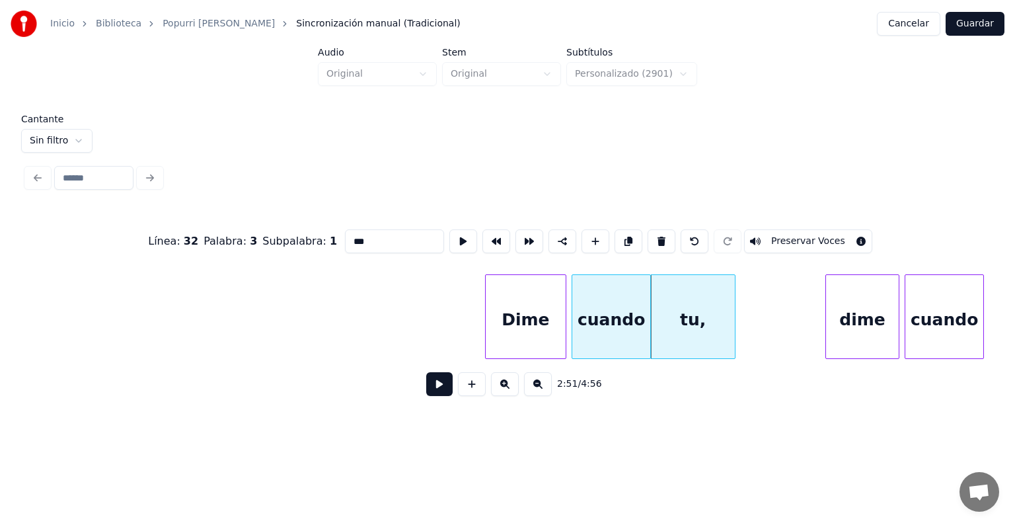
click at [696, 330] on div "tu," at bounding box center [693, 320] width 84 height 90
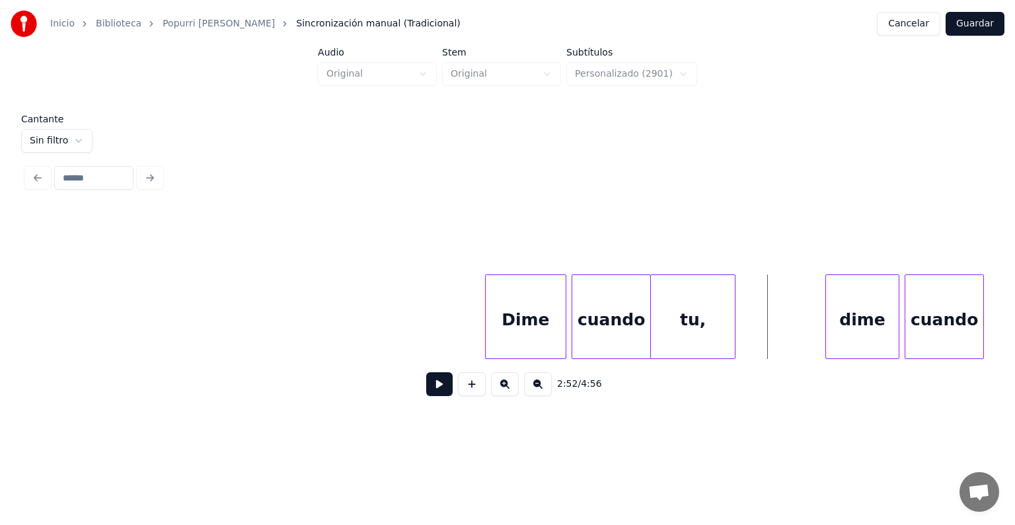
click at [681, 324] on div "tu," at bounding box center [693, 320] width 84 height 90
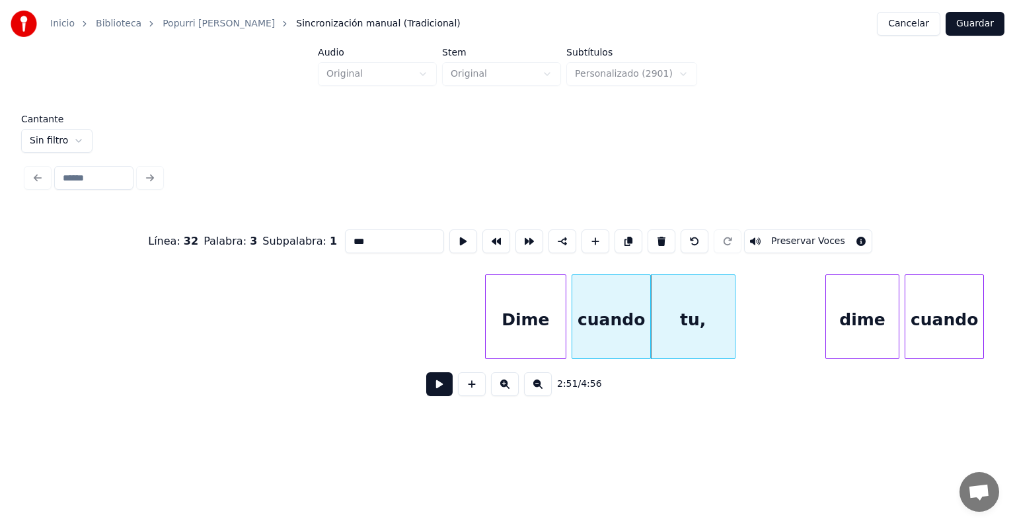
click at [790, 238] on button "Preservar Voces" at bounding box center [808, 241] width 128 height 24
click at [827, 326] on div at bounding box center [828, 316] width 4 height 83
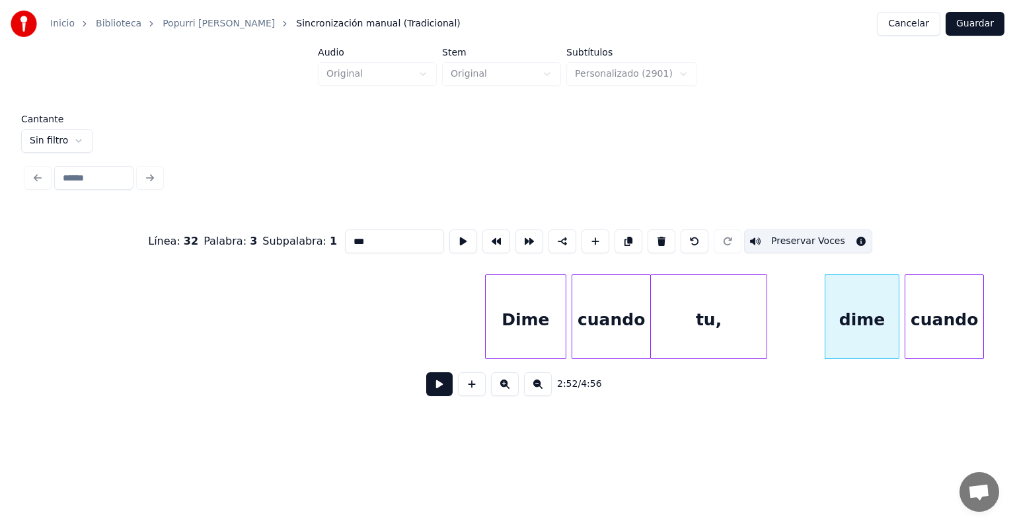
click at [847, 322] on div "dime" at bounding box center [861, 320] width 73 height 90
click at [695, 303] on div "tu," at bounding box center [708, 320] width 115 height 90
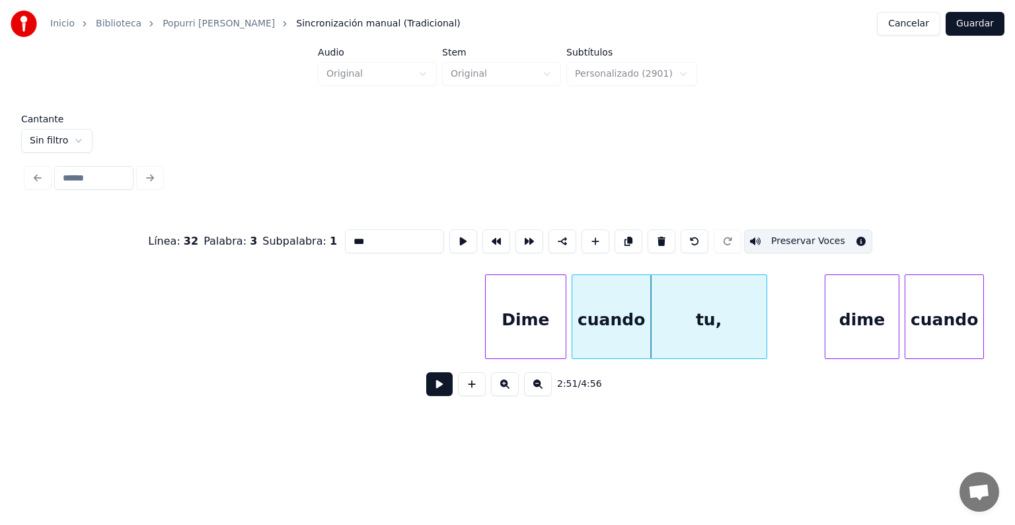
click at [618, 305] on div "cuando" at bounding box center [611, 320] width 78 height 90
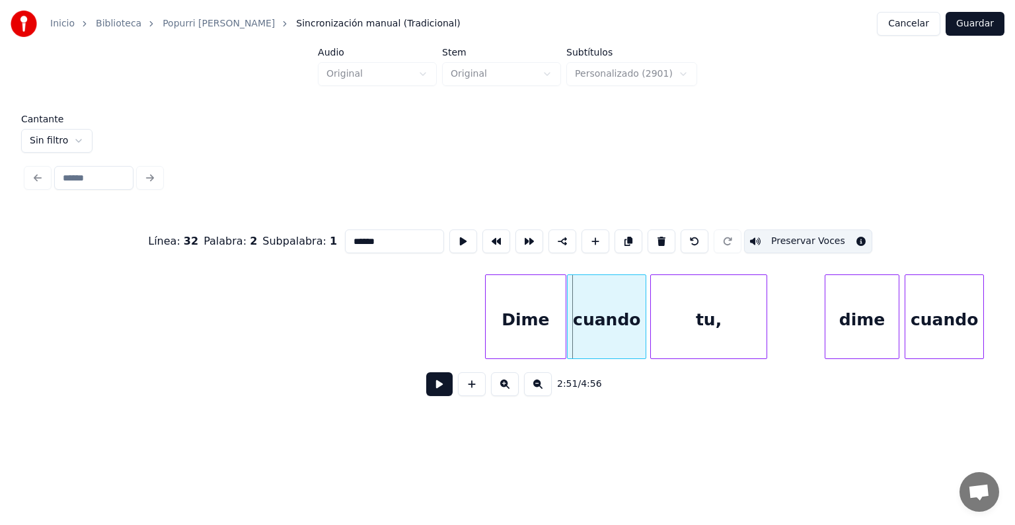
click at [620, 317] on div "cuando" at bounding box center [607, 320] width 78 height 90
click at [698, 320] on div "tu," at bounding box center [708, 320] width 115 height 90
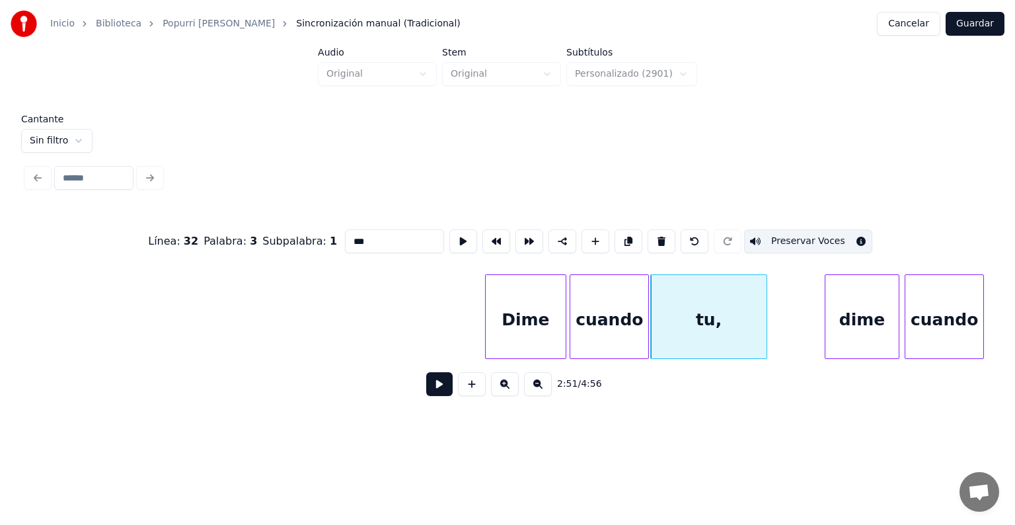
click at [511, 313] on div "Dime" at bounding box center [526, 320] width 81 height 90
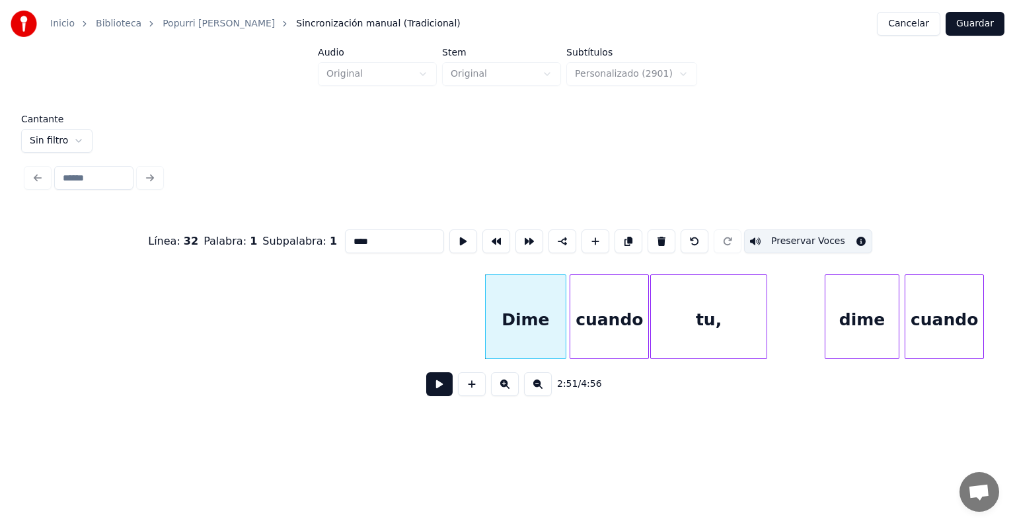
click at [836, 312] on div "dime" at bounding box center [861, 320] width 73 height 90
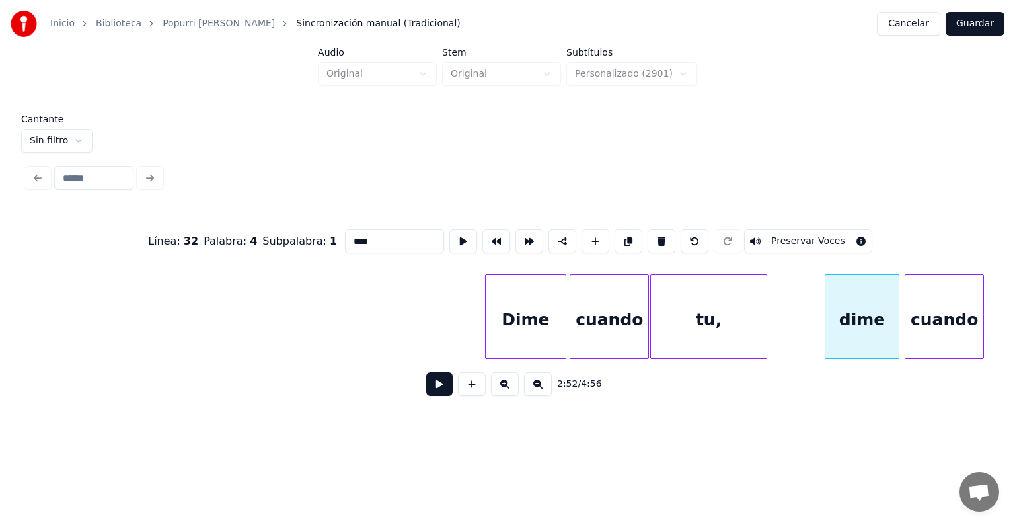
click at [788, 235] on button "Preservar Voces" at bounding box center [808, 241] width 128 height 24
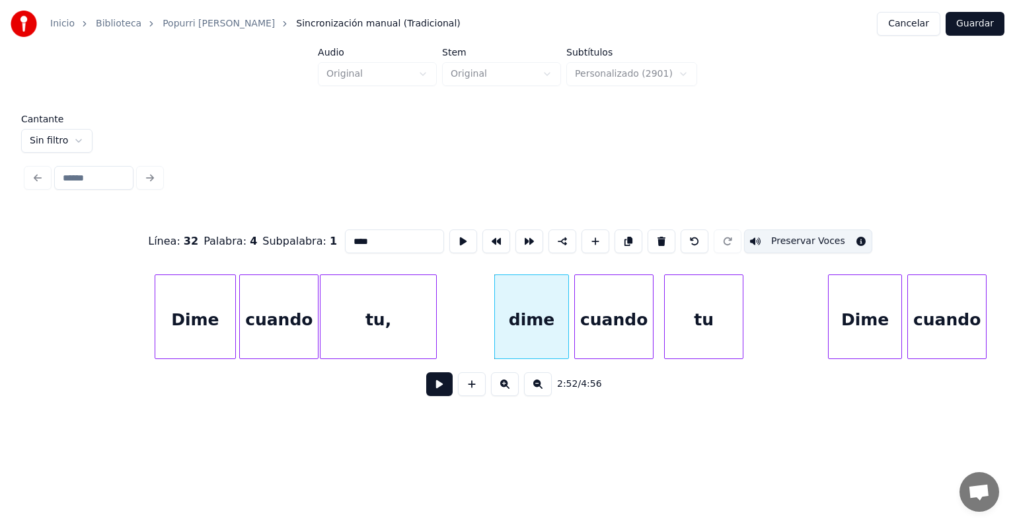
scroll to position [0, 45123]
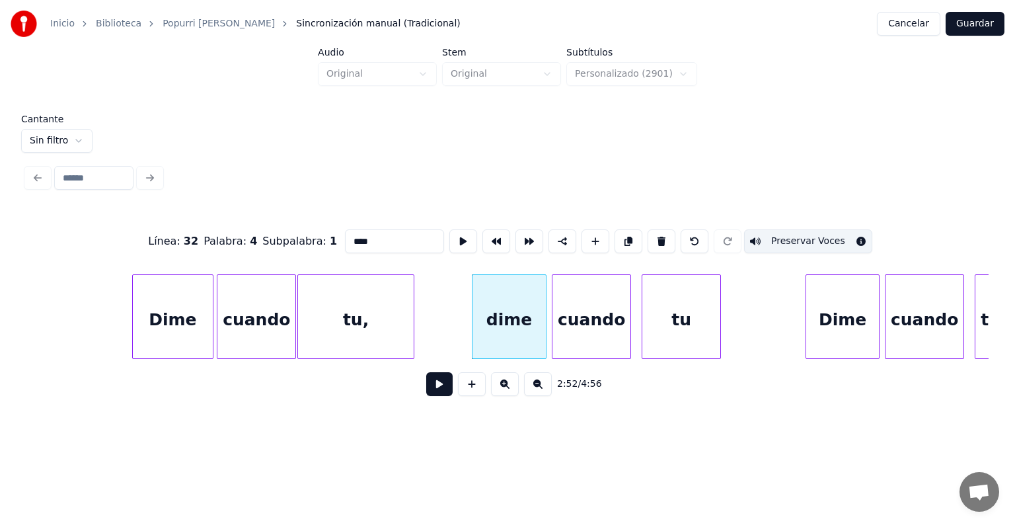
click at [575, 322] on div "cuando" at bounding box center [591, 320] width 78 height 90
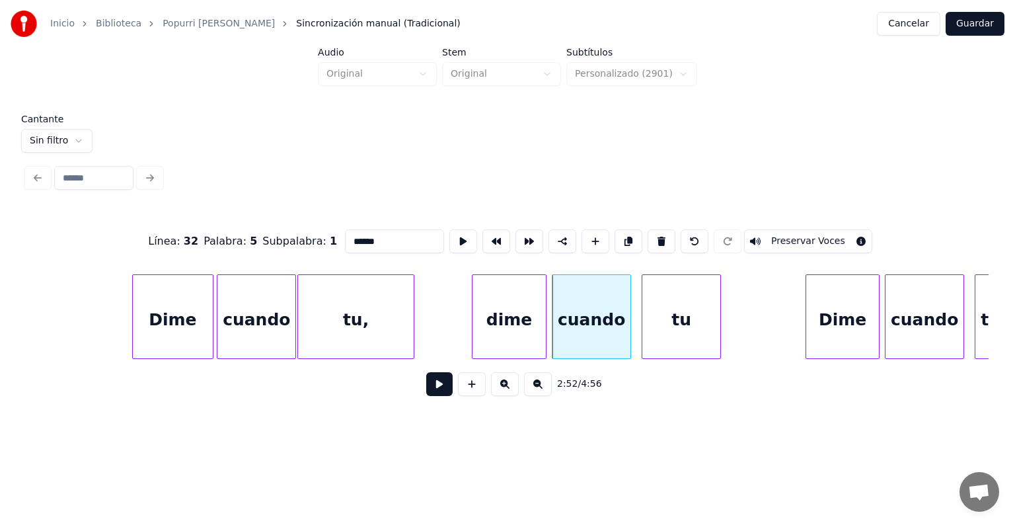
click at [786, 235] on button "Preservar Voces" at bounding box center [808, 241] width 128 height 24
click at [673, 324] on div "tu" at bounding box center [681, 320] width 78 height 90
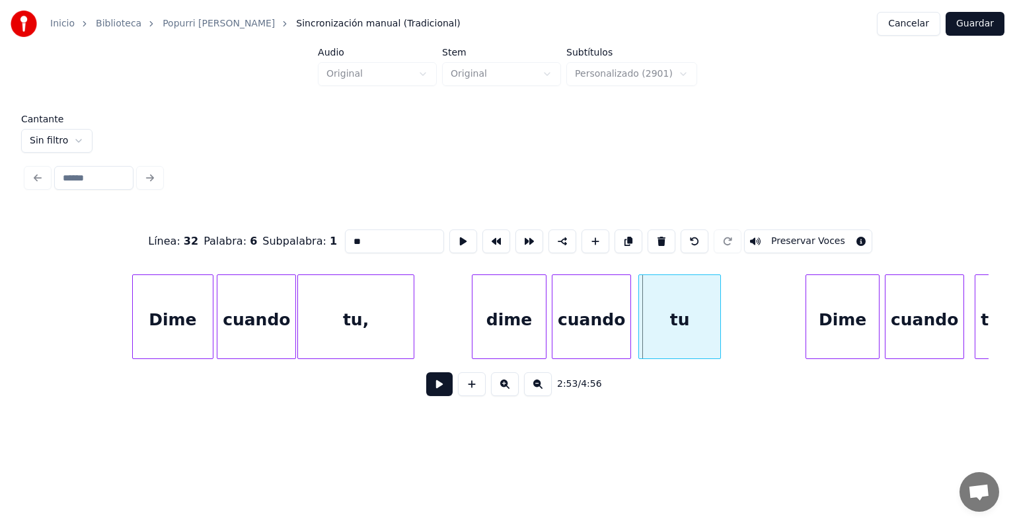
click at [643, 330] on div "tu" at bounding box center [679, 320] width 81 height 90
click at [791, 239] on button "Preservar Voces" at bounding box center [808, 241] width 128 height 24
click at [638, 330] on div "tu" at bounding box center [677, 320] width 87 height 90
click at [807, 322] on div at bounding box center [808, 316] width 4 height 83
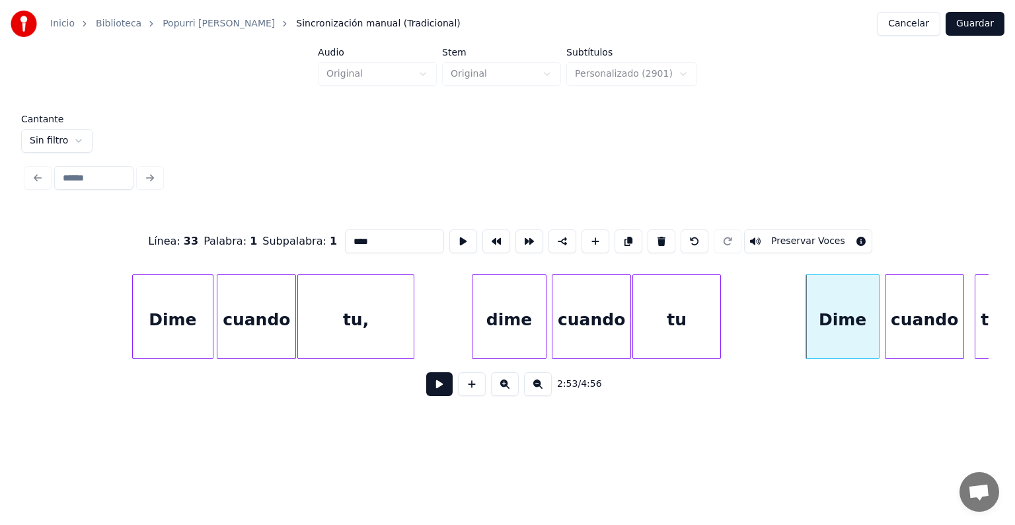
click at [812, 233] on button "Preservar Voces" at bounding box center [808, 241] width 128 height 24
click at [887, 321] on div at bounding box center [887, 316] width 4 height 83
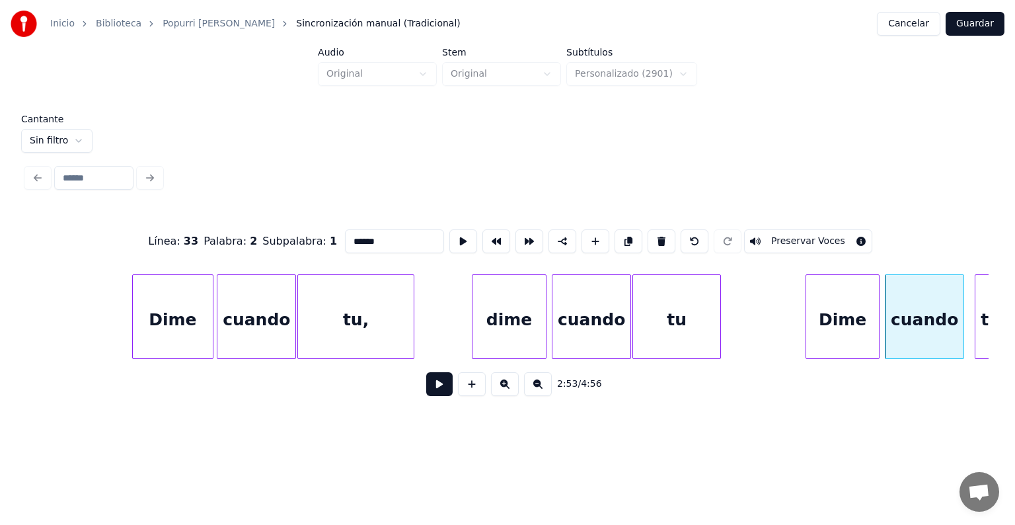
click at [794, 239] on button "Preservar Voces" at bounding box center [808, 241] width 128 height 24
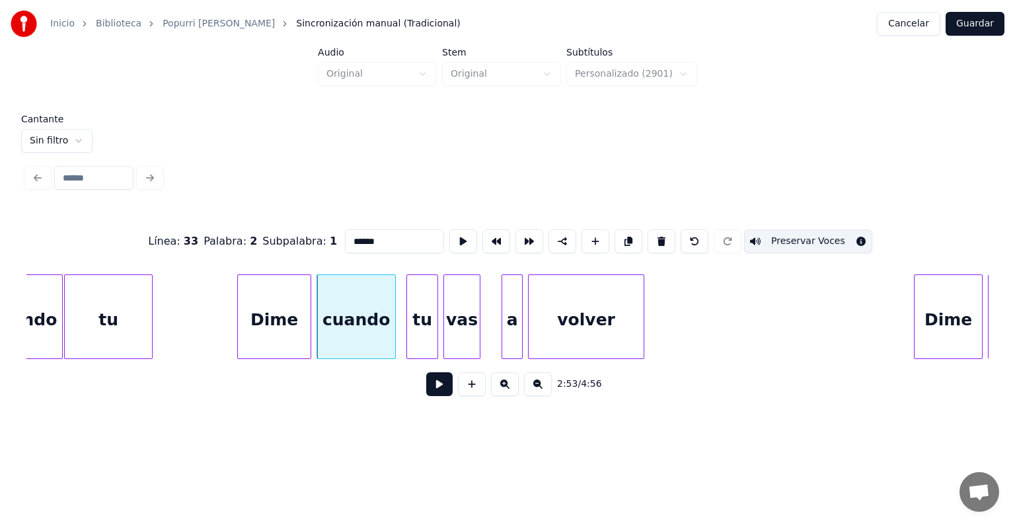
scroll to position [0, 45668]
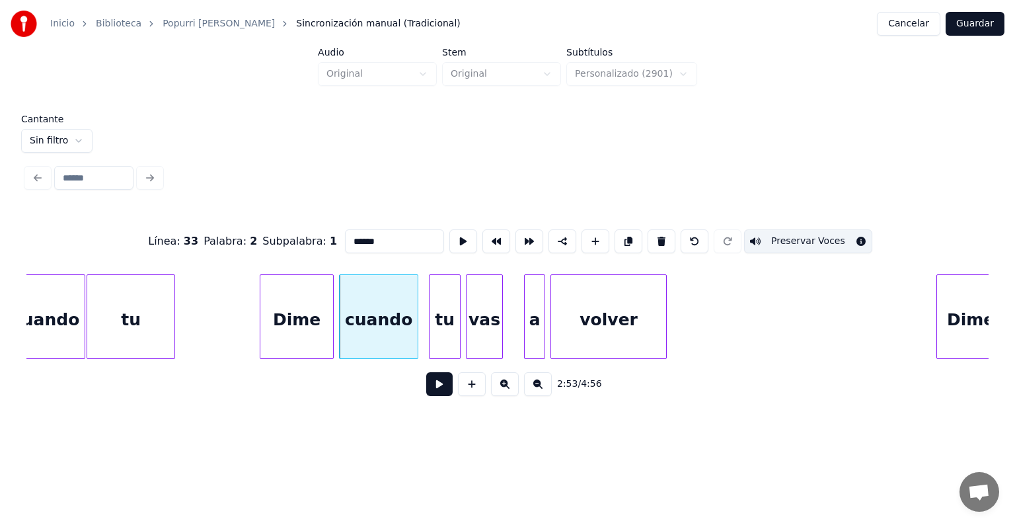
click at [431, 329] on div at bounding box center [431, 316] width 4 height 83
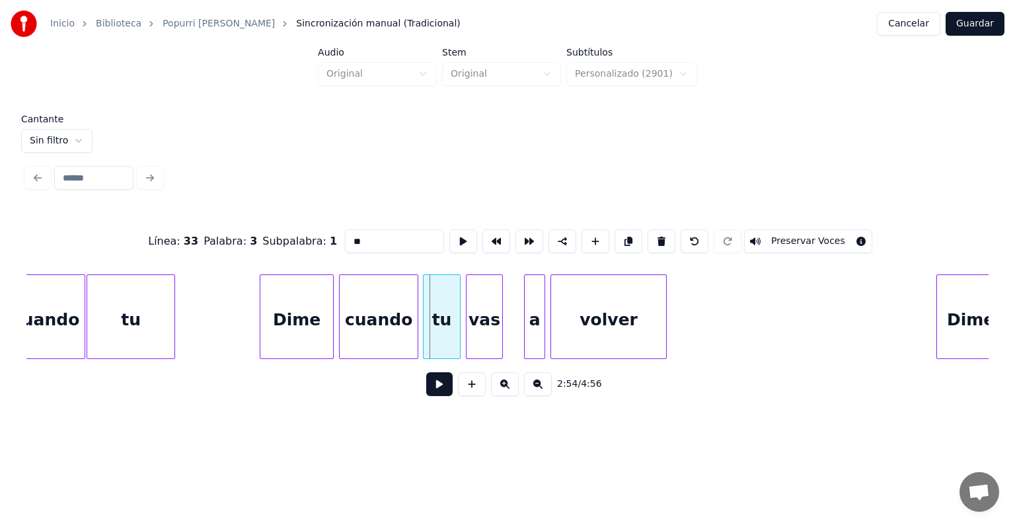
click at [430, 330] on div "tu" at bounding box center [442, 320] width 36 height 90
click at [788, 235] on button "Preservar Voces" at bounding box center [808, 241] width 128 height 24
click at [467, 331] on div at bounding box center [466, 316] width 4 height 83
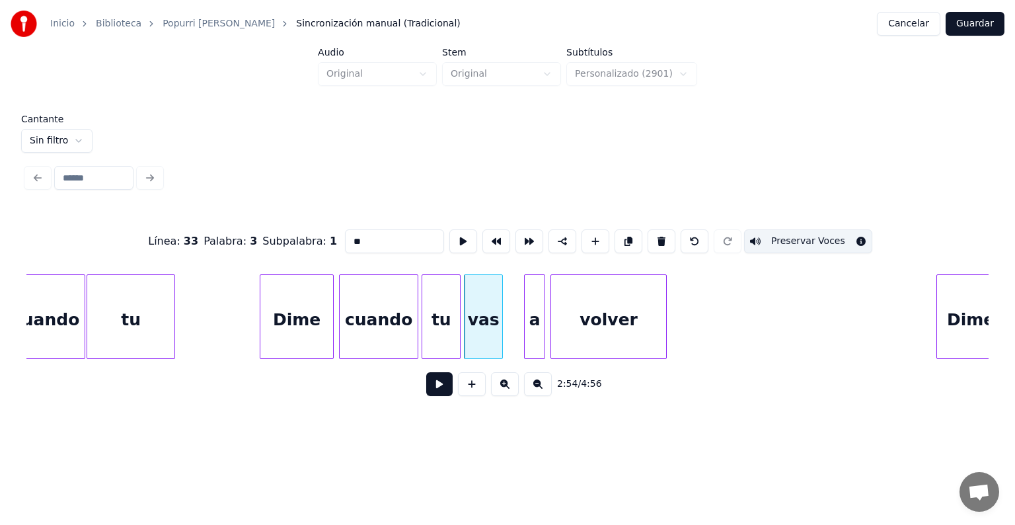
click at [476, 326] on div "vas" at bounding box center [483, 320] width 38 height 90
click at [786, 235] on button "Preservar Voces" at bounding box center [808, 241] width 128 height 24
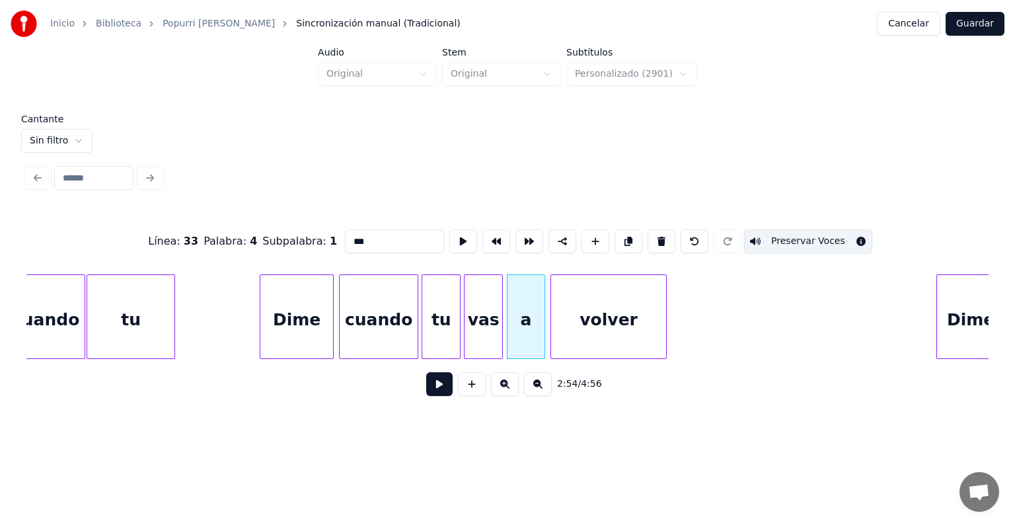
click at [519, 331] on div "a" at bounding box center [525, 320] width 37 height 90
click at [788, 235] on button "Preservar Voces" at bounding box center [808, 241] width 128 height 24
click at [597, 322] on div "volver" at bounding box center [608, 320] width 115 height 90
type input "******"
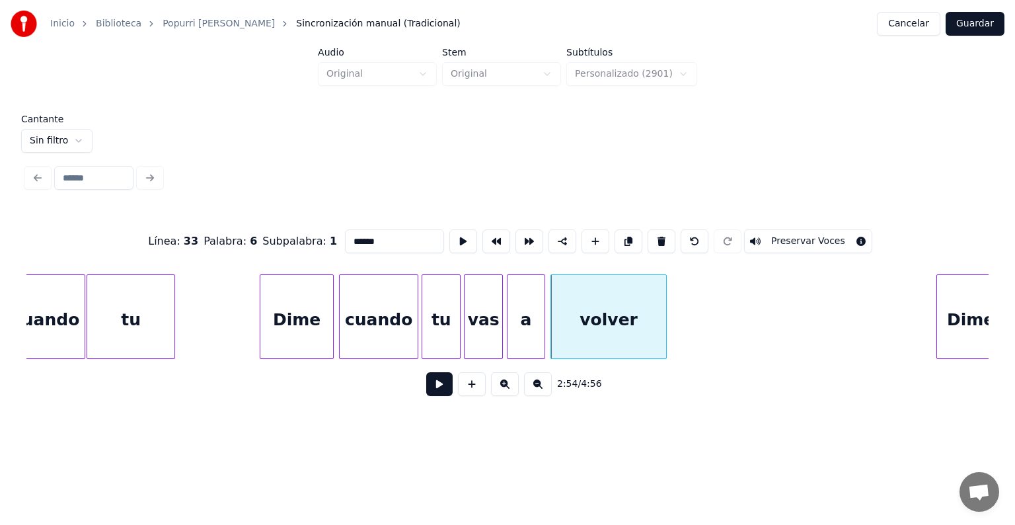
click at [427, 387] on button at bounding box center [439, 384] width 26 height 24
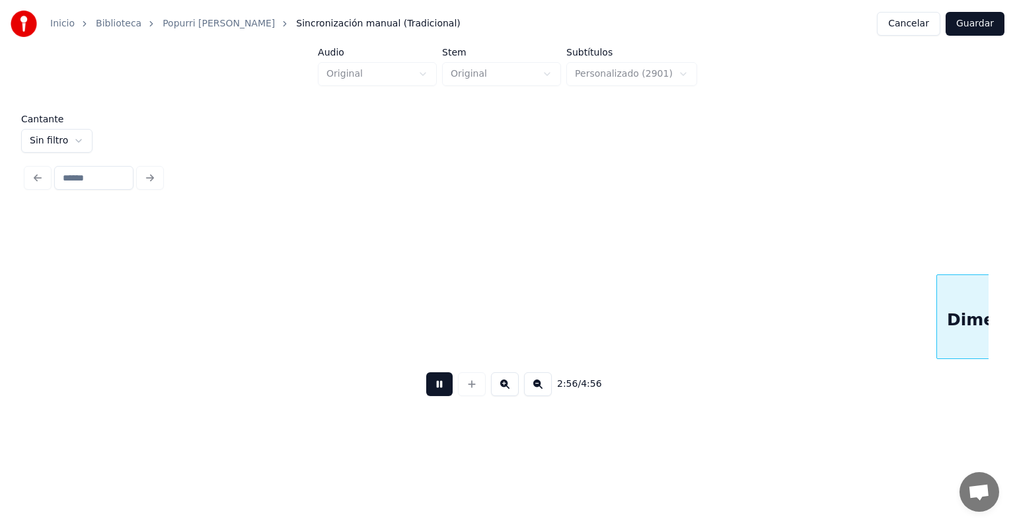
scroll to position [0, 46636]
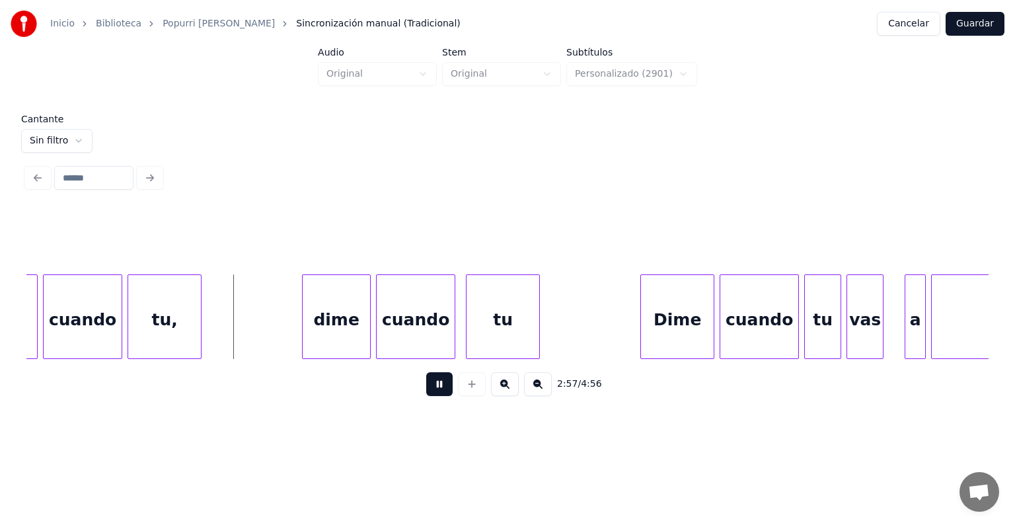
click at [73, 311] on div "cuando" at bounding box center [83, 320] width 78 height 90
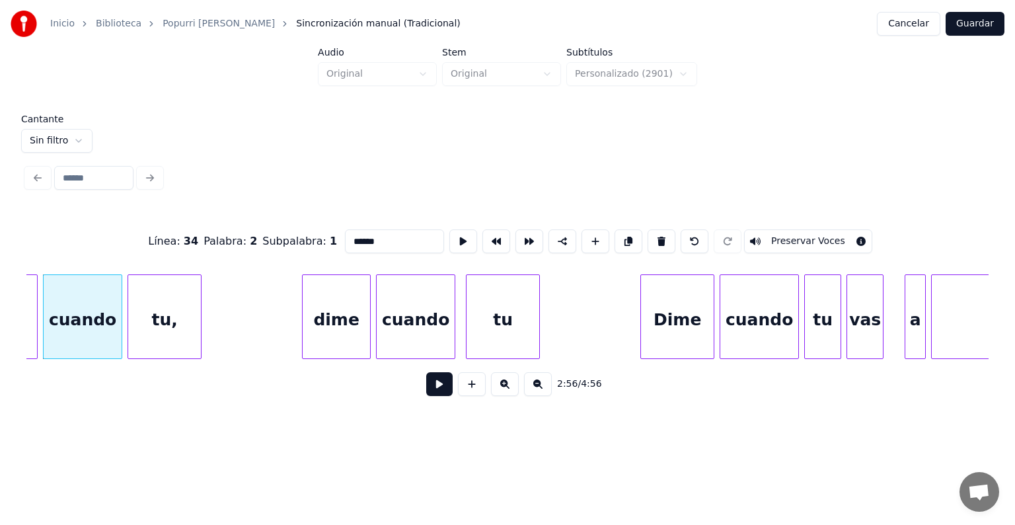
click at [156, 317] on div "tu," at bounding box center [164, 320] width 73 height 90
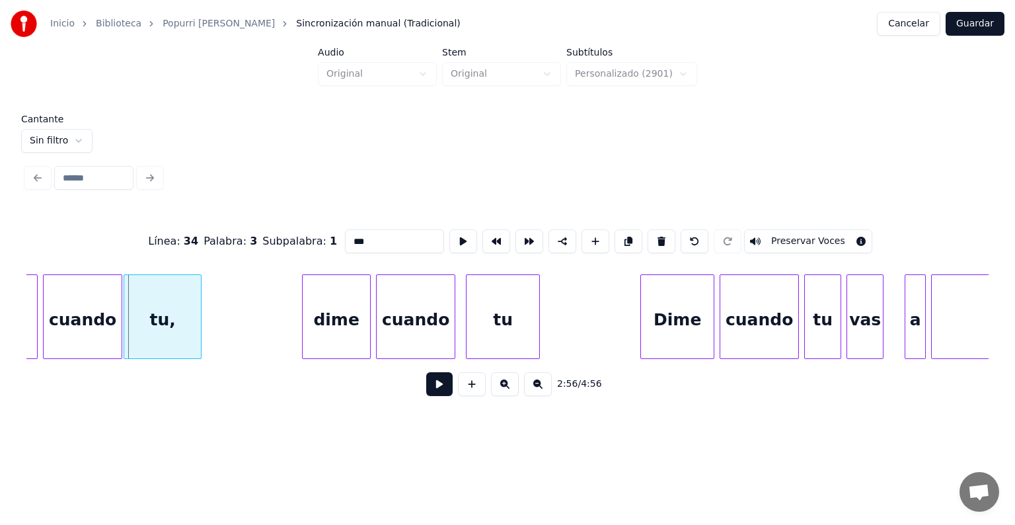
click at [129, 320] on div "tu," at bounding box center [162, 320] width 77 height 90
click at [792, 232] on button "Preservar Voces" at bounding box center [808, 241] width 128 height 24
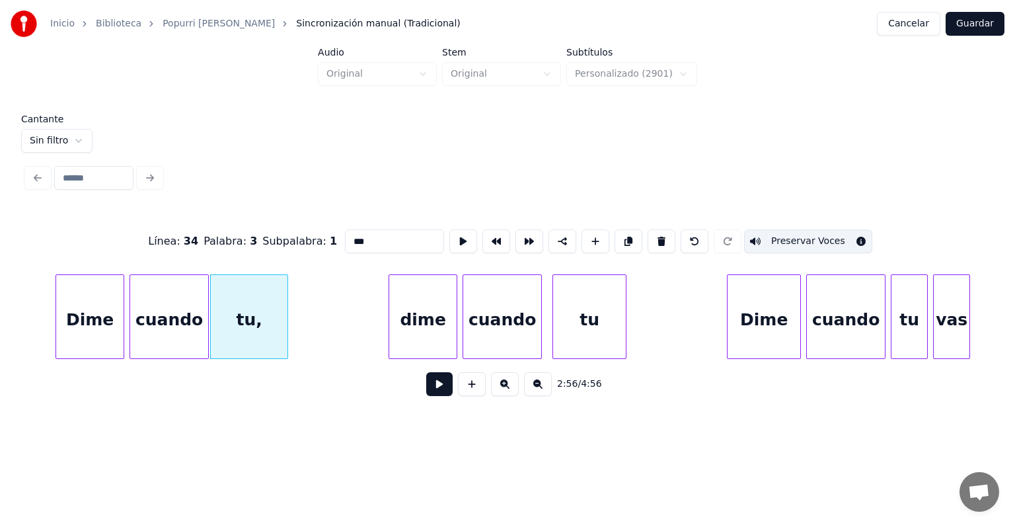
scroll to position [0, 46548]
click at [185, 316] on div "cuando" at bounding box center [170, 320] width 78 height 90
type input "******"
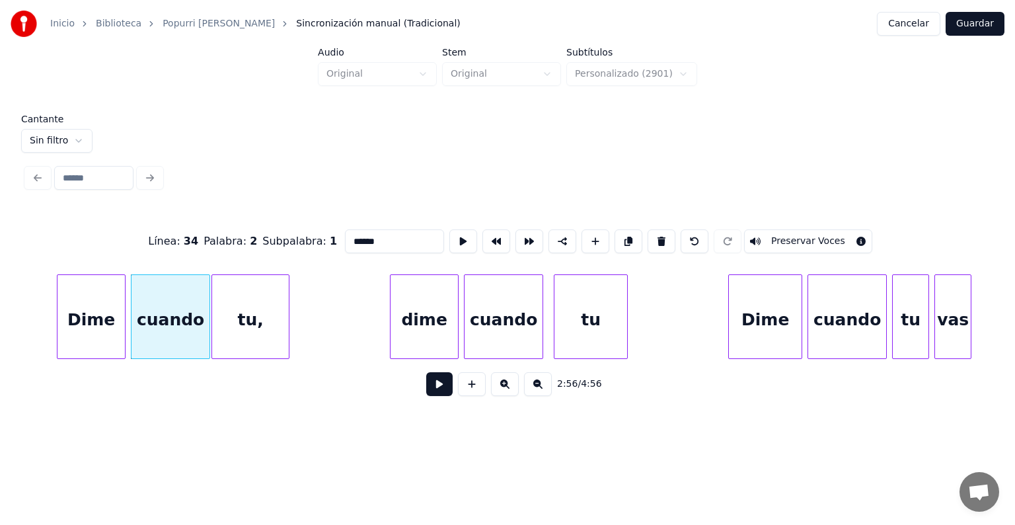
click at [805, 239] on button "Preservar Voces" at bounding box center [808, 241] width 128 height 24
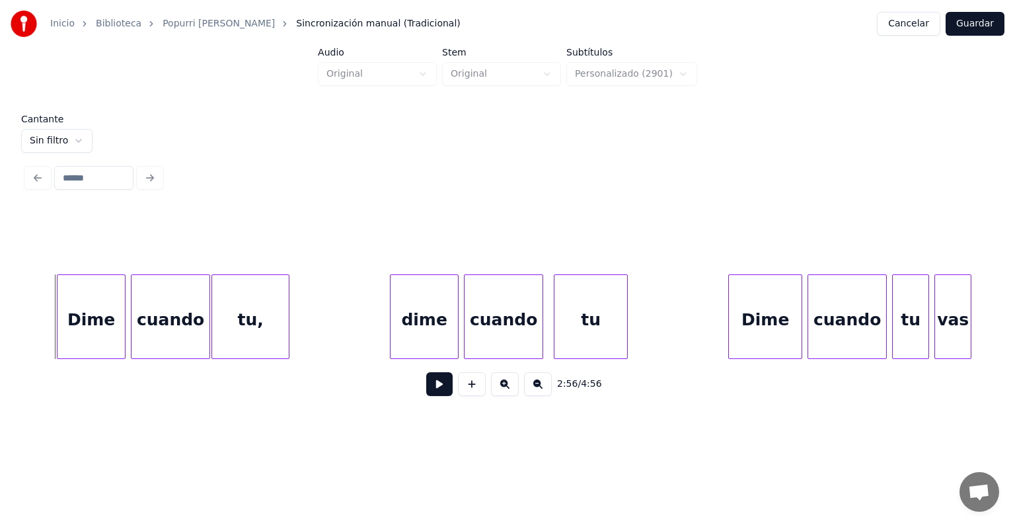
click at [65, 326] on div "Dime" at bounding box center [90, 320] width 67 height 90
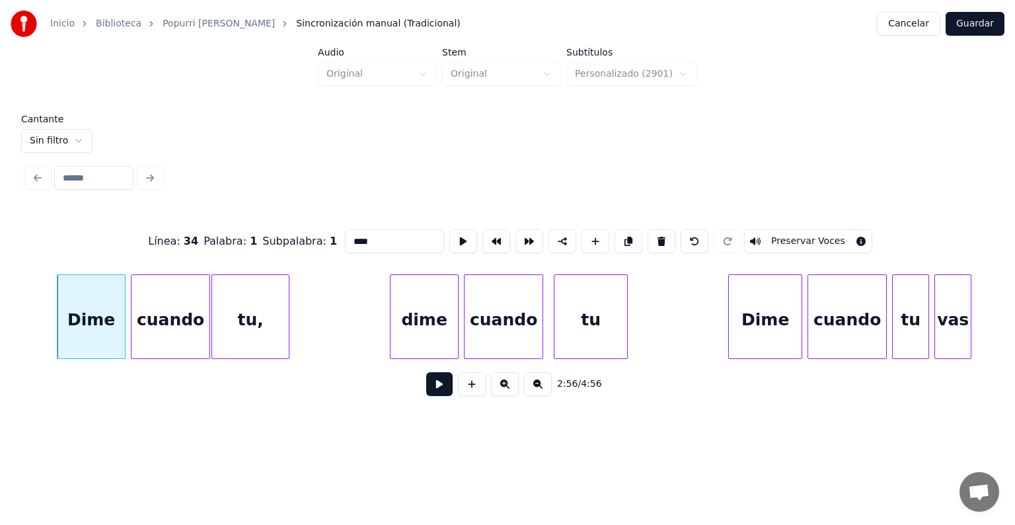
click at [823, 229] on button "Preservar Voces" at bounding box center [808, 241] width 128 height 24
click at [385, 340] on div at bounding box center [385, 316] width 4 height 83
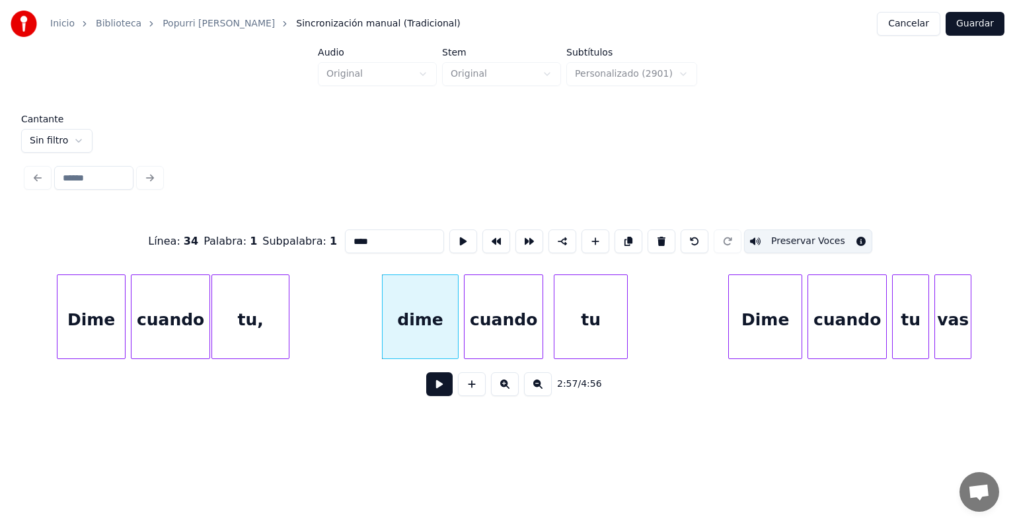
click at [412, 334] on div "dime" at bounding box center [420, 320] width 75 height 90
click at [832, 246] on button "Preservar Voces" at bounding box center [808, 241] width 128 height 24
click at [509, 329] on div "cuando" at bounding box center [503, 320] width 78 height 90
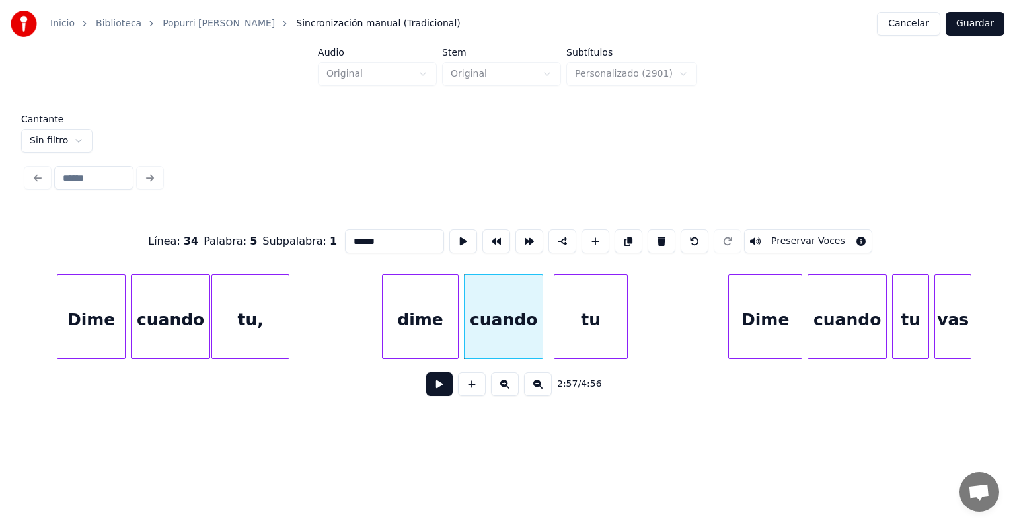
click at [805, 229] on button "Preservar Voces" at bounding box center [808, 241] width 128 height 24
click at [574, 308] on div "tu" at bounding box center [590, 320] width 73 height 90
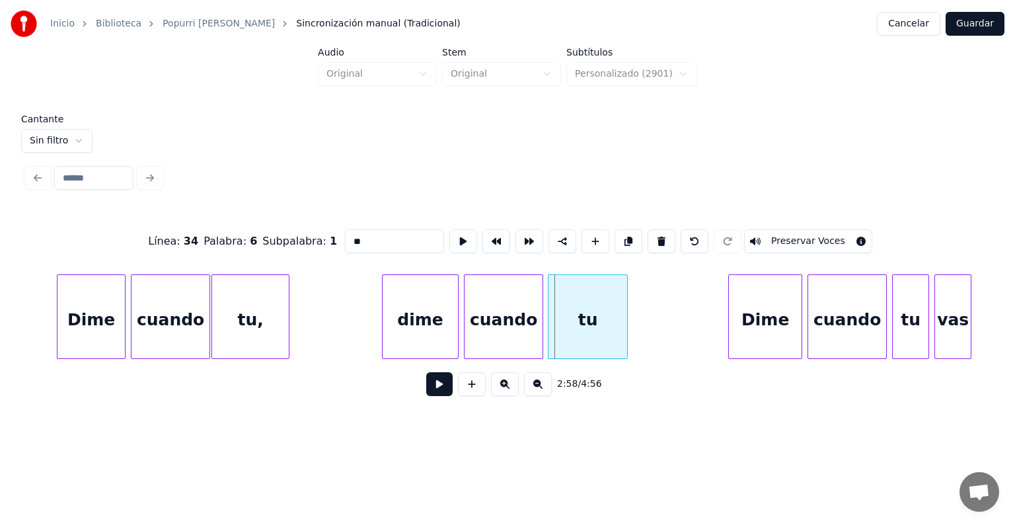
click at [548, 313] on div at bounding box center [550, 316] width 4 height 83
click at [794, 237] on button "Preservar Voces" at bounding box center [808, 241] width 128 height 24
click at [756, 332] on div "Dime" at bounding box center [765, 320] width 73 height 90
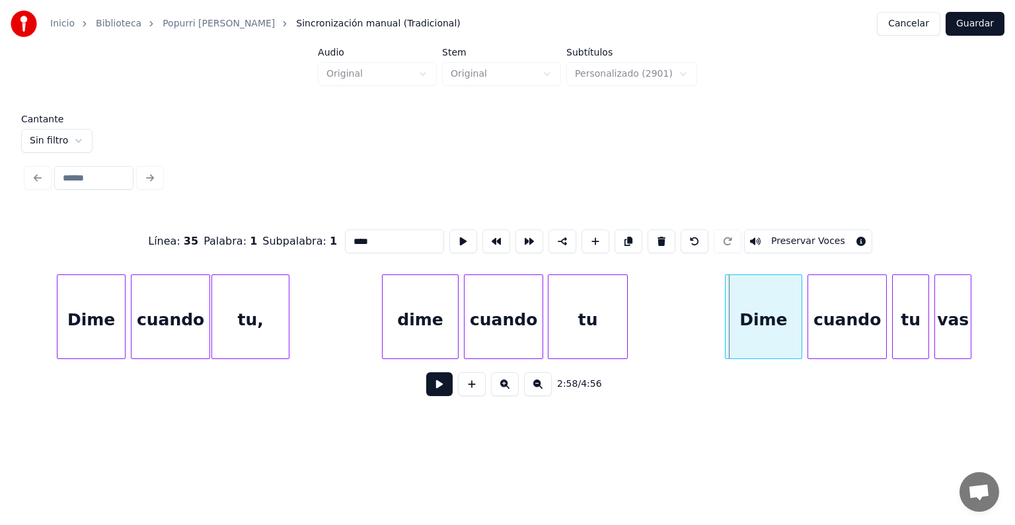
click at [729, 330] on div "Dime" at bounding box center [763, 320] width 77 height 90
click at [810, 322] on div "cuando" at bounding box center [847, 320] width 78 height 90
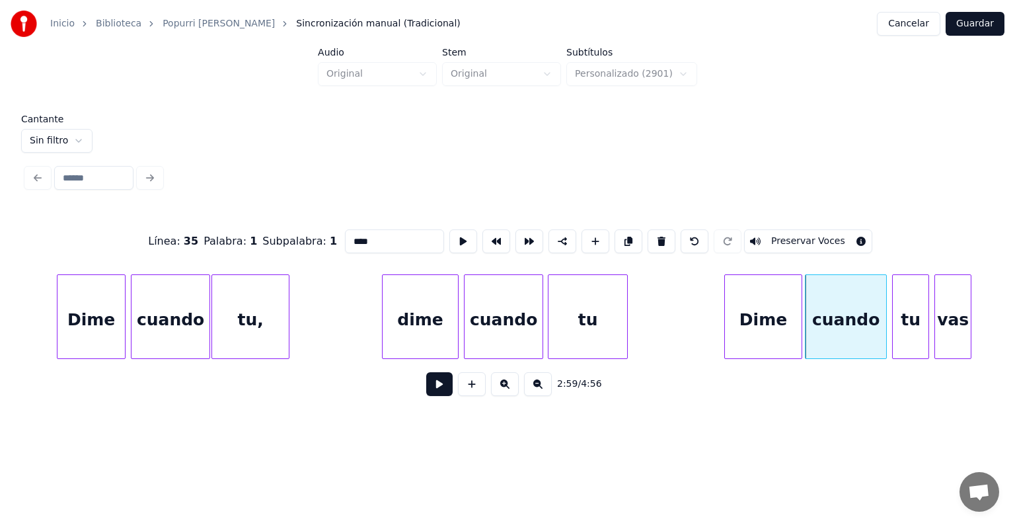
click at [757, 322] on div "Dime" at bounding box center [763, 320] width 77 height 90
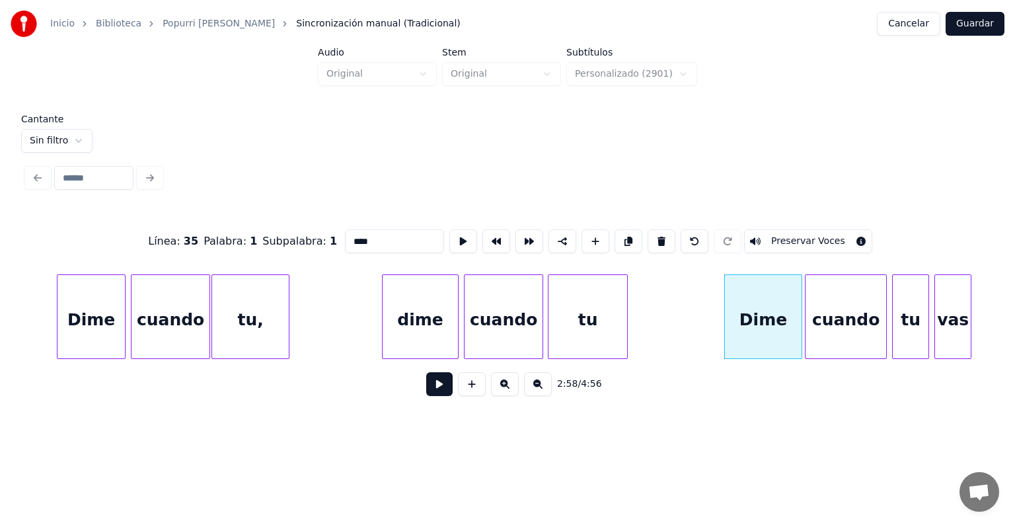
click at [787, 235] on button "Preservar Voces" at bounding box center [808, 241] width 128 height 24
click at [836, 324] on div "cuando" at bounding box center [845, 320] width 81 height 90
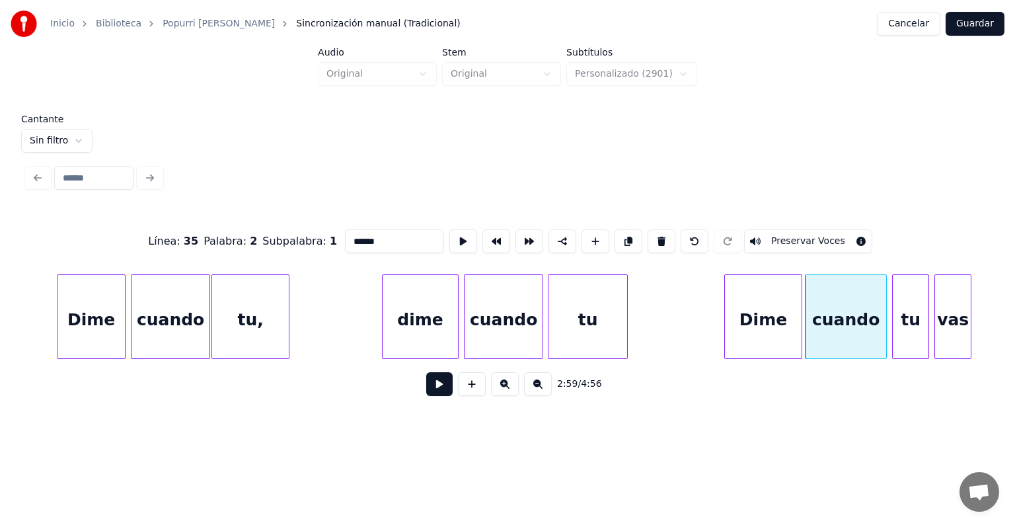
click at [792, 230] on button "Preservar Voces" at bounding box center [808, 241] width 128 height 24
click at [893, 320] on div at bounding box center [894, 316] width 4 height 83
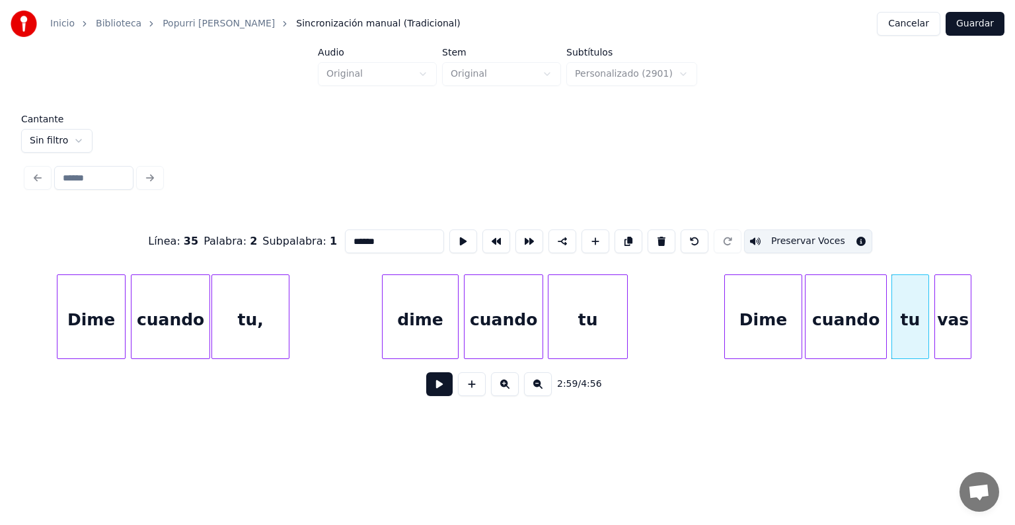
click at [905, 320] on div "tu" at bounding box center [910, 320] width 37 height 90
click at [822, 229] on button "Preservar Voces" at bounding box center [808, 241] width 128 height 24
click at [943, 326] on div "vas" at bounding box center [953, 320] width 36 height 90
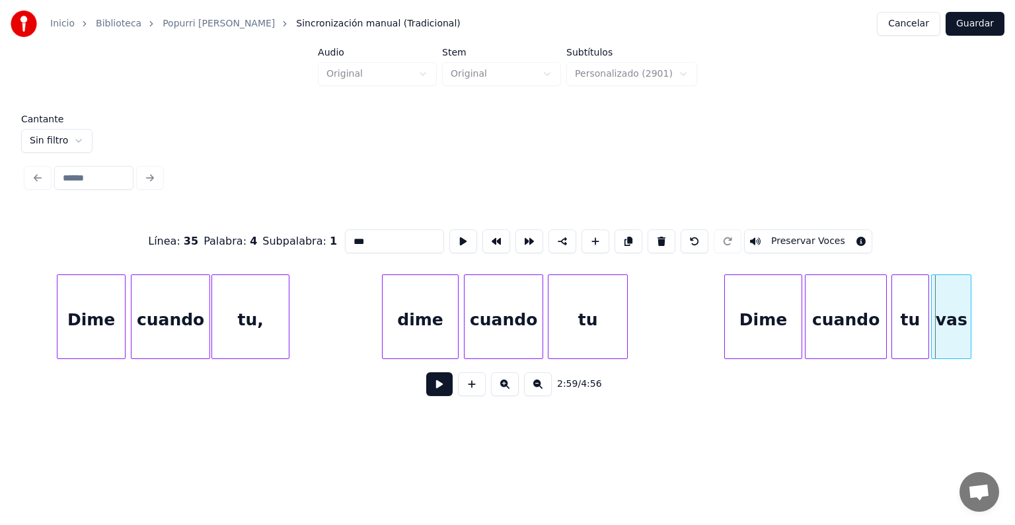
click at [935, 326] on div "vas" at bounding box center [951, 320] width 39 height 90
click at [794, 230] on button "Preservar Voces" at bounding box center [808, 241] width 128 height 24
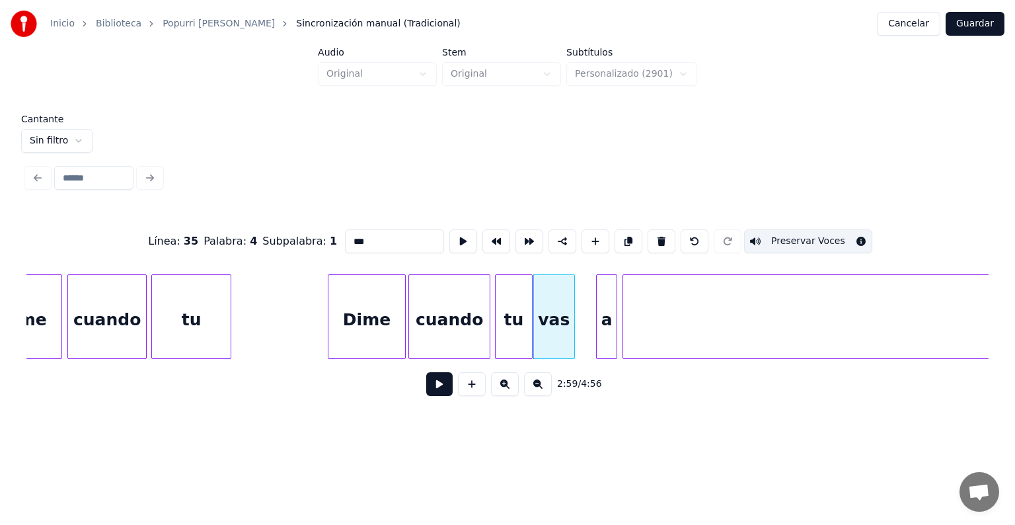
scroll to position [0, 46966]
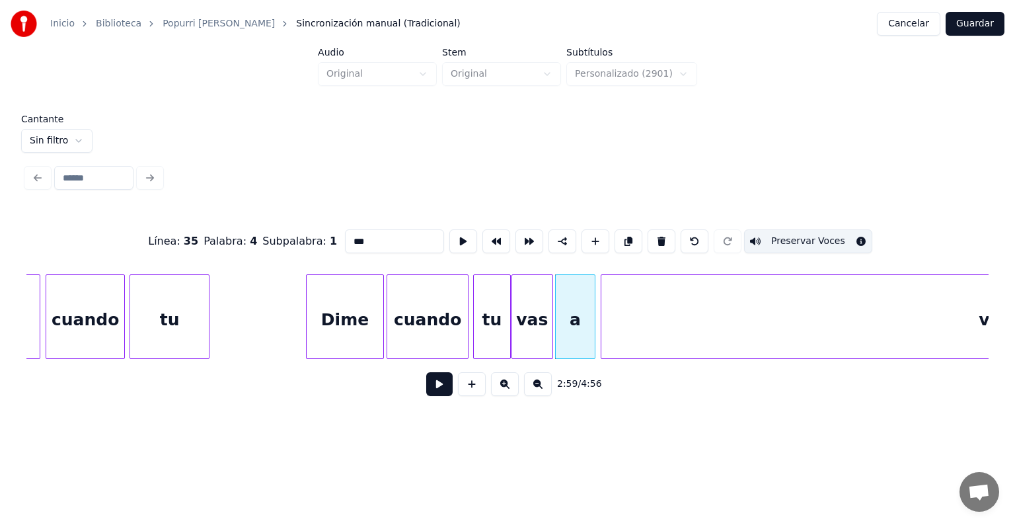
click at [575, 334] on div "a" at bounding box center [576, 320] width 40 height 90
click at [774, 237] on button "Preservar Voces" at bounding box center [808, 241] width 128 height 24
click at [677, 326] on div "volver" at bounding box center [1007, 320] width 813 height 90
type input "******"
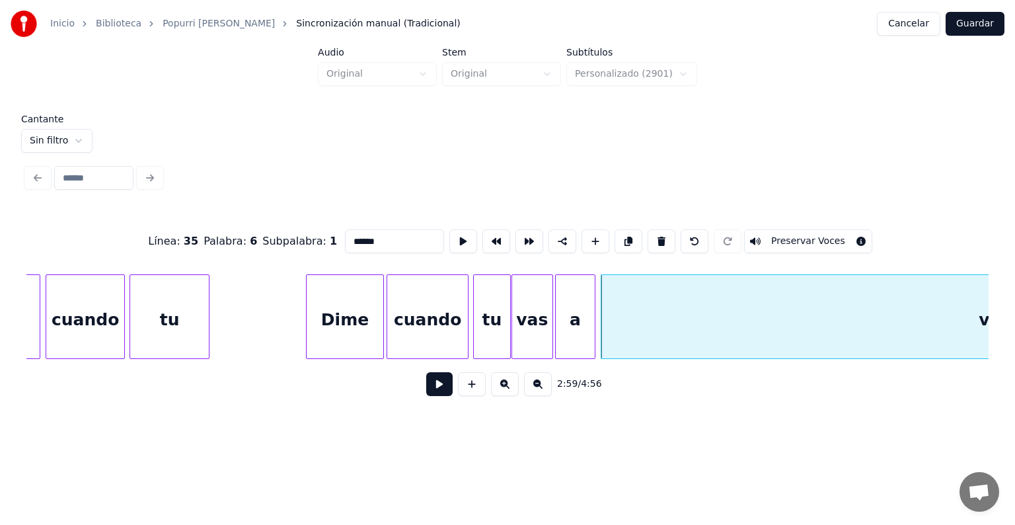
click at [789, 235] on button "Preservar Voces" at bounding box center [808, 241] width 128 height 24
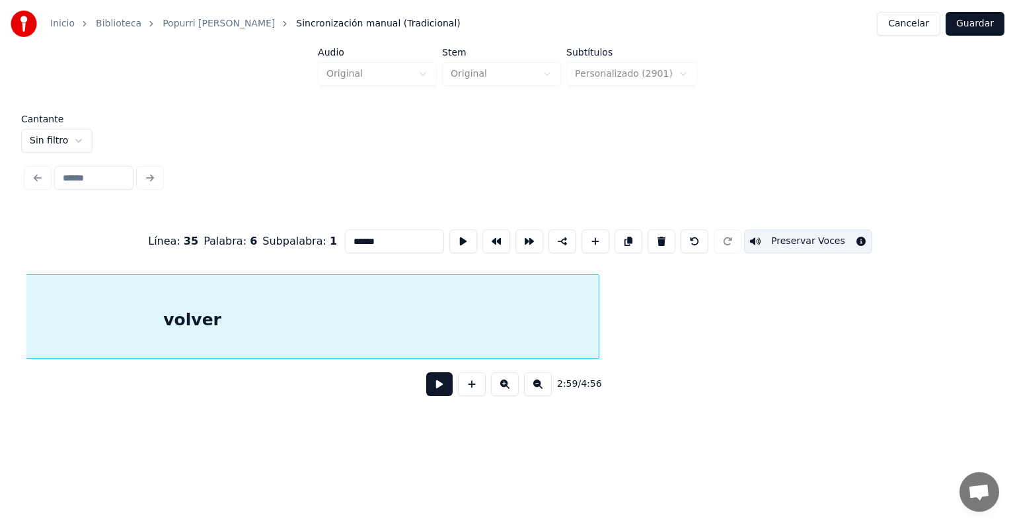
click at [545, 322] on div "volver" at bounding box center [192, 320] width 813 height 90
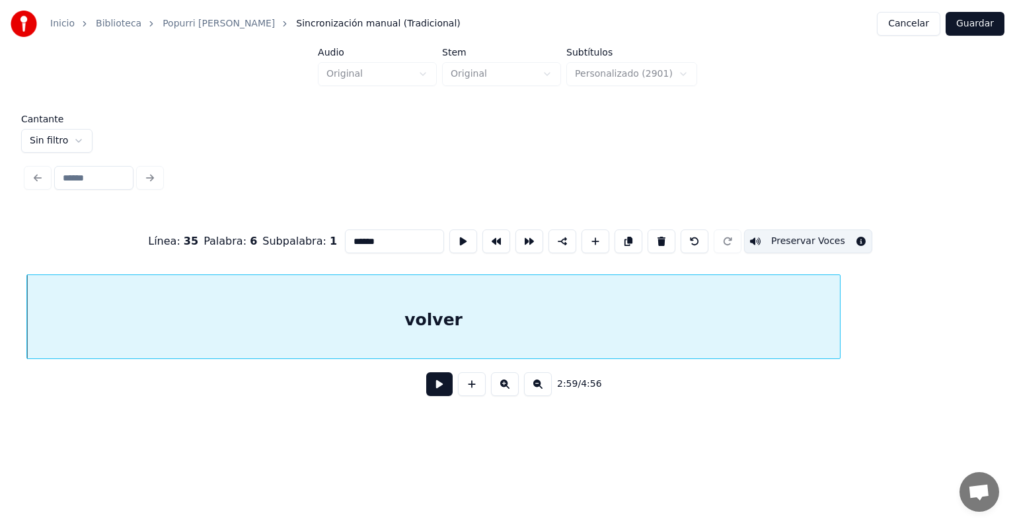
click at [426, 392] on button at bounding box center [439, 384] width 26 height 24
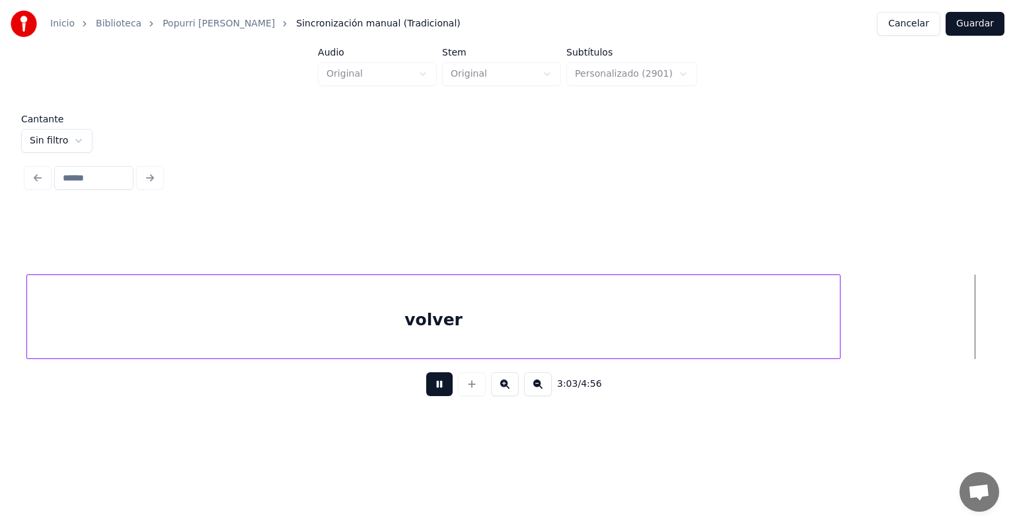
scroll to position [0, 48505]
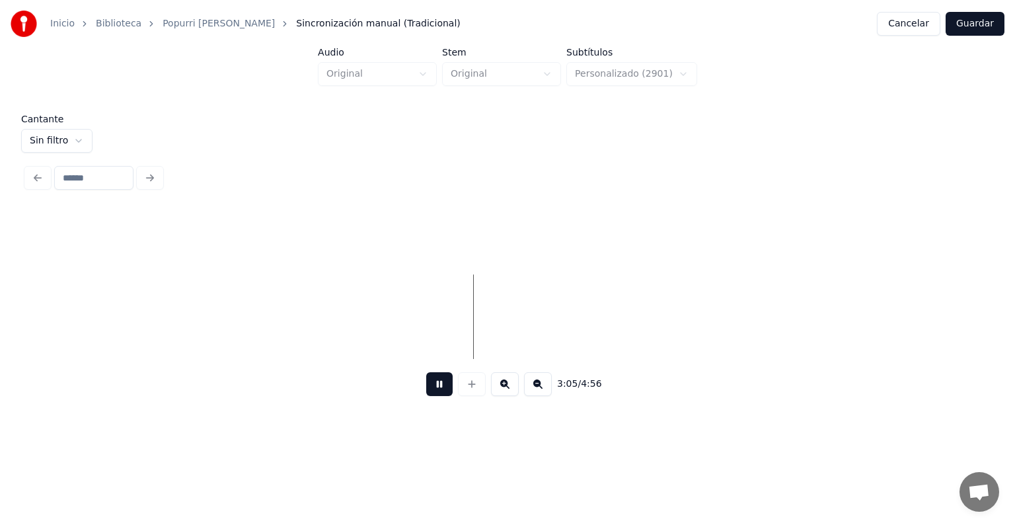
click at [435, 390] on button at bounding box center [439, 384] width 26 height 24
click at [432, 392] on button at bounding box center [439, 384] width 26 height 24
click at [431, 390] on button at bounding box center [439, 384] width 26 height 24
click at [542, 395] on button at bounding box center [538, 384] width 28 height 24
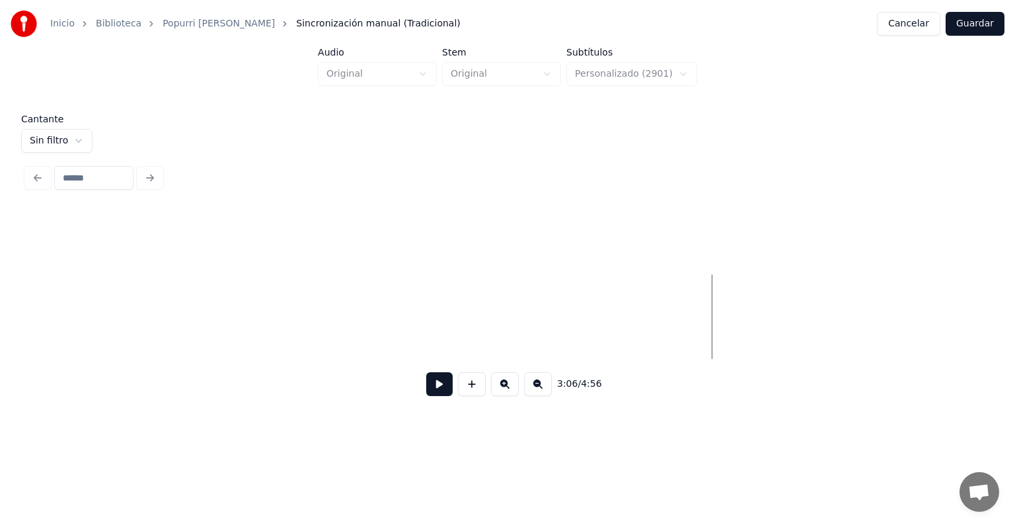
click at [536, 396] on button at bounding box center [538, 384] width 28 height 24
click at [536, 395] on button at bounding box center [538, 384] width 28 height 24
click at [538, 395] on button at bounding box center [538, 384] width 28 height 24
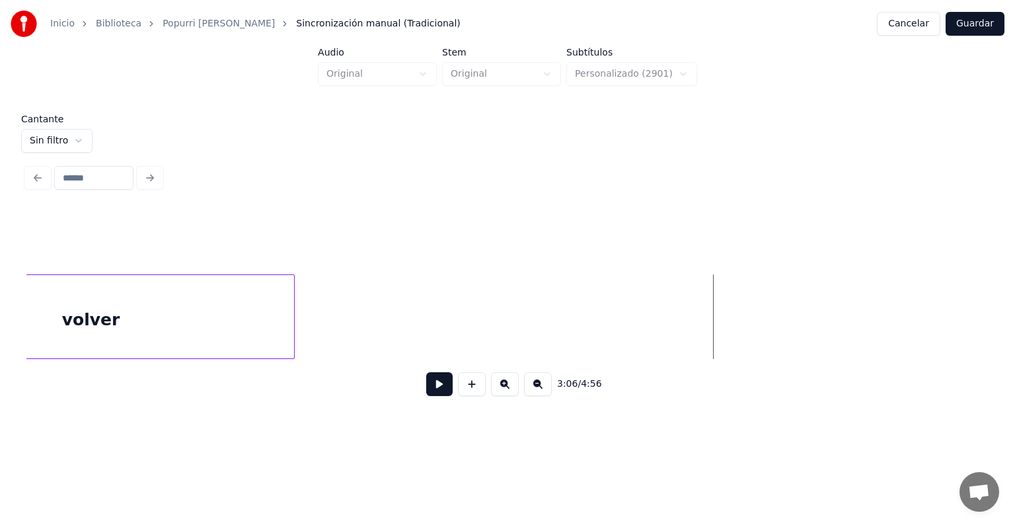
click at [540, 396] on button at bounding box center [538, 384] width 28 height 24
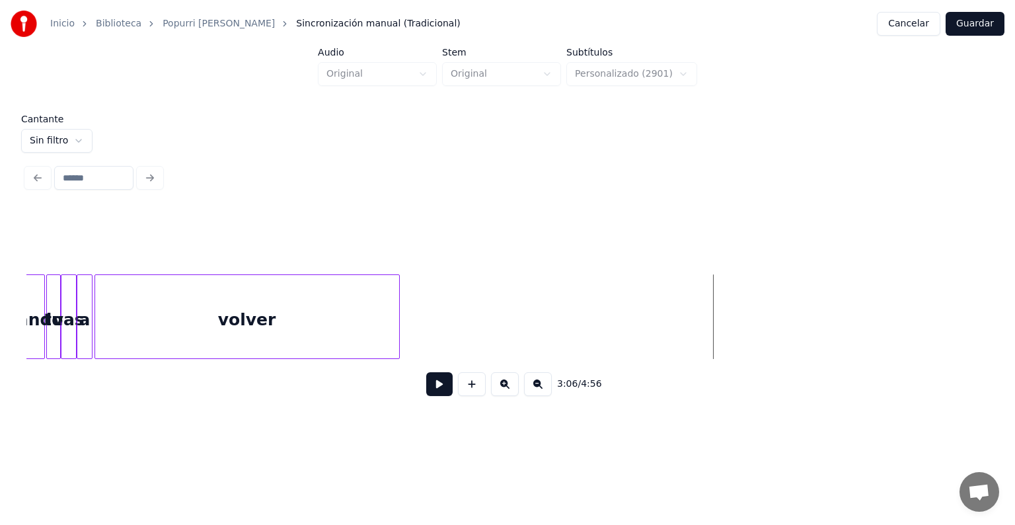
click at [539, 396] on button at bounding box center [538, 384] width 28 height 24
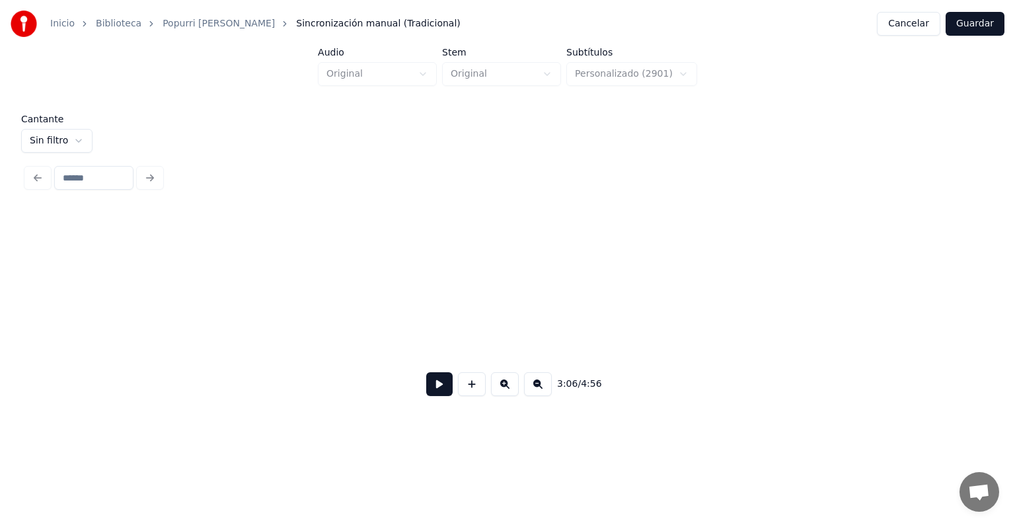
scroll to position [0, 11611]
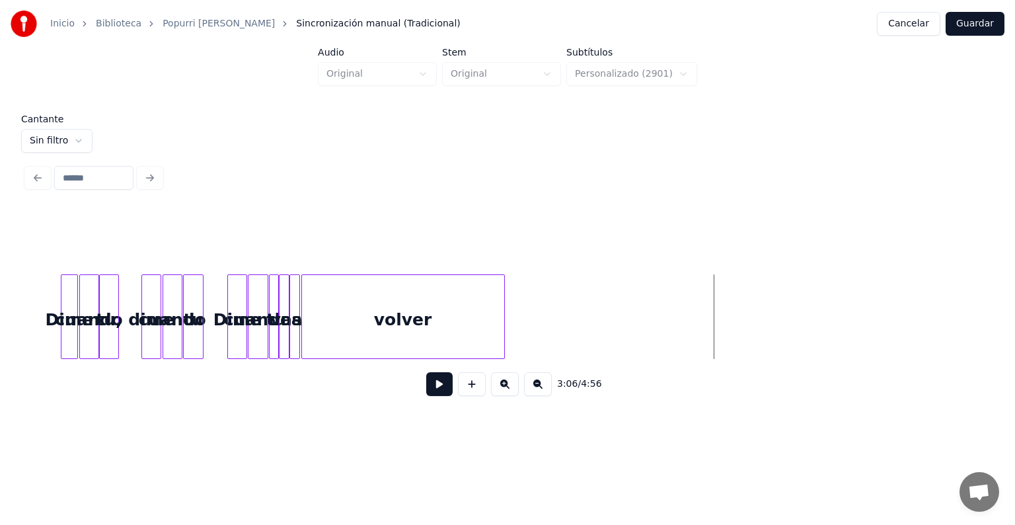
click at [436, 325] on div "volver" at bounding box center [403, 320] width 202 height 90
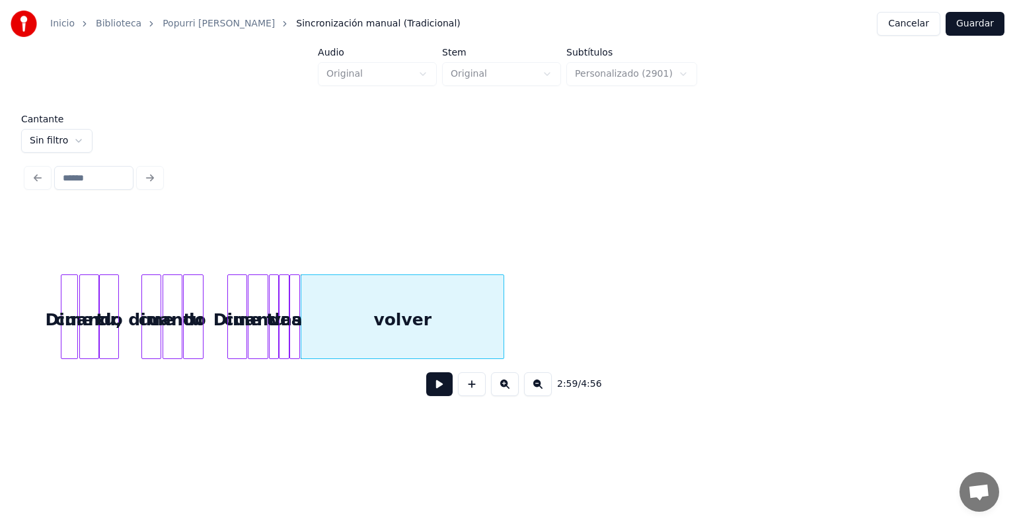
click at [426, 396] on button at bounding box center [439, 384] width 26 height 24
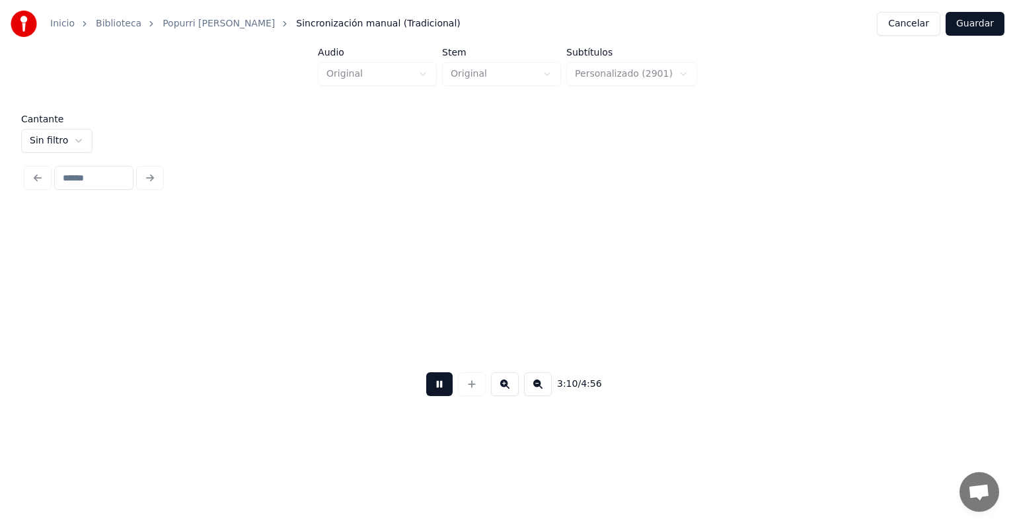
scroll to position [0, 12573]
click at [427, 394] on button at bounding box center [439, 384] width 26 height 24
click at [647, 368] on div "3:11 / 4:56" at bounding box center [507, 384] width 962 height 50
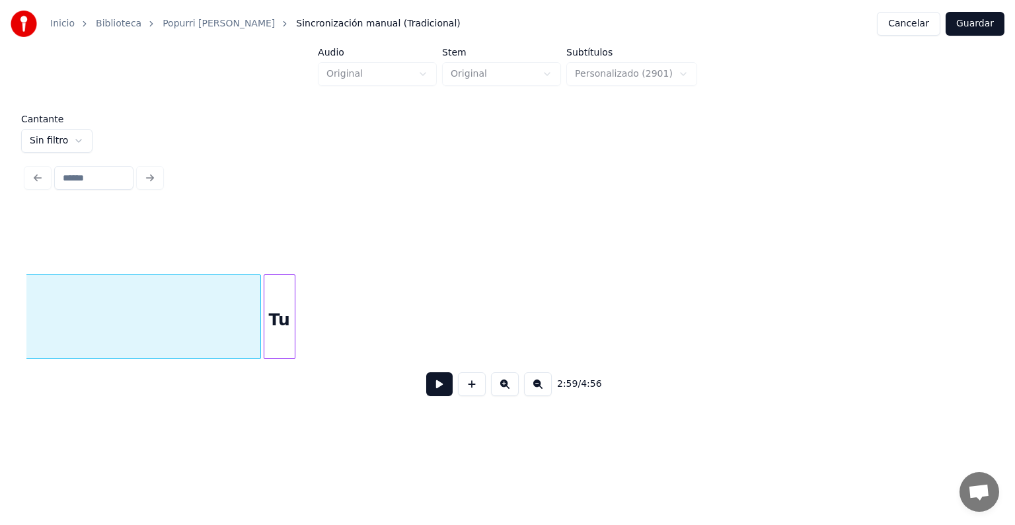
scroll to position [0, 11885]
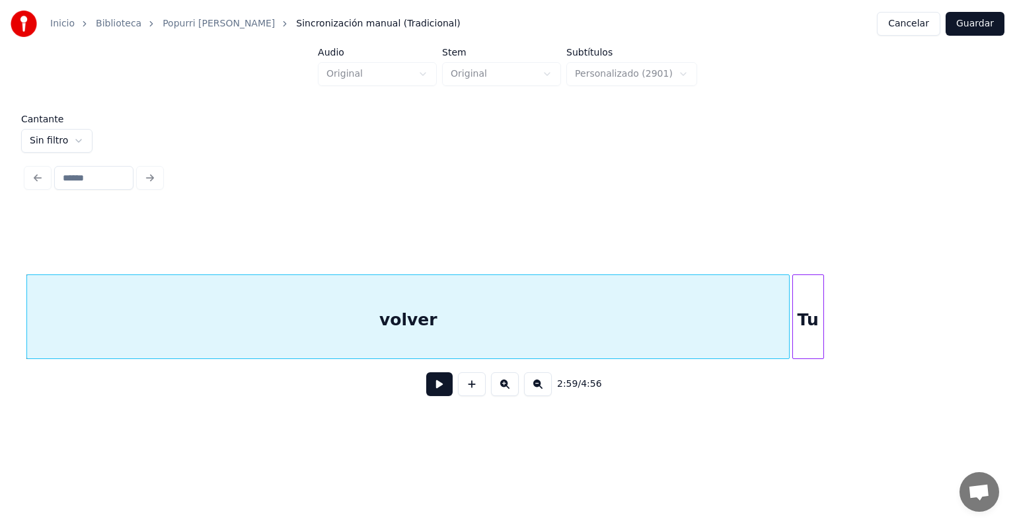
click at [310, 320] on div "volver" at bounding box center [408, 320] width 762 height 90
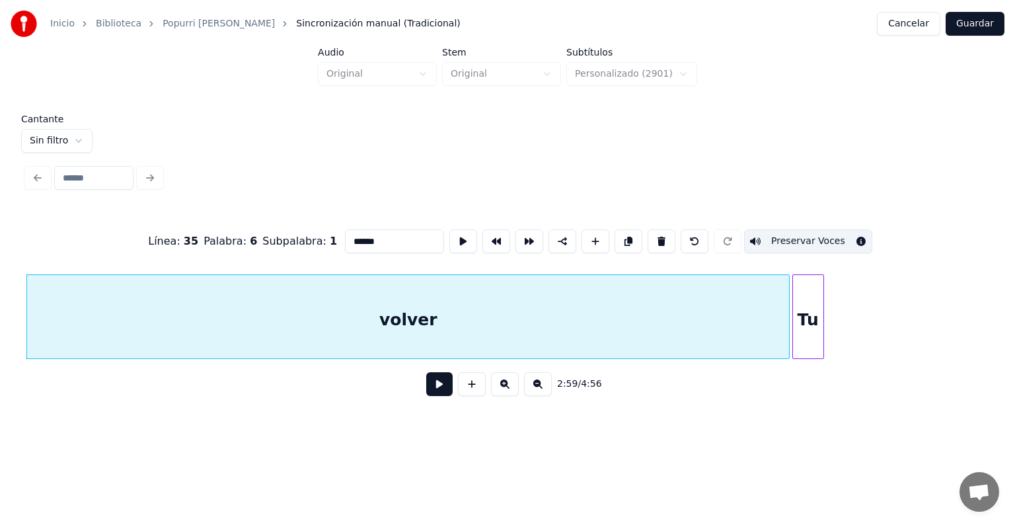
click at [805, 321] on div "Tu" at bounding box center [808, 320] width 30 height 90
type input "**"
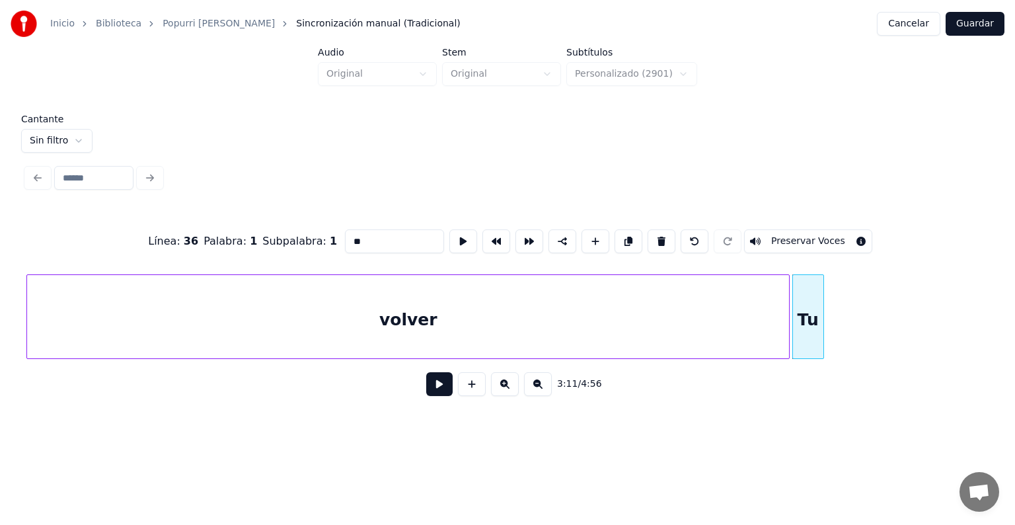
click at [791, 231] on button "Preservar Voces" at bounding box center [808, 241] width 128 height 24
click at [427, 389] on button at bounding box center [439, 384] width 26 height 24
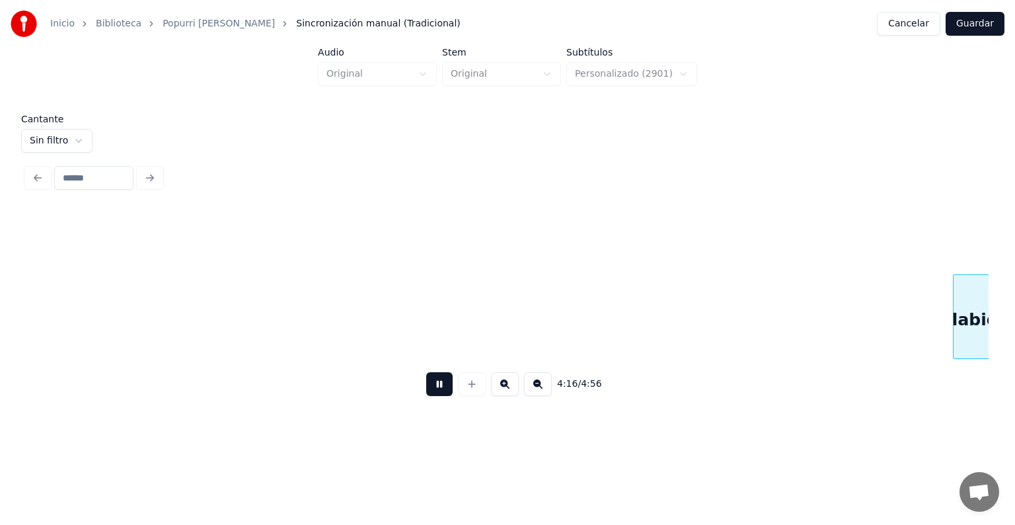
scroll to position [0, 16912]
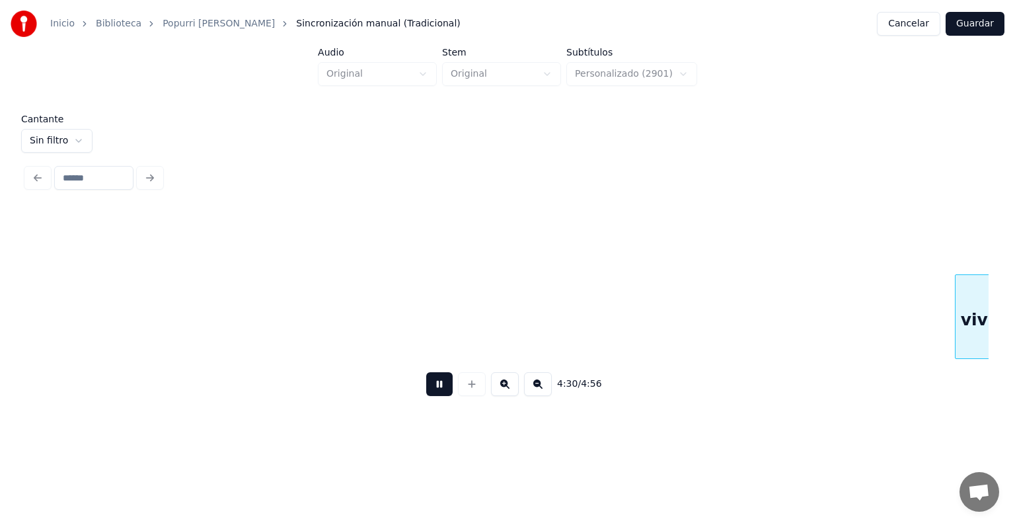
scroll to position [0, 17874]
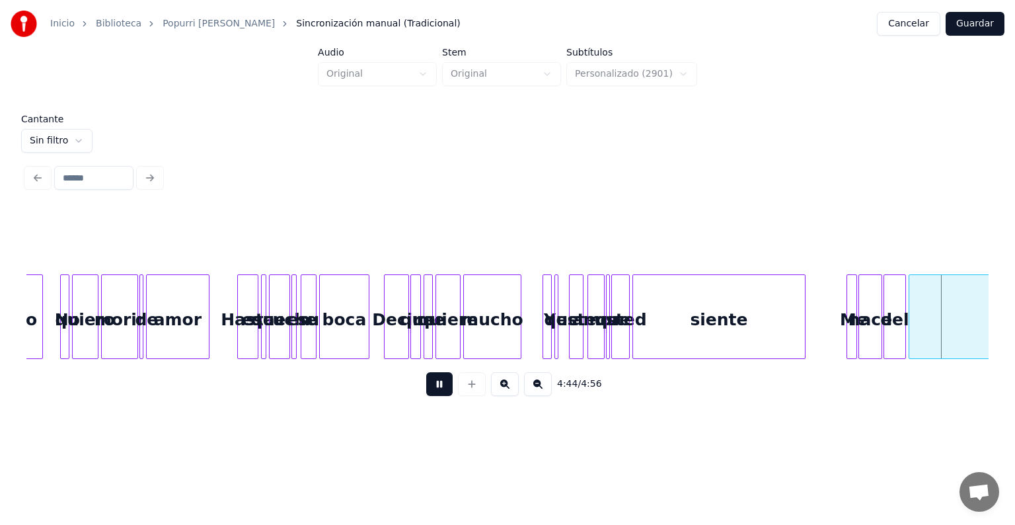
click at [731, 309] on div "siente" at bounding box center [719, 320] width 172 height 90
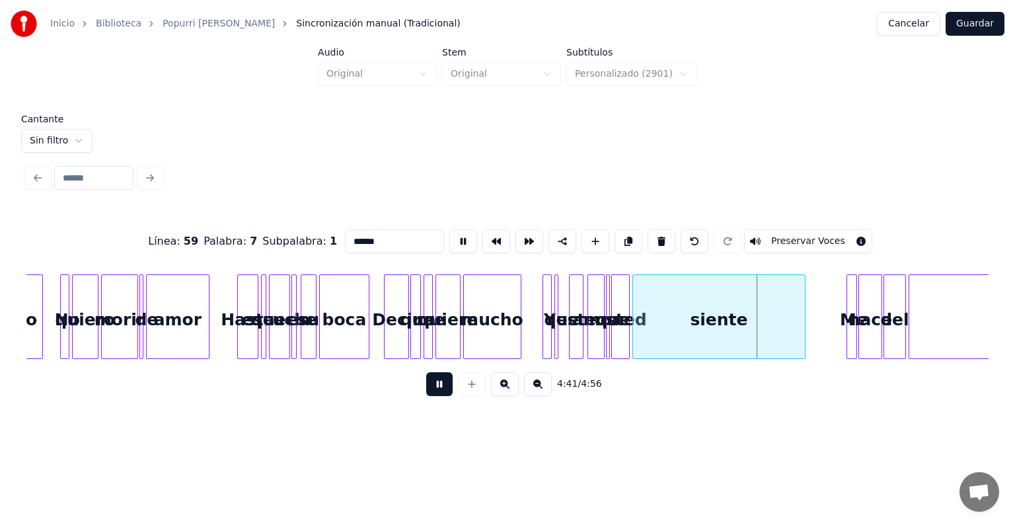
click at [850, 313] on div at bounding box center [849, 316] width 4 height 83
click at [507, 394] on button at bounding box center [505, 384] width 28 height 24
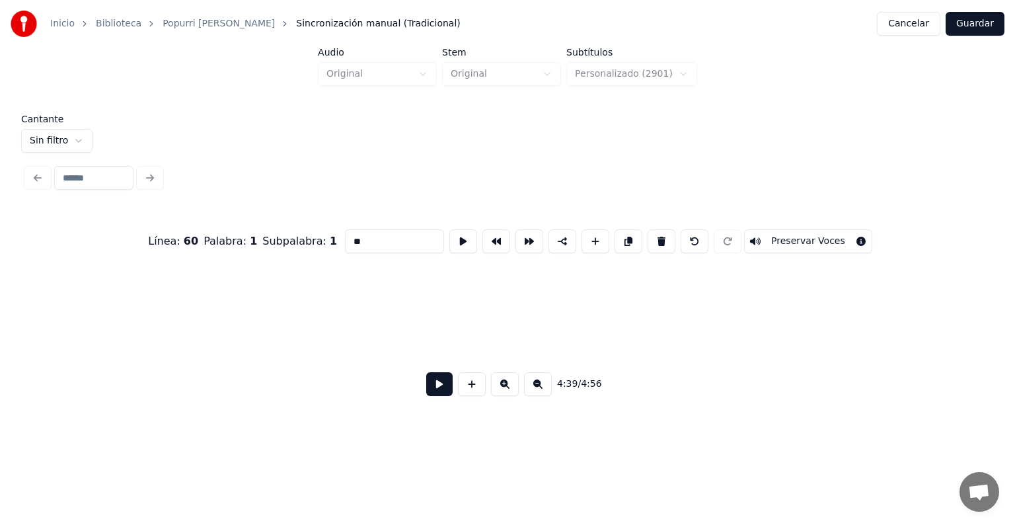
scroll to position [0, 45592]
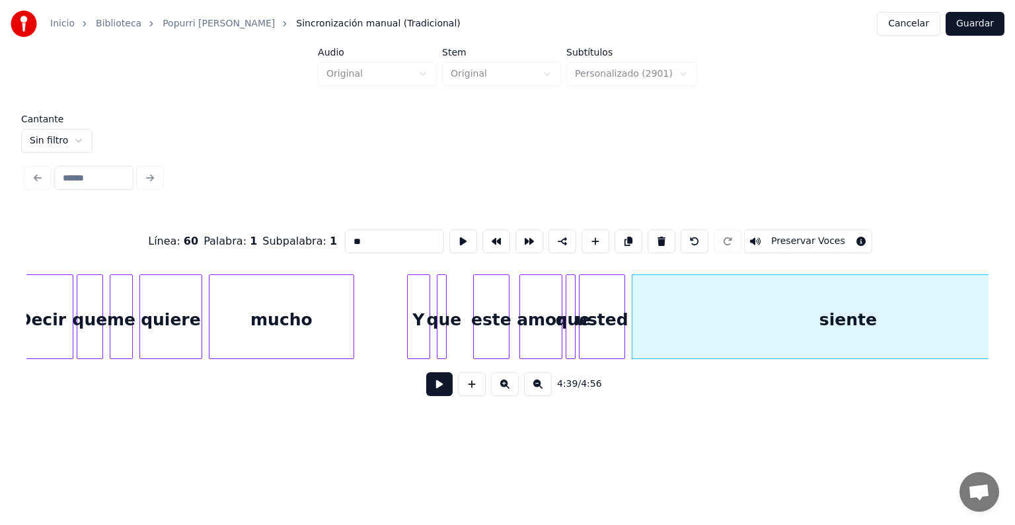
click at [477, 320] on div "este" at bounding box center [491, 320] width 35 height 90
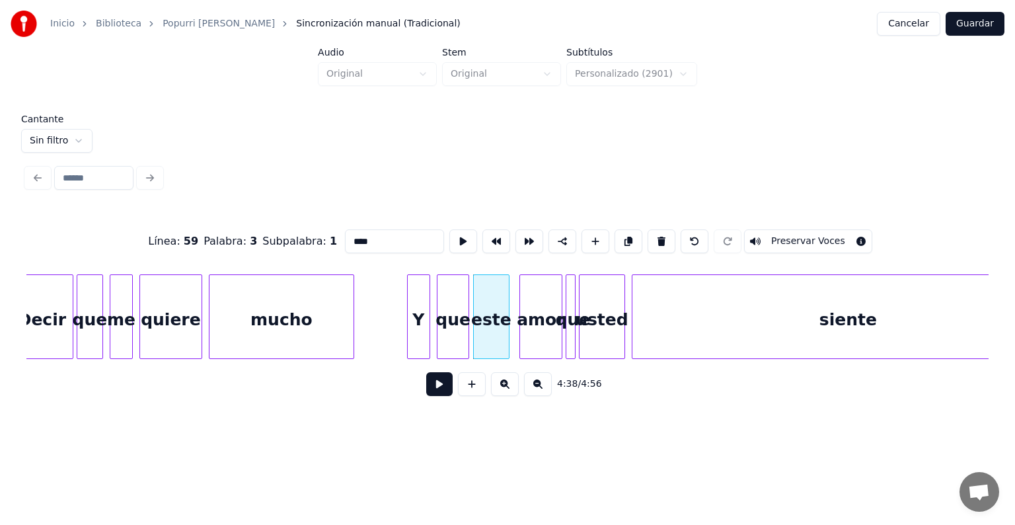
click at [466, 329] on div at bounding box center [466, 316] width 4 height 83
click at [658, 322] on div "siente" at bounding box center [847, 320] width 431 height 90
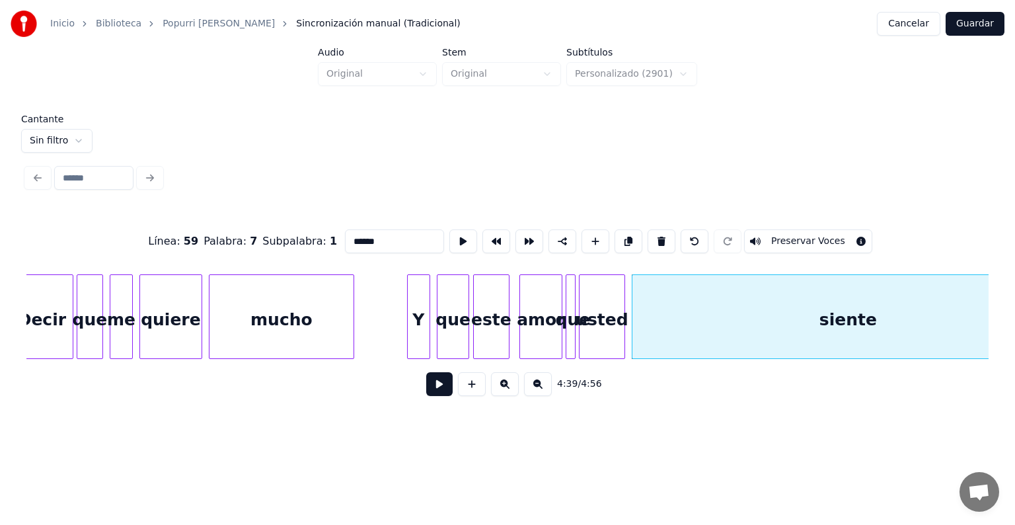
click at [658, 322] on div "siente" at bounding box center [847, 320] width 431 height 90
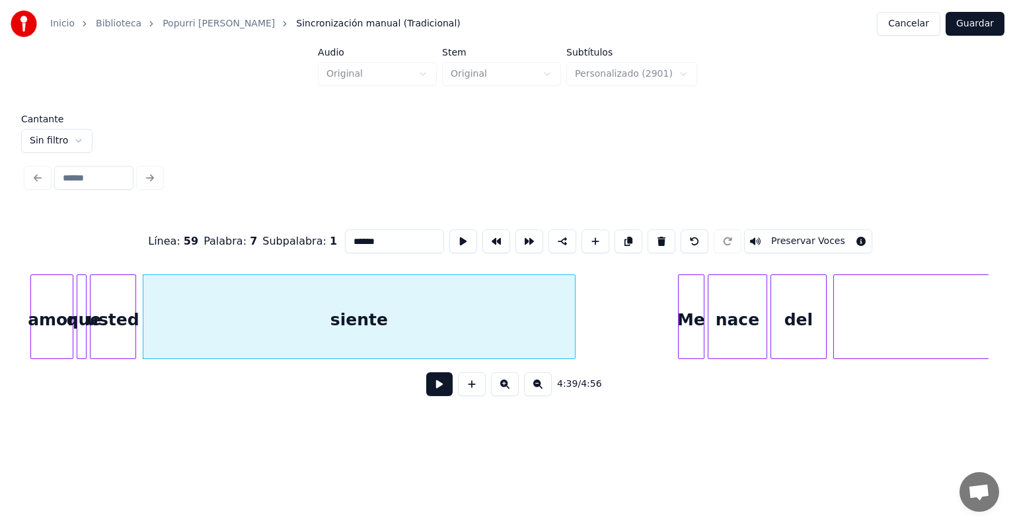
scroll to position [0, 46082]
click at [683, 317] on div "Me" at bounding box center [690, 320] width 25 height 90
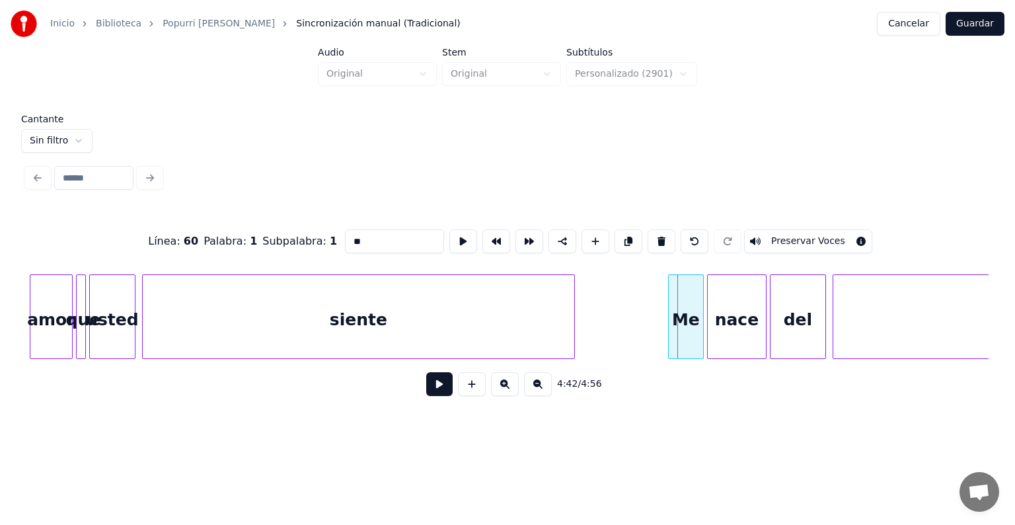
click at [679, 321] on div "Me" at bounding box center [686, 320] width 34 height 90
click at [788, 235] on button "Preservar Voces" at bounding box center [808, 241] width 128 height 24
click at [734, 319] on div "nace" at bounding box center [737, 320] width 58 height 90
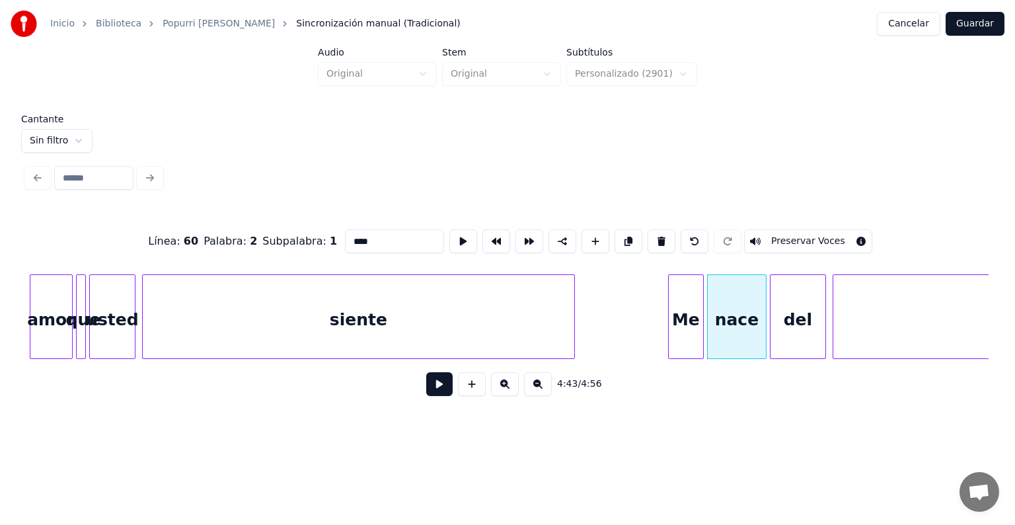
click at [788, 233] on button "Preservar Voces" at bounding box center [808, 241] width 128 height 24
click at [794, 324] on div "del" at bounding box center [797, 320] width 55 height 90
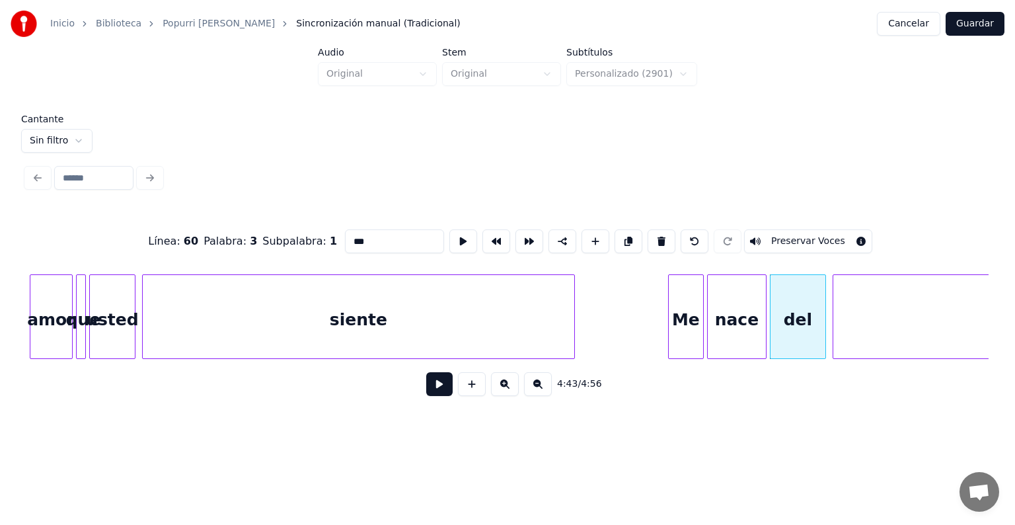
click at [795, 230] on button "Preservar Voces" at bounding box center [808, 241] width 128 height 24
type input "*******"
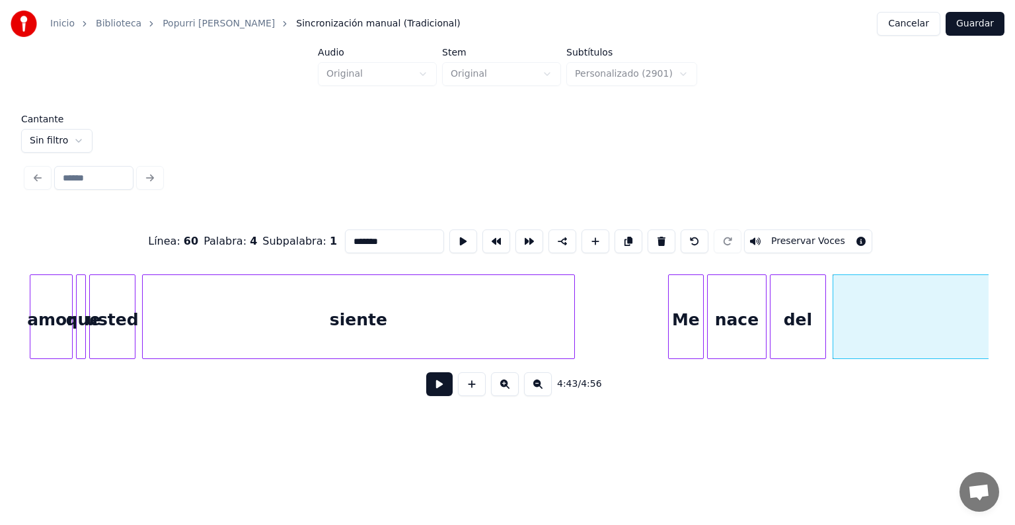
click at [812, 233] on button "Preservar Voces" at bounding box center [808, 241] width 128 height 24
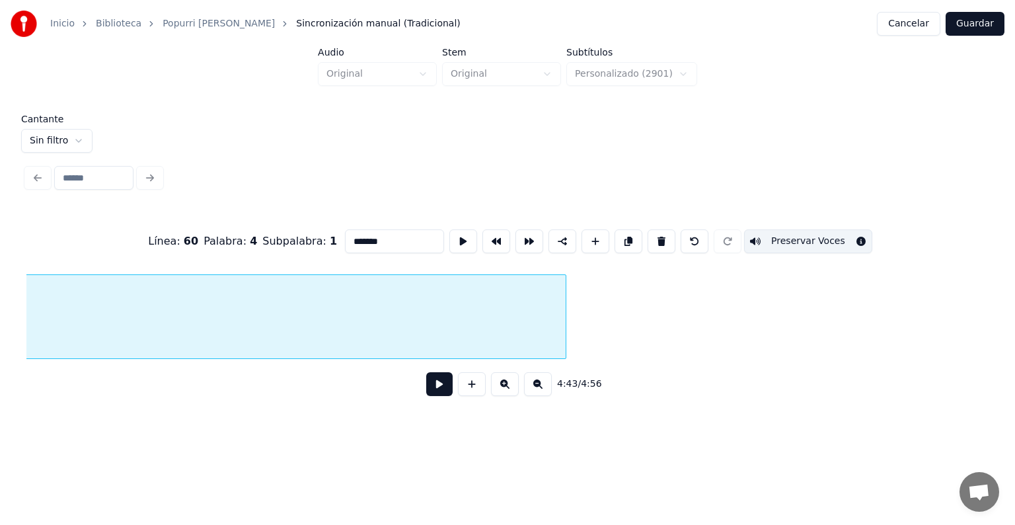
scroll to position [0, 47720]
click at [963, 25] on button "Guardar" at bounding box center [974, 24] width 59 height 24
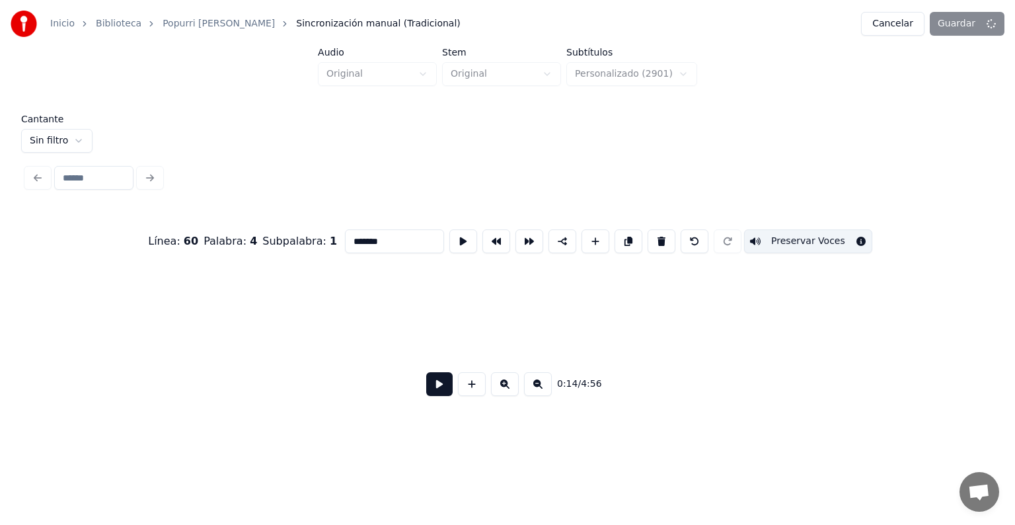
scroll to position [0, 2474]
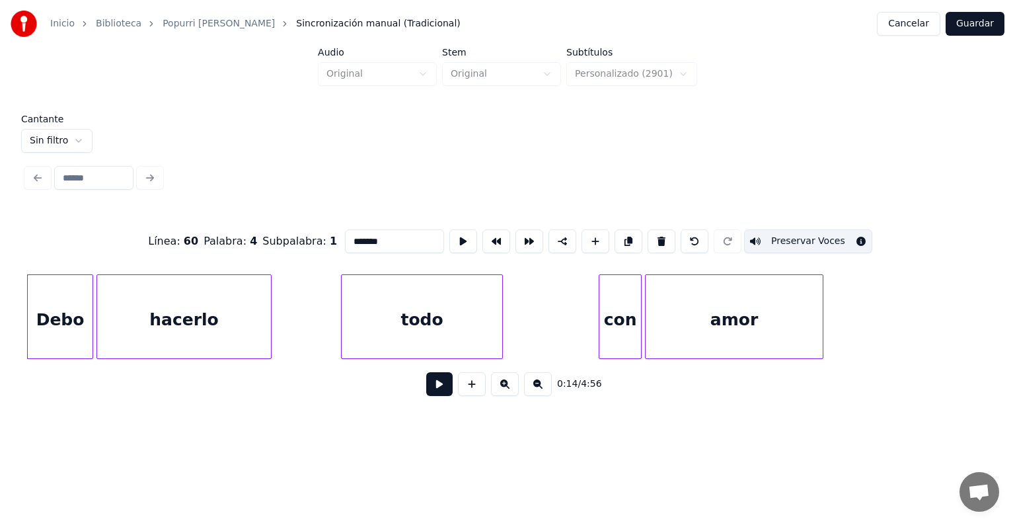
click at [973, 30] on button "Guardar" at bounding box center [974, 24] width 59 height 24
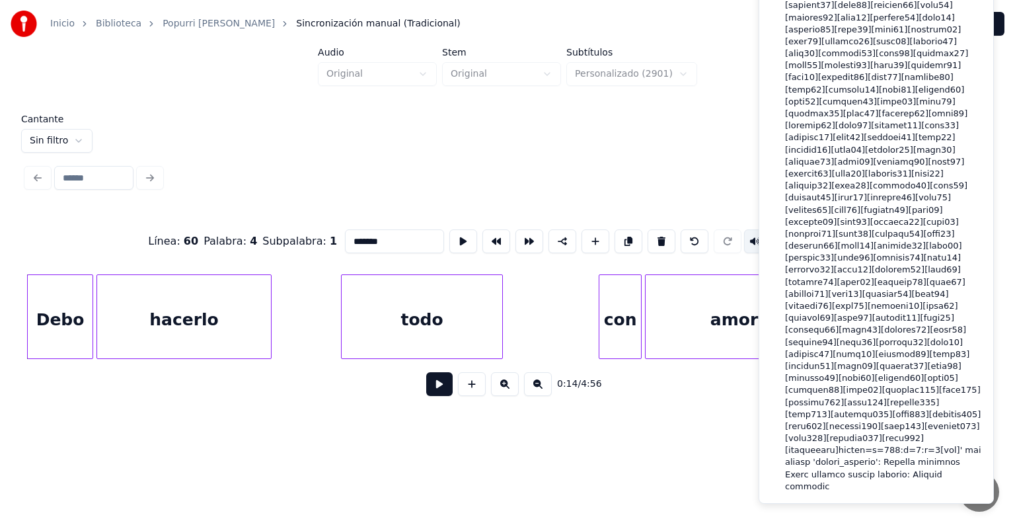
click at [747, 34] on div "Inicio Biblioteca Popurri [PERSON_NAME] • Pandora Sincronización manual (Tradic…" at bounding box center [507, 24] width 1015 height 48
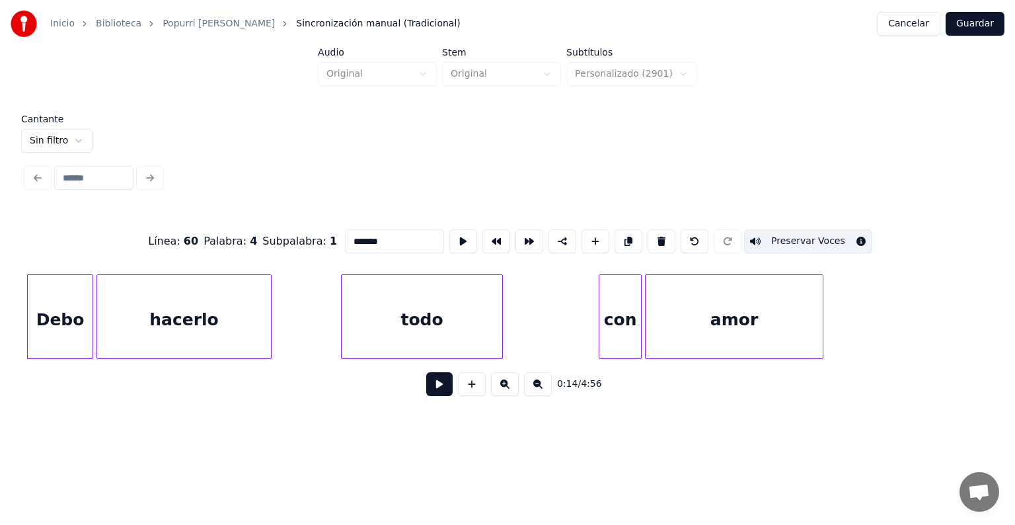
click at [700, 114] on div "Cantante Sin filtro" at bounding box center [507, 133] width 973 height 38
click at [979, 30] on button "Guardar" at bounding box center [974, 24] width 59 height 24
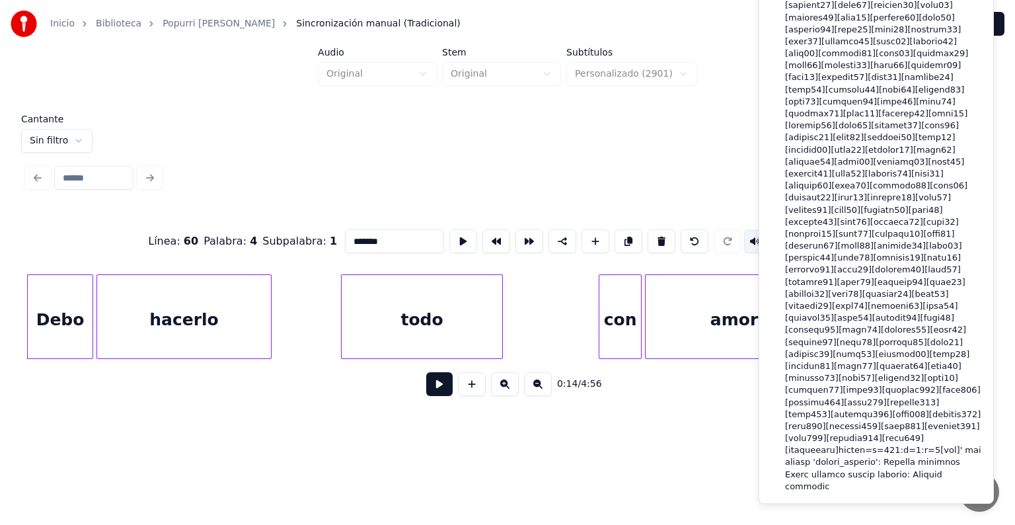
click at [700, 193] on div "Cantante Sin filtro Línea : 60 Palabra : 4 Subpalabra : 1 ******* Preservar Voc…" at bounding box center [507, 264] width 973 height 300
click at [698, 153] on div "Cantante Sin filtro Línea : 60 Palabra : 4 Subpalabra : 1 ******* Preservar Voc…" at bounding box center [507, 264] width 973 height 300
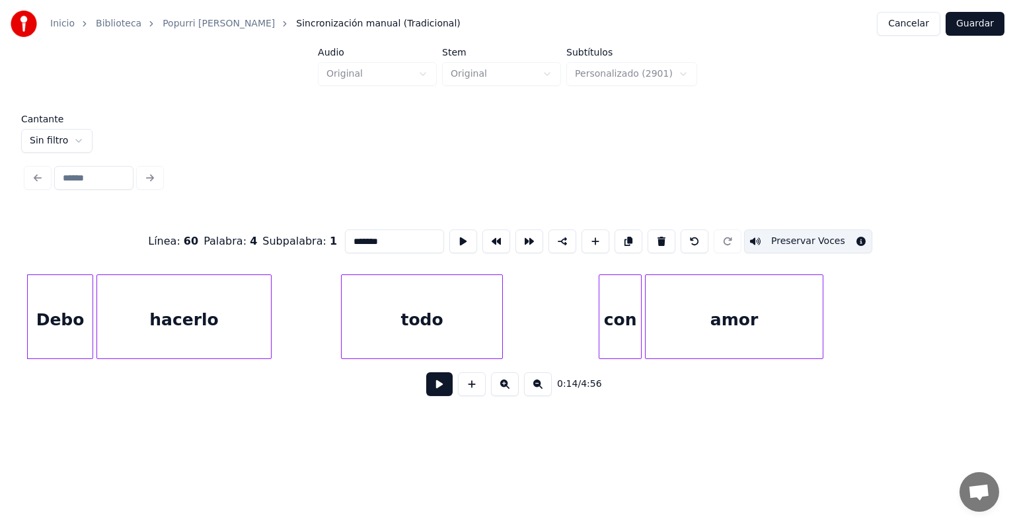
click at [903, 32] on button "Cancelar" at bounding box center [908, 24] width 63 height 24
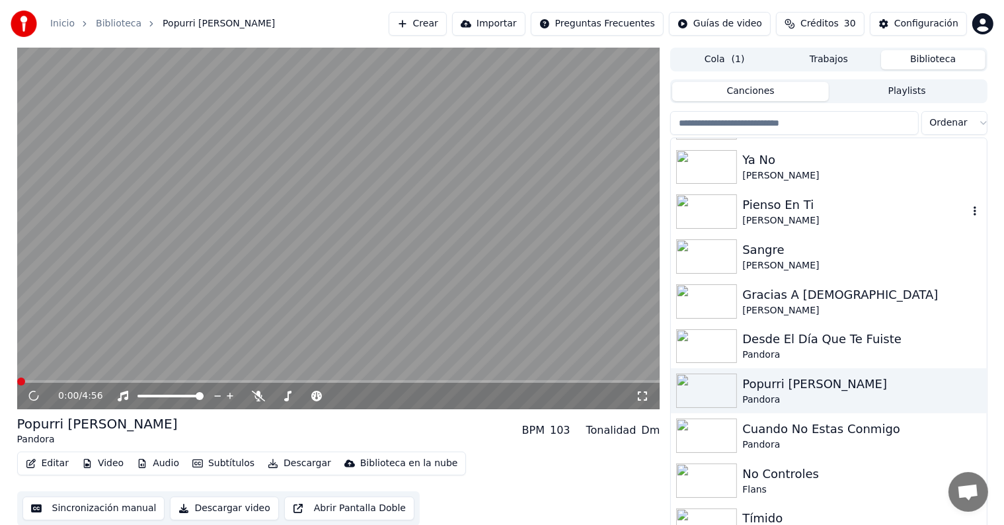
scroll to position [233, 0]
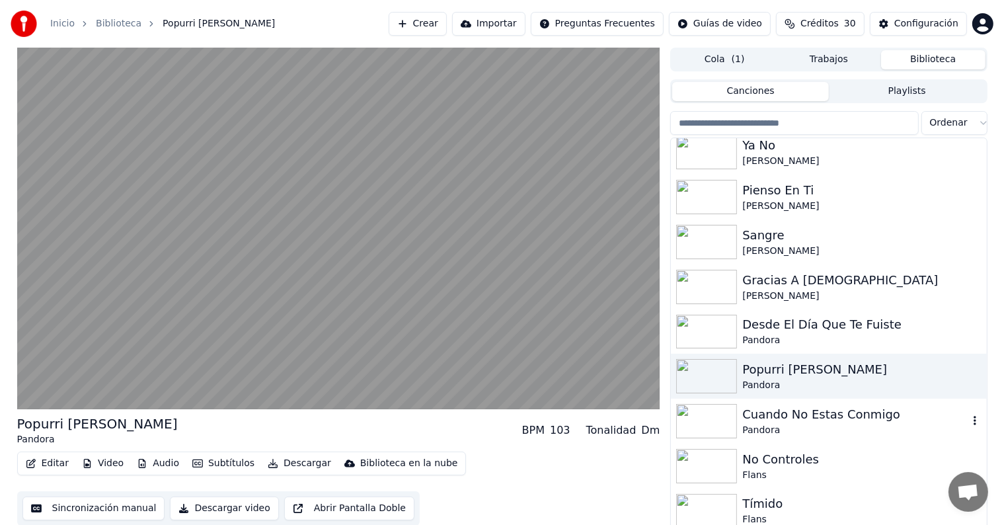
click at [757, 435] on div "Pandora" at bounding box center [854, 430] width 225 height 13
